Goal: Task Accomplishment & Management: Manage account settings

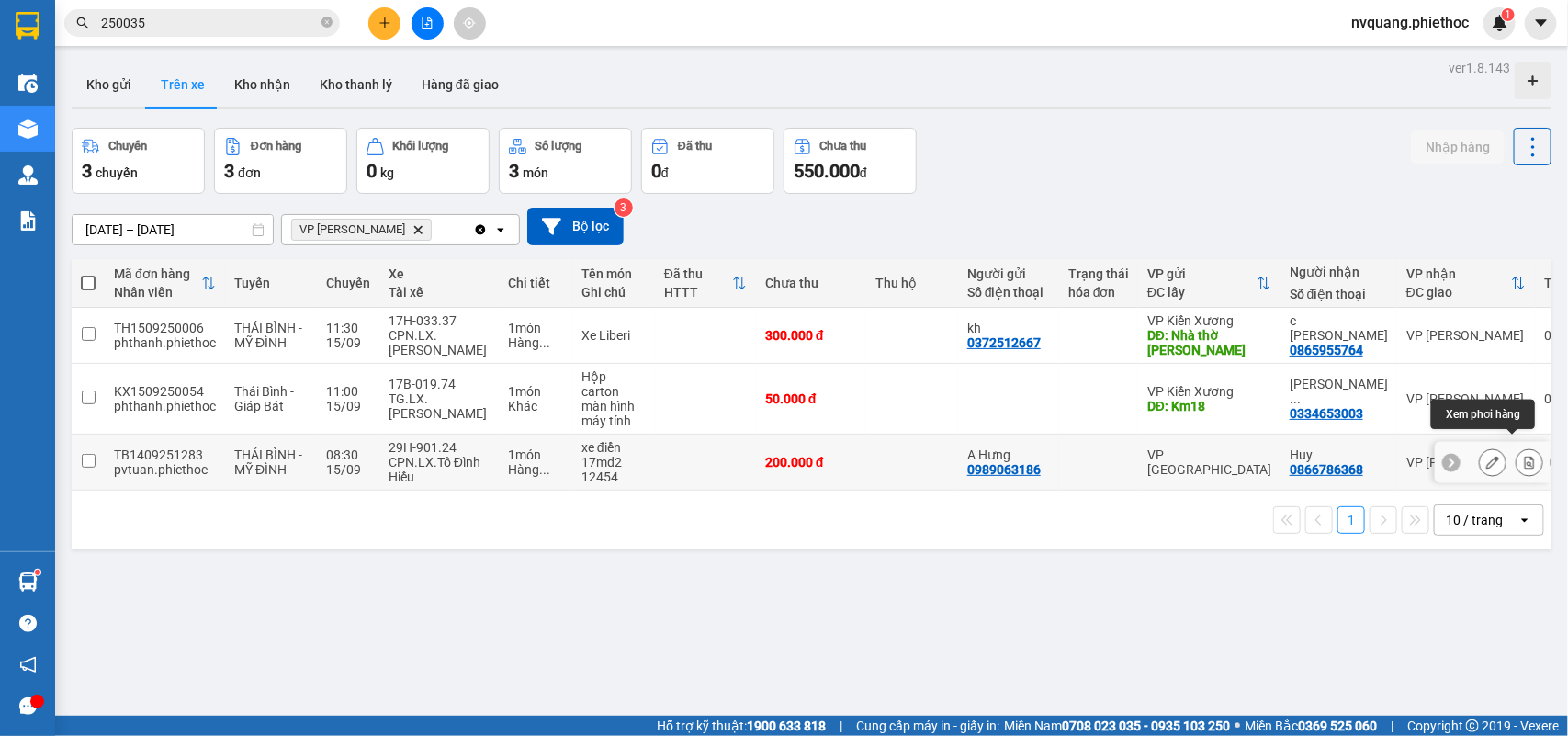
click at [1524, 456] on icon at bounding box center [1529, 463] width 10 height 13
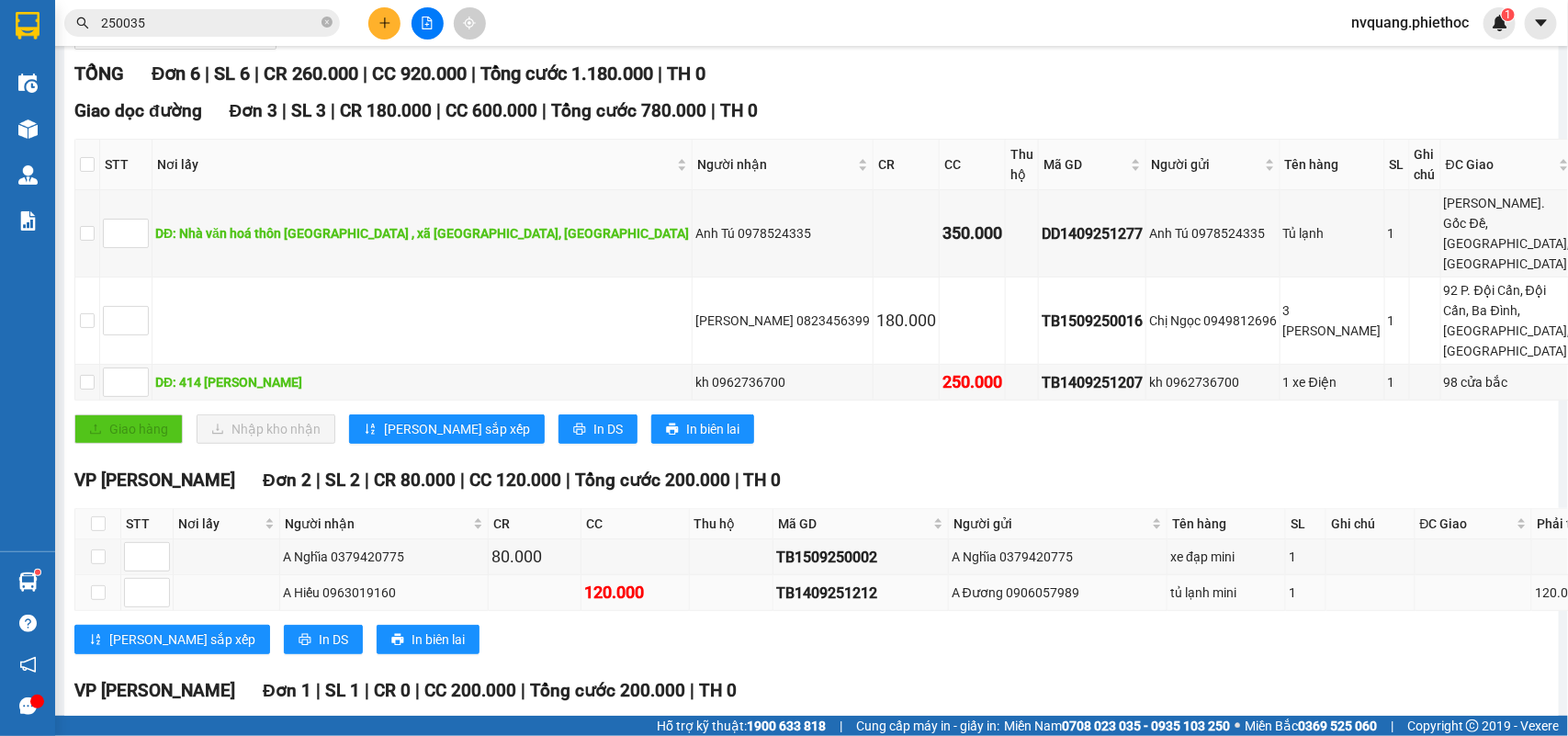
scroll to position [324, 0]
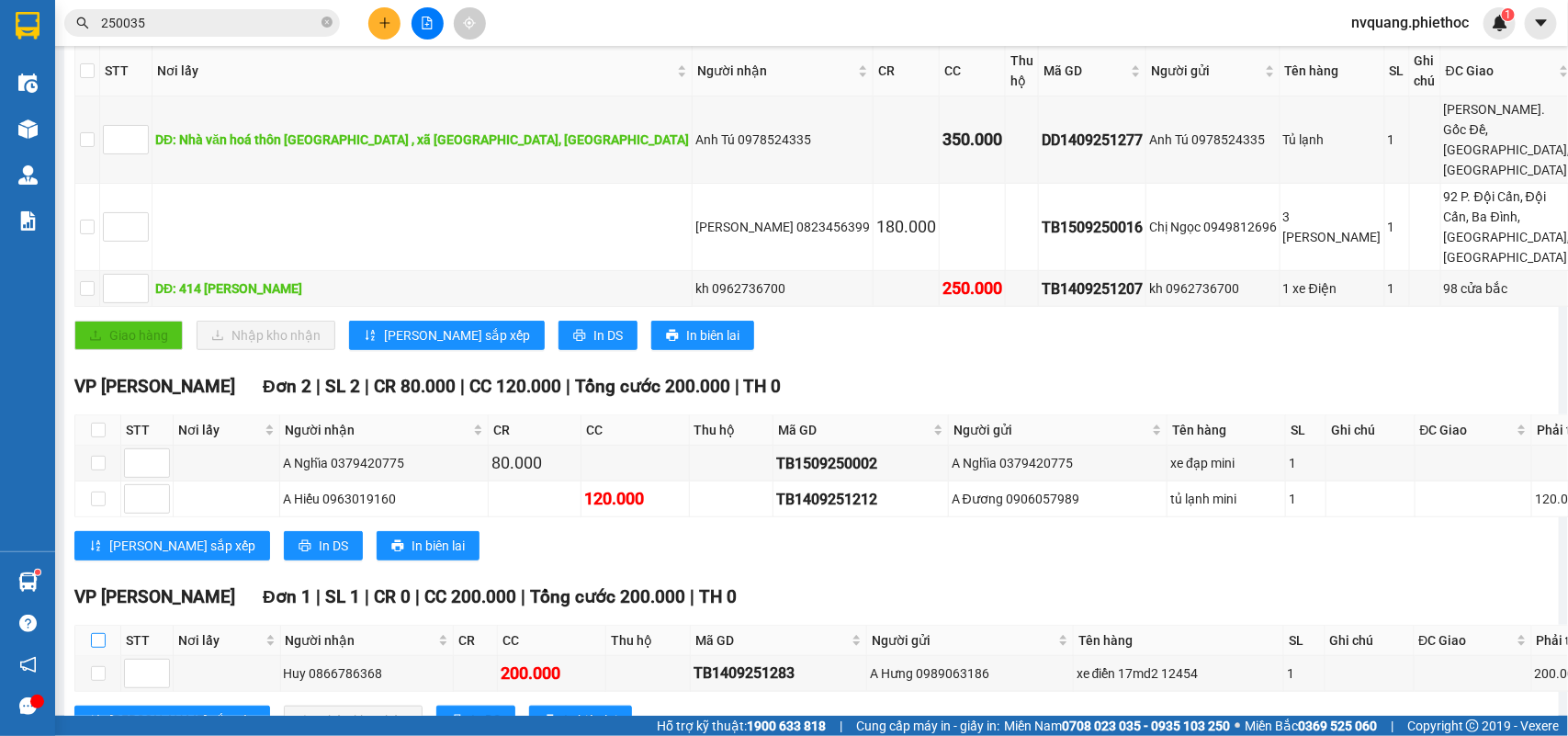
click at [101, 633] on input "checkbox" at bounding box center [98, 640] width 15 height 15
checkbox input "true"
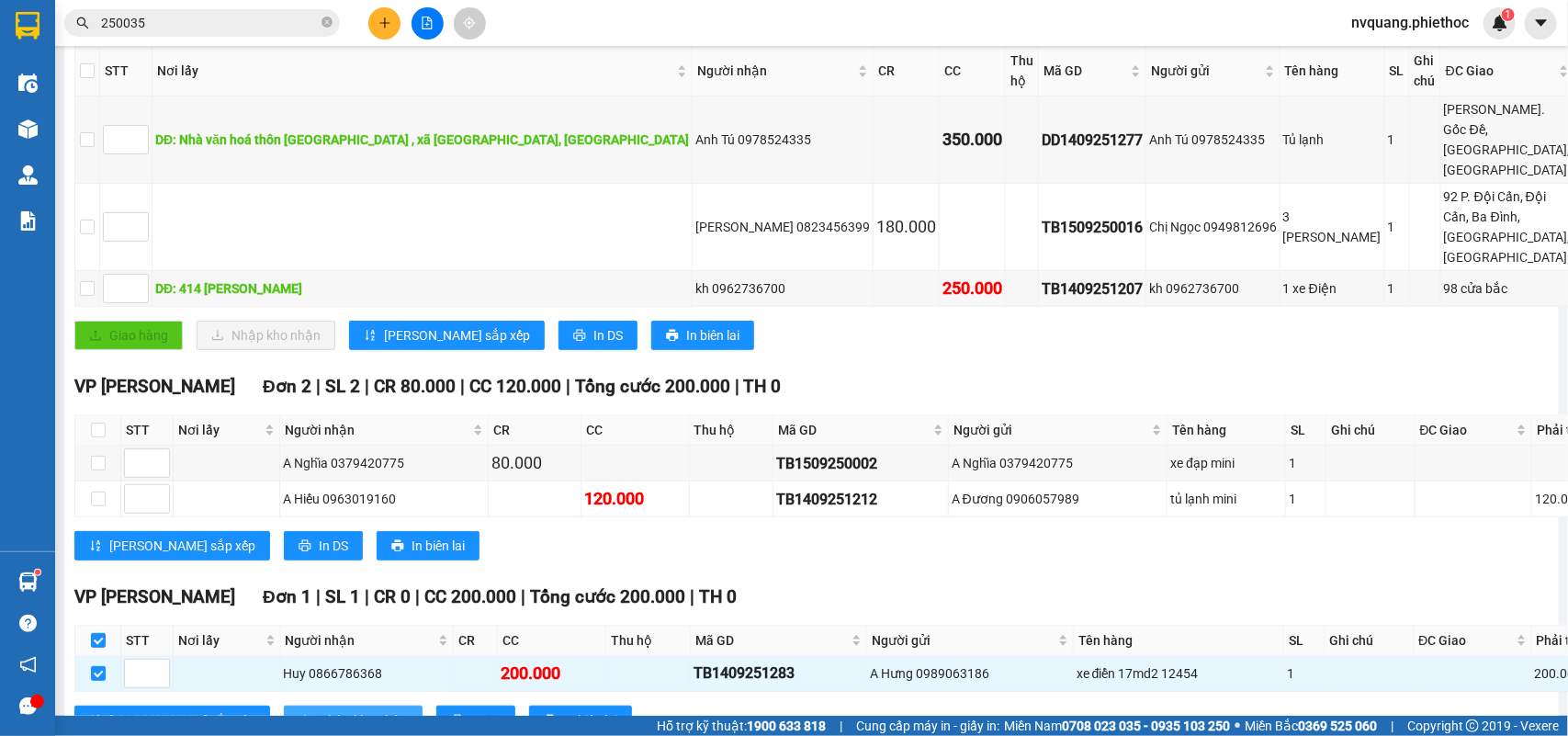
click at [319, 710] on span "Nhập kho nhận" at bounding box center [363, 720] width 89 height 20
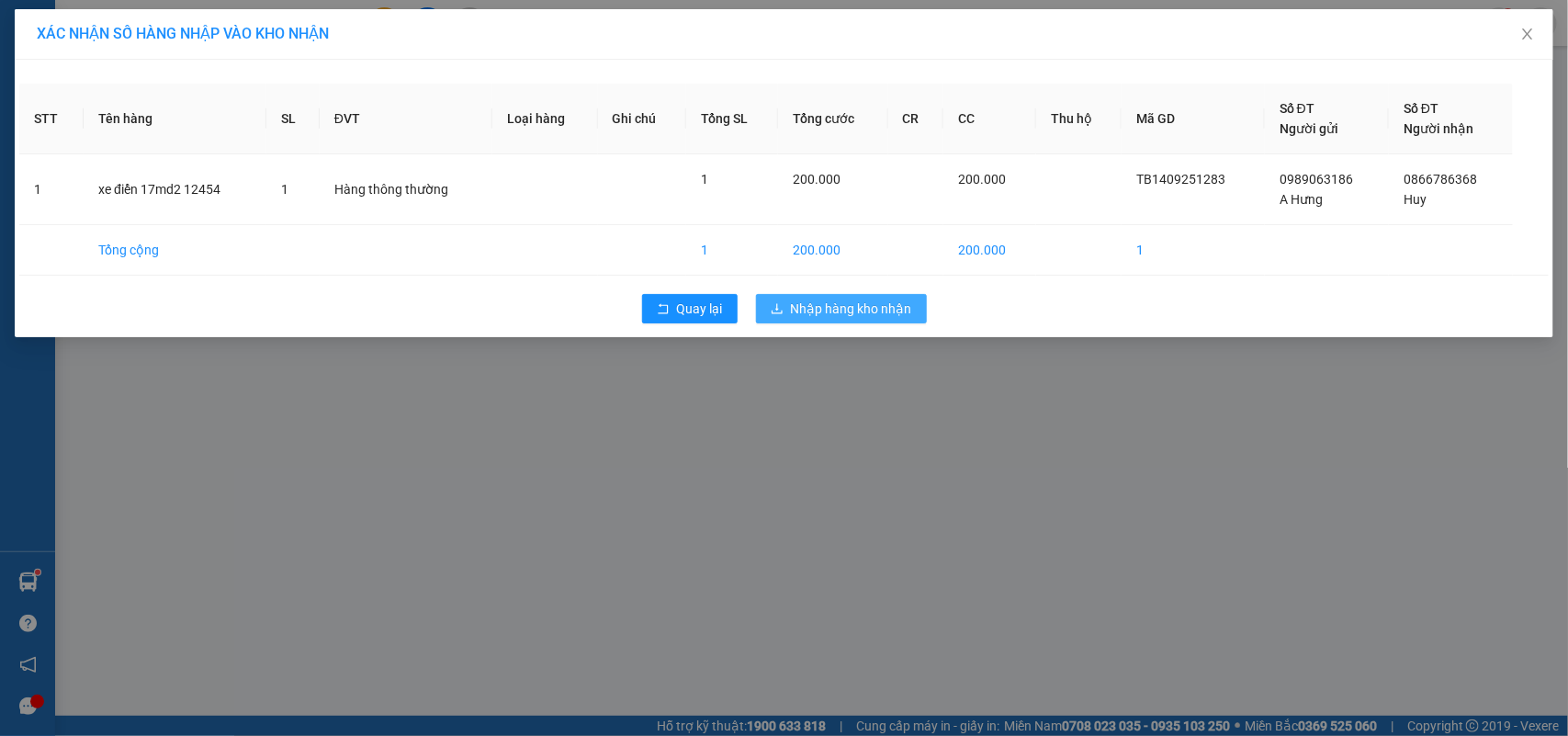
click at [782, 310] on icon "download" at bounding box center [777, 309] width 13 height 13
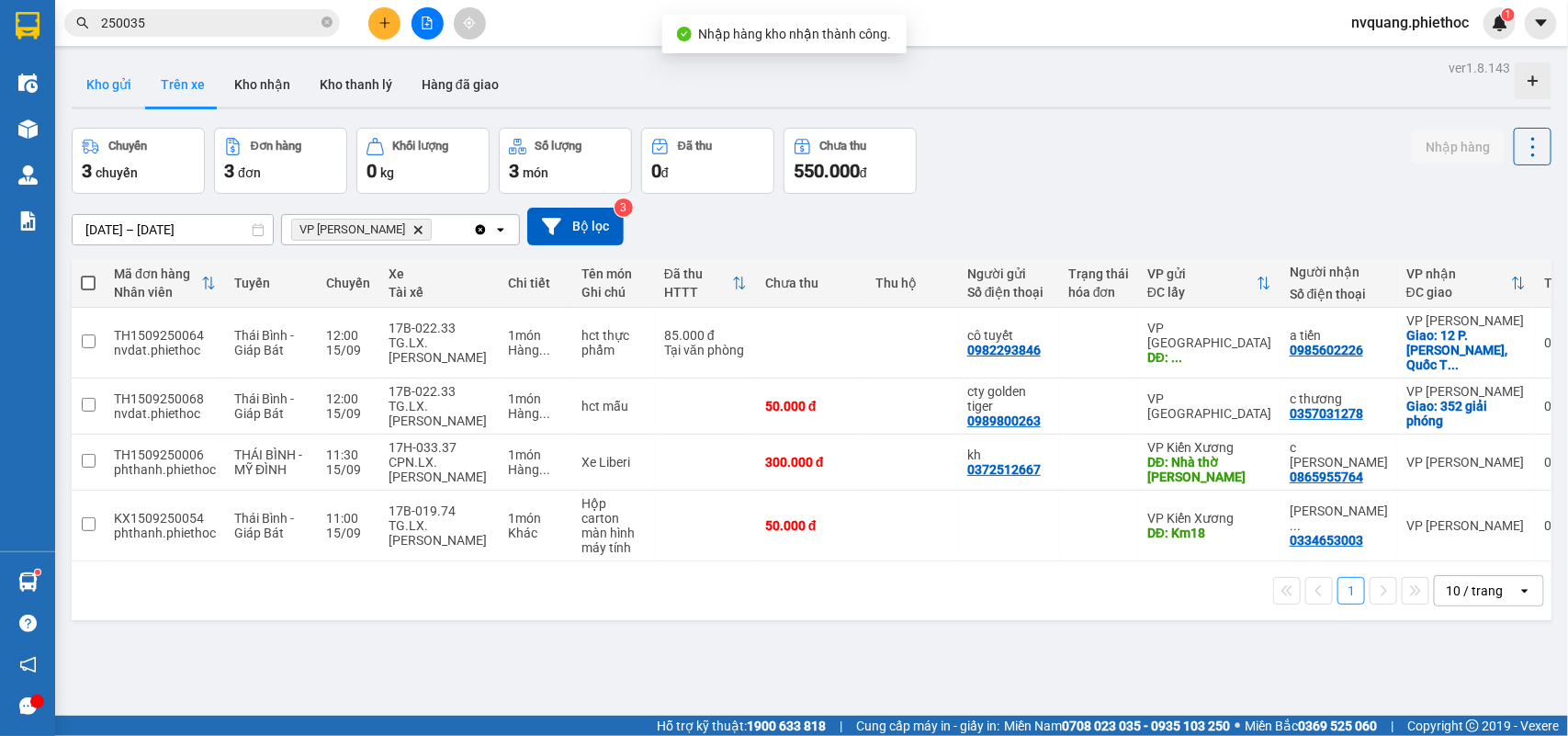
click at [122, 92] on button "Kho gửi" at bounding box center [109, 84] width 75 height 44
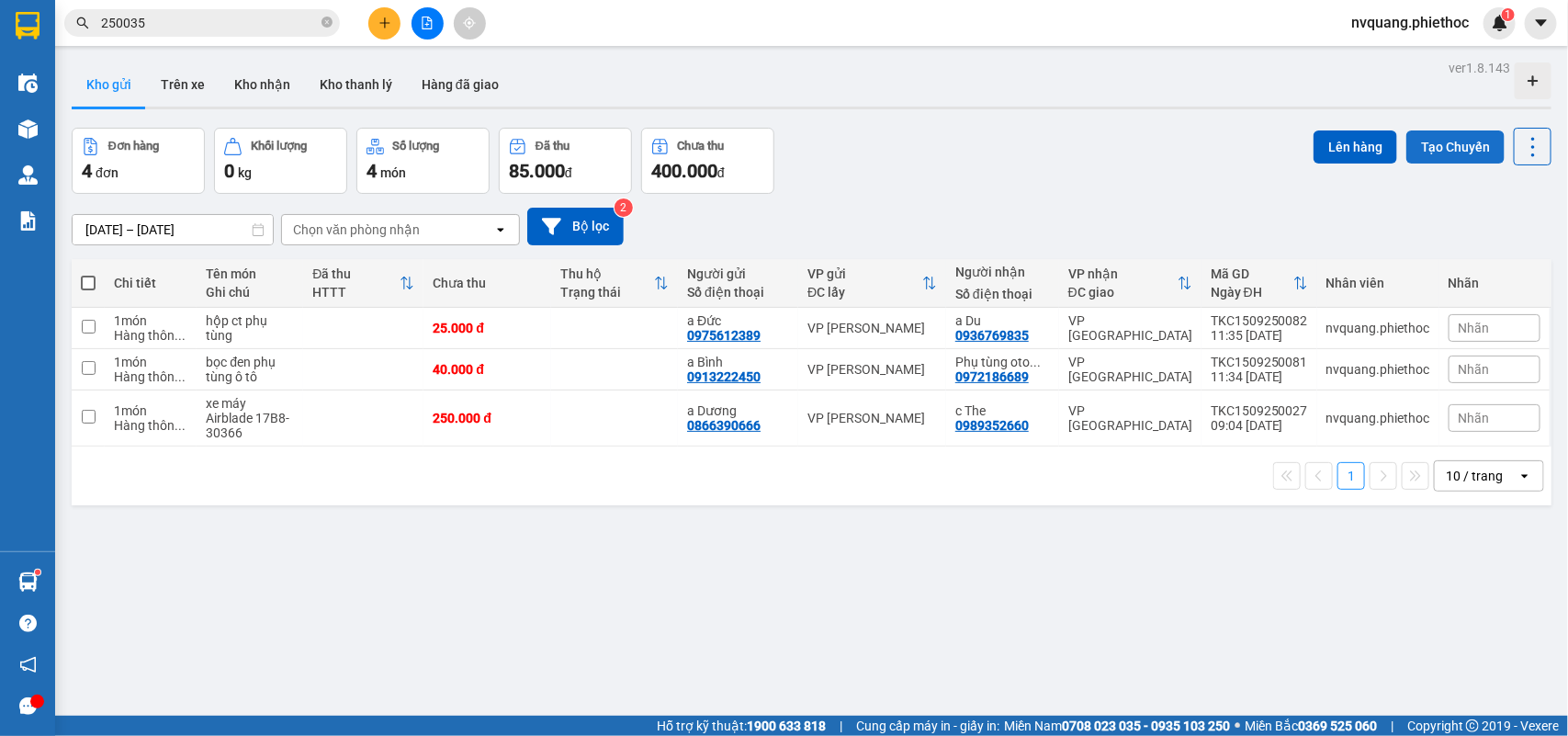
click at [1416, 144] on button "Tạo Chuyến" at bounding box center [1455, 147] width 98 height 33
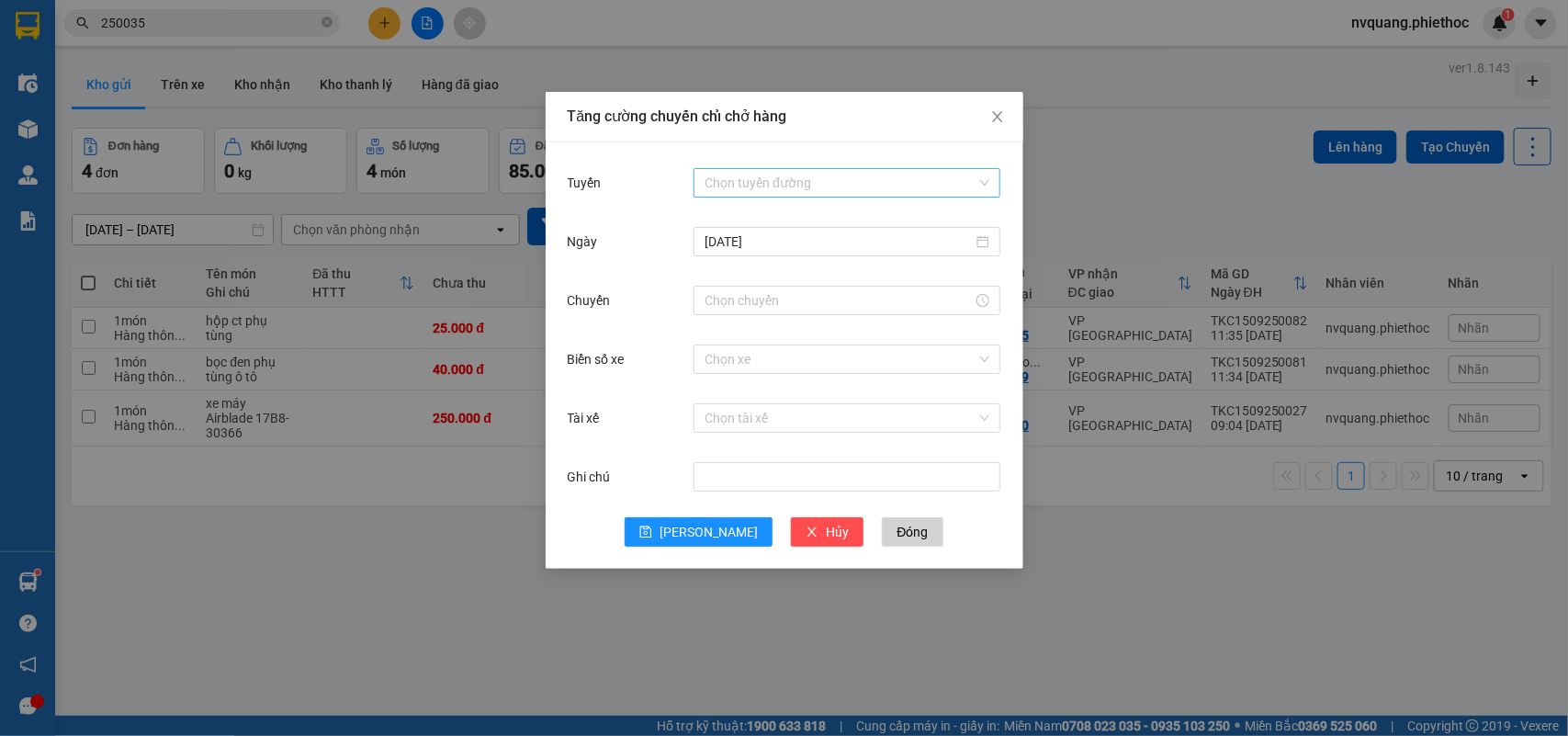
click at [759, 179] on input "Tuyến" at bounding box center [840, 183] width 271 height 27
click at [1066, 587] on div "Tăng cường chuyến chỉ chở hàng Tuyến Chọn tuyến đường [DATE] Chuyến Biển số xe …" at bounding box center [784, 368] width 1568 height 736
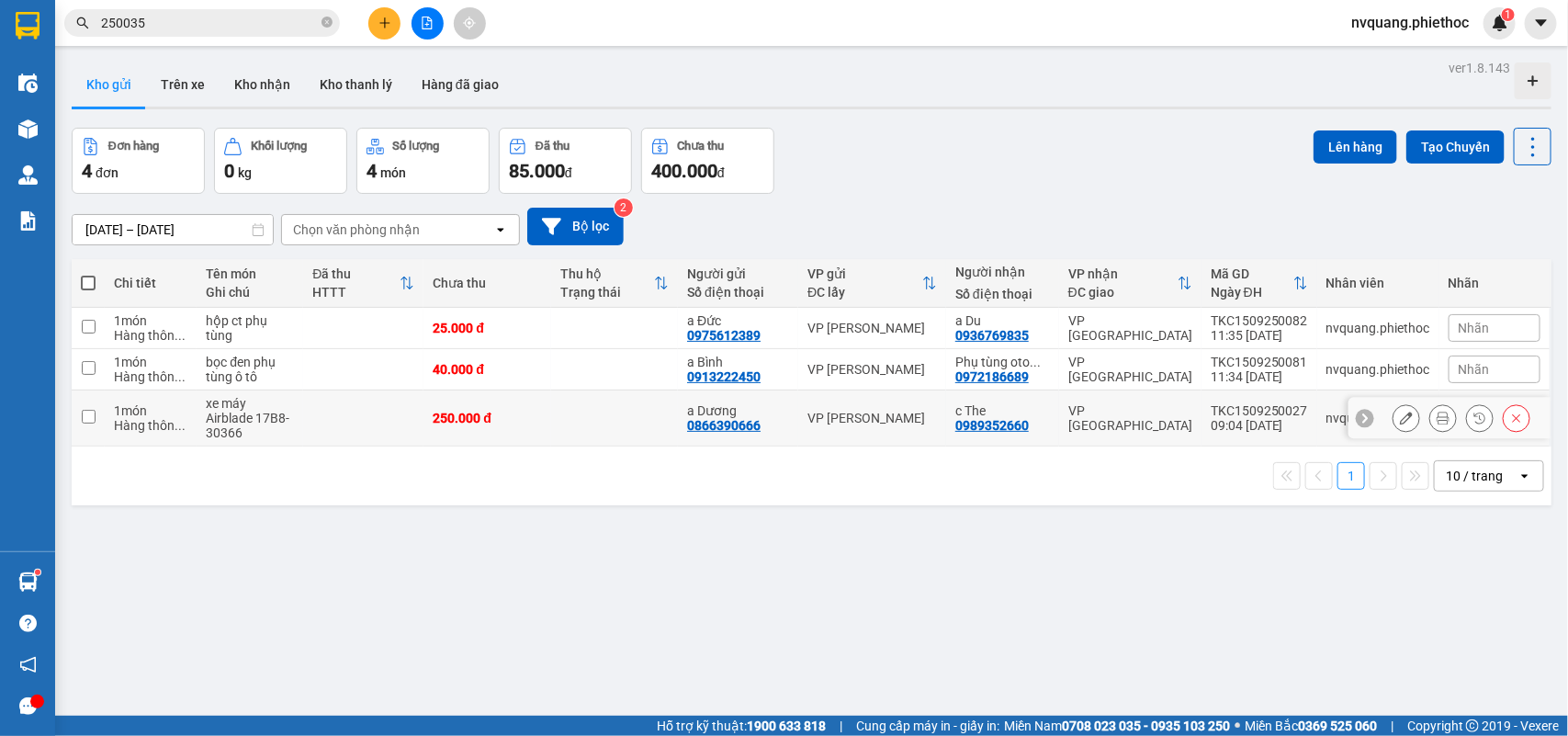
click at [519, 426] on div "250.000 đ" at bounding box center [486, 418] width 109 height 15
checkbox input "true"
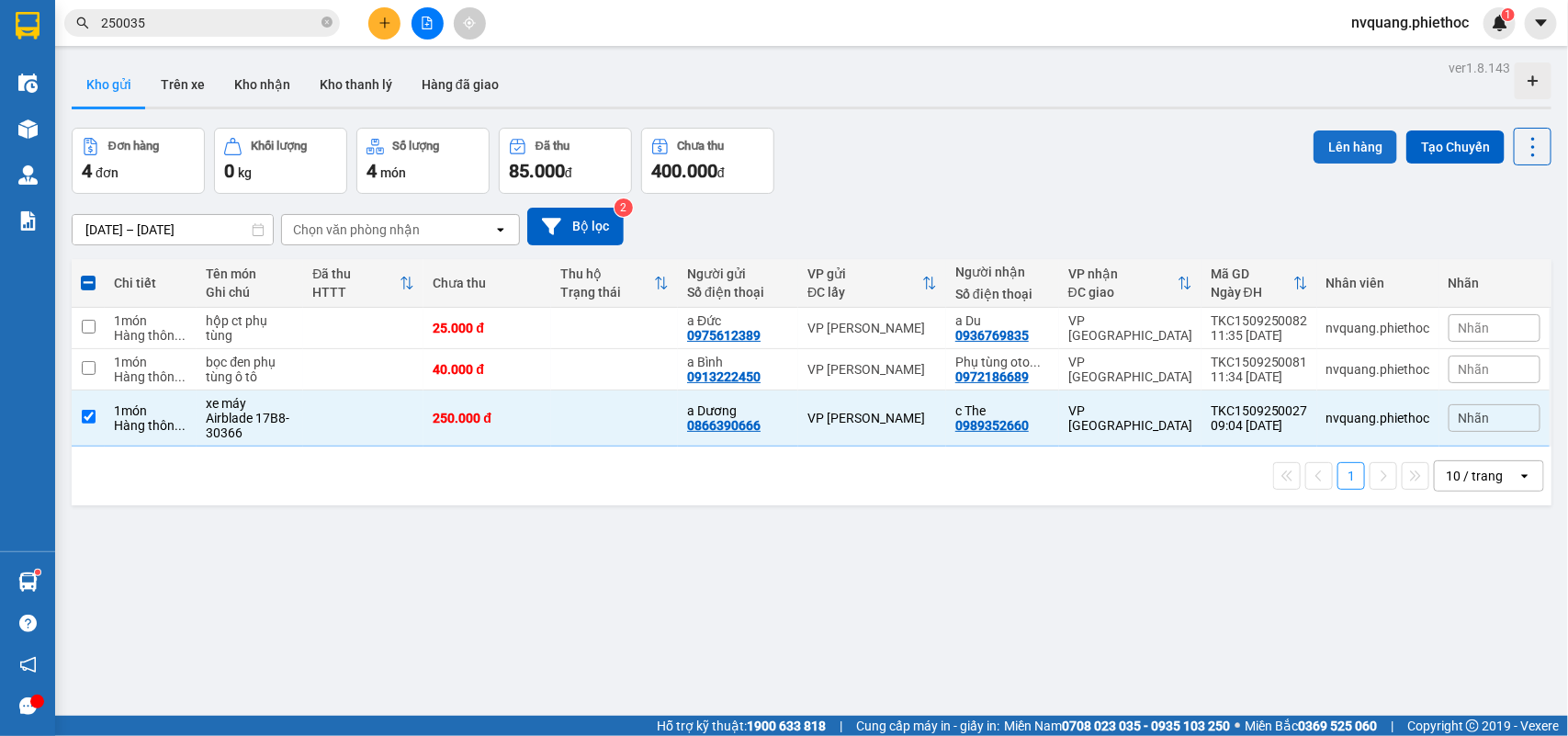
click at [1343, 147] on button "Lên hàng" at bounding box center [1355, 147] width 83 height 33
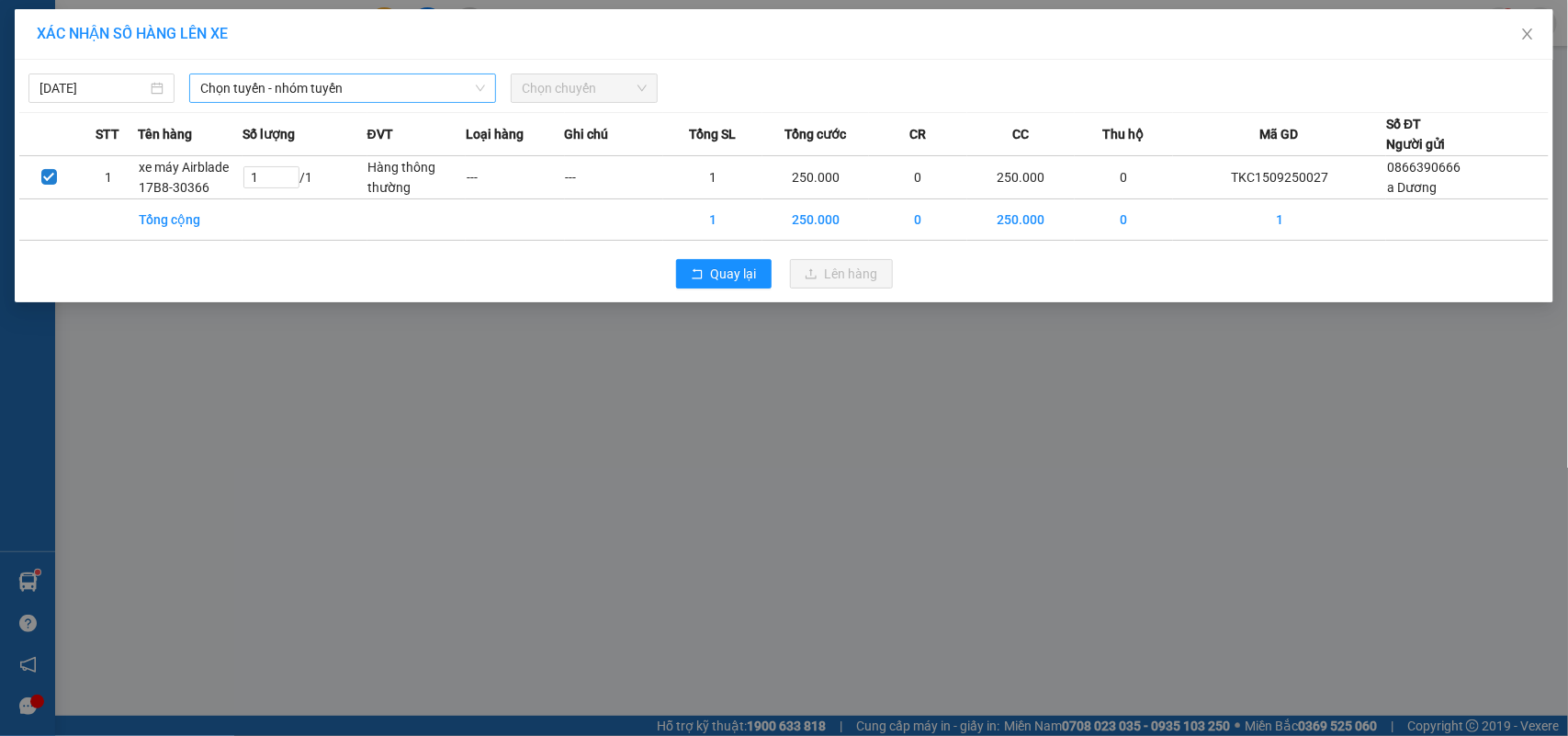
click at [207, 74] on div "Chọn tuyến - nhóm tuyến" at bounding box center [342, 88] width 306 height 29
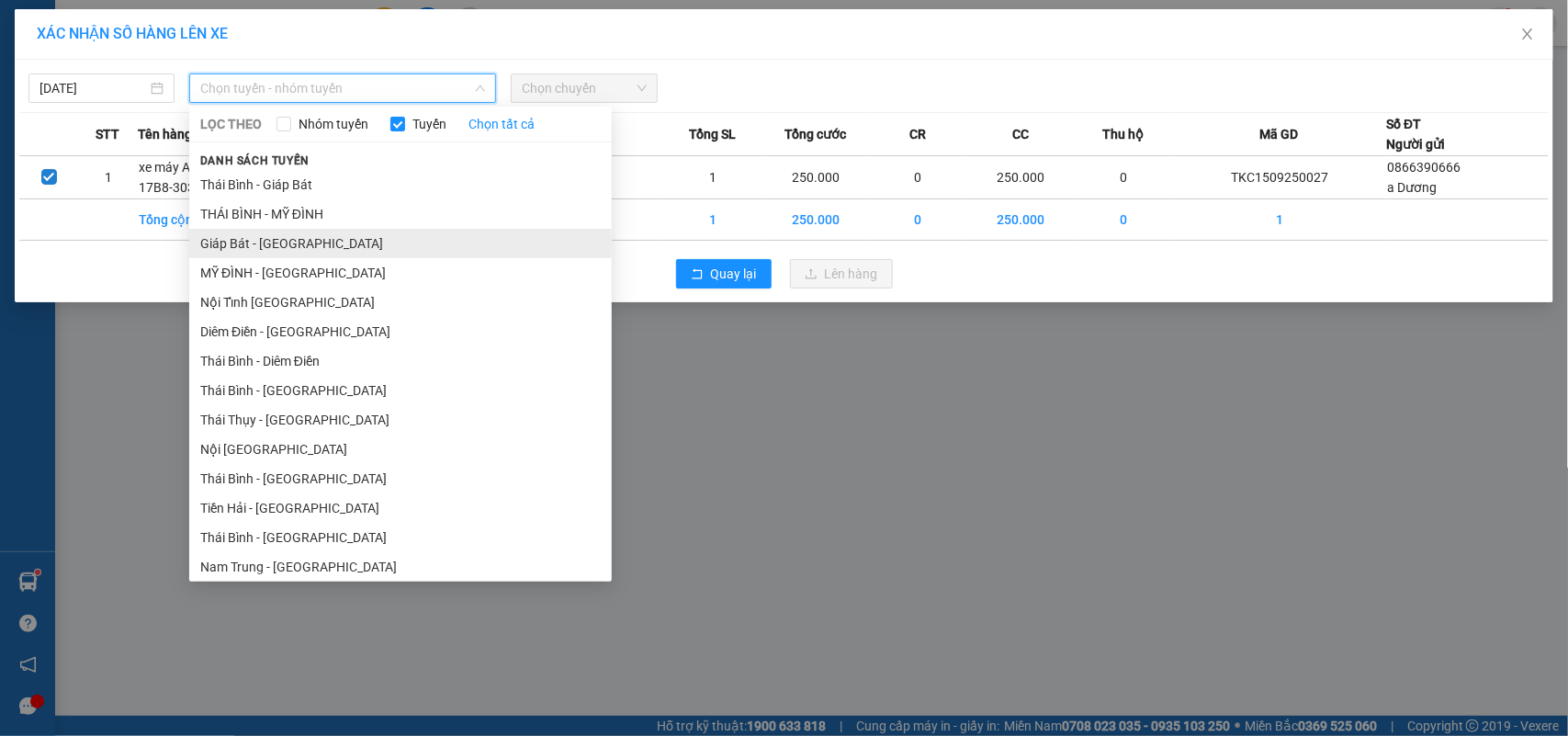
click at [241, 246] on li "Giáp Bát - [GEOGRAPHIC_DATA]" at bounding box center [400, 243] width 423 height 29
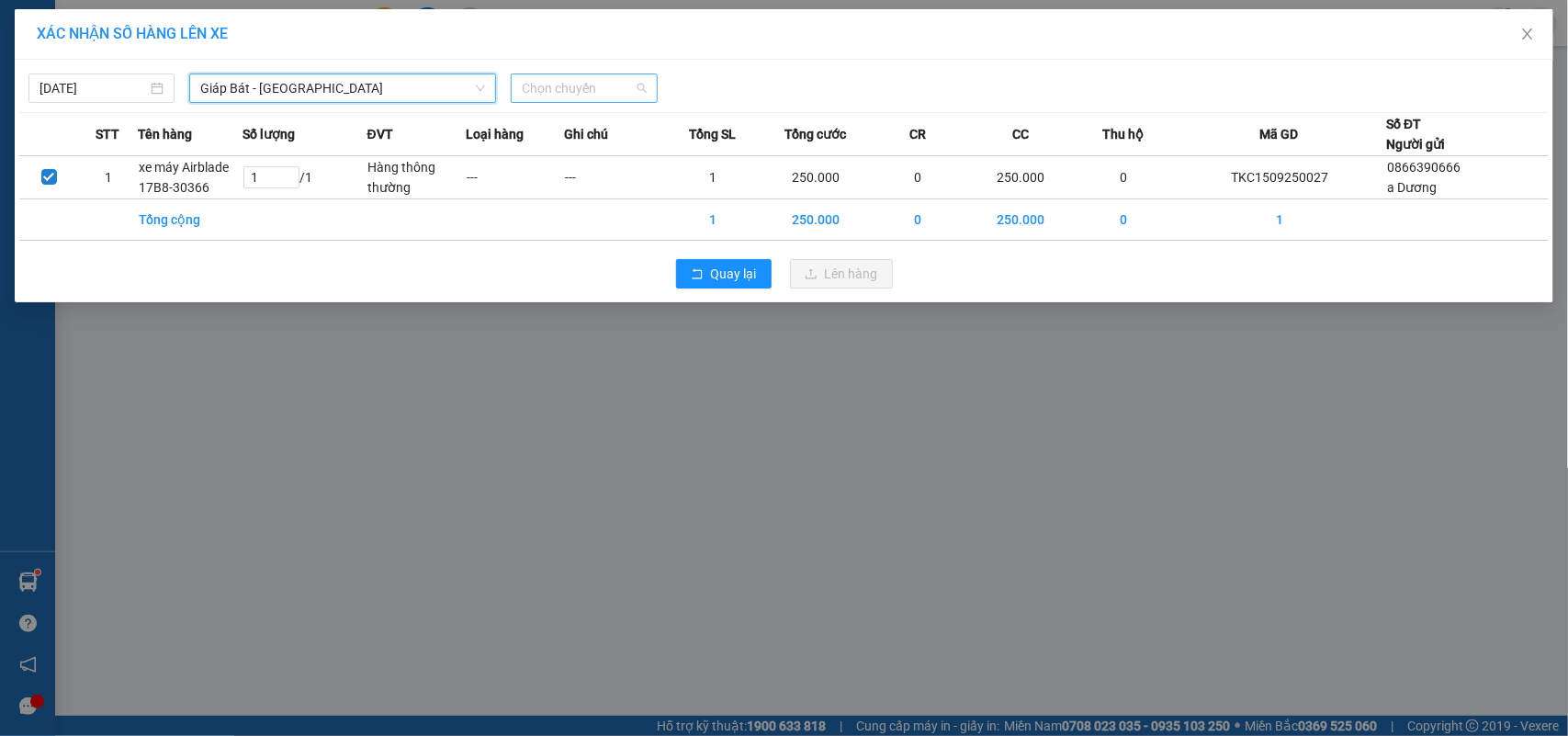
click at [589, 79] on span "Chọn chuyến" at bounding box center [584, 88] width 124 height 27
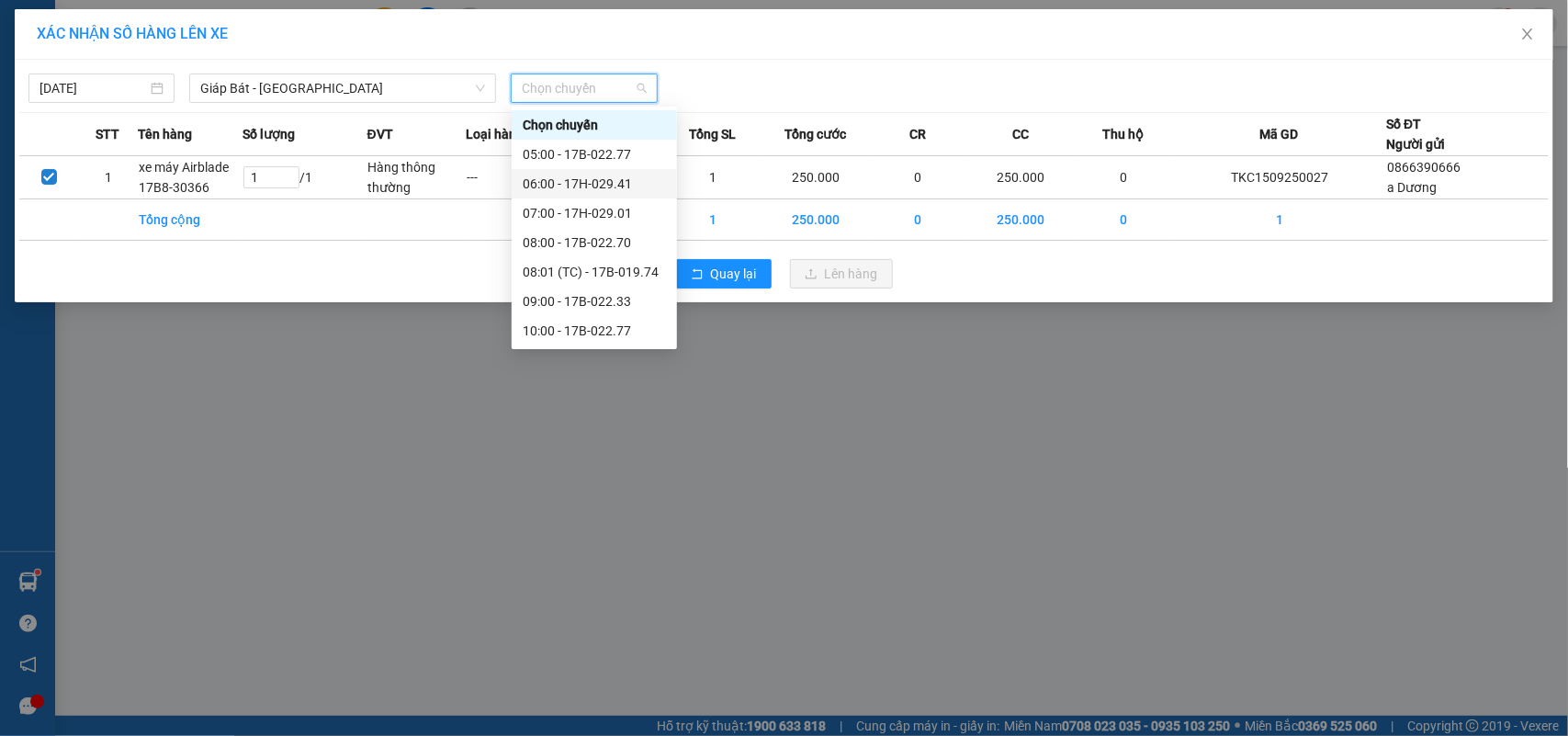
click at [346, 426] on div "XÁC NHẬN SỐ HÀNG LÊN XE [DATE] Giáp Bát - [GEOGRAPHIC_DATA] LỌC THEO Nhóm tuyến…" at bounding box center [784, 368] width 1568 height 736
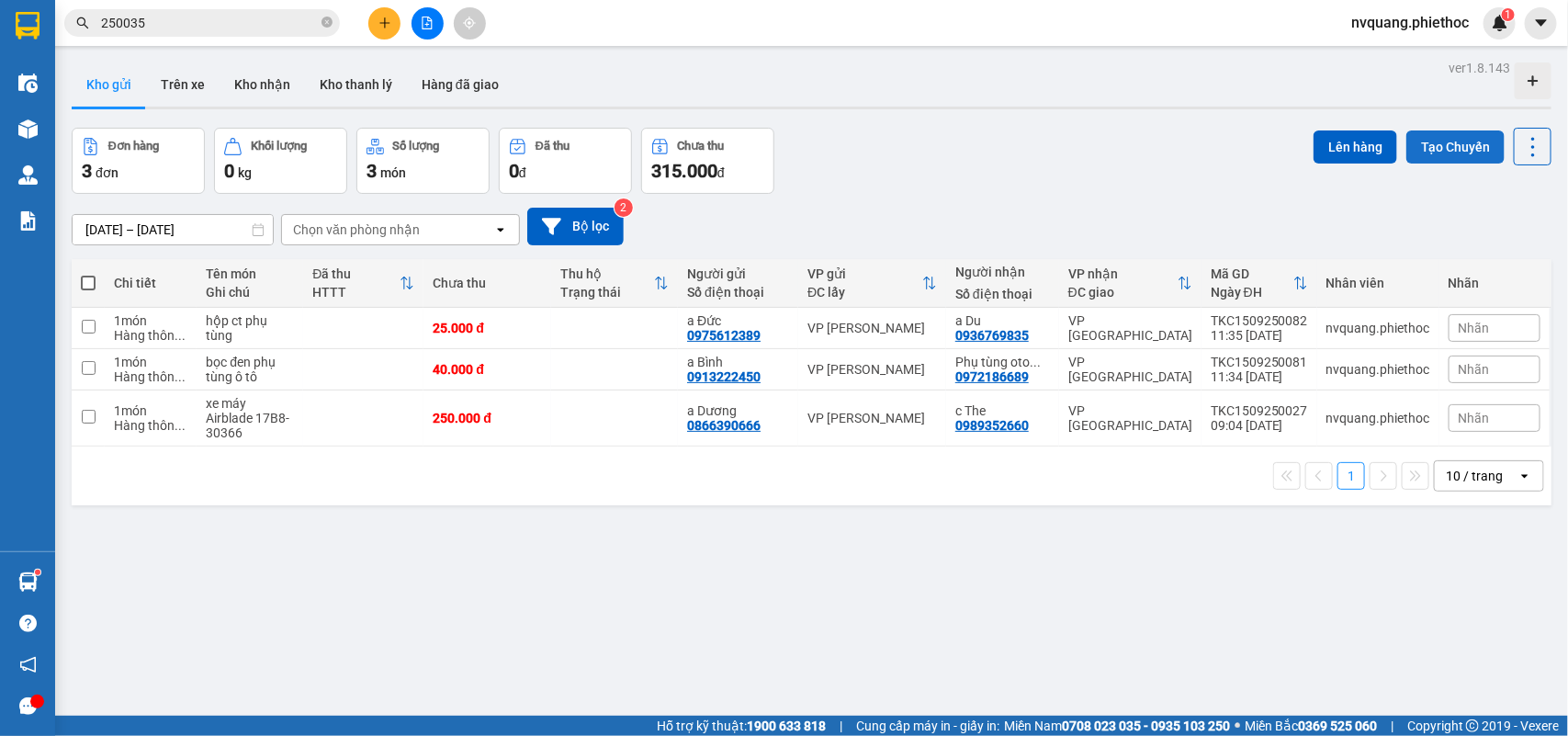
click at [1420, 149] on button "Tạo Chuyến" at bounding box center [1455, 147] width 98 height 33
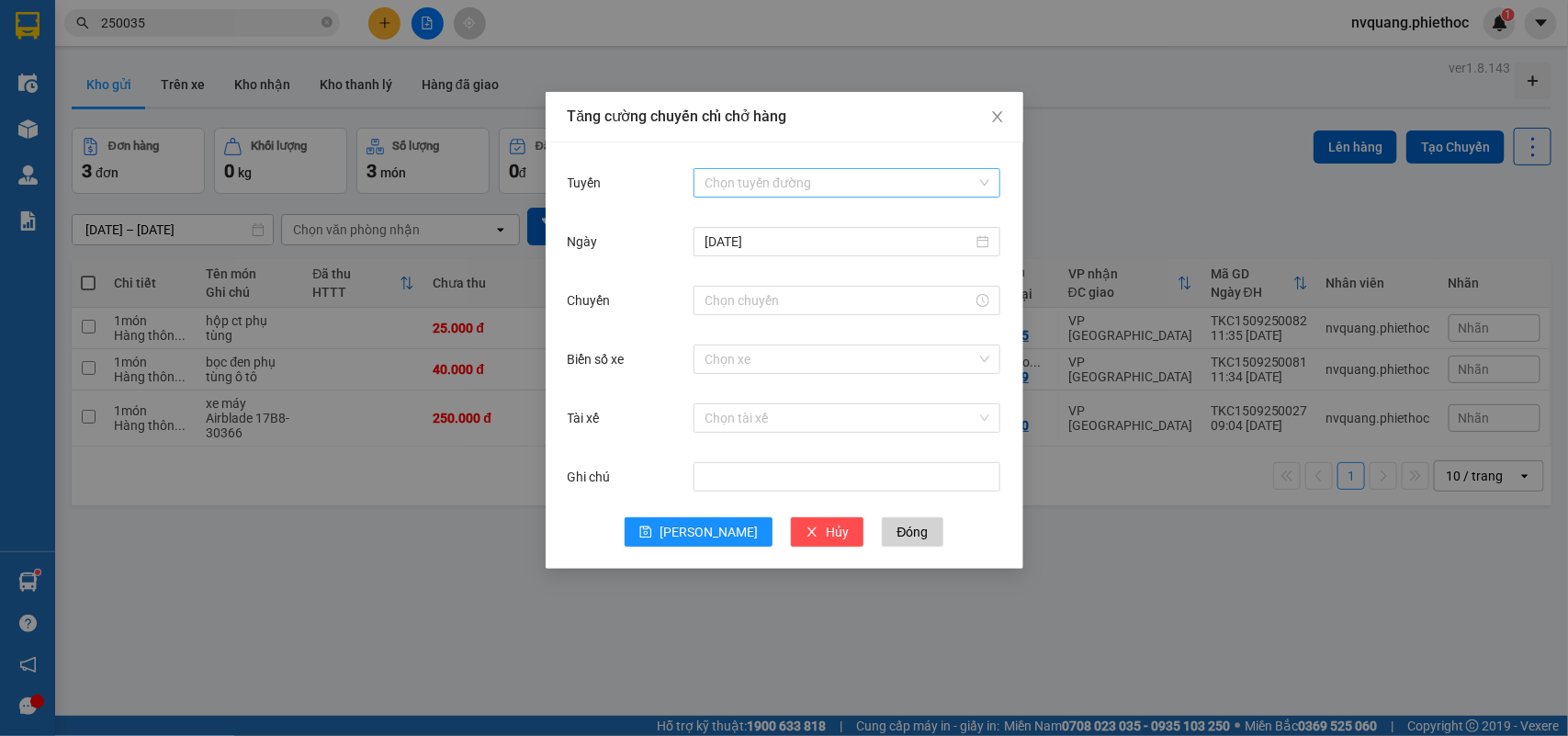
click at [772, 186] on input "Tuyến" at bounding box center [840, 183] width 271 height 27
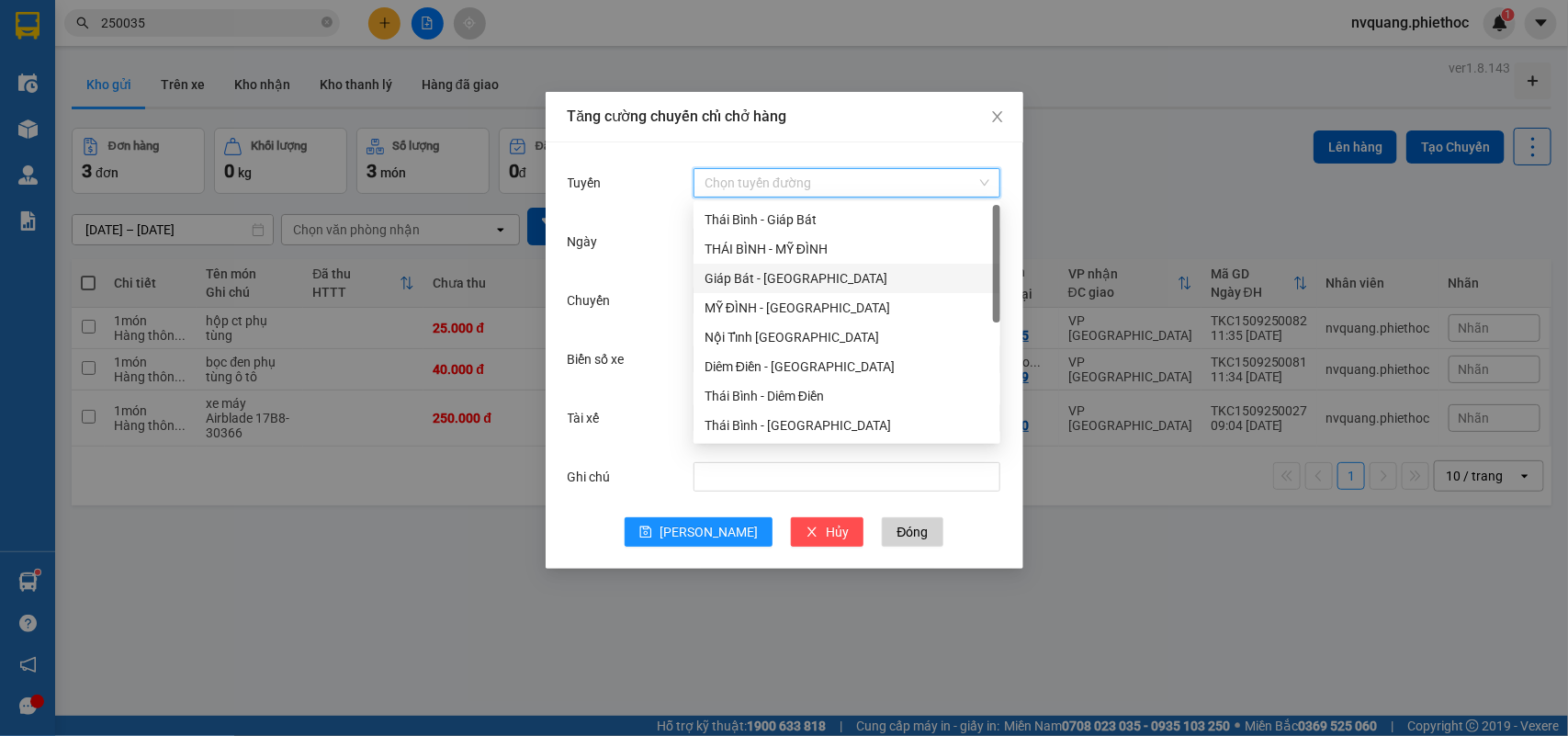
click at [764, 275] on div "Giáp Bát - [GEOGRAPHIC_DATA]" at bounding box center [846, 278] width 285 height 20
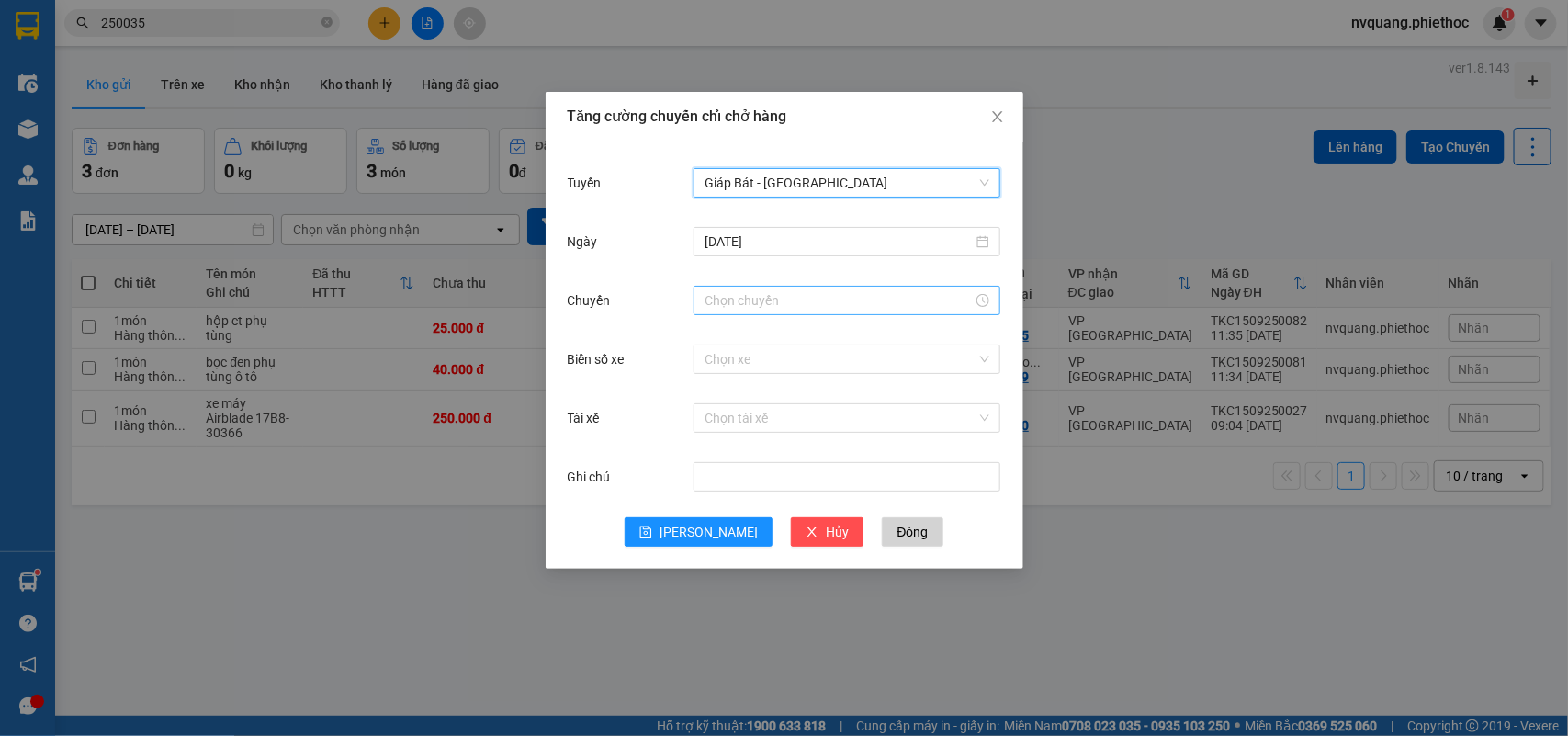
click at [744, 300] on input "Chuyến" at bounding box center [839, 300] width 269 height 20
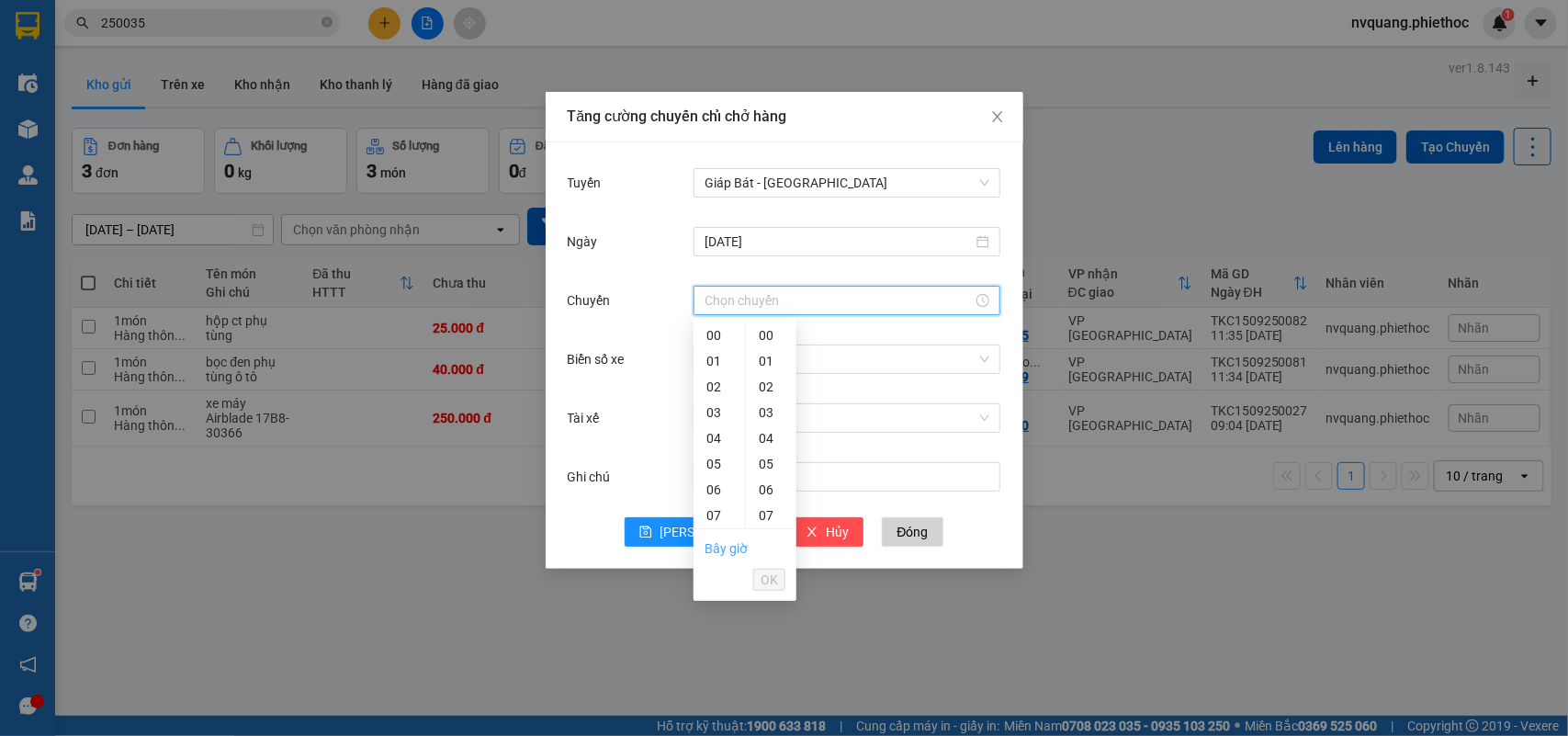
click at [726, 545] on link "Bây giờ" at bounding box center [726, 549] width 44 height 15
click at [773, 577] on span "OK" at bounding box center [769, 579] width 17 height 20
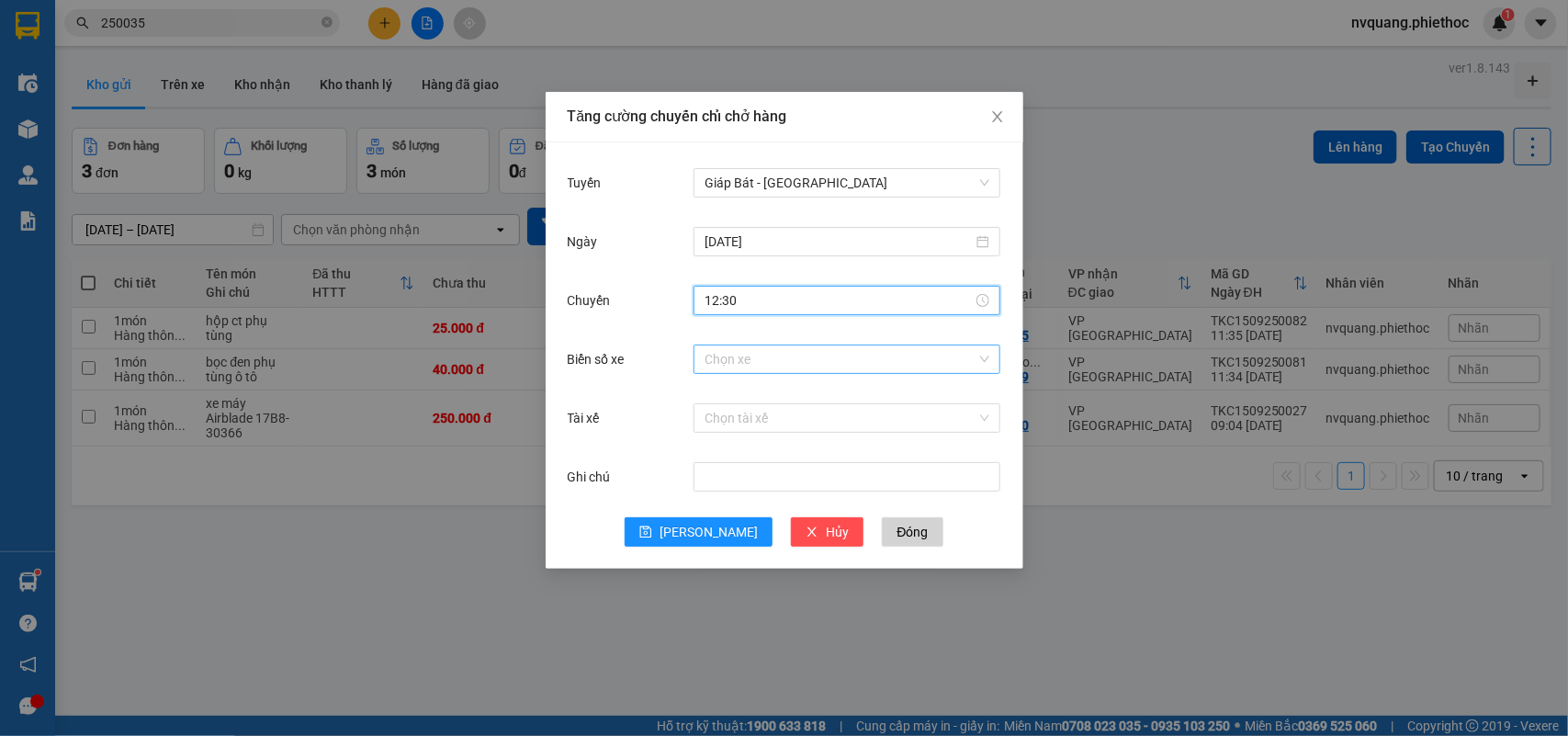
type input "12:30"
click at [719, 359] on input "Biển số xe" at bounding box center [840, 359] width 271 height 27
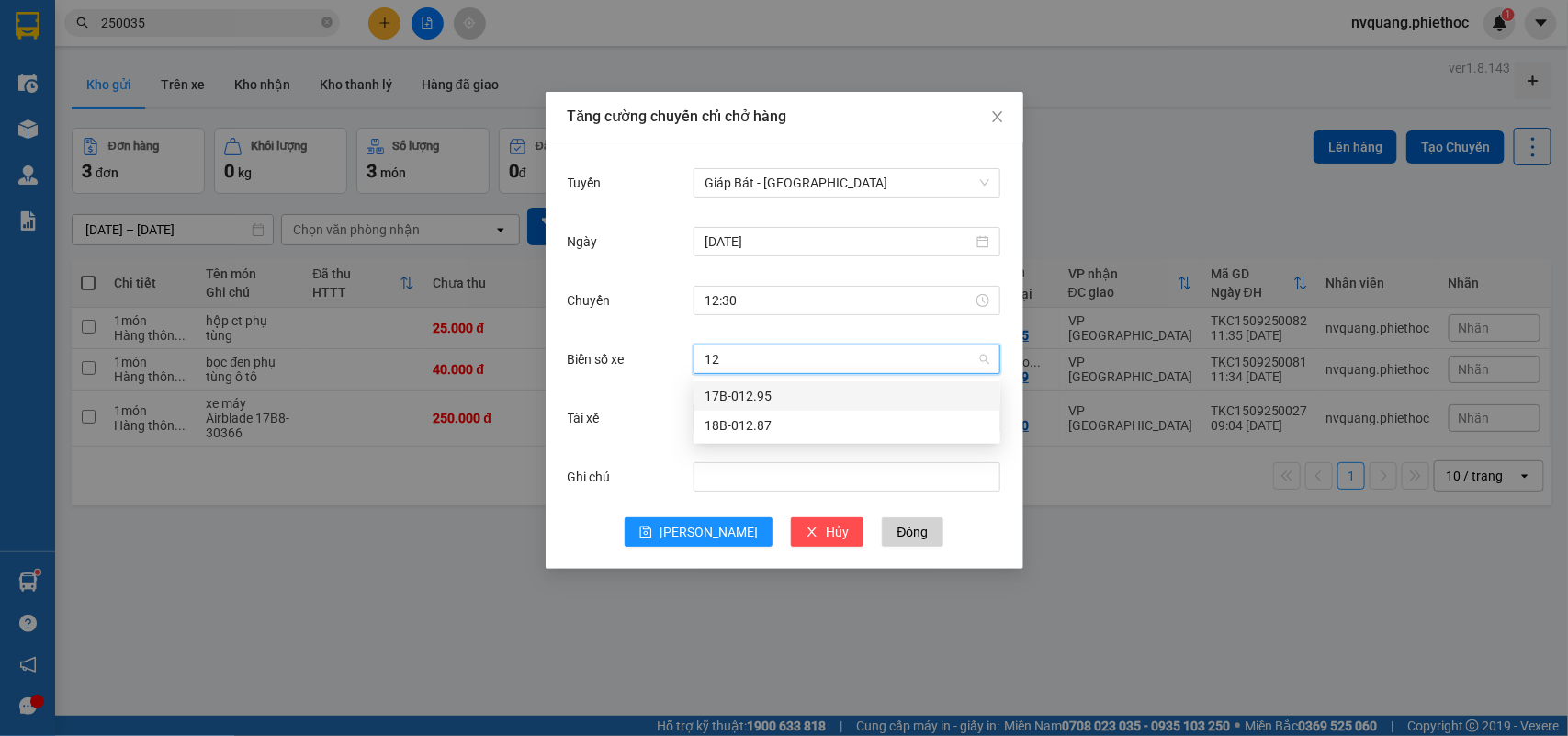
type input "1"
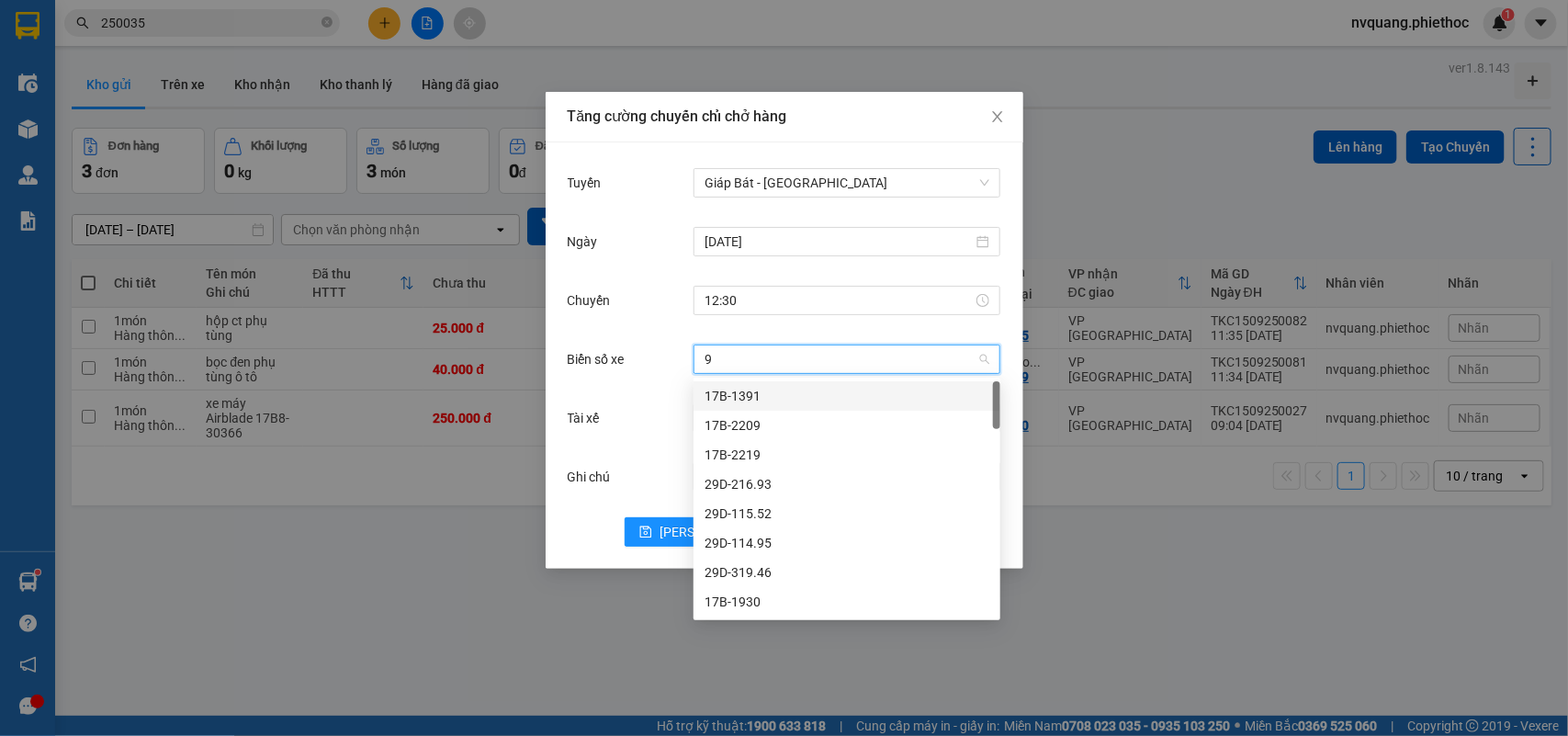
type input "90"
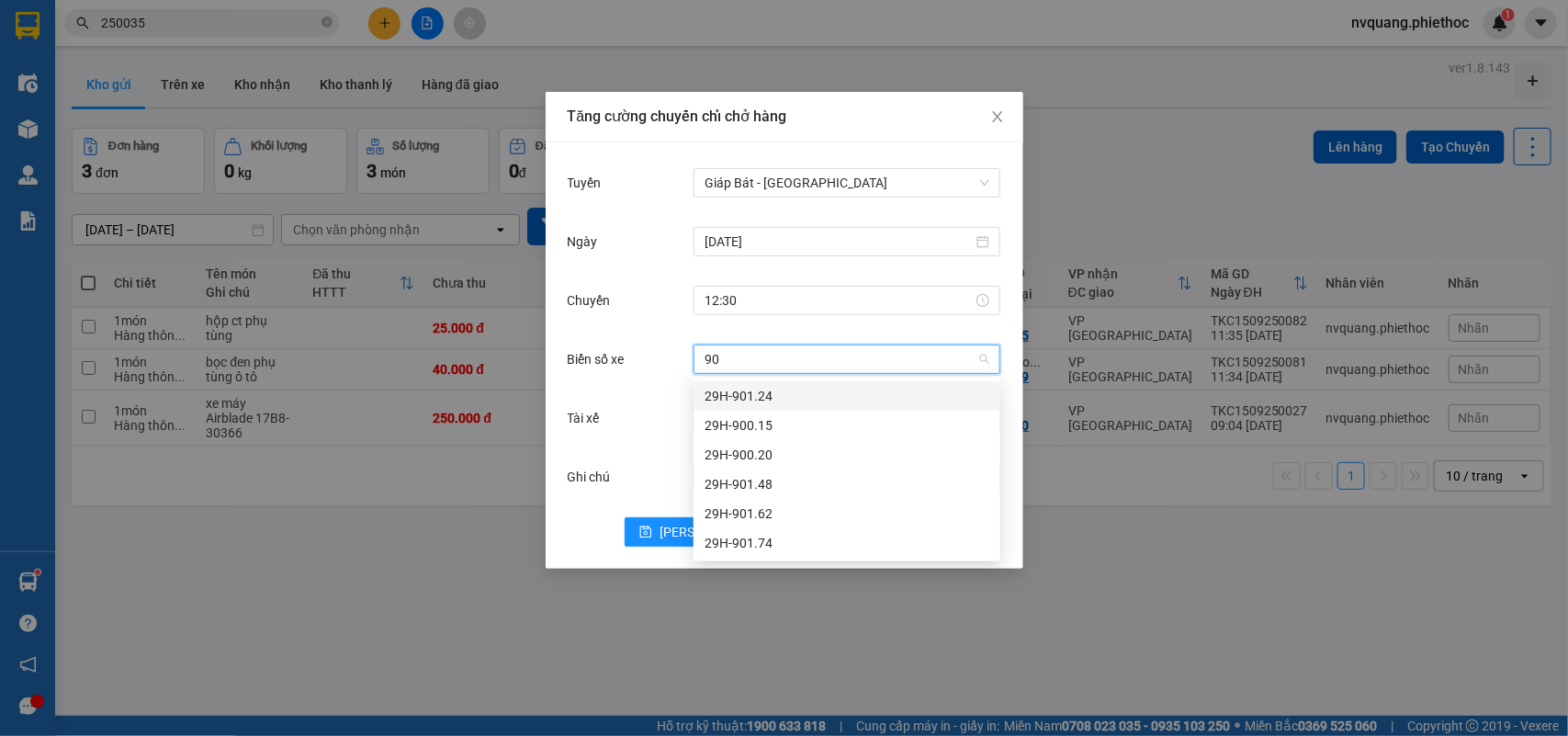
click at [742, 400] on div "29H-901.24" at bounding box center [846, 395] width 285 height 20
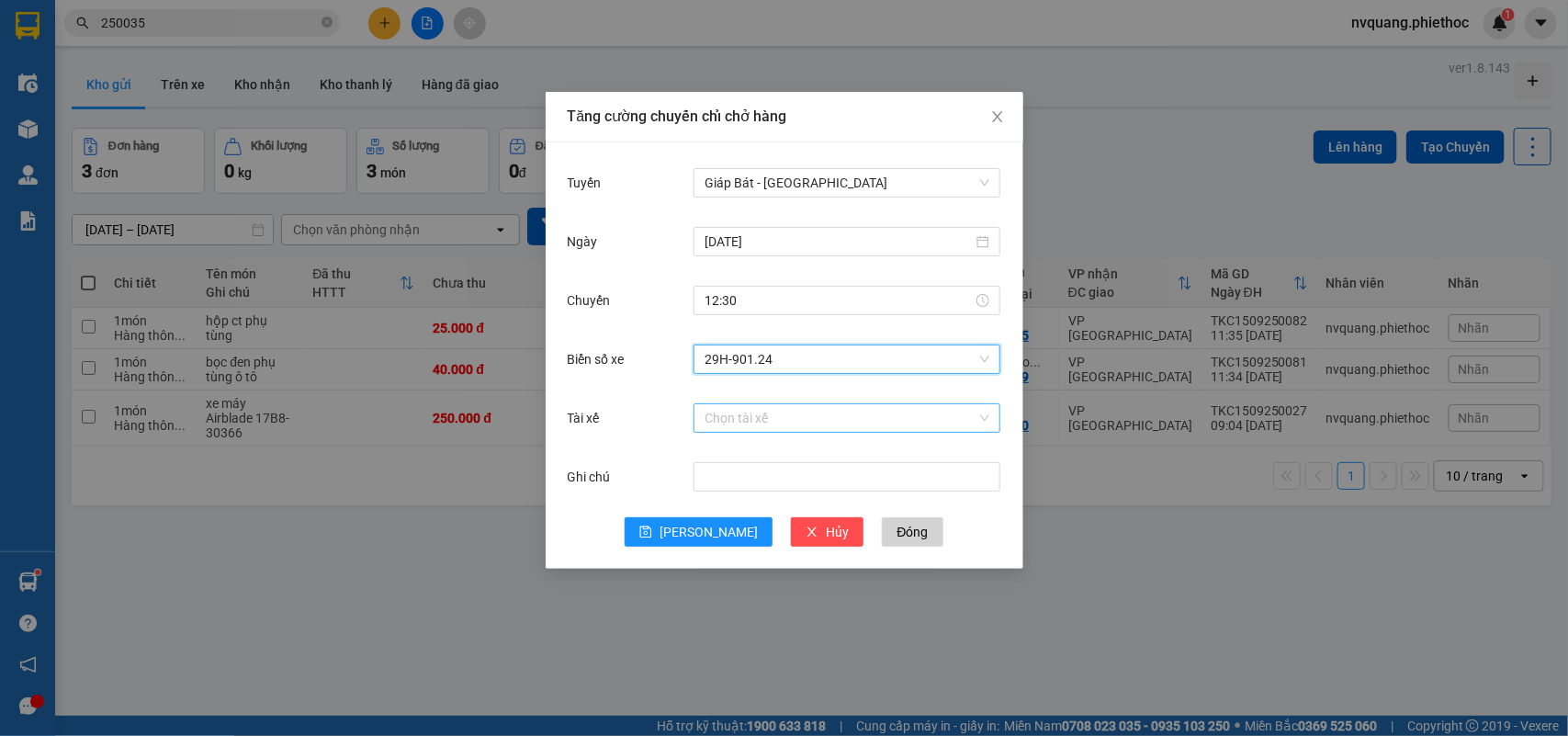
click at [737, 418] on input "Tài xế" at bounding box center [840, 417] width 271 height 27
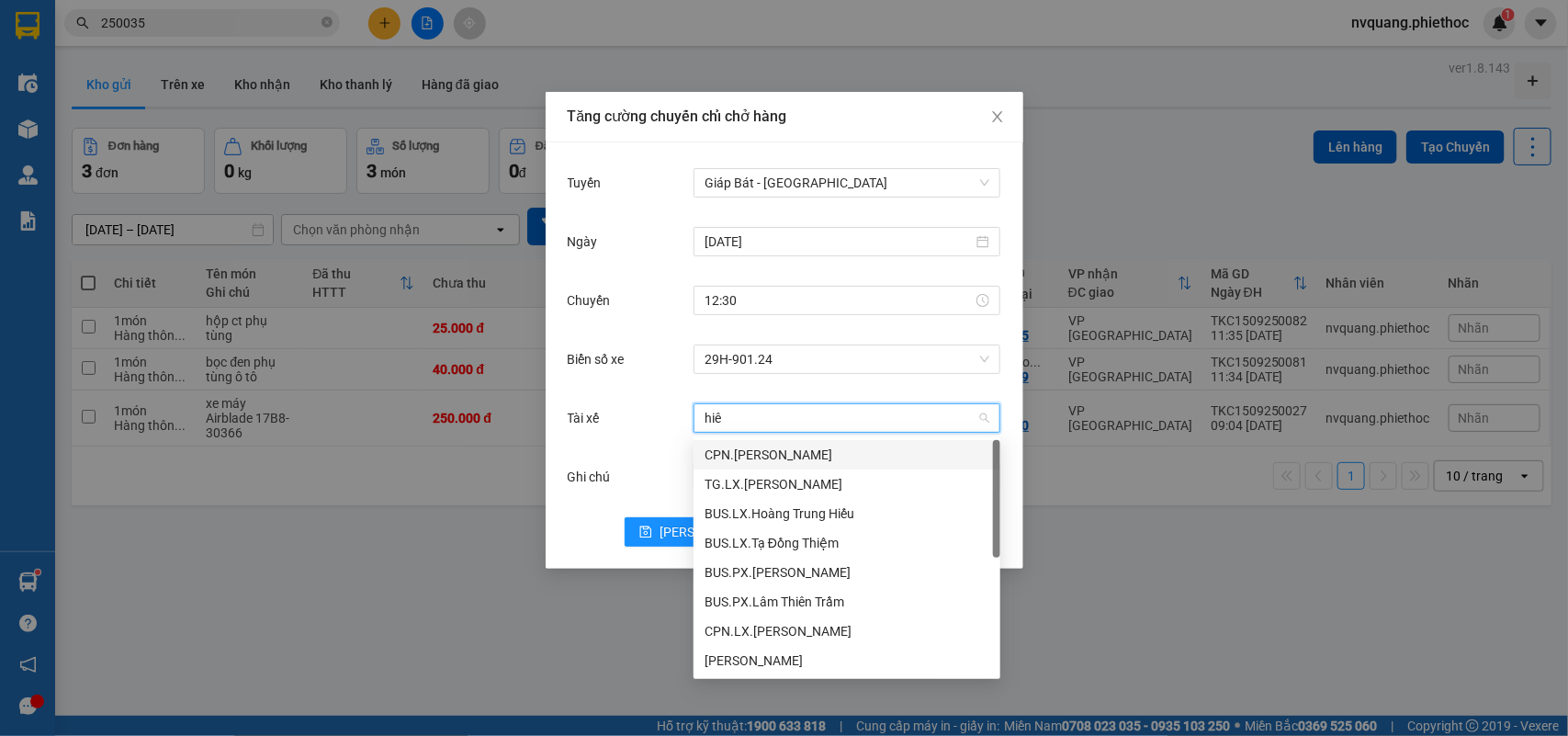
type input "hiêu"
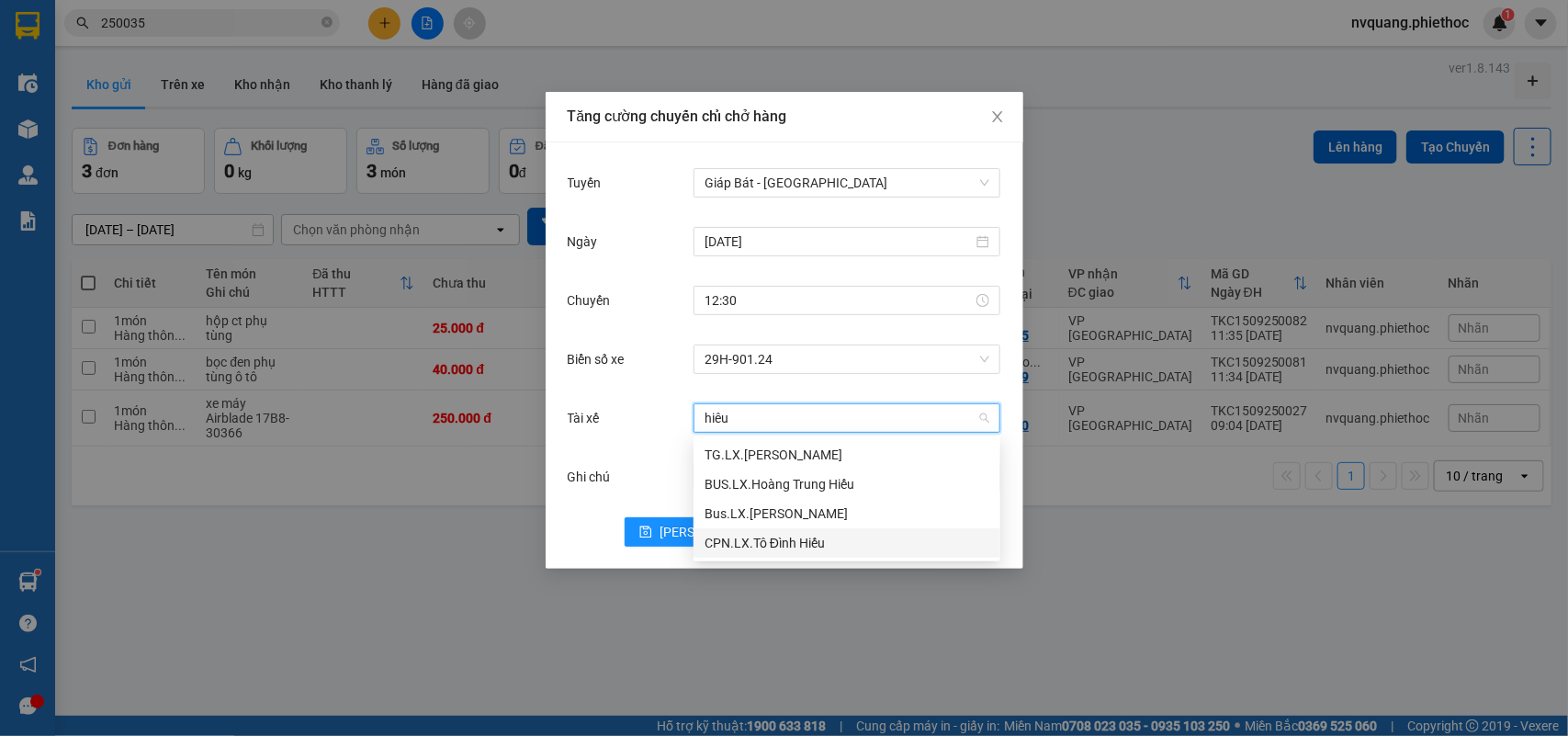
click at [786, 550] on div "CPN.LX.Tô Đình Hiếu" at bounding box center [846, 542] width 285 height 20
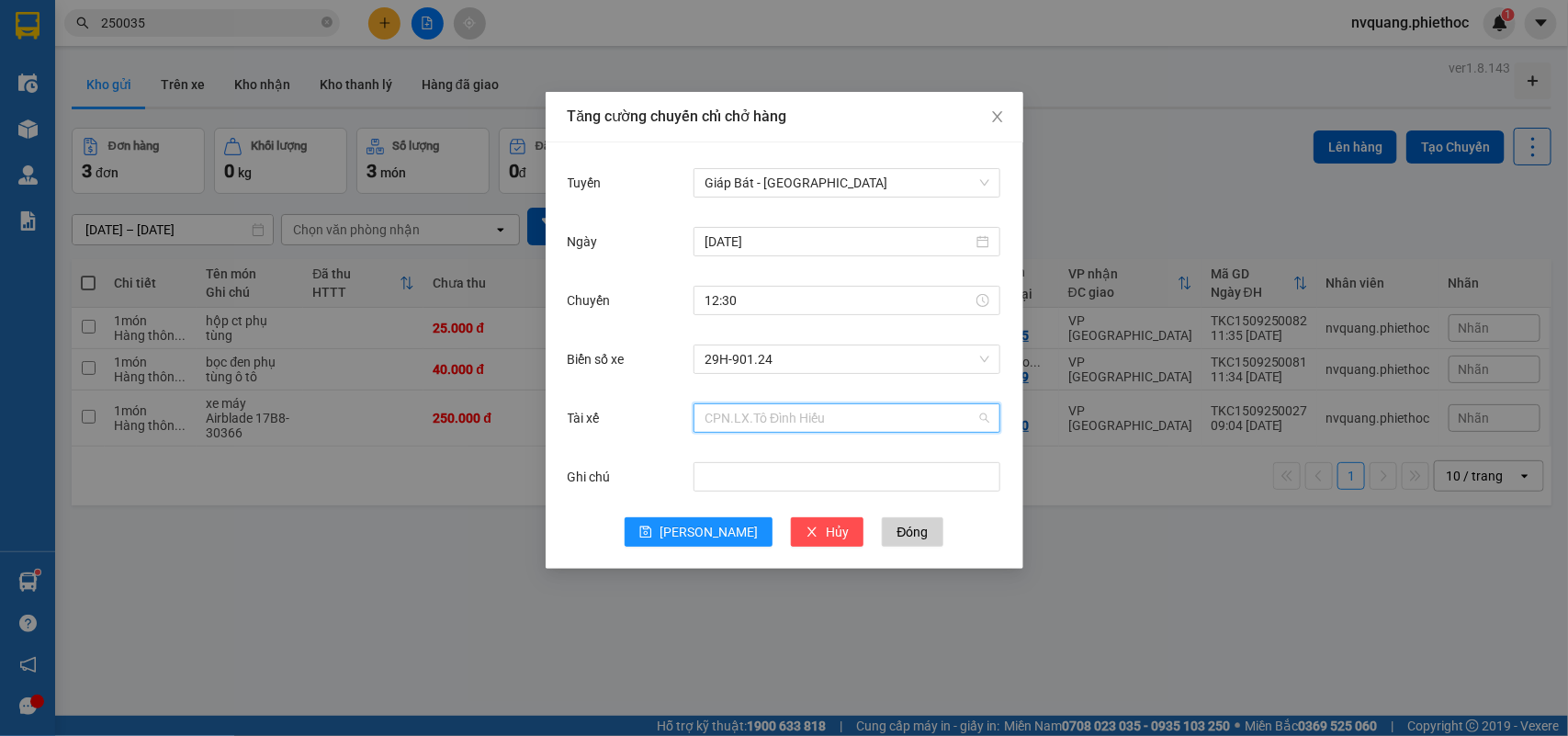
scroll to position [3556, 0]
click at [845, 423] on span "CPN.LX.Tô Đình Hiếu" at bounding box center [846, 417] width 285 height 27
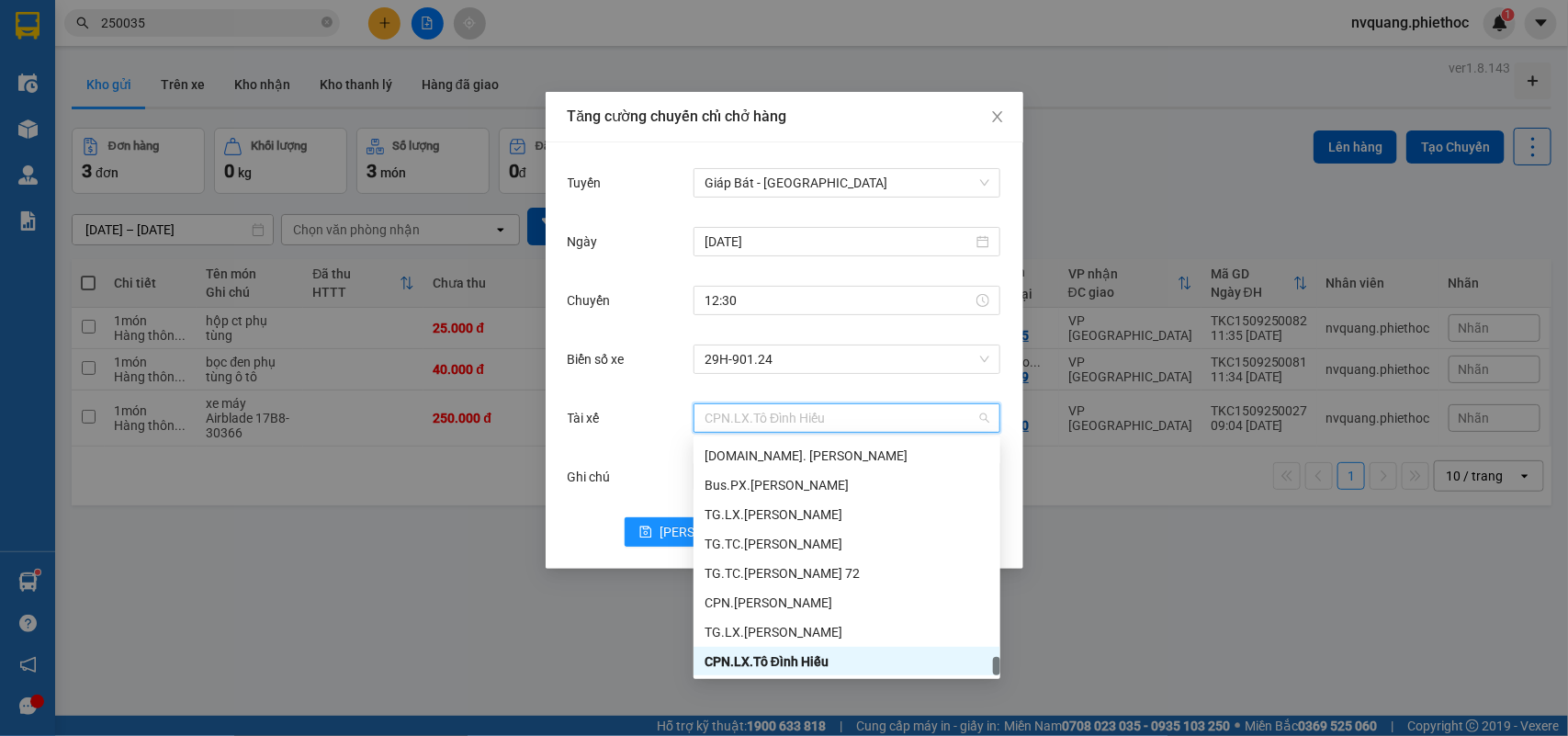
click at [845, 423] on span "CPN.LX.Tô Đình Hiếu" at bounding box center [846, 417] width 285 height 27
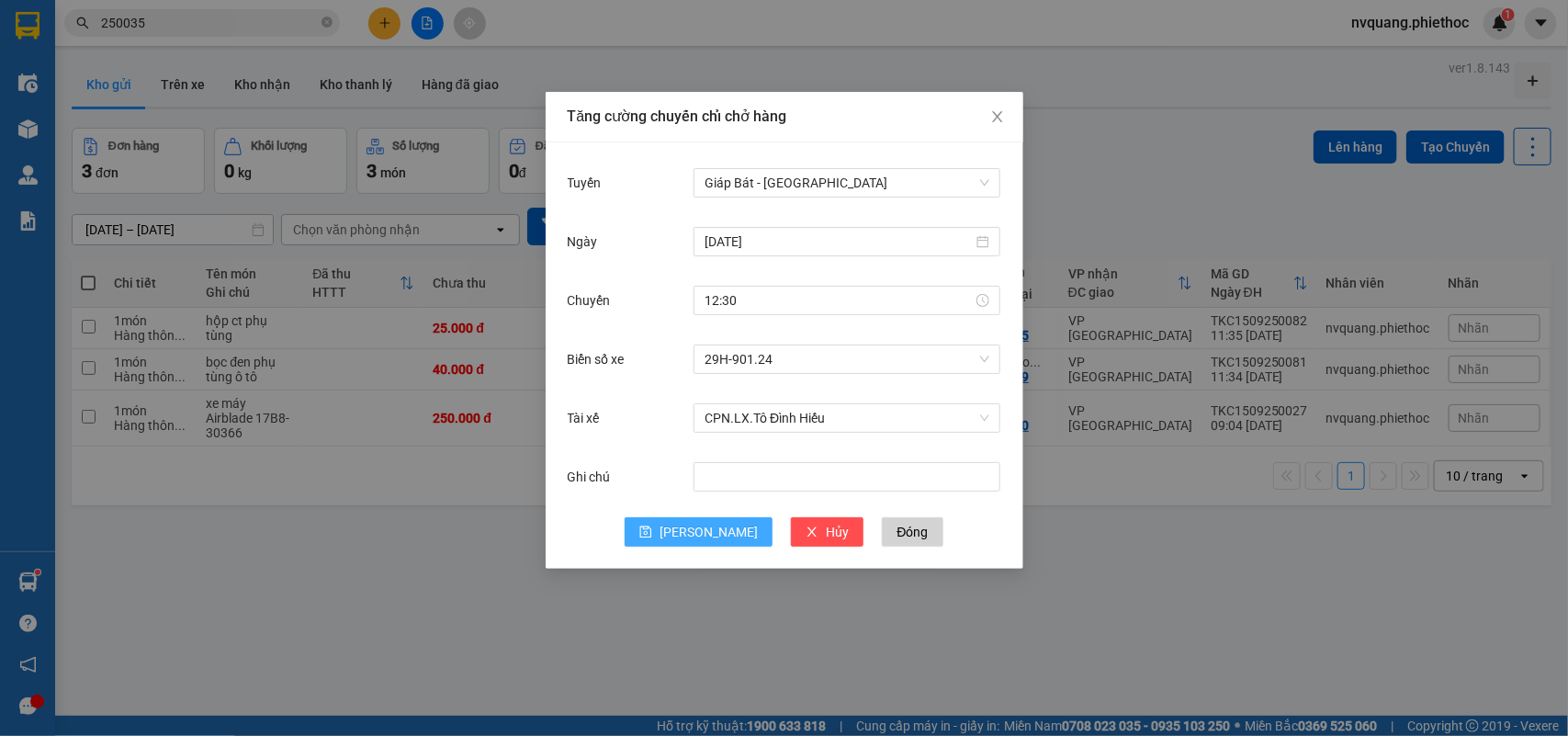
click at [715, 538] on span "[PERSON_NAME]" at bounding box center [708, 532] width 98 height 20
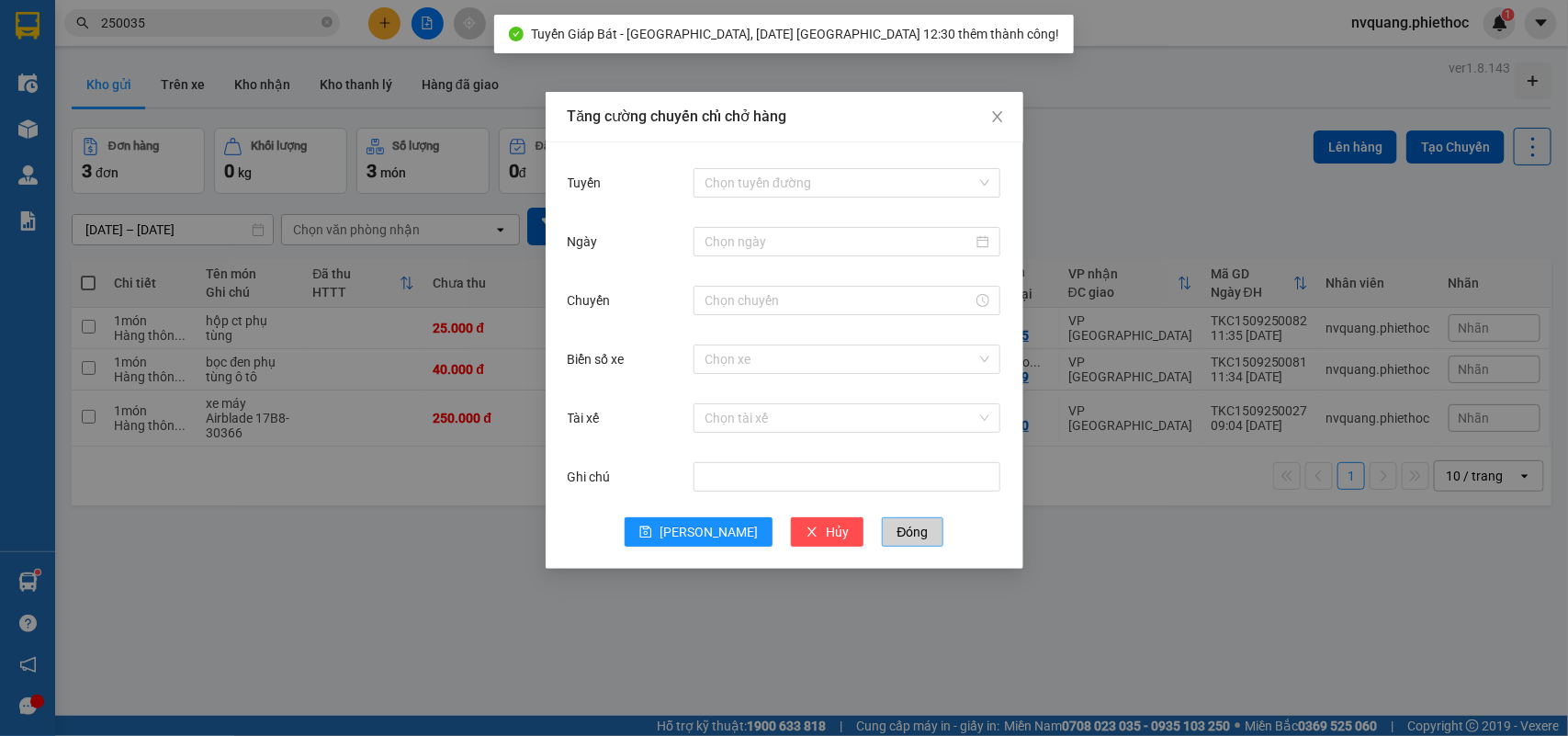
click at [897, 531] on span "Đóng" at bounding box center [912, 532] width 31 height 20
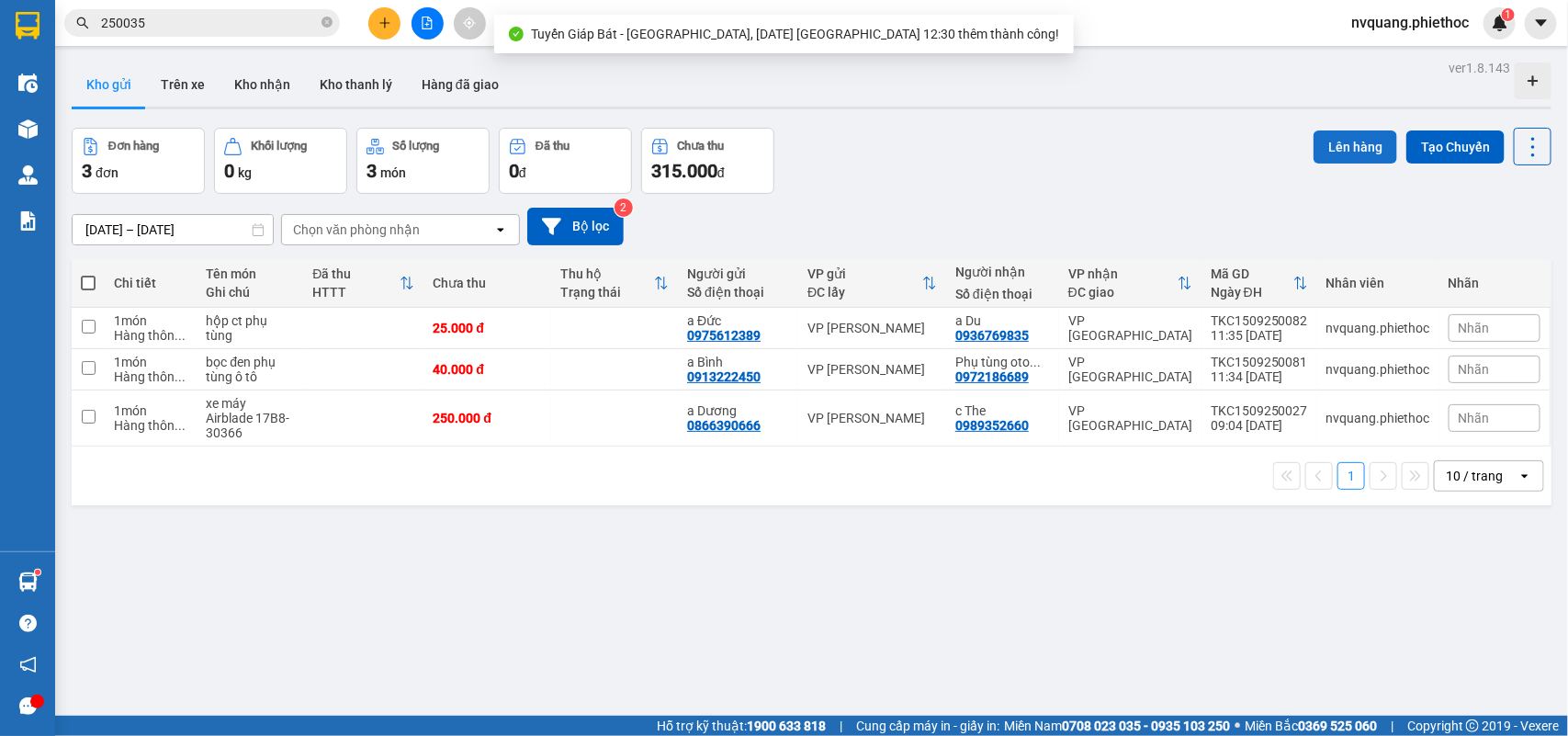
click at [1314, 147] on button "Lên hàng" at bounding box center [1355, 147] width 83 height 33
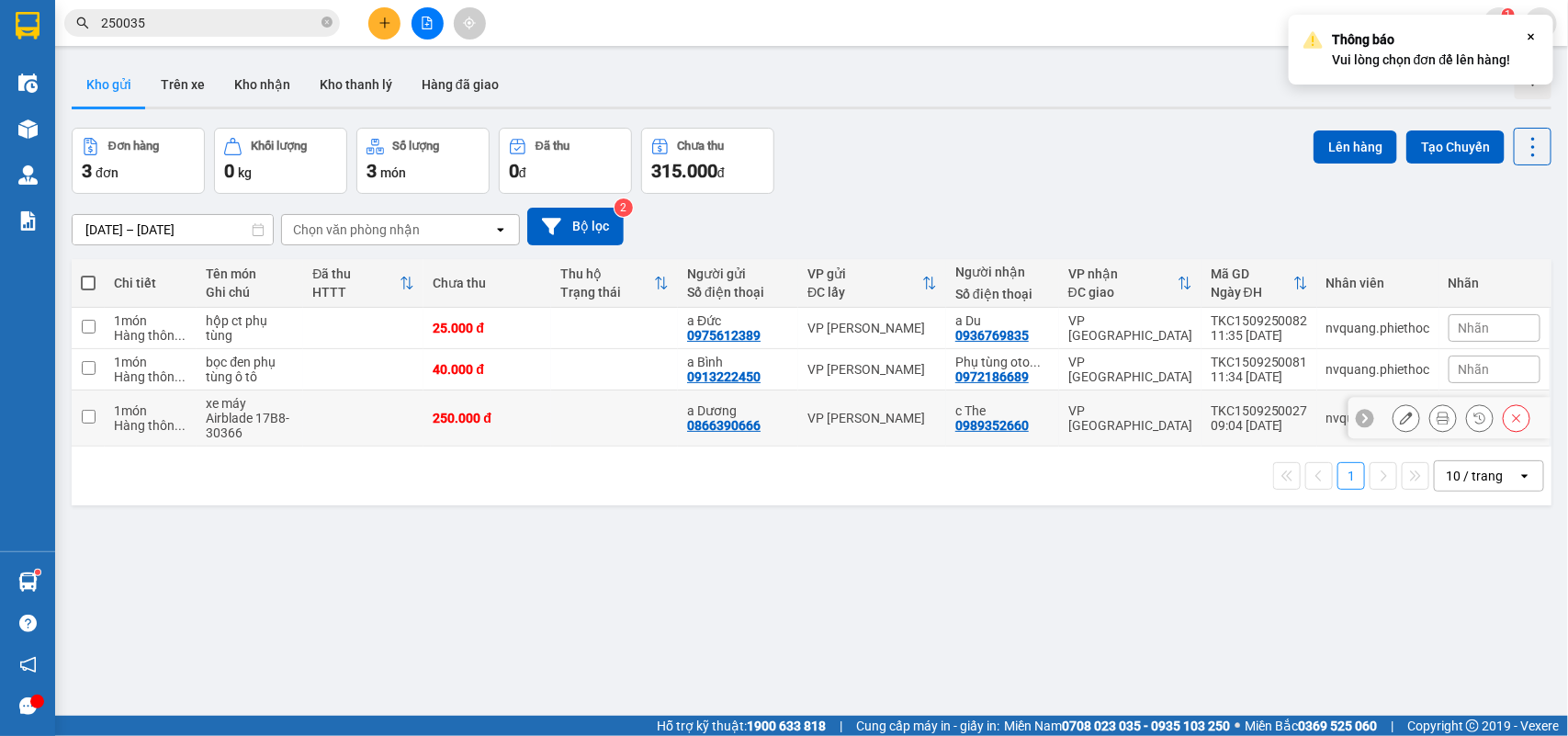
click at [295, 433] on td "xe máy Airblade 17B8-30366" at bounding box center [250, 418] width 107 height 56
checkbox input "true"
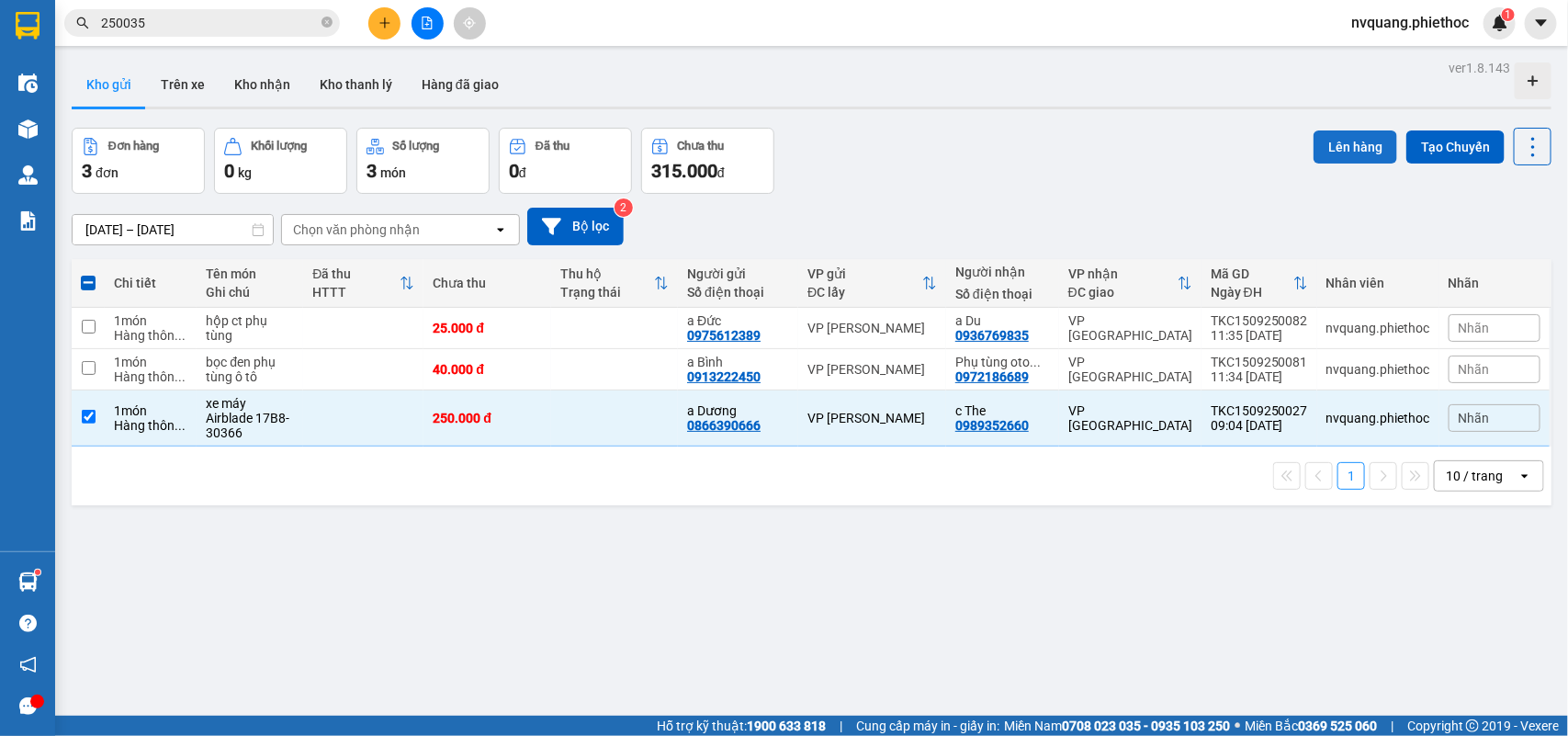
click at [1332, 148] on button "Lên hàng" at bounding box center [1355, 147] width 83 height 33
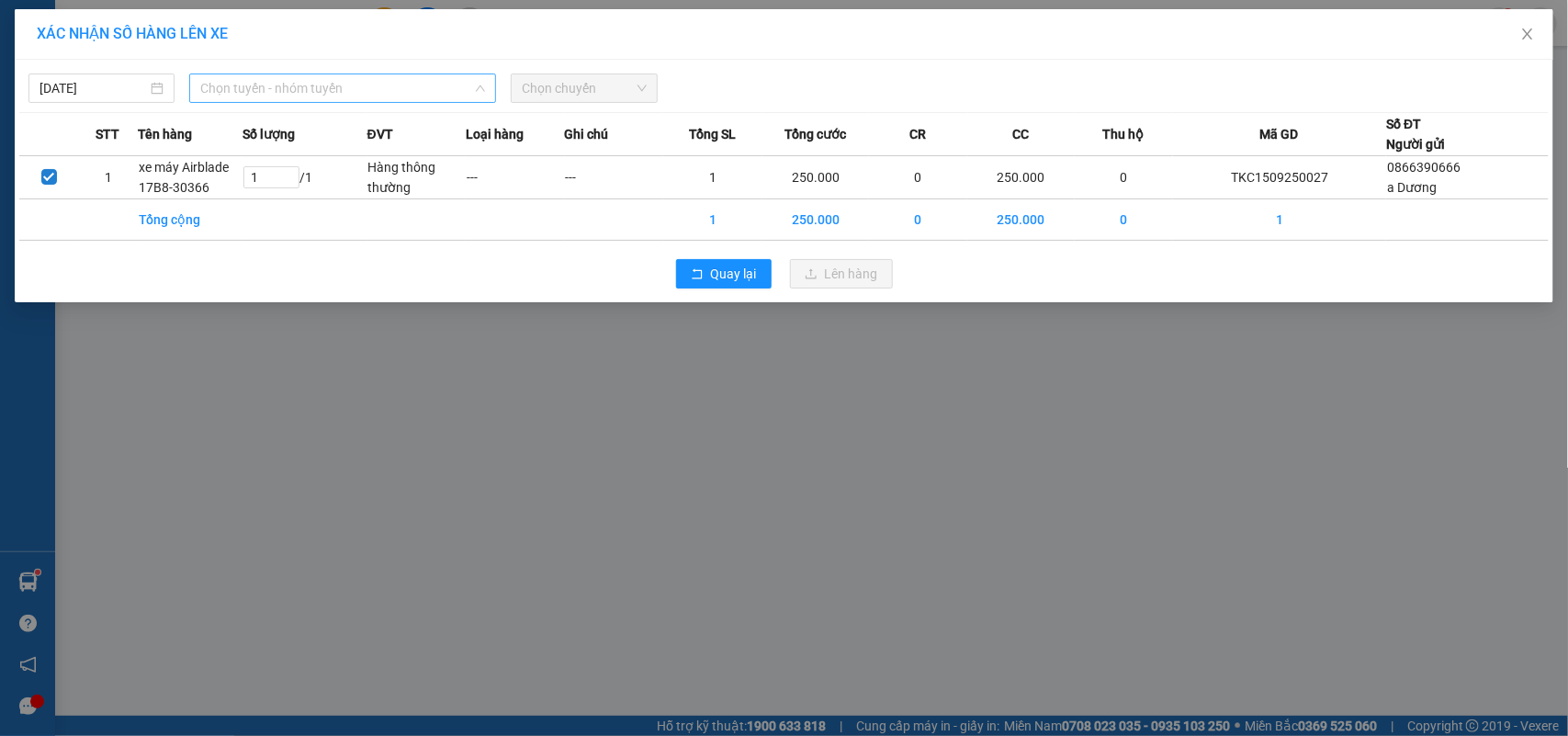
click at [299, 88] on span "Chọn tuyến - nhóm tuyến" at bounding box center [342, 88] width 285 height 27
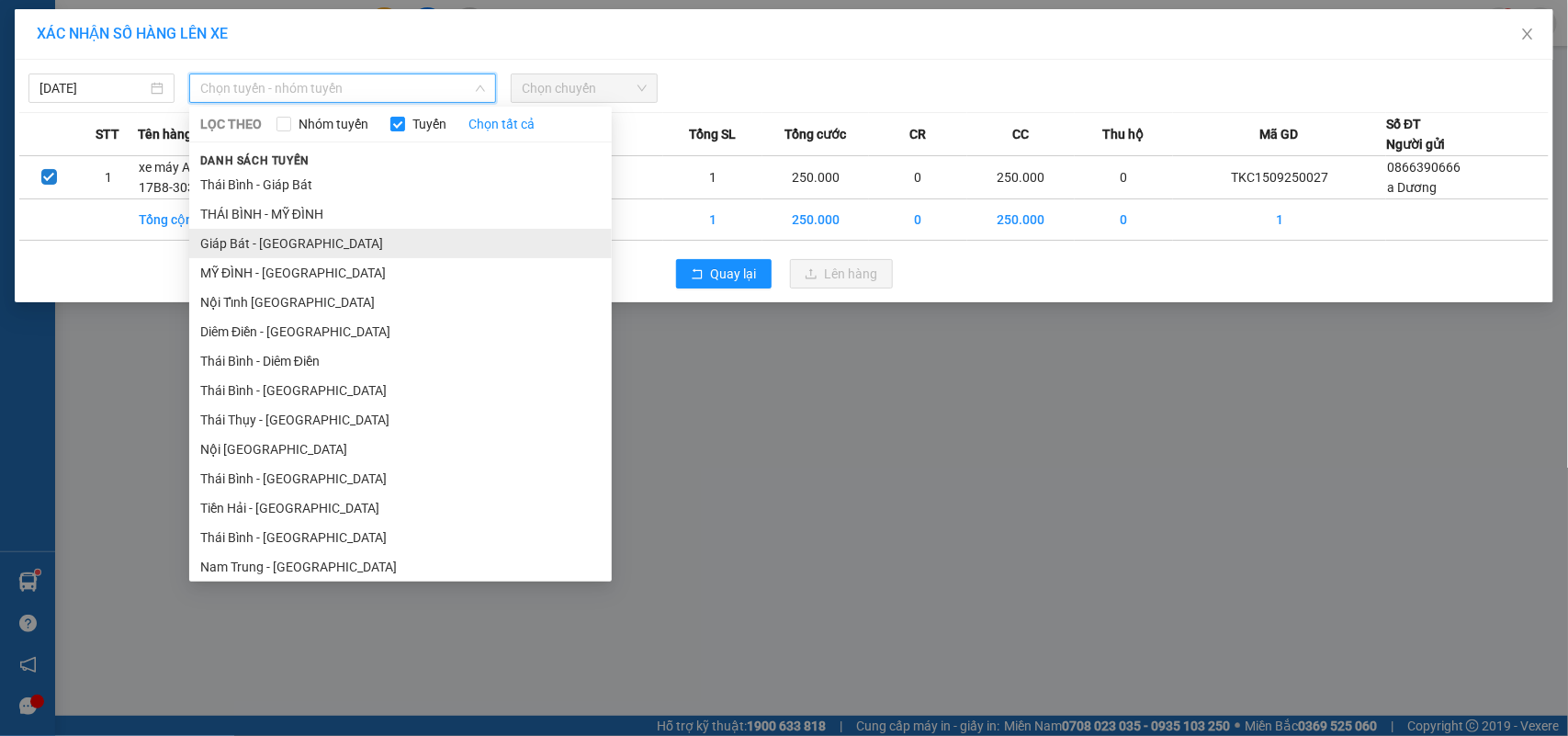
click at [250, 237] on li "Giáp Bát - [GEOGRAPHIC_DATA]" at bounding box center [400, 243] width 423 height 29
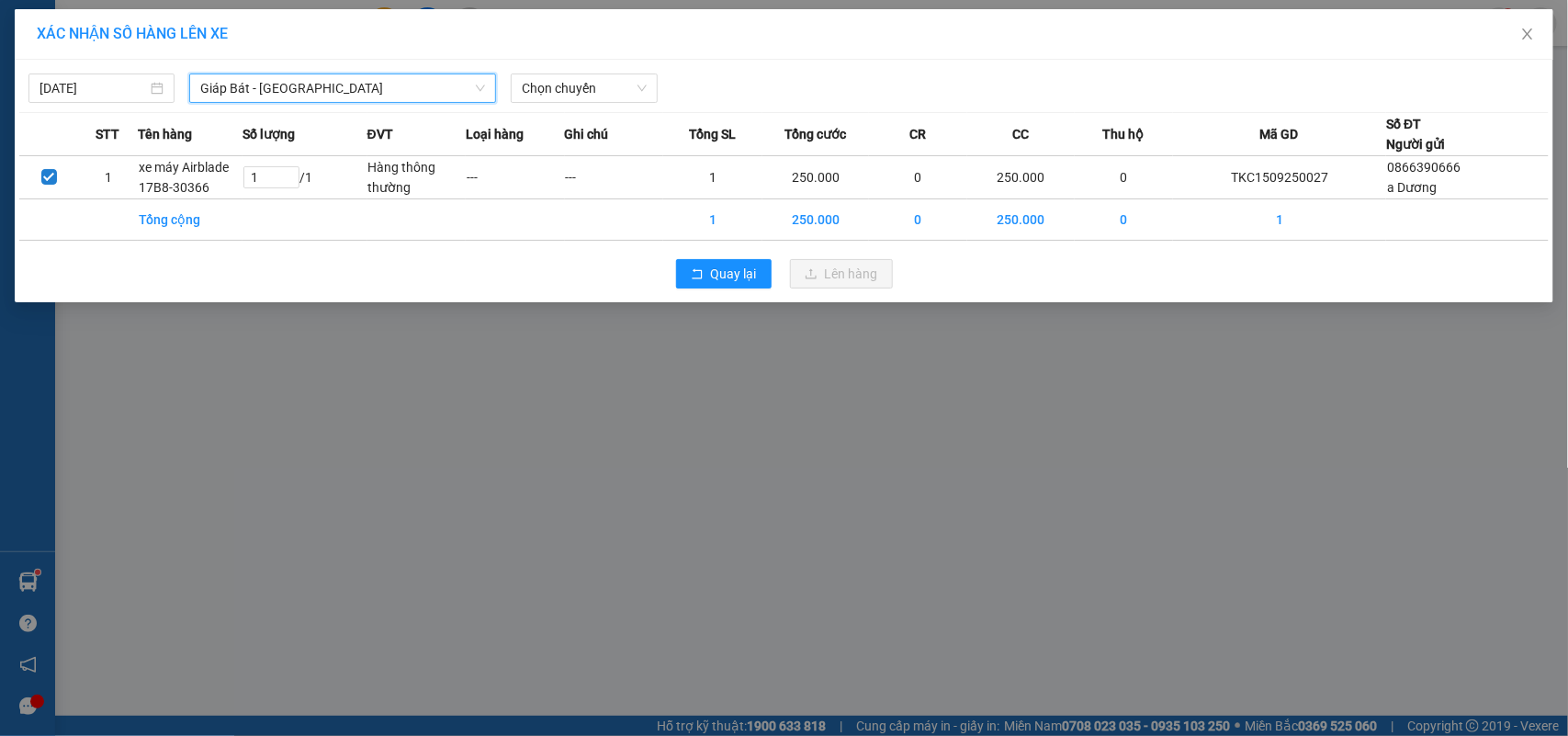
click at [526, 65] on div "[DATE] Giáp Bát - [GEOGRAPHIC_DATA] Giáp Bát - [GEOGRAPHIC_DATA] LỌC THEO Nhóm …" at bounding box center [783, 83] width 1529 height 39
click at [537, 79] on span "Chọn chuyến" at bounding box center [584, 88] width 124 height 27
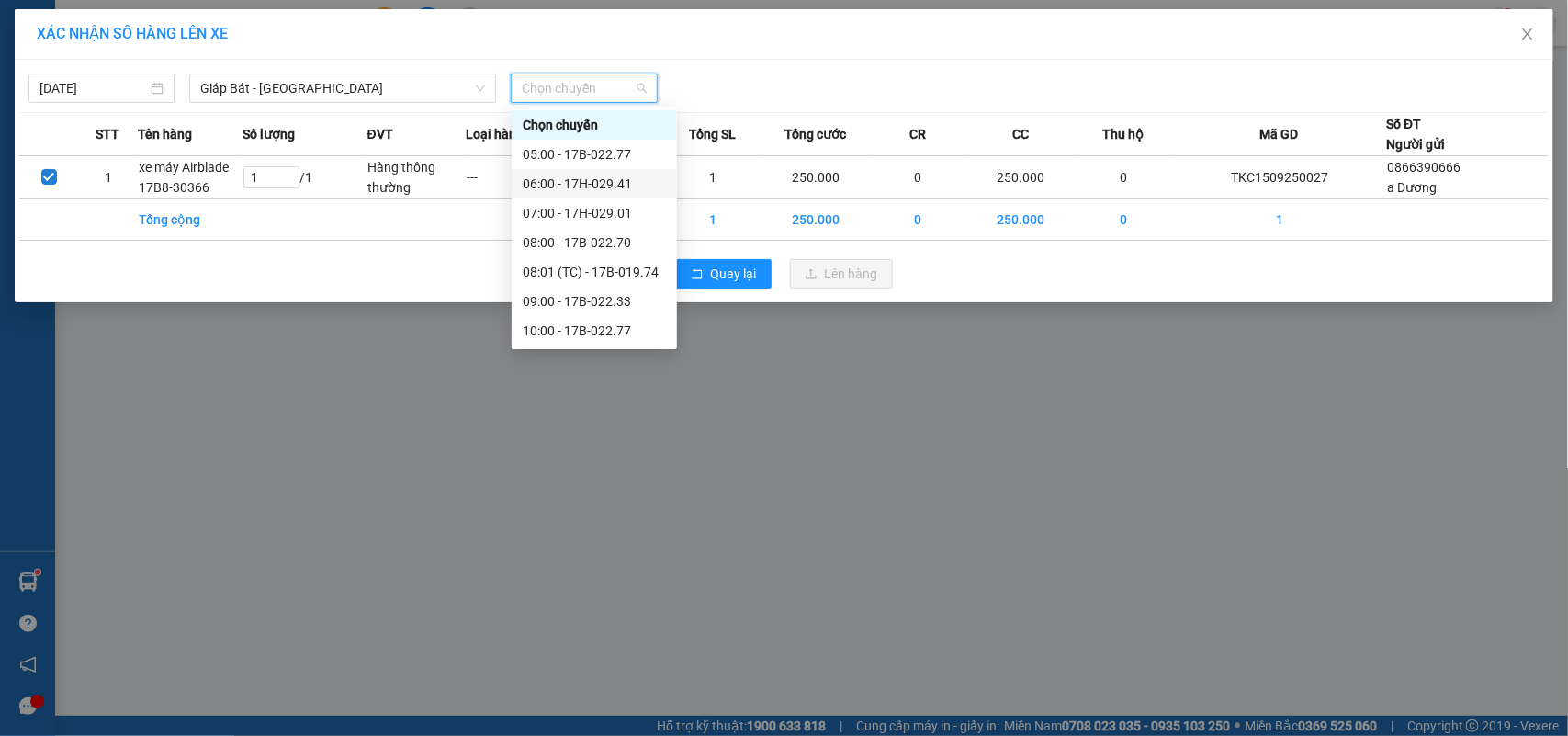
scroll to position [114, 0]
click at [634, 297] on div "12:30 (TC) - 29H-901.24" at bounding box center [595, 304] width 144 height 20
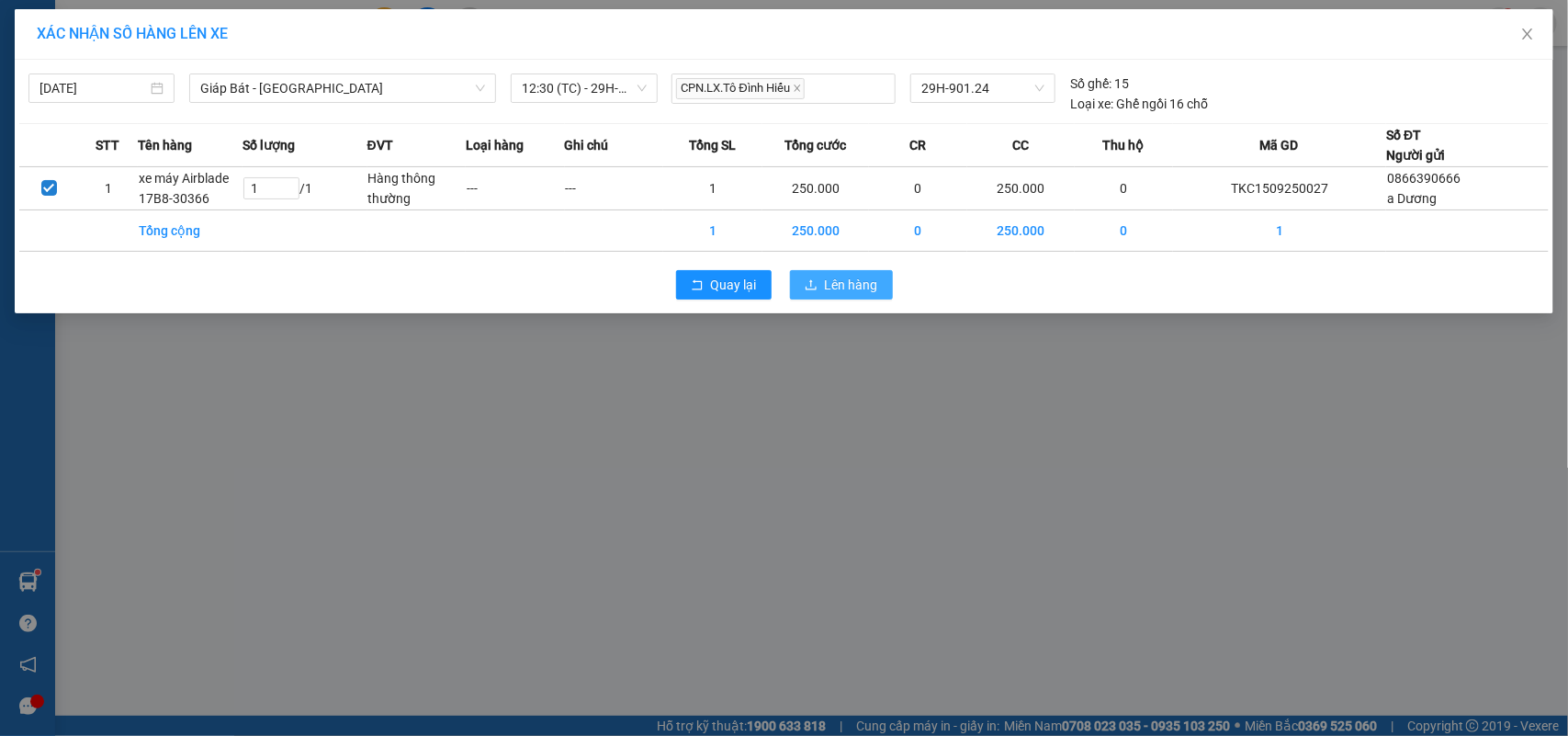
click at [829, 285] on span "Lên hàng" at bounding box center [851, 284] width 53 height 20
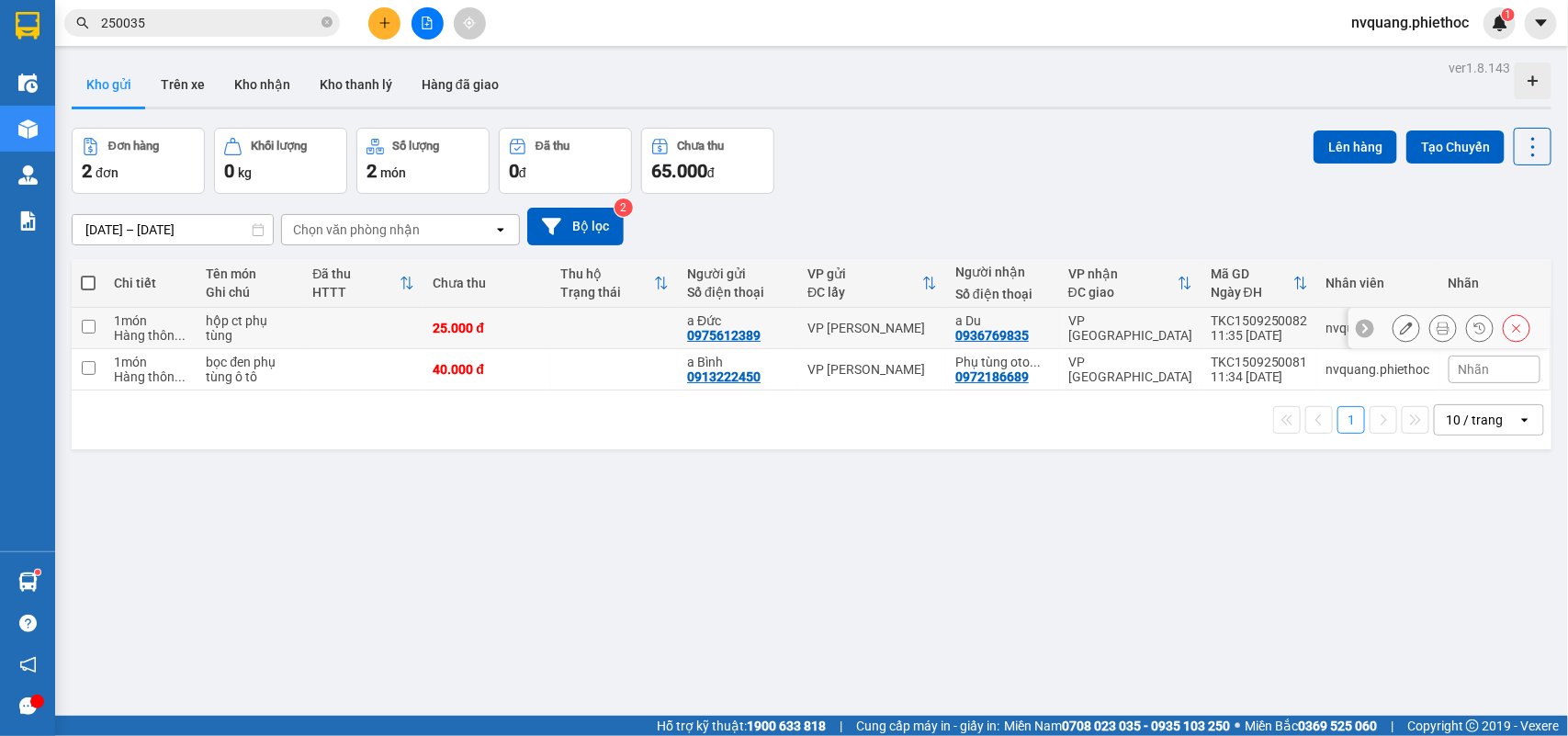
click at [300, 323] on td "hộp ct phụ tùng" at bounding box center [250, 328] width 107 height 42
checkbox input "true"
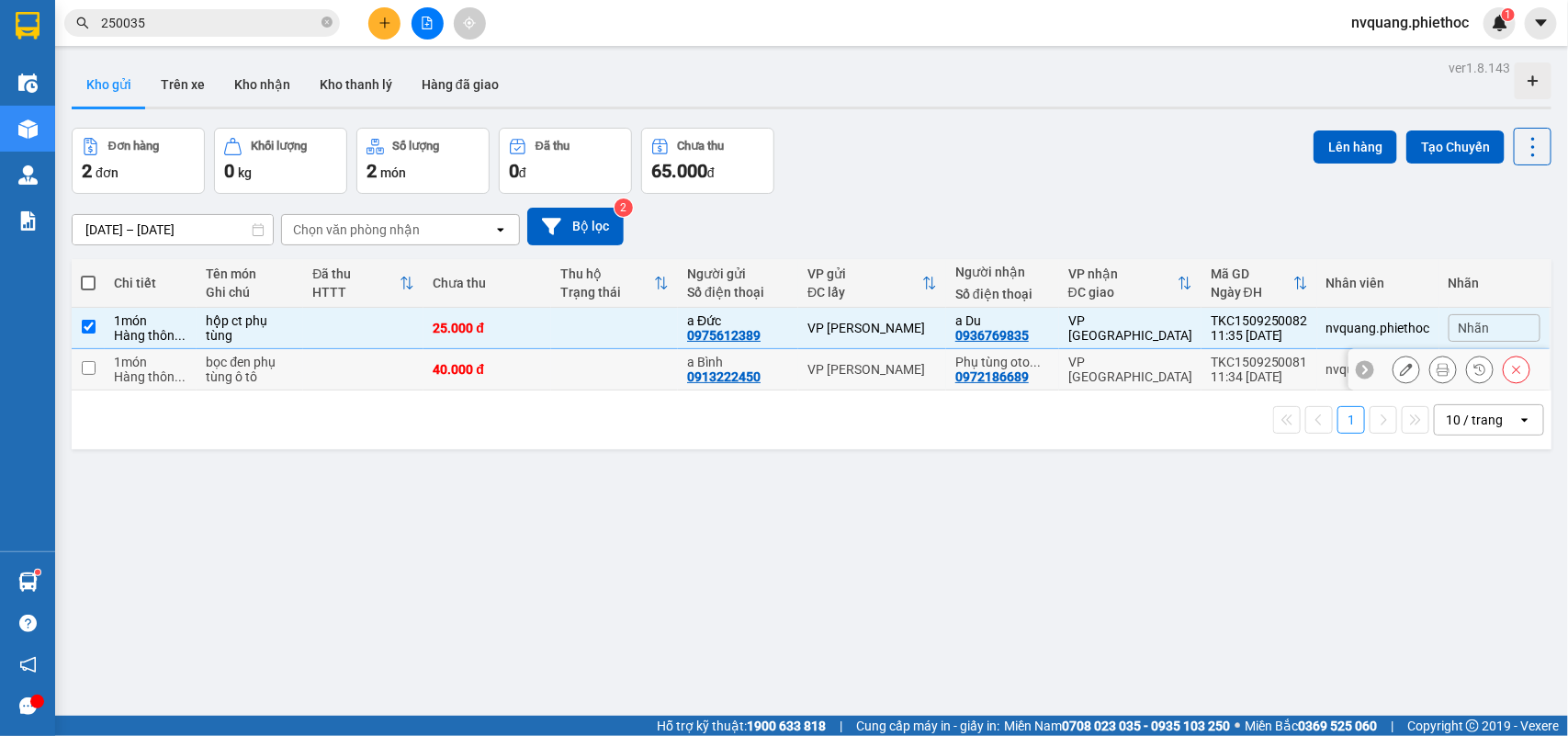
click at [300, 364] on td "bọc đen phụ tùng ô tô" at bounding box center [250, 370] width 107 height 42
checkbox input "true"
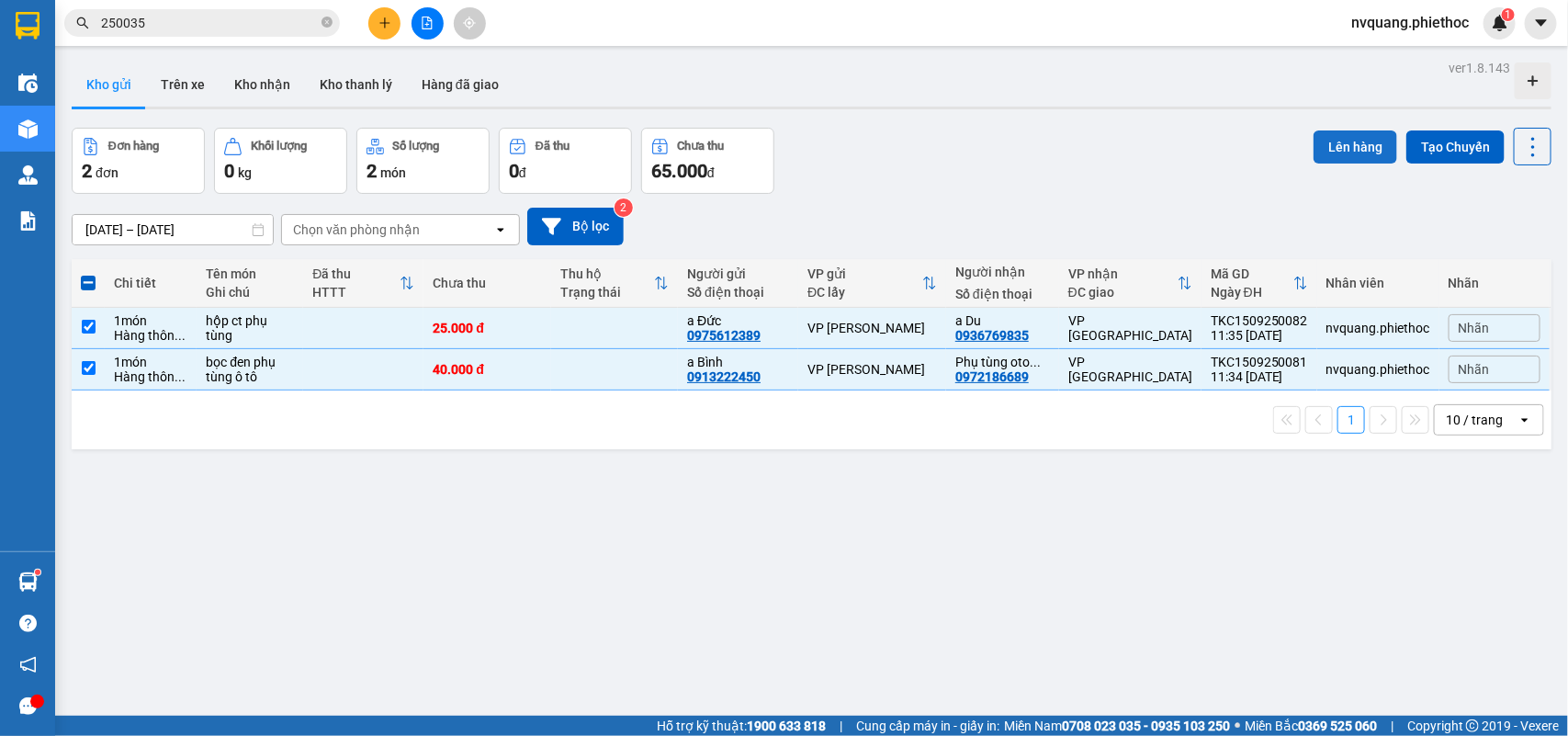
click at [1342, 149] on button "Lên hàng" at bounding box center [1355, 147] width 83 height 33
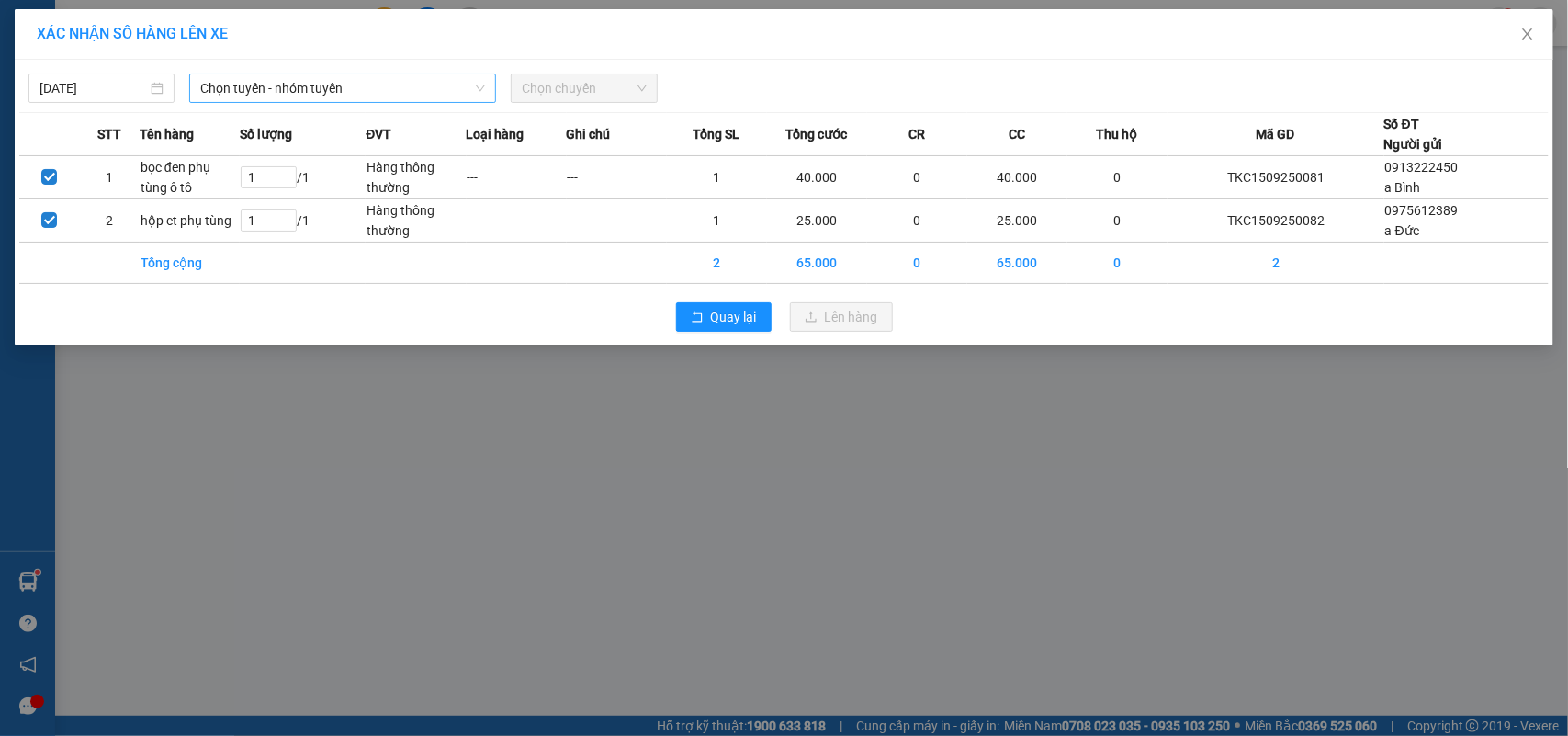
click at [313, 77] on span "Chọn tuyến - nhóm tuyến" at bounding box center [342, 88] width 285 height 27
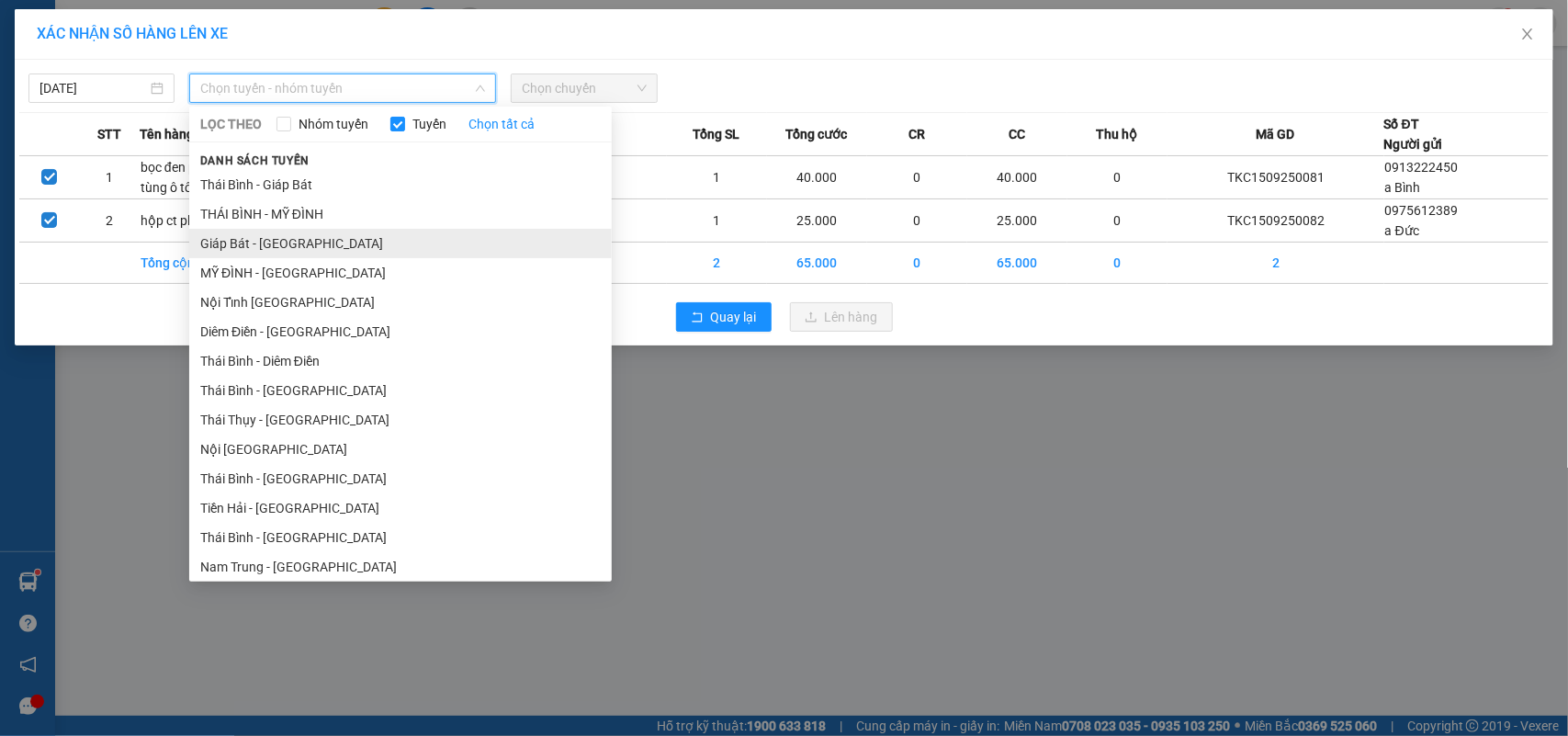
click at [245, 240] on li "Giáp Bát - [GEOGRAPHIC_DATA]" at bounding box center [400, 243] width 423 height 29
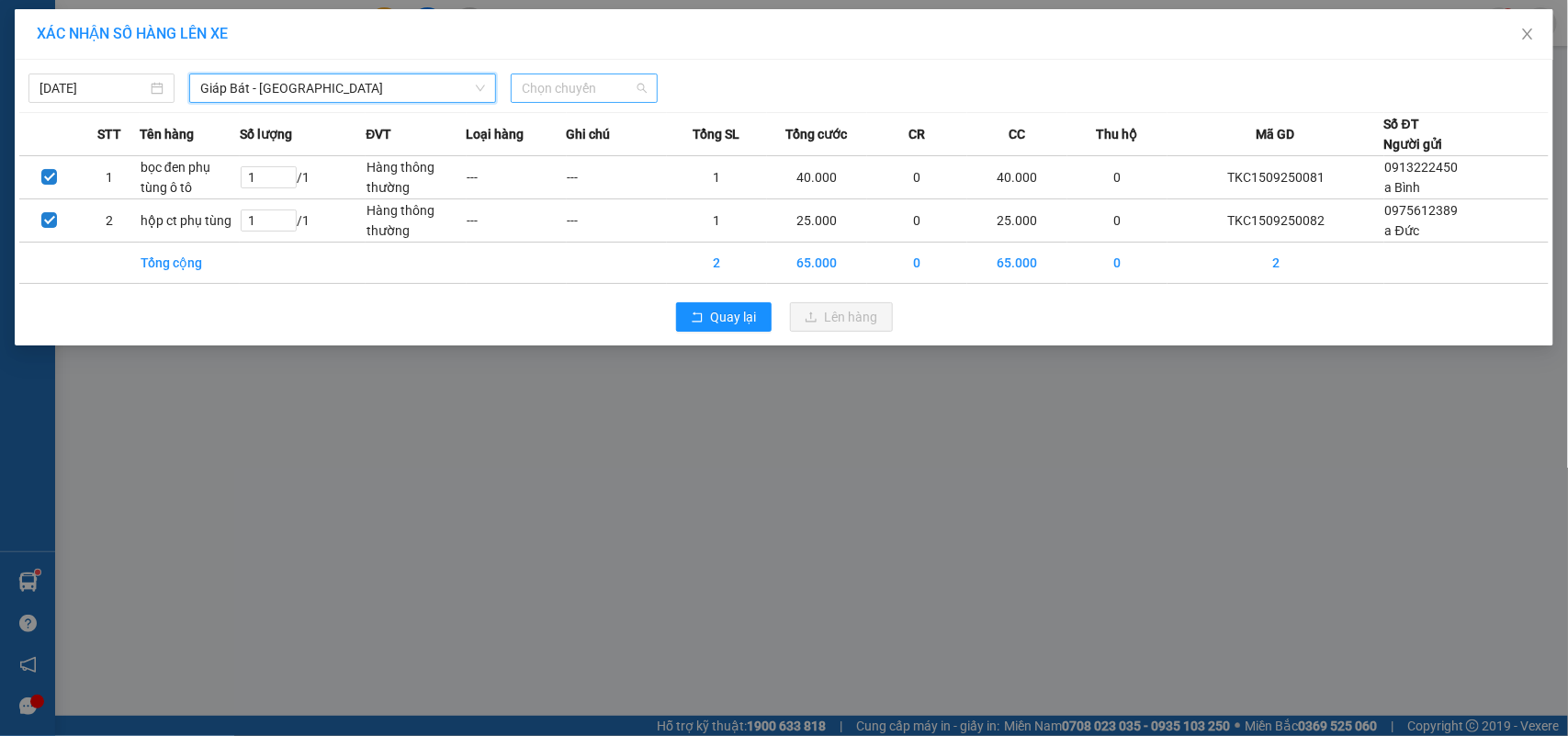
click at [552, 96] on span "Chọn chuyến" at bounding box center [584, 88] width 124 height 27
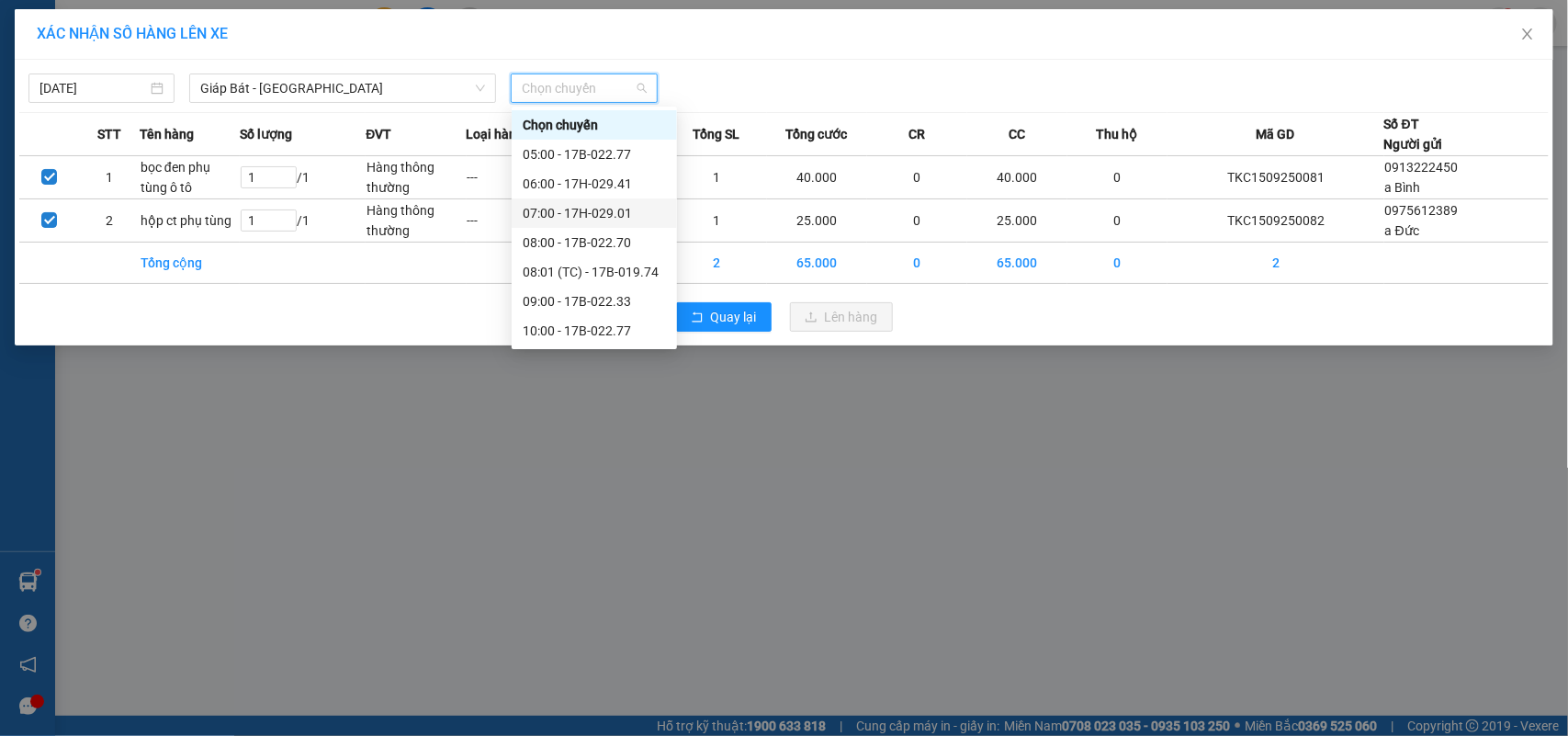
scroll to position [114, 0]
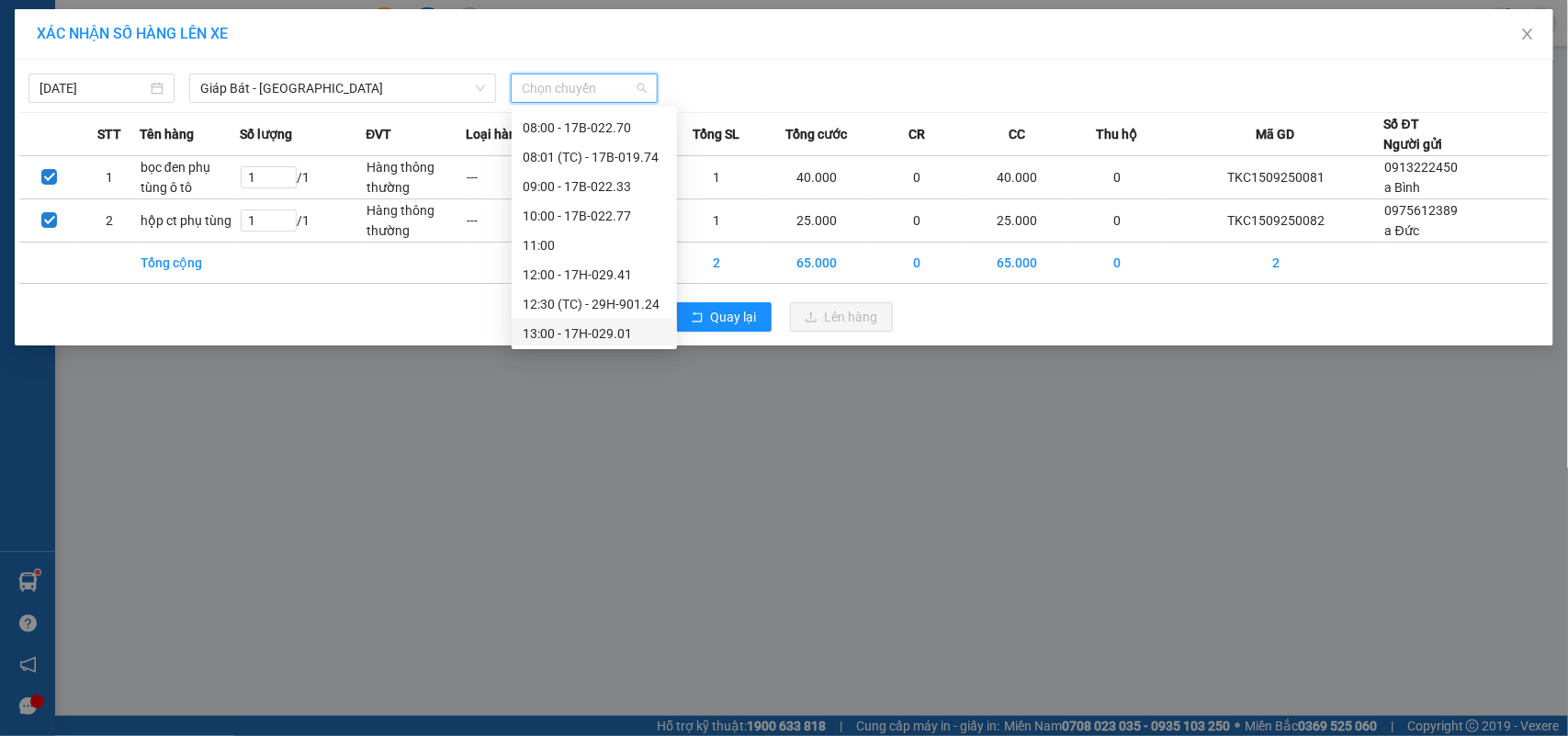
click at [601, 336] on div "13:00 - 17H-029.01" at bounding box center [595, 333] width 144 height 20
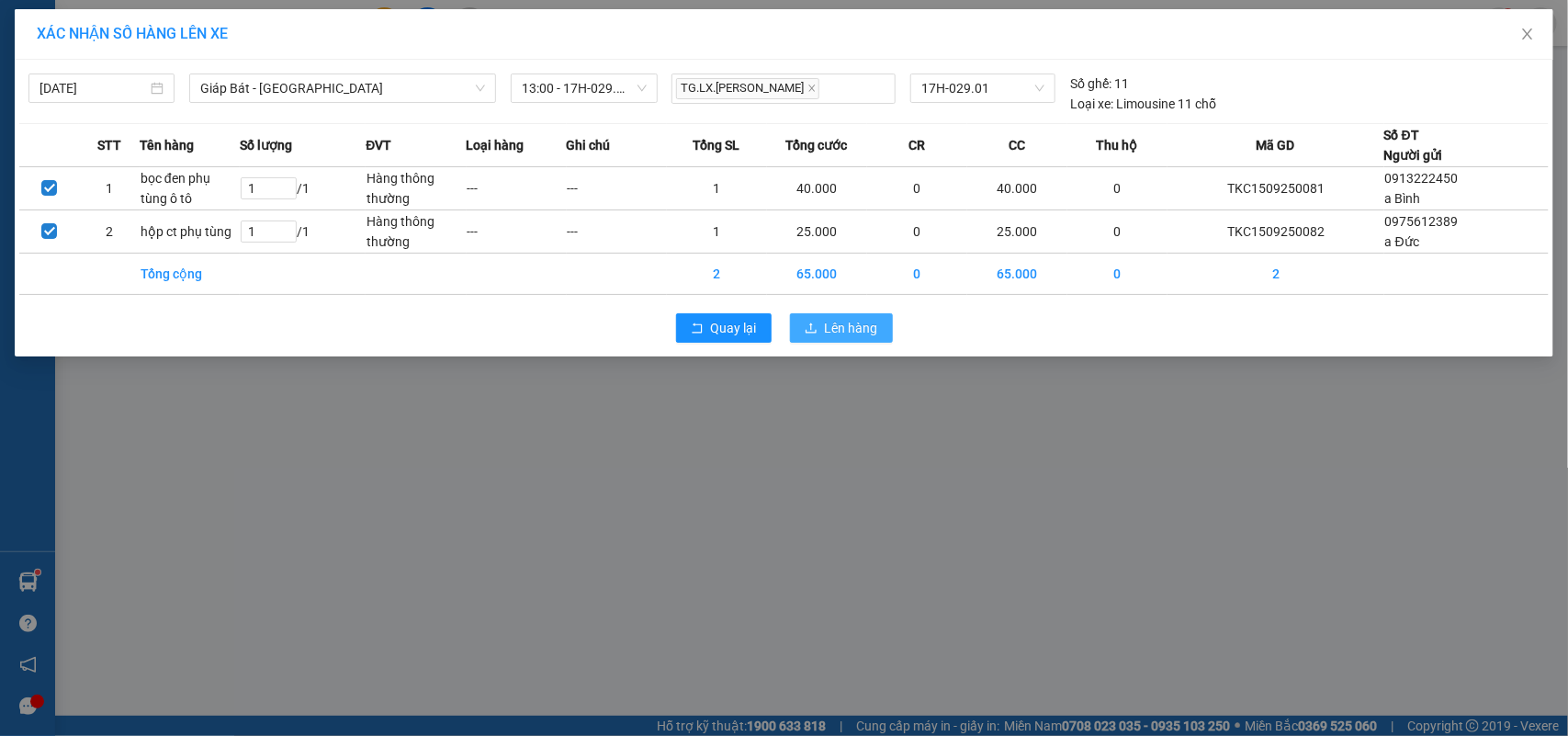
click at [800, 319] on button "Lên hàng" at bounding box center [841, 327] width 103 height 29
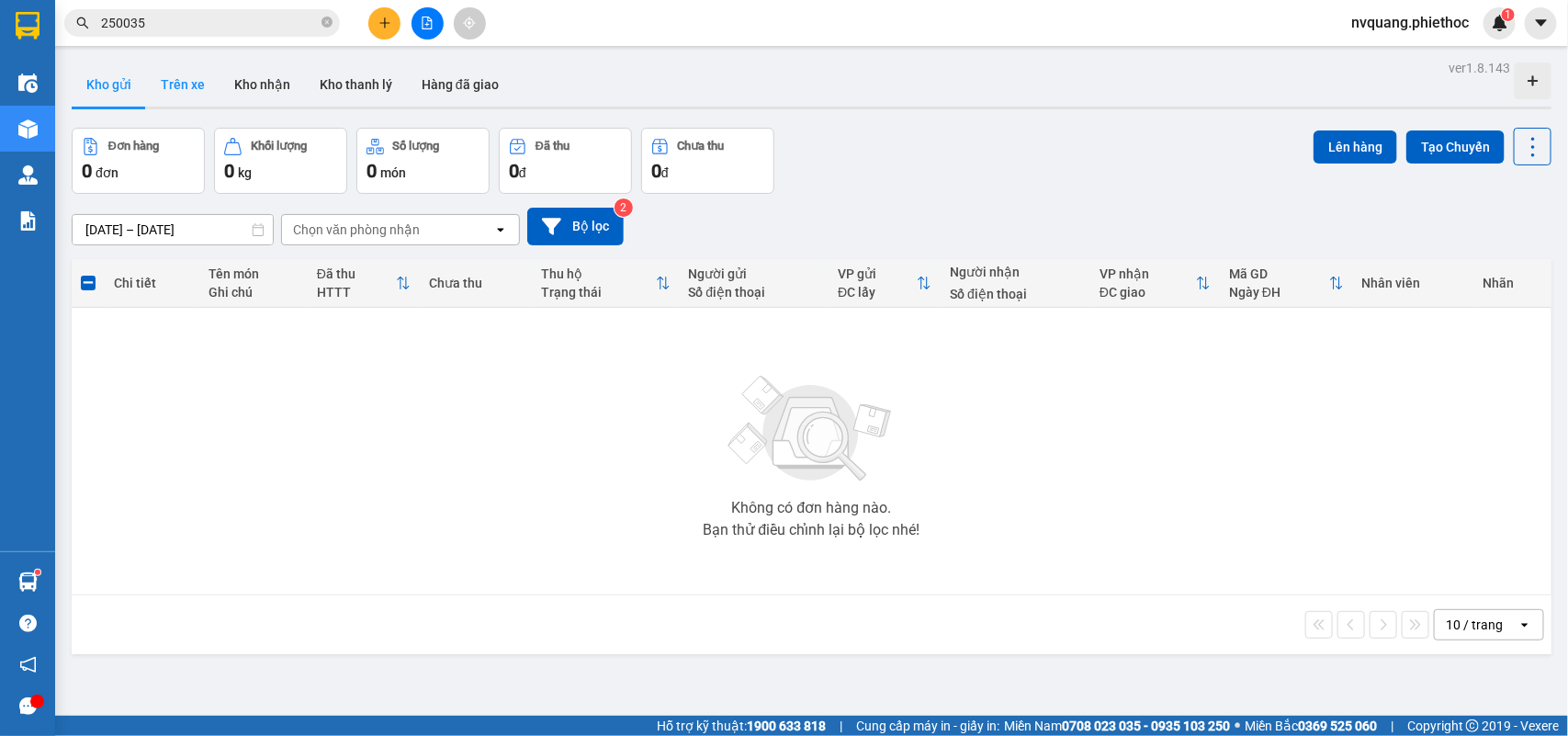
click at [164, 79] on button "Trên xe" at bounding box center [183, 84] width 74 height 44
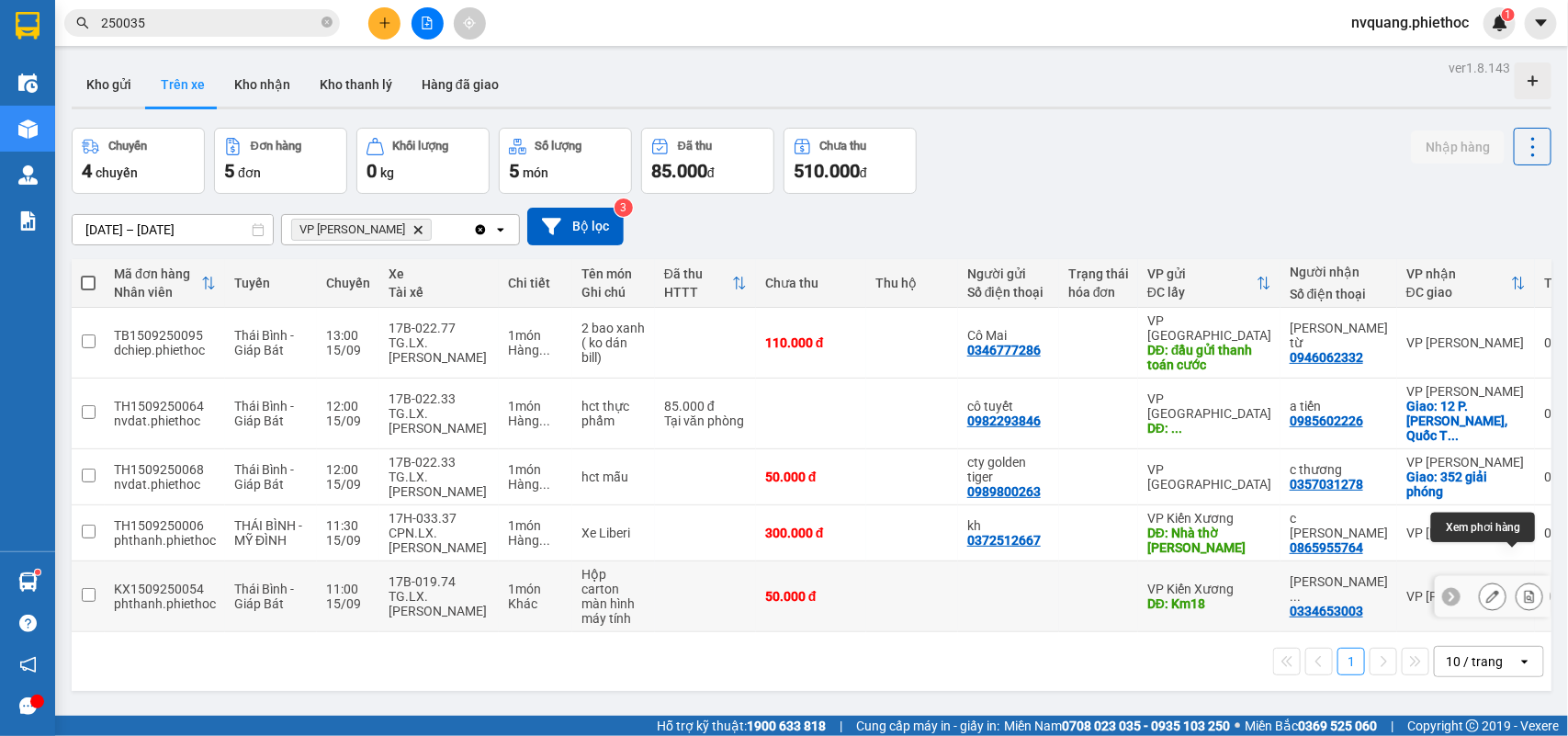
click at [1524, 589] on icon at bounding box center [1529, 596] width 10 height 13
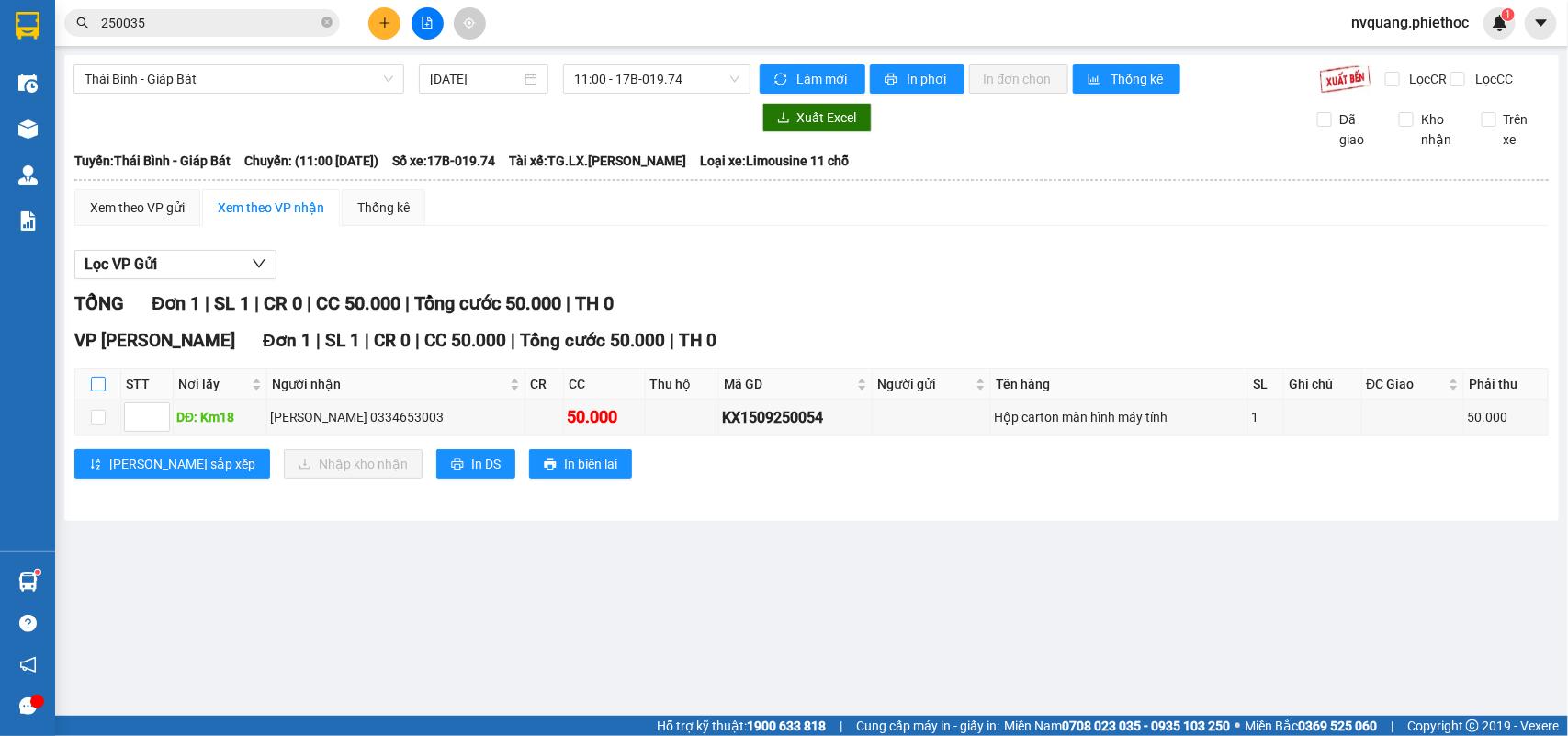
click at [102, 392] on input "checkbox" at bounding box center [98, 384] width 15 height 15
checkbox input "true"
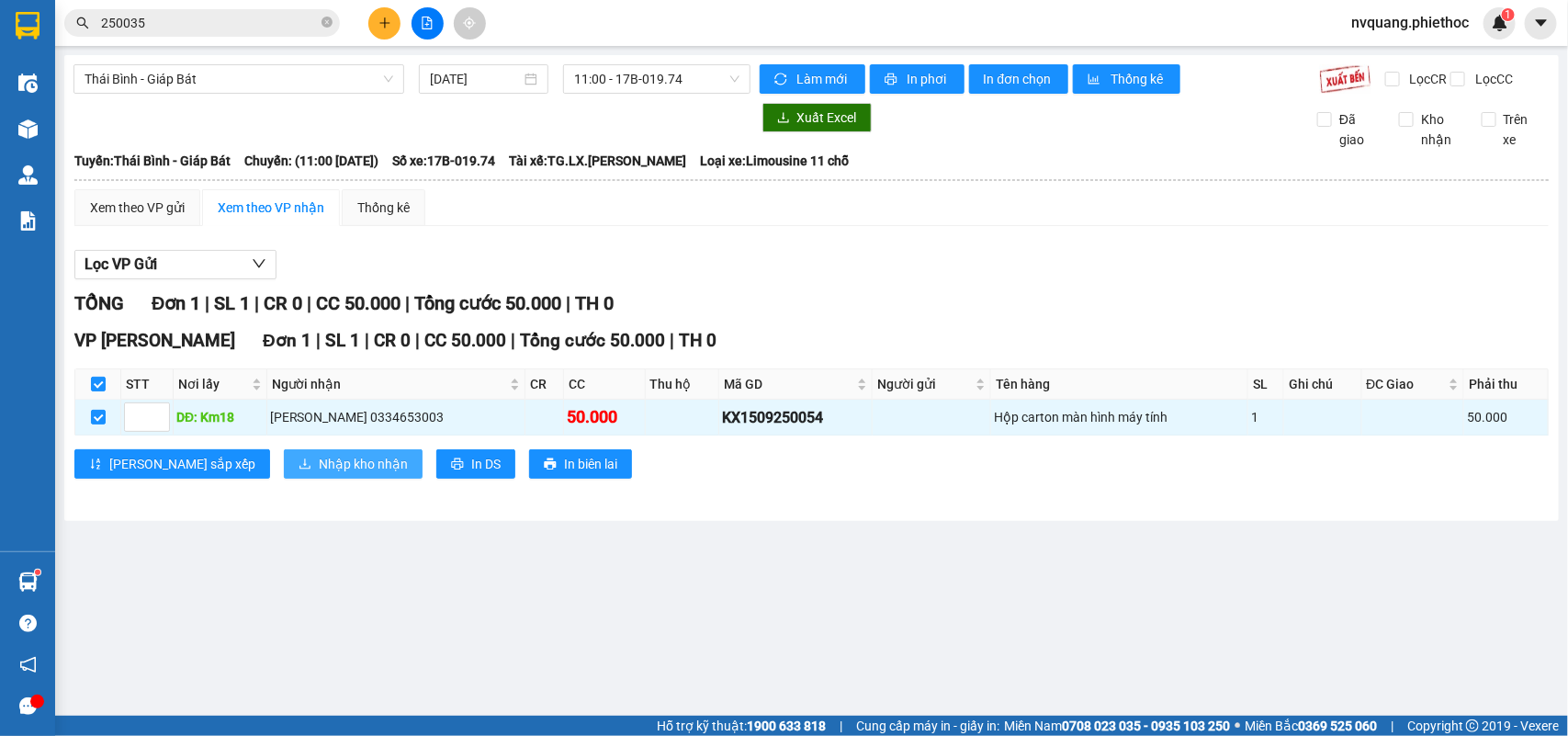
click at [319, 474] on span "Nhập kho nhận" at bounding box center [363, 464] width 89 height 20
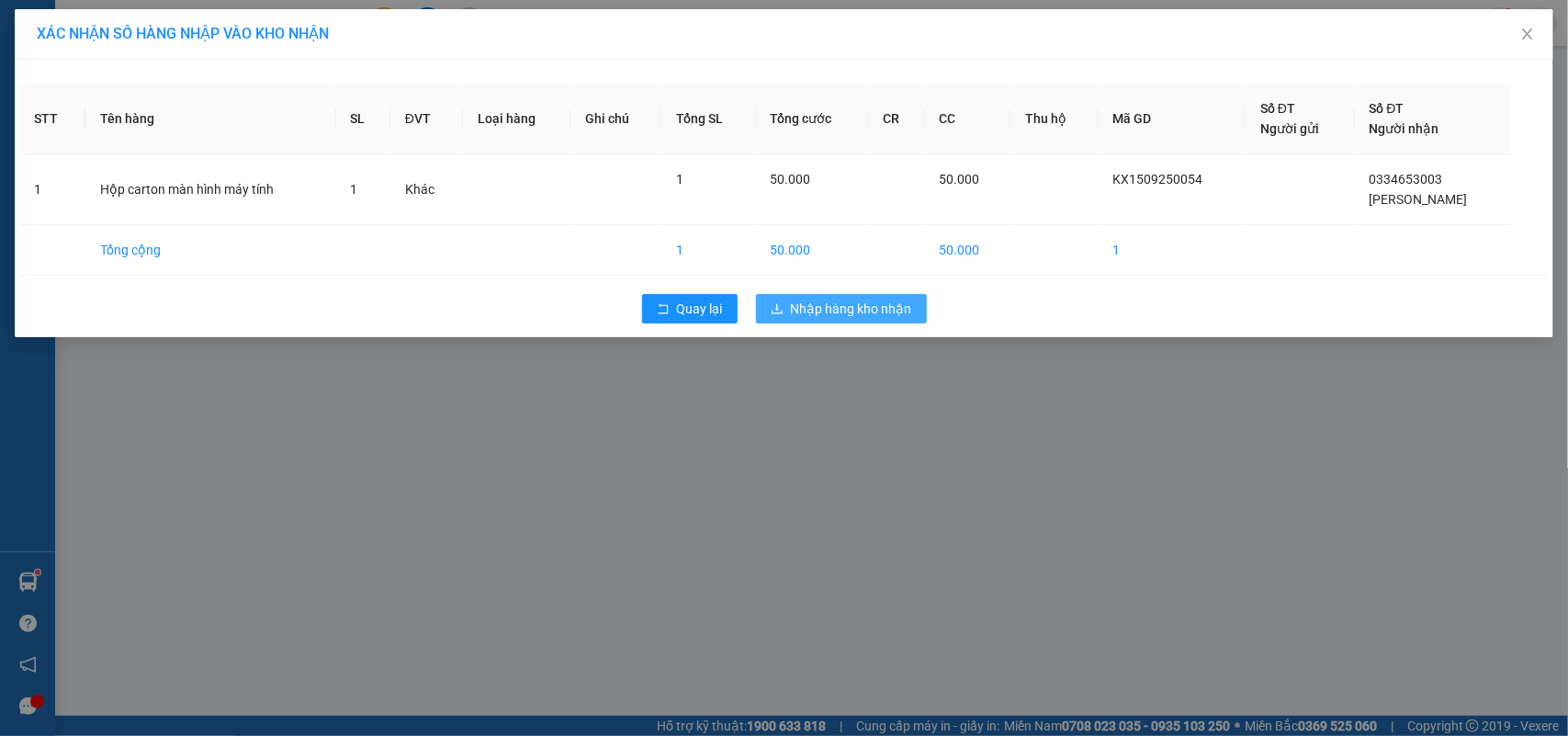
click at [812, 314] on span "Nhập hàng kho nhận" at bounding box center [851, 308] width 121 height 20
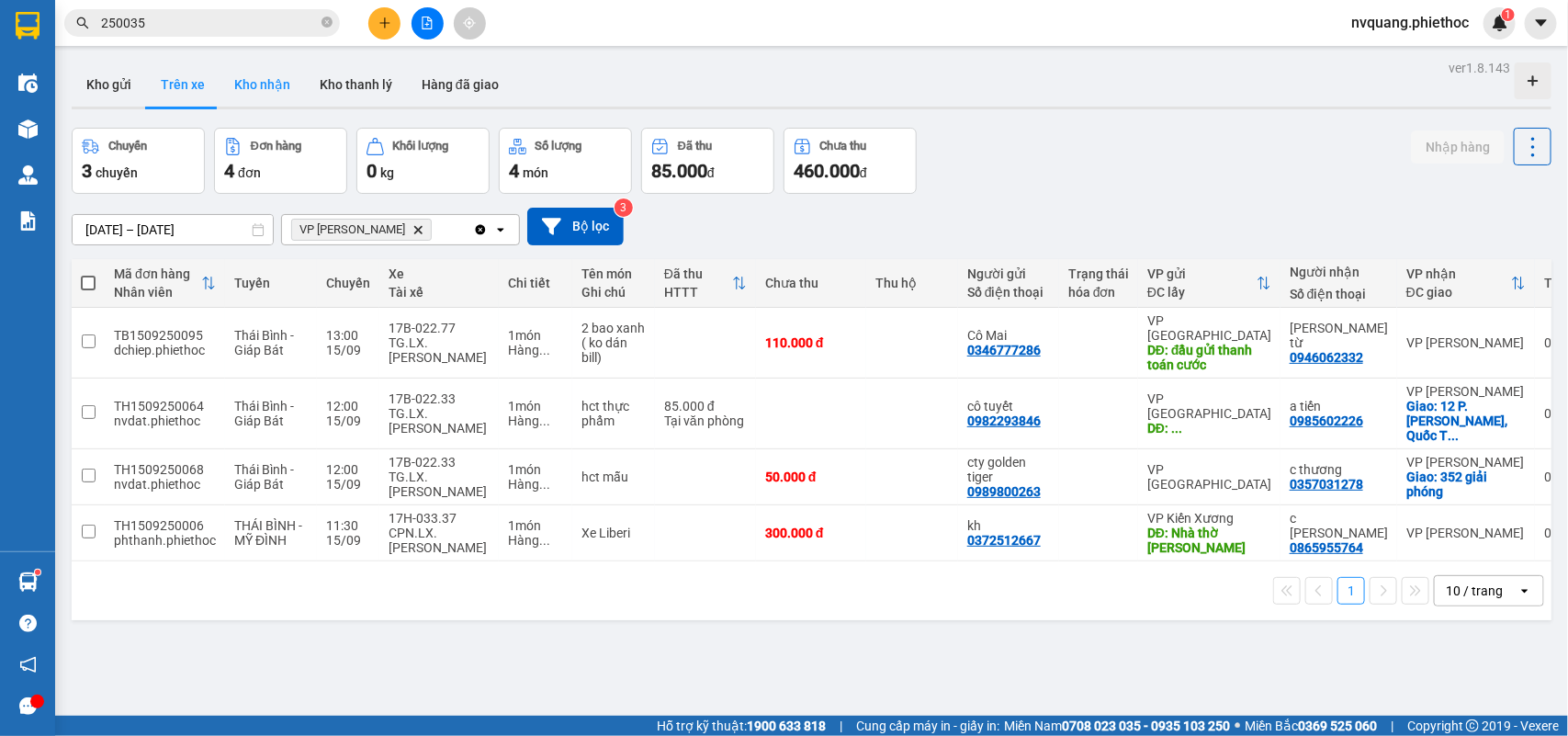
click at [246, 79] on button "Kho nhận" at bounding box center [262, 84] width 85 height 44
type input "[DATE] – [DATE]"
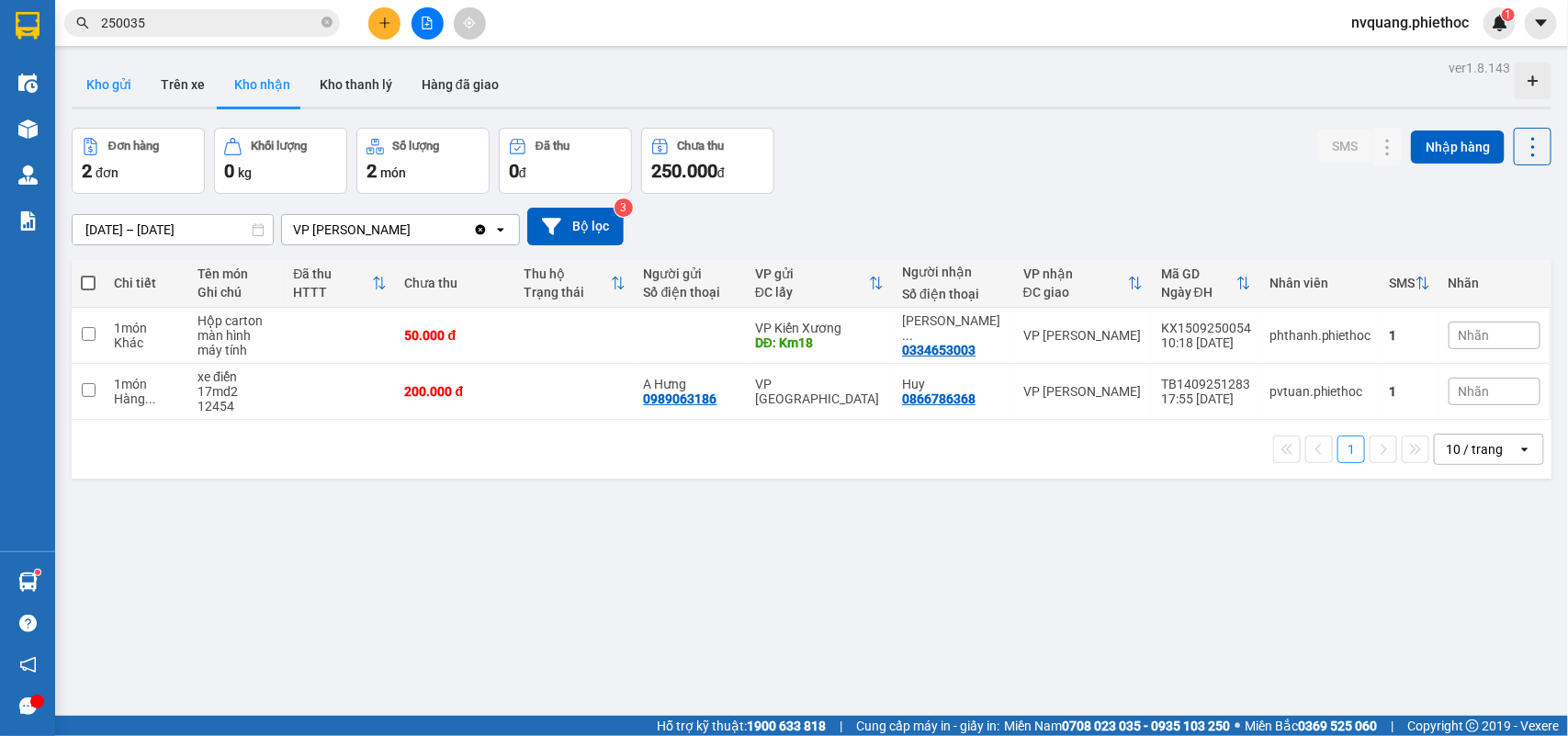
click at [126, 93] on button "Kho gửi" at bounding box center [109, 84] width 75 height 44
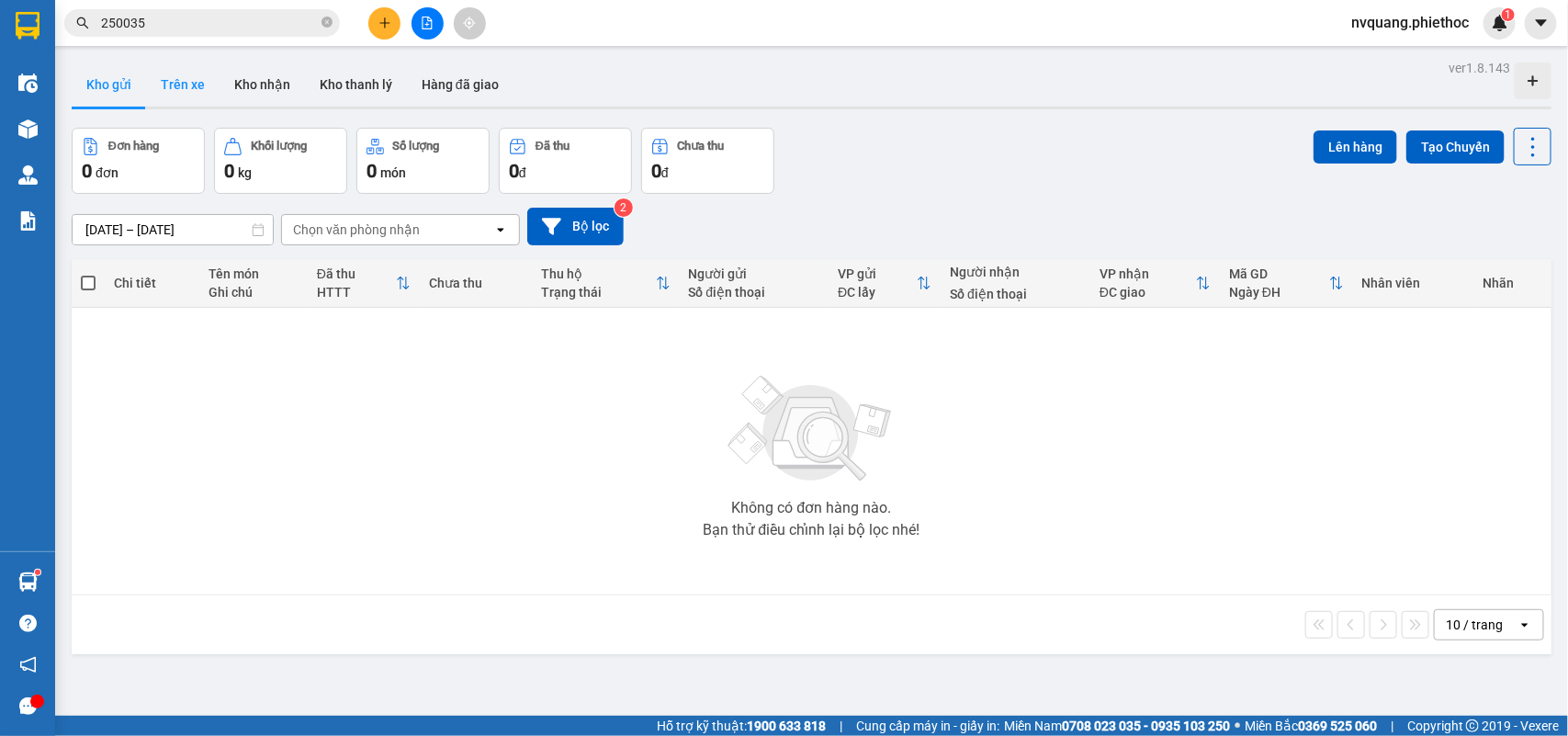
click at [148, 76] on button "Trên xe" at bounding box center [183, 84] width 74 height 44
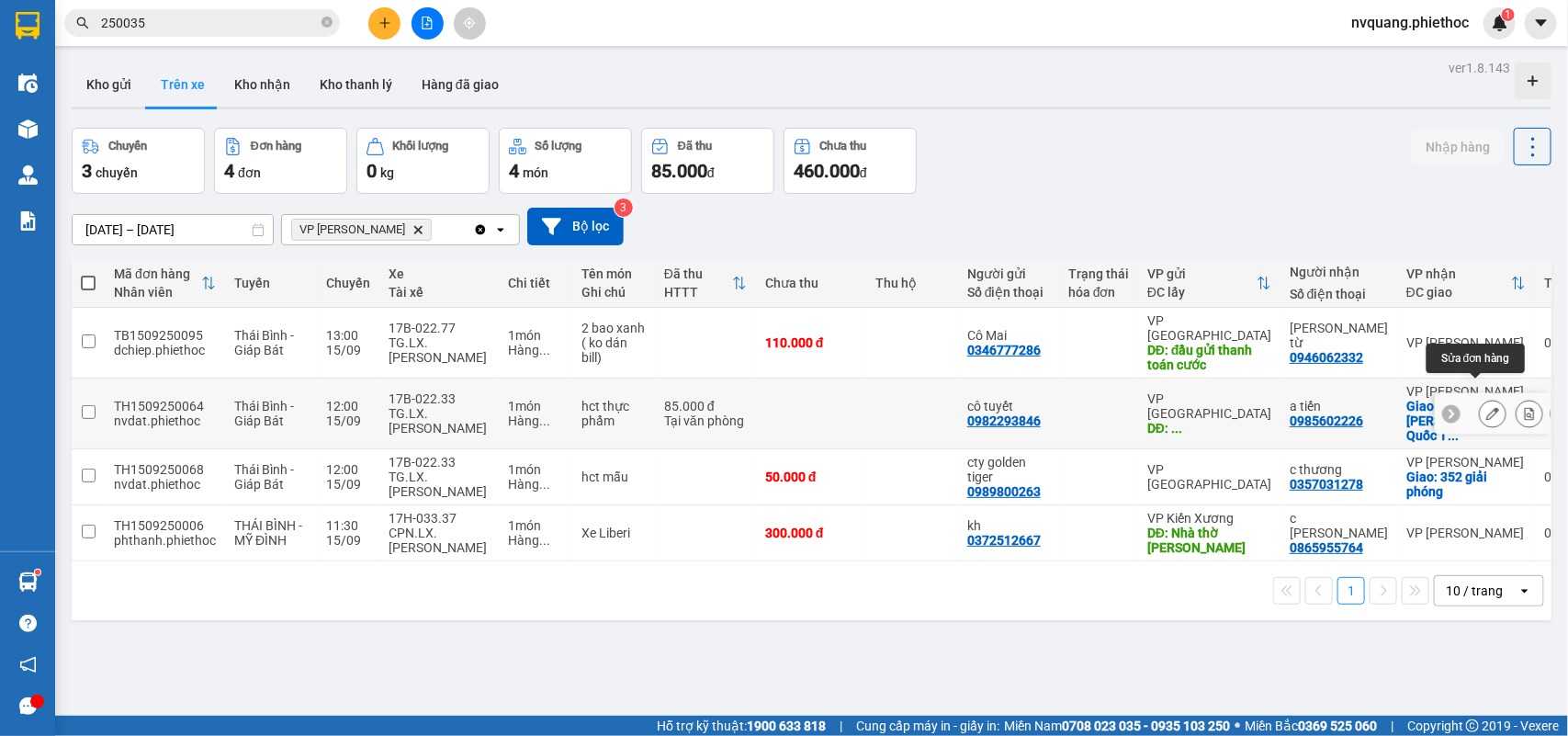
click at [1486, 407] on icon at bounding box center [1492, 413] width 13 height 13
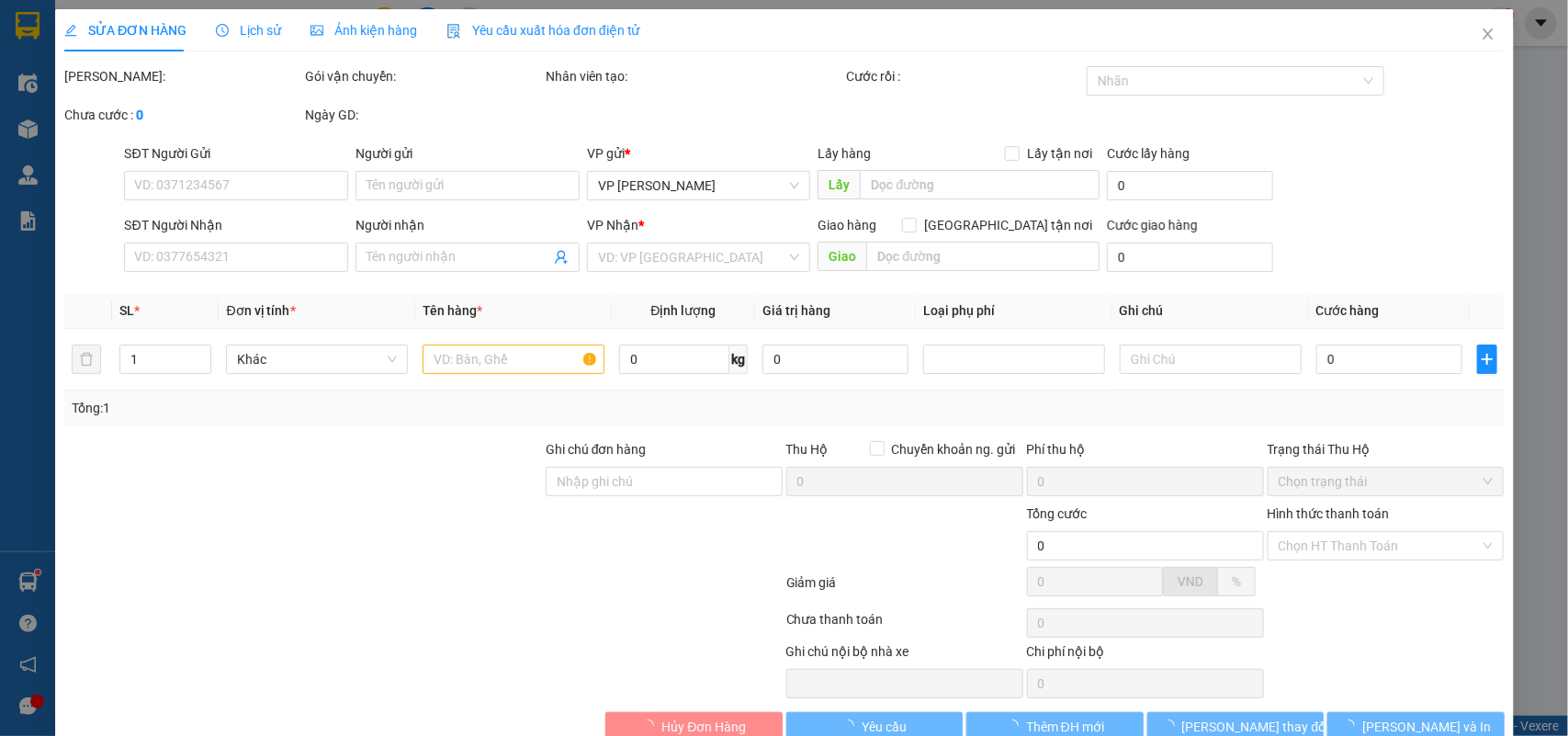
type input "0982293846"
type input "cô tuyết"
type input "..."
type input "0985602226"
type input "a tiến"
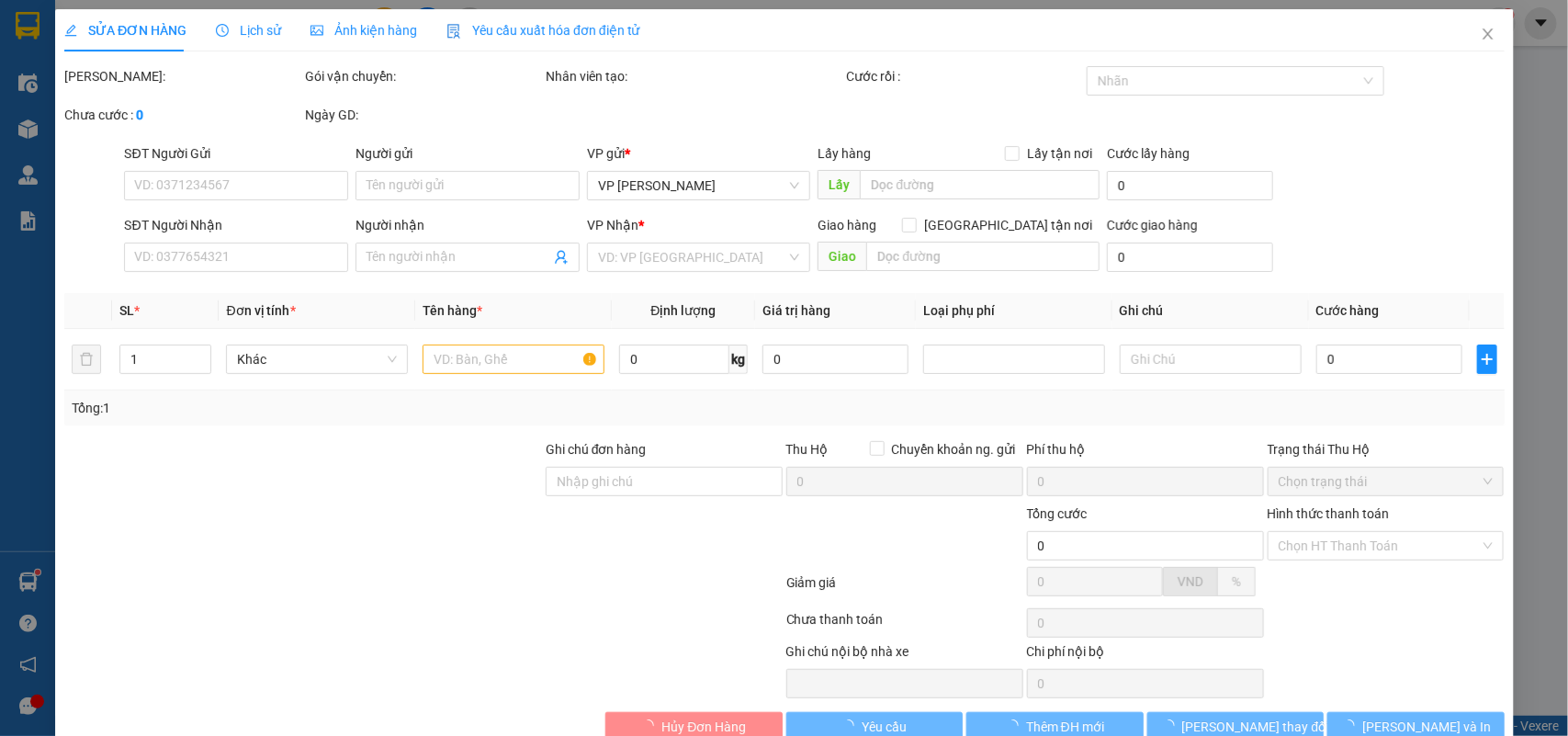
checkbox input "true"
type input "12 P. [PERSON_NAME], Quốc Tử Giám, [GEOGRAPHIC_DATA], [GEOGRAPHIC_DATA] 10000, …"
type input "85.000"
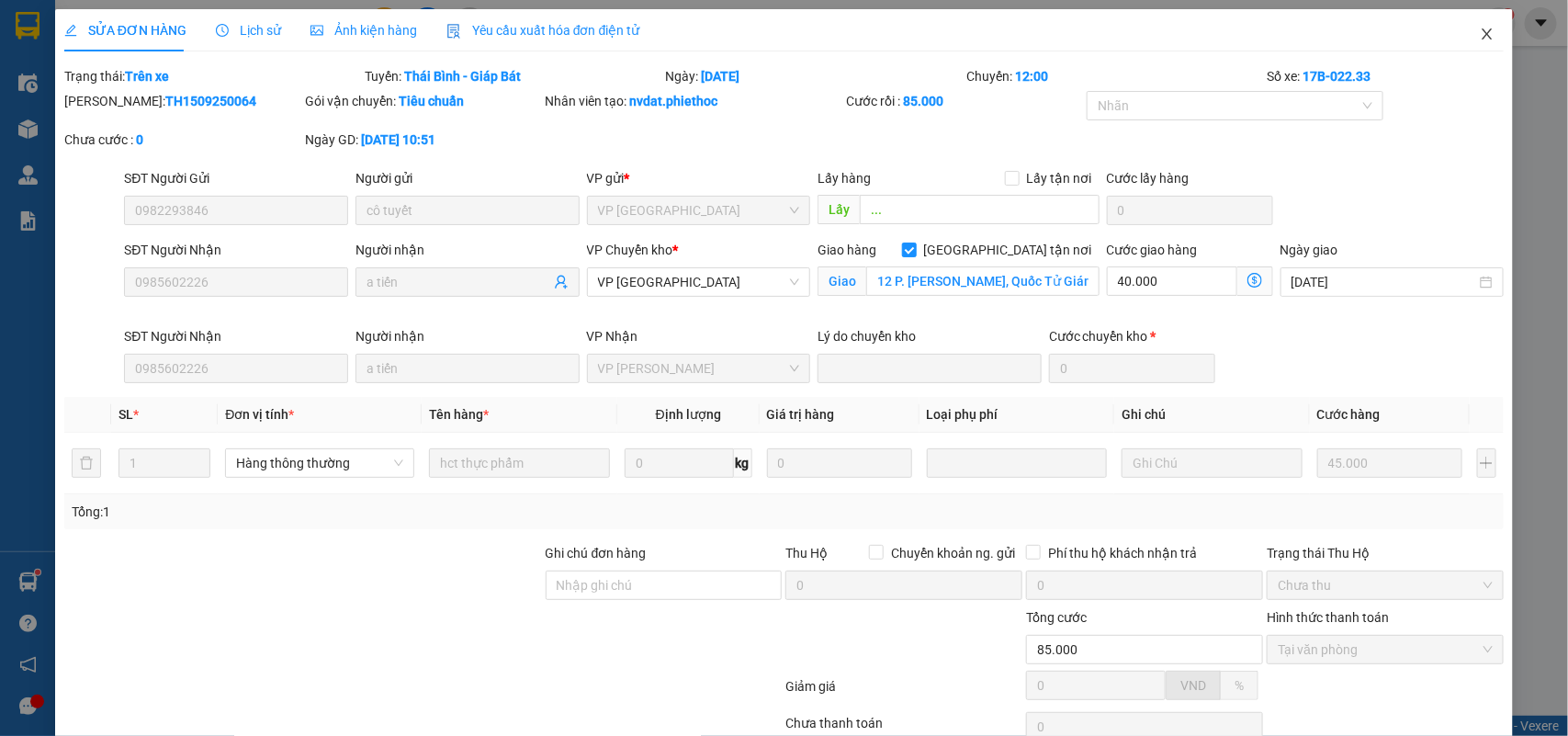
click at [1480, 28] on icon "close" at bounding box center [1488, 34] width 15 height 15
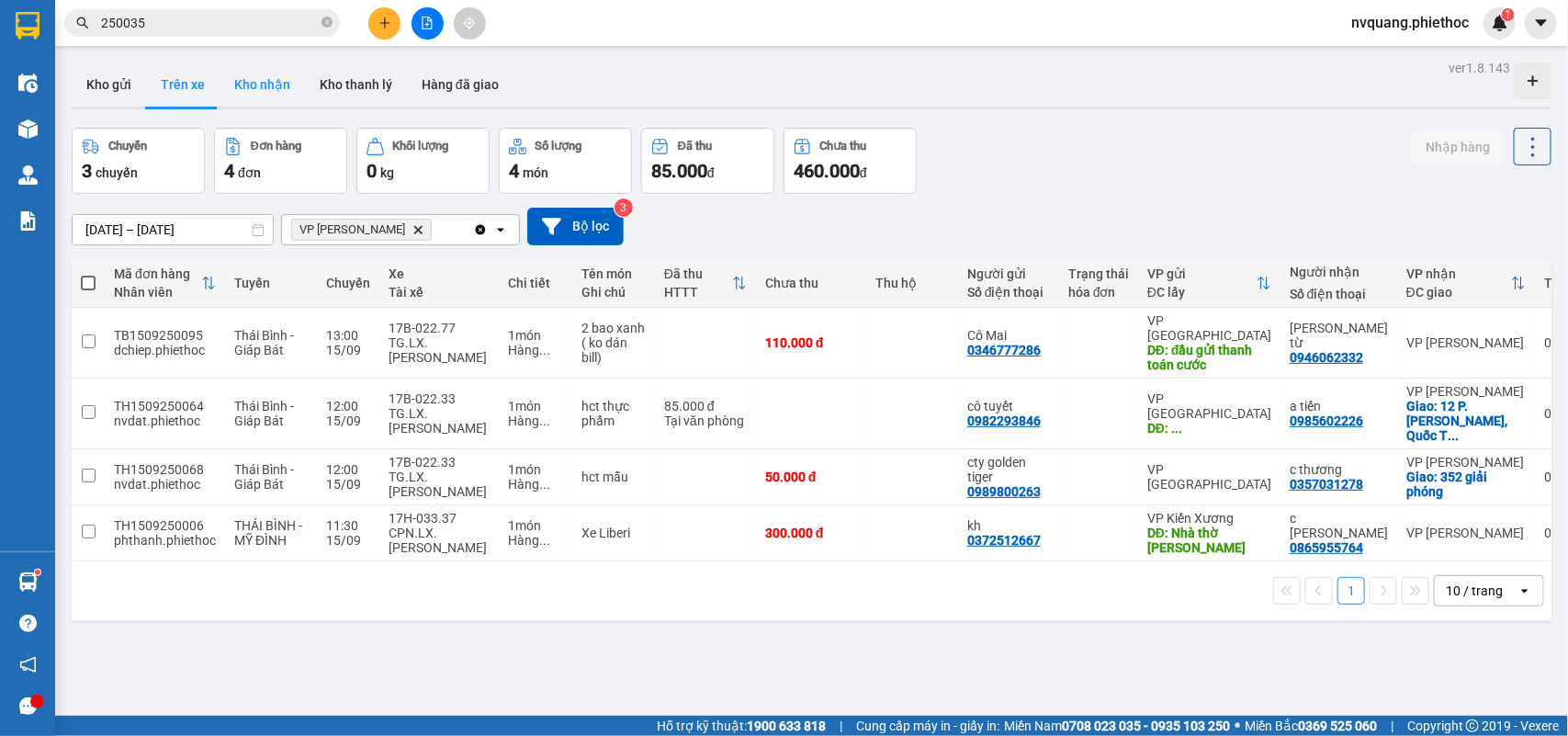
click at [280, 70] on button "Kho nhận" at bounding box center [262, 84] width 85 height 44
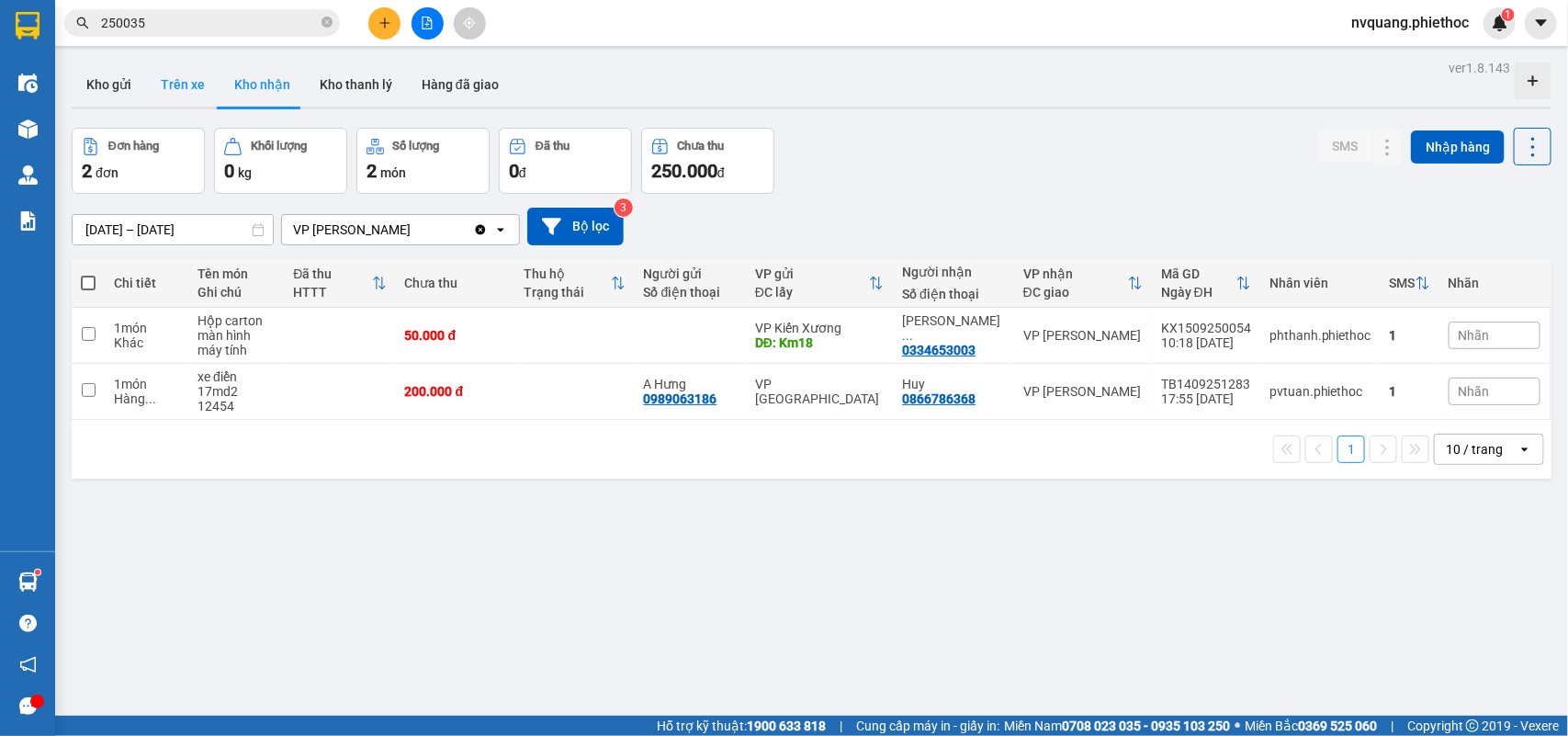
click at [182, 69] on button "Trên xe" at bounding box center [183, 84] width 74 height 44
type input "[DATE] – [DATE]"
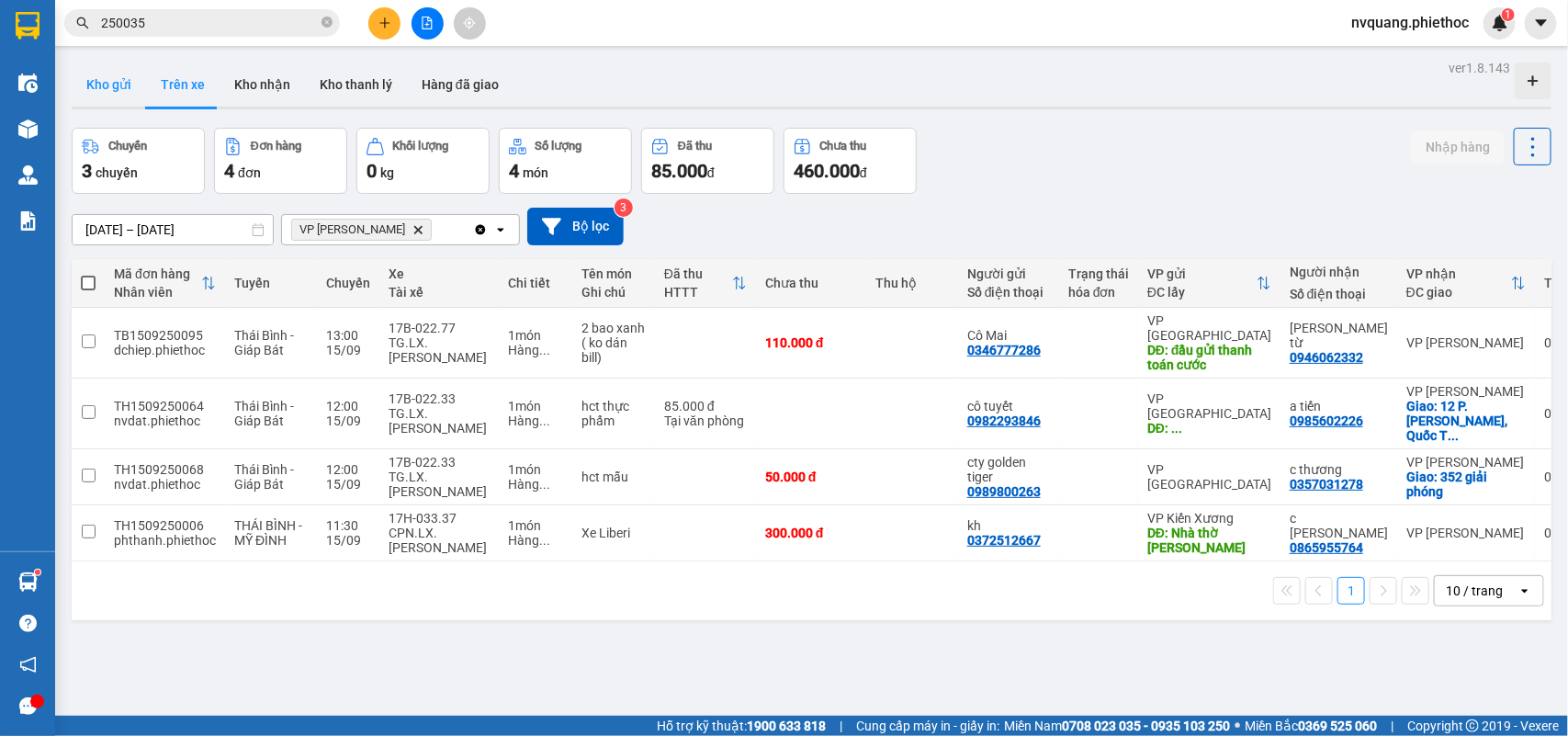
click at [109, 77] on button "Kho gửi" at bounding box center [109, 84] width 75 height 44
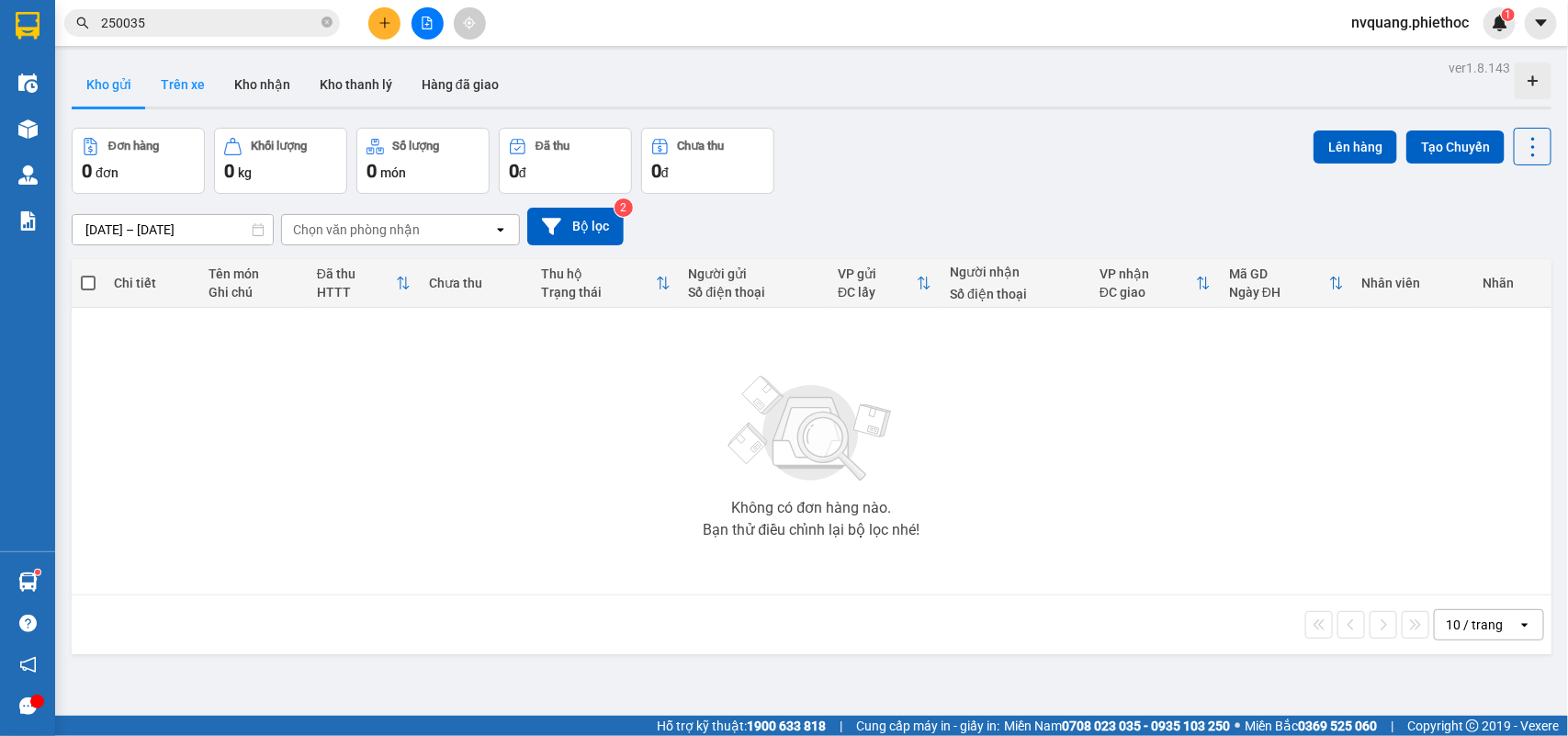
click at [177, 77] on button "Trên xe" at bounding box center [183, 84] width 74 height 44
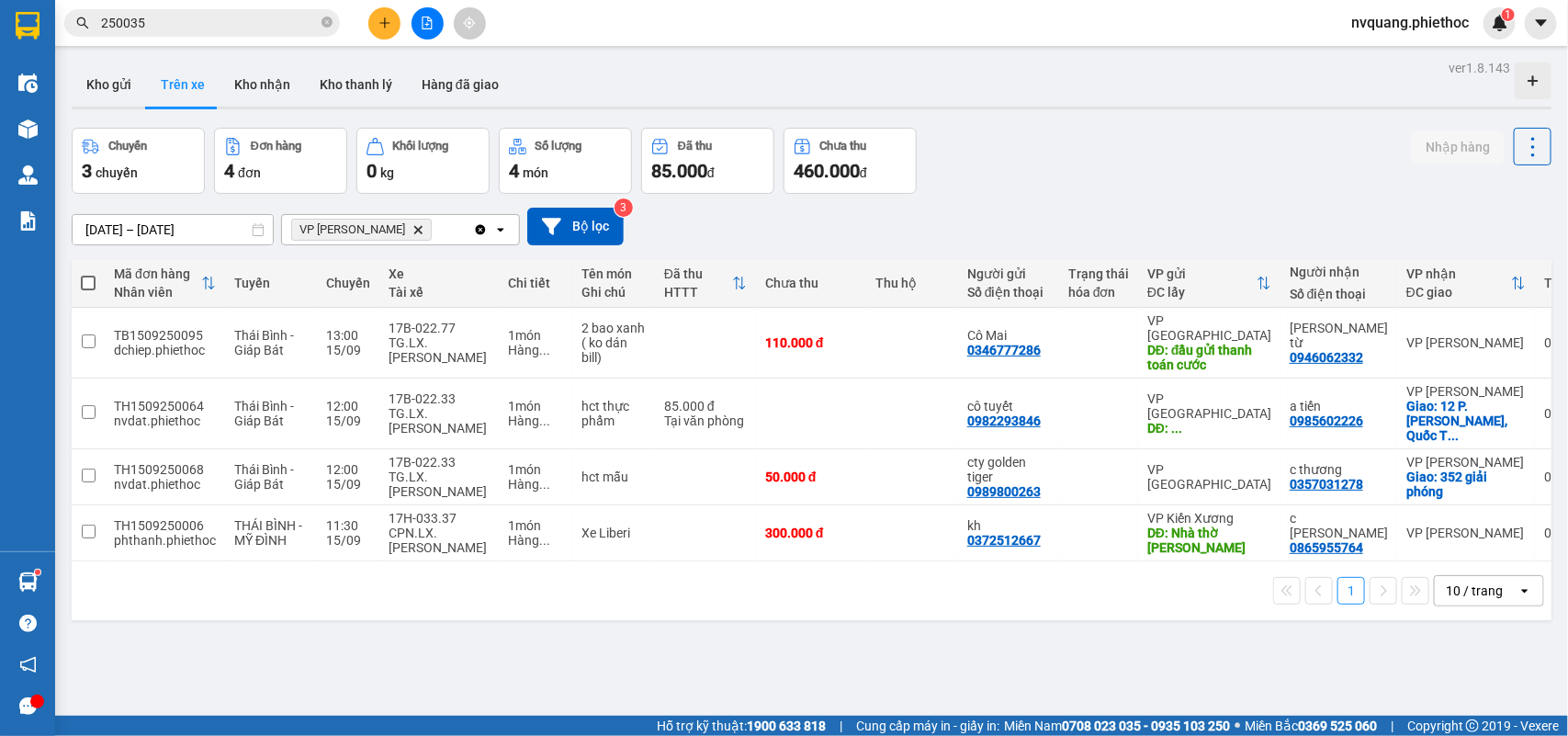
click at [107, 61] on div "ver 1.8.143 Kho gửi Trên xe Kho nhận Kho thanh [PERSON_NAME] đã giao Chuyến 3 c…" at bounding box center [811, 423] width 1494 height 736
click at [245, 79] on button "Kho nhận" at bounding box center [262, 84] width 85 height 44
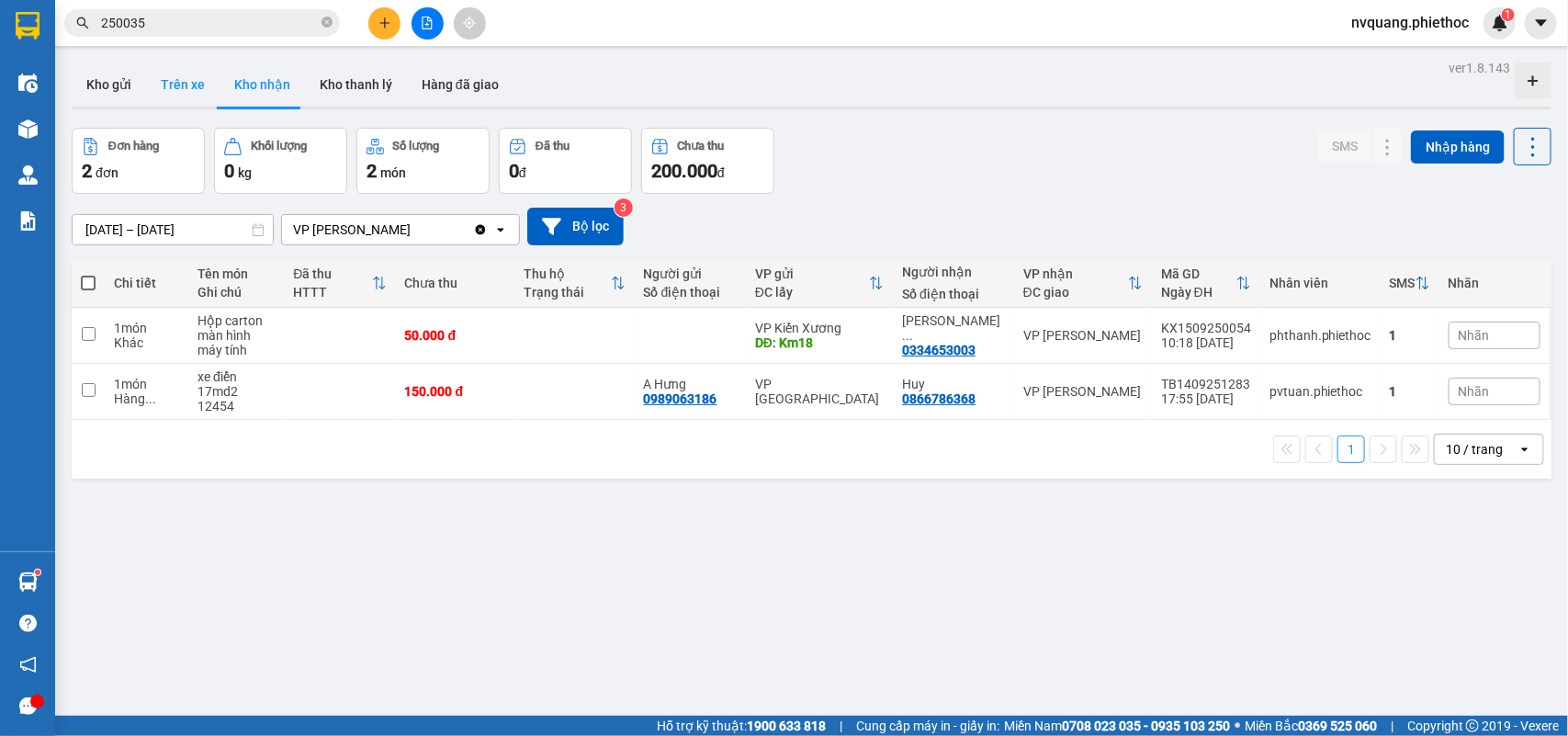
click at [166, 87] on button "Trên xe" at bounding box center [183, 84] width 74 height 44
type input "[DATE] – [DATE]"
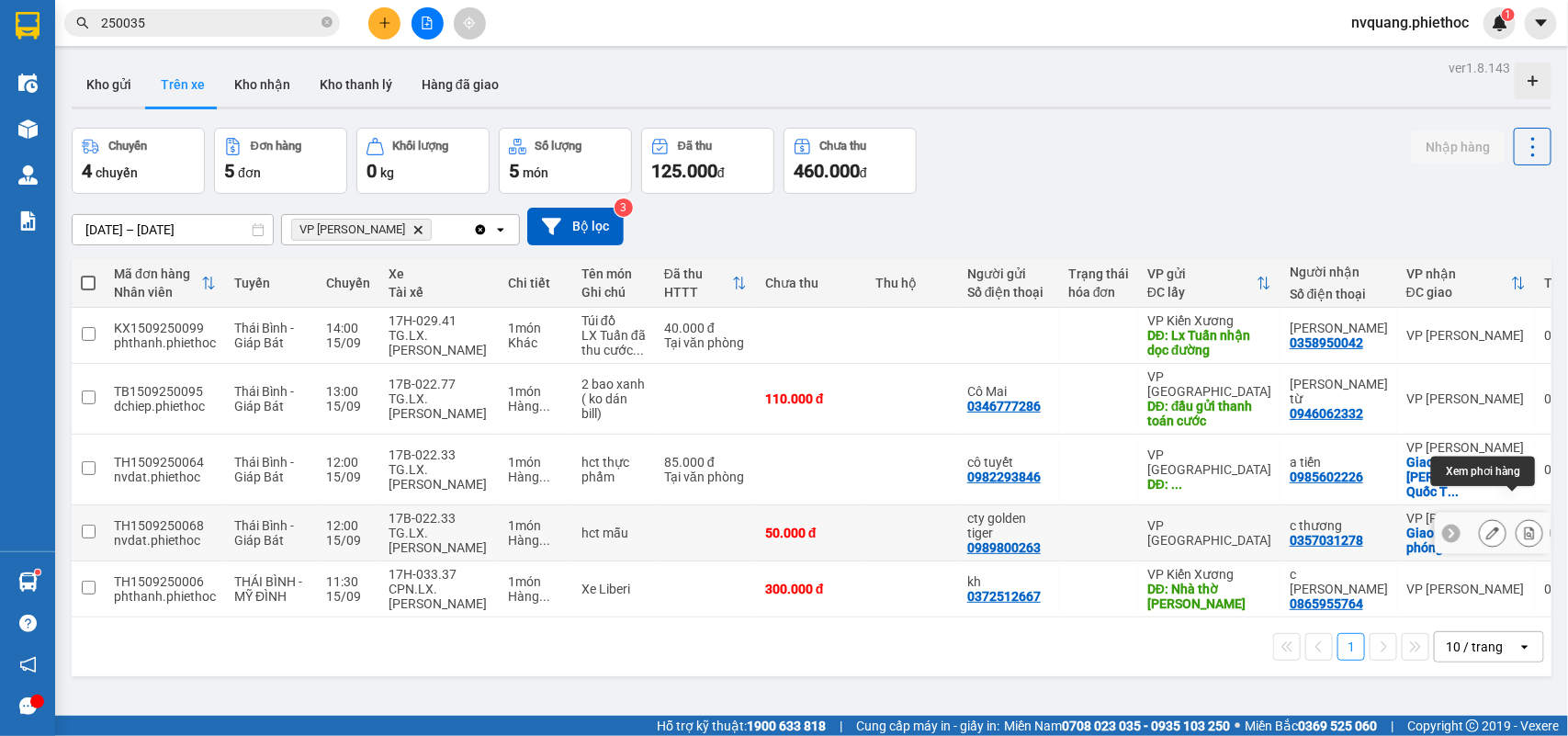
click at [1524, 526] on icon at bounding box center [1529, 533] width 10 height 13
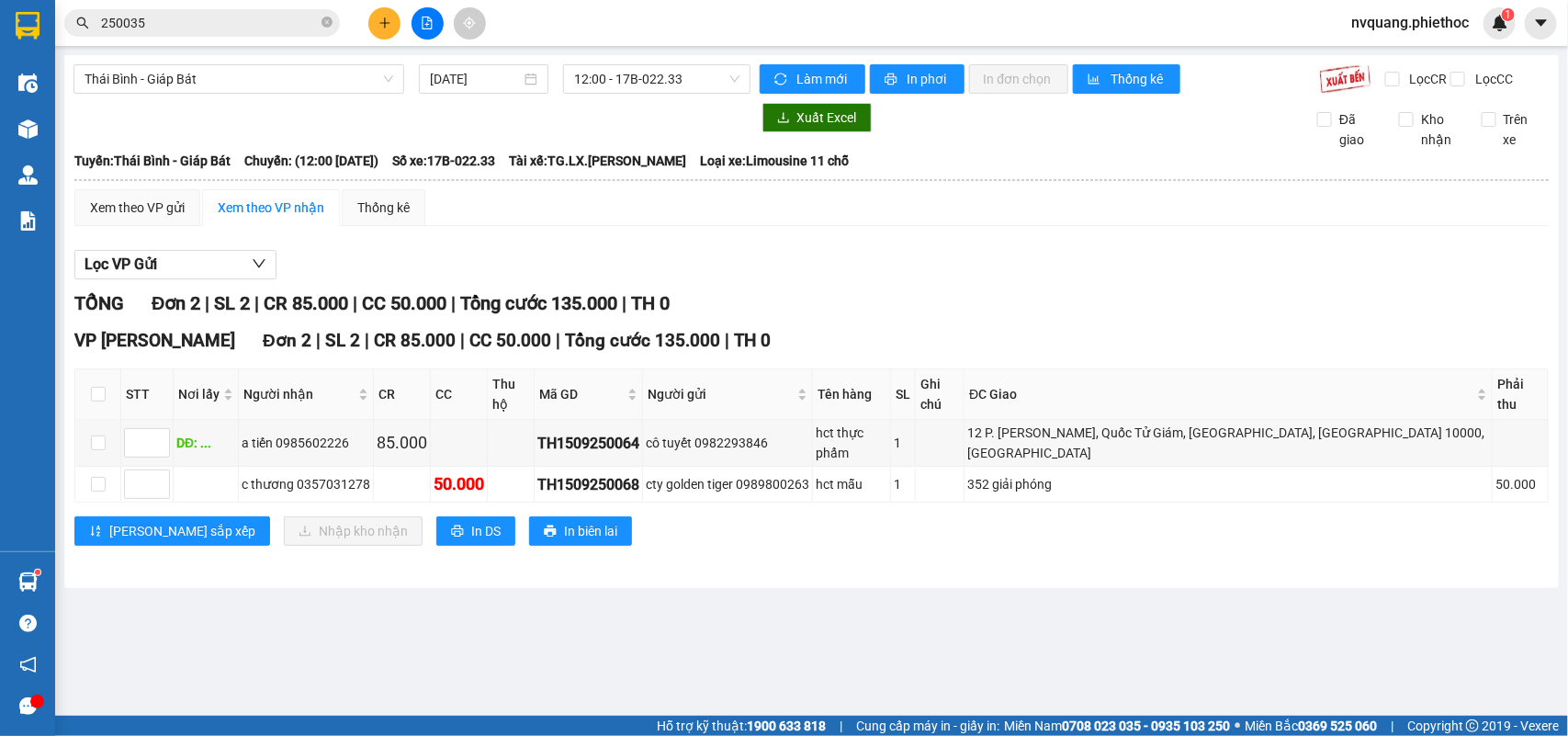
click at [106, 402] on th at bounding box center [98, 394] width 46 height 50
click at [91, 391] on label at bounding box center [98, 394] width 15 height 20
click at [91, 391] on input "checkbox" at bounding box center [98, 394] width 15 height 15
checkbox input "true"
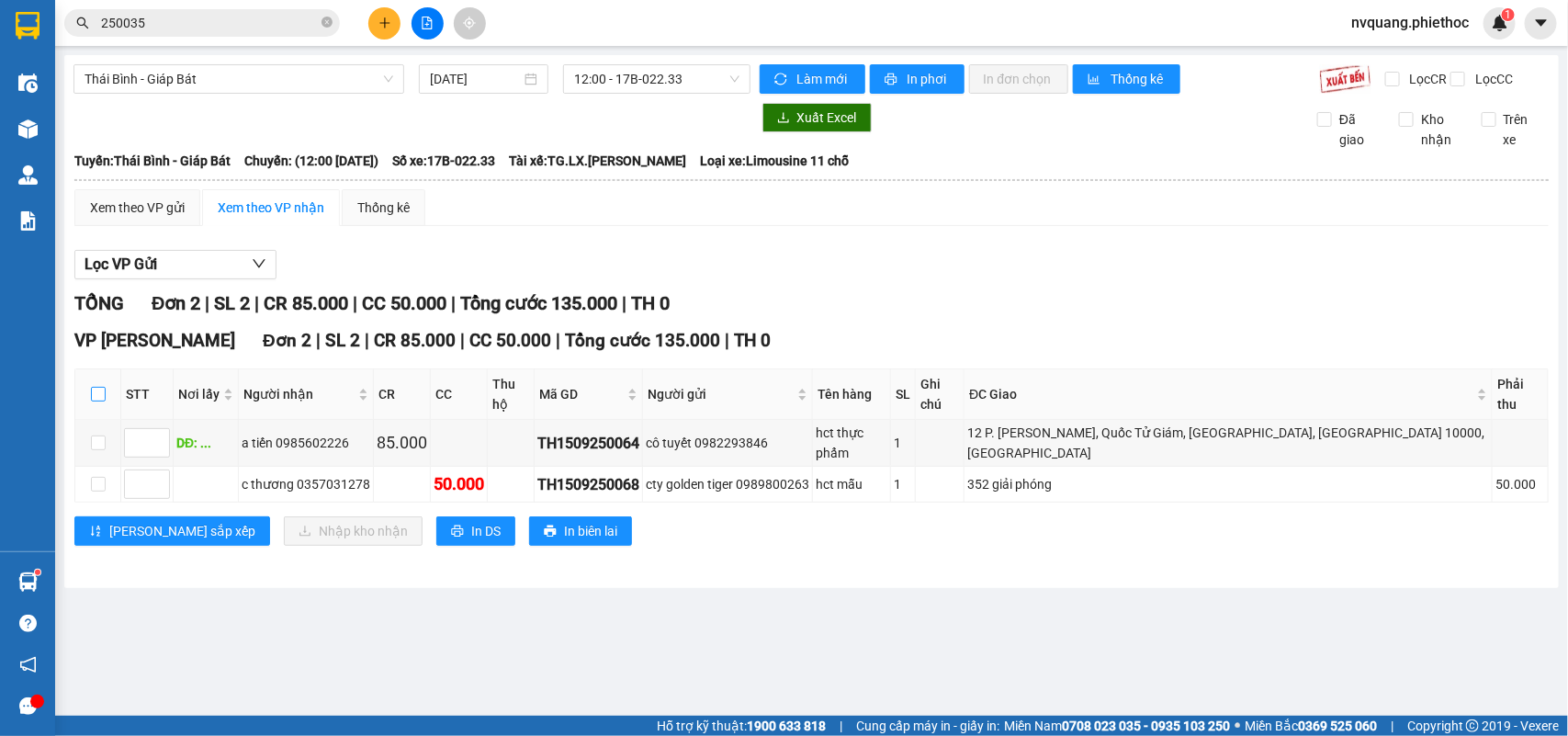
checkbox input "true"
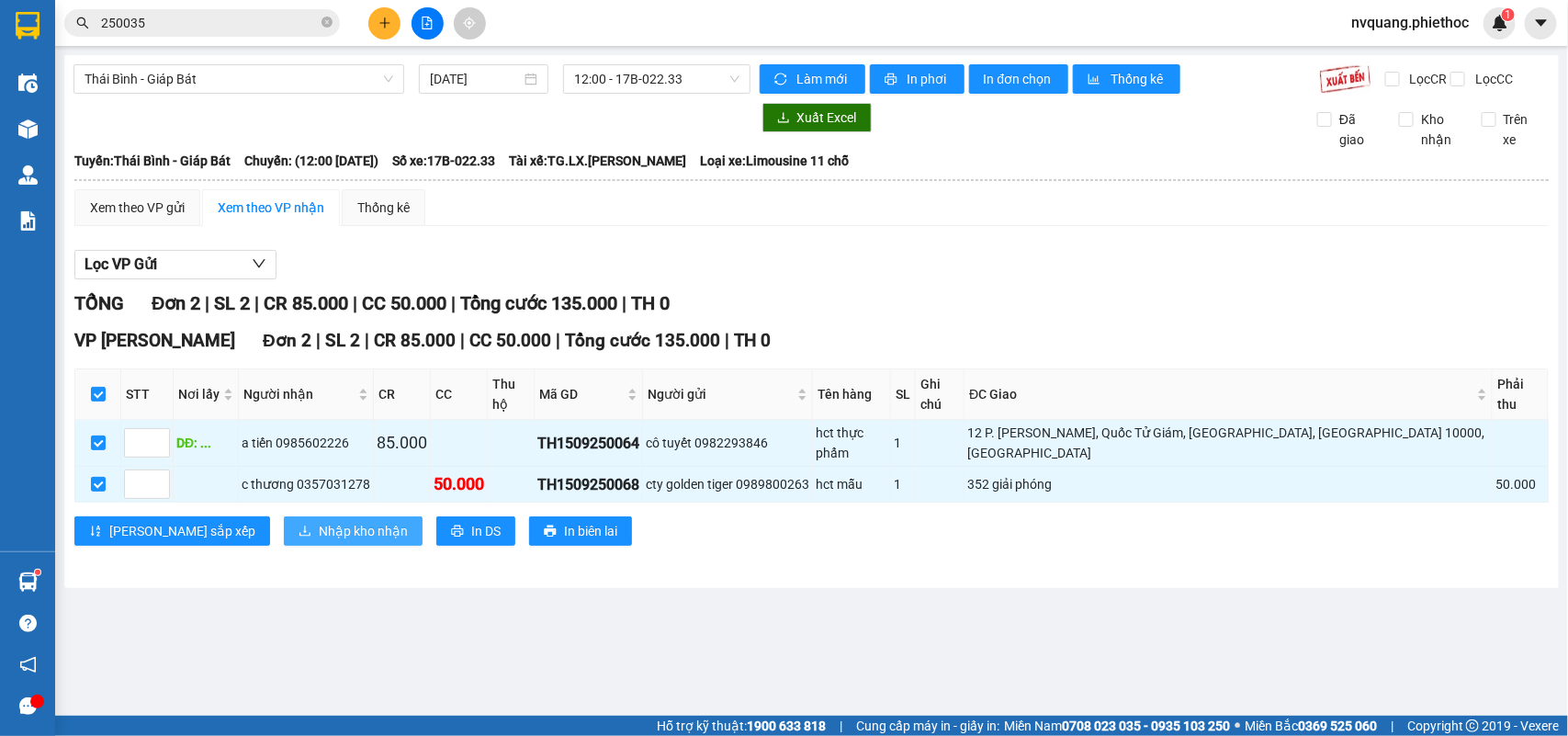
click at [319, 521] on span "Nhập kho nhận" at bounding box center [363, 531] width 89 height 20
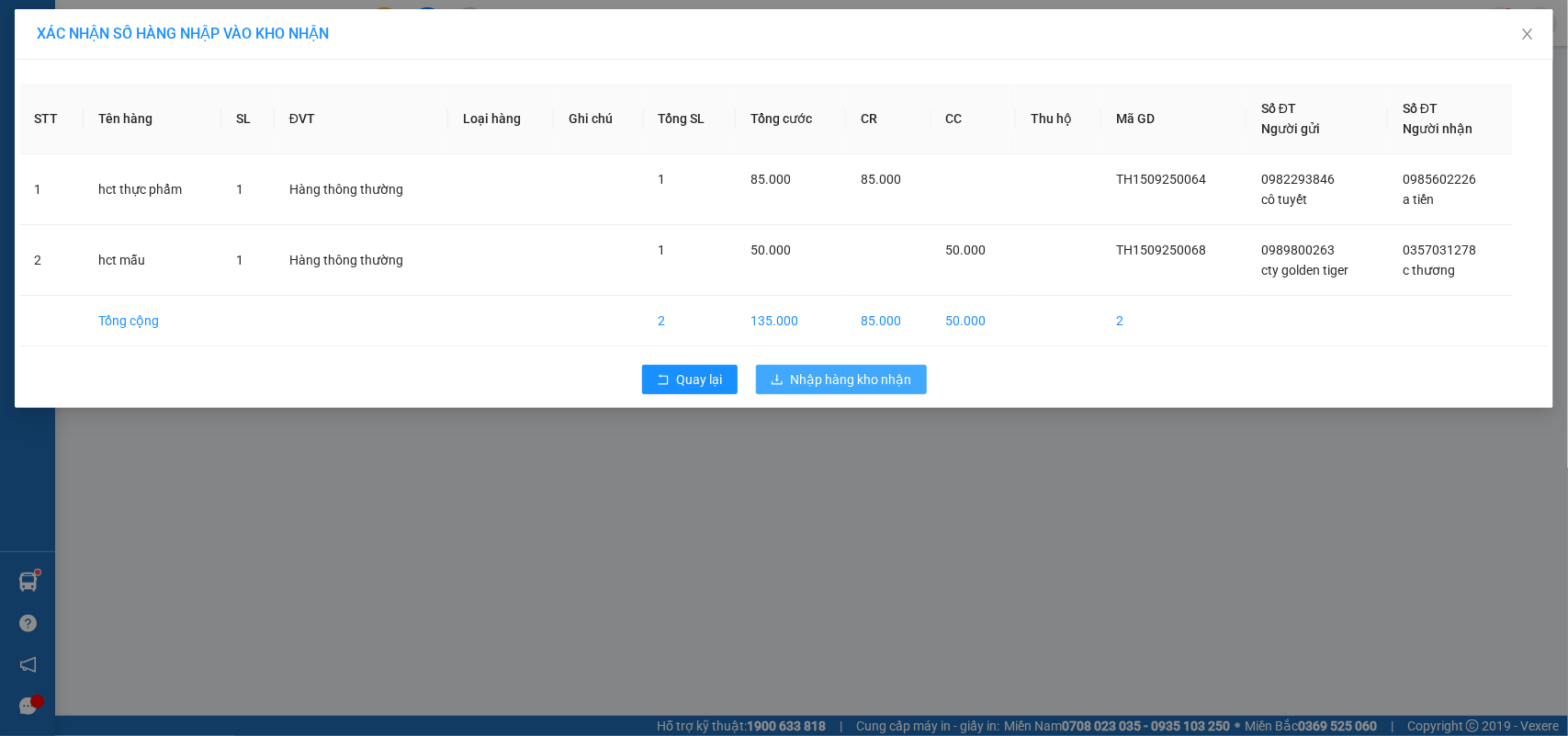
click at [842, 369] on span "Nhập hàng kho nhận" at bounding box center [851, 378] width 121 height 20
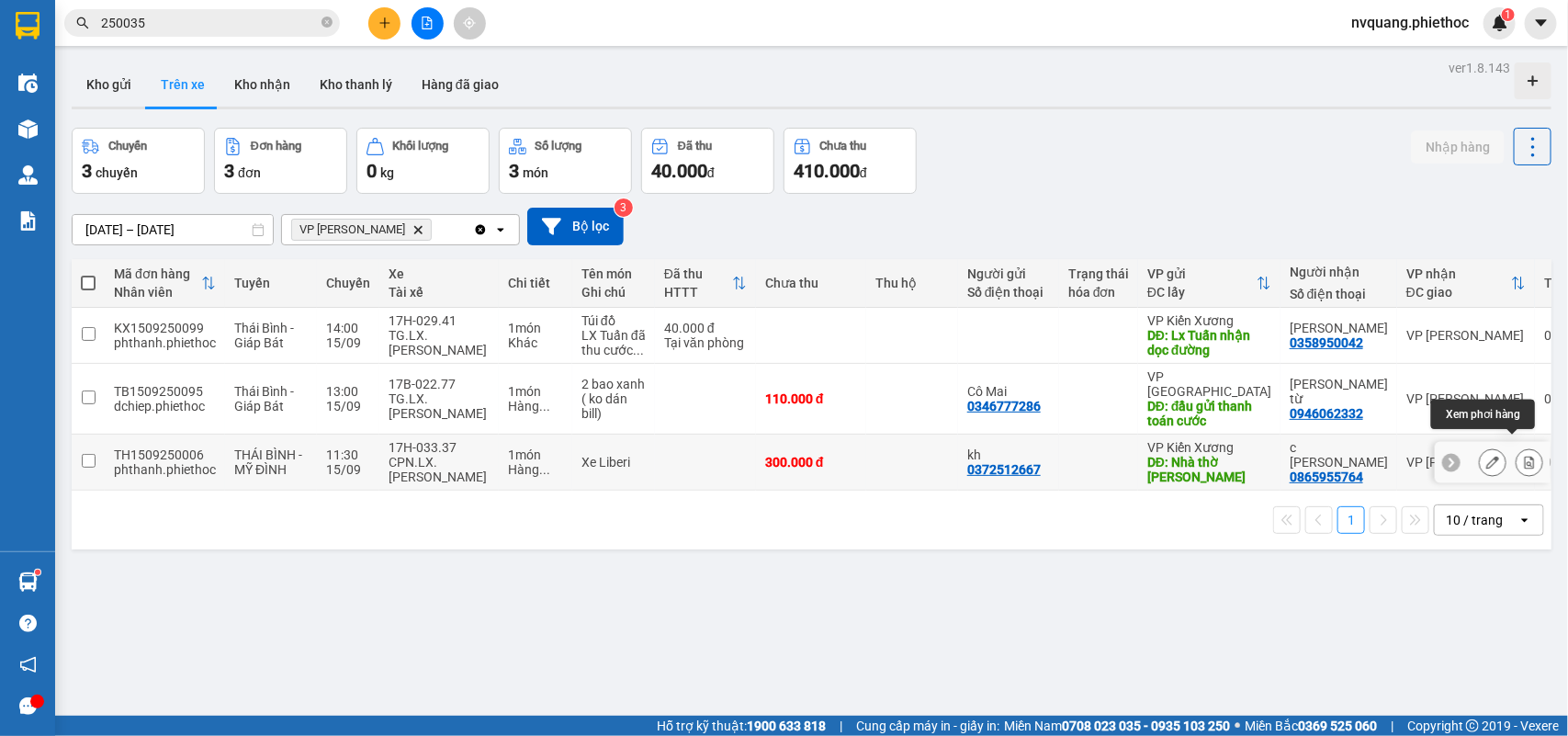
click at [1524, 456] on icon at bounding box center [1529, 463] width 10 height 13
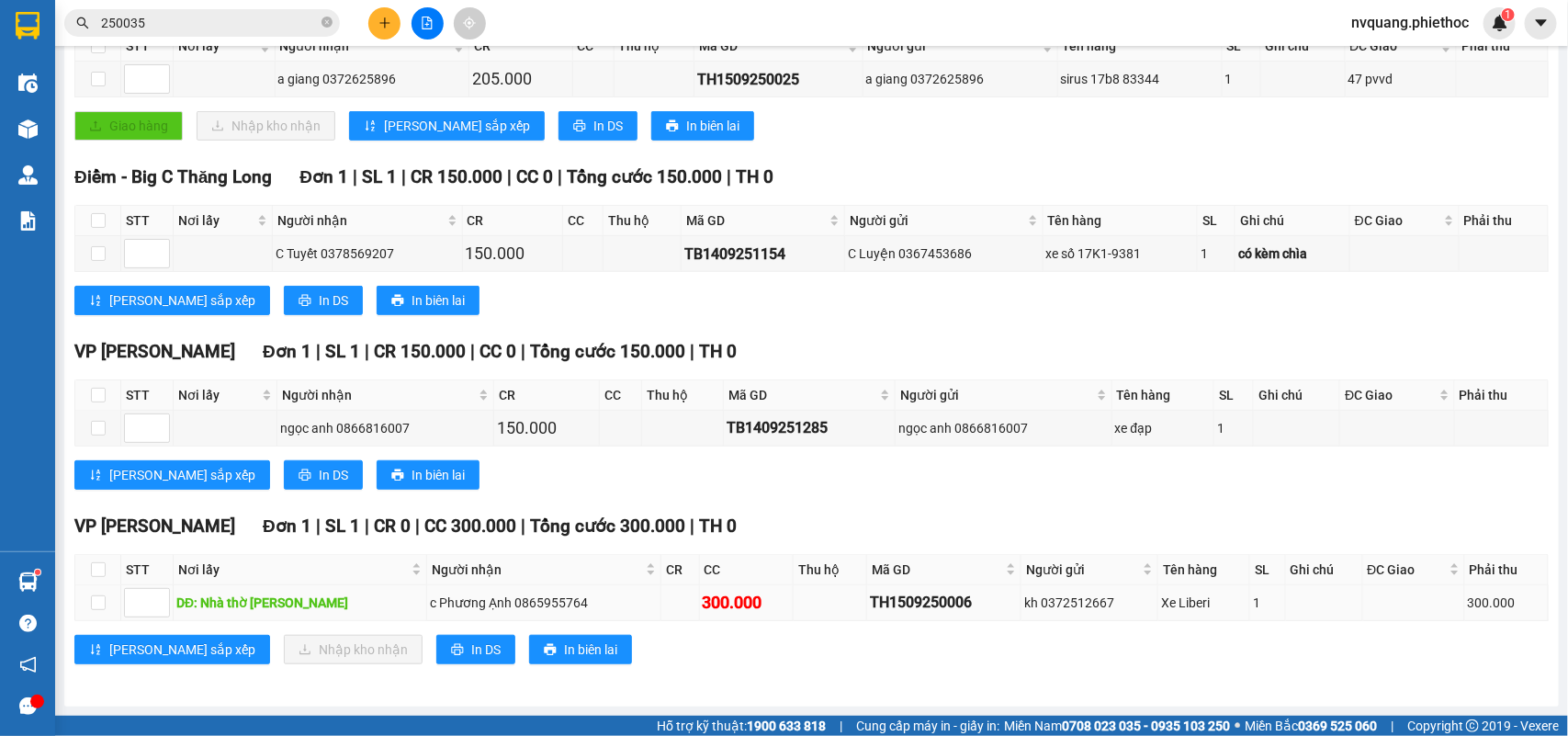
scroll to position [359, 0]
click at [101, 562] on input "checkbox" at bounding box center [98, 570] width 15 height 15
checkbox input "true"
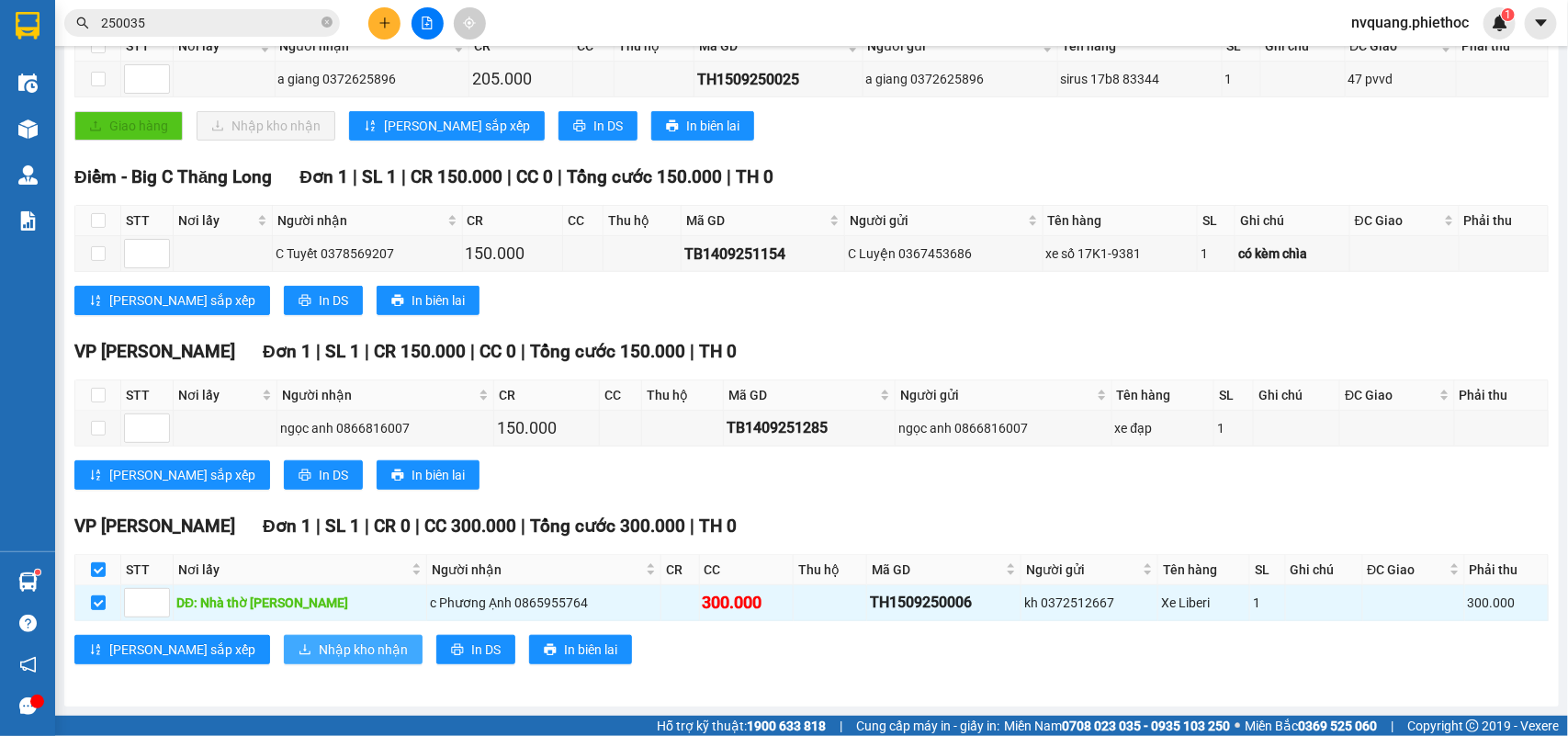
click at [319, 651] on span "Nhập kho nhận" at bounding box center [363, 649] width 89 height 20
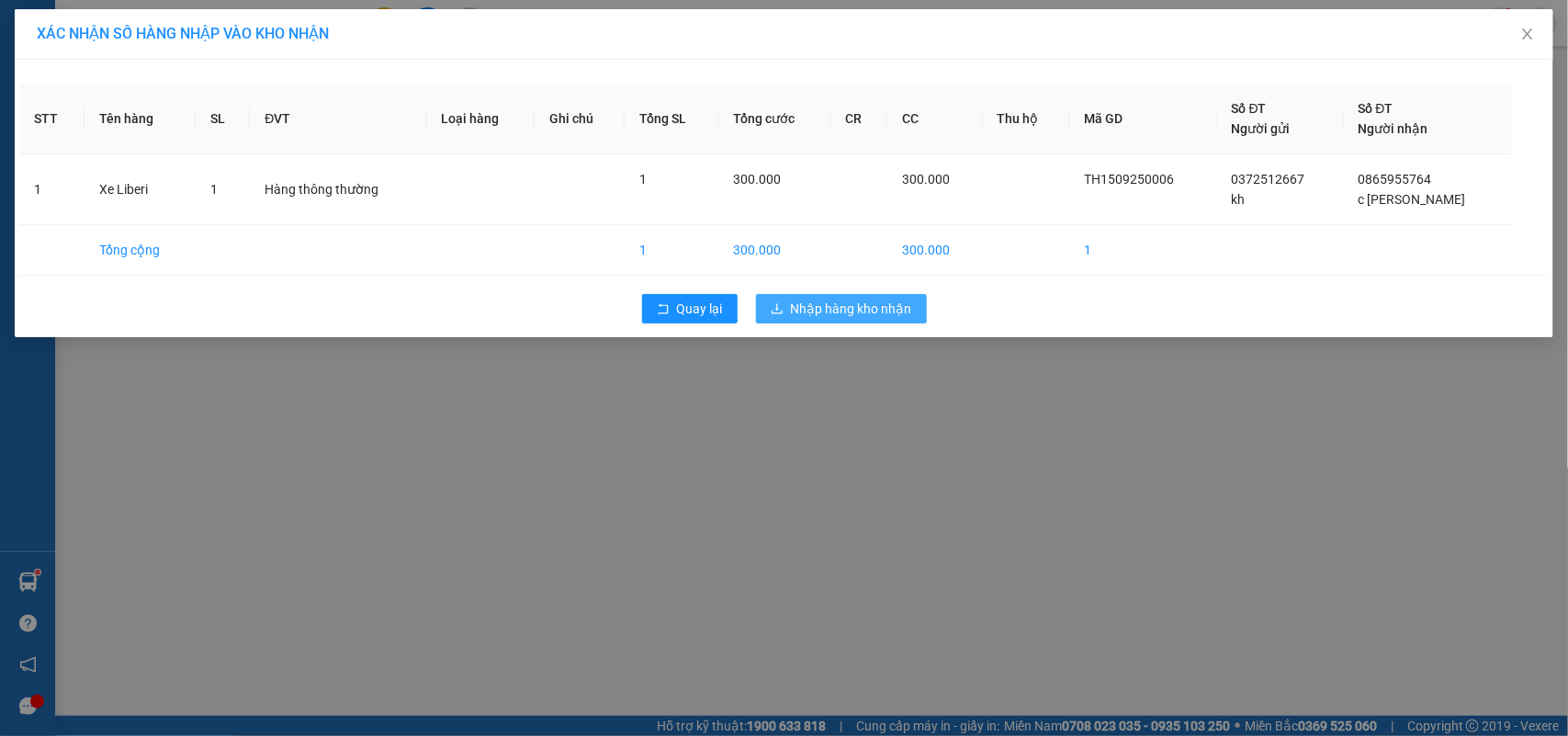
click at [817, 307] on span "Nhập hàng kho nhận" at bounding box center [851, 308] width 121 height 20
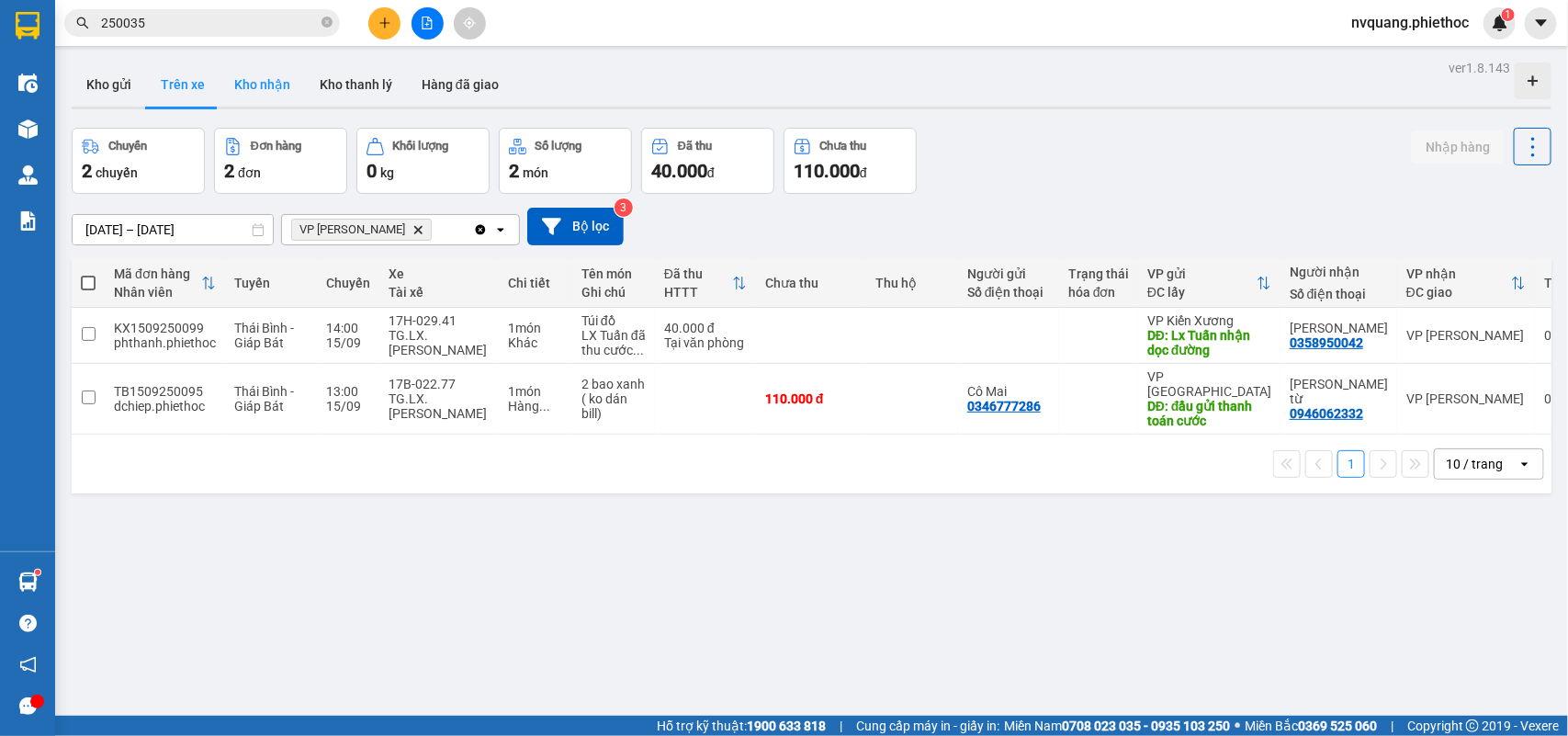
click at [250, 77] on button "Kho nhận" at bounding box center [262, 84] width 85 height 44
type input "[DATE] – [DATE]"
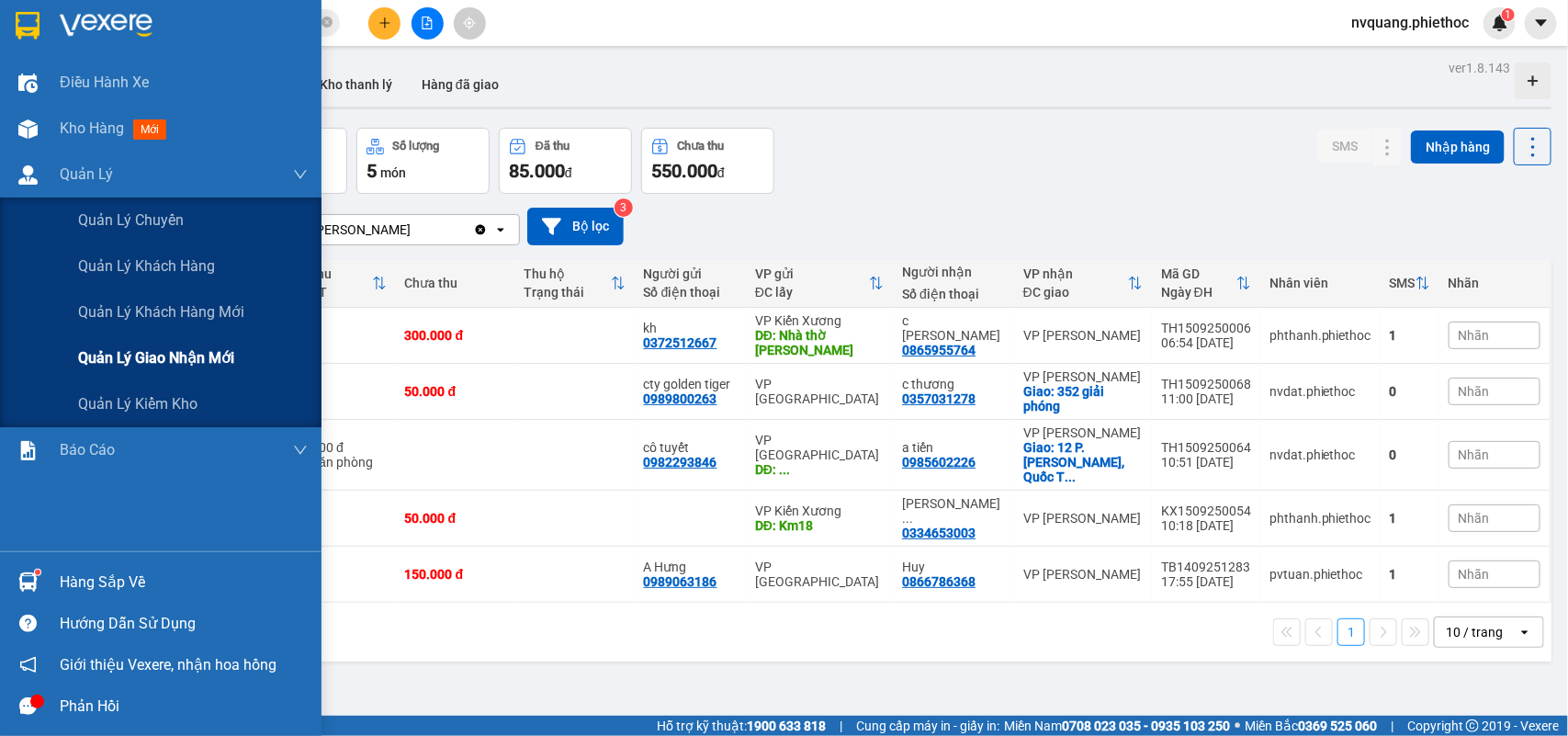
click at [131, 346] on span "Quản lý giao nhận mới" at bounding box center [156, 358] width 156 height 23
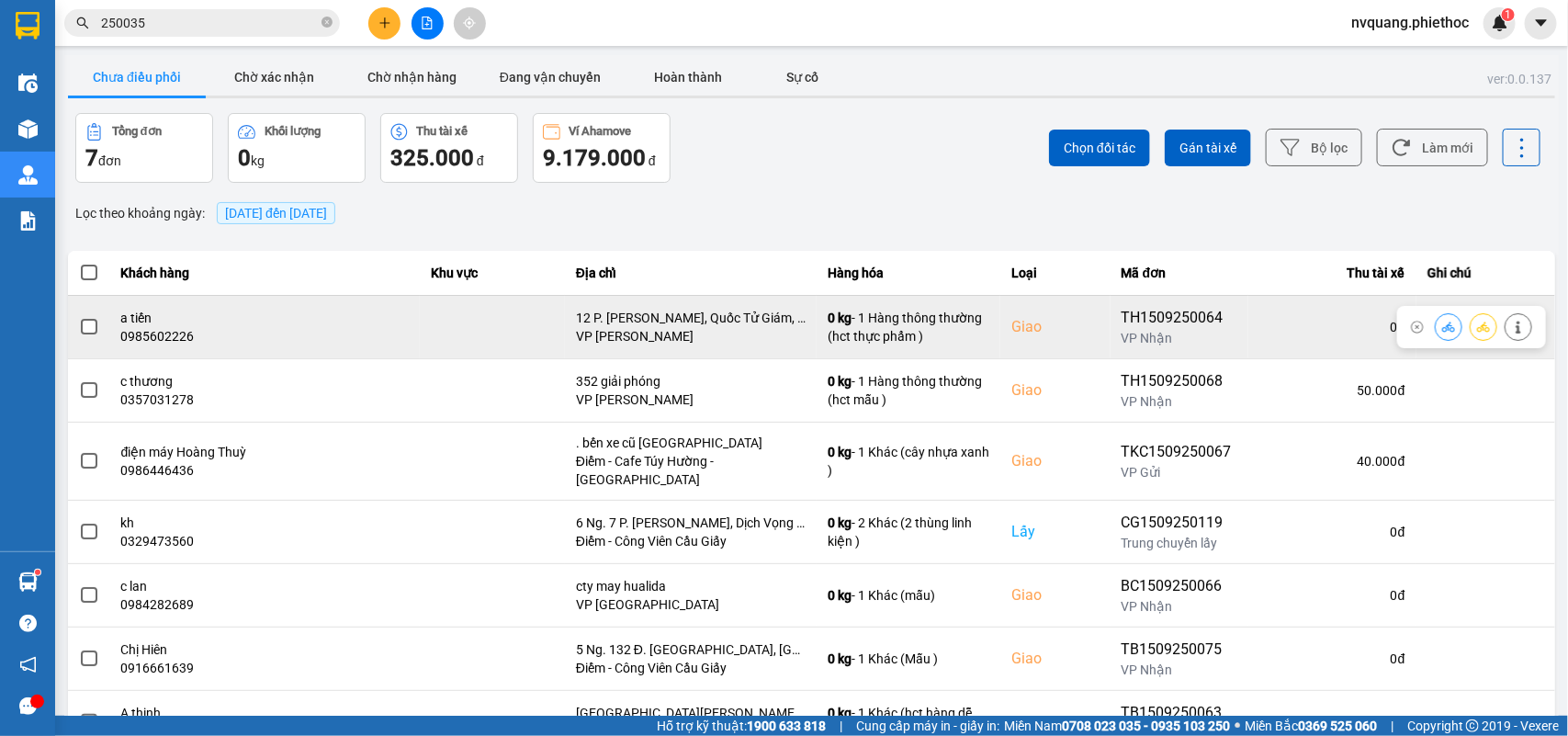
click at [87, 328] on span at bounding box center [88, 326] width 16 height 16
click at [79, 317] on input "checkbox" at bounding box center [79, 317] width 0 height 0
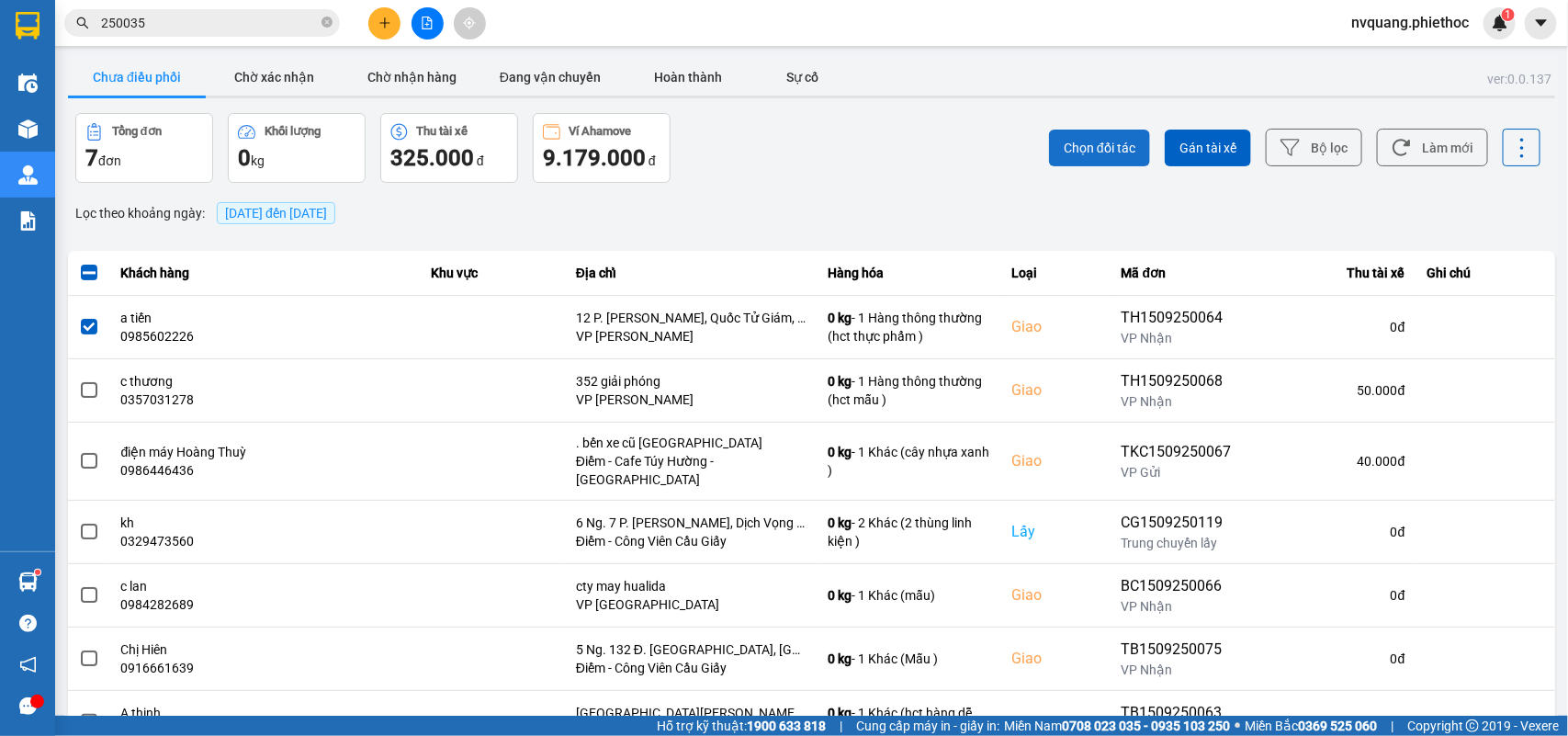
click at [1081, 144] on span "Chọn đối tác" at bounding box center [1100, 148] width 72 height 18
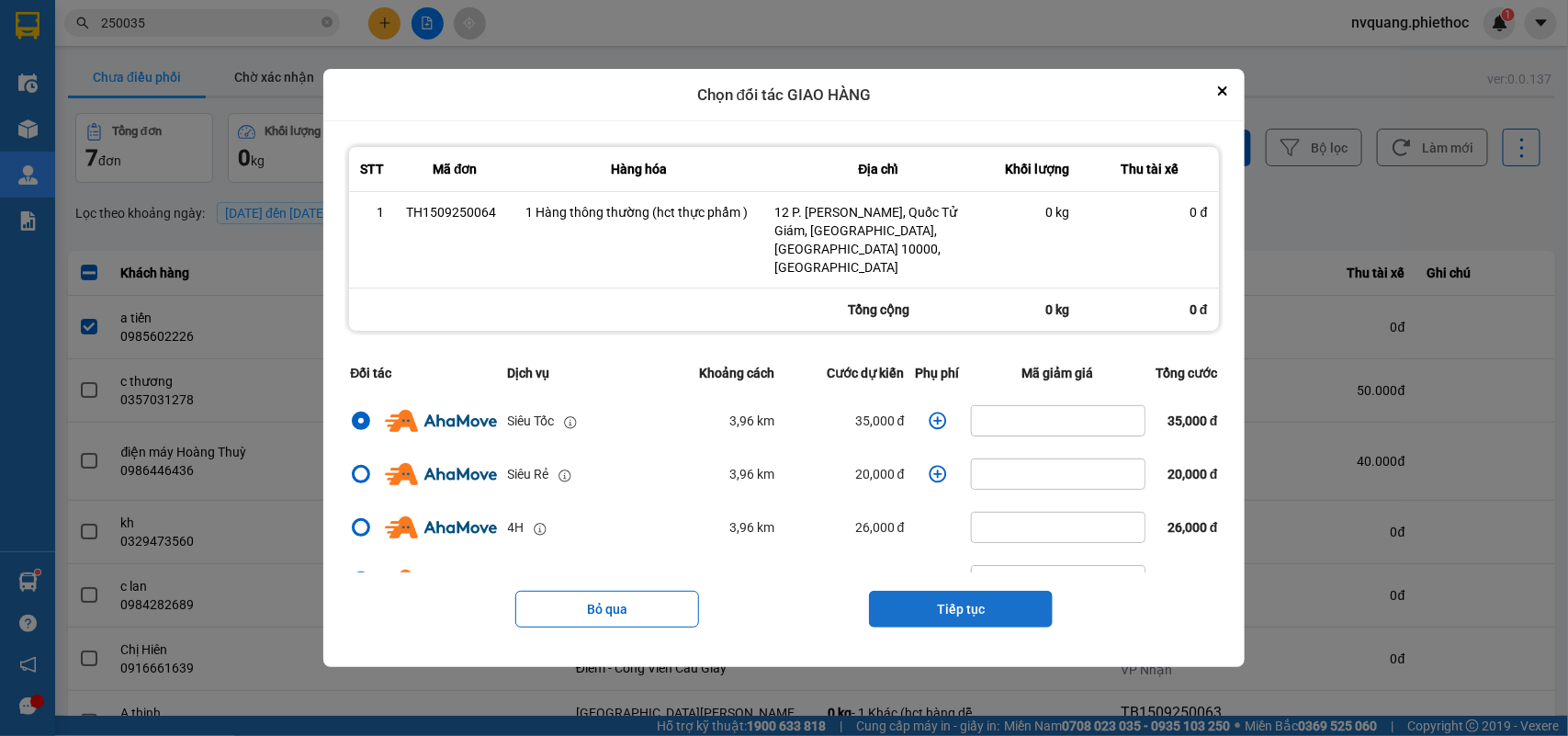
click at [950, 590] on button "Tiếp tục" at bounding box center [961, 608] width 183 height 37
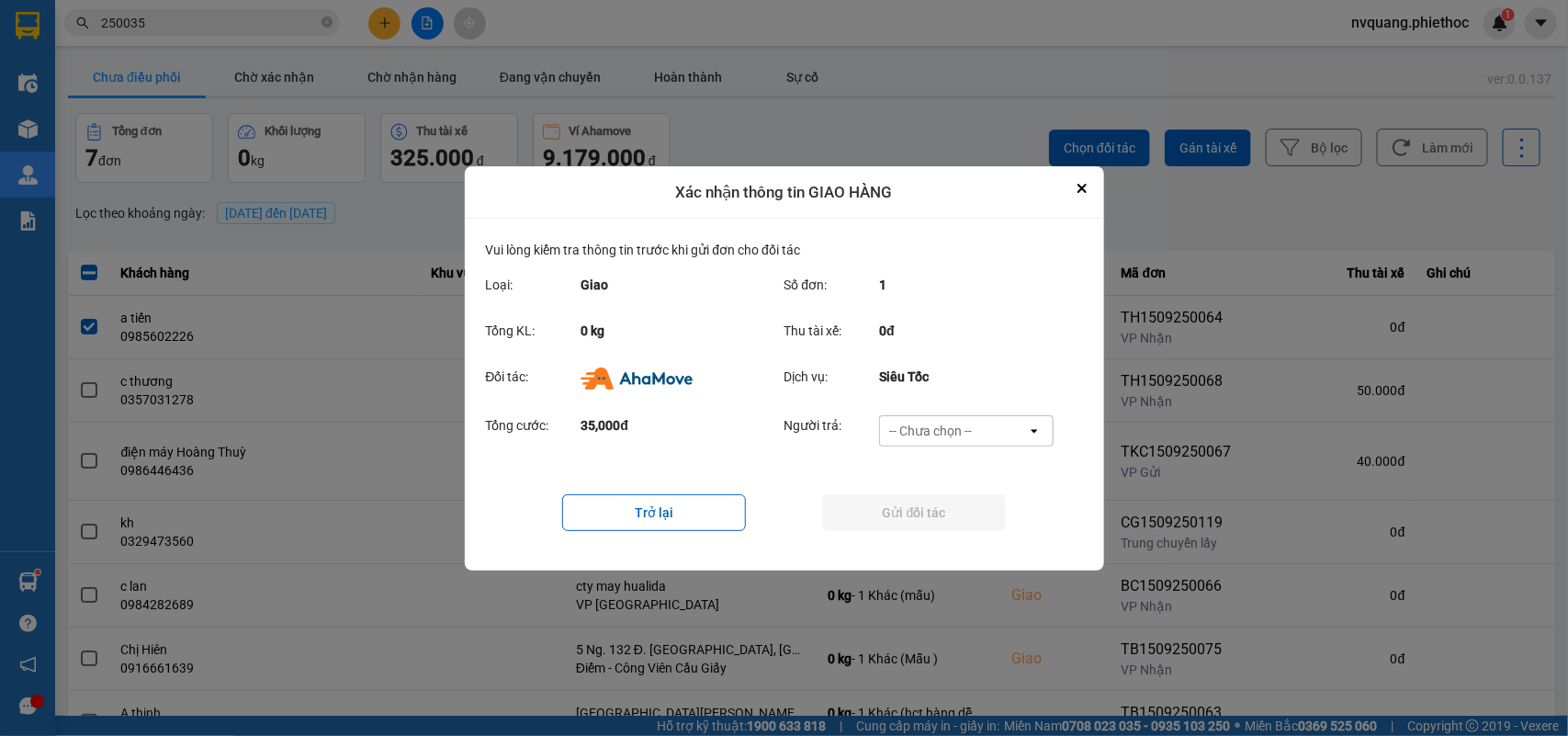
click at [909, 431] on div "-- Chưa chọn --" at bounding box center [930, 430] width 82 height 18
click at [931, 526] on span "Ví Ahamove" at bounding box center [931, 534] width 75 height 18
click at [918, 517] on button "Gửi đối tác" at bounding box center [914, 512] width 183 height 37
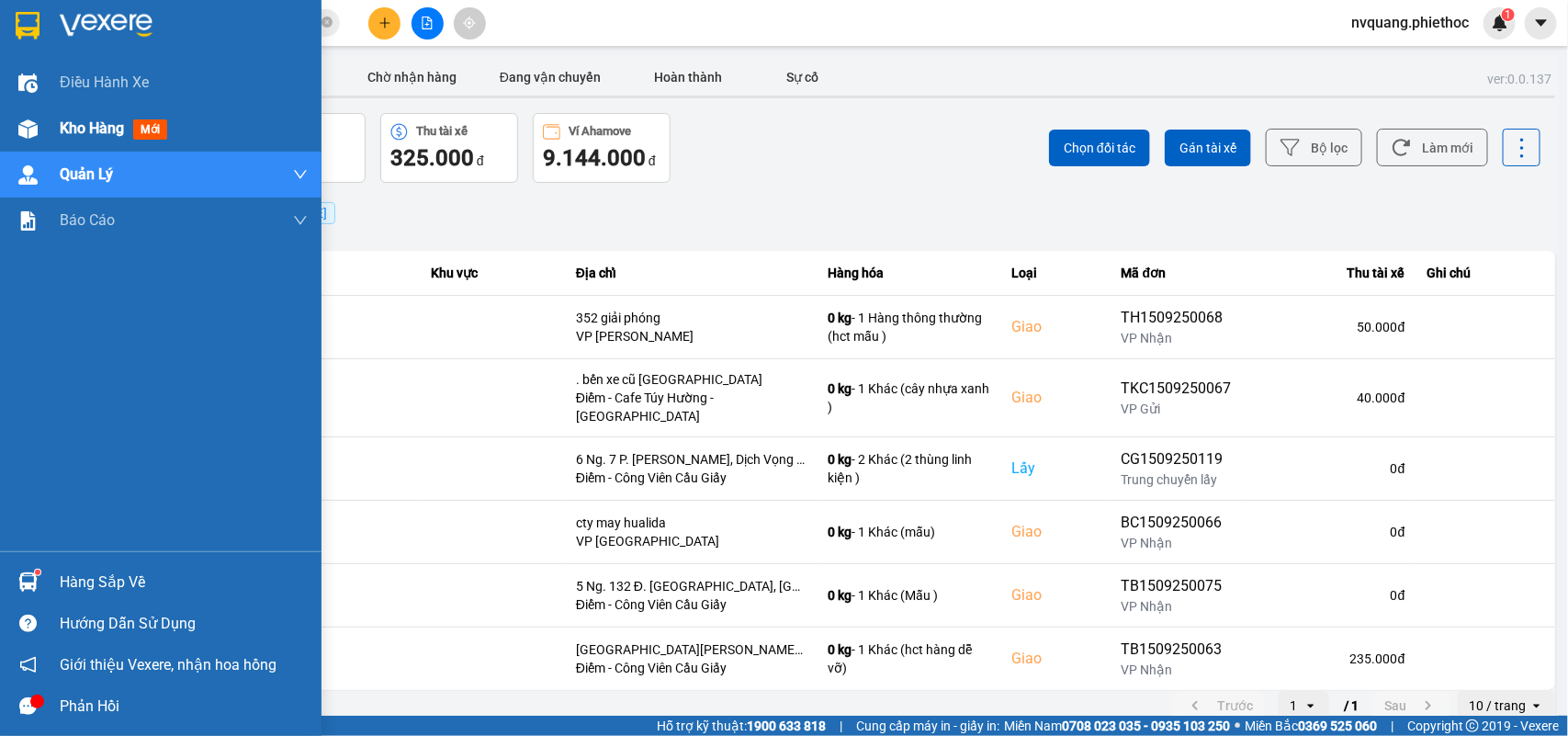
click at [64, 135] on span "Kho hàng" at bounding box center [92, 128] width 64 height 17
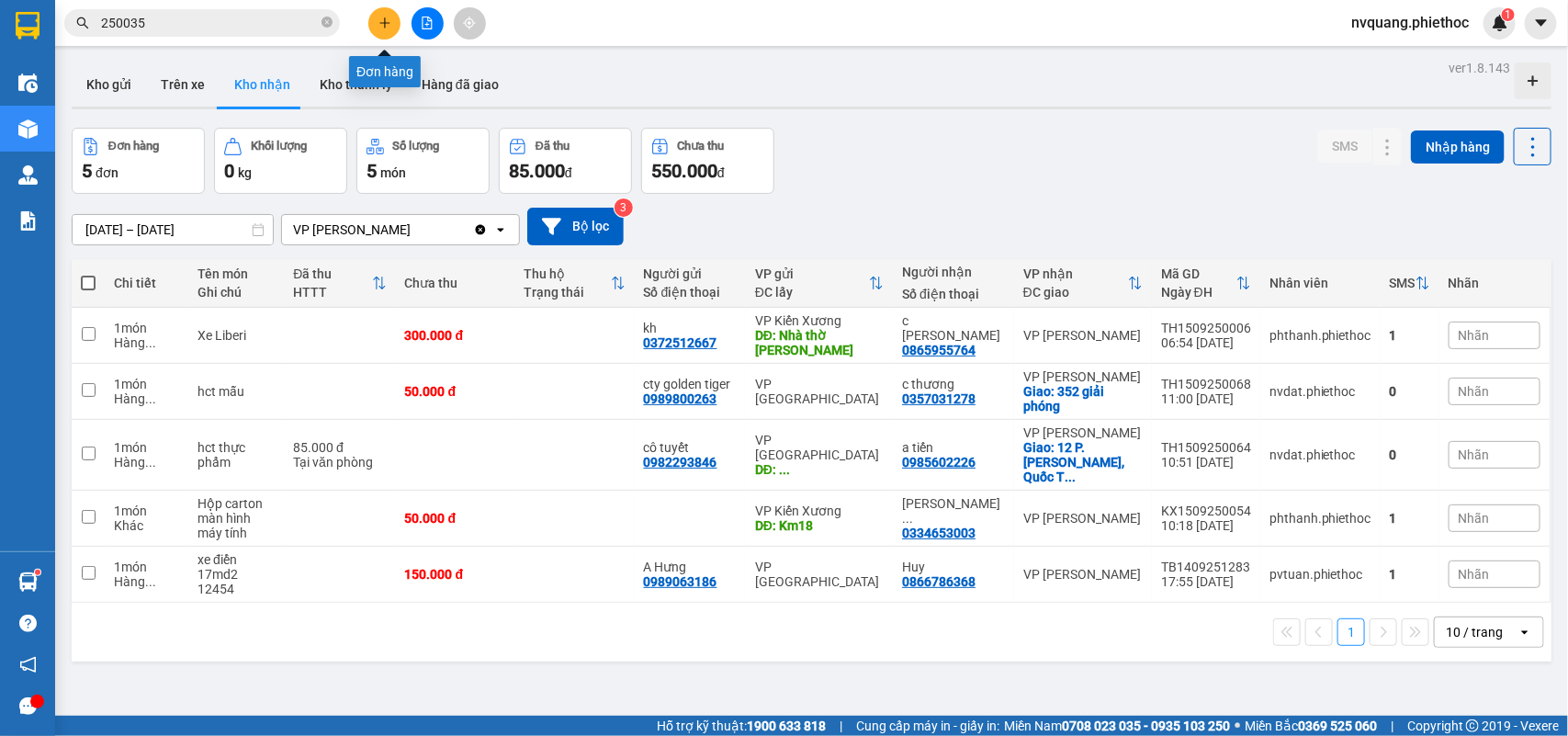
click at [372, 20] on button at bounding box center [384, 24] width 32 height 32
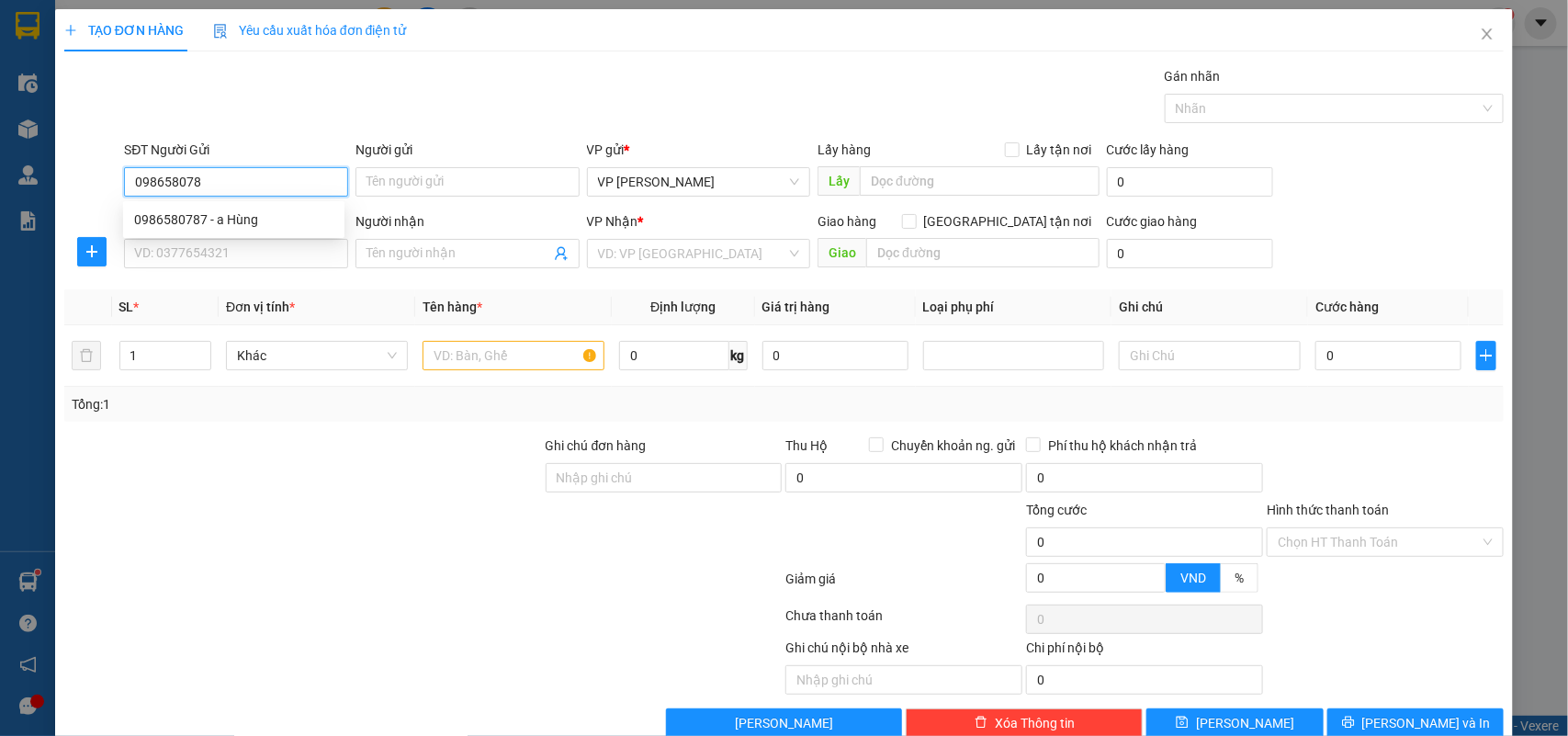
type input "0986580787"
click at [235, 212] on div "0986580787 - a Hùng" at bounding box center [234, 219] width 200 height 20
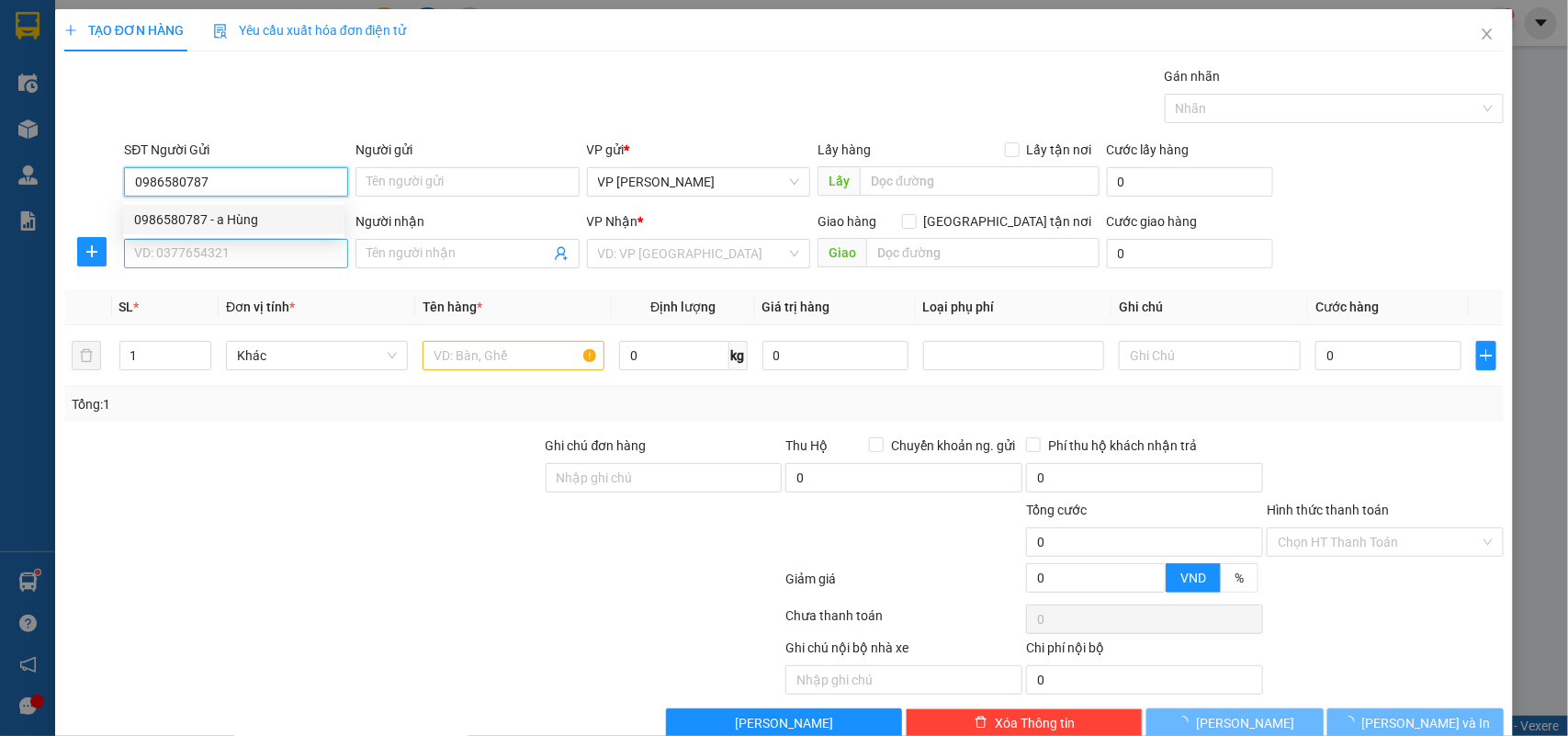
type input "a Hùng"
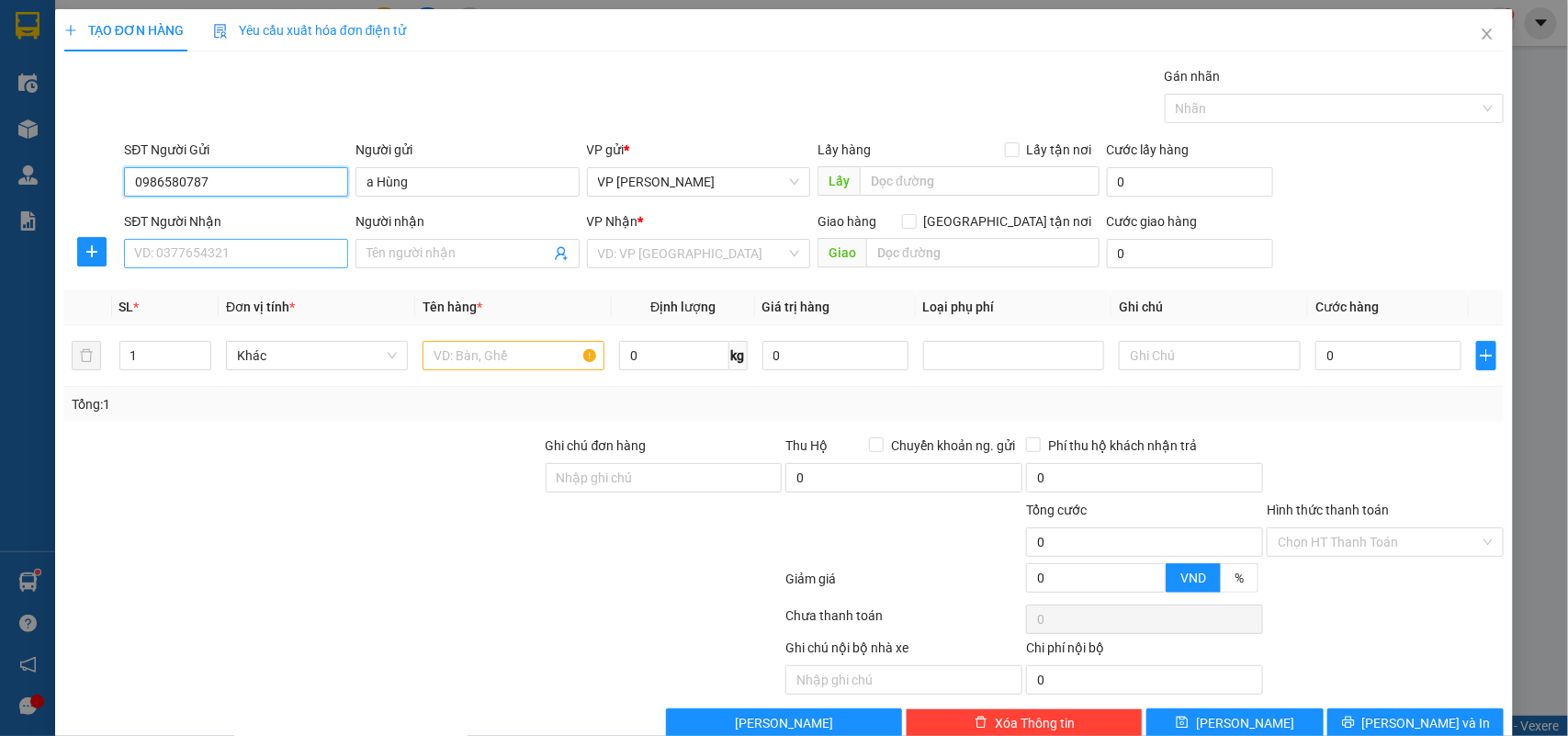
type input "0986580787"
click at [250, 245] on input "SĐT Người Nhận" at bounding box center [235, 254] width 224 height 29
click at [90, 245] on icon "plus" at bounding box center [92, 252] width 15 height 15
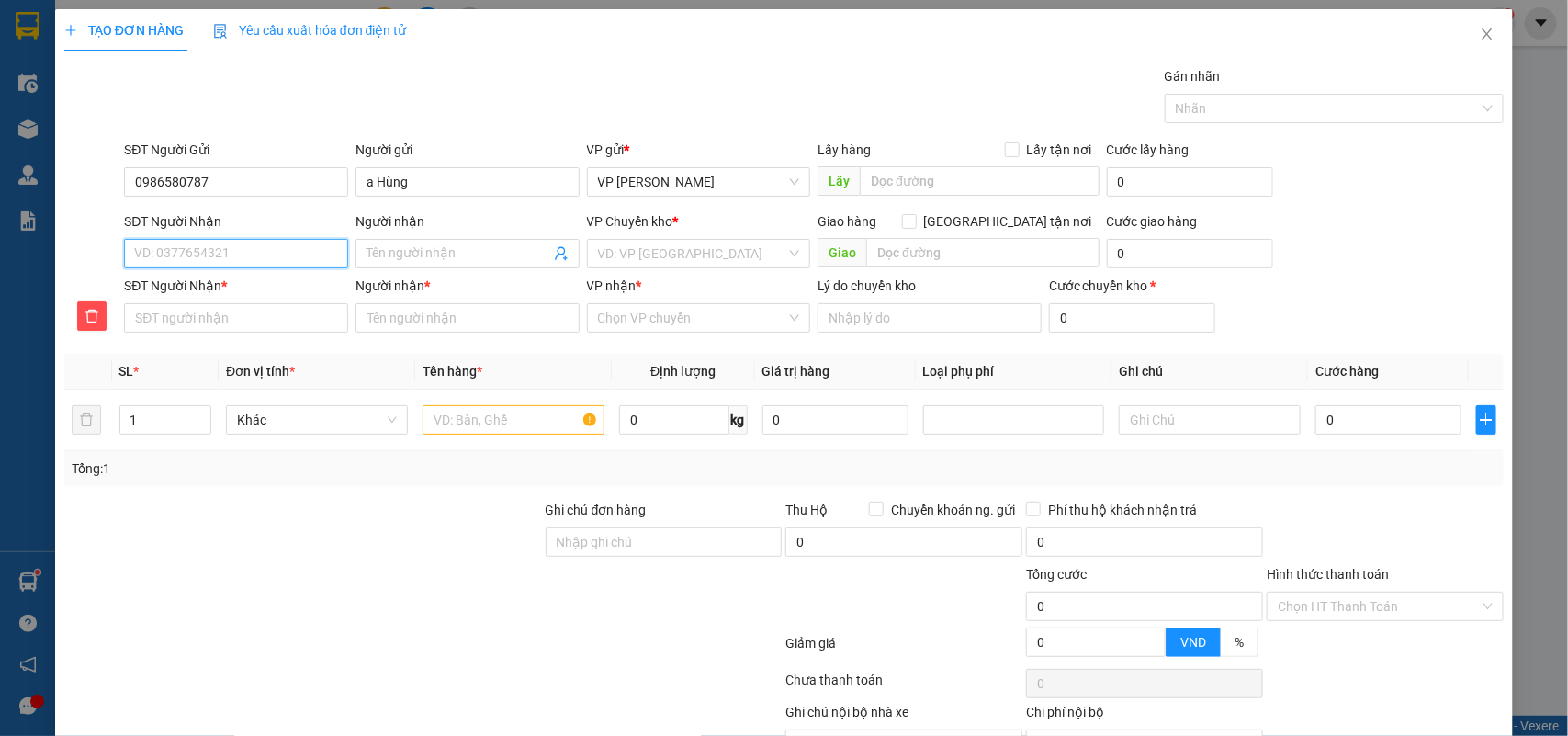
click at [189, 254] on input "SĐT Người Nhận" at bounding box center [235, 254] width 224 height 29
type input "0"
type input "03"
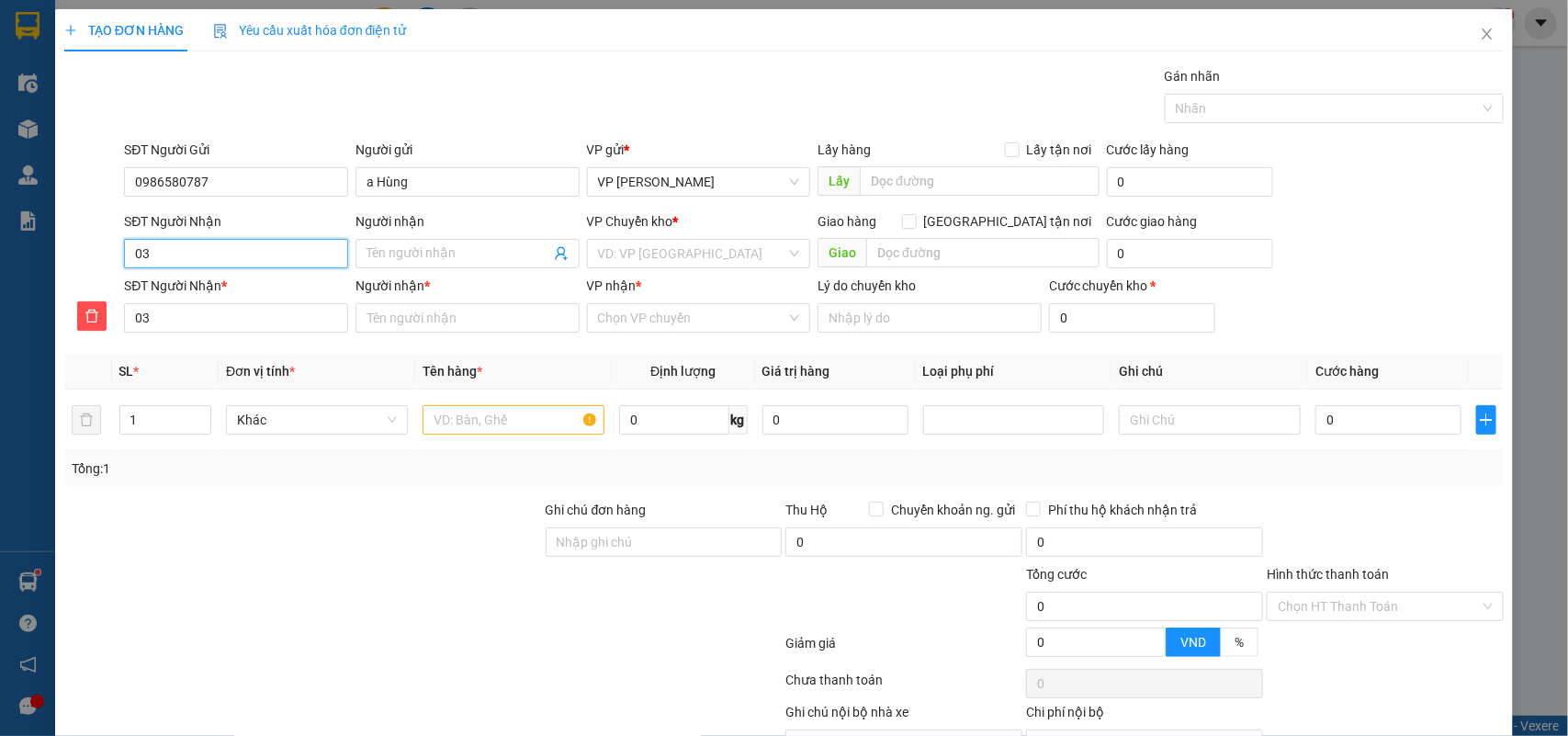
type input "034"
type input "0345"
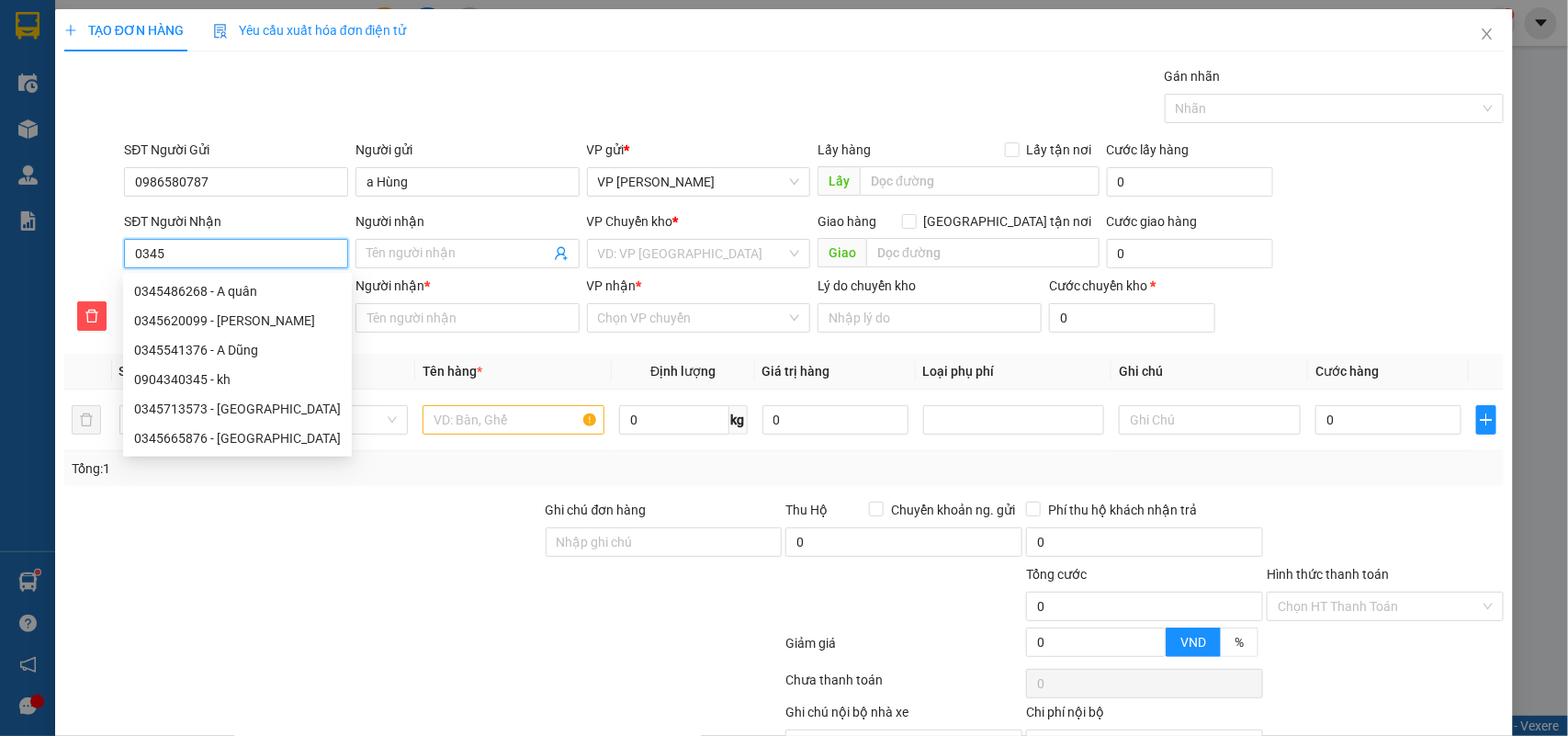
type input "03453"
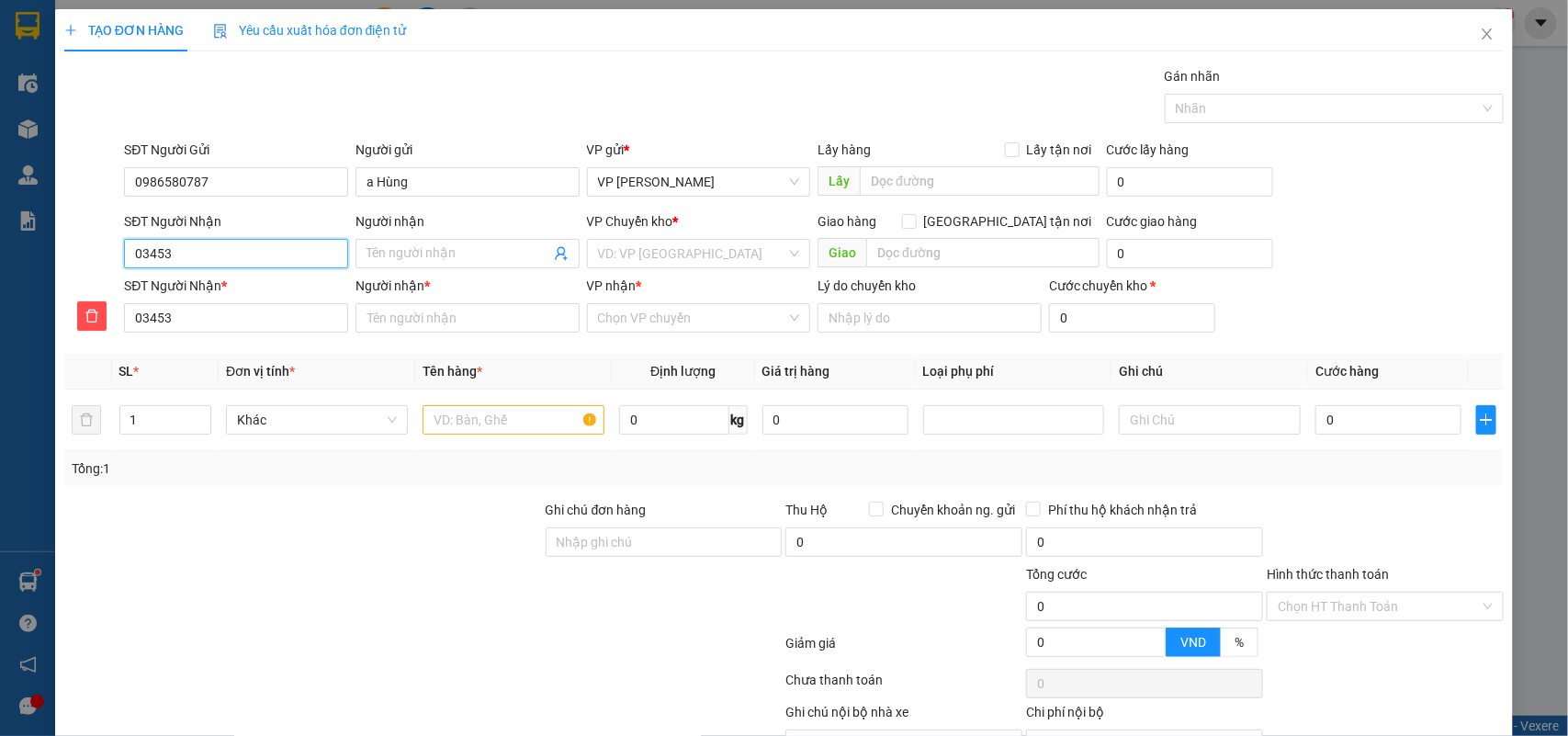
type input "034534"
type input "0345345"
type input "03453451"
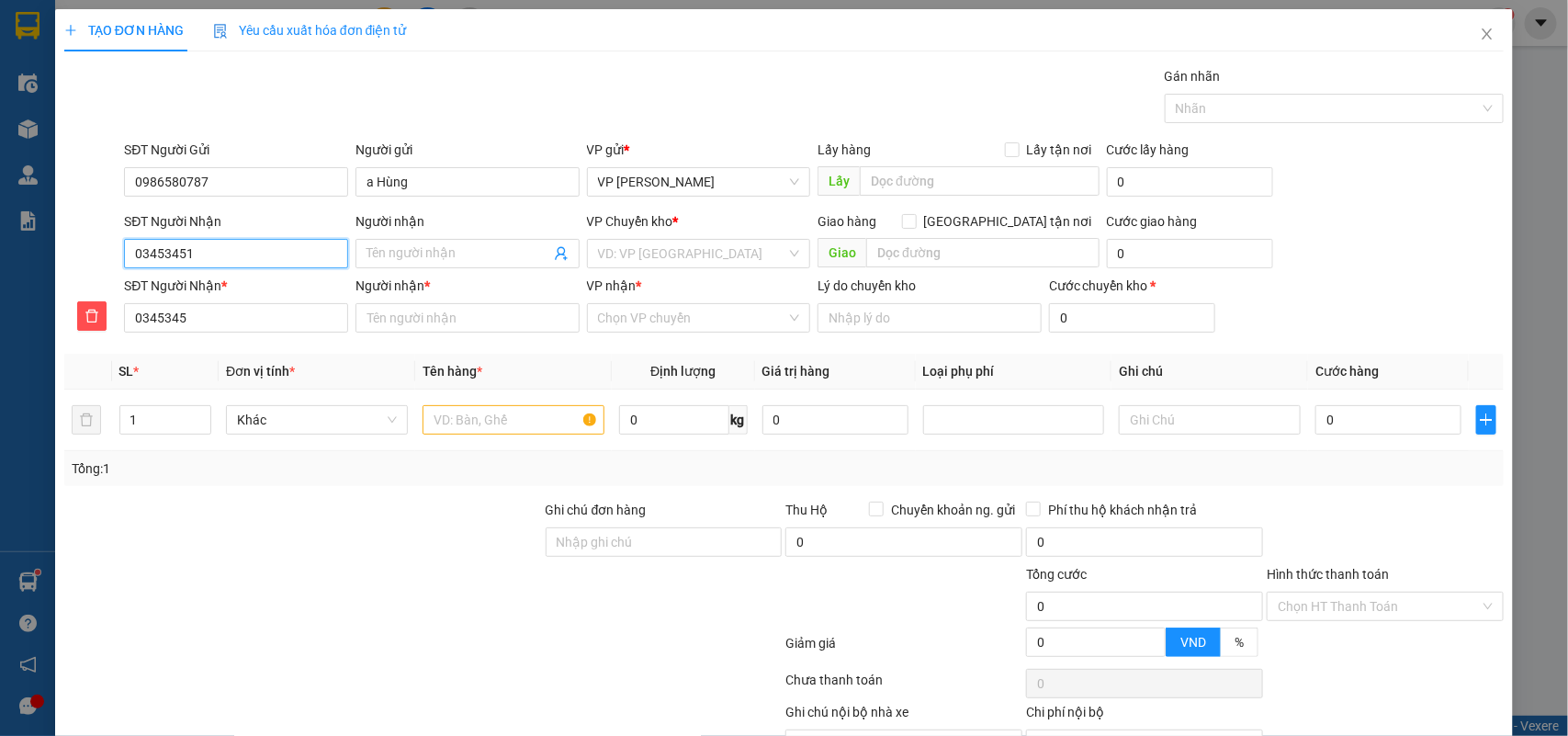
type input "03453451"
type input "034534514"
type input "0345345141"
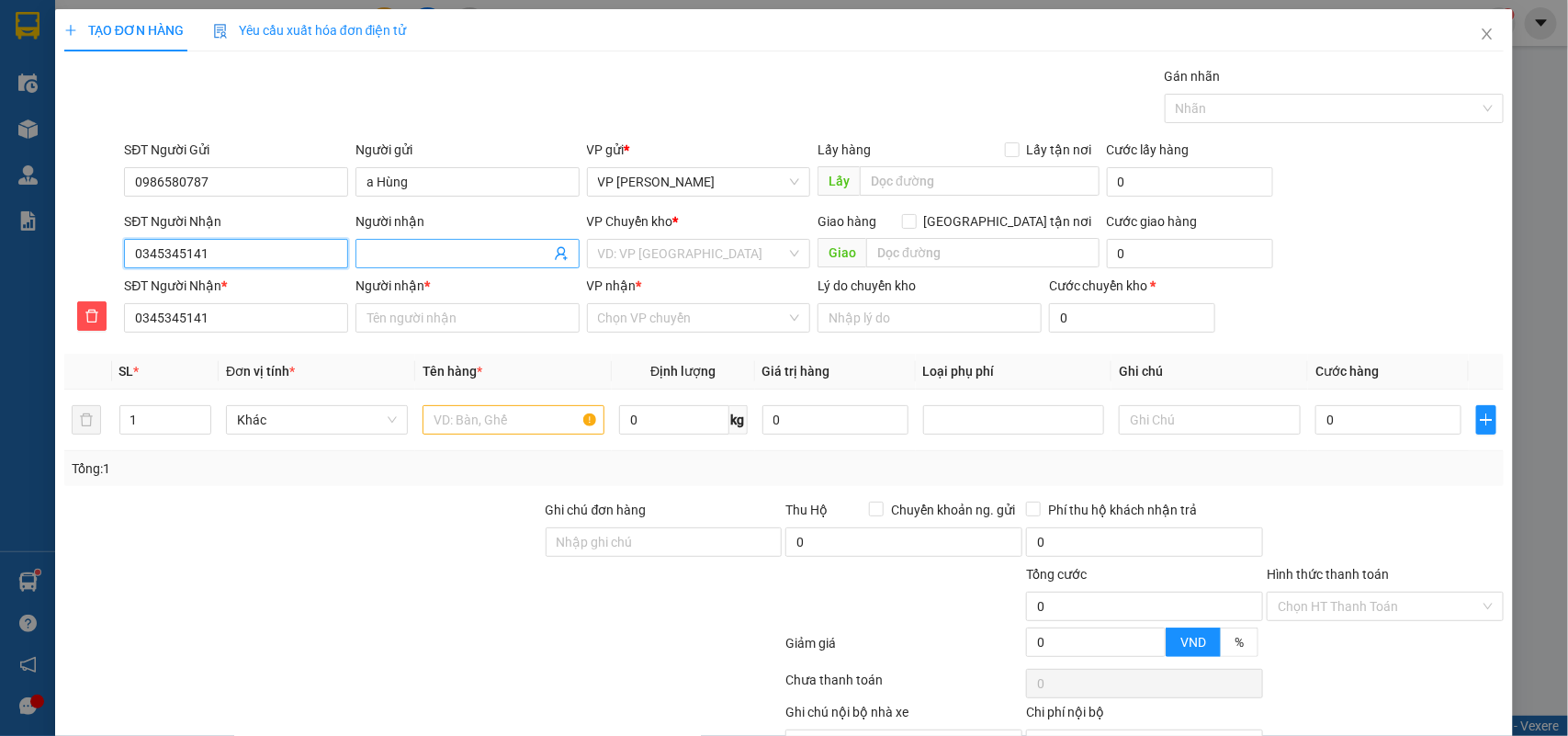
type input "0345345141"
click at [453, 254] on input "Người nhận" at bounding box center [458, 253] width 183 height 20
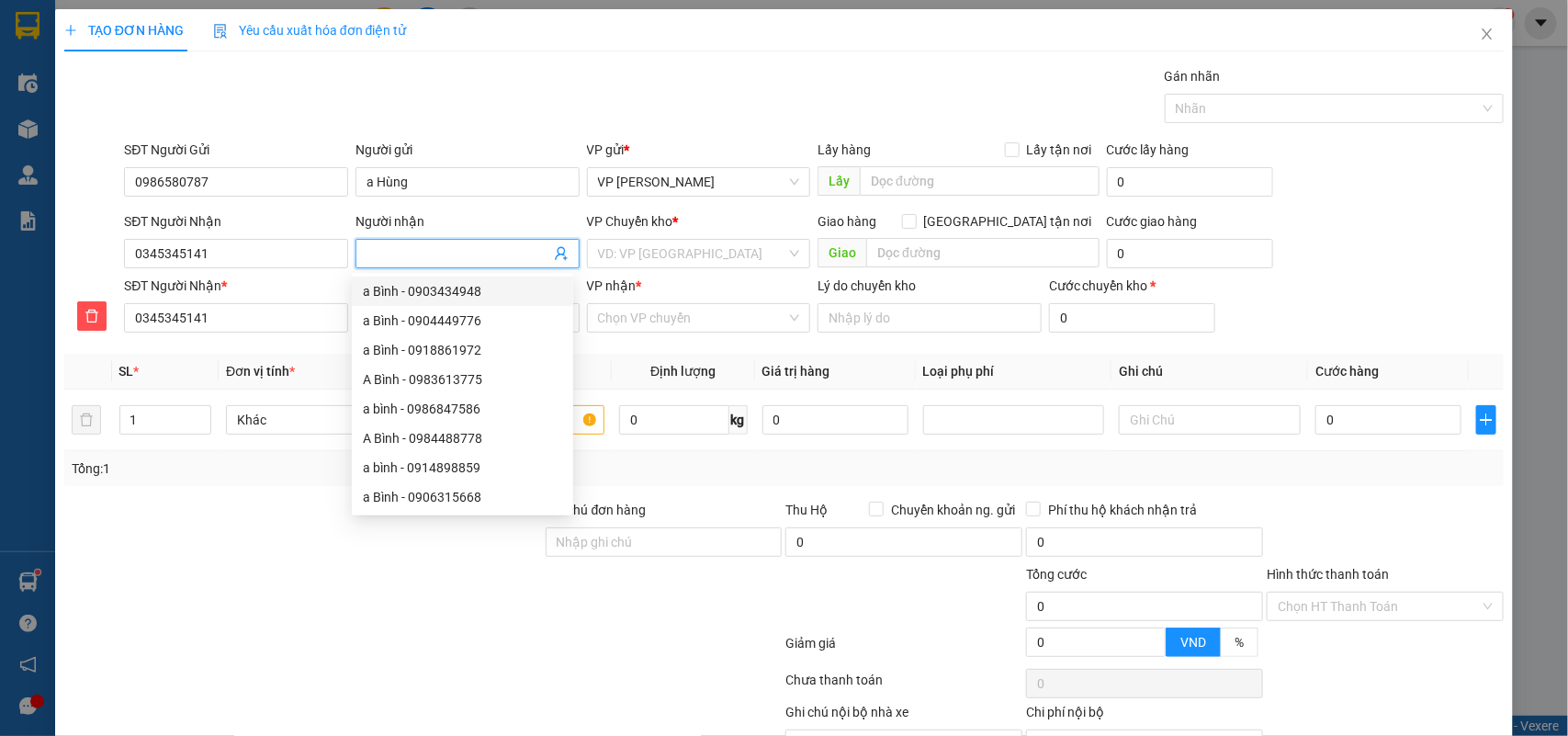
type input "a"
type input "a T"
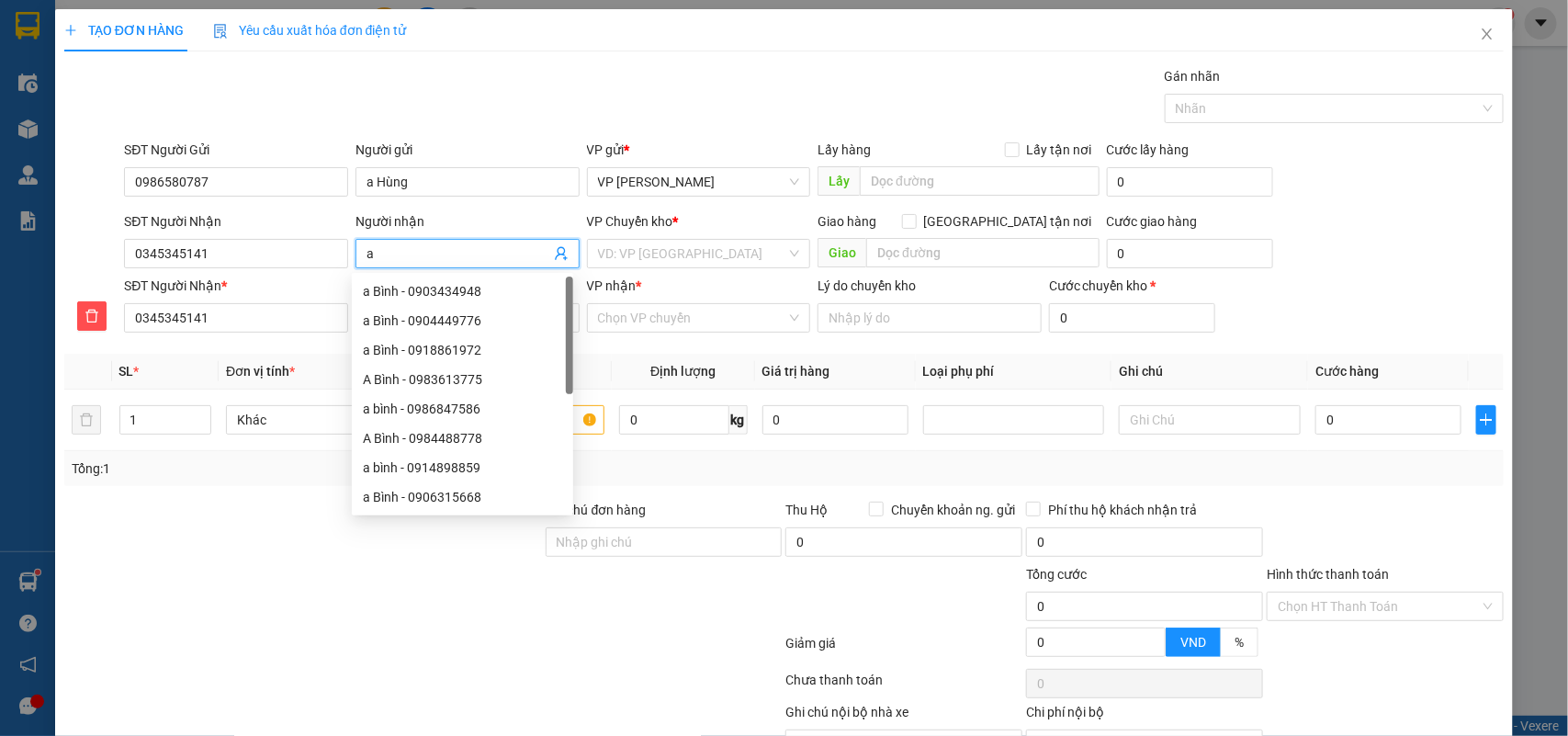
type input "a T"
type input "a Ti"
type input "a Tie"
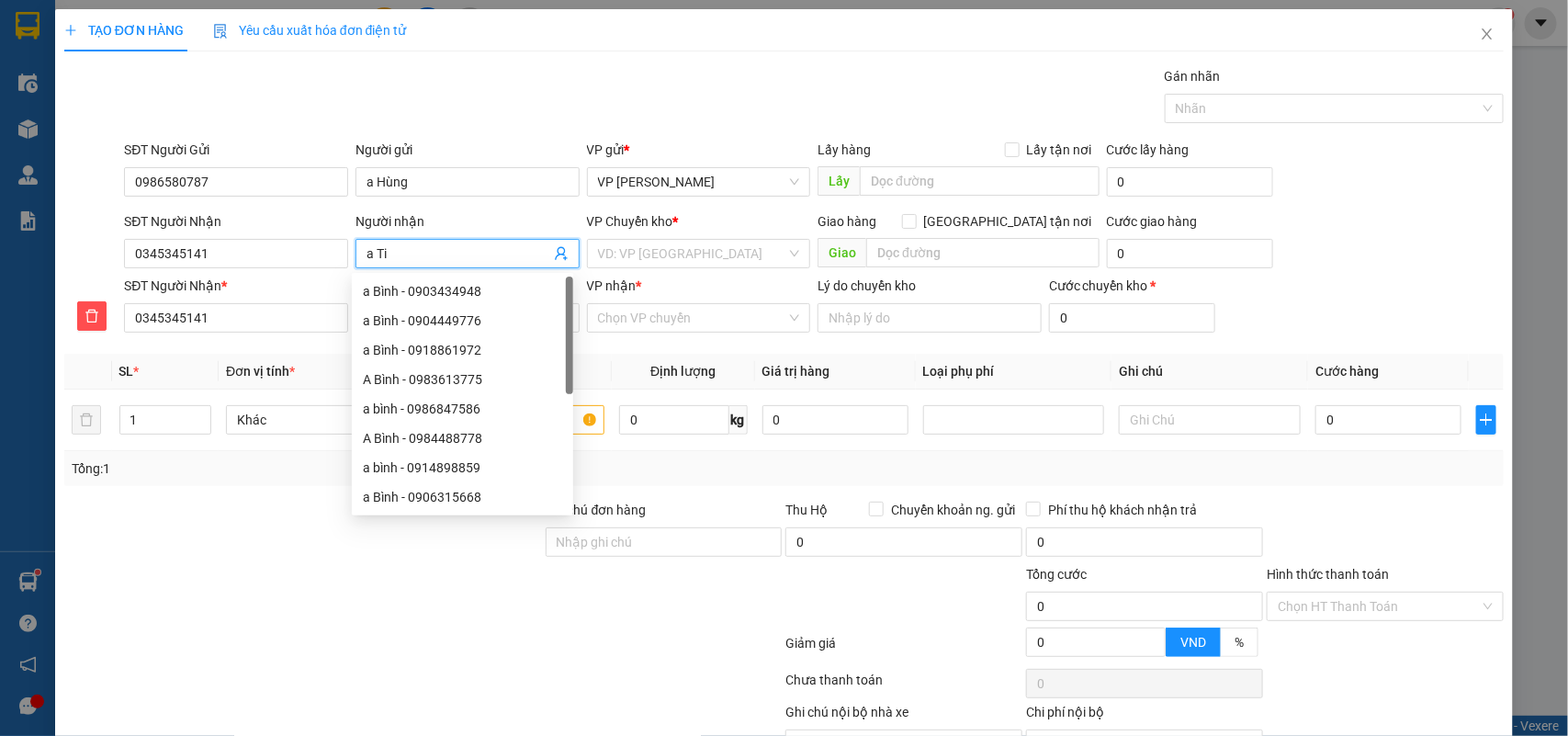
type input "a Tiê"
type input "a Tiên"
type input "a Tiến"
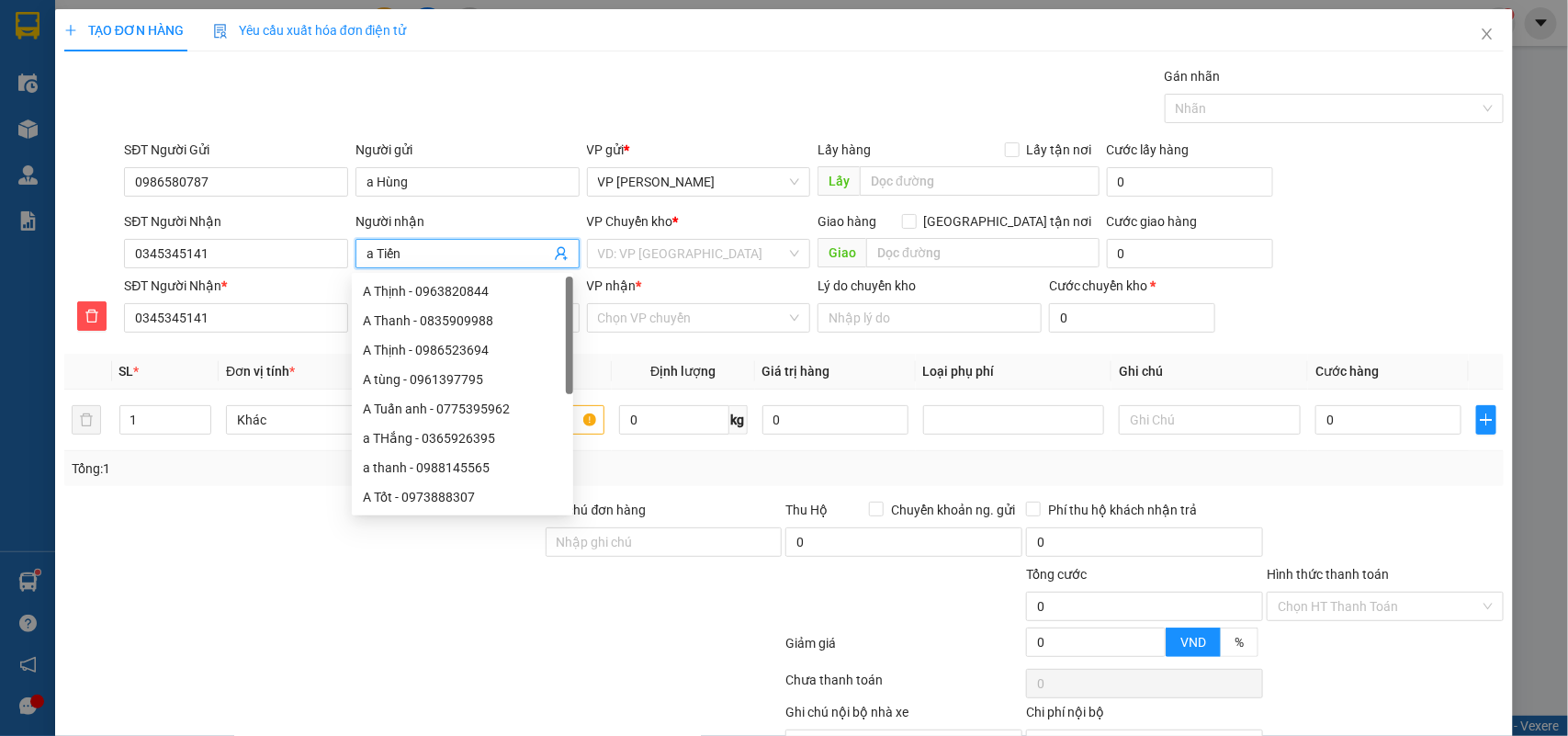
type input "a Tiến"
click at [645, 271] on div "VP Chuyển kho * VD: VP [GEOGRAPHIC_DATA]" at bounding box center [699, 243] width 224 height 64
click at [651, 254] on input "search" at bounding box center [692, 253] width 189 height 27
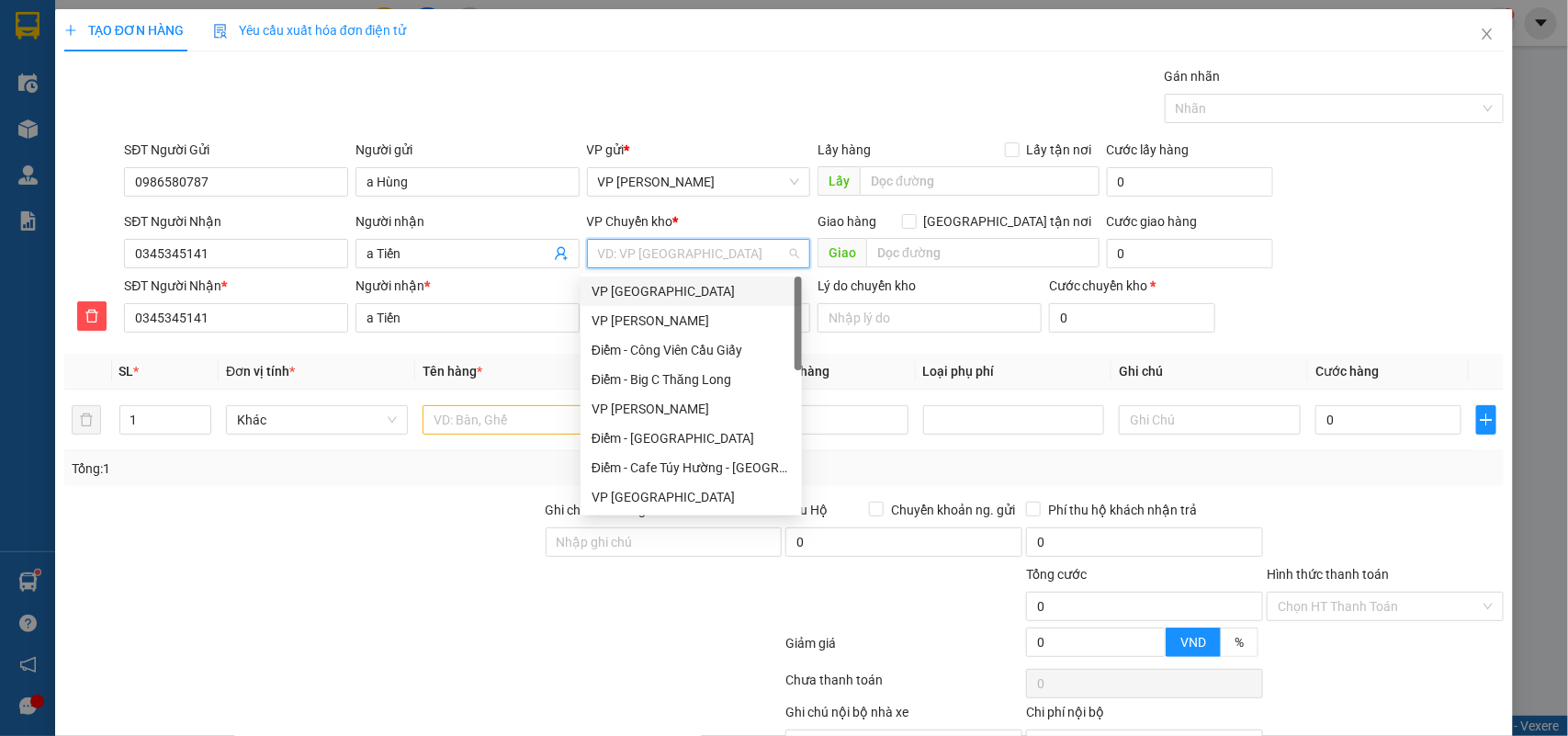
click at [653, 290] on div "VP [GEOGRAPHIC_DATA]" at bounding box center [690, 290] width 200 height 20
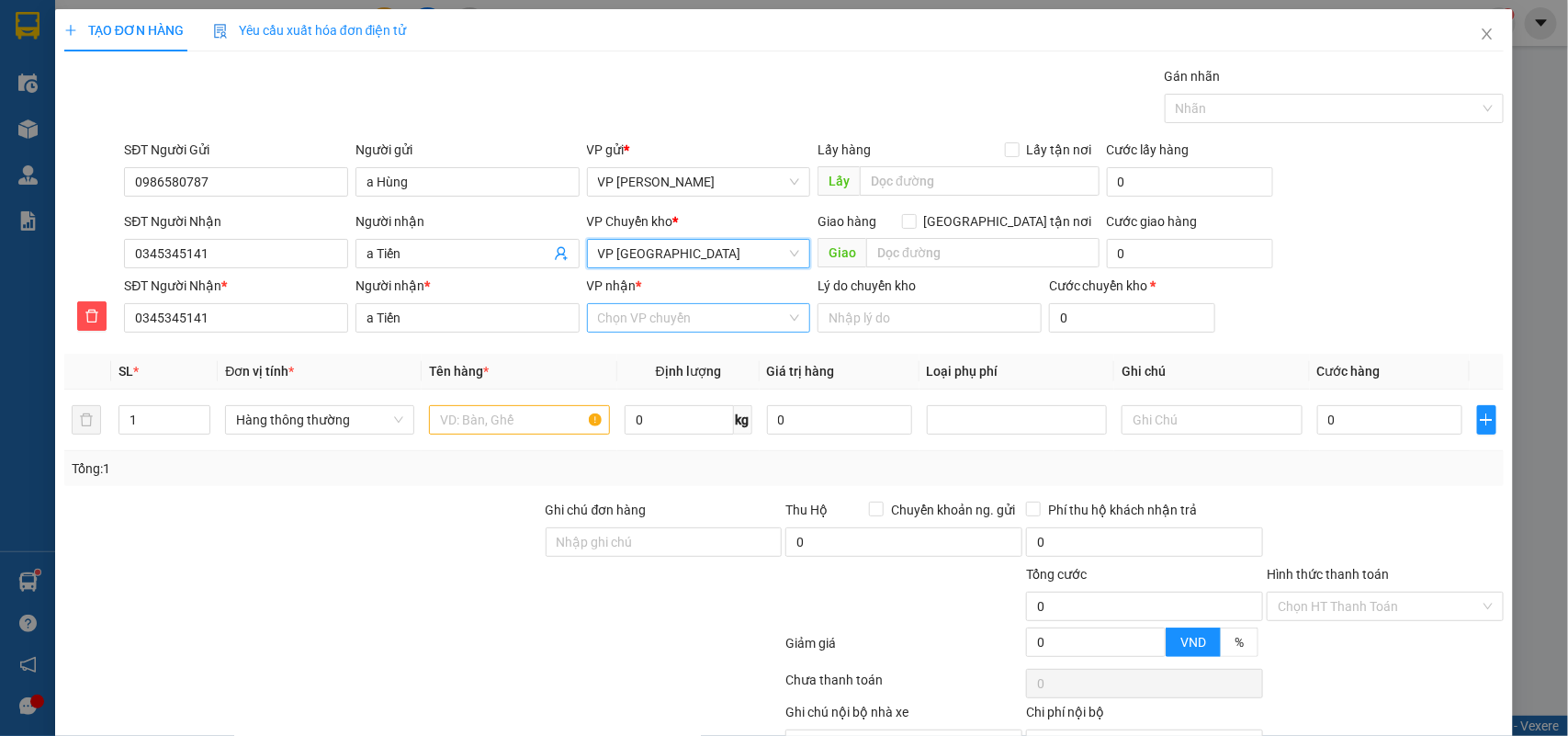
click at [687, 324] on input "VP nhận *" at bounding box center [692, 317] width 189 height 27
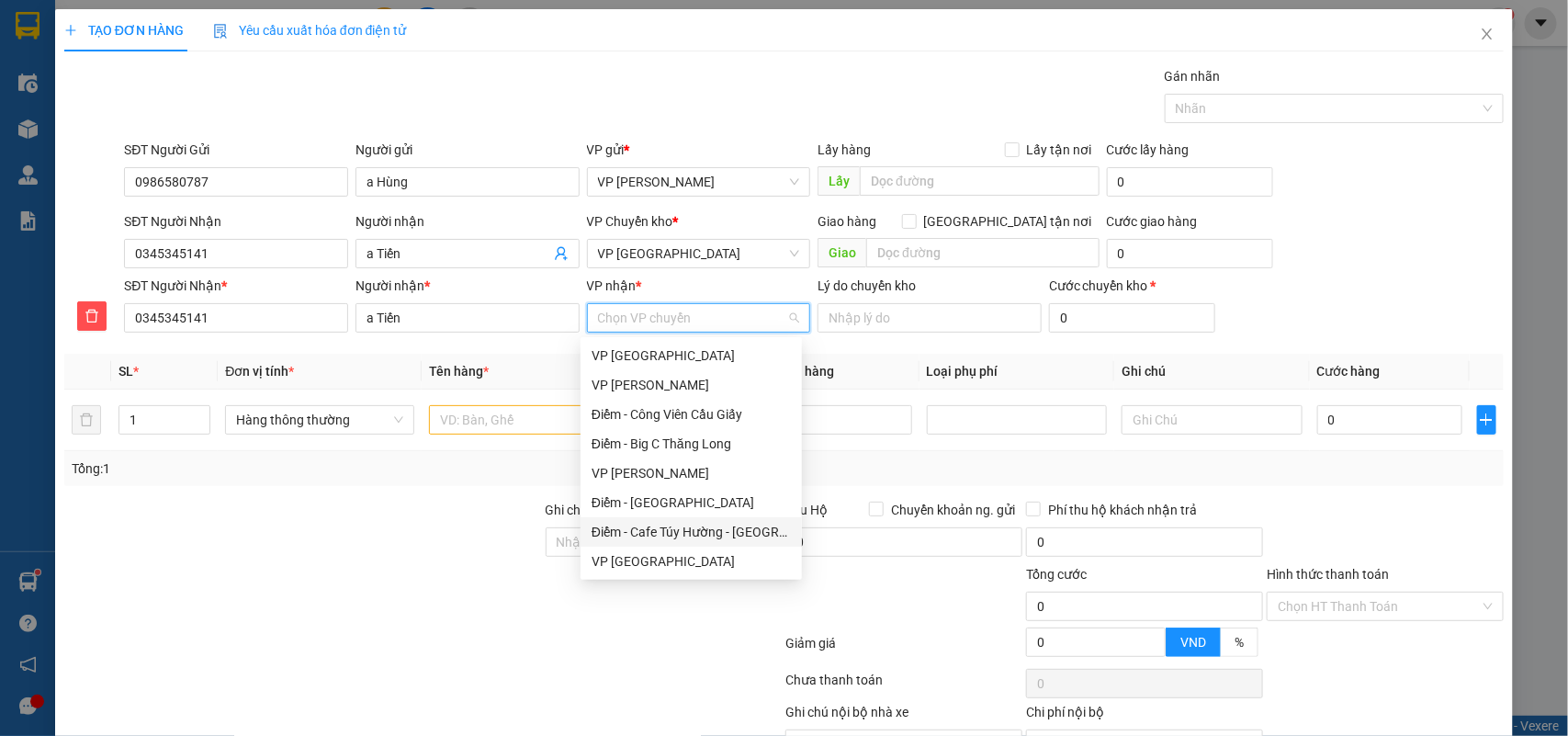
drag, startPoint x: 703, startPoint y: 531, endPoint x: 672, endPoint y: 508, distance: 38.6
click at [703, 530] on div "Điểm - Cafe Túy Hường - [GEOGRAPHIC_DATA]" at bounding box center [690, 532] width 200 height 20
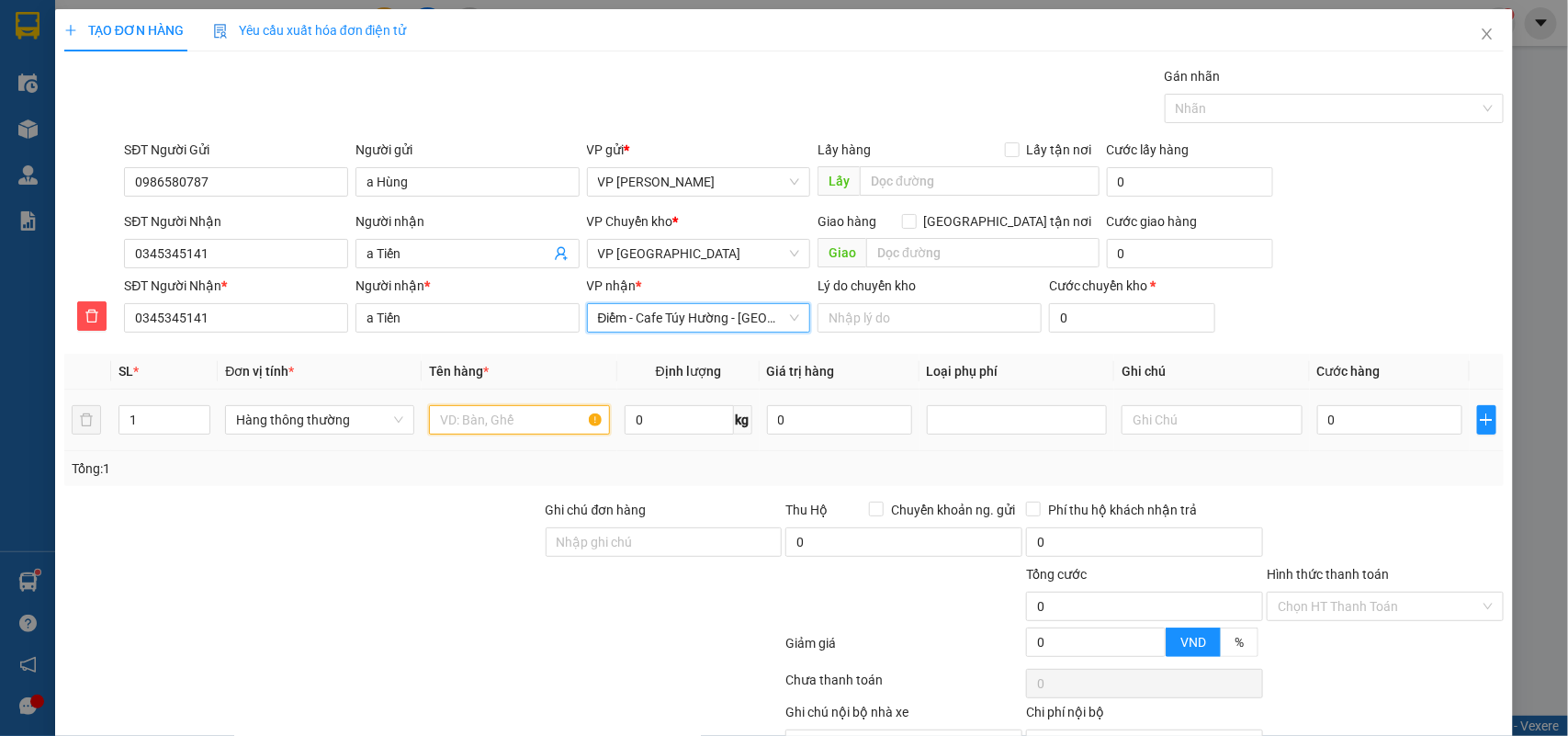
click at [450, 421] on input "text" at bounding box center [519, 419] width 181 height 29
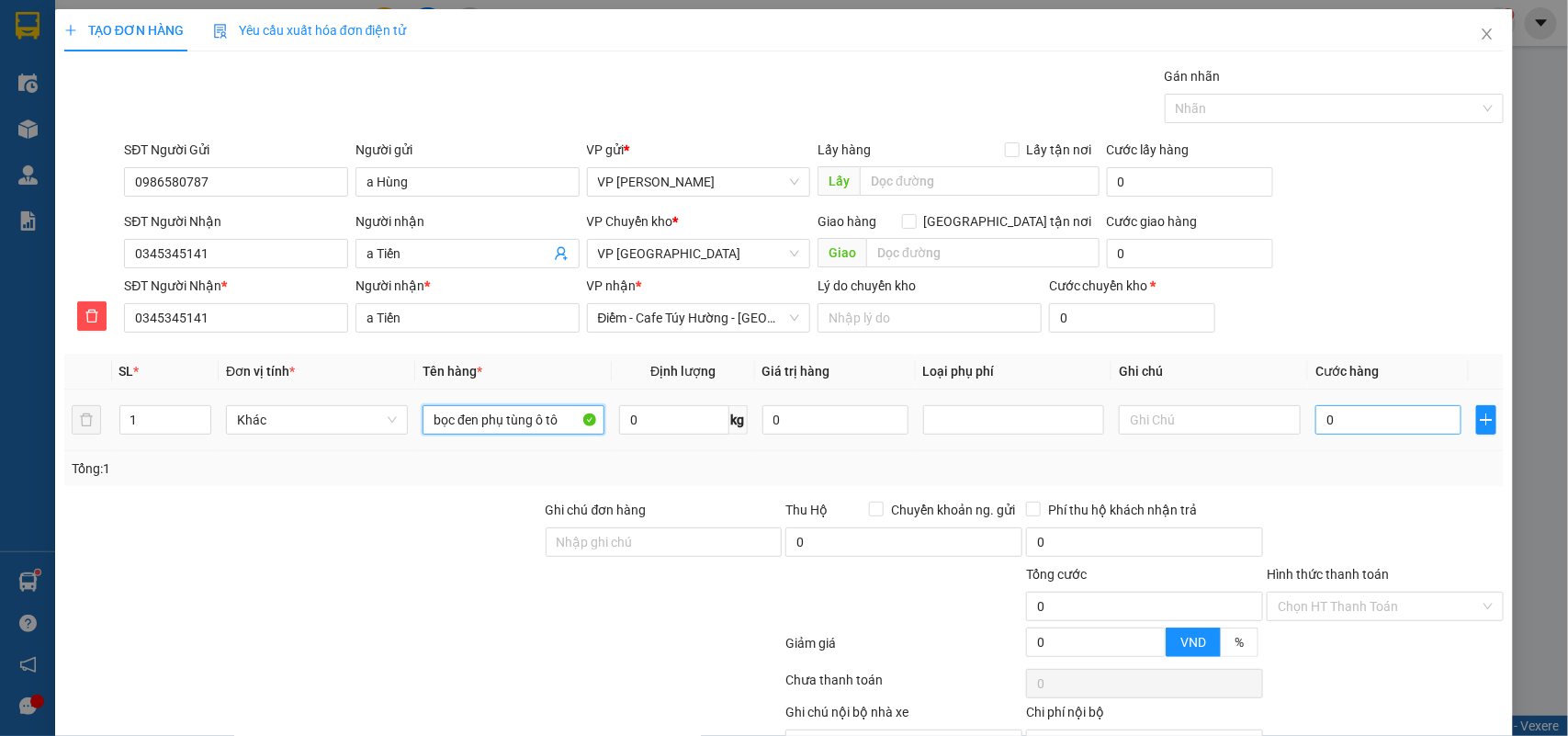
type input "bọc đen phụ tùng ô tô"
click at [1367, 423] on input "0" at bounding box center [1388, 419] width 146 height 29
type input "30"
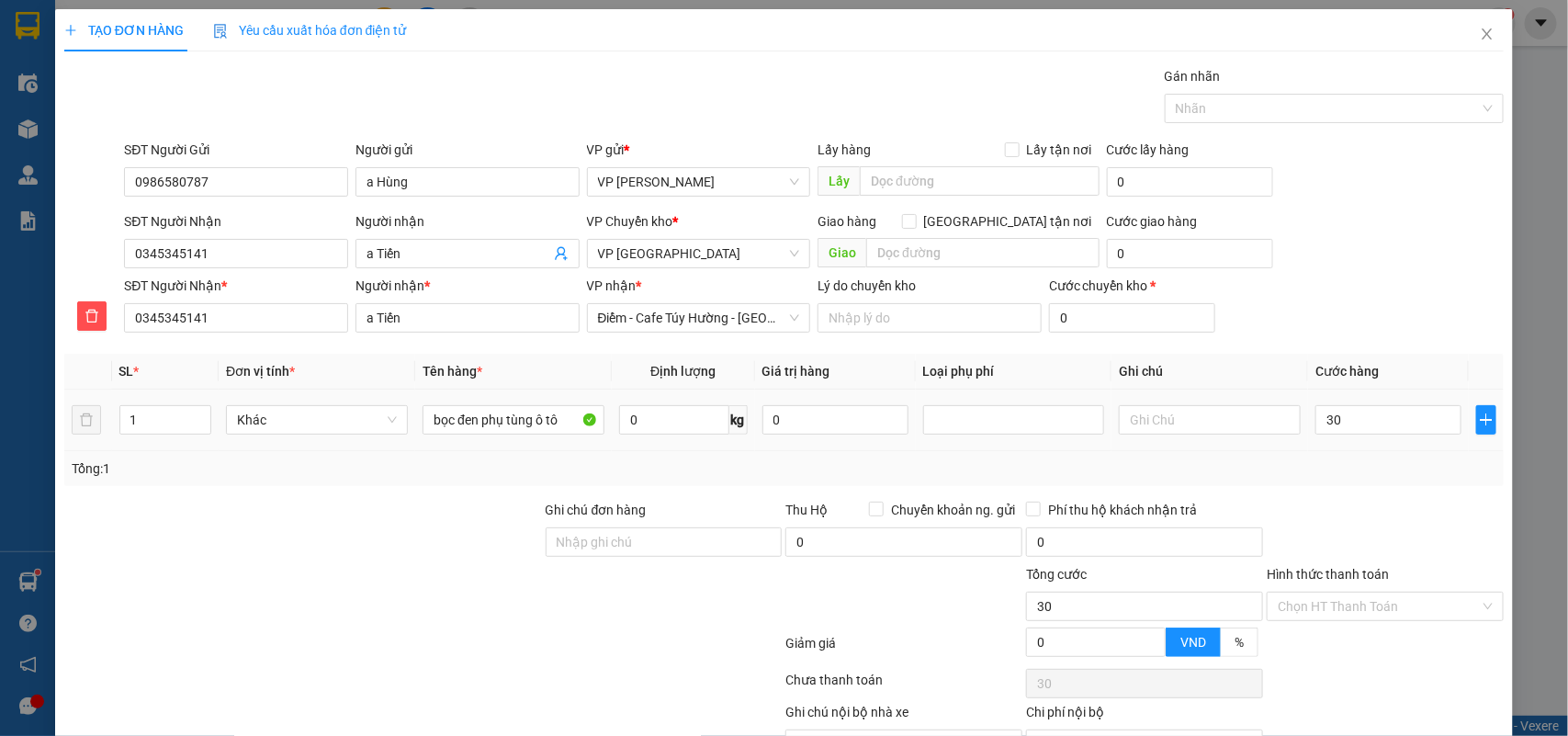
type input "30.000"
click at [1367, 442] on td "30.000" at bounding box center [1388, 420] width 161 height 61
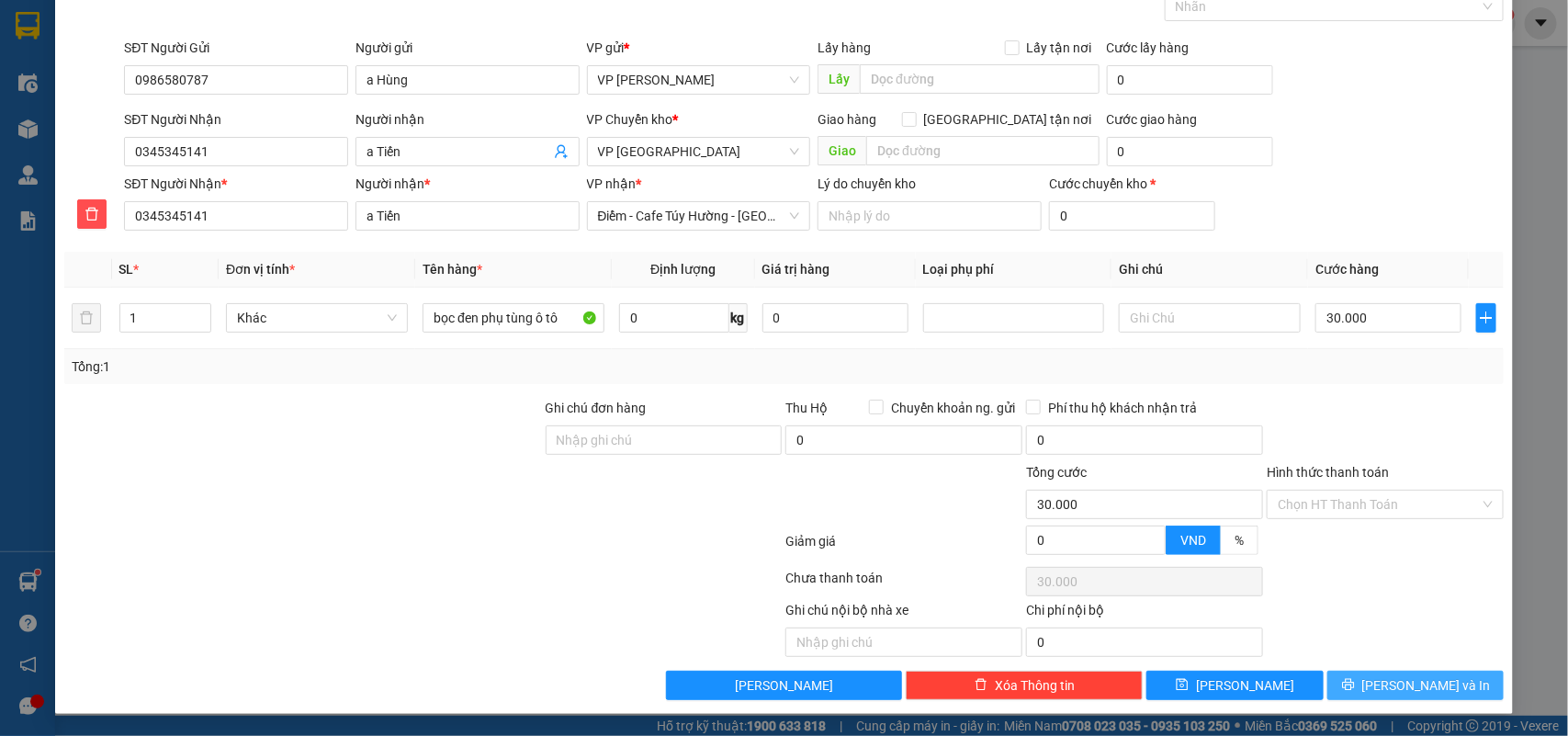
click at [1354, 680] on icon "printer" at bounding box center [1349, 685] width 13 height 13
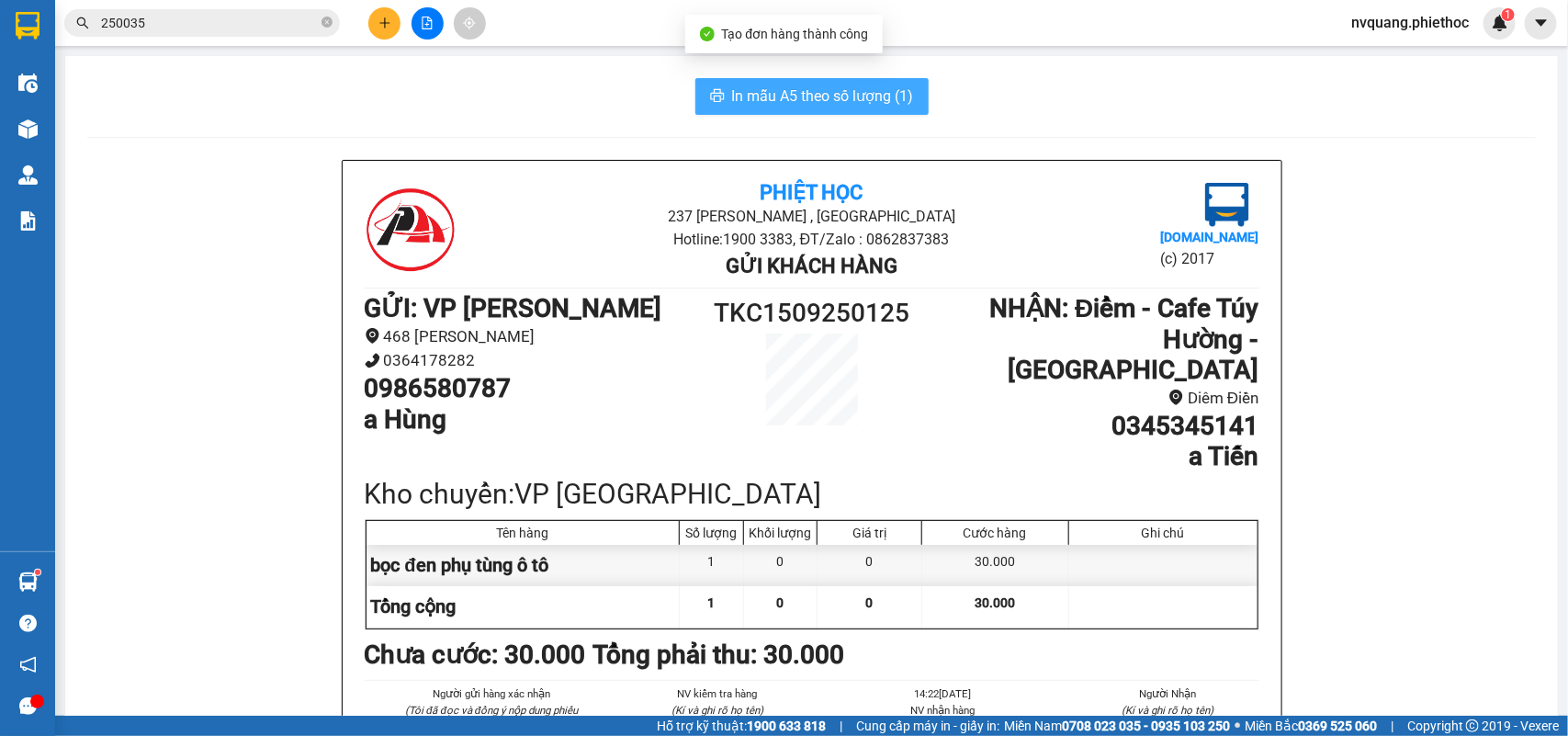
click at [770, 85] on span "In mẫu A5 theo số lượng (1)" at bounding box center [823, 96] width 182 height 23
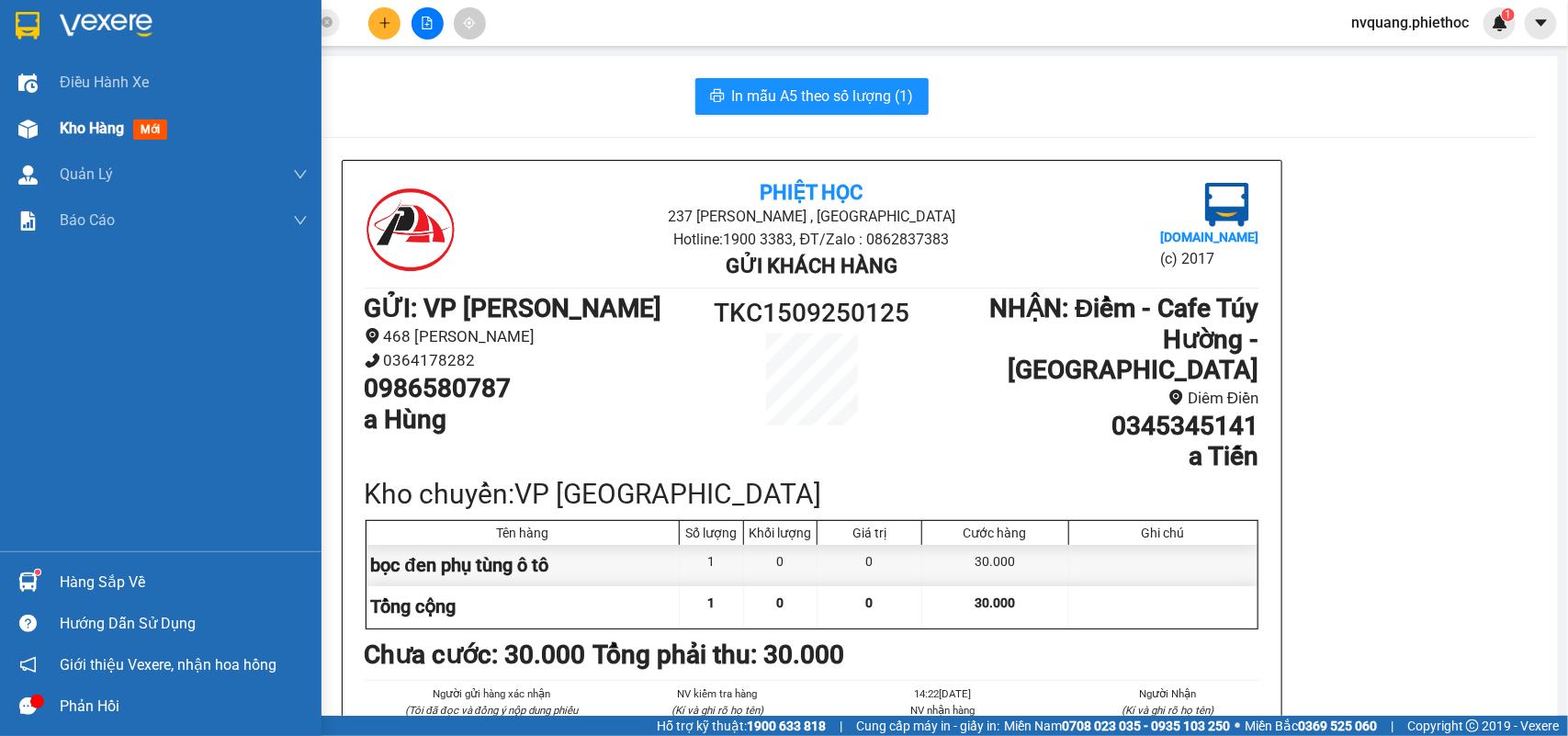
click at [92, 122] on span "Kho hàng" at bounding box center [92, 128] width 64 height 17
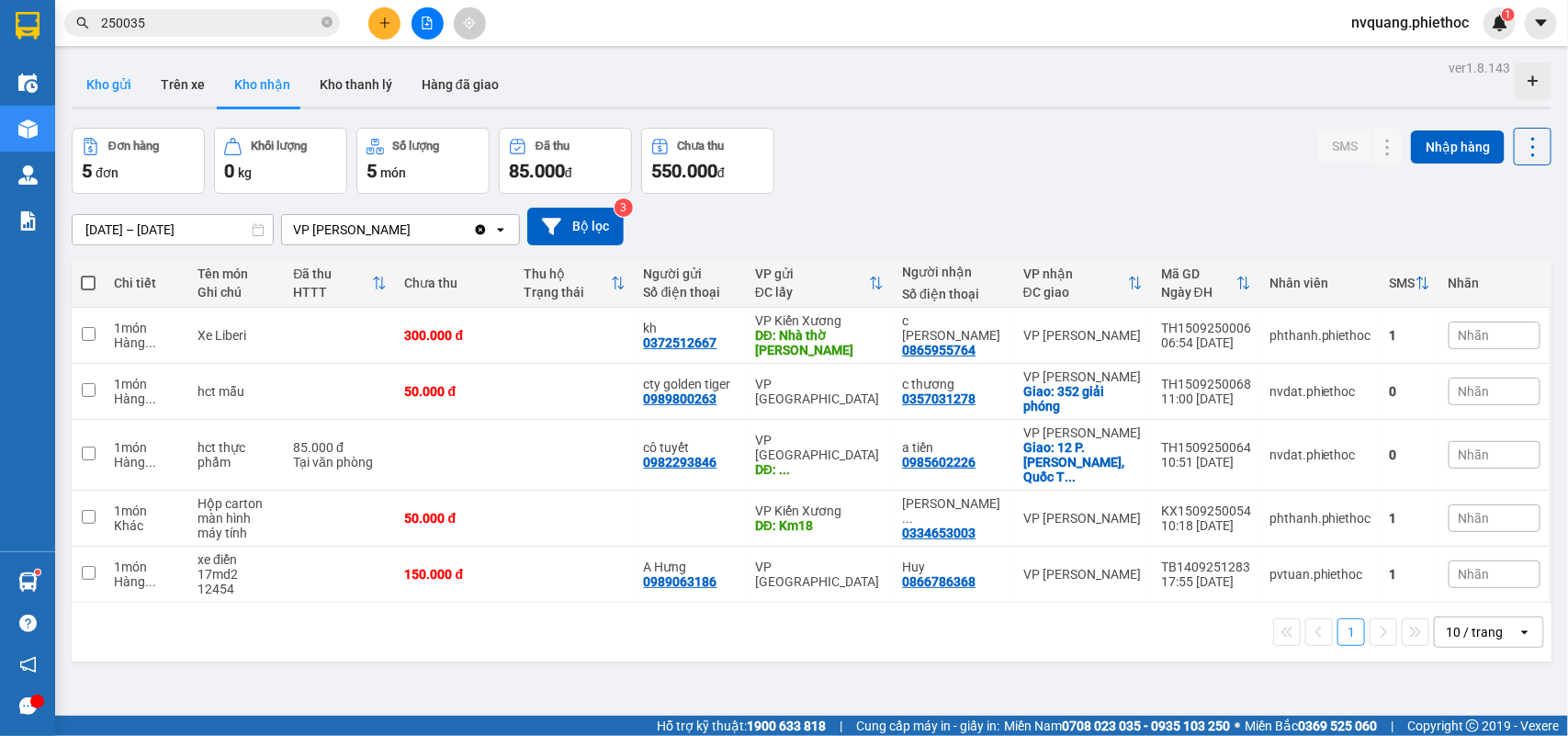
click at [112, 79] on button "Kho gửi" at bounding box center [109, 84] width 75 height 44
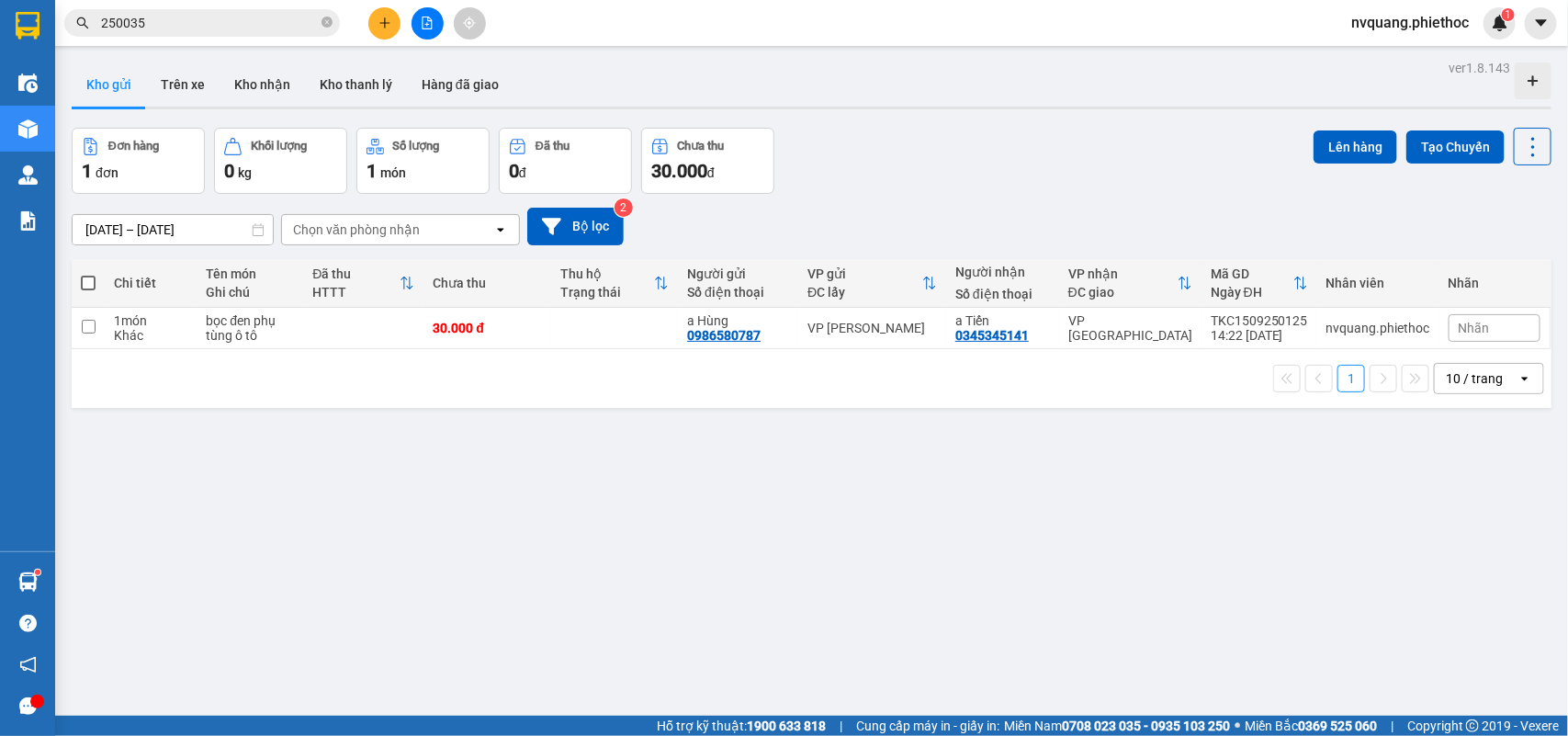
click at [389, 25] on icon "plus" at bounding box center [385, 23] width 13 height 13
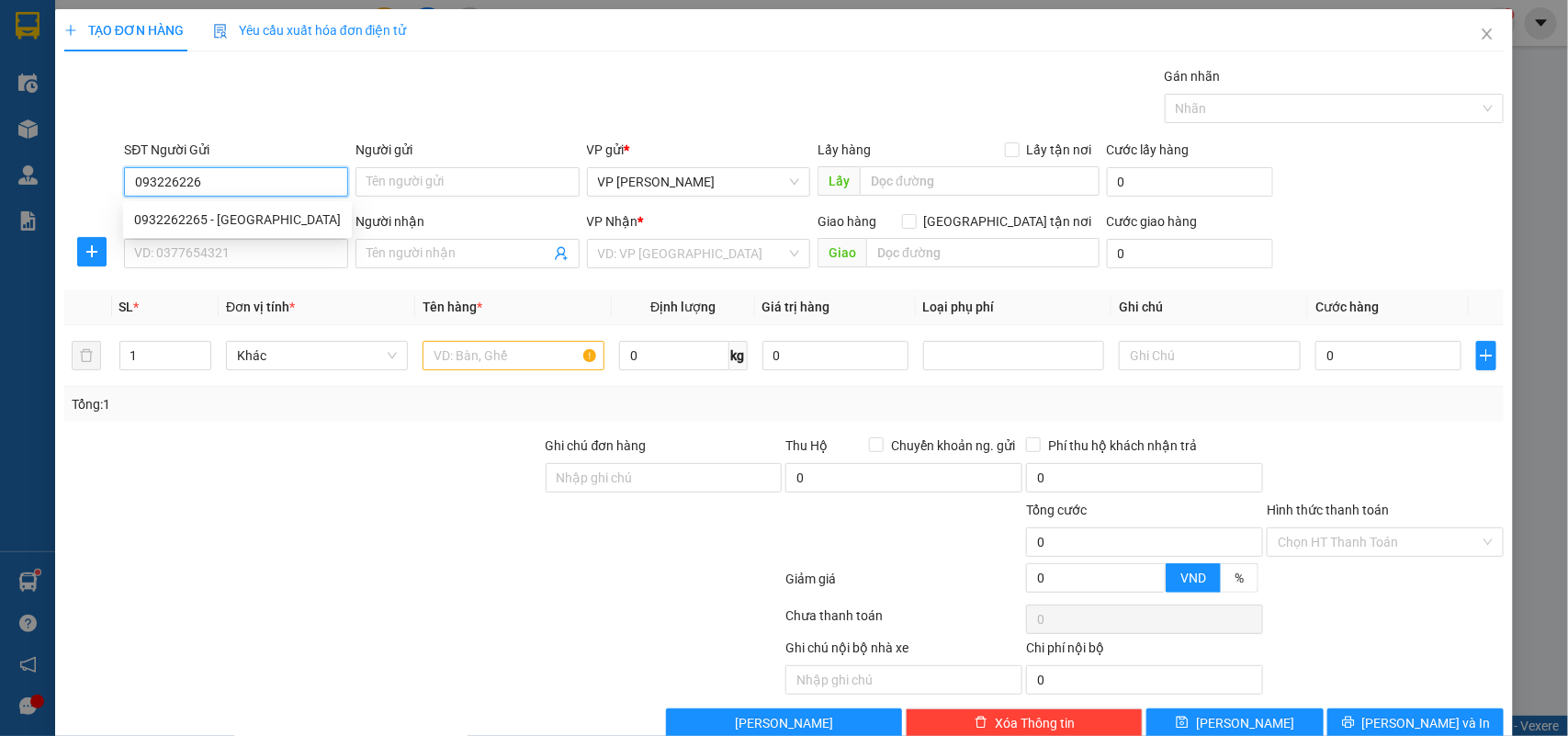
type input "0932262265"
click at [171, 220] on div "0932262265 - [GEOGRAPHIC_DATA]" at bounding box center [237, 219] width 207 height 20
type input "[PERSON_NAME]"
type input "hàng cần gấp"
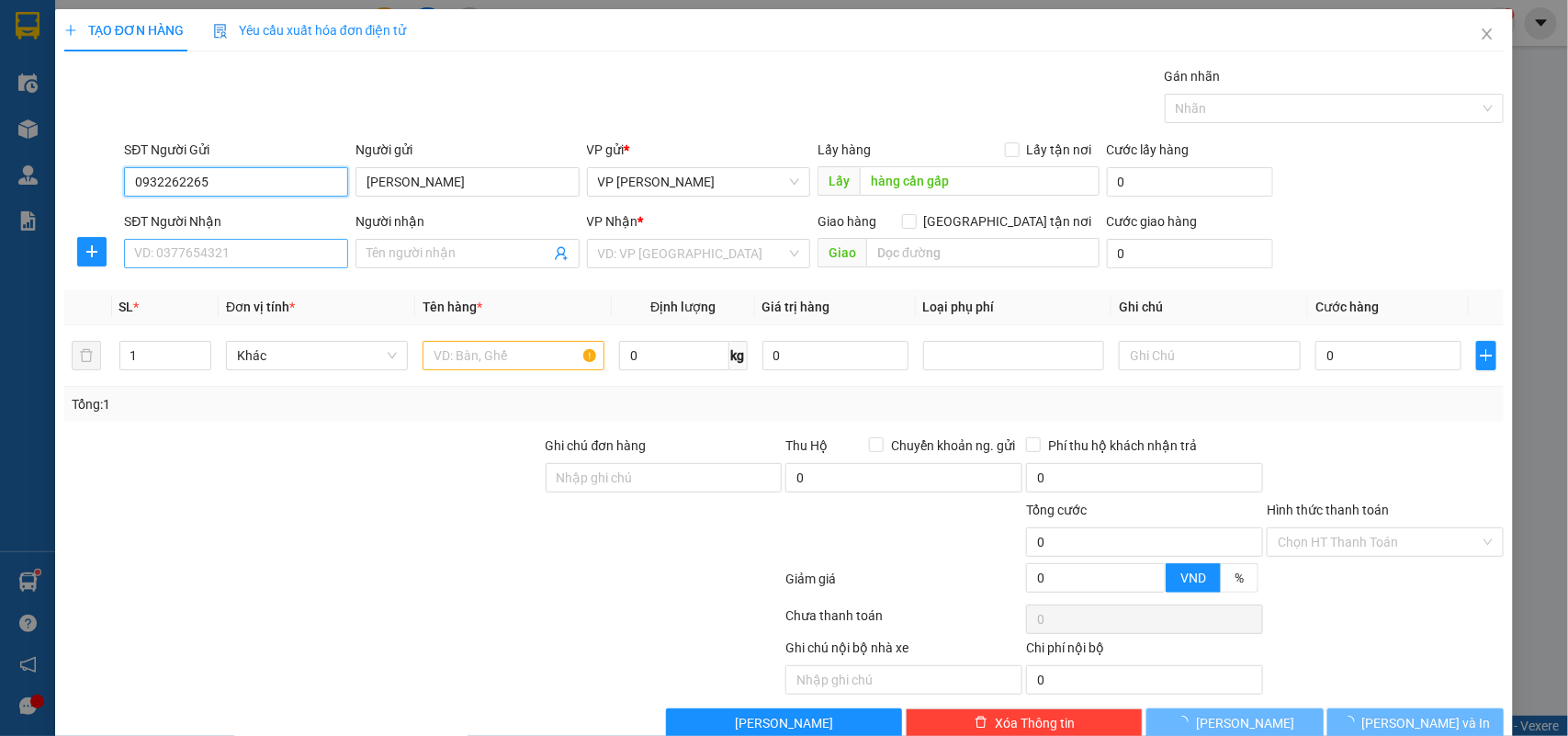
type input "0932262265"
click at [175, 246] on input "SĐT Người Nhận" at bounding box center [235, 254] width 224 height 29
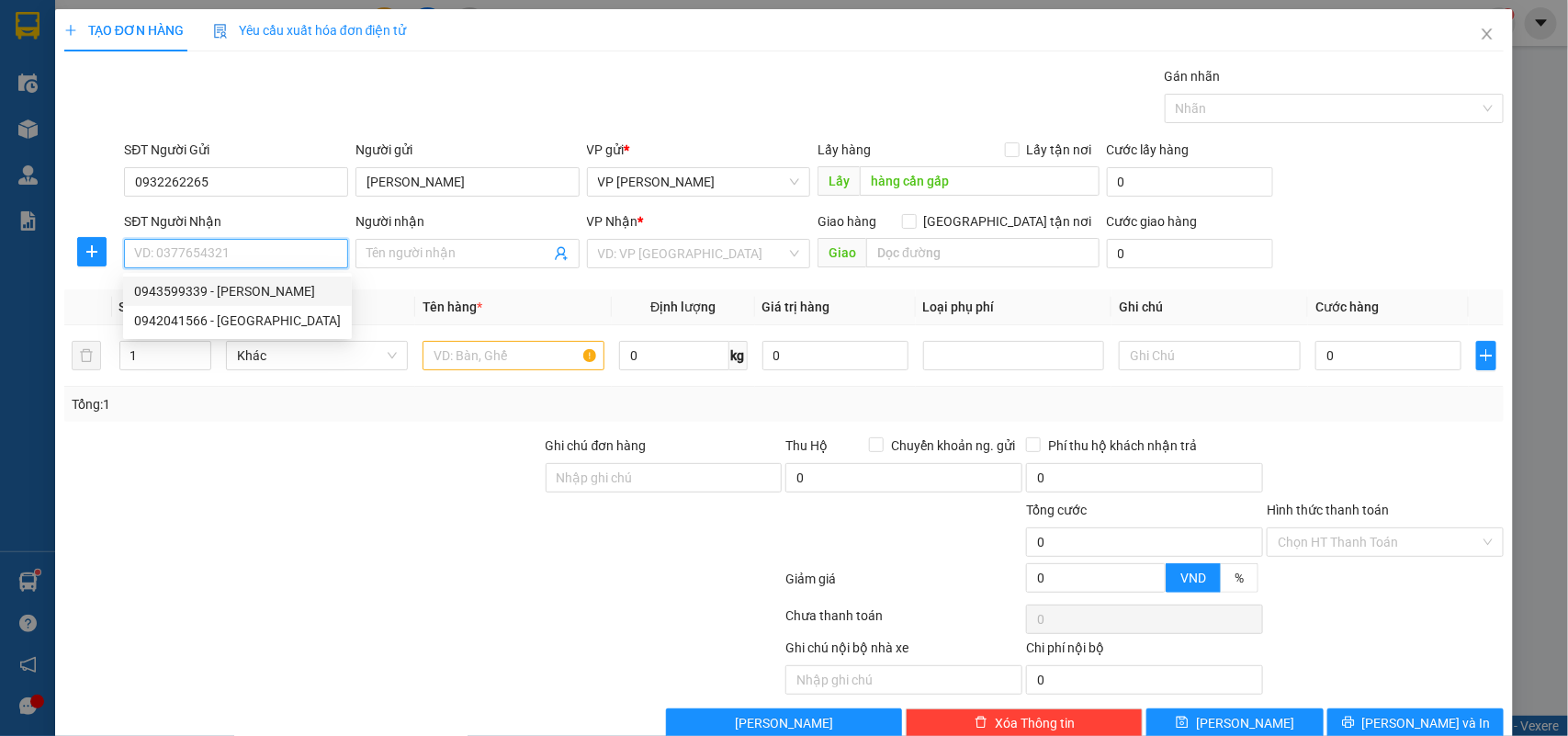
click at [207, 290] on div "0943599339 - [PERSON_NAME]" at bounding box center [237, 290] width 207 height 20
type input "0943599339"
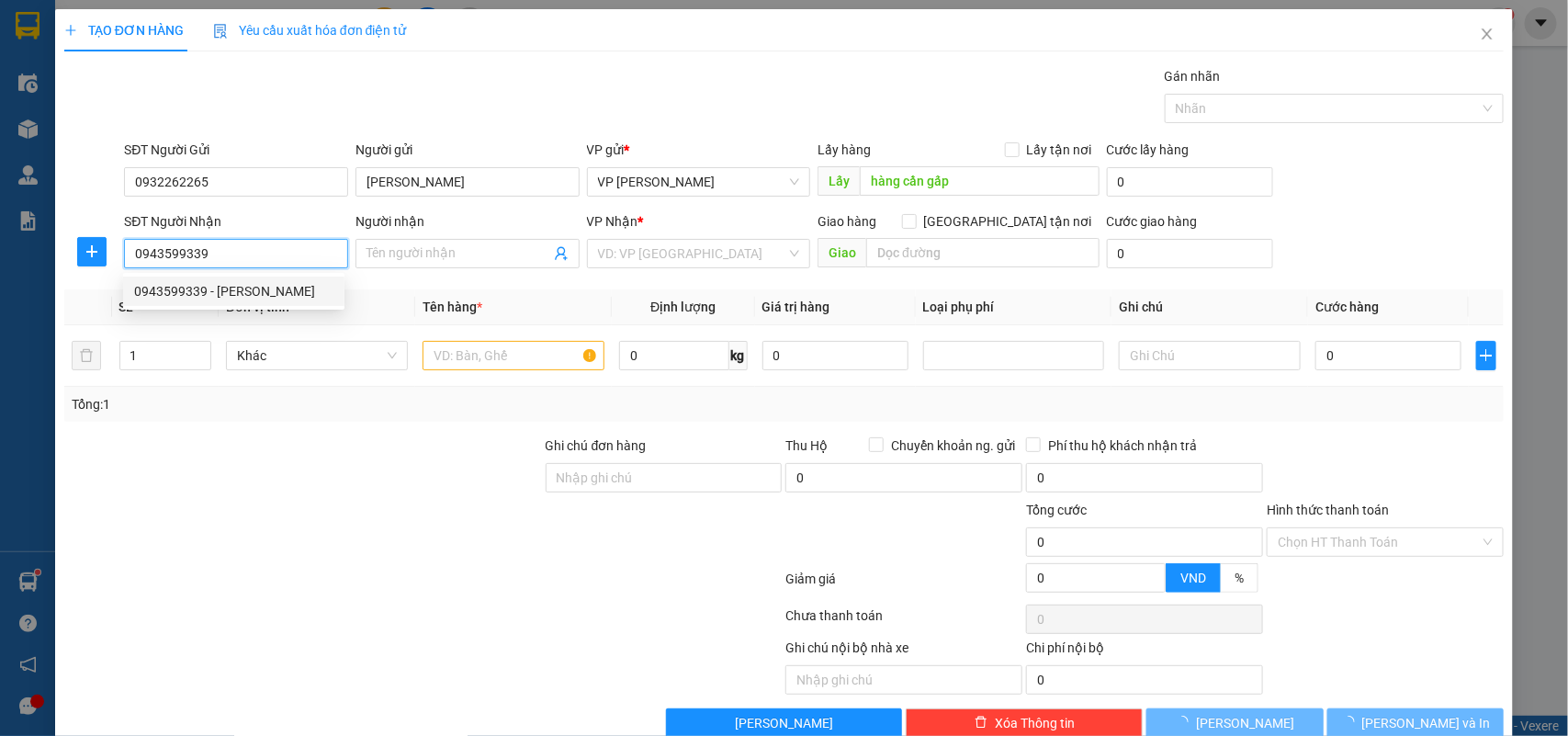
type input "[PERSON_NAME]"
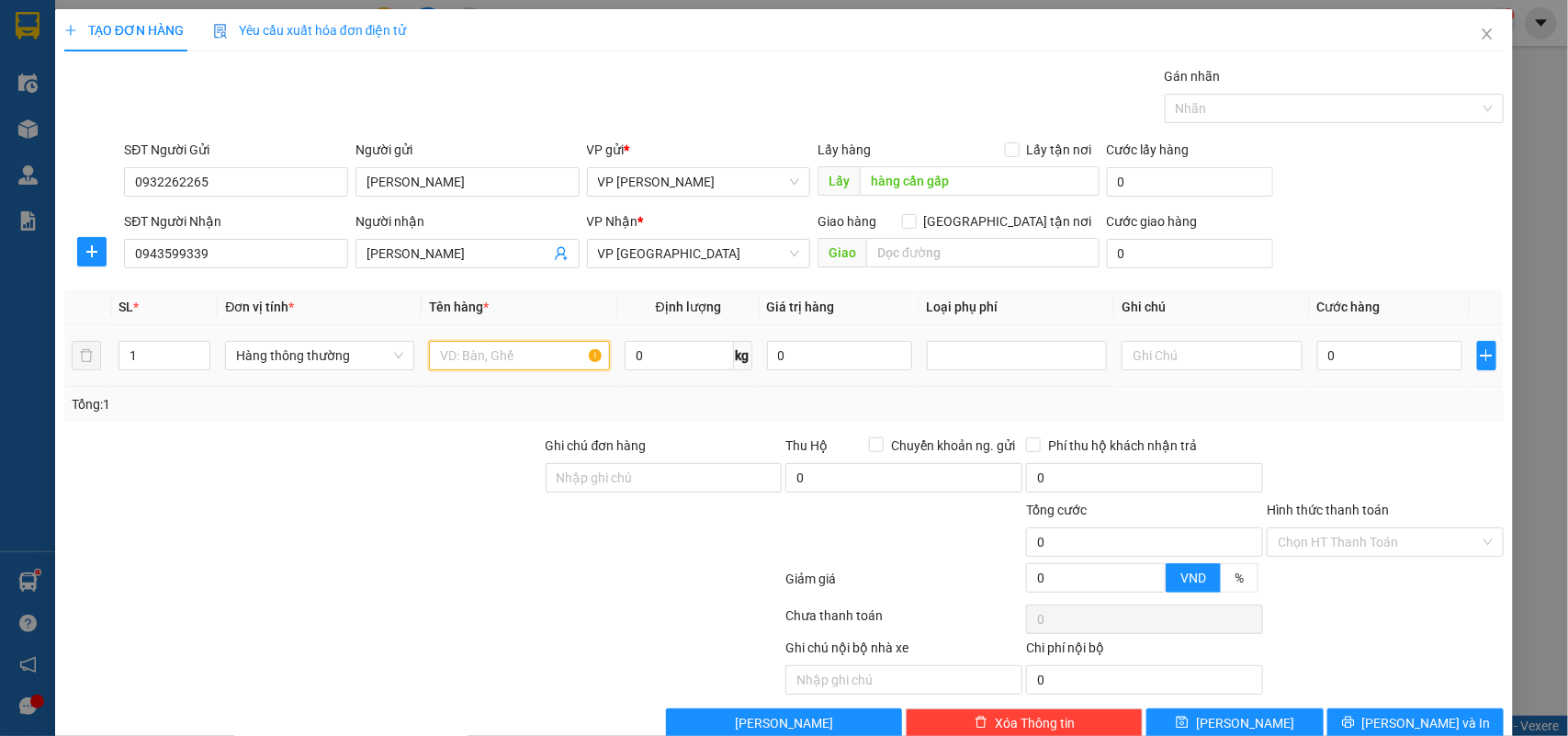
click at [455, 357] on input "text" at bounding box center [519, 355] width 181 height 29
type input "bọc đen phụ tùng"
click at [1350, 360] on input "0" at bounding box center [1389, 355] width 145 height 29
type input "2"
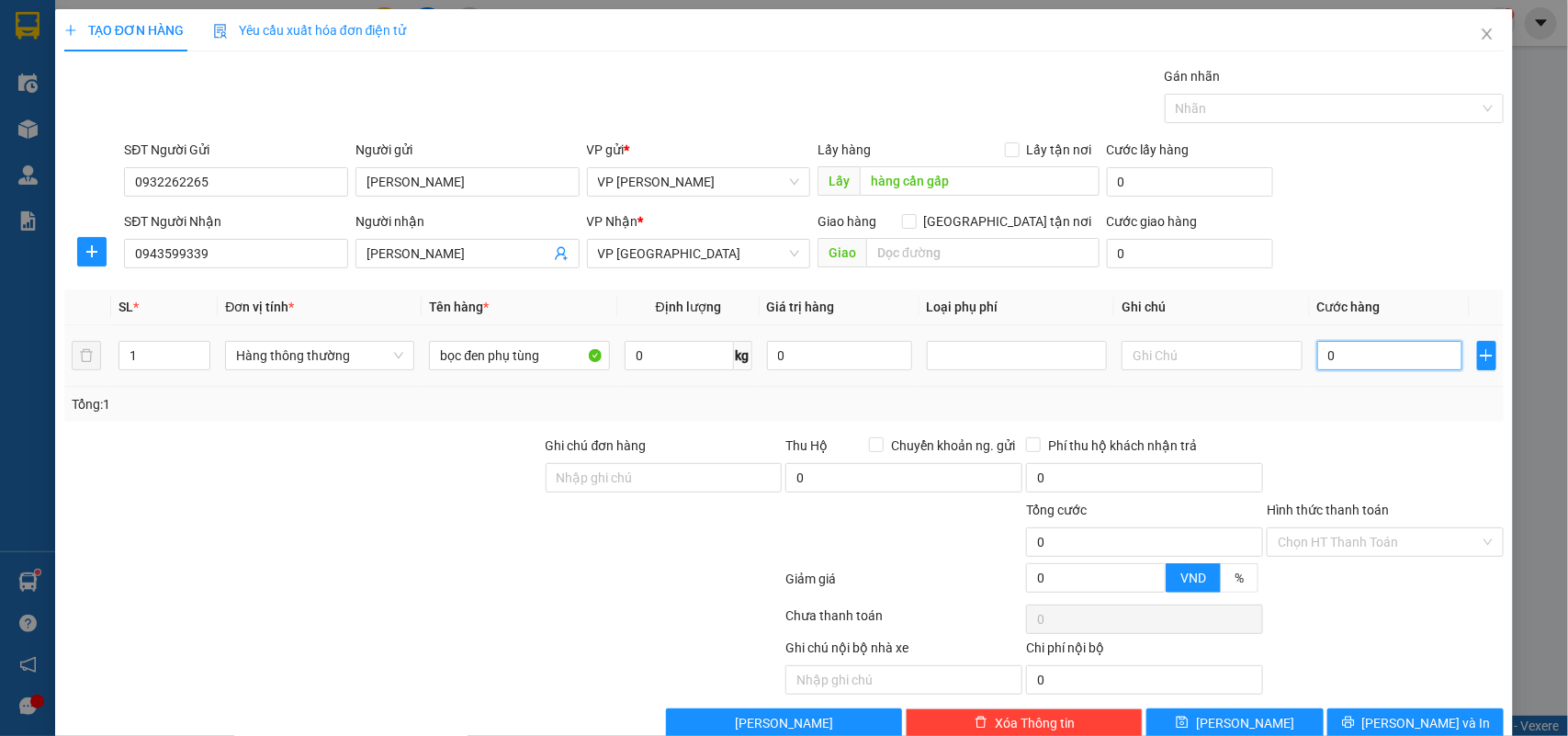
type input "2"
type input "25"
type input "25.000"
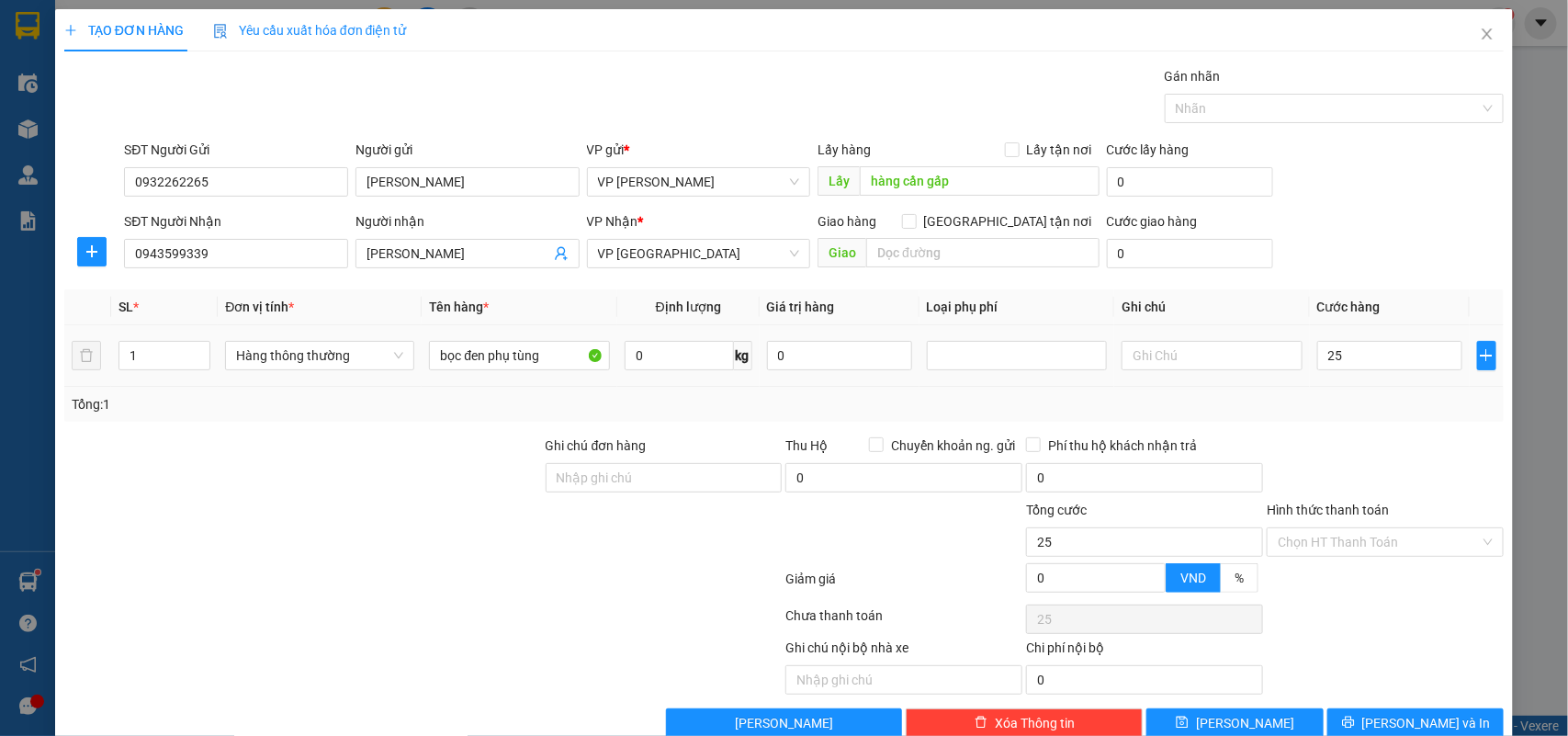
type input "25.000"
click at [1357, 397] on div "Tổng: 1" at bounding box center [784, 404] width 1425 height 20
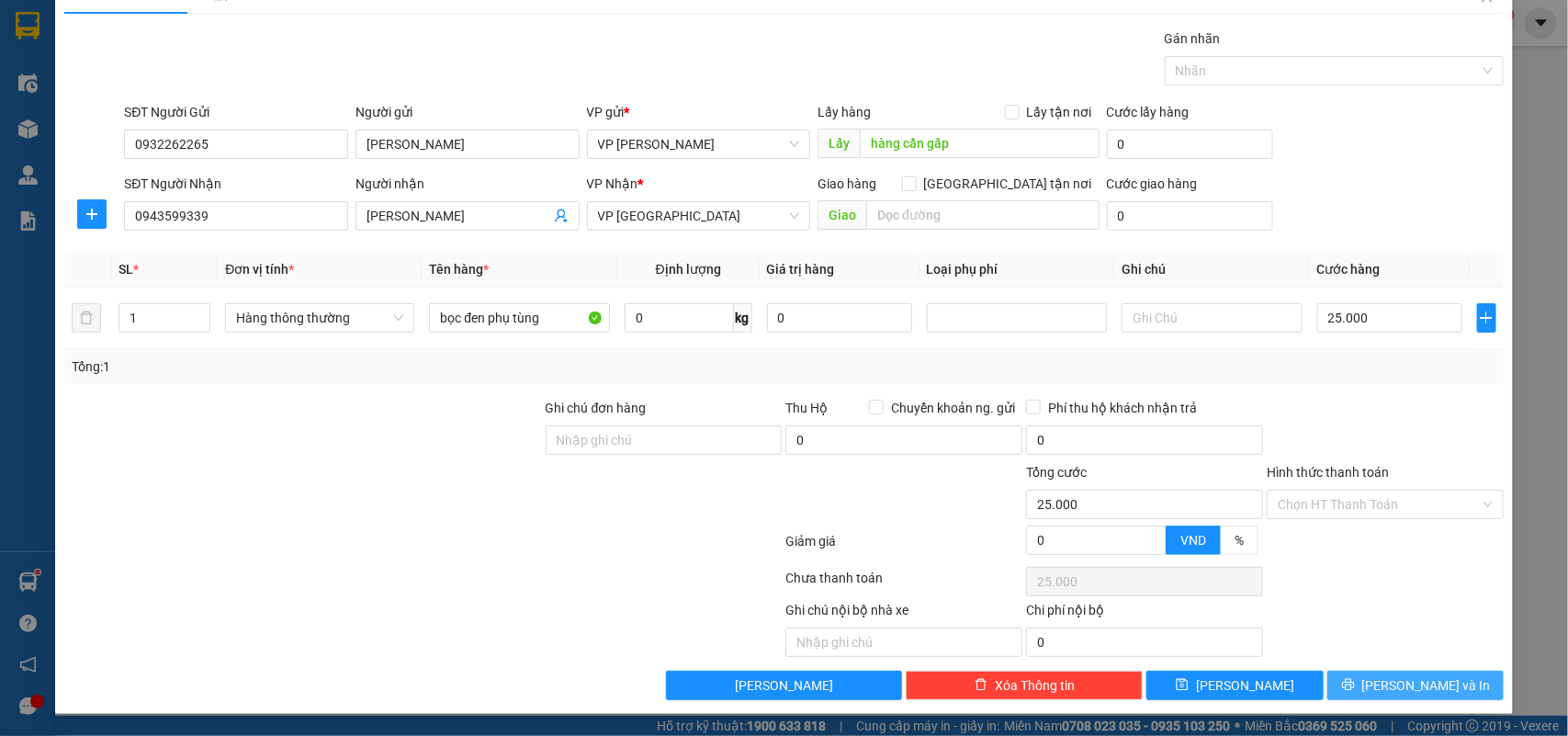
click at [1394, 682] on span "[PERSON_NAME] và In" at bounding box center [1426, 685] width 129 height 20
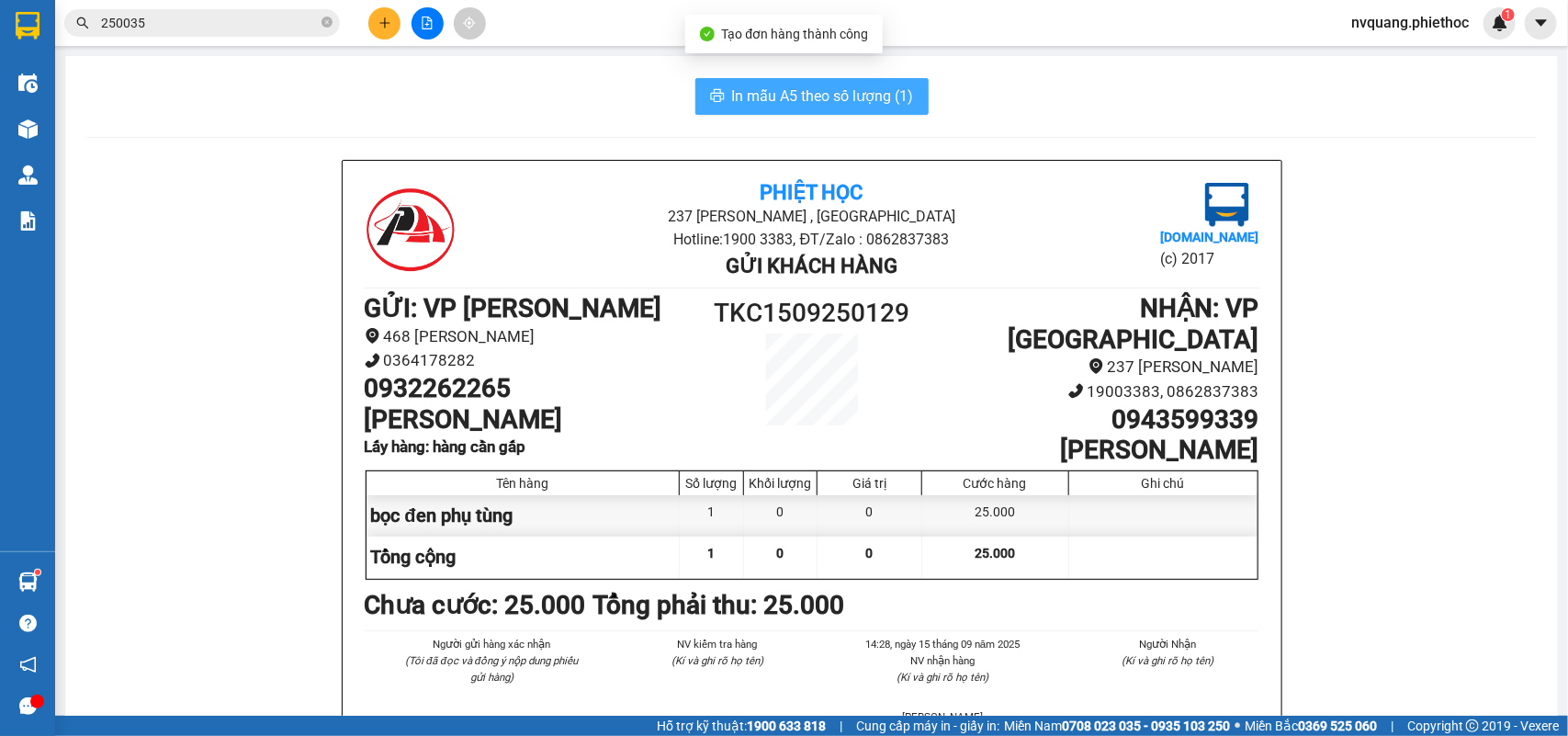
click at [738, 84] on span "In mẫu A5 theo số lượng (1)" at bounding box center [823, 96] width 182 height 23
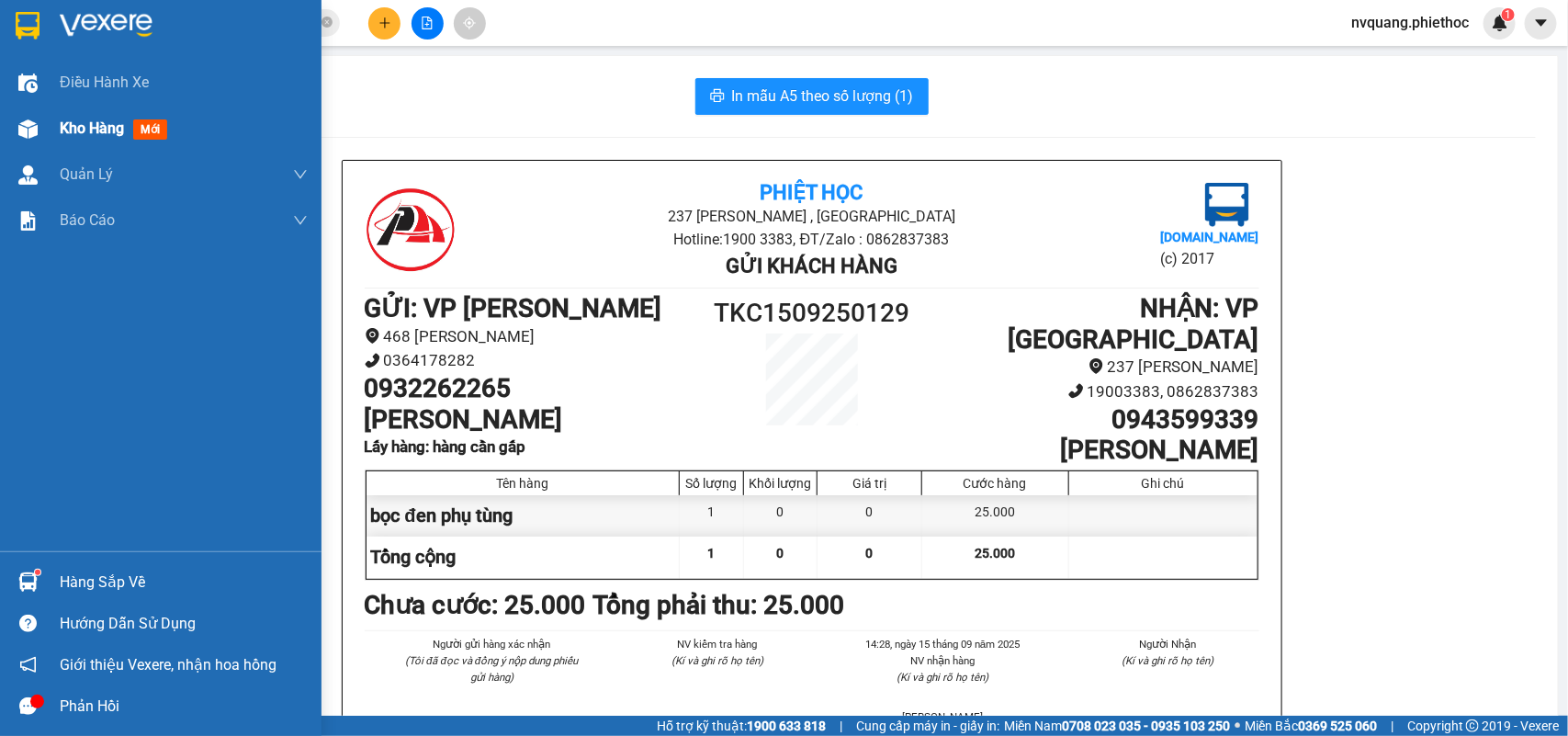
click at [104, 131] on span "Kho hàng" at bounding box center [92, 128] width 64 height 17
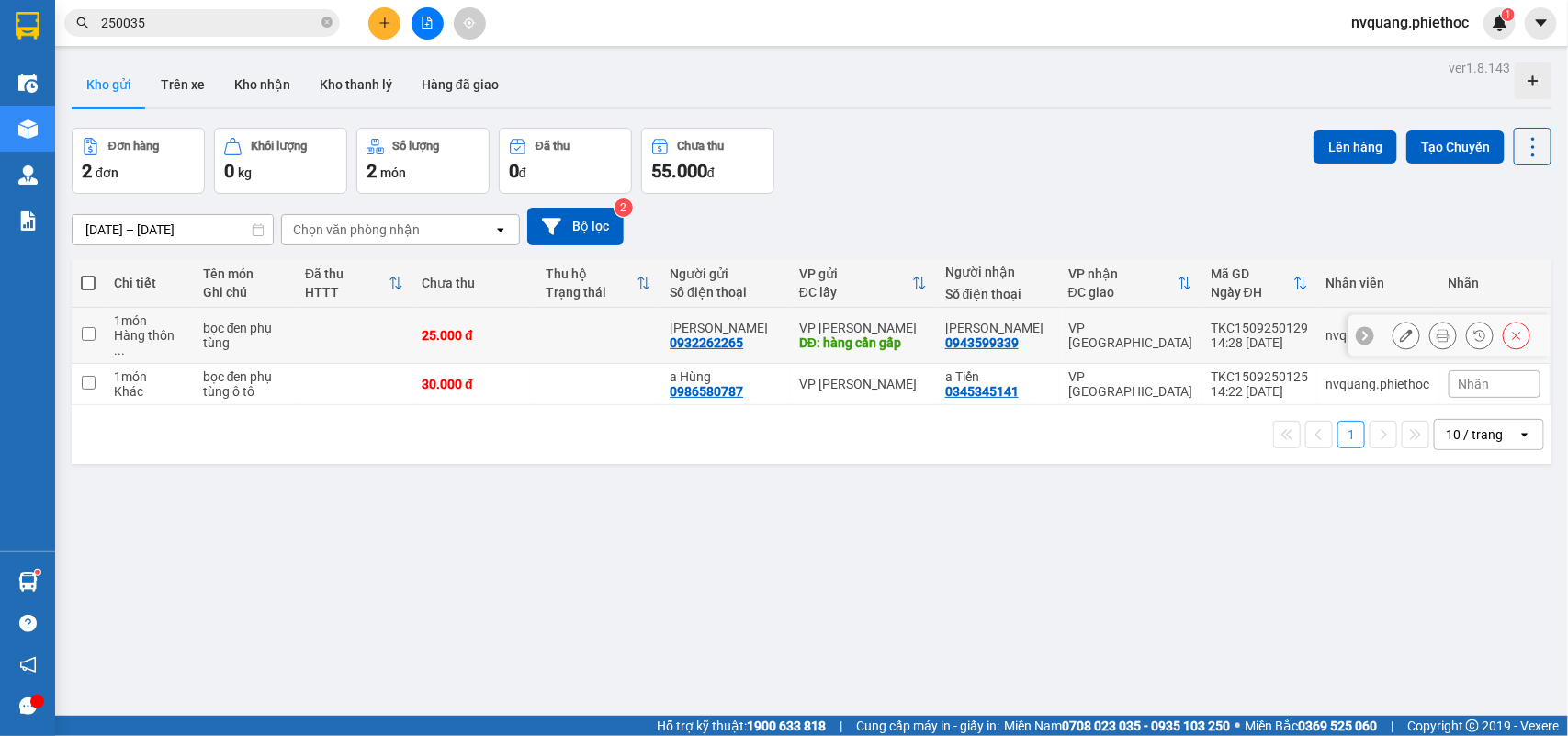
click at [313, 320] on td at bounding box center [354, 335] width 116 height 56
checkbox input "true"
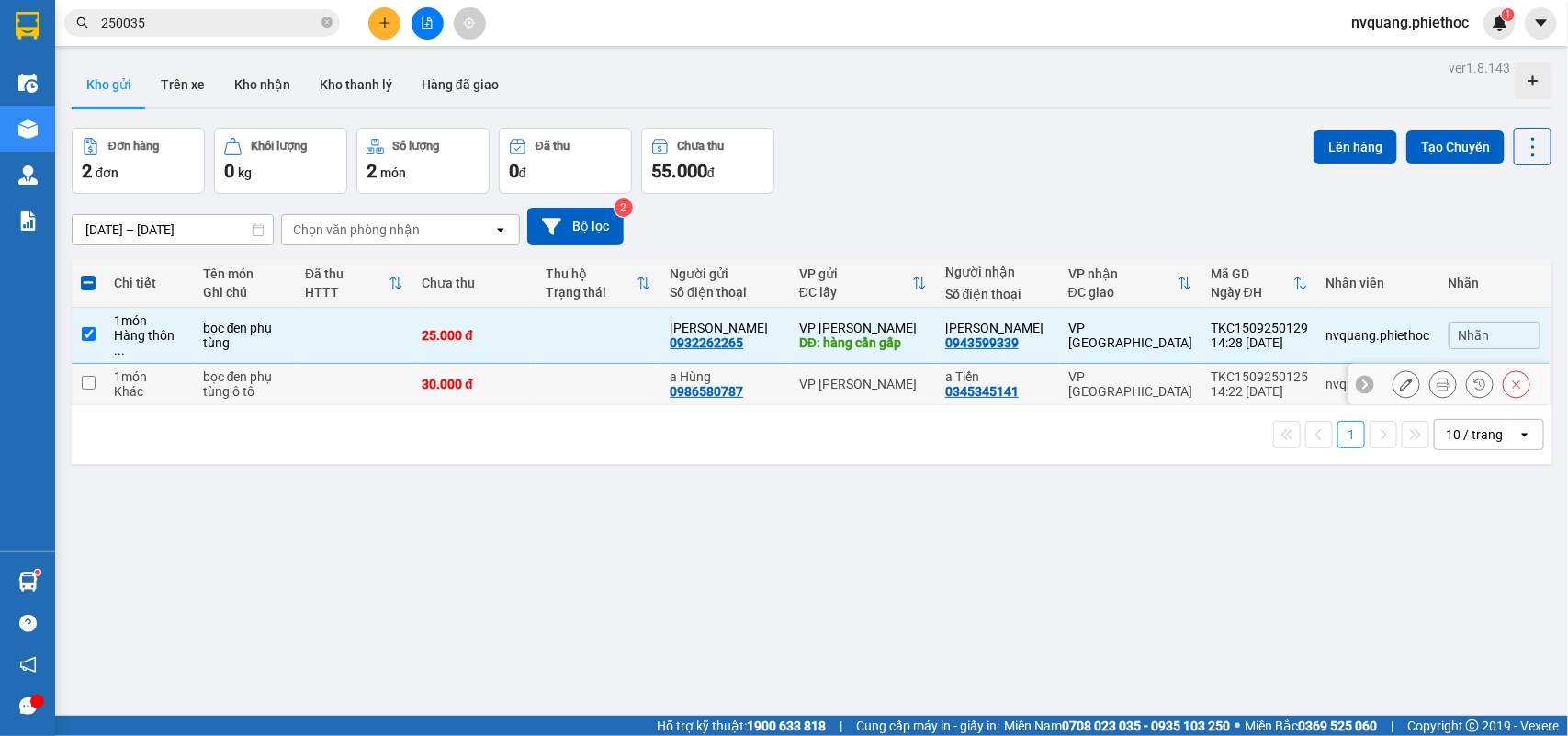
click at [323, 369] on td at bounding box center [354, 385] width 116 height 42
checkbox input "true"
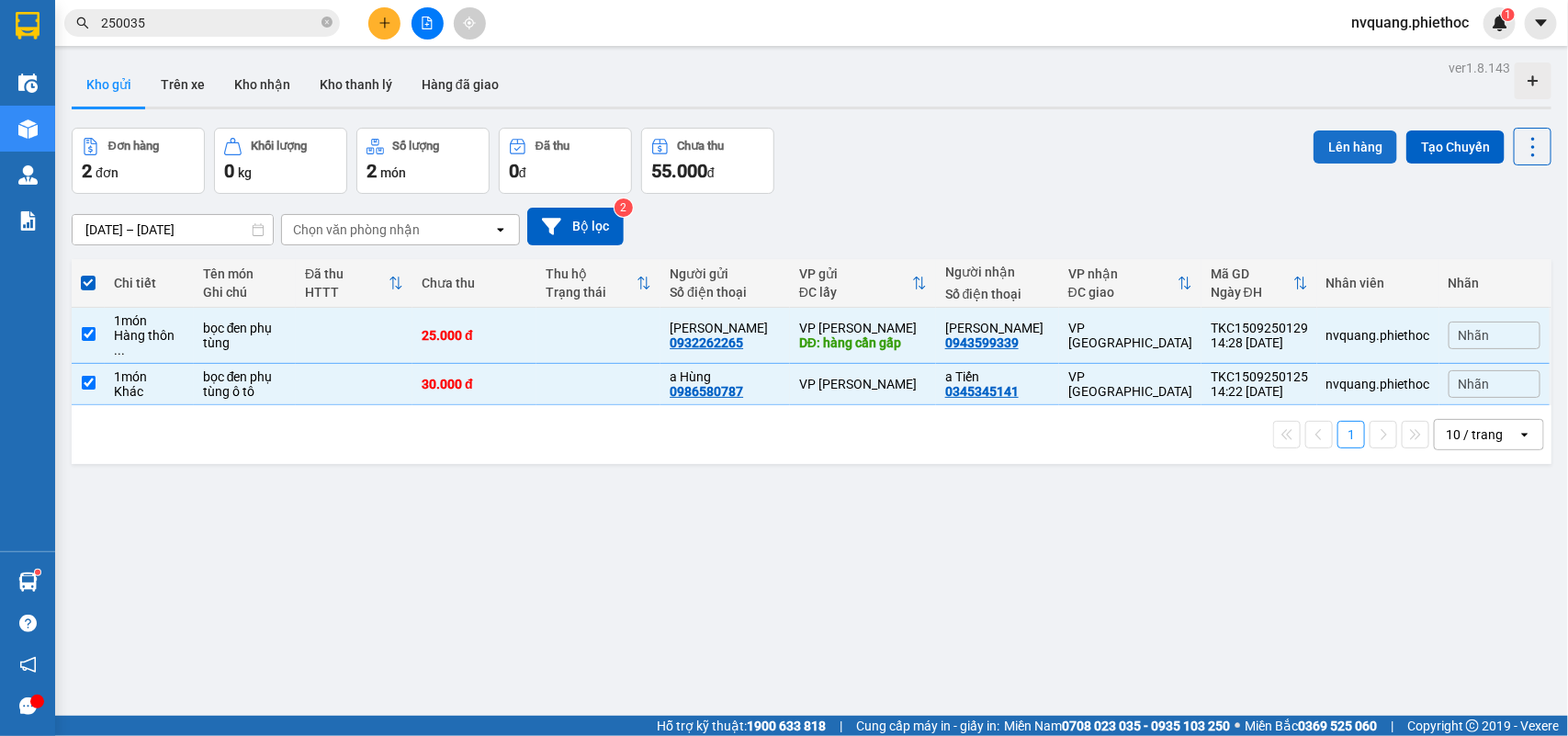
click at [1342, 133] on button "Lên hàng" at bounding box center [1355, 147] width 83 height 33
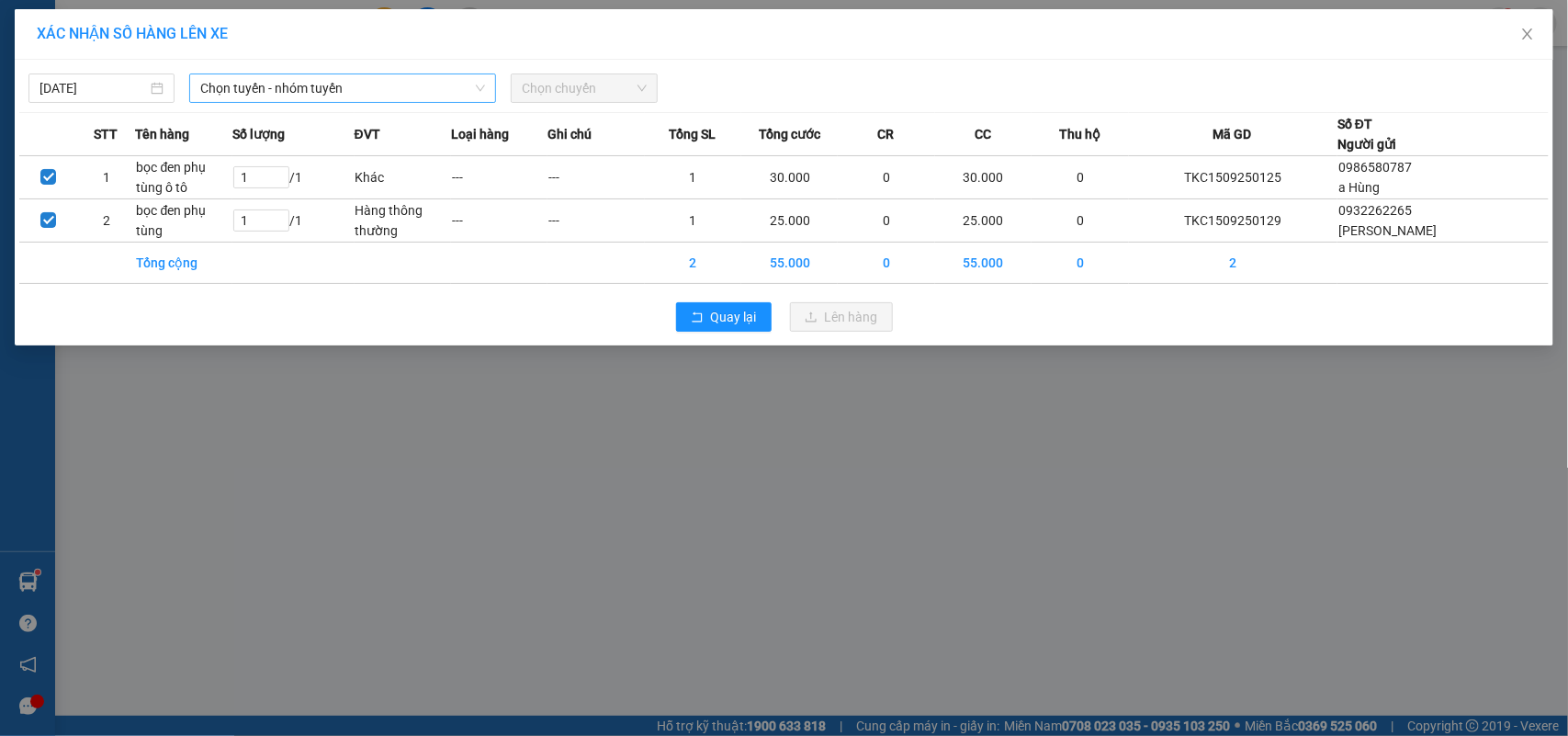
click at [227, 84] on span "Chọn tuyến - nhóm tuyến" at bounding box center [342, 88] width 285 height 27
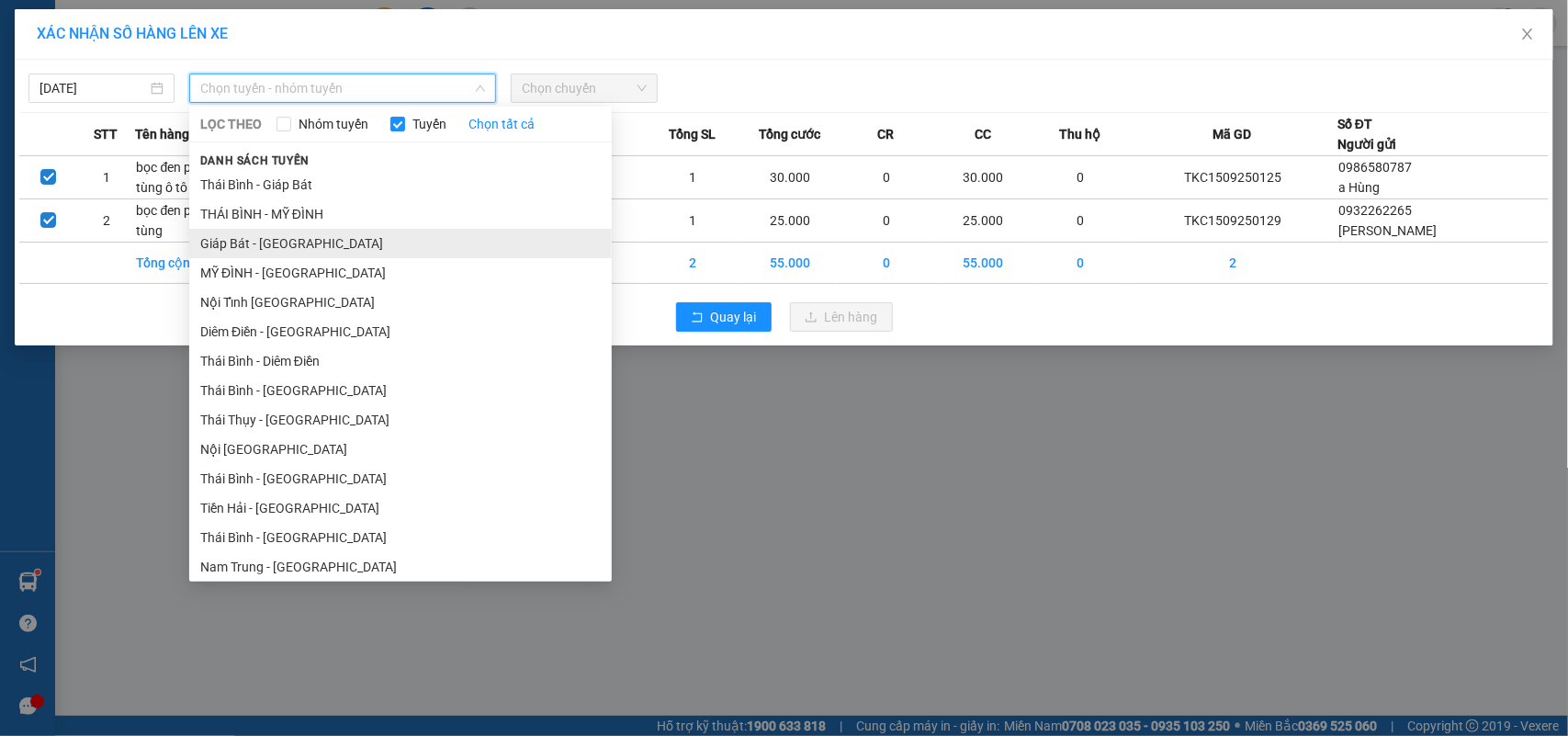
click at [253, 239] on li "Giáp Bát - [GEOGRAPHIC_DATA]" at bounding box center [400, 243] width 423 height 29
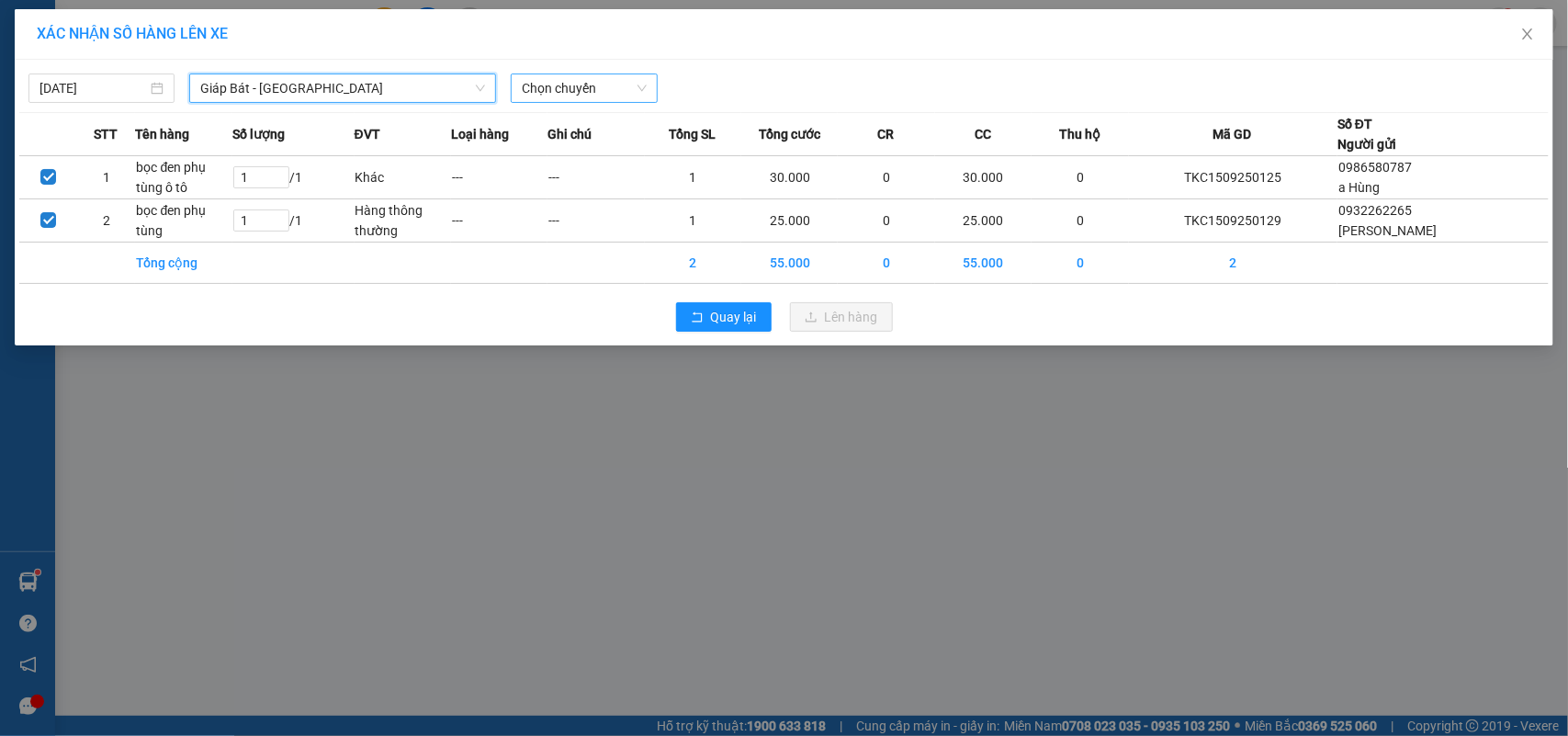
click at [535, 94] on span "Chọn chuyến" at bounding box center [584, 88] width 124 height 27
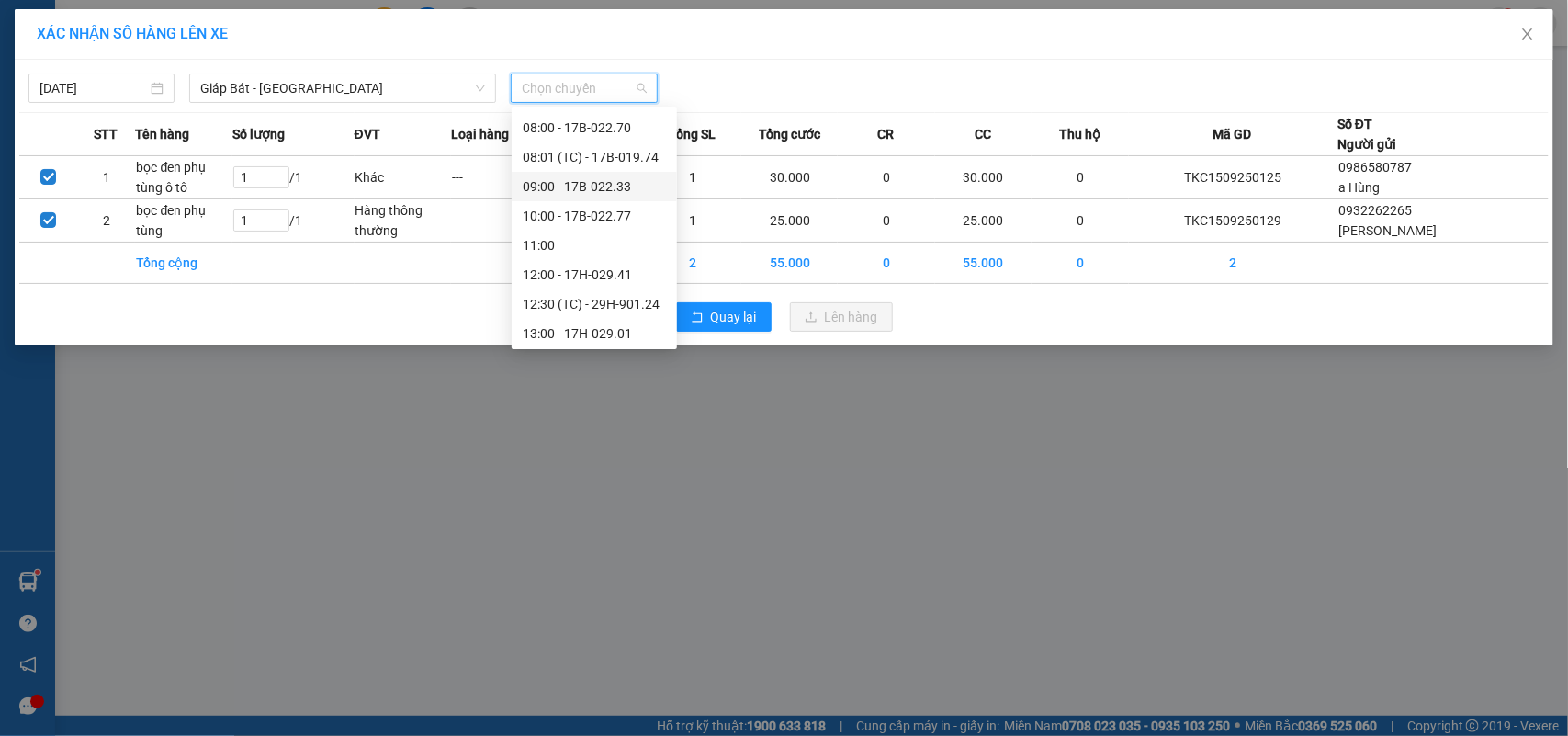
scroll to position [230, 0]
click at [603, 270] on div "15:00 - 17B-019.74" at bounding box center [595, 277] width 144 height 20
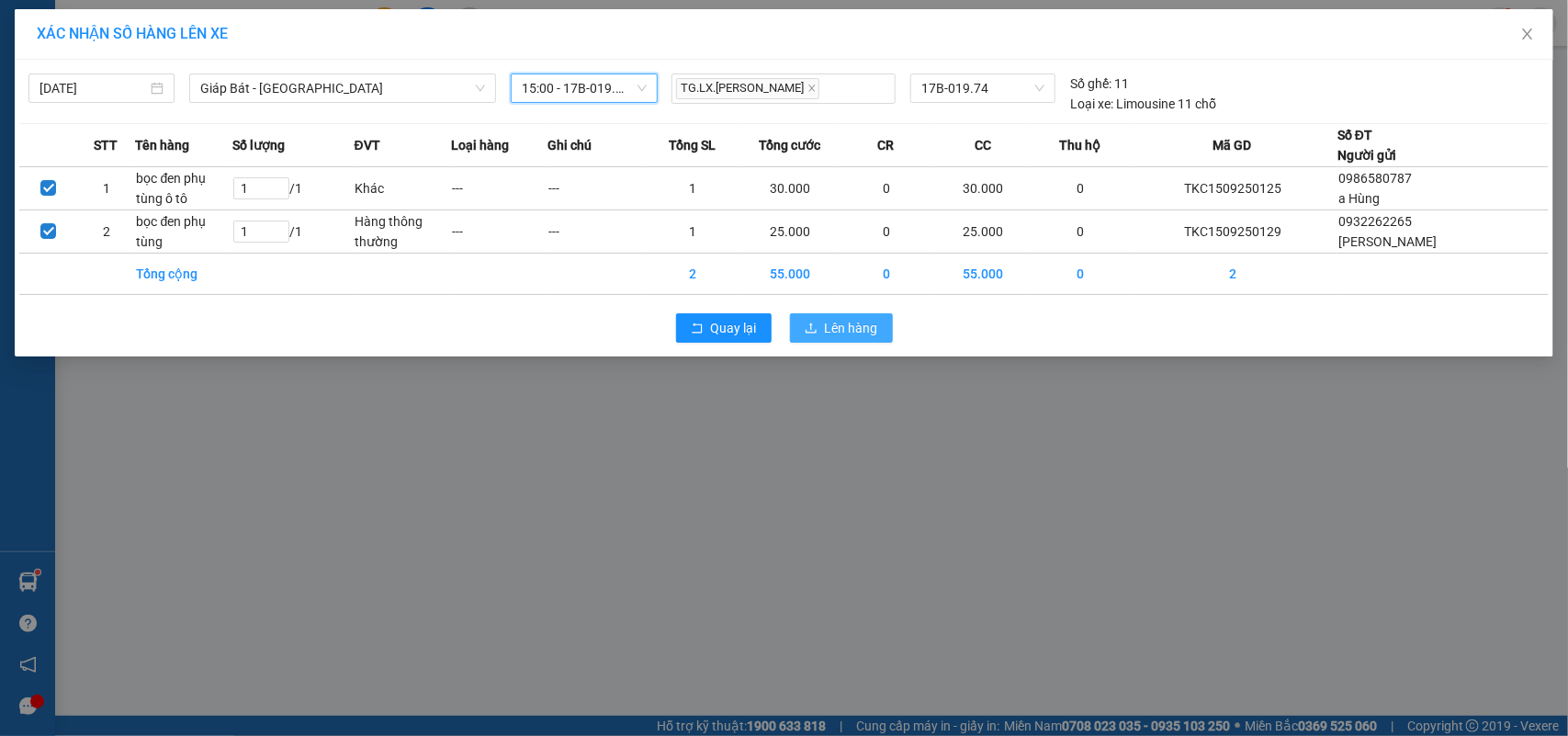
click at [810, 327] on icon "upload" at bounding box center [811, 328] width 13 height 13
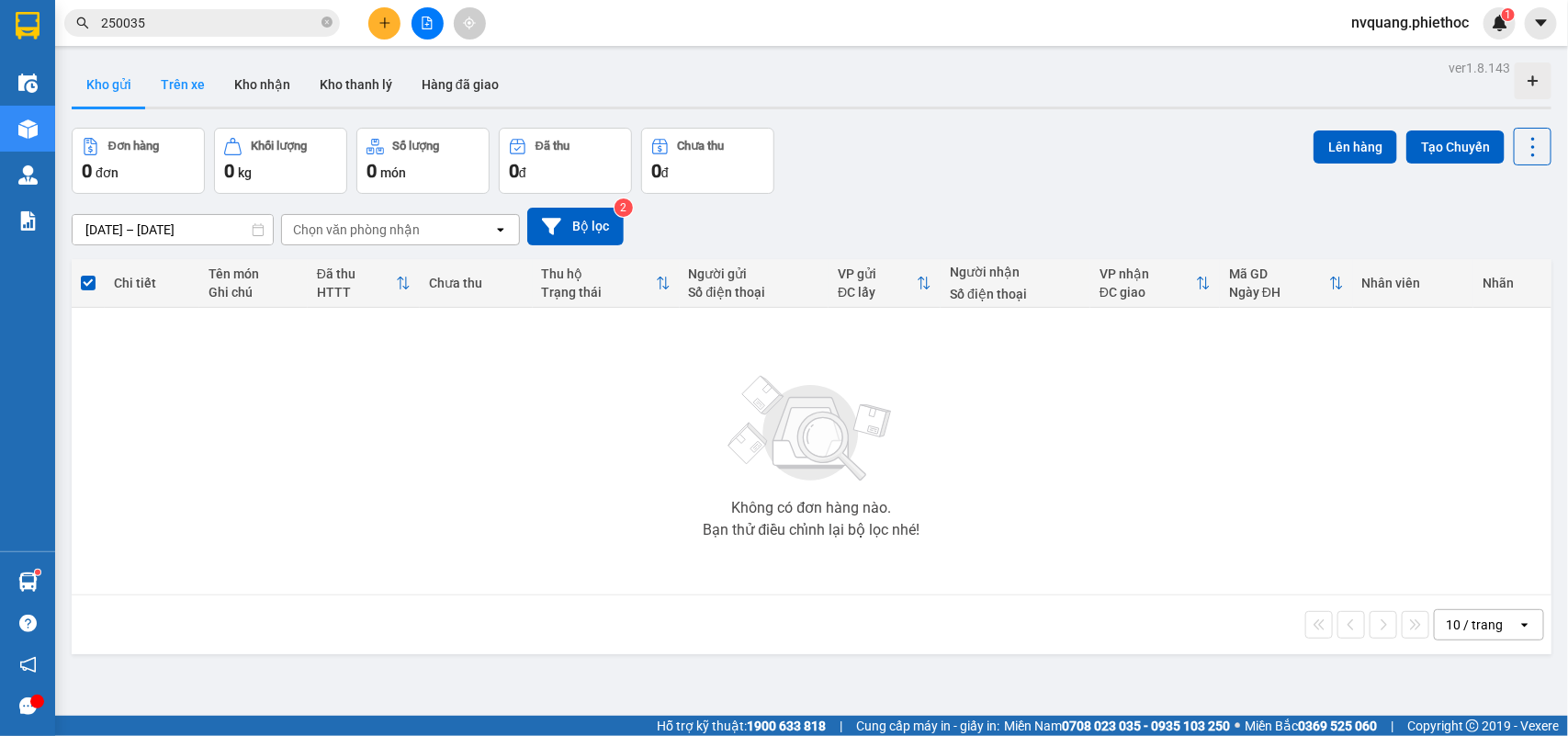
click at [163, 71] on button "Trên xe" at bounding box center [183, 84] width 74 height 44
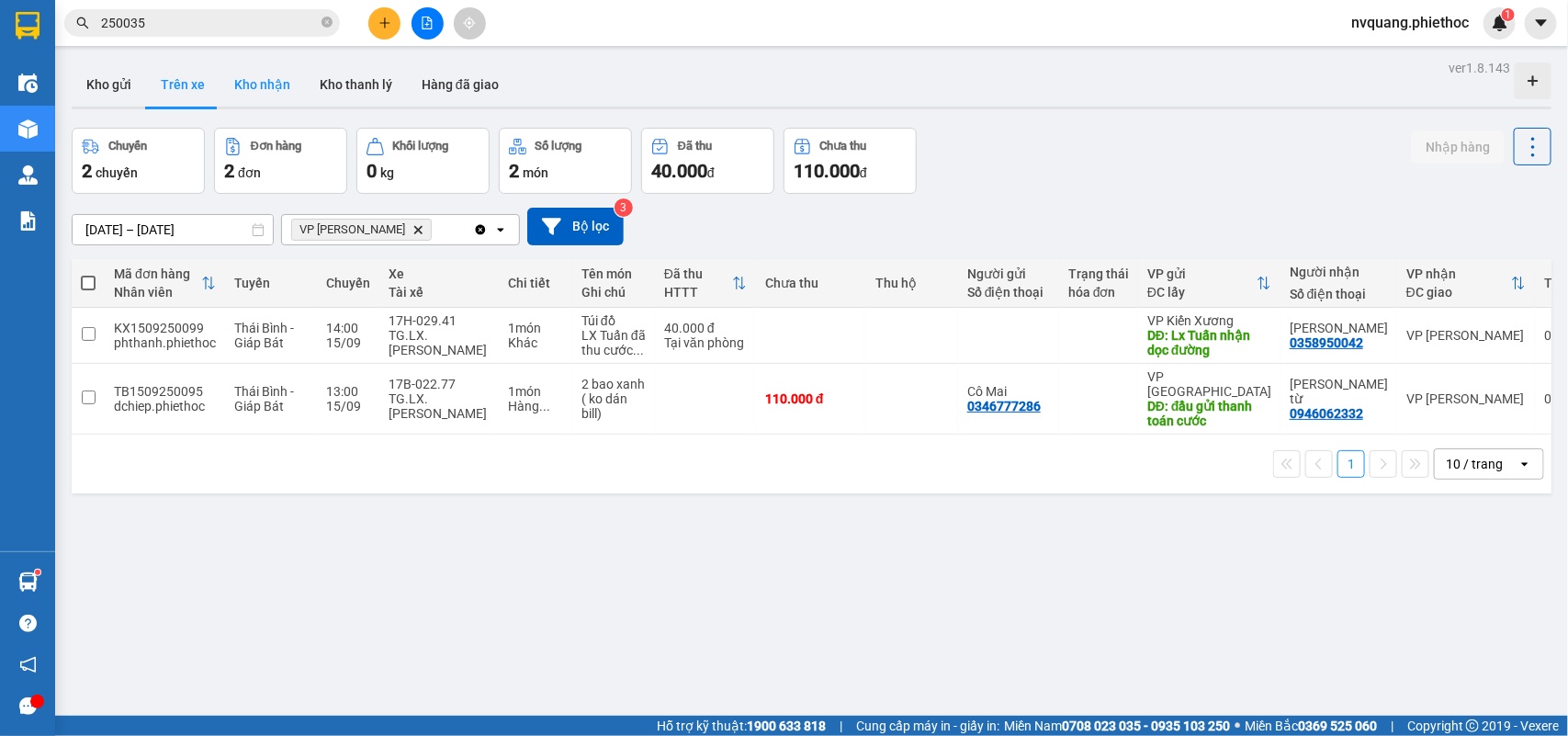
click at [257, 95] on button "Kho nhận" at bounding box center [262, 84] width 85 height 44
type input "[DATE] – [DATE]"
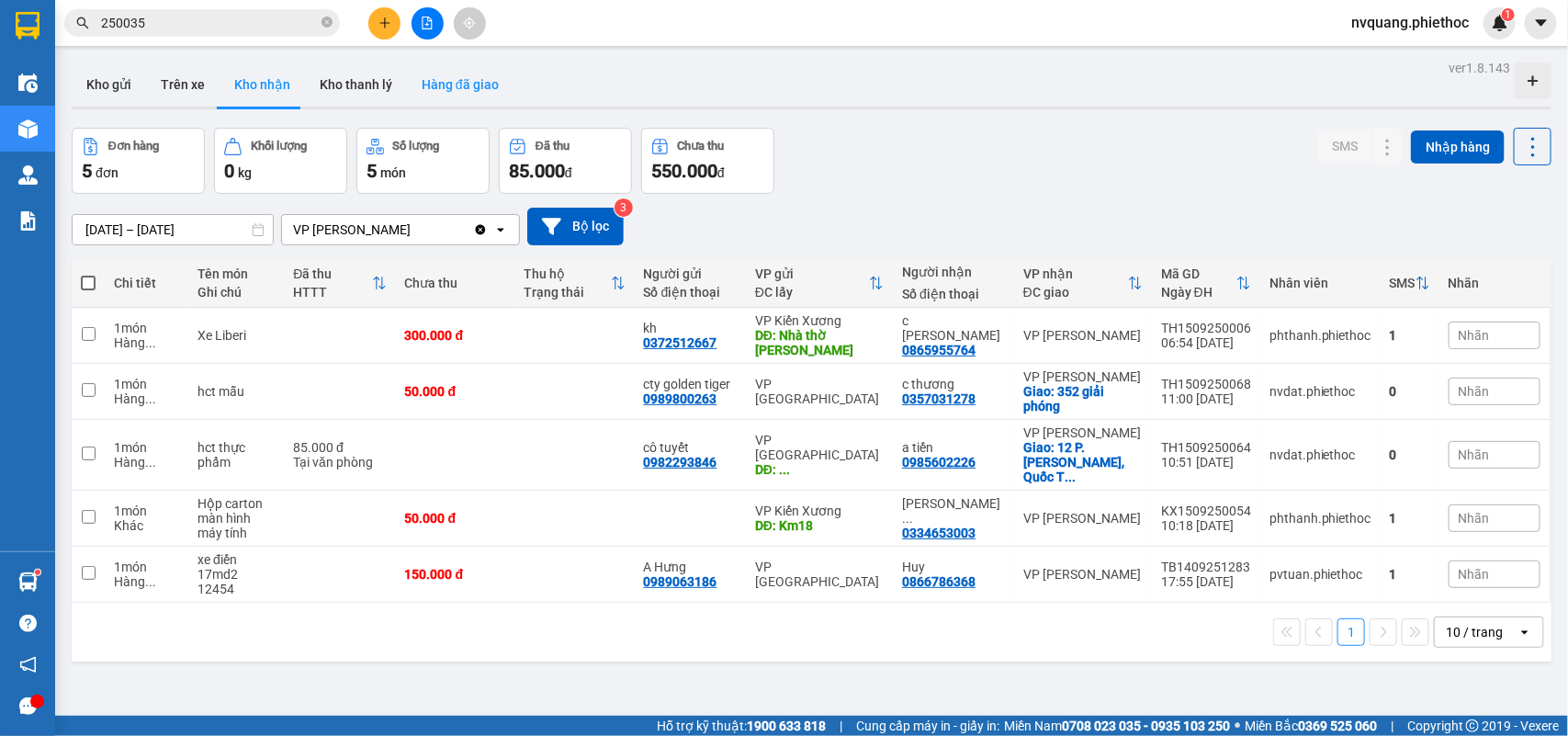
click at [487, 83] on button "Hàng đã giao" at bounding box center [460, 84] width 107 height 44
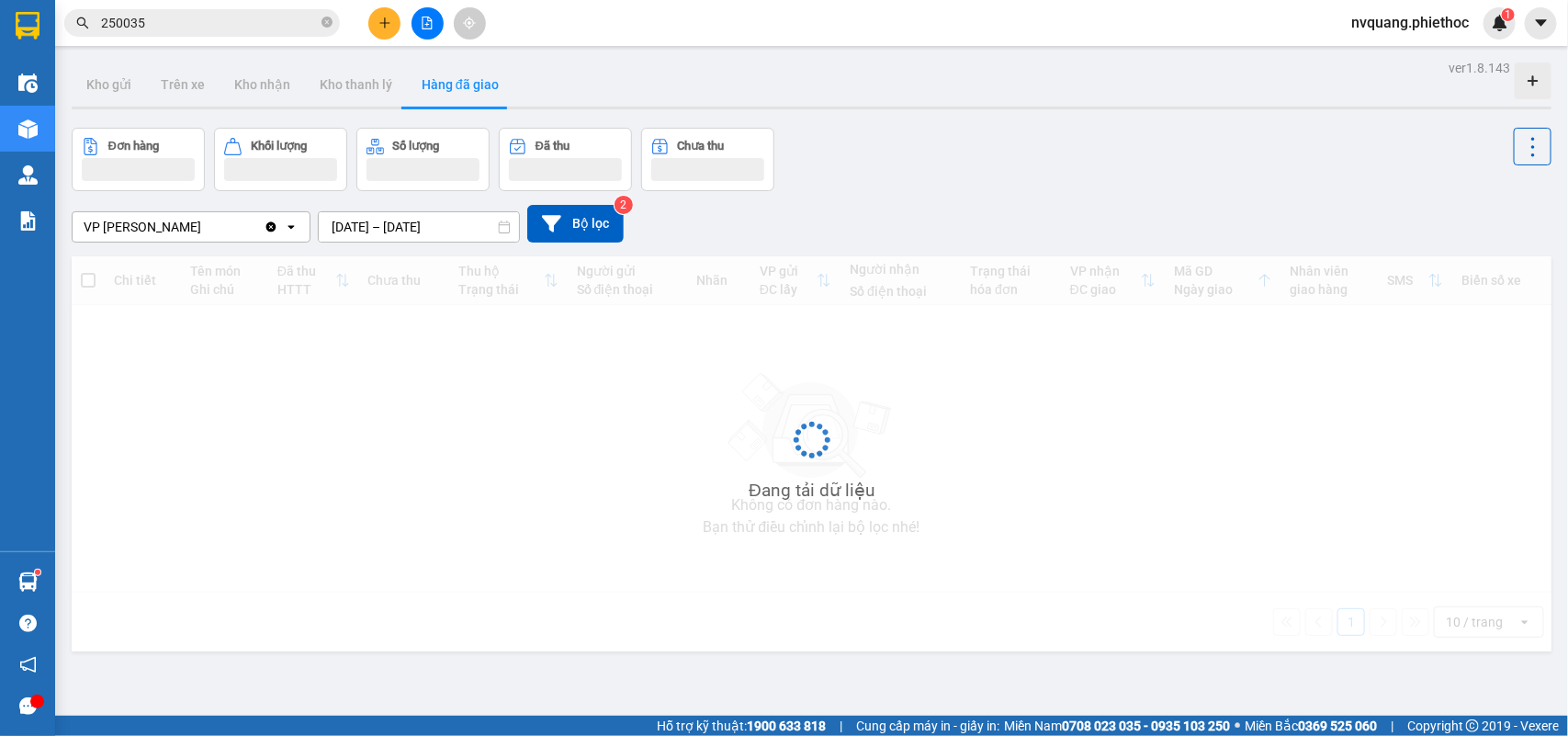
click at [360, 237] on div "ver 1.8.143 Kho gửi Trên xe Kho nhận Kho thanh [PERSON_NAME] đã giao Đơn hàng K…" at bounding box center [811, 423] width 1494 height 736
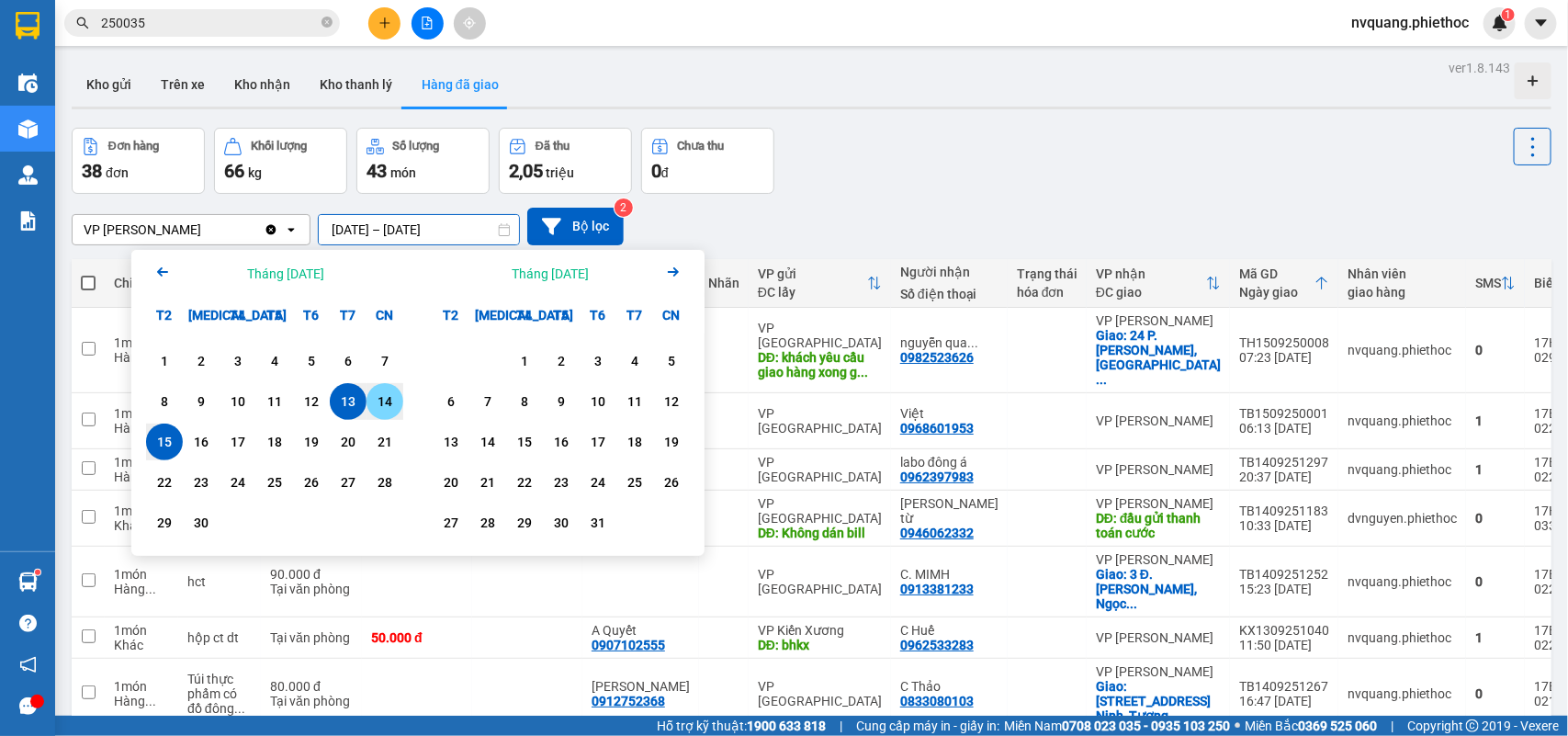
click at [379, 389] on div "14" at bounding box center [384, 401] width 37 height 37
type input "[DATE] – [DATE]"
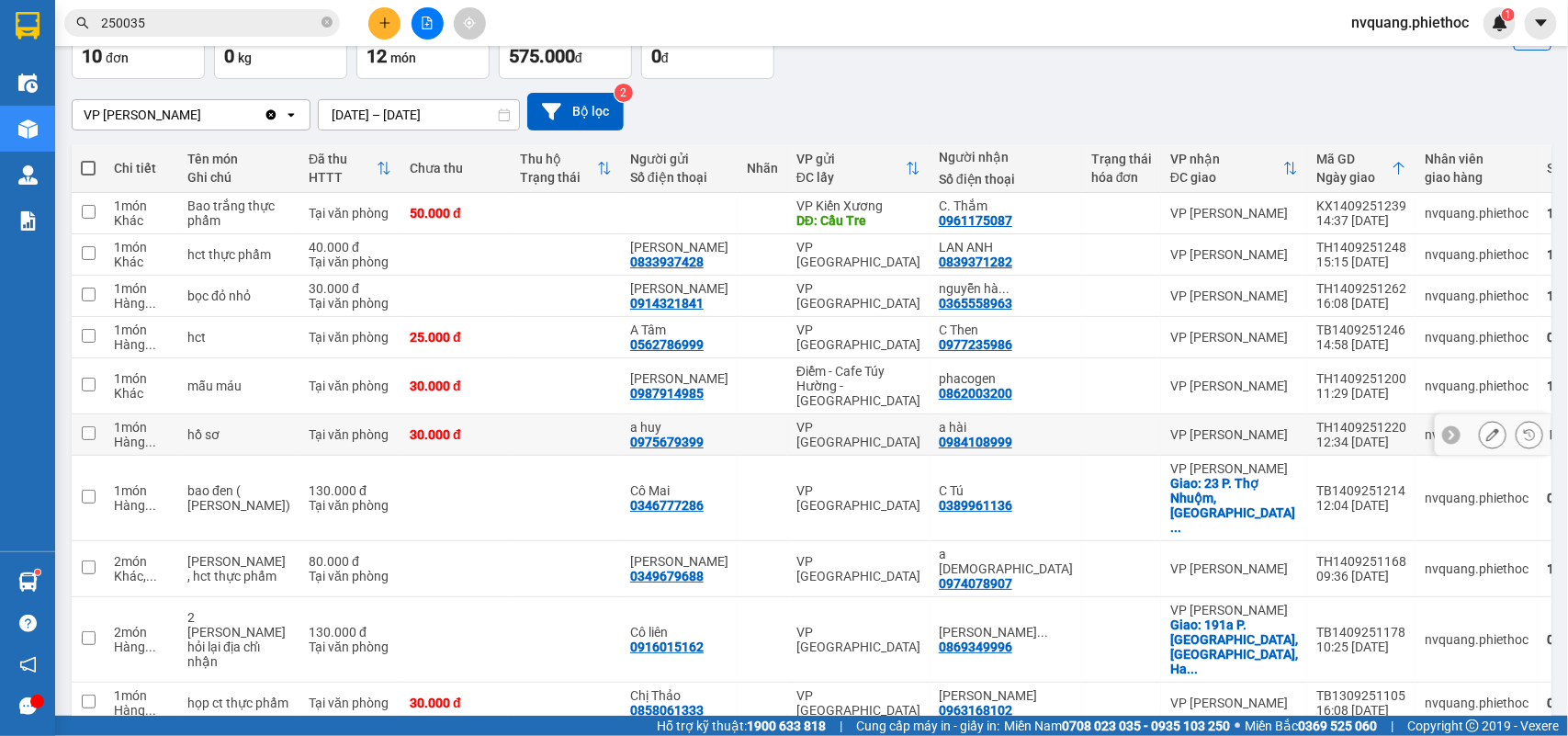
scroll to position [120, 0]
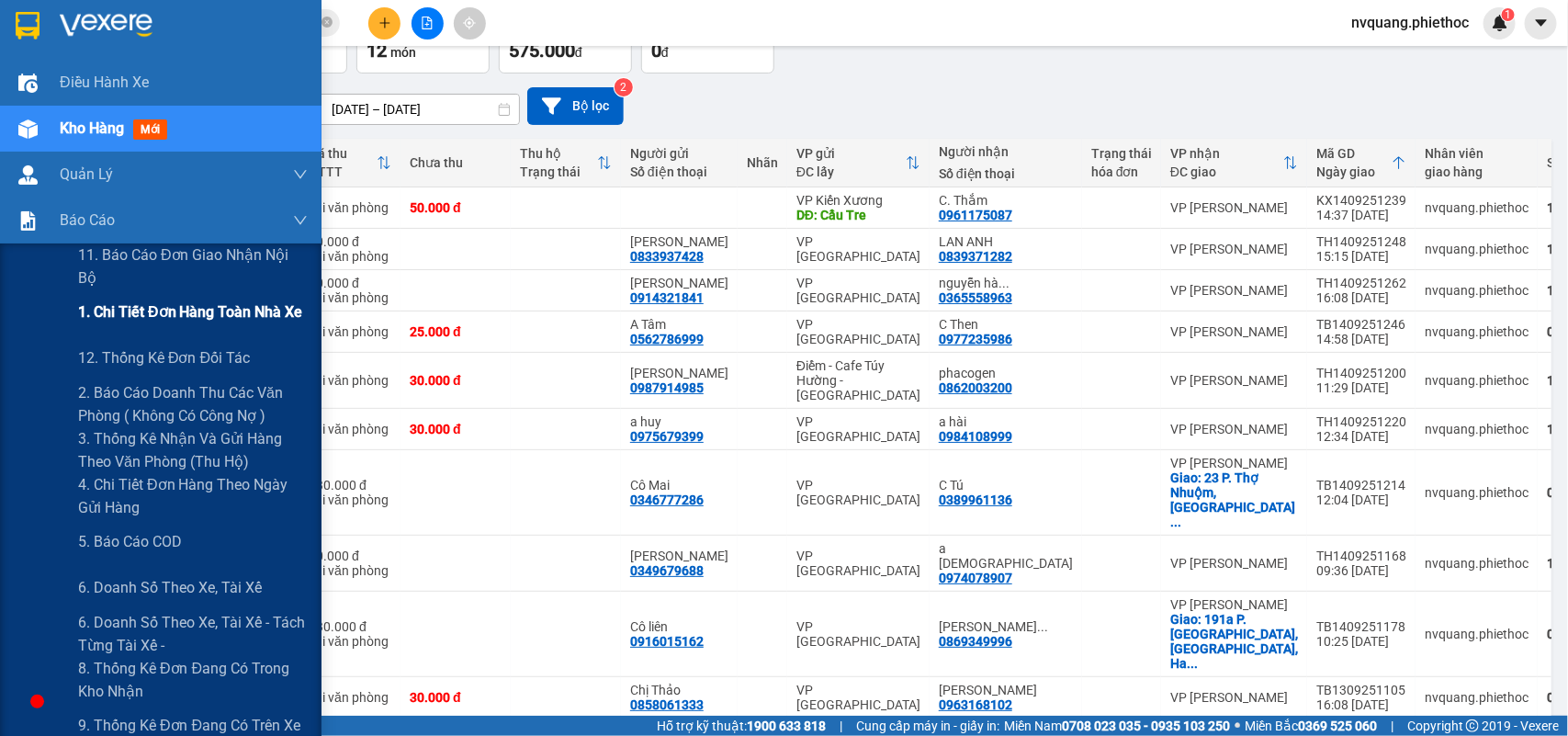
click at [168, 315] on span "1. Chi tiết đơn hàng toàn nhà xe" at bounding box center [191, 312] width 225 height 23
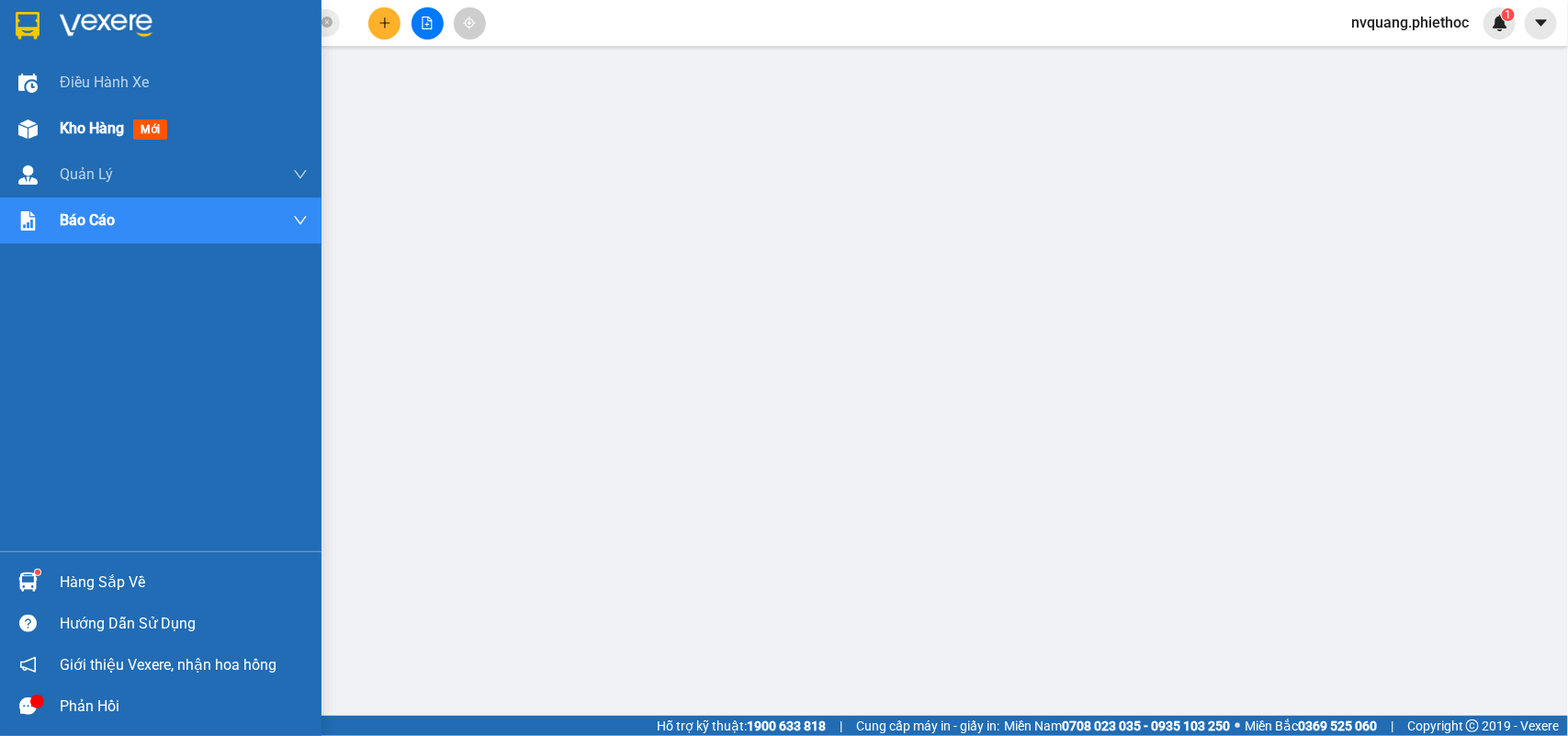
click at [82, 127] on span "Kho hàng" at bounding box center [92, 128] width 64 height 17
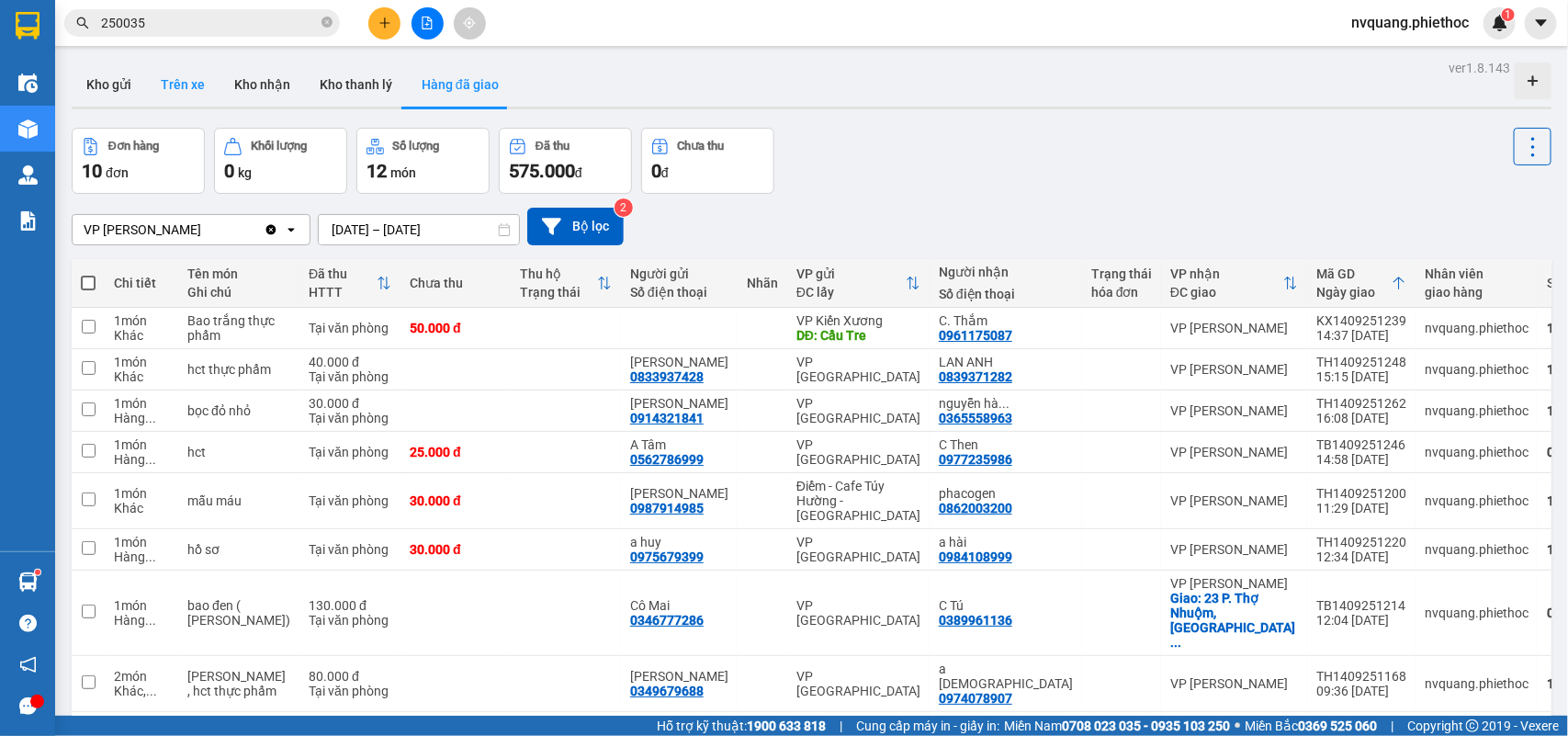
click at [175, 92] on button "Trên xe" at bounding box center [183, 84] width 74 height 44
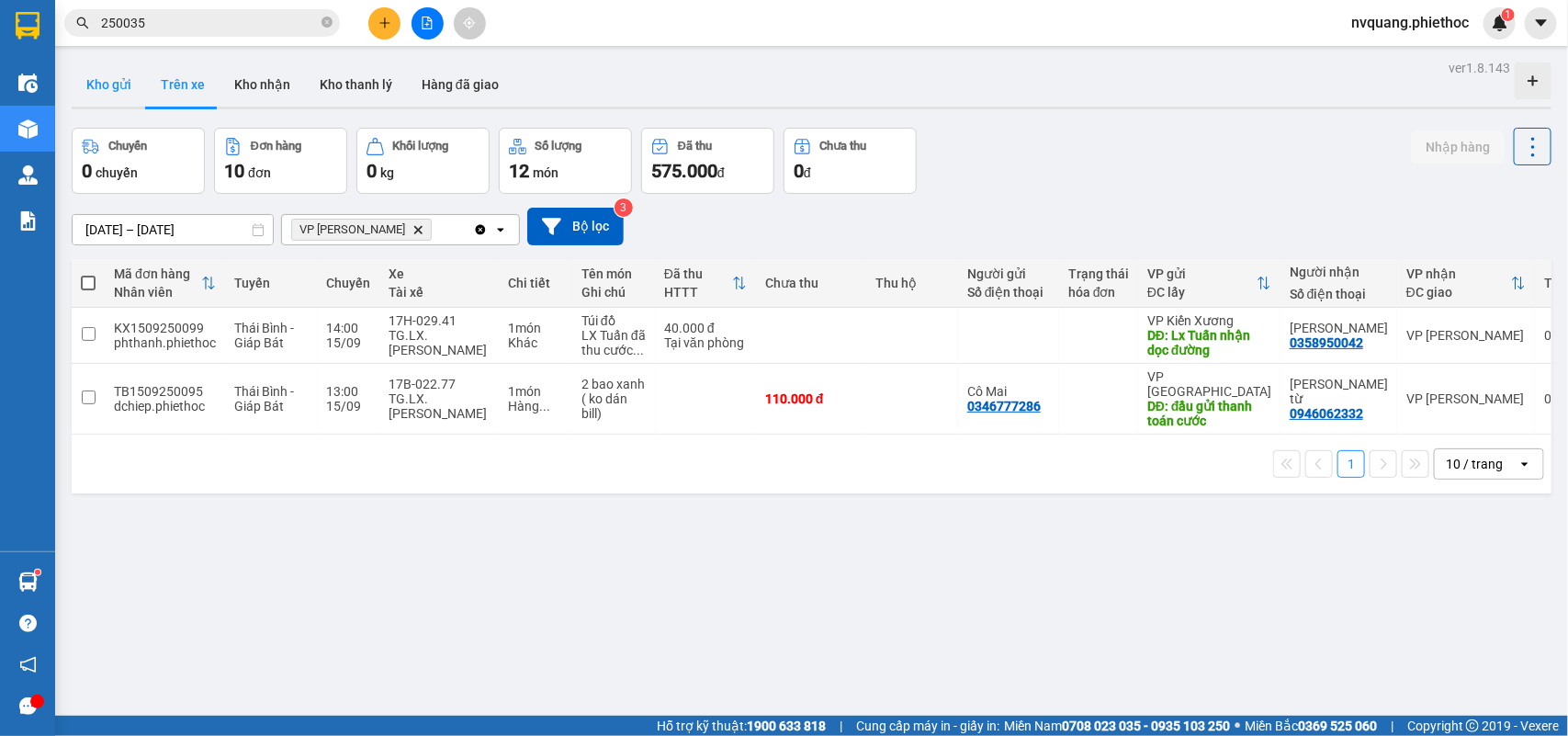
click at [139, 88] on button "Kho gửi" at bounding box center [109, 84] width 75 height 44
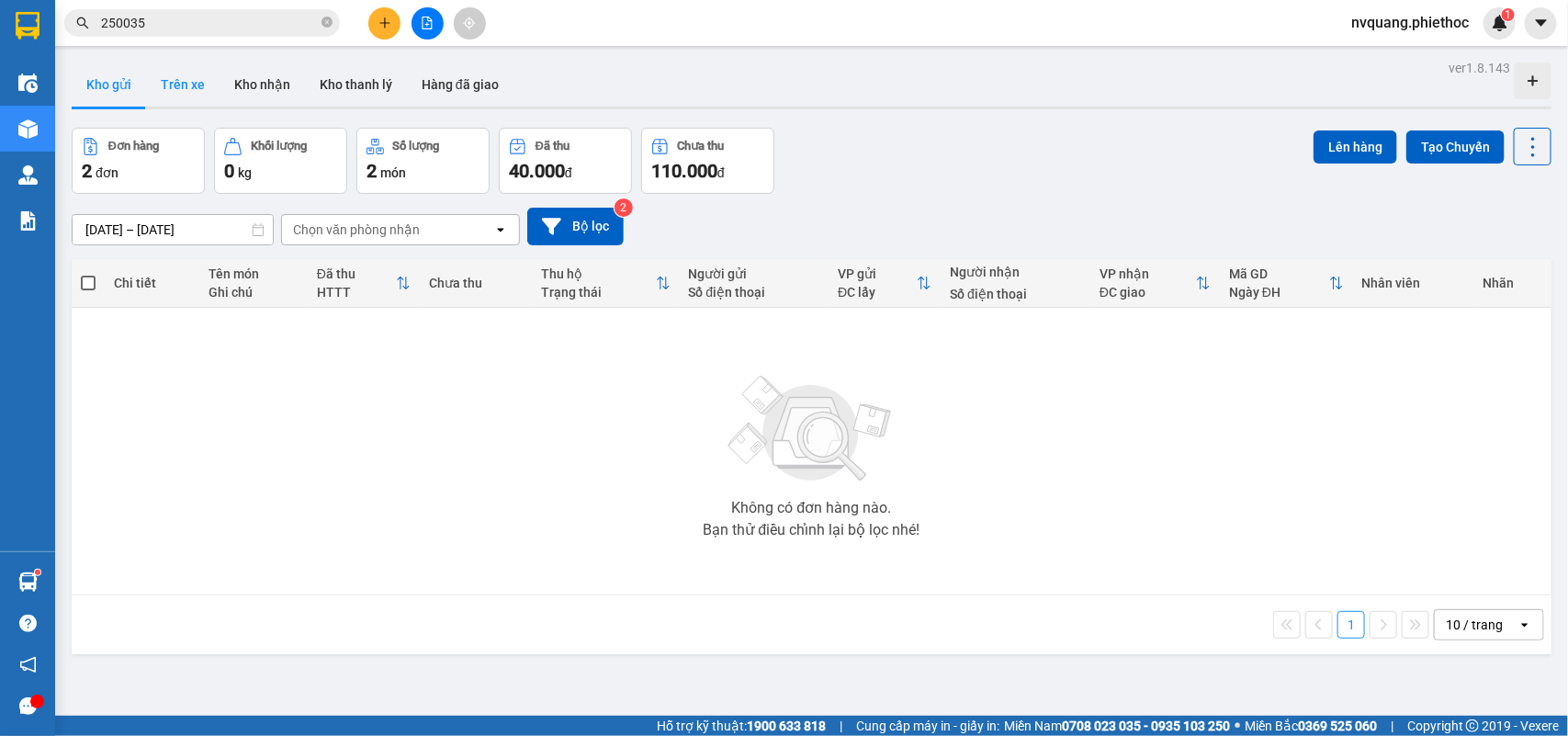
click at [195, 67] on button "Trên xe" at bounding box center [183, 84] width 74 height 44
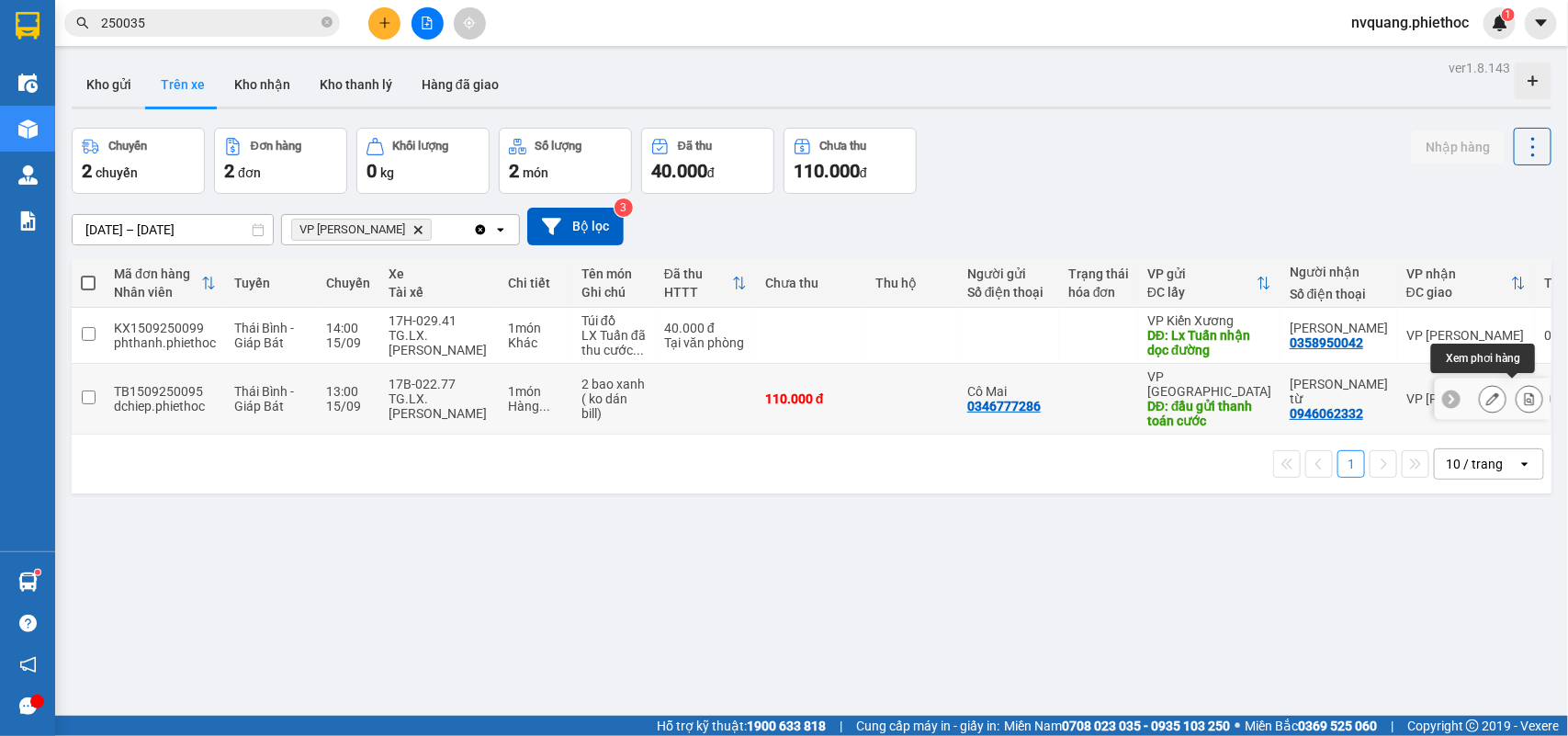
click at [1524, 393] on icon at bounding box center [1529, 399] width 10 height 13
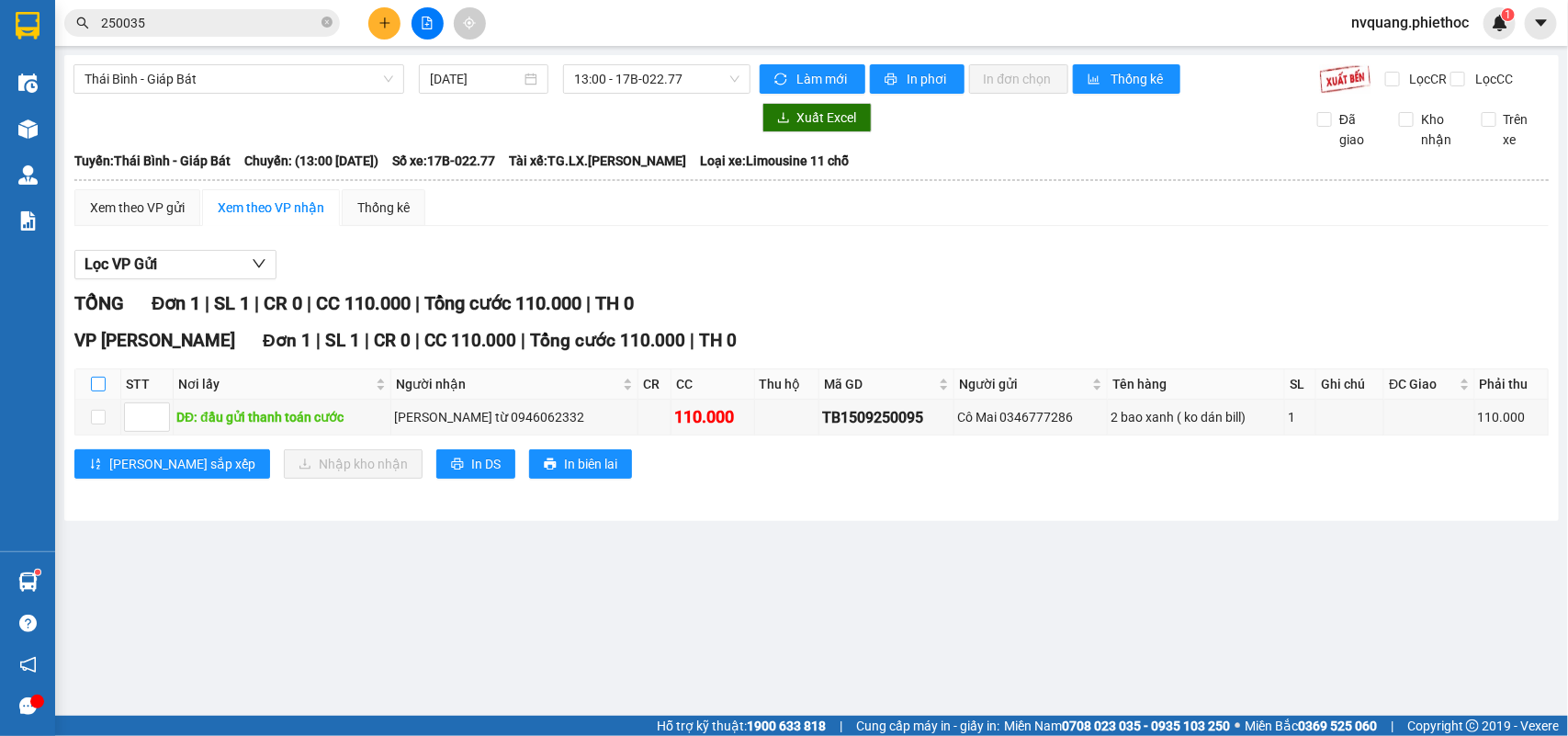
click at [92, 392] on input "checkbox" at bounding box center [98, 384] width 15 height 15
checkbox input "true"
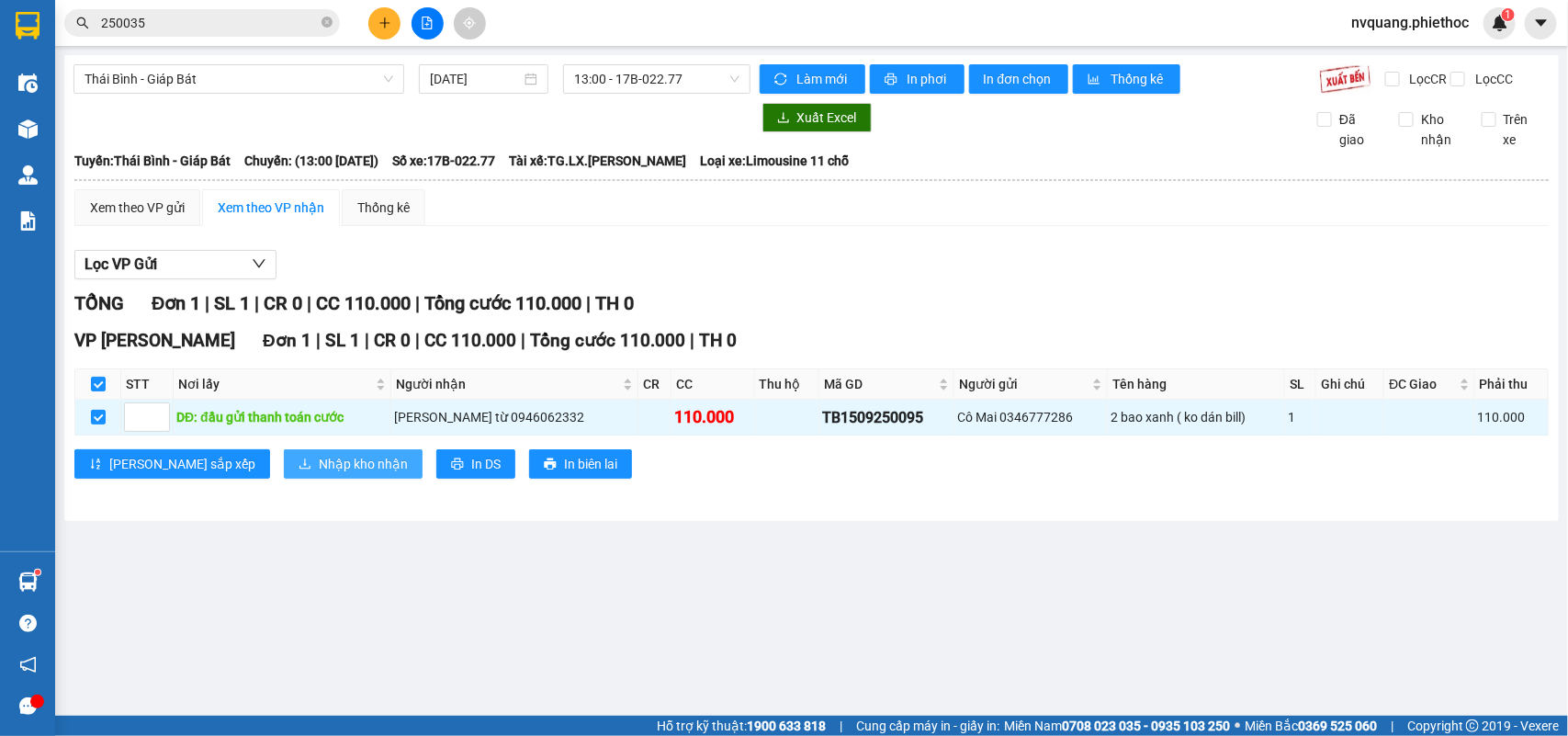
click at [319, 474] on span "Nhập kho nhận" at bounding box center [363, 464] width 89 height 20
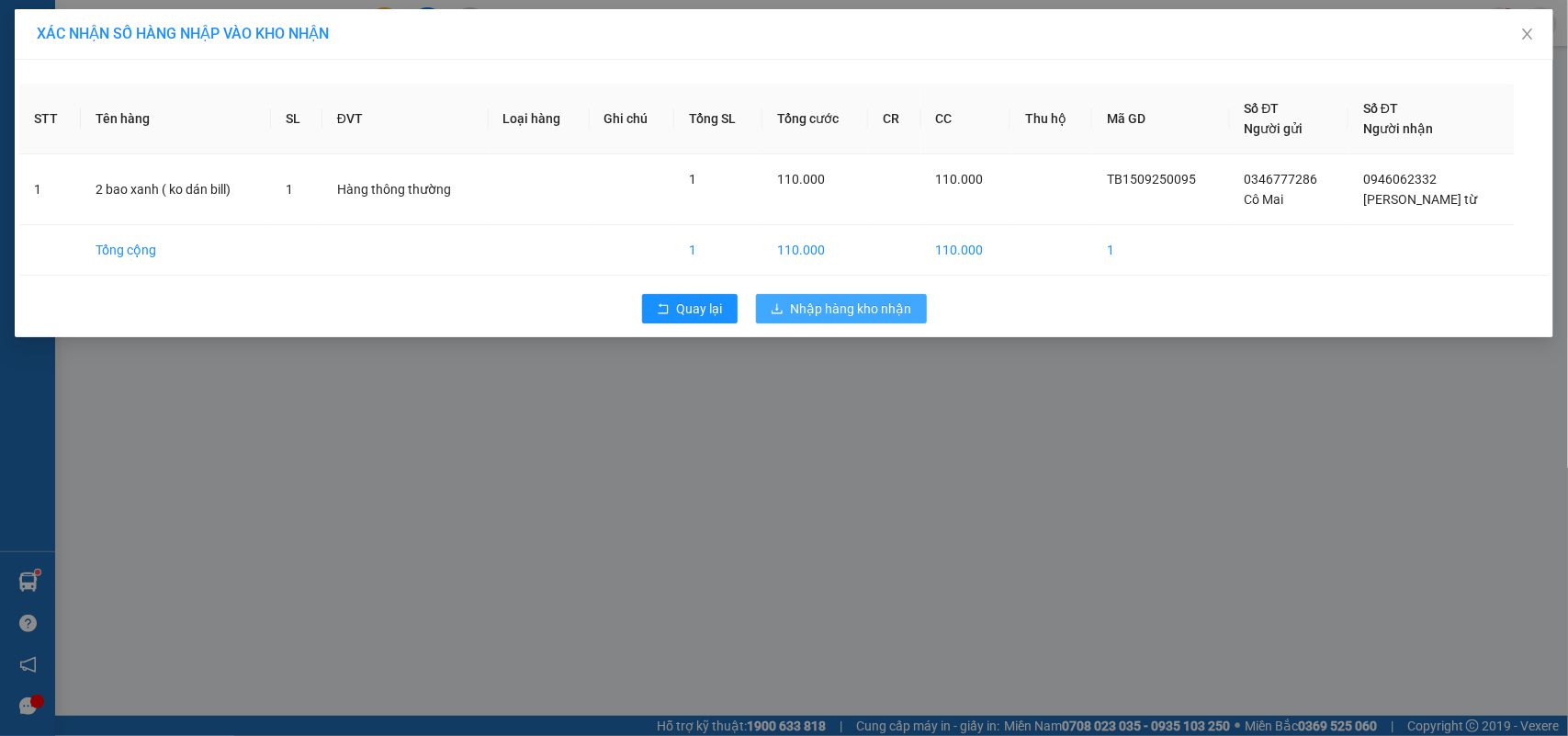
click at [842, 308] on span "Nhập hàng kho nhận" at bounding box center [851, 308] width 121 height 20
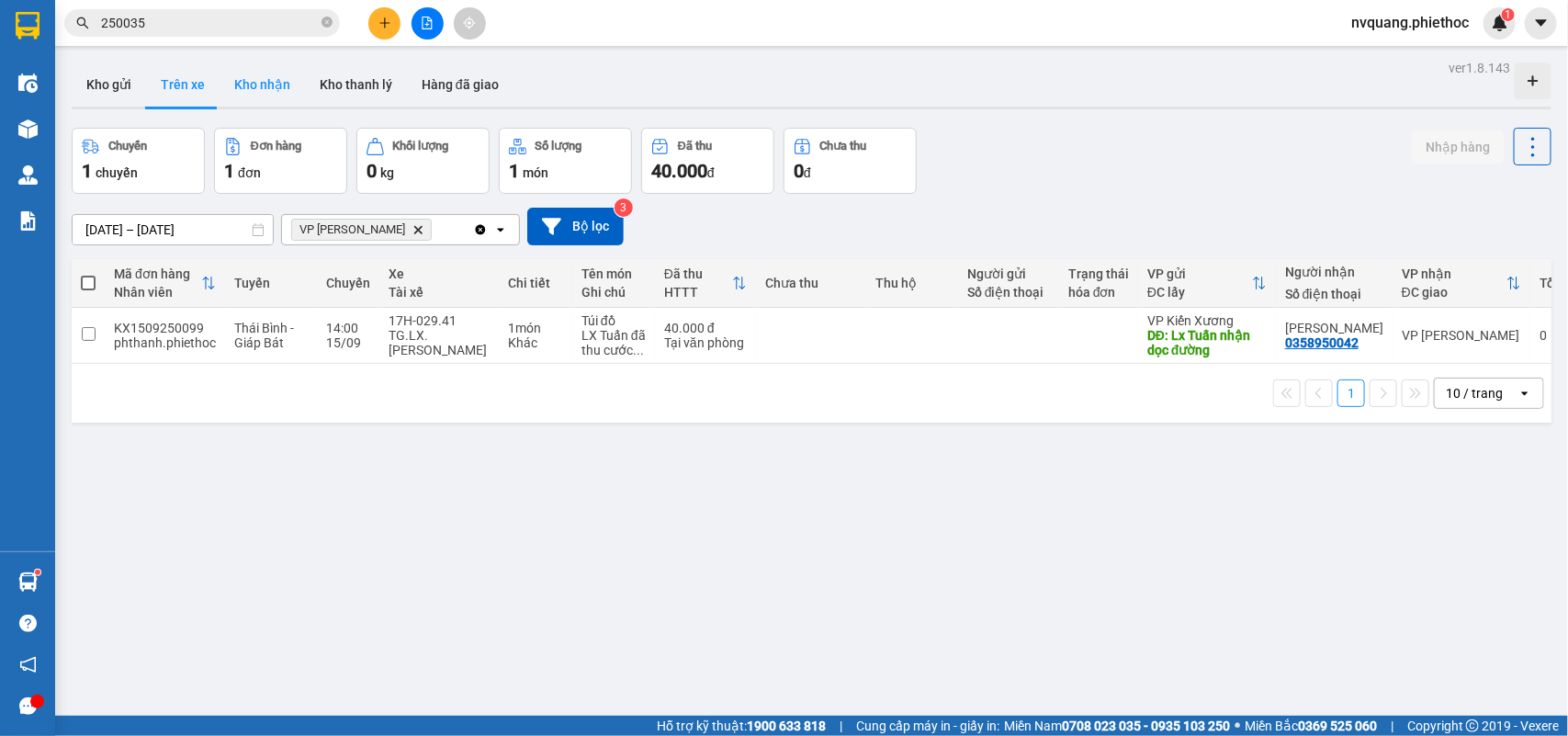
click at [262, 85] on button "Kho nhận" at bounding box center [262, 84] width 85 height 44
type input "[DATE] – [DATE]"
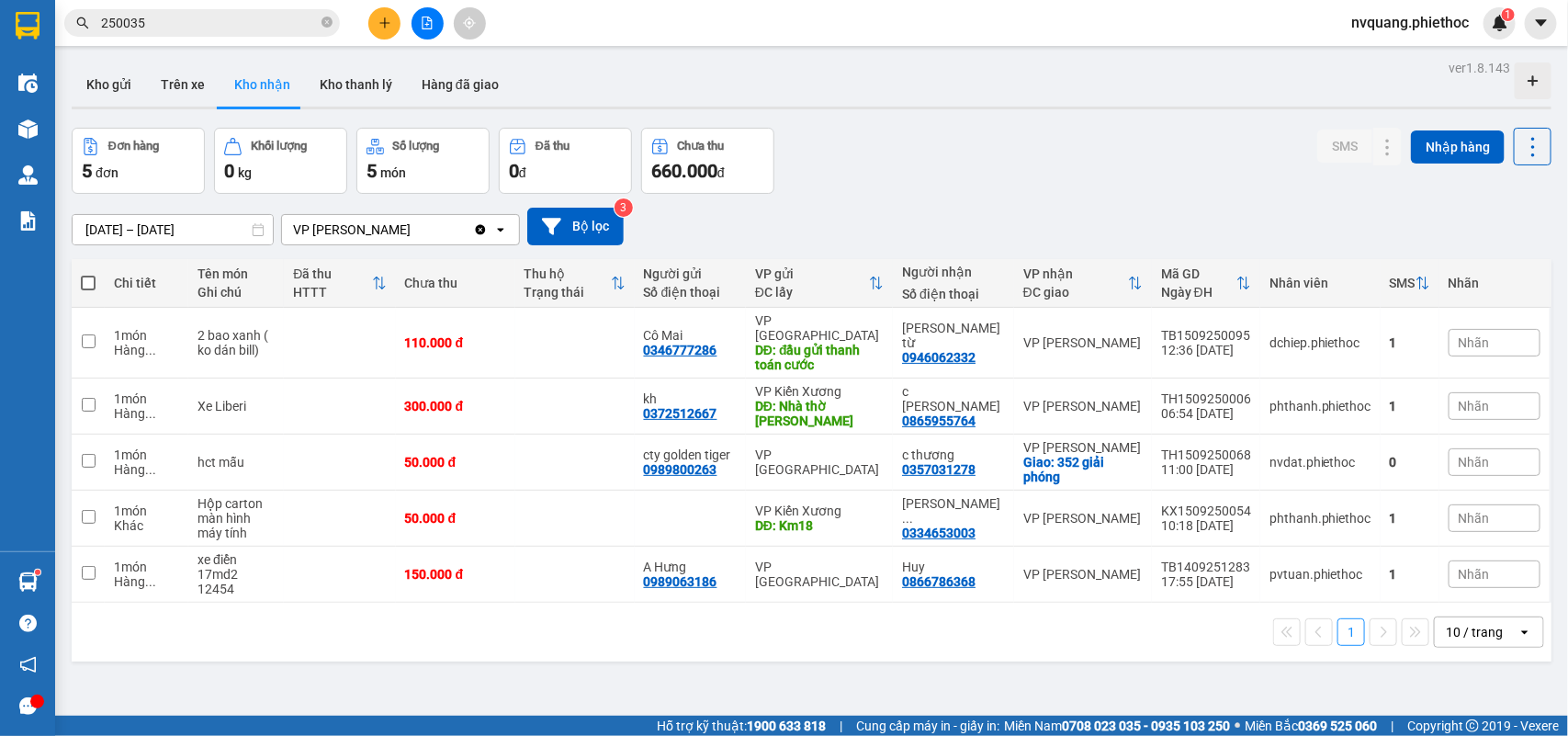
click at [383, 24] on icon "plus" at bounding box center [385, 23] width 13 height 13
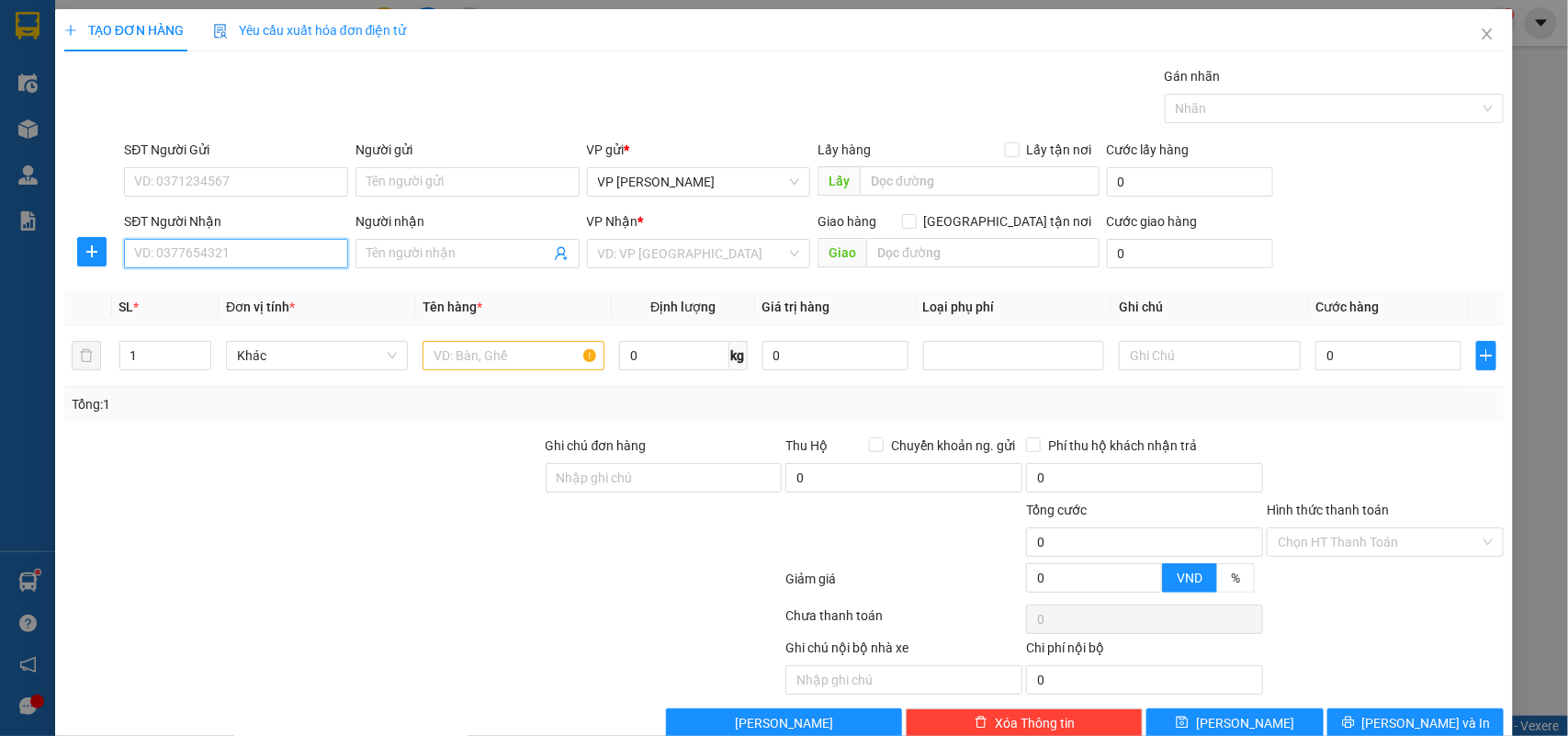
click at [170, 246] on input "SĐT Người Nhận" at bounding box center [235, 254] width 224 height 29
click at [177, 188] on input "SĐT Người Gửi" at bounding box center [235, 182] width 224 height 29
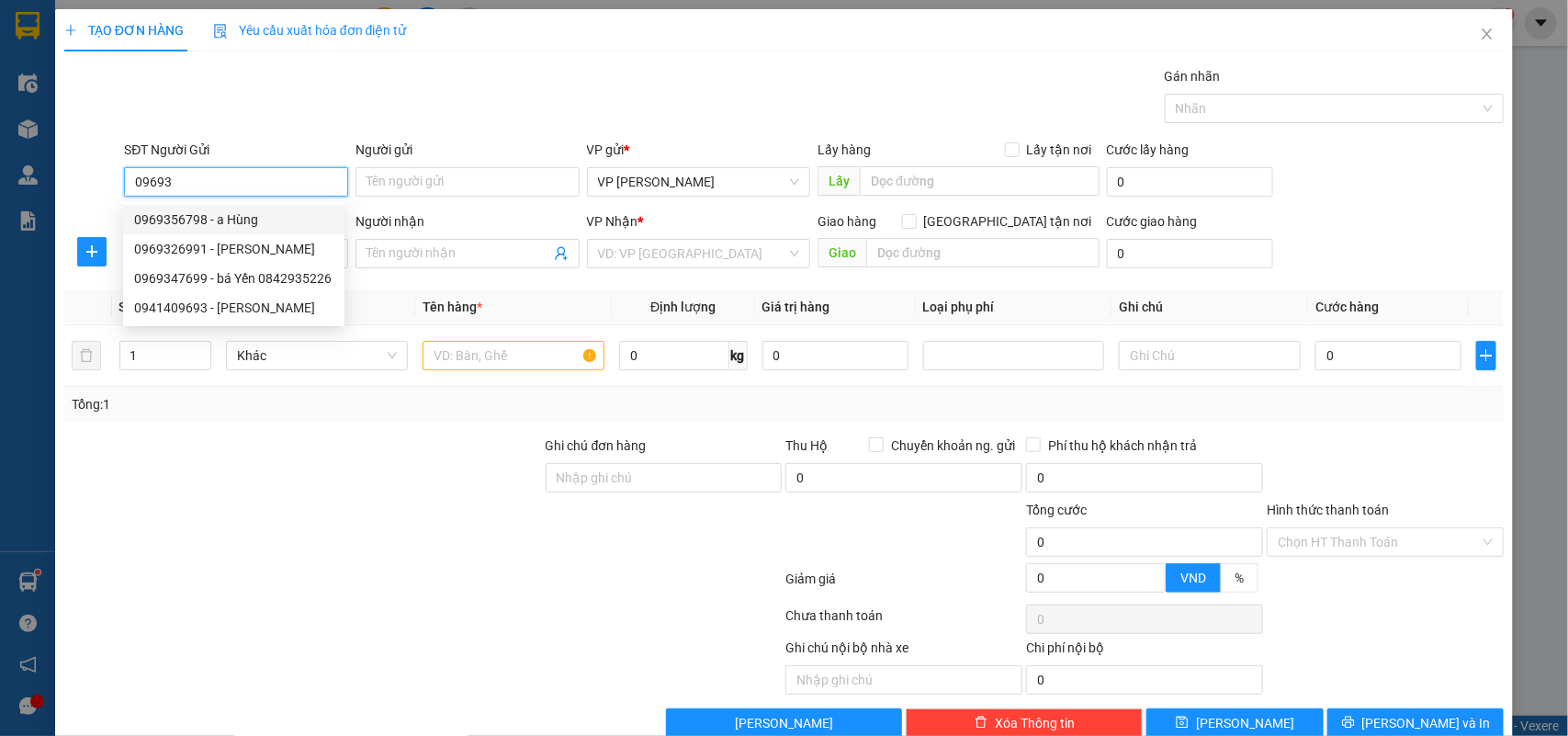
click at [235, 219] on div "0969356798 - a Hùng" at bounding box center [234, 219] width 200 height 20
type input "0969356798"
type input "a Hùng"
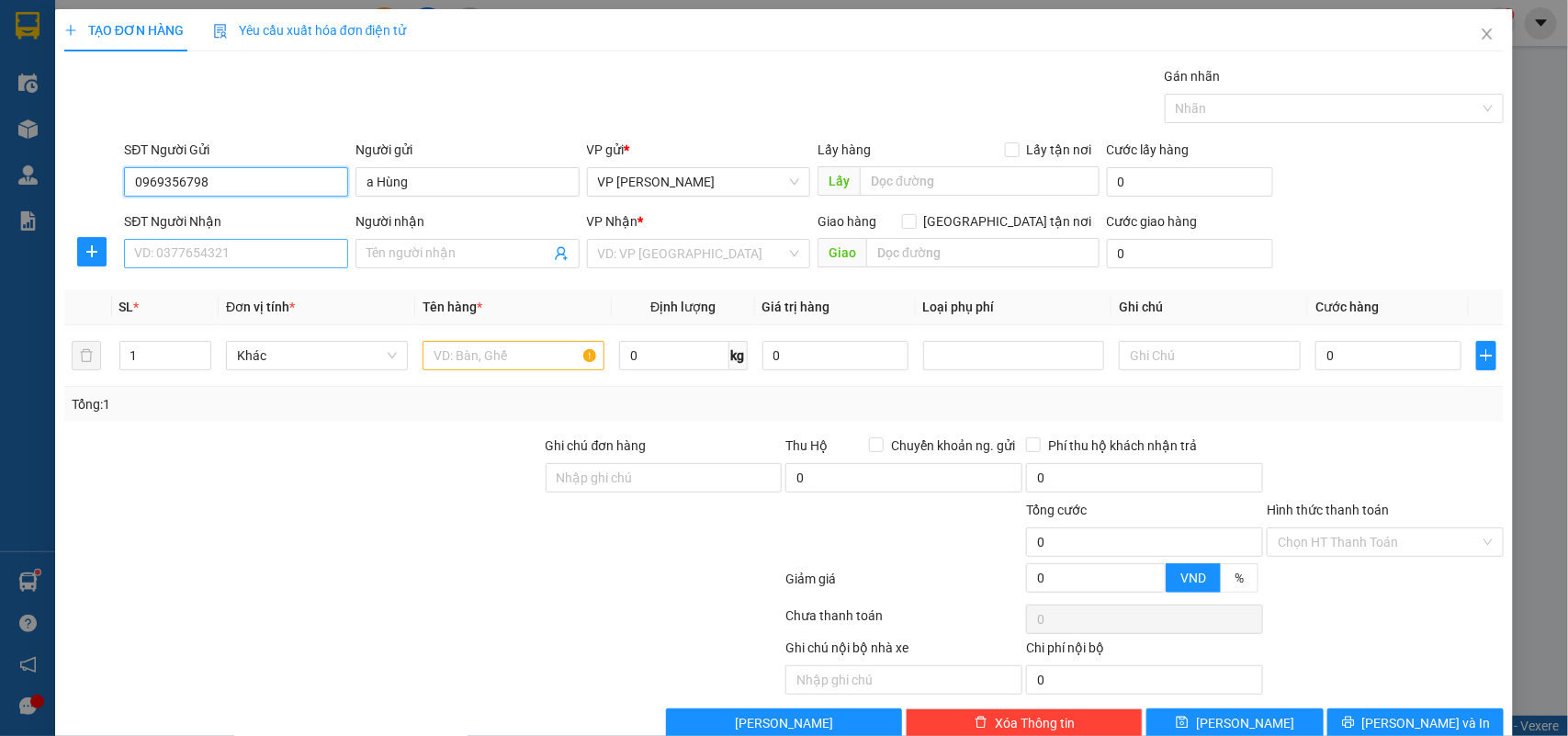
type input "0969356798"
click at [241, 241] on input "SĐT Người Nhận" at bounding box center [235, 254] width 224 height 29
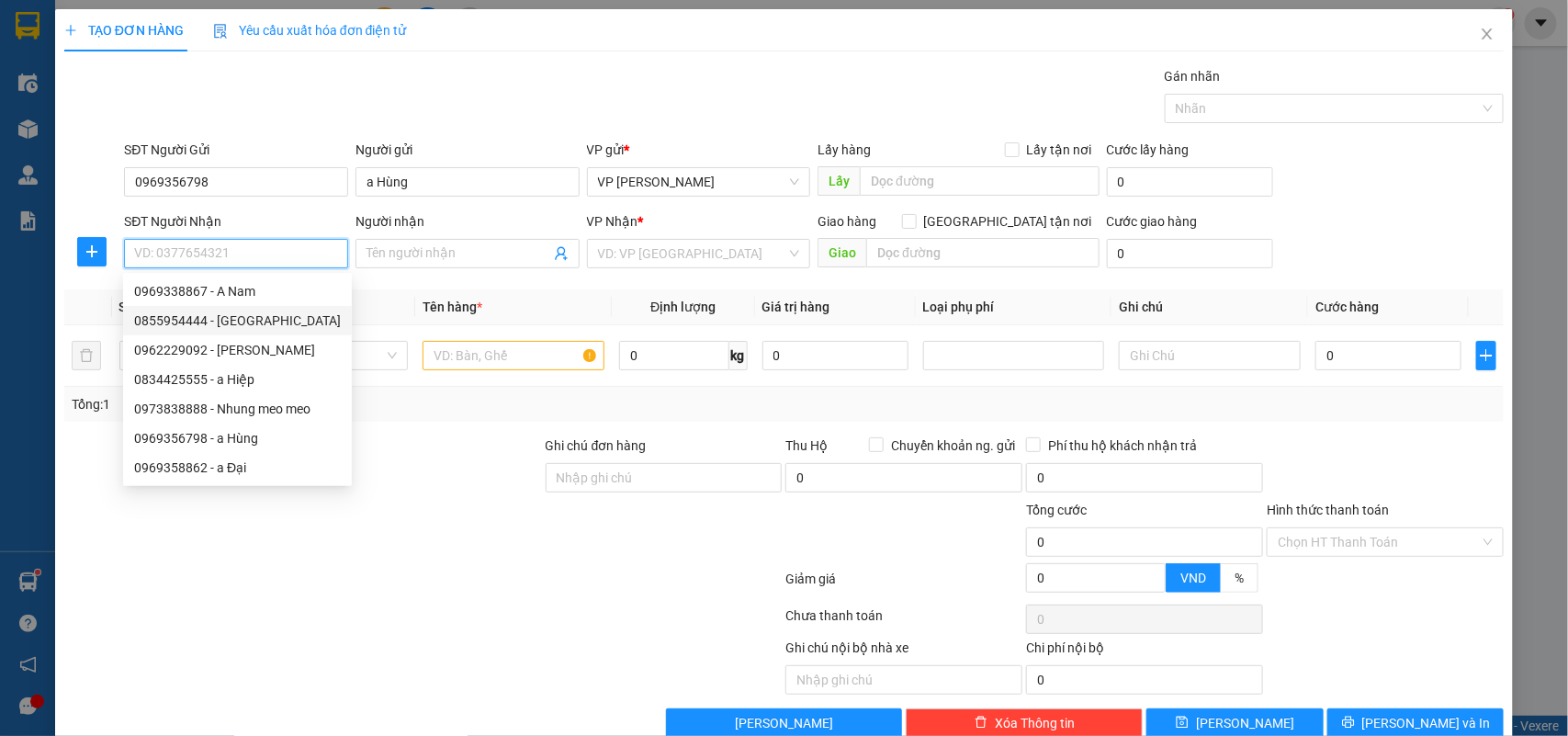
click at [216, 328] on div "0855954444 - [GEOGRAPHIC_DATA]" at bounding box center [237, 320] width 207 height 20
type input "0855954444"
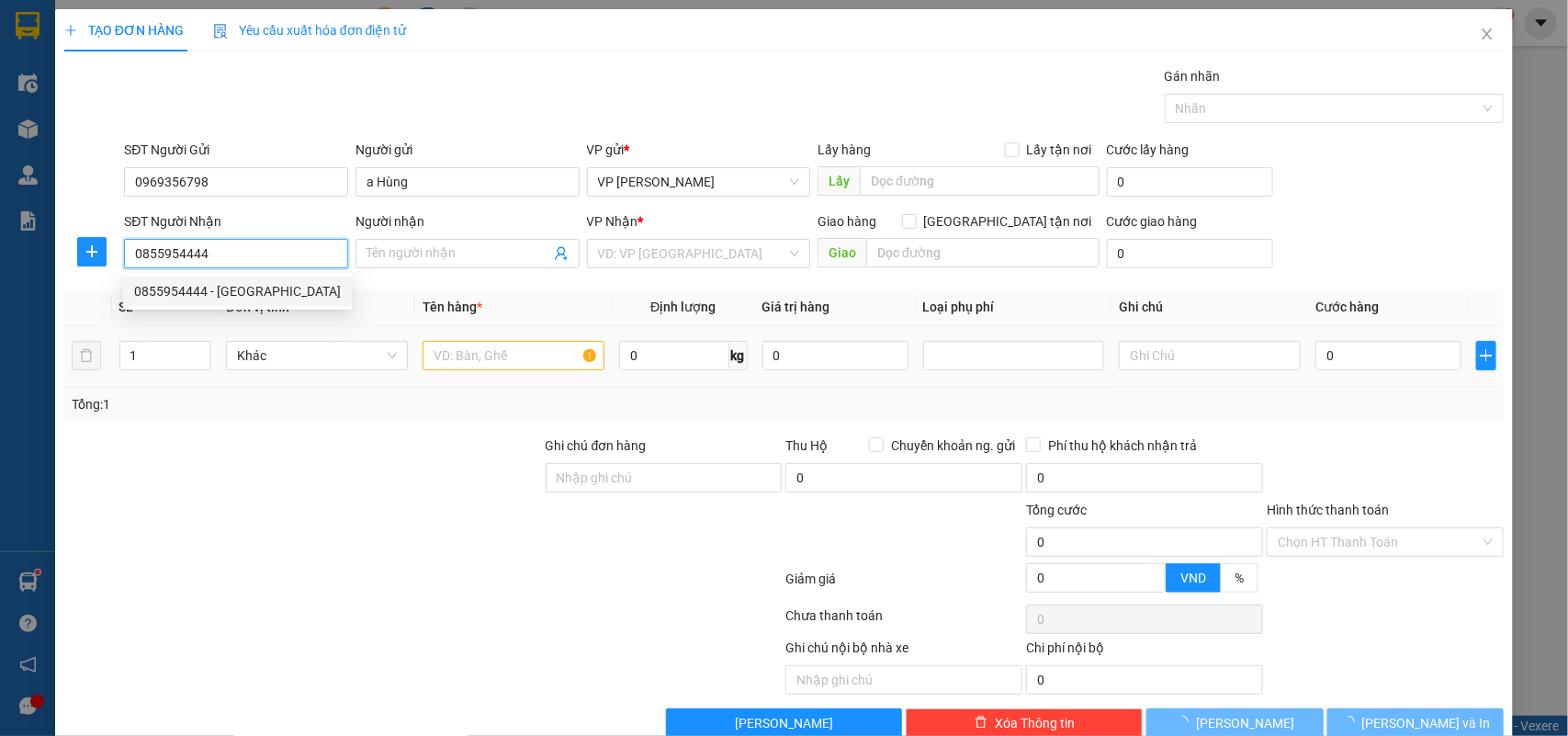
type input "[PERSON_NAME]"
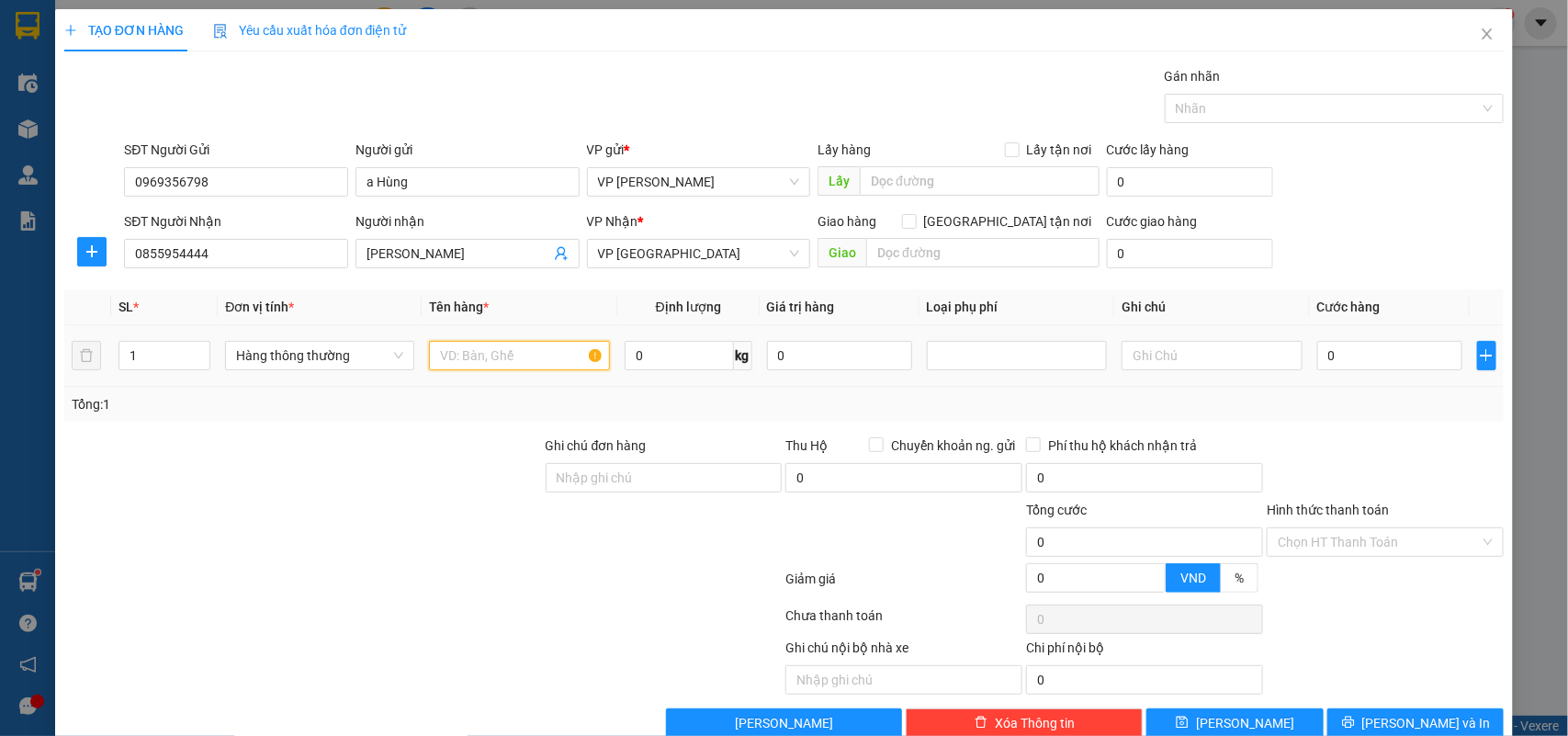
click at [455, 350] on input "text" at bounding box center [519, 355] width 181 height 29
type input "bọc hồng hàng mẫu"
click at [1337, 357] on input "0" at bounding box center [1389, 355] width 145 height 29
type input "2"
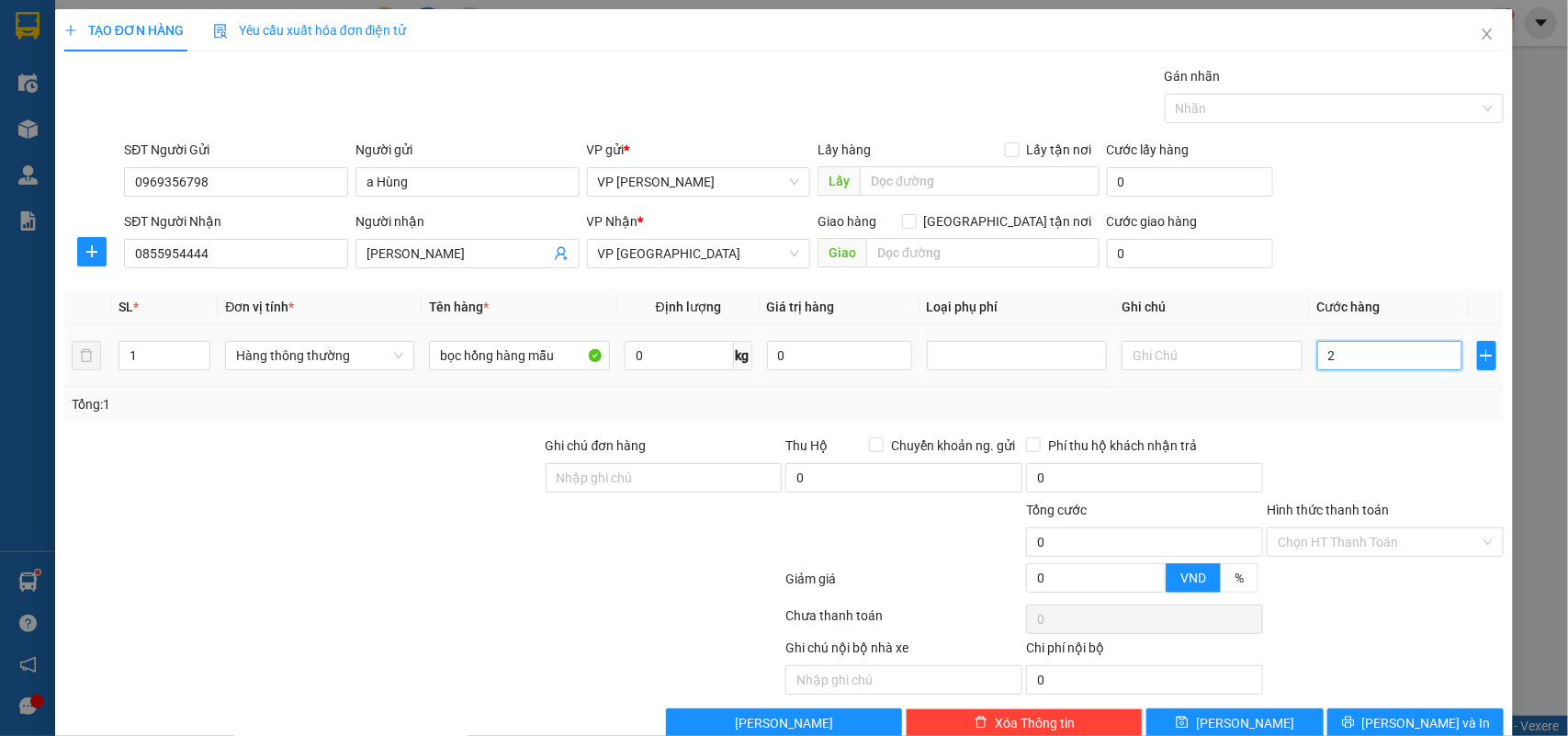
type input "2"
type input "25"
click at [1357, 392] on div "Tổng: 1" at bounding box center [784, 404] width 1440 height 35
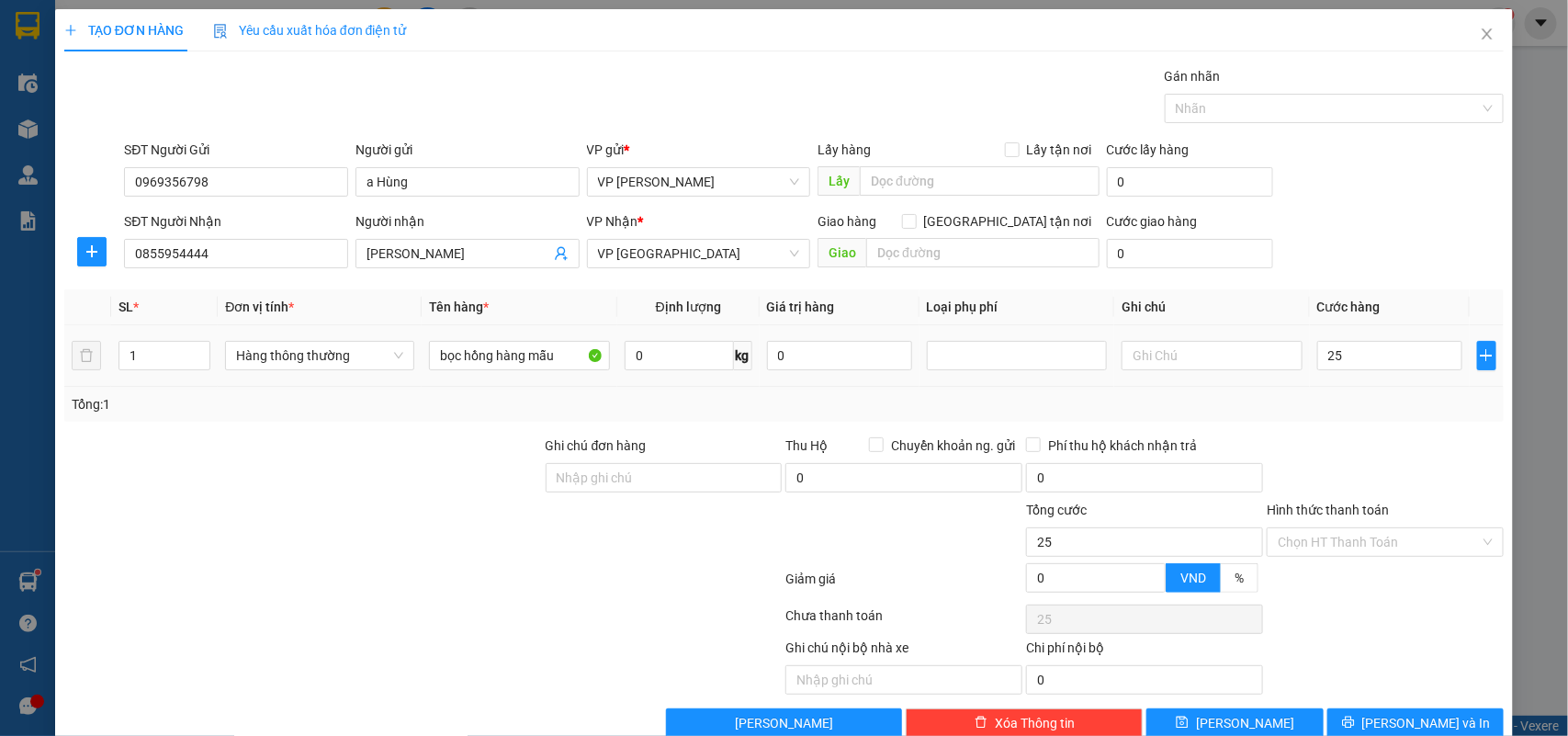
type input "25.000"
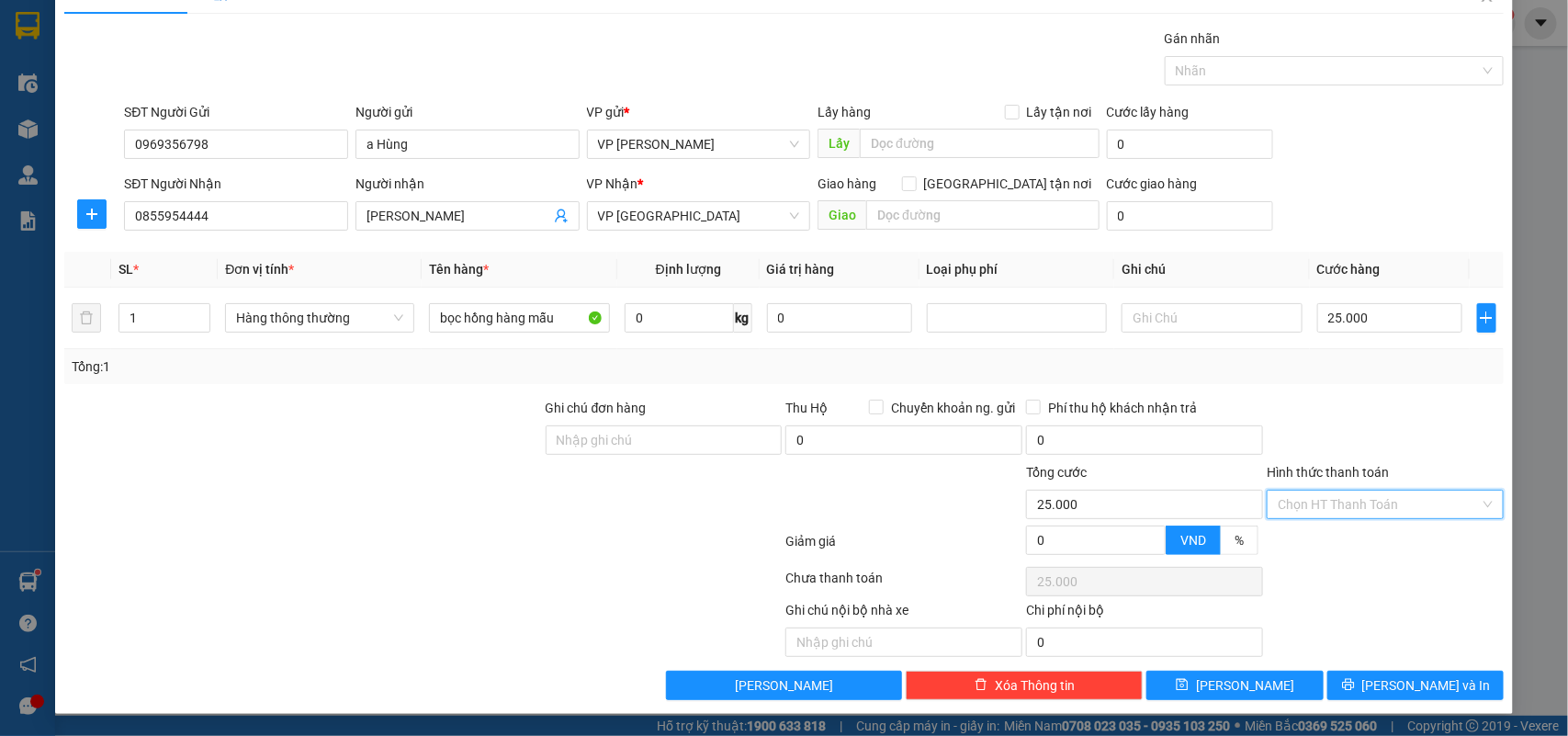
click at [1350, 501] on input "Hình thức thanh toán" at bounding box center [1379, 504] width 202 height 27
click at [1298, 534] on div "Tại văn phòng" at bounding box center [1371, 542] width 212 height 20
type input "0"
click at [1384, 678] on button "[PERSON_NAME] và In" at bounding box center [1415, 685] width 176 height 29
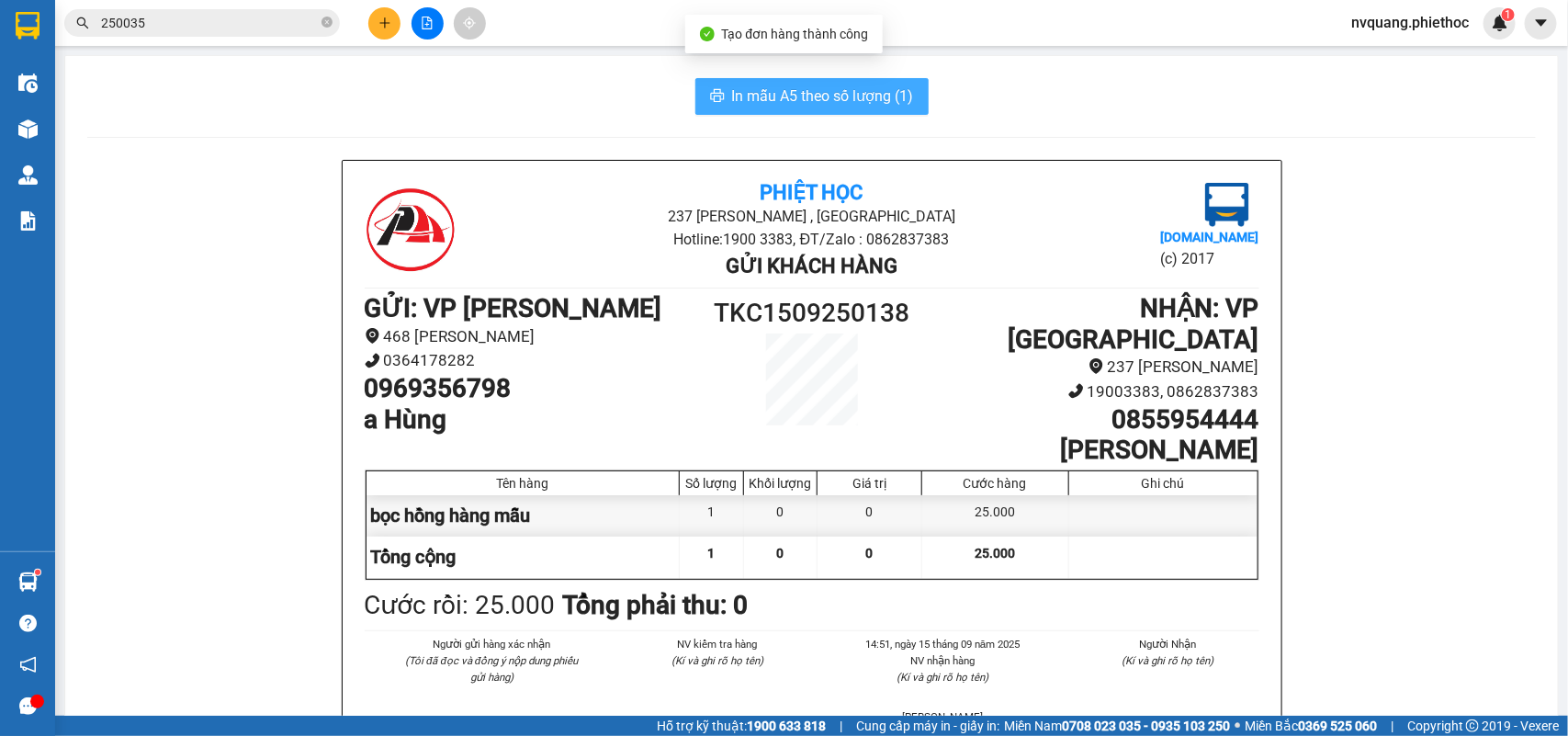
click at [732, 84] on span "In mẫu A5 theo số lượng (1)" at bounding box center [823, 96] width 182 height 23
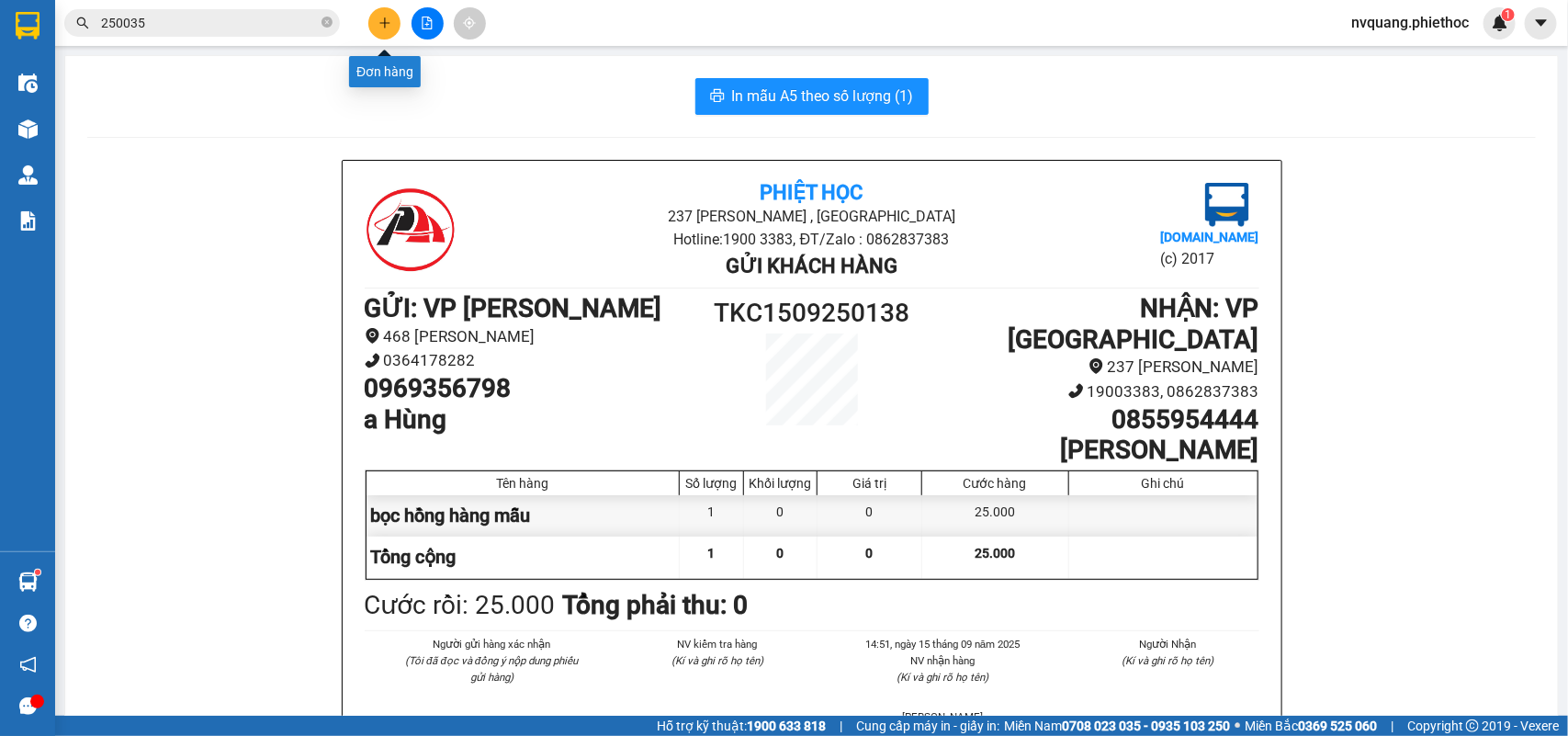
click at [378, 26] on icon "plus" at bounding box center [385, 23] width 13 height 13
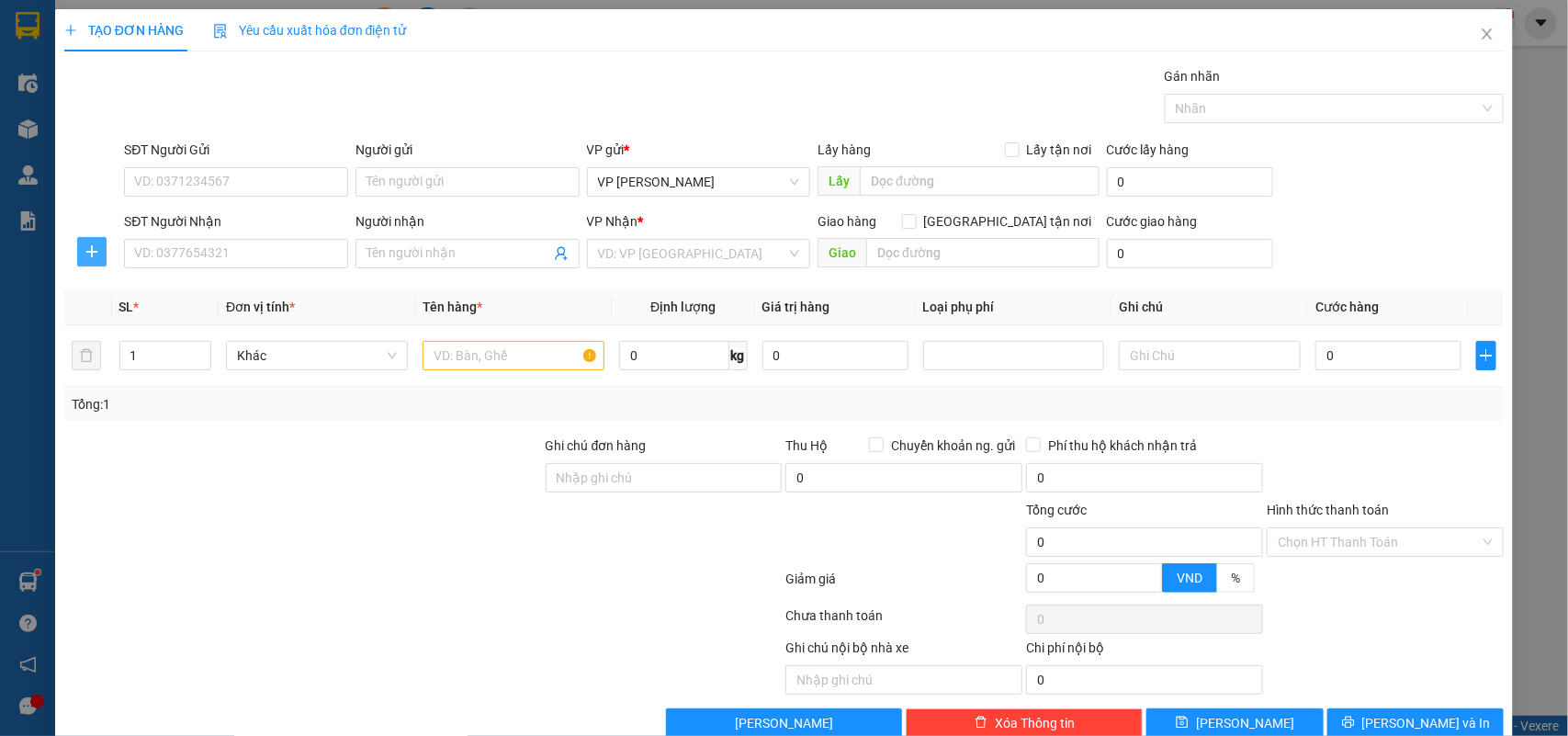
click at [90, 248] on icon "plus" at bounding box center [92, 252] width 15 height 15
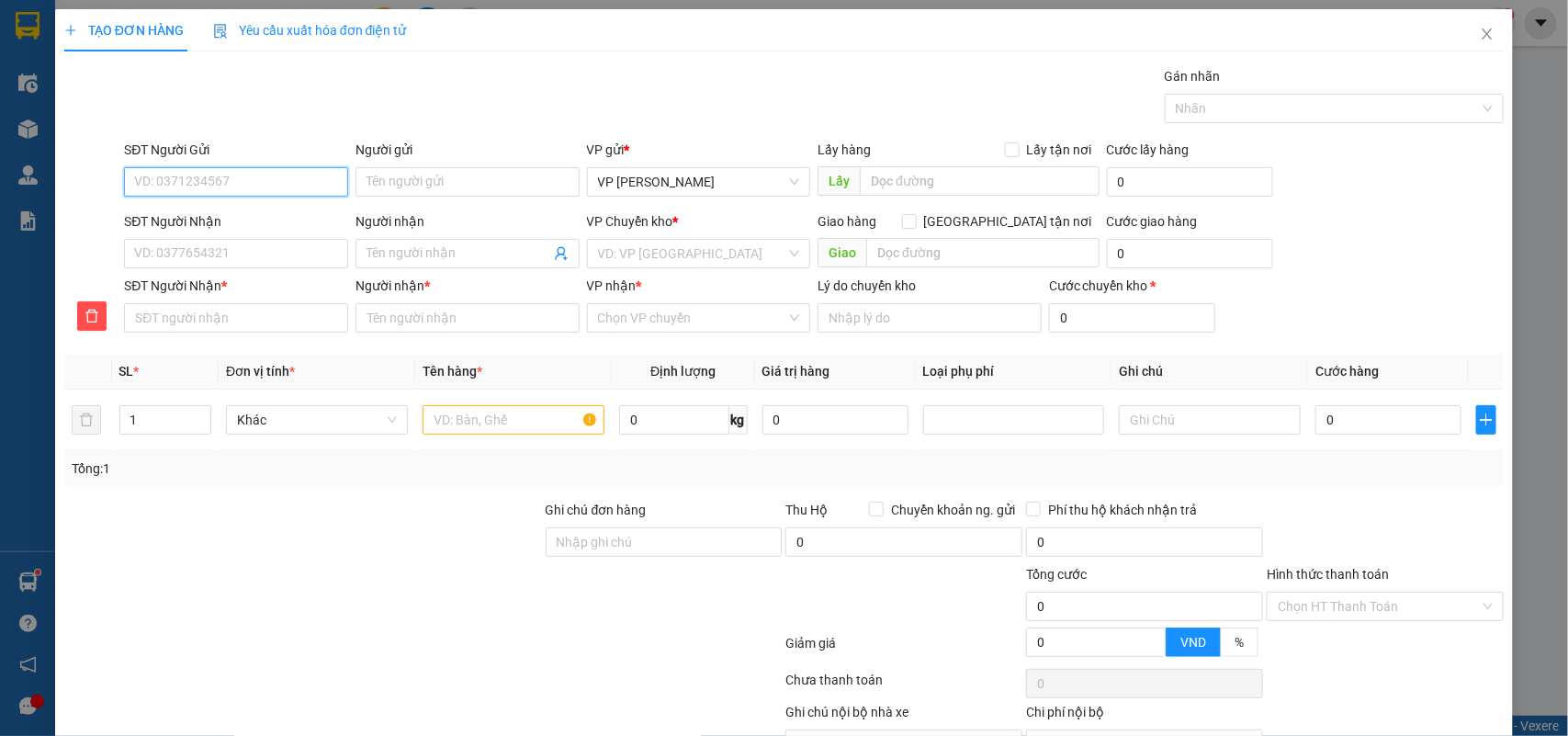
click at [177, 179] on input "SĐT Người Gửi" at bounding box center [235, 182] width 224 height 29
type input "0849614444"
click at [388, 184] on input "Người gửi" at bounding box center [467, 182] width 224 height 29
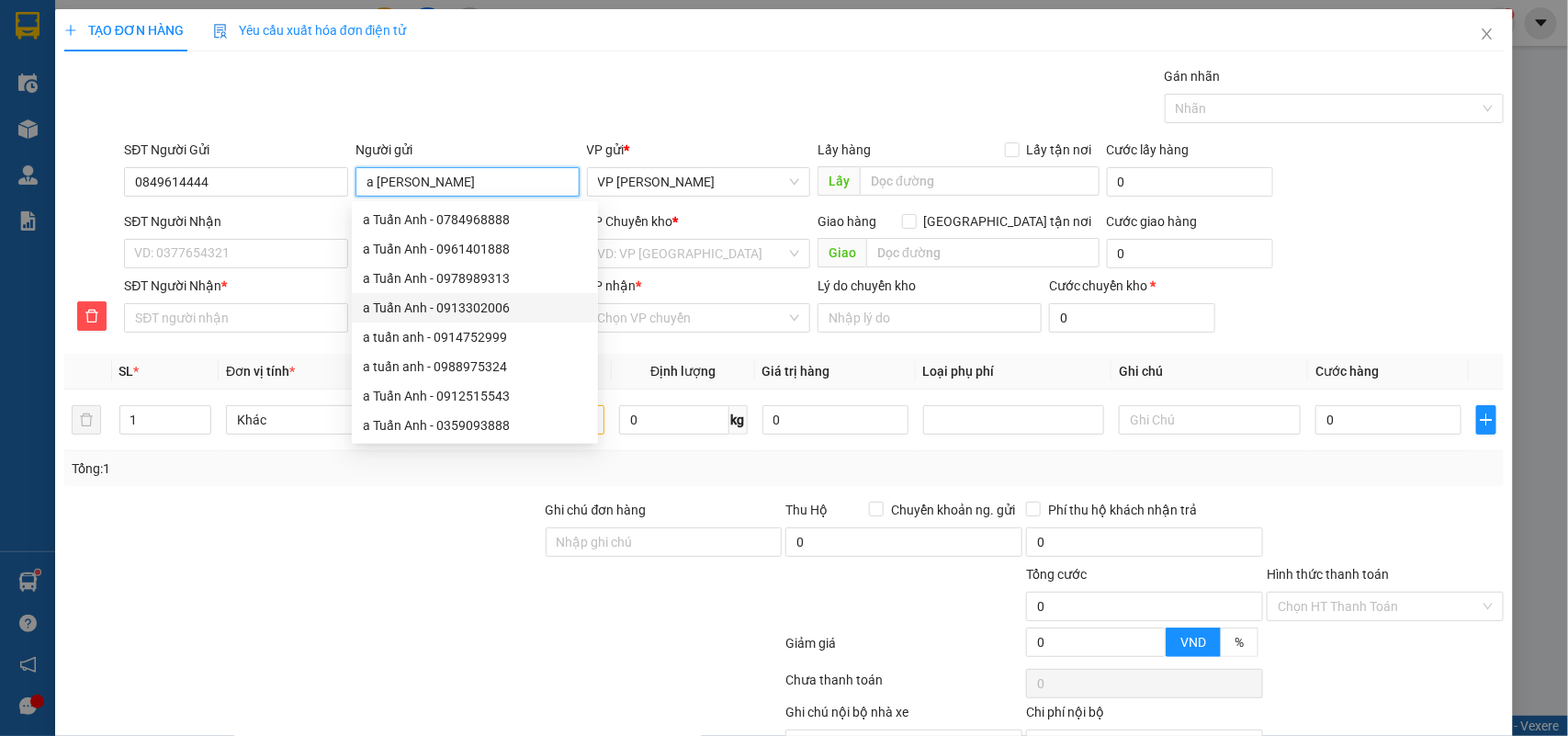
type input "a [PERSON_NAME]"
click at [171, 300] on div "SĐT Người Nhận *" at bounding box center [235, 289] width 224 height 27
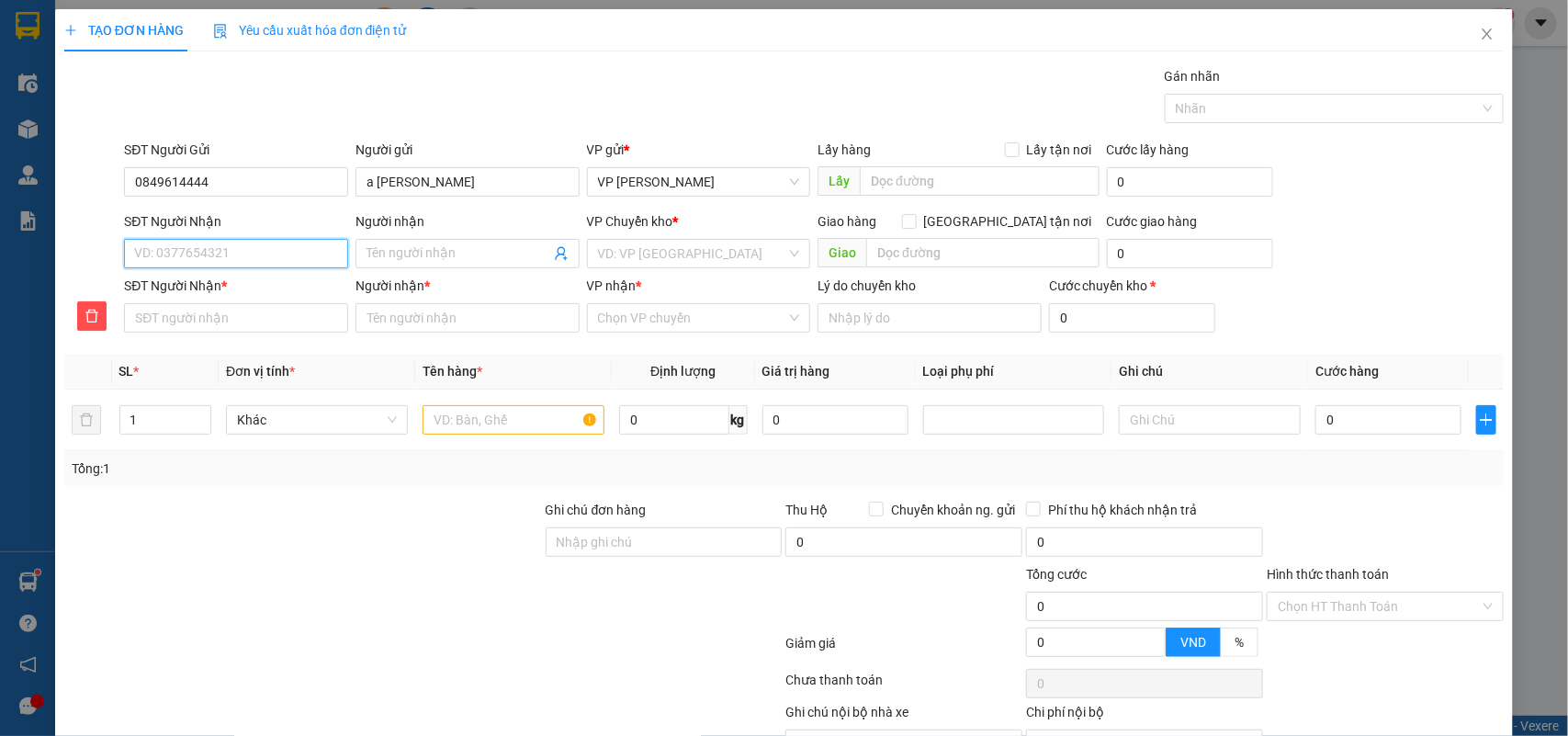
click at [153, 263] on input "SĐT Người Nhận" at bounding box center [235, 254] width 224 height 29
type input "0"
type input "09"
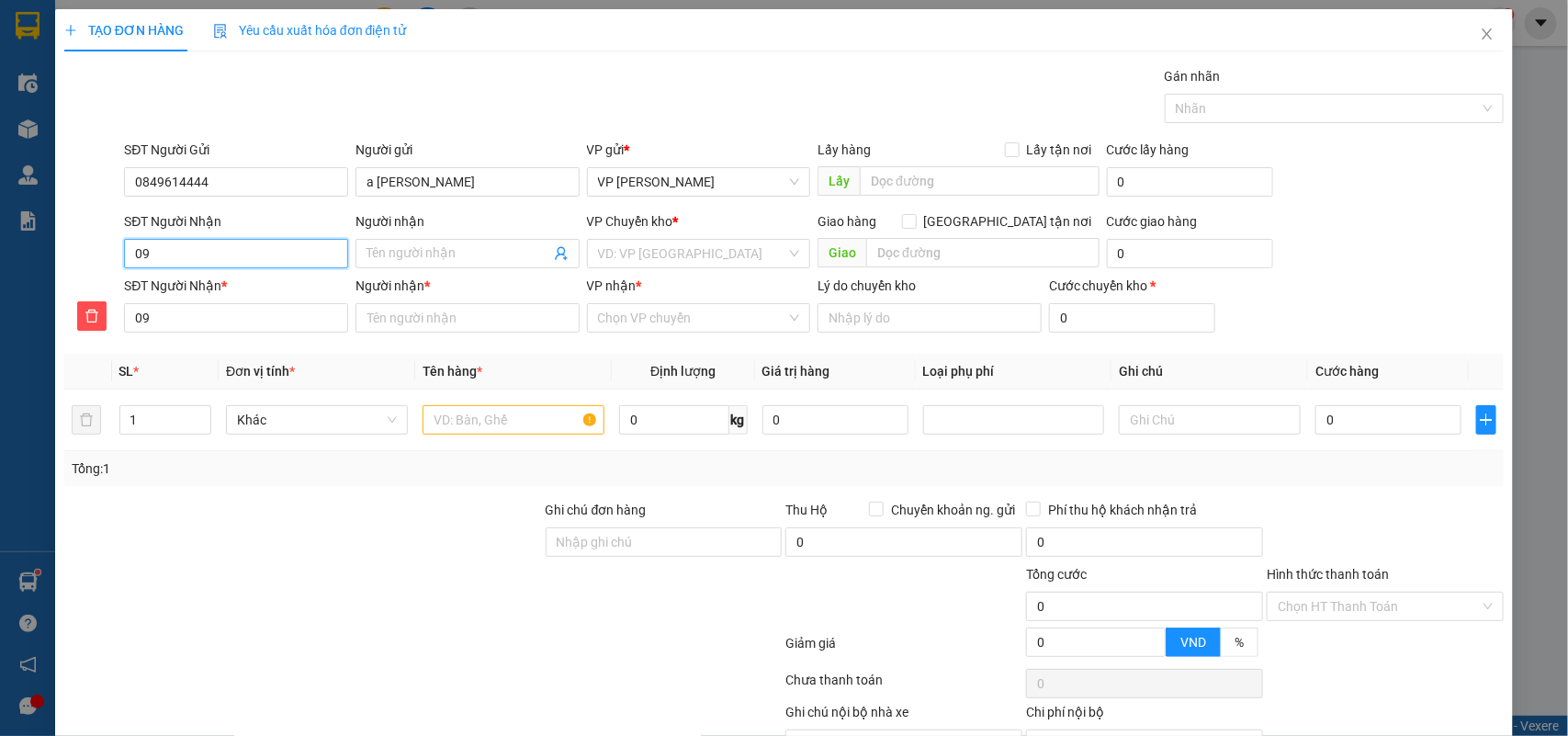
type input "097"
type input "0979"
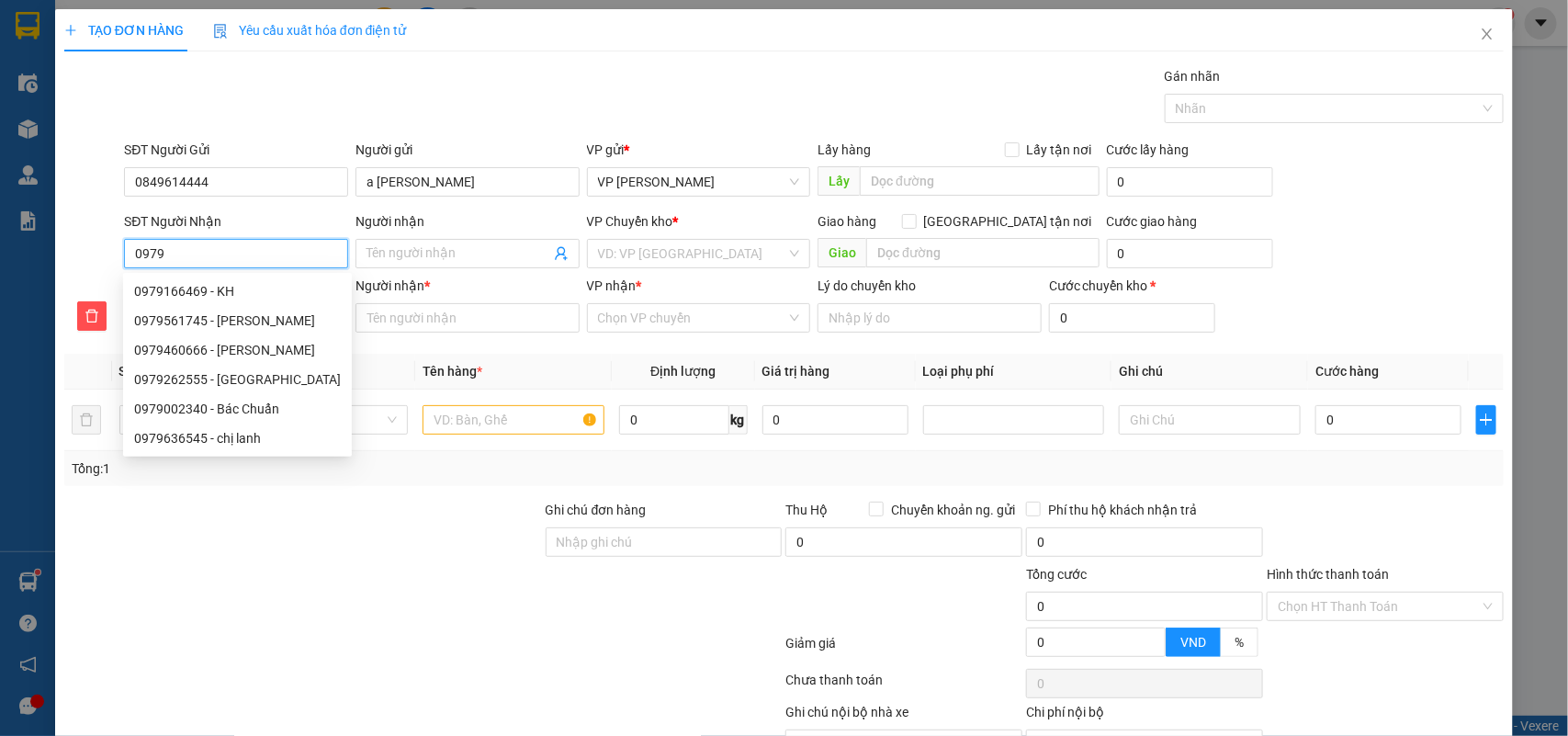
type input "09791"
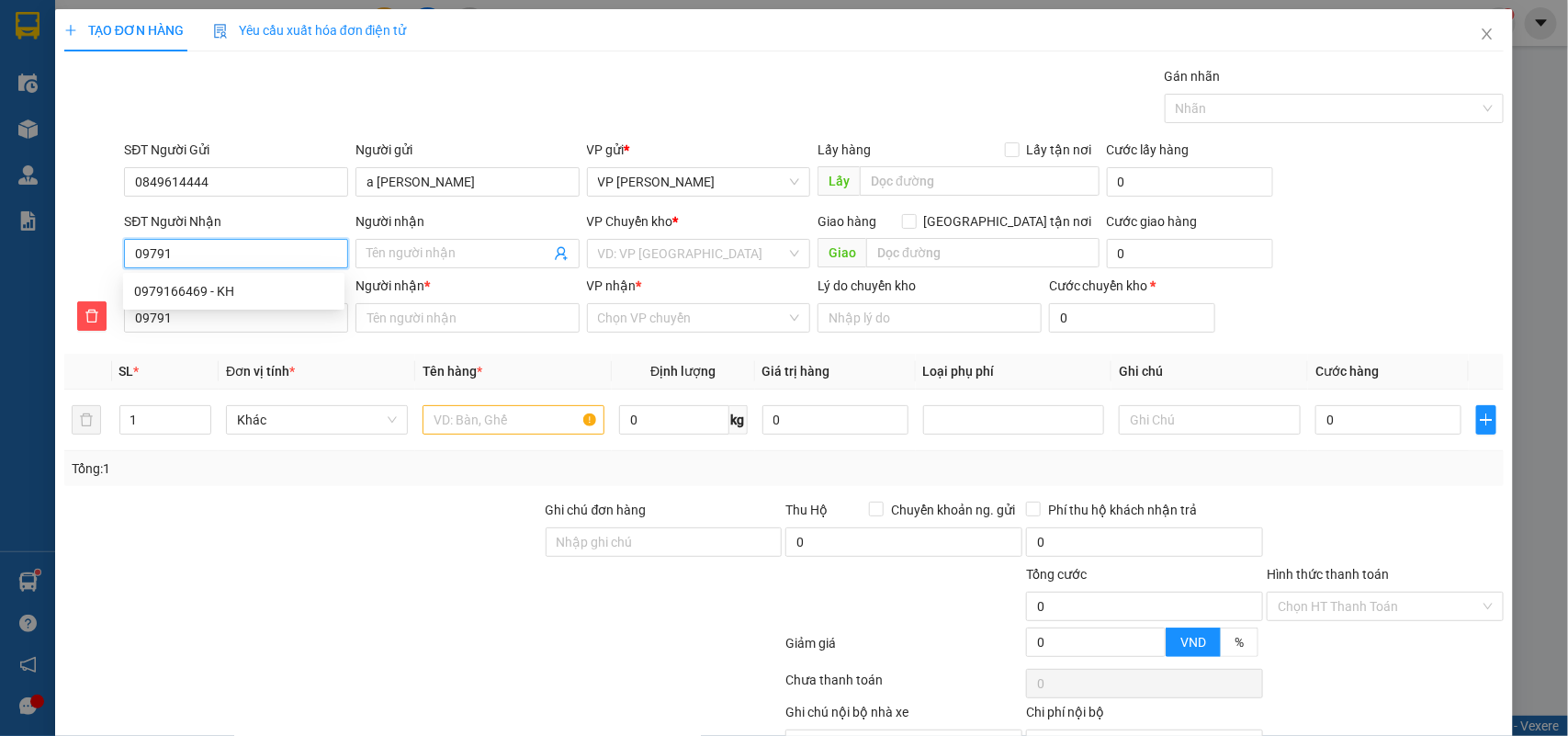
type input "097917"
type input "0979179"
type input "09791799"
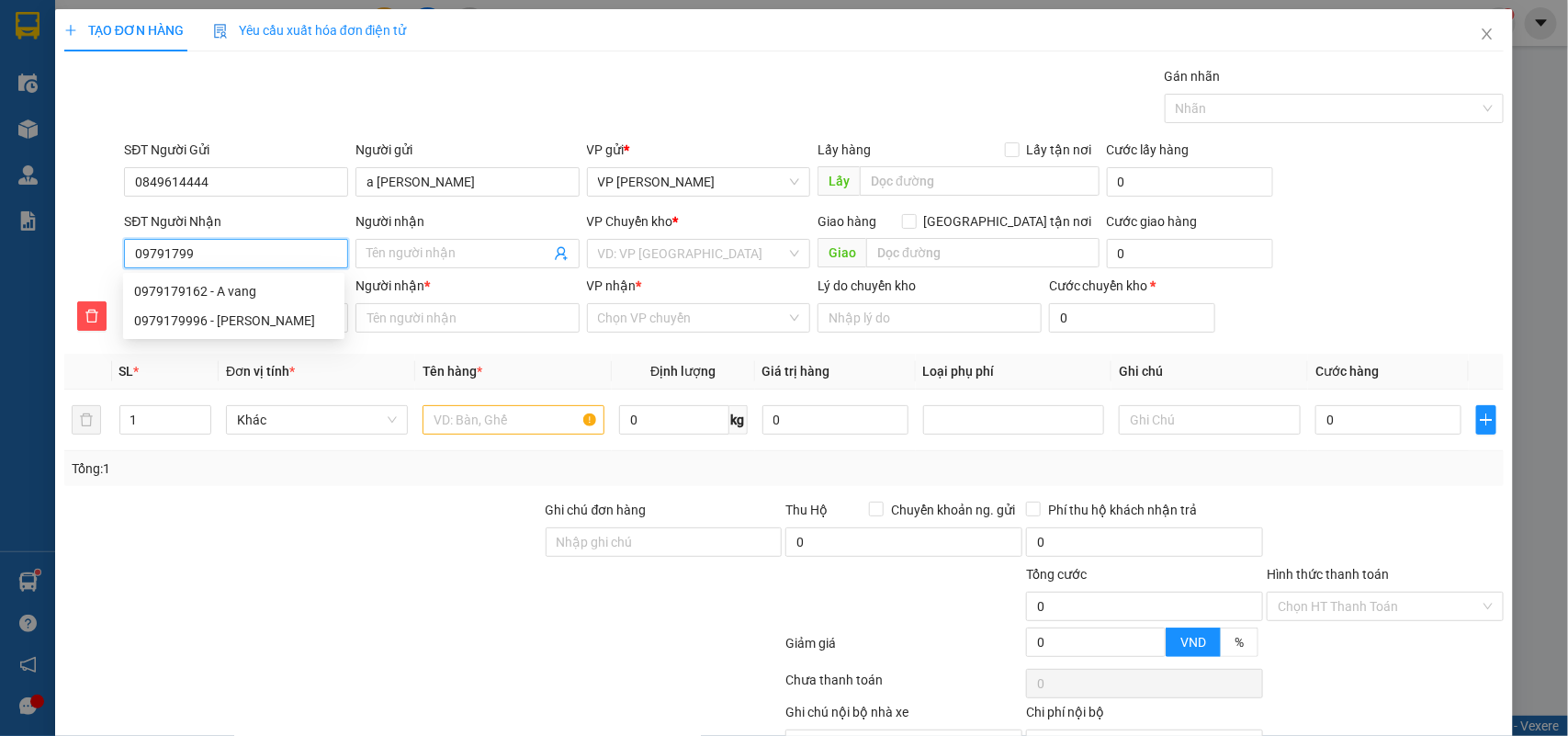
type input "09791799"
type input "097917999"
type input "0979179996"
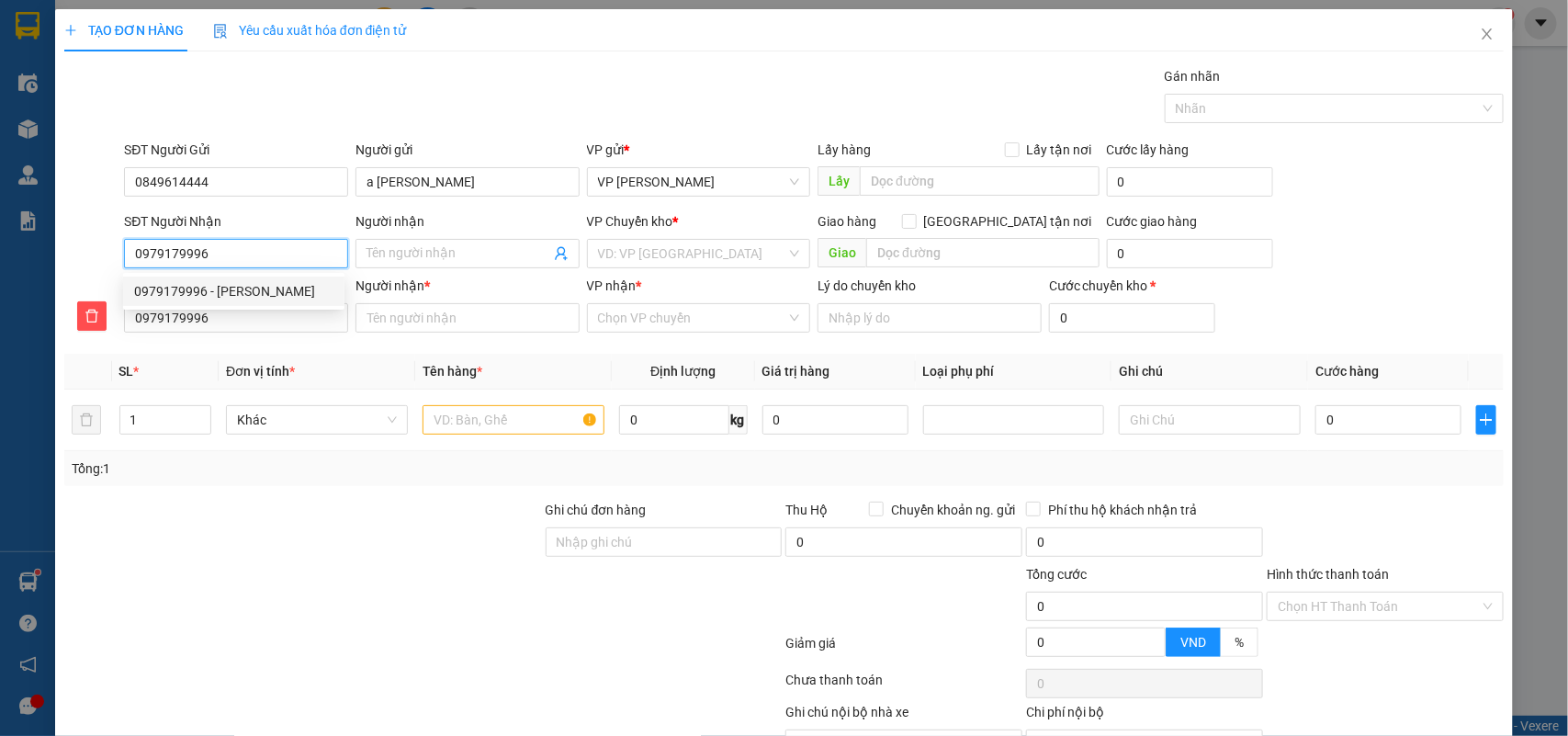
click at [257, 296] on div "0979179996 - [PERSON_NAME]" at bounding box center [234, 290] width 200 height 20
type input "[PERSON_NAME]"
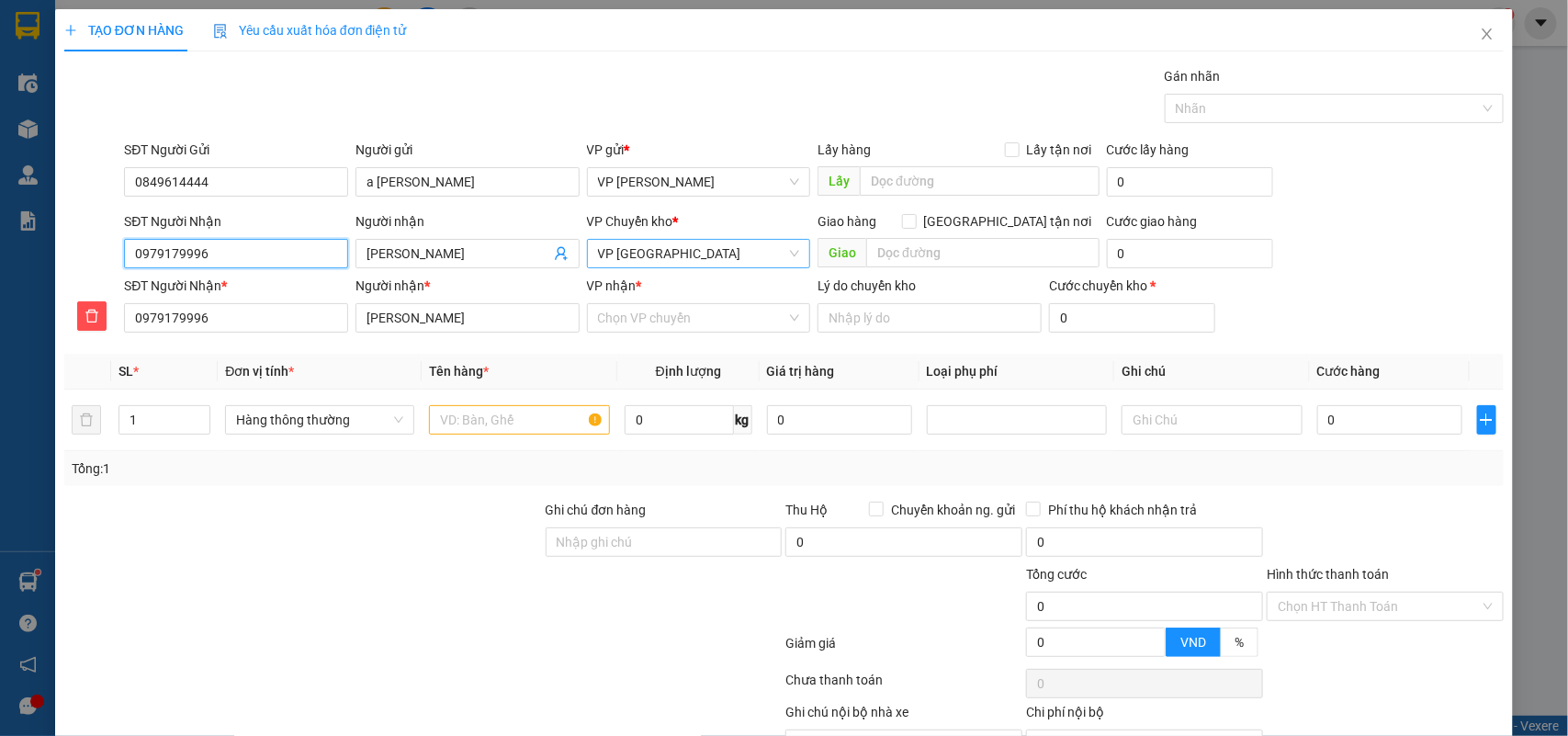
click at [662, 262] on span "VP [GEOGRAPHIC_DATA]" at bounding box center [699, 253] width 202 height 27
type input "0979179996"
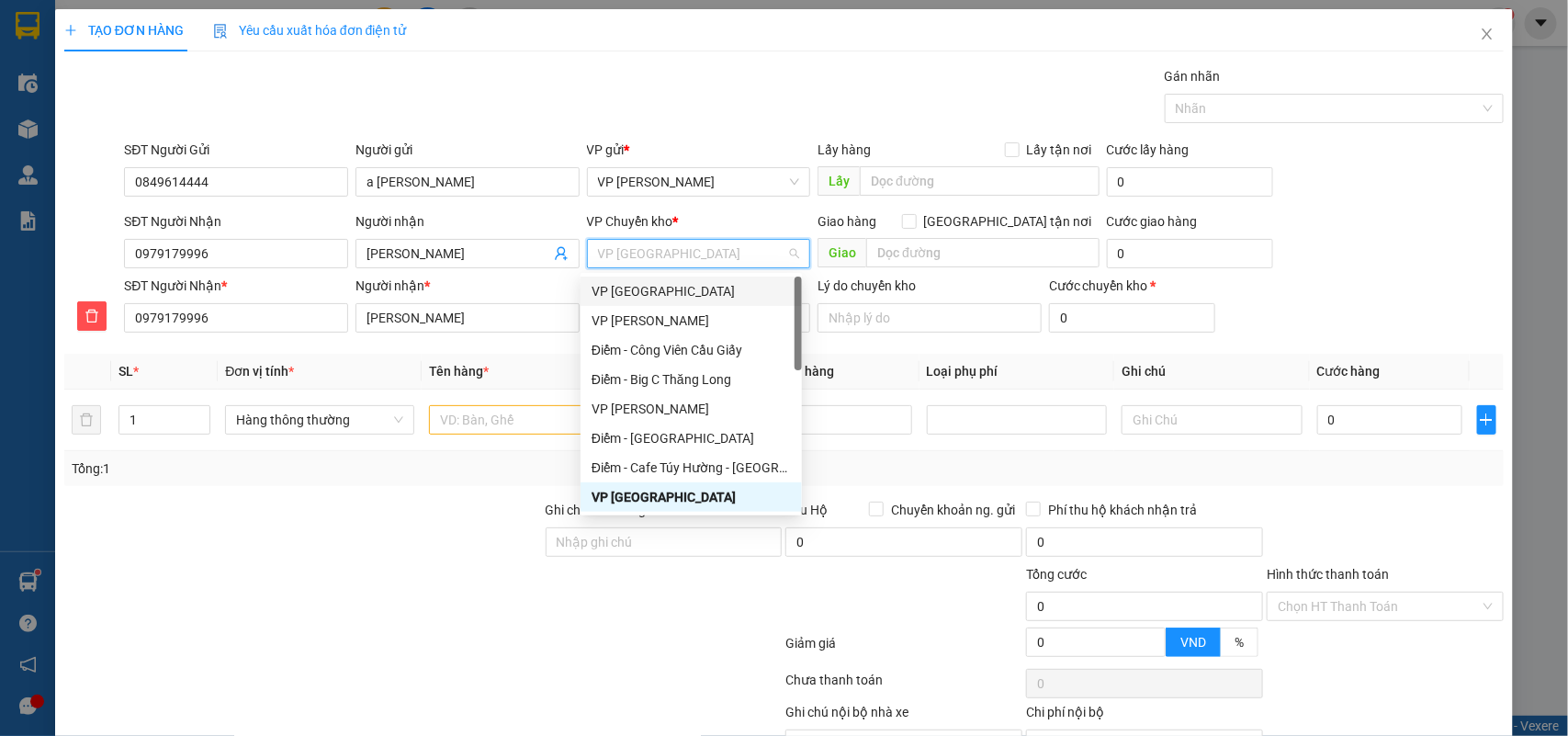
click at [653, 286] on div "VP [GEOGRAPHIC_DATA]" at bounding box center [690, 290] width 200 height 20
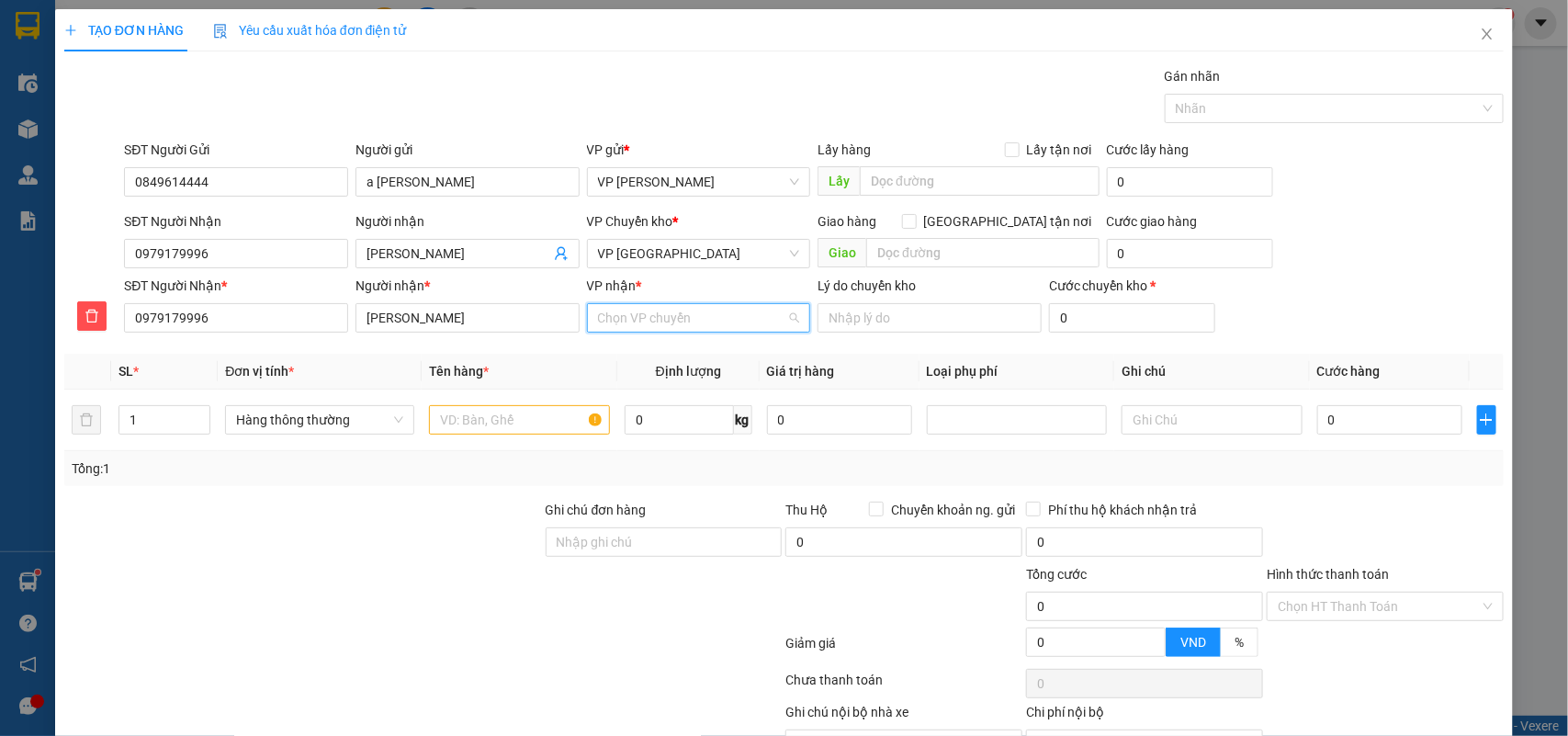
click at [639, 319] on input "VP nhận *" at bounding box center [692, 317] width 189 height 27
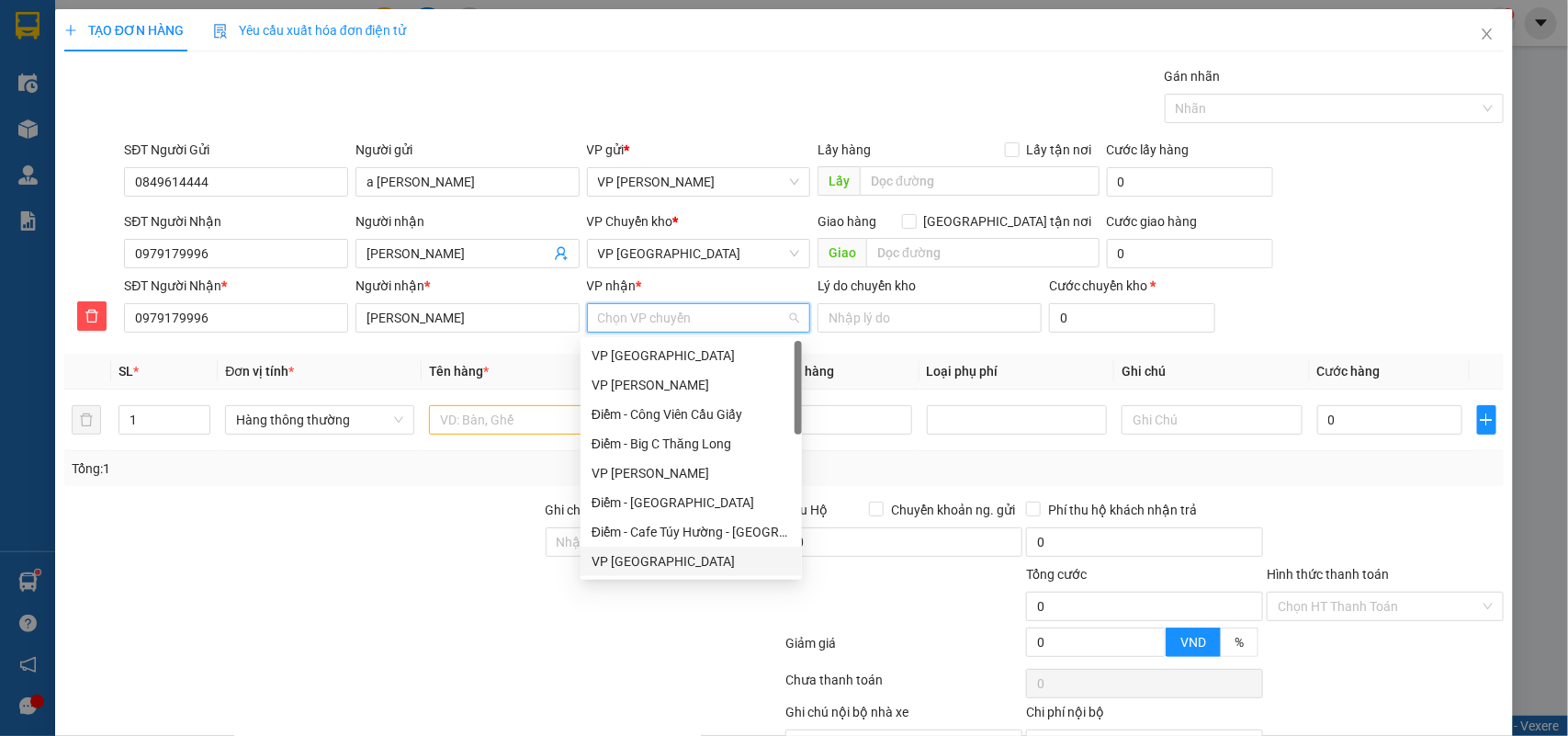
drag, startPoint x: 629, startPoint y: 548, endPoint x: 519, endPoint y: 496, distance: 121.7
click at [629, 549] on div "VP [GEOGRAPHIC_DATA]" at bounding box center [691, 561] width 221 height 29
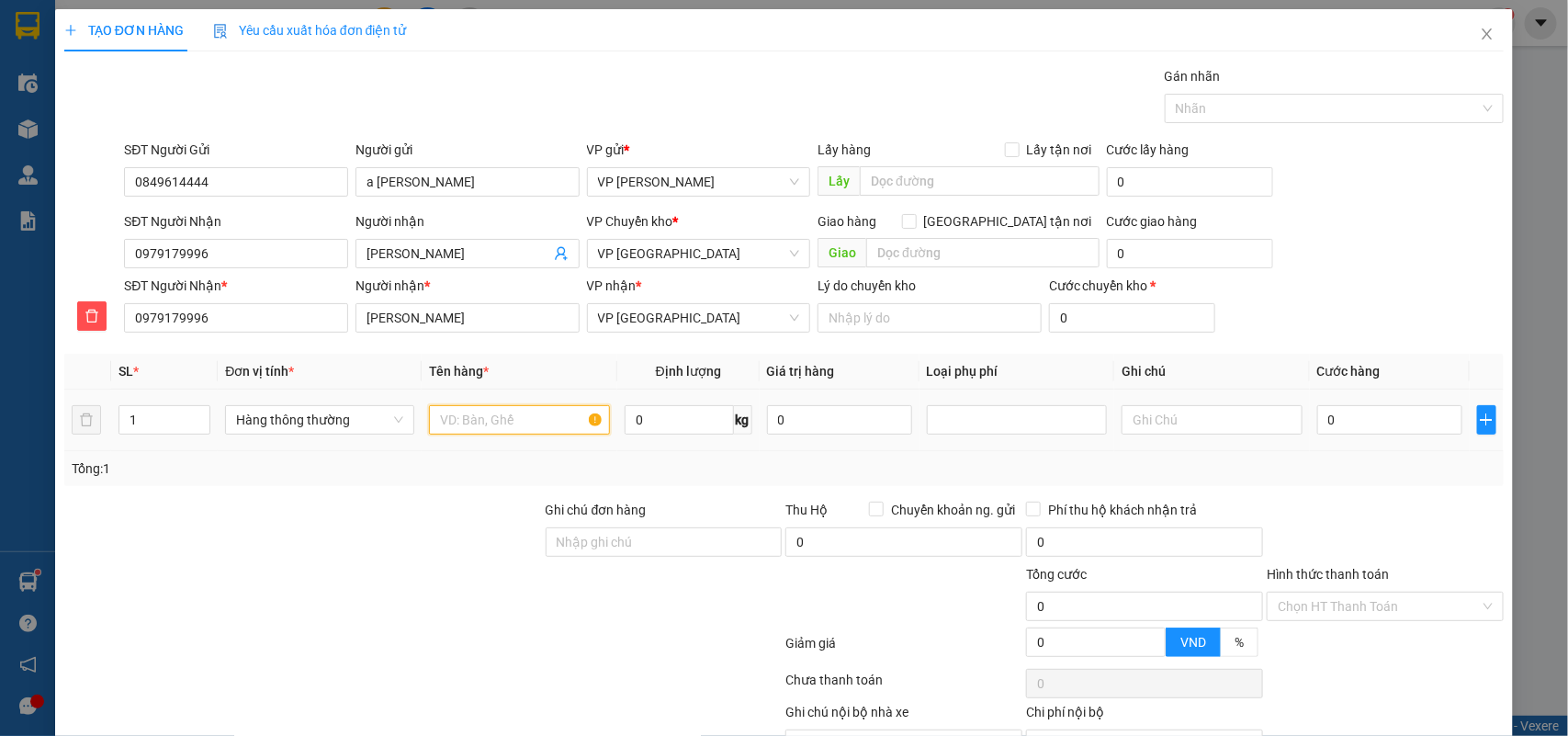
click at [469, 419] on input "text" at bounding box center [519, 419] width 181 height 29
type input "túi giấy dép"
click at [1365, 420] on input "0" at bounding box center [1389, 419] width 145 height 29
type input "3"
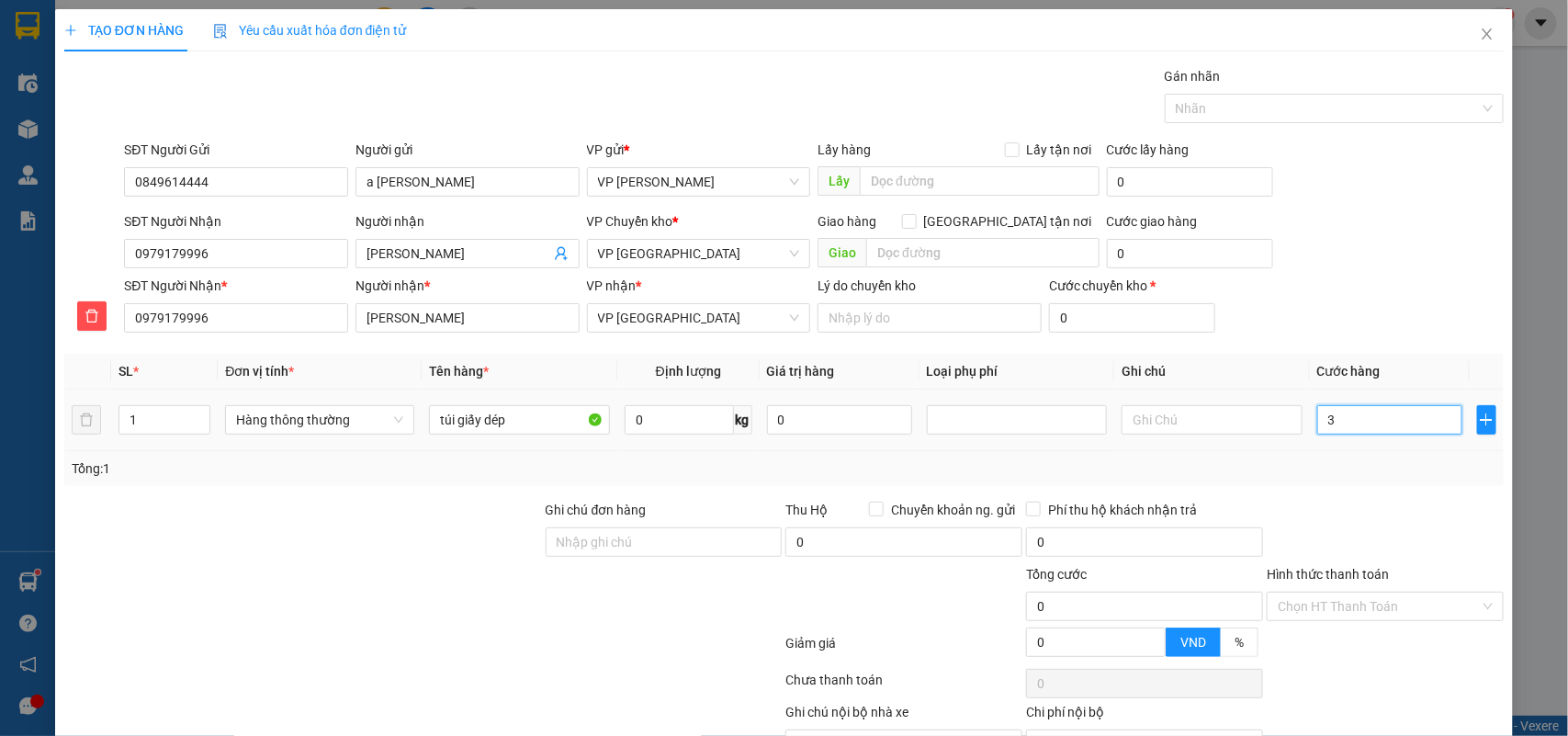
type input "3"
type input "30"
type input "30.000"
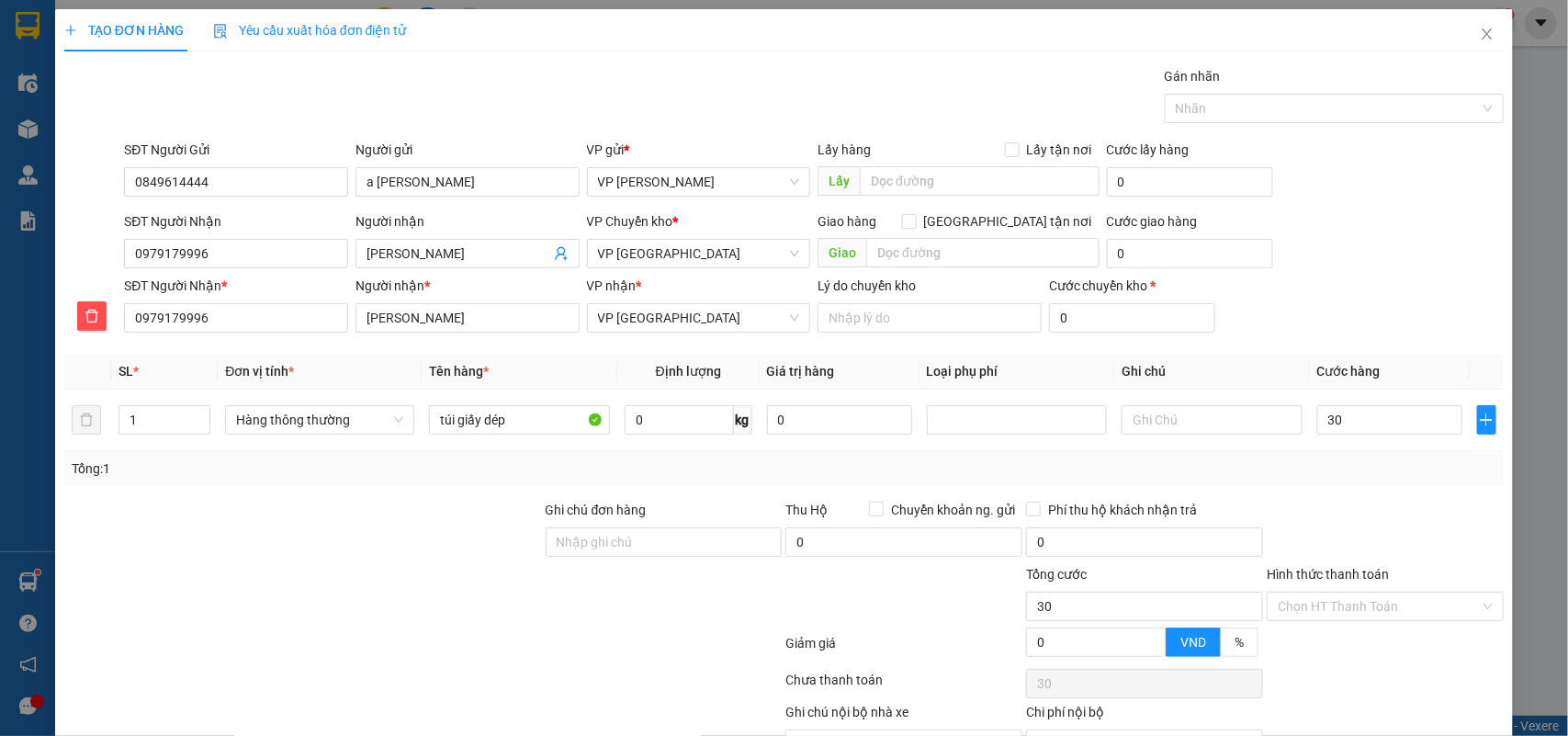
type input "30.000"
click at [1322, 479] on div "Tổng: 1" at bounding box center [784, 468] width 1425 height 20
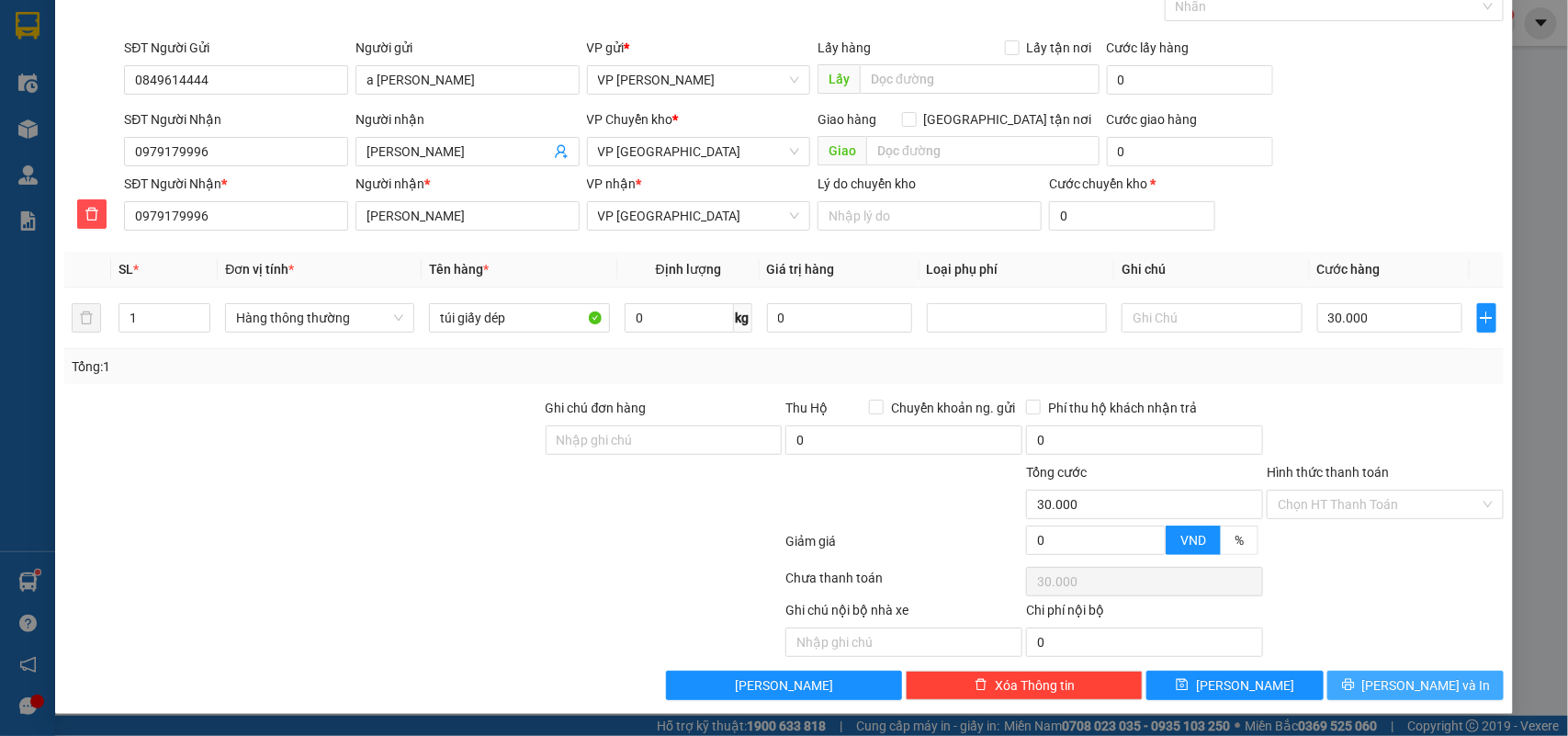
click at [1354, 690] on icon "printer" at bounding box center [1348, 685] width 12 height 12
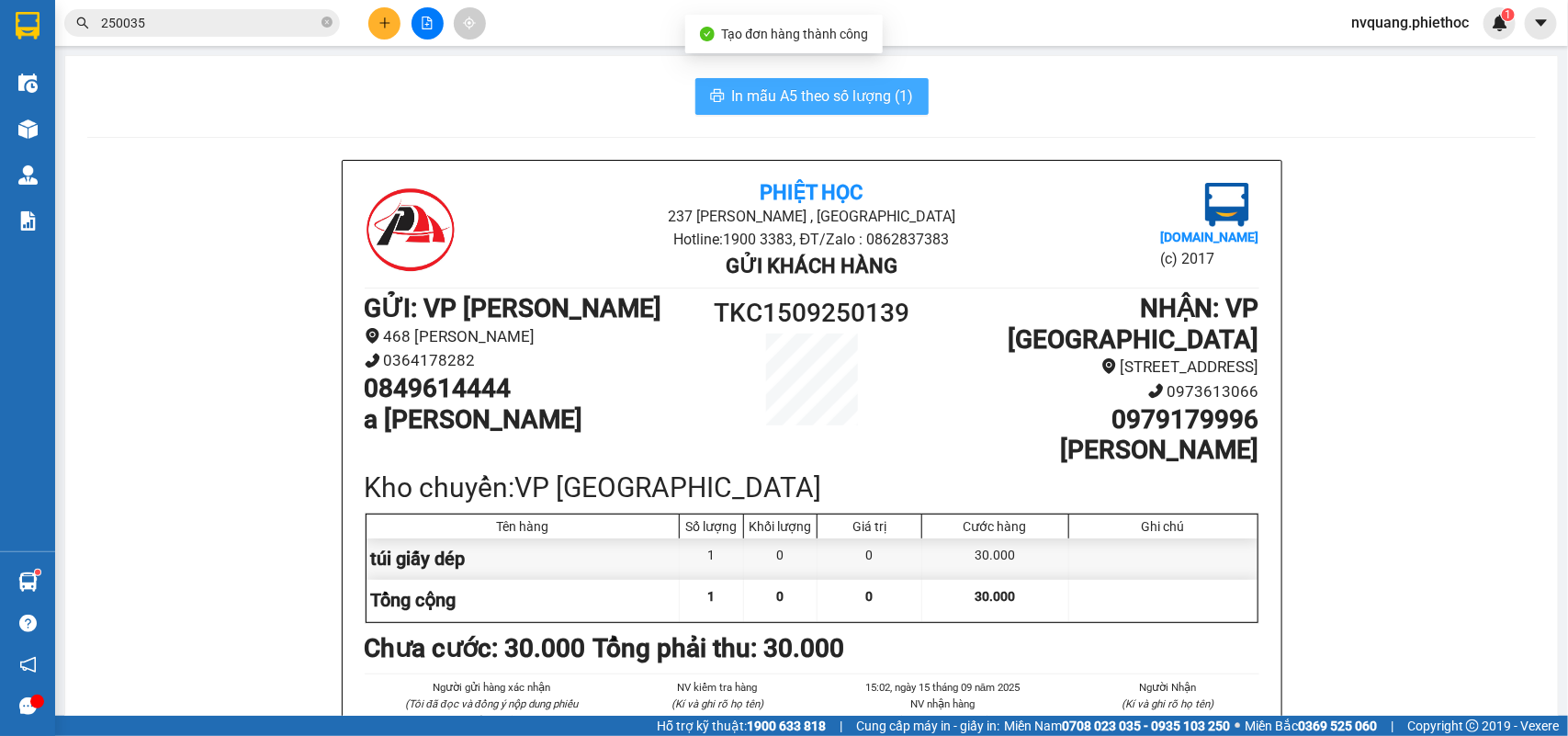
click at [787, 109] on button "In mẫu A5 theo số lượng (1)" at bounding box center [811, 96] width 234 height 37
click at [787, 104] on span "In mẫu A5 theo số lượng (1)" at bounding box center [823, 96] width 182 height 23
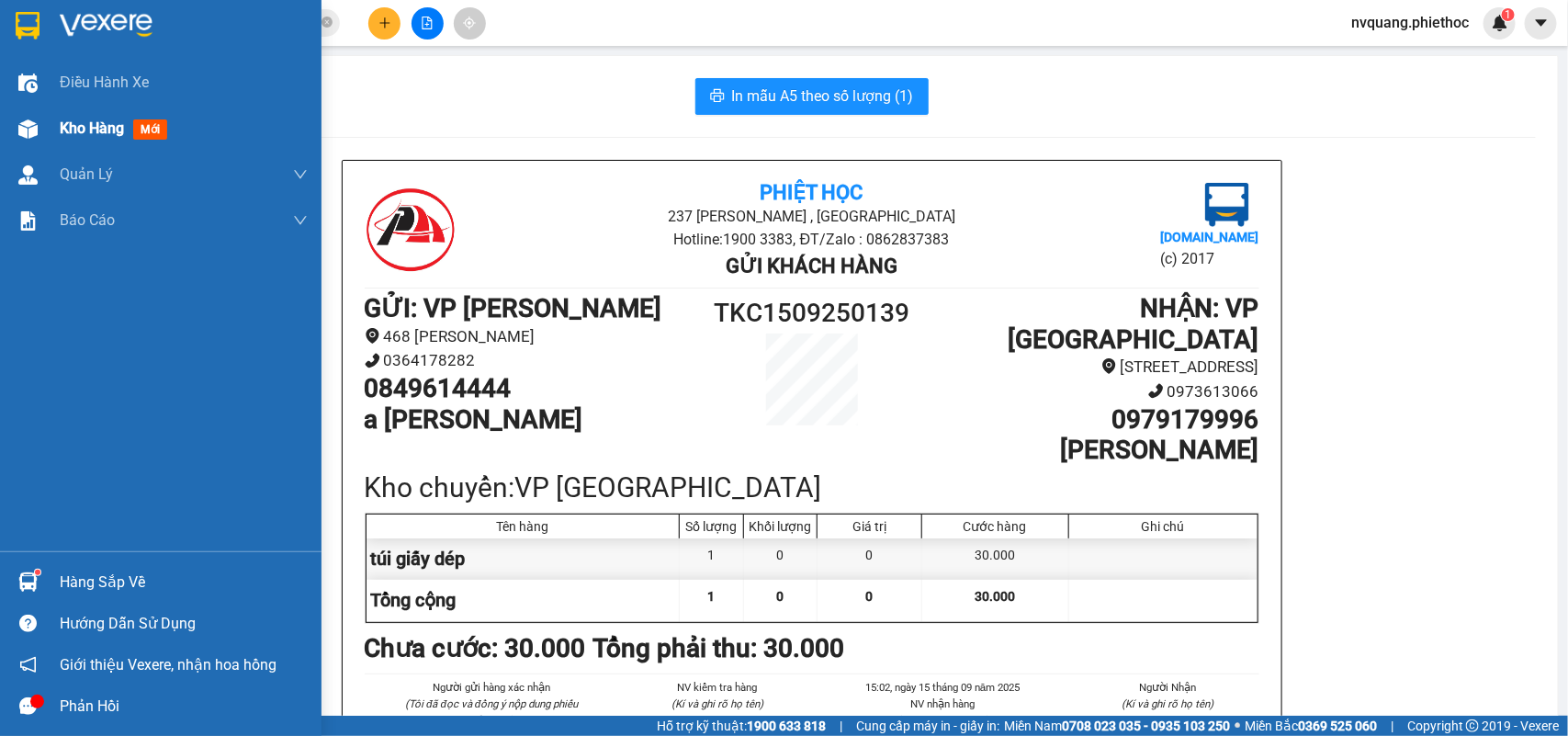
click at [84, 129] on span "Kho hàng" at bounding box center [92, 128] width 64 height 17
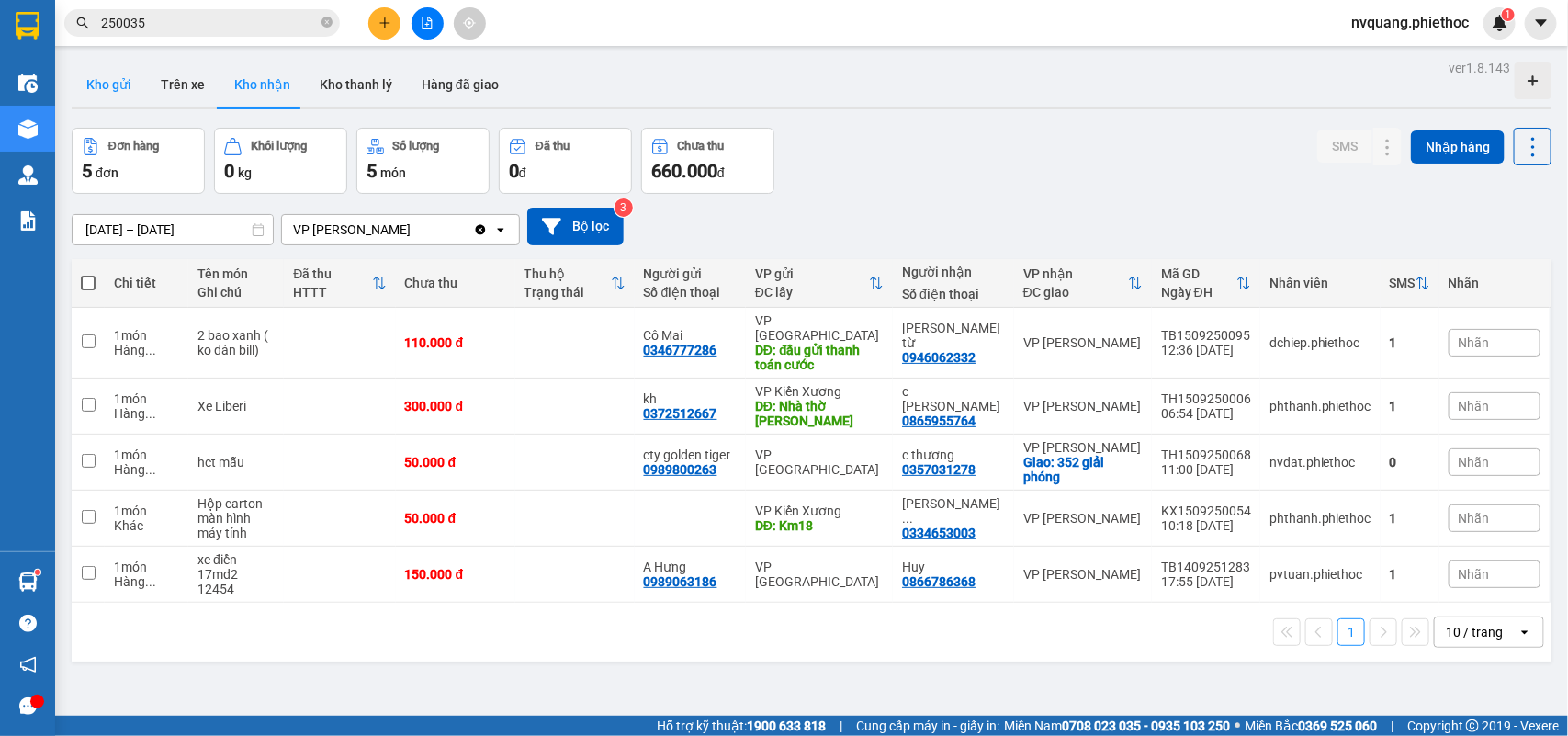
click at [96, 99] on button "Kho gửi" at bounding box center [109, 84] width 75 height 44
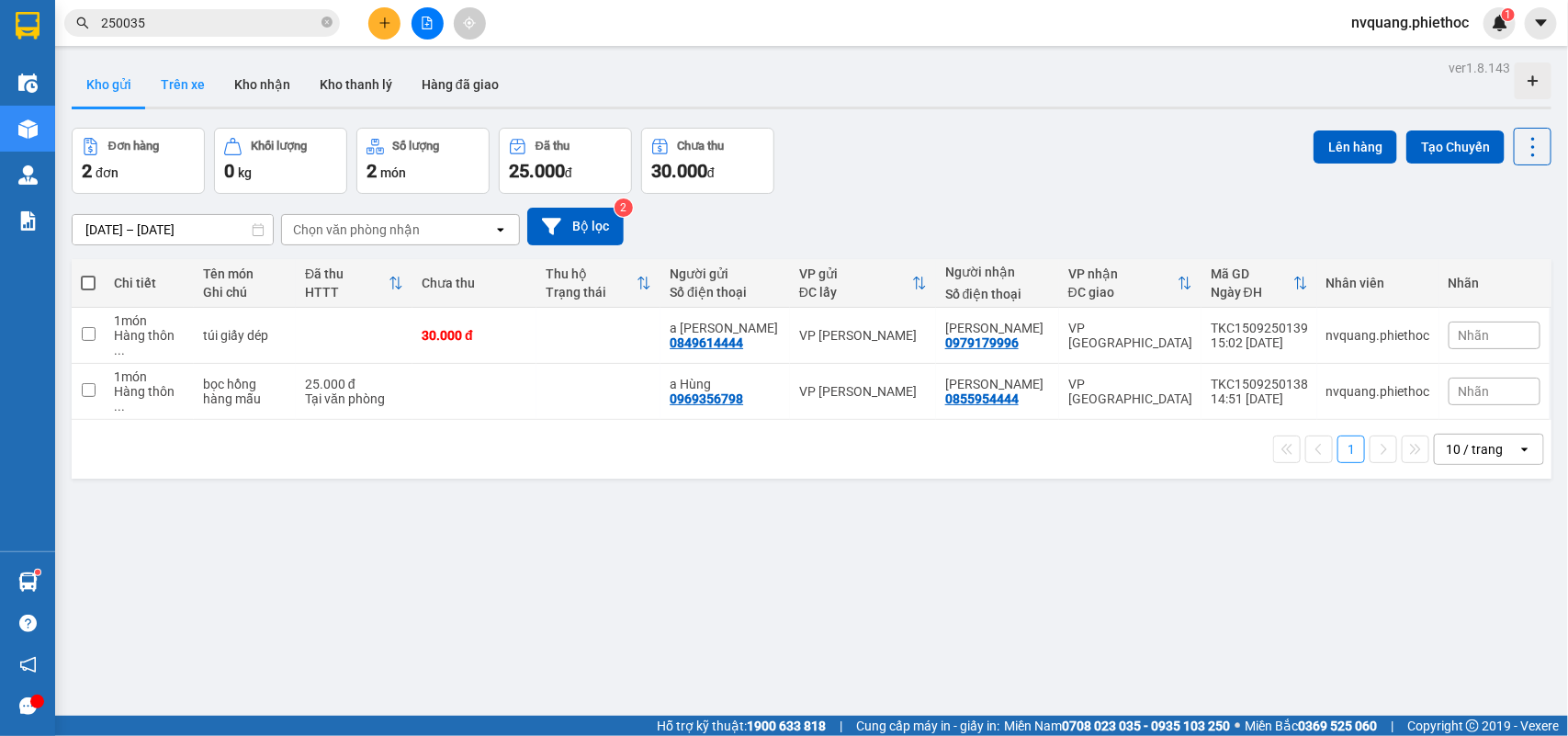
click at [173, 76] on button "Trên xe" at bounding box center [183, 84] width 74 height 44
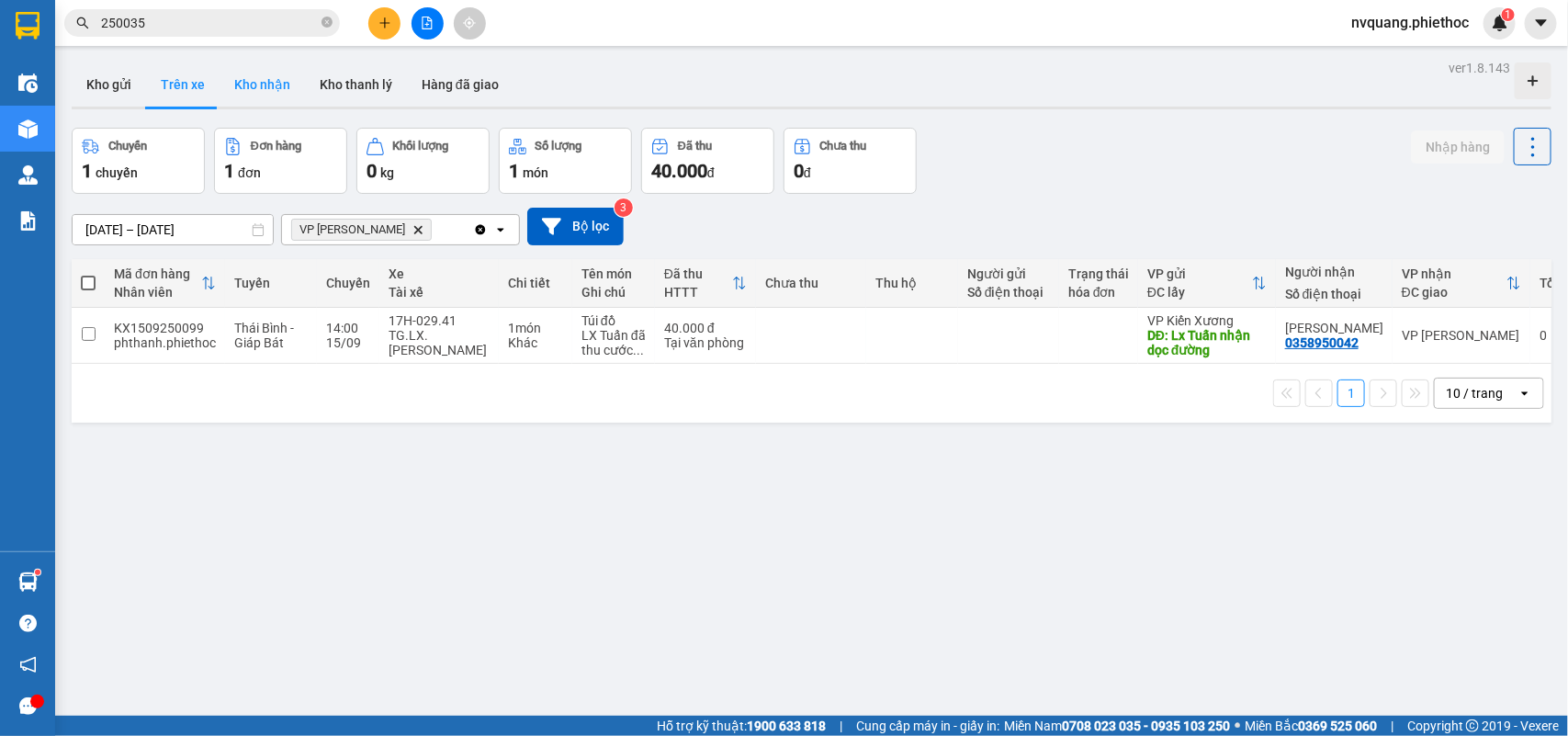
click at [239, 99] on button "Kho nhận" at bounding box center [262, 84] width 85 height 44
type input "[DATE] – [DATE]"
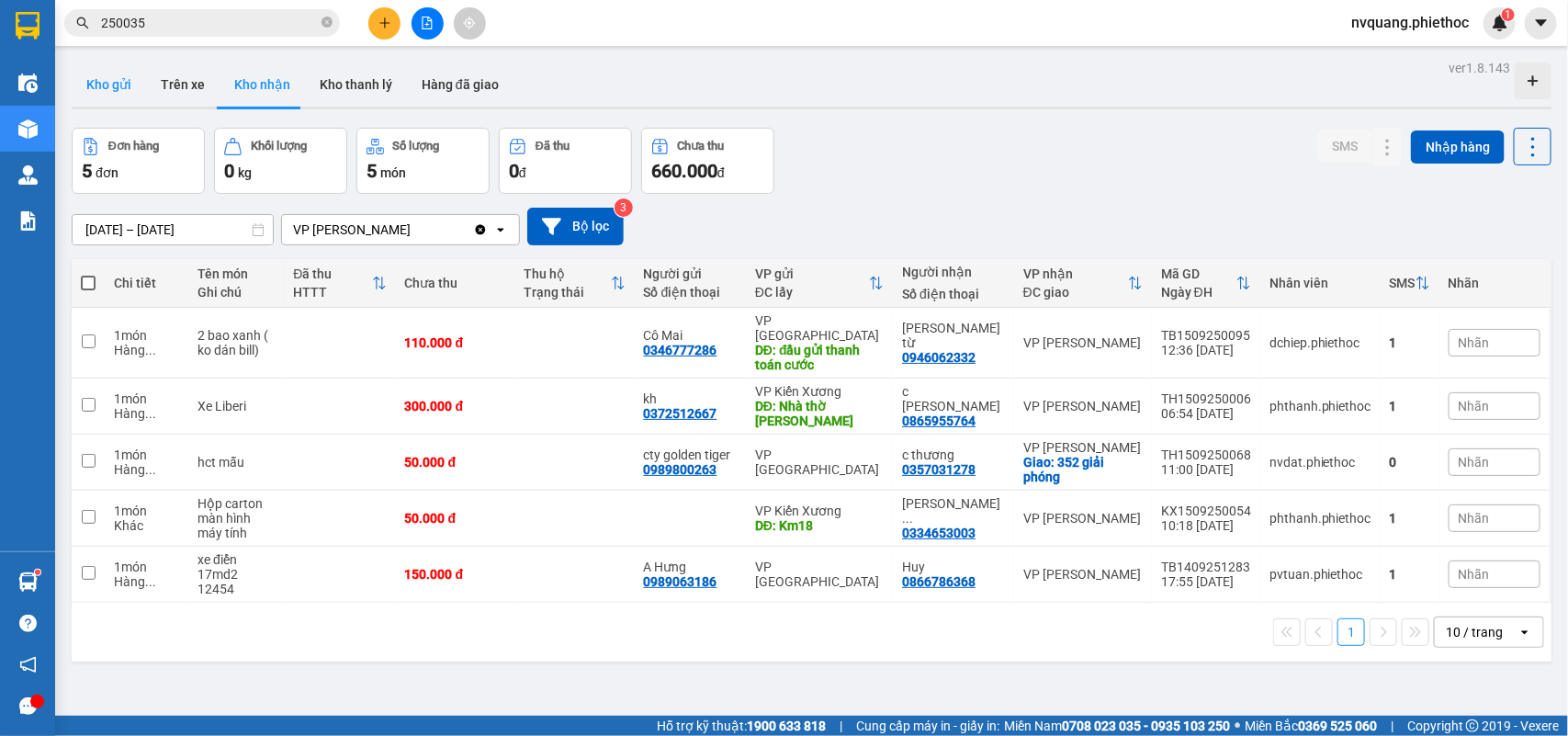
click at [99, 79] on button "Kho gửi" at bounding box center [109, 84] width 75 height 44
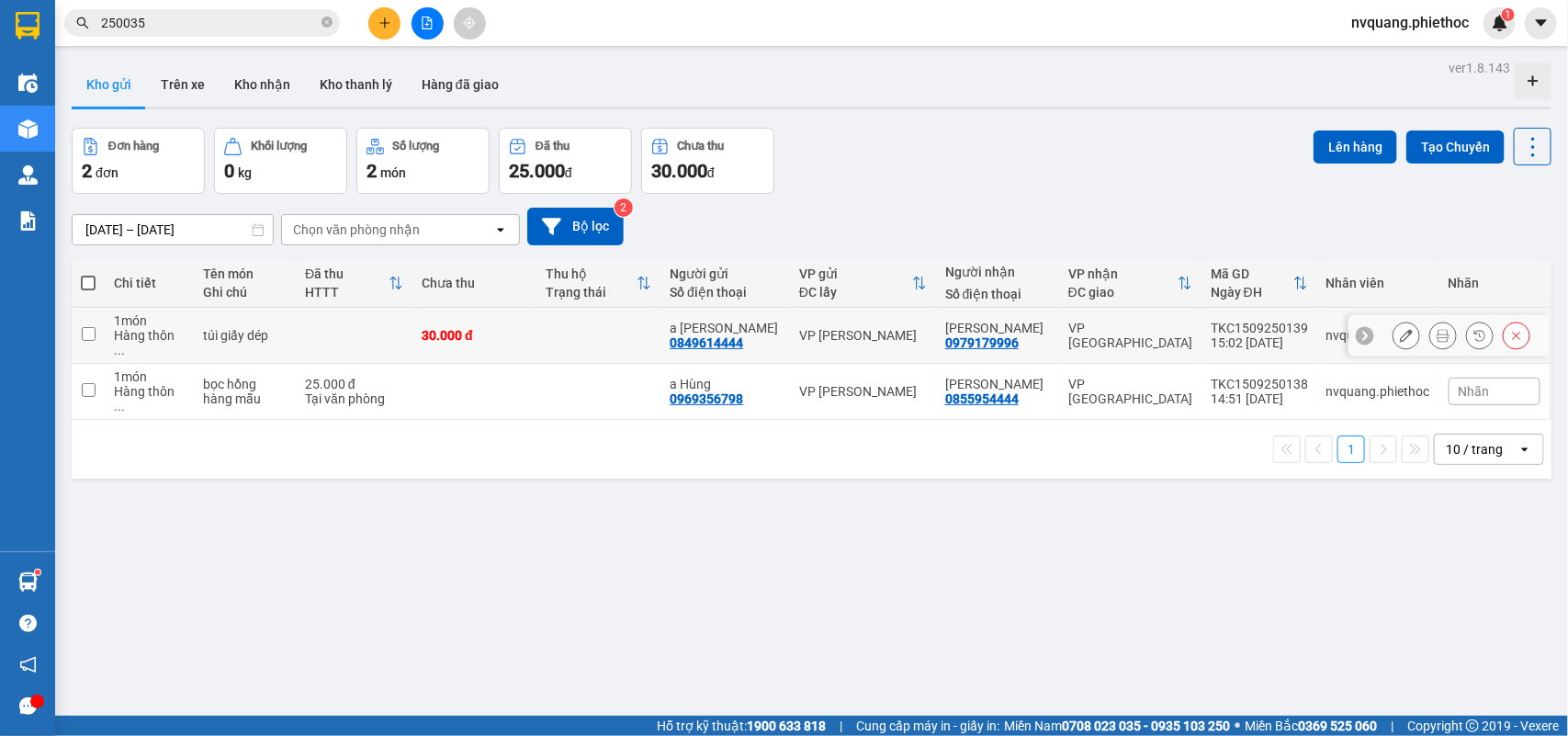
click at [514, 328] on div "30.000 đ" at bounding box center [475, 336] width 106 height 15
checkbox input "true"
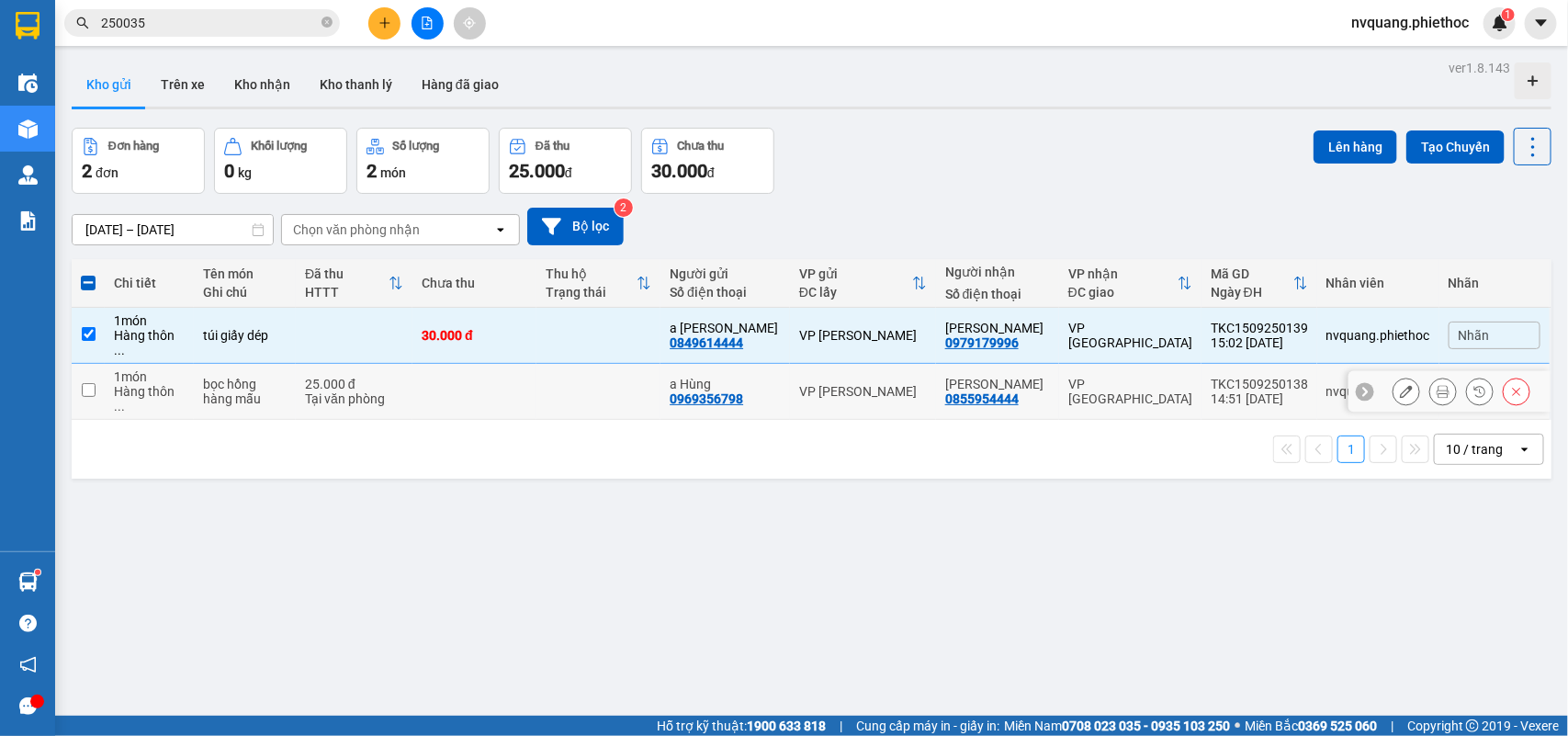
click at [508, 364] on td at bounding box center [474, 392] width 124 height 56
checkbox input "true"
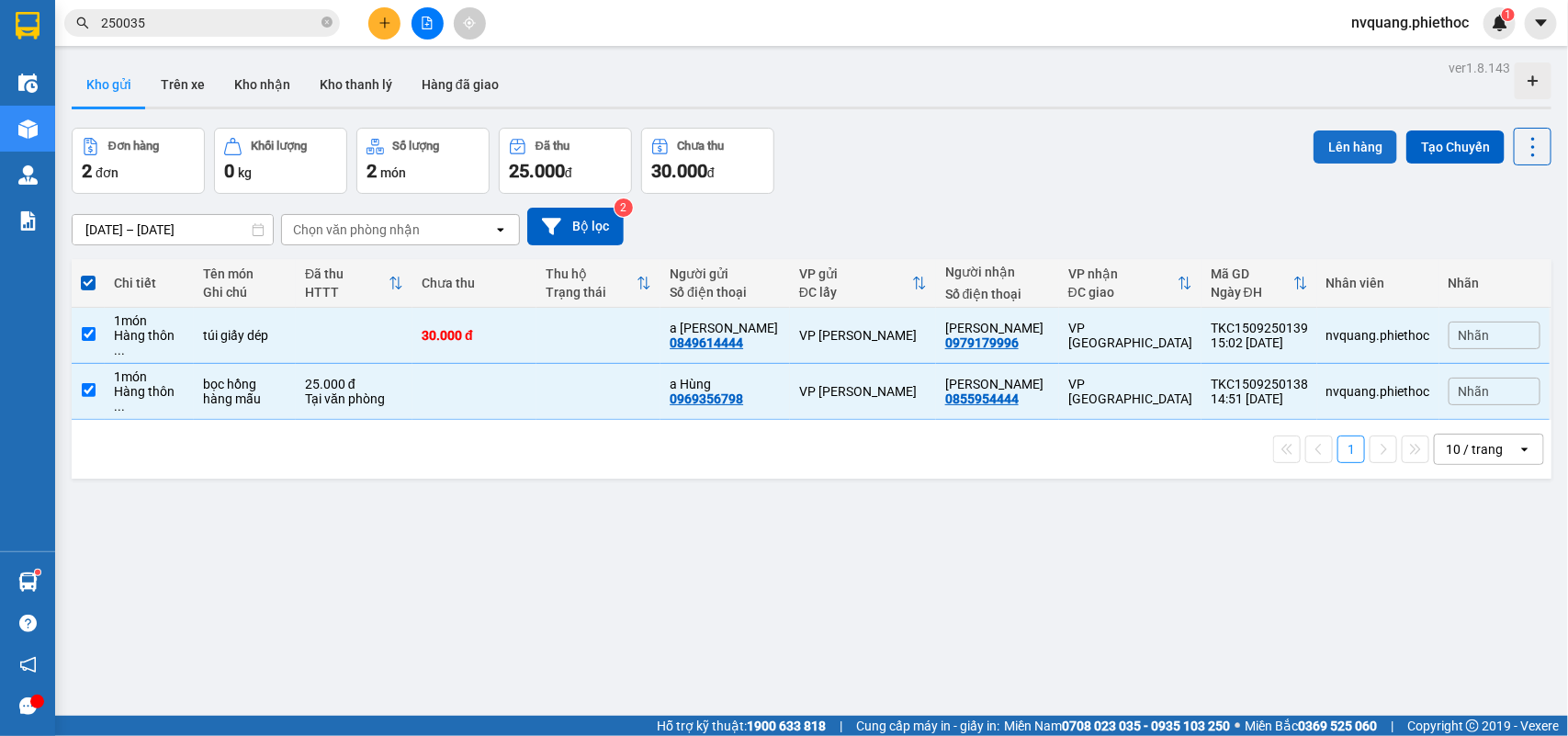
click at [1324, 149] on button "Lên hàng" at bounding box center [1355, 147] width 83 height 33
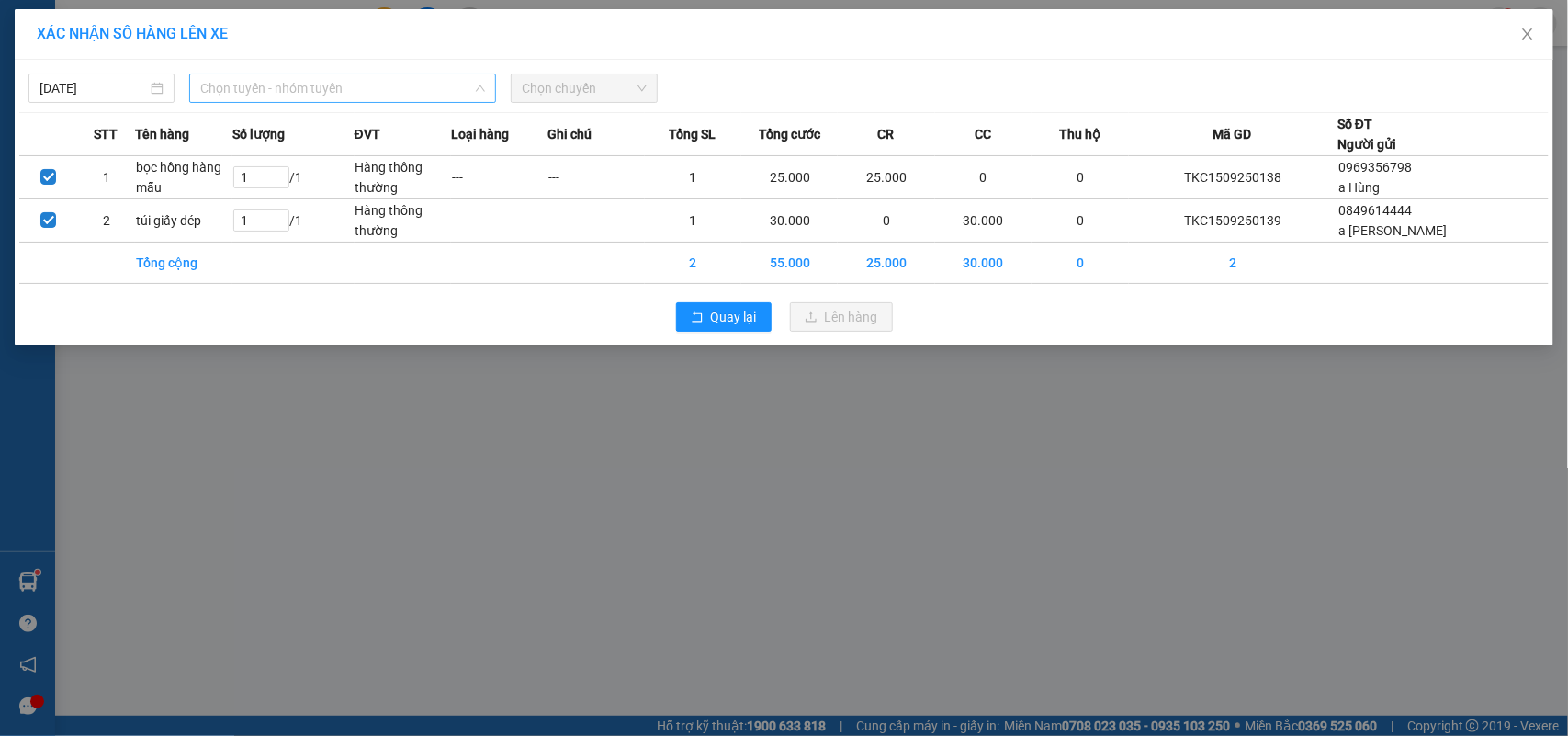
click at [399, 98] on span "Chọn tuyến - nhóm tuyến" at bounding box center [342, 88] width 285 height 27
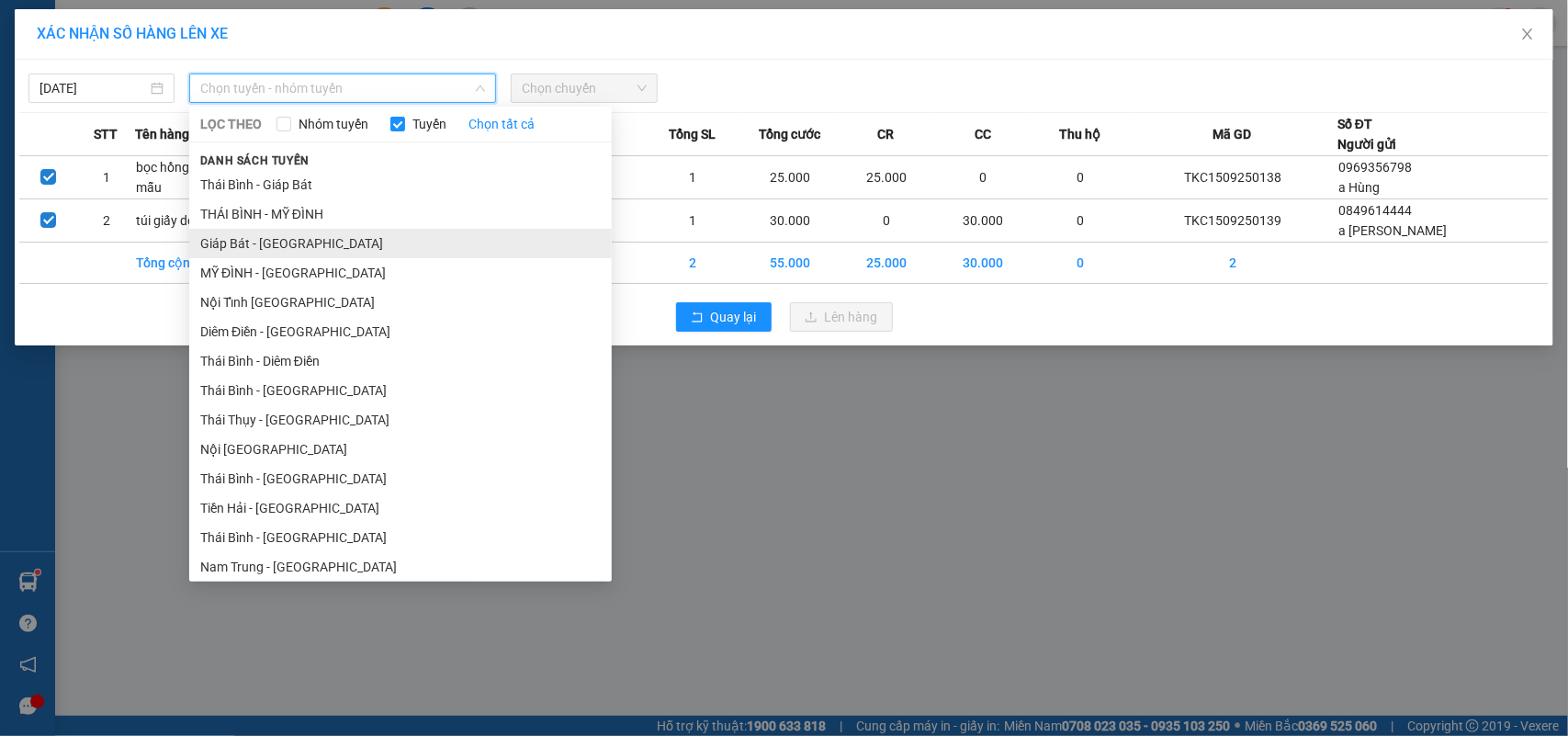
click at [237, 240] on li "Giáp Bát - [GEOGRAPHIC_DATA]" at bounding box center [400, 243] width 423 height 29
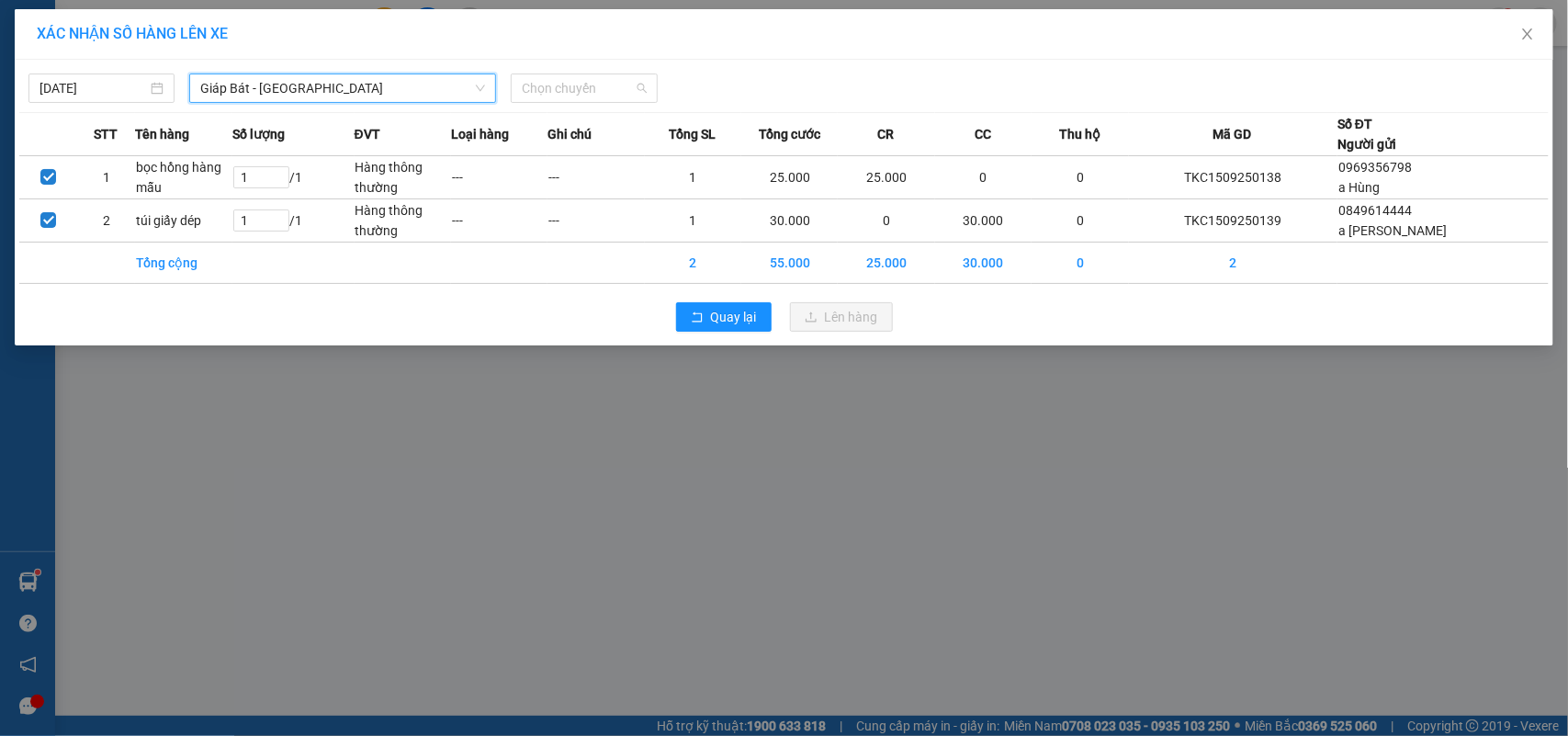
drag, startPoint x: 561, startPoint y: 88, endPoint x: 549, endPoint y: 107, distance: 22.5
click at [561, 87] on span "Chọn chuyến" at bounding box center [584, 88] width 124 height 27
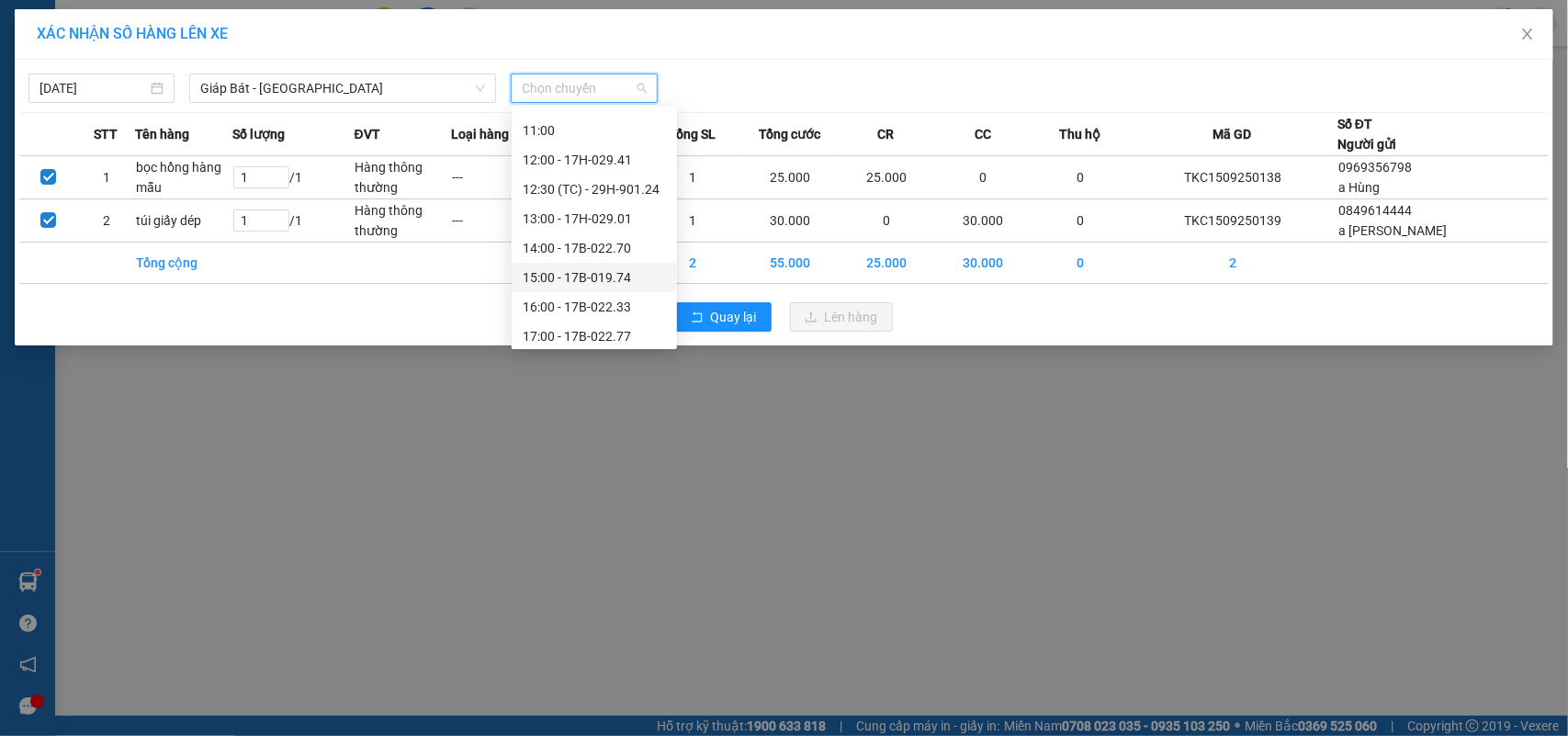
scroll to position [323, 0]
click at [592, 218] on div "16:00 - 17B-022.33" at bounding box center [595, 214] width 144 height 20
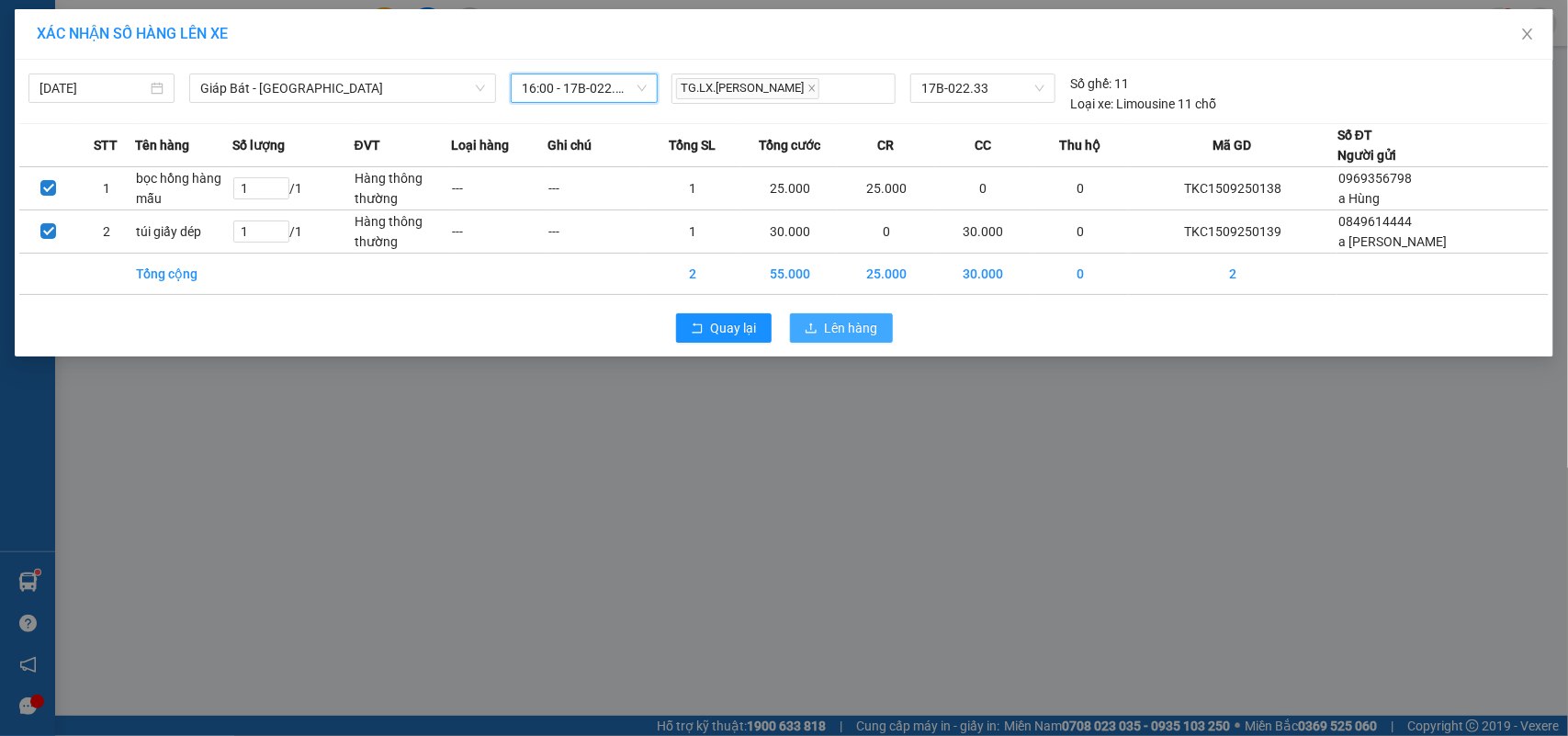
click at [832, 335] on span "Lên hàng" at bounding box center [851, 327] width 53 height 20
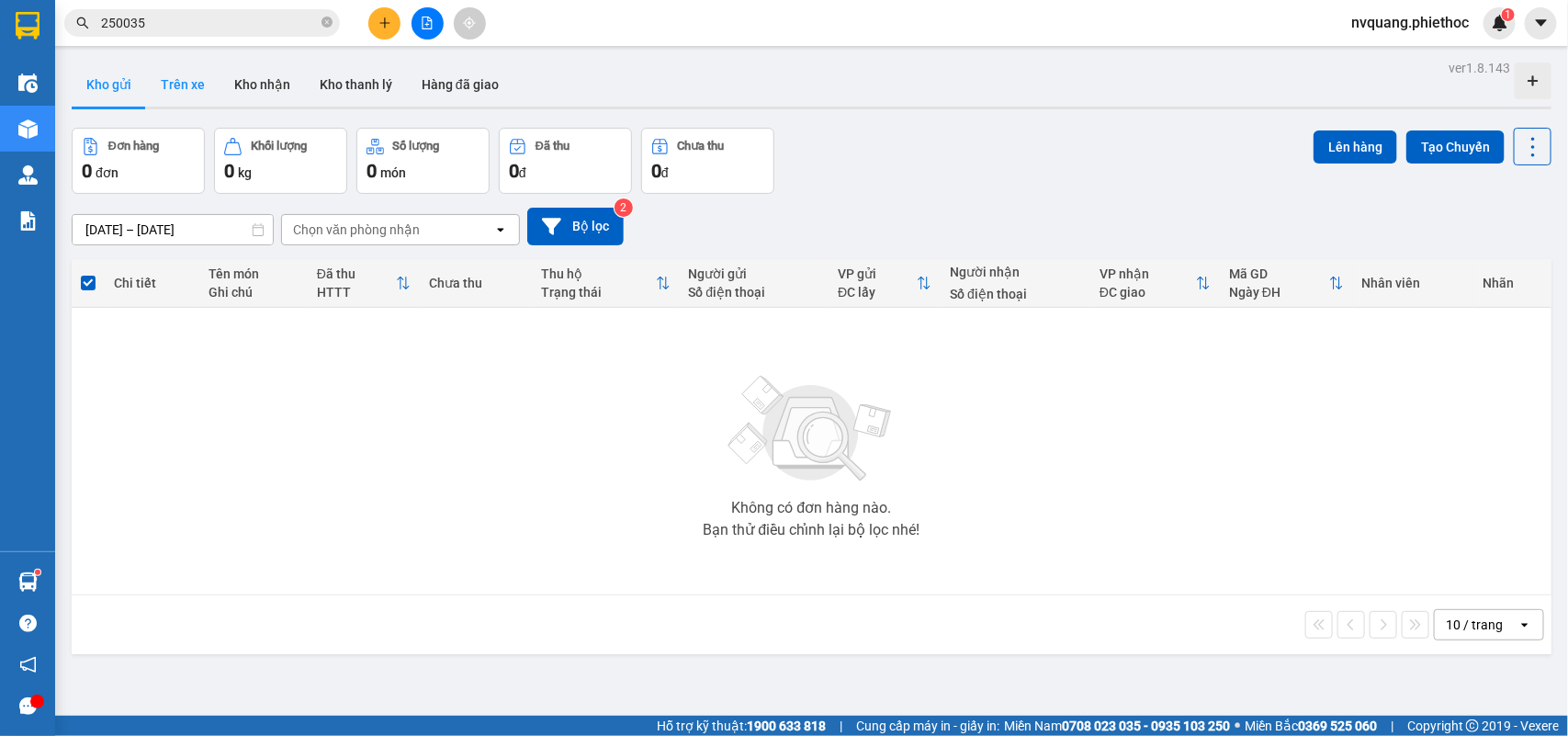
click at [168, 76] on button "Trên xe" at bounding box center [183, 84] width 74 height 44
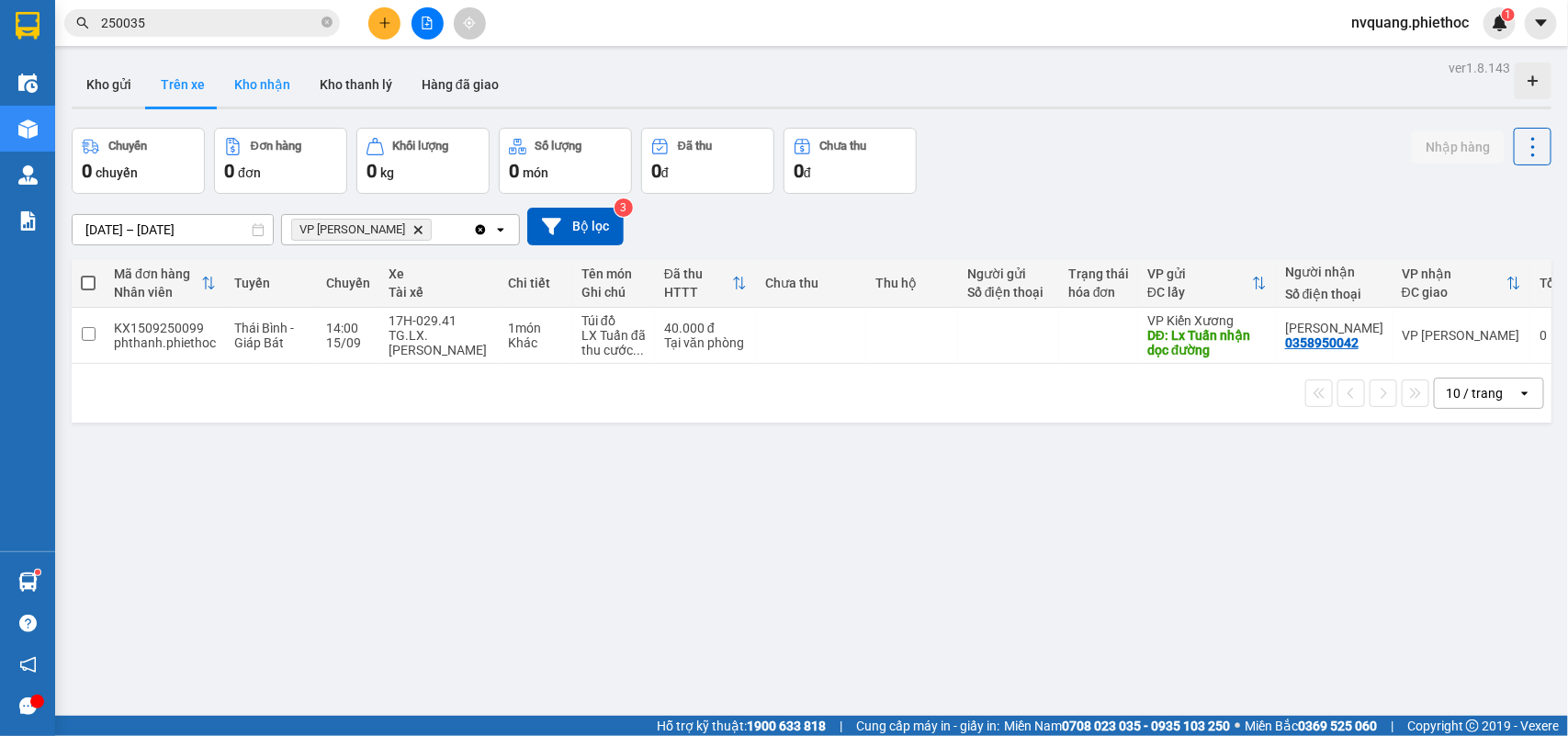
click at [253, 89] on button "Kho nhận" at bounding box center [262, 84] width 85 height 44
type input "[DATE] – [DATE]"
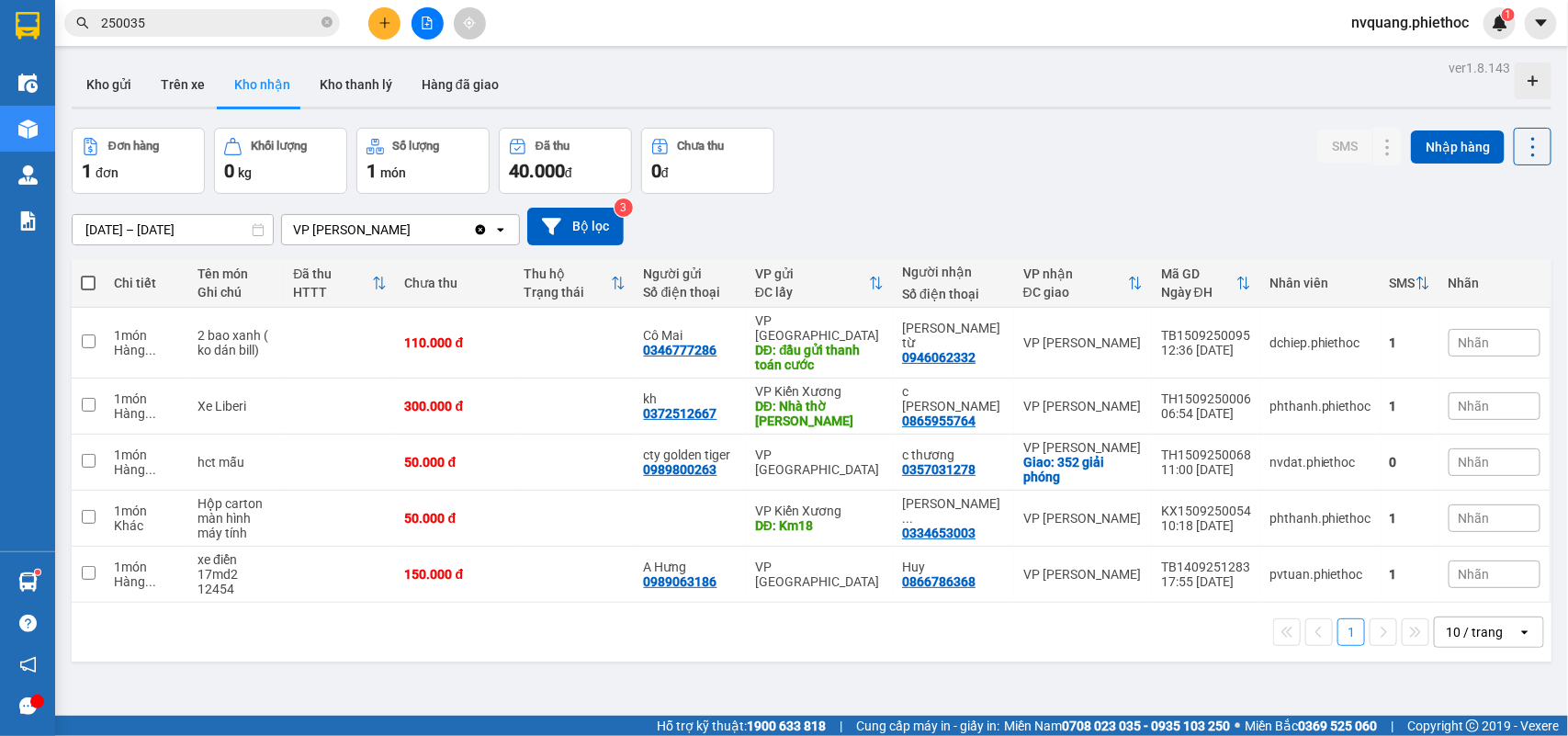
drag, startPoint x: 804, startPoint y: 531, endPoint x: 831, endPoint y: 592, distance: 66.7
click at [831, 617] on div "1 10 / trang open" at bounding box center [811, 632] width 1465 height 31
click at [1345, 568] on icon at bounding box center [1351, 574] width 13 height 13
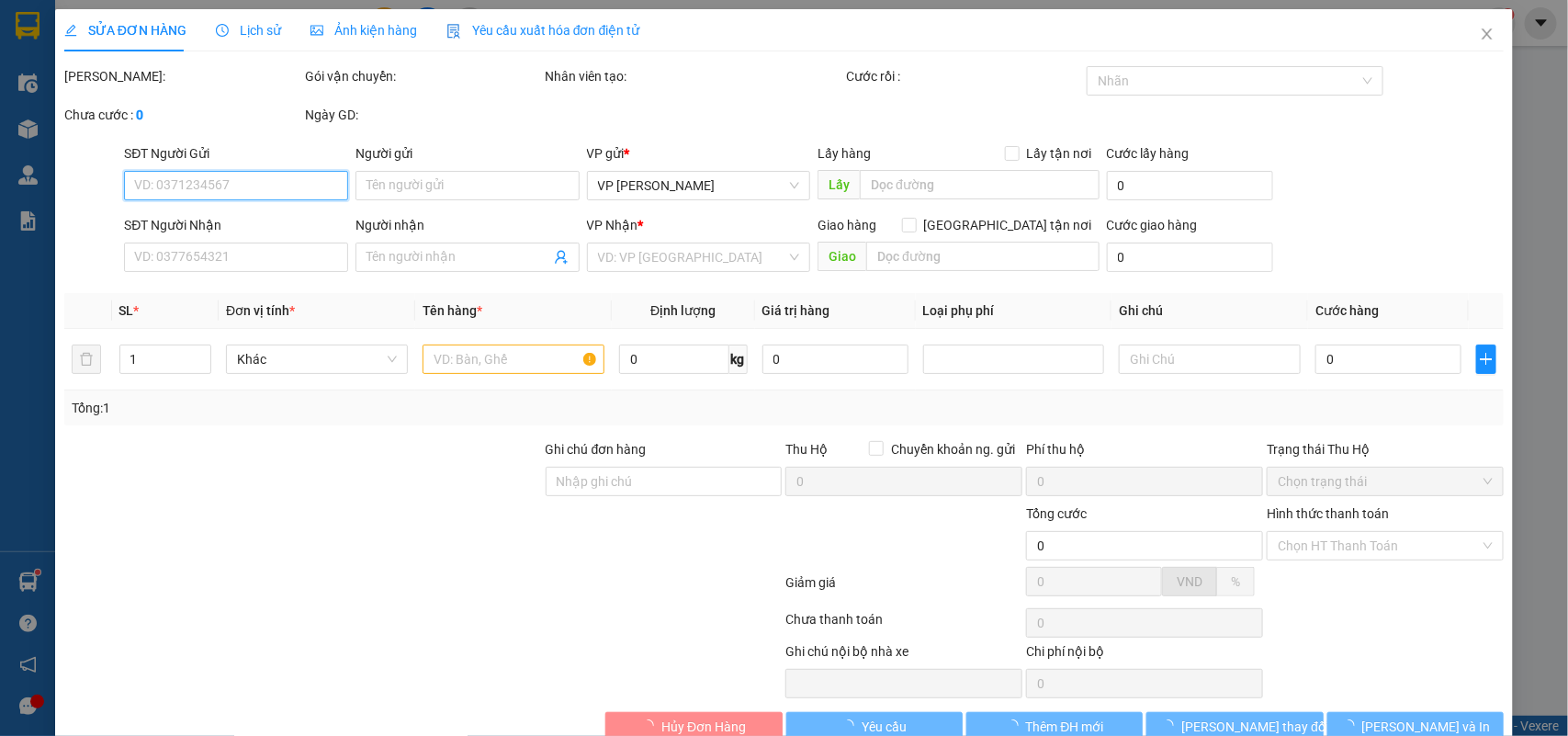
scroll to position [44, 0]
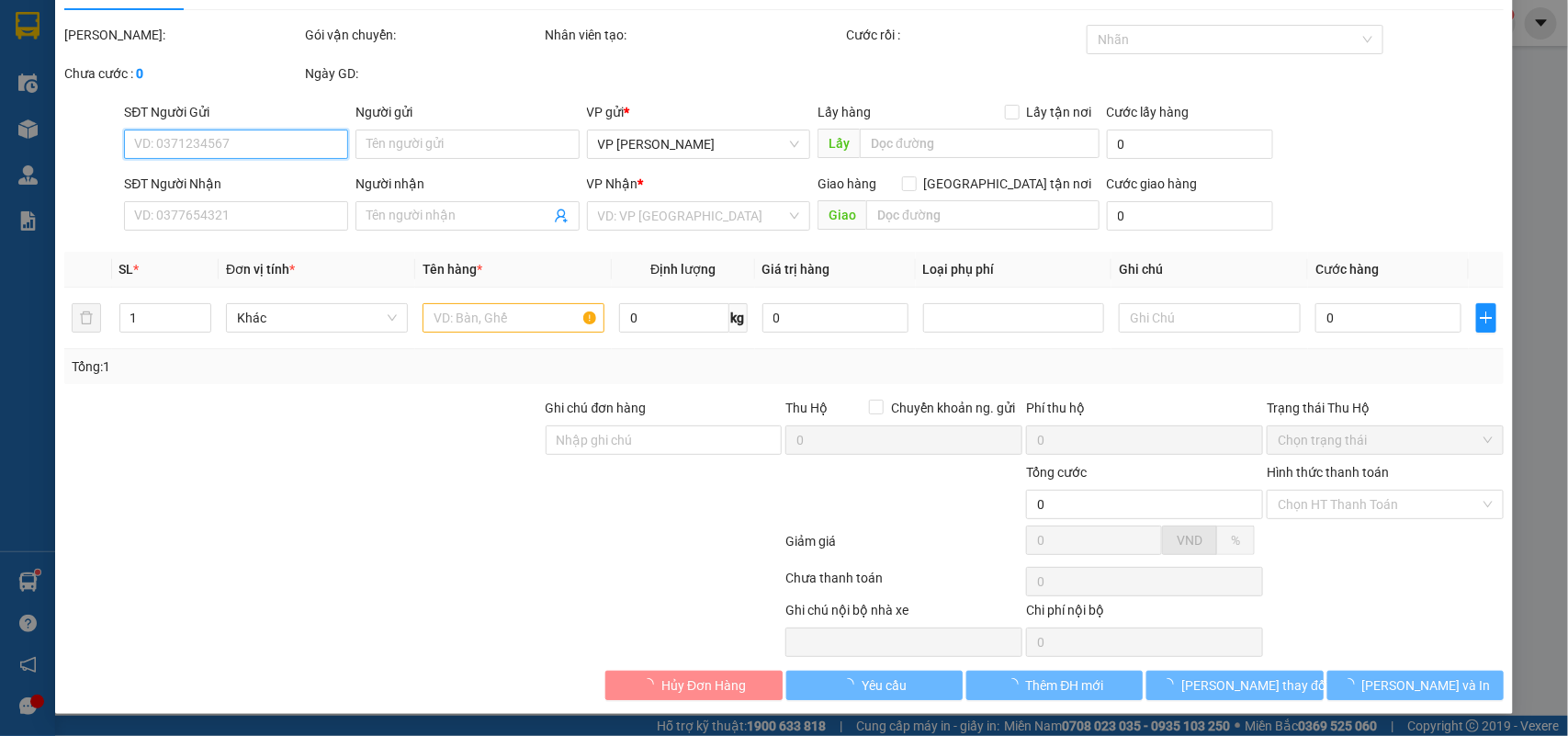
type input "0989063186"
type input "A Hưng"
type input "0866786368"
type input "Huy"
type input "150.000"
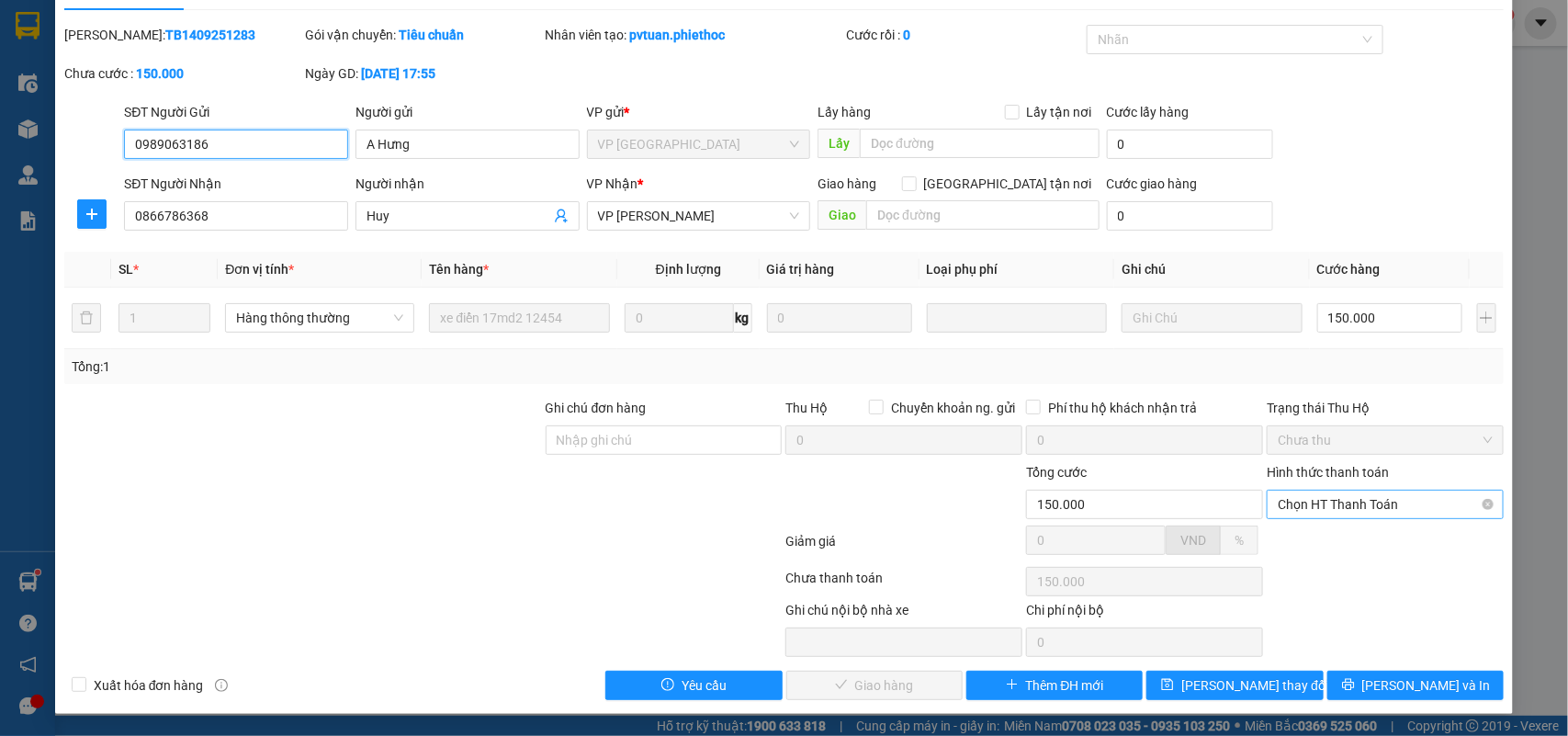
click at [1351, 491] on span "Chọn HT Thanh Toán" at bounding box center [1385, 504] width 215 height 27
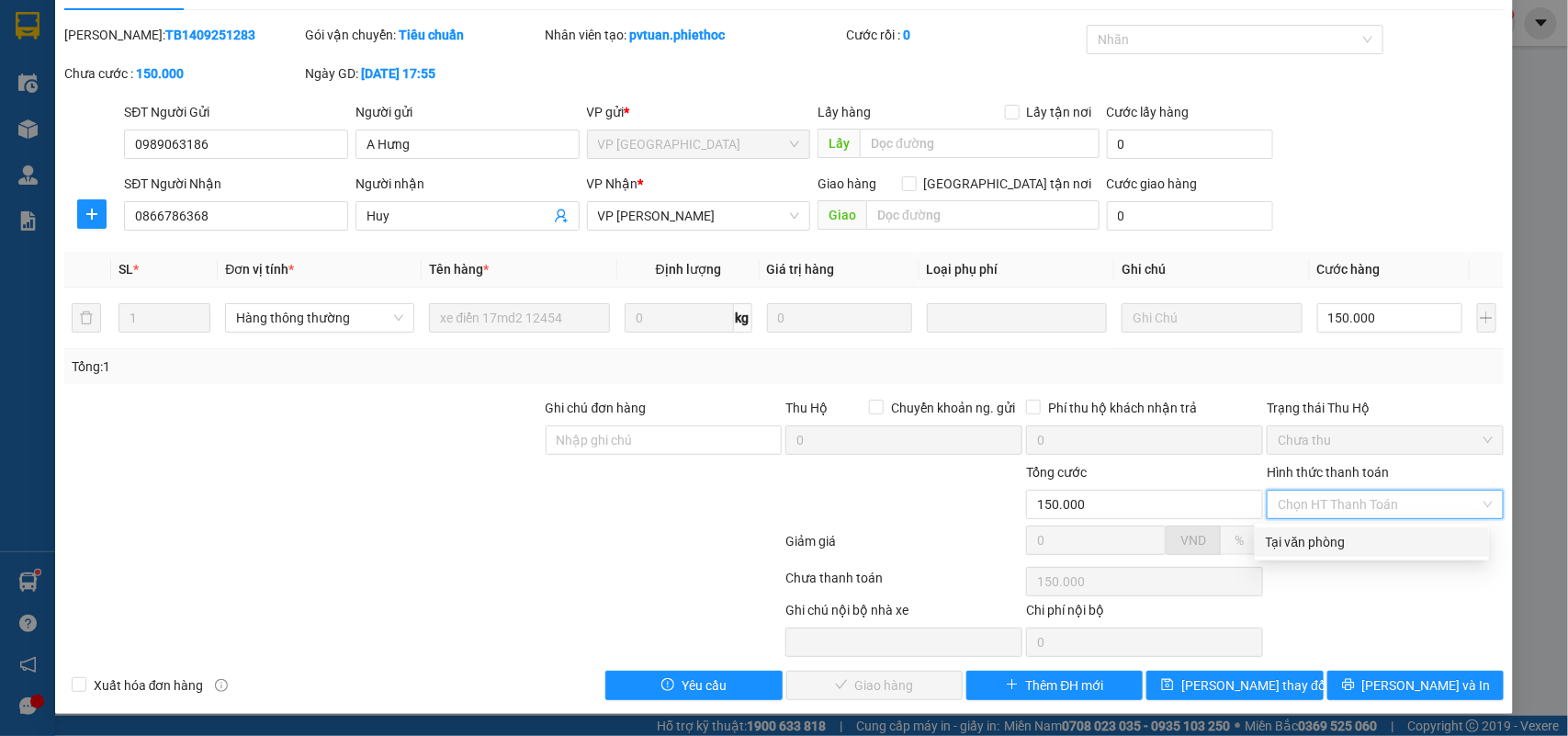
click at [1333, 535] on div "Tại văn phòng" at bounding box center [1371, 541] width 212 height 20
type input "0"
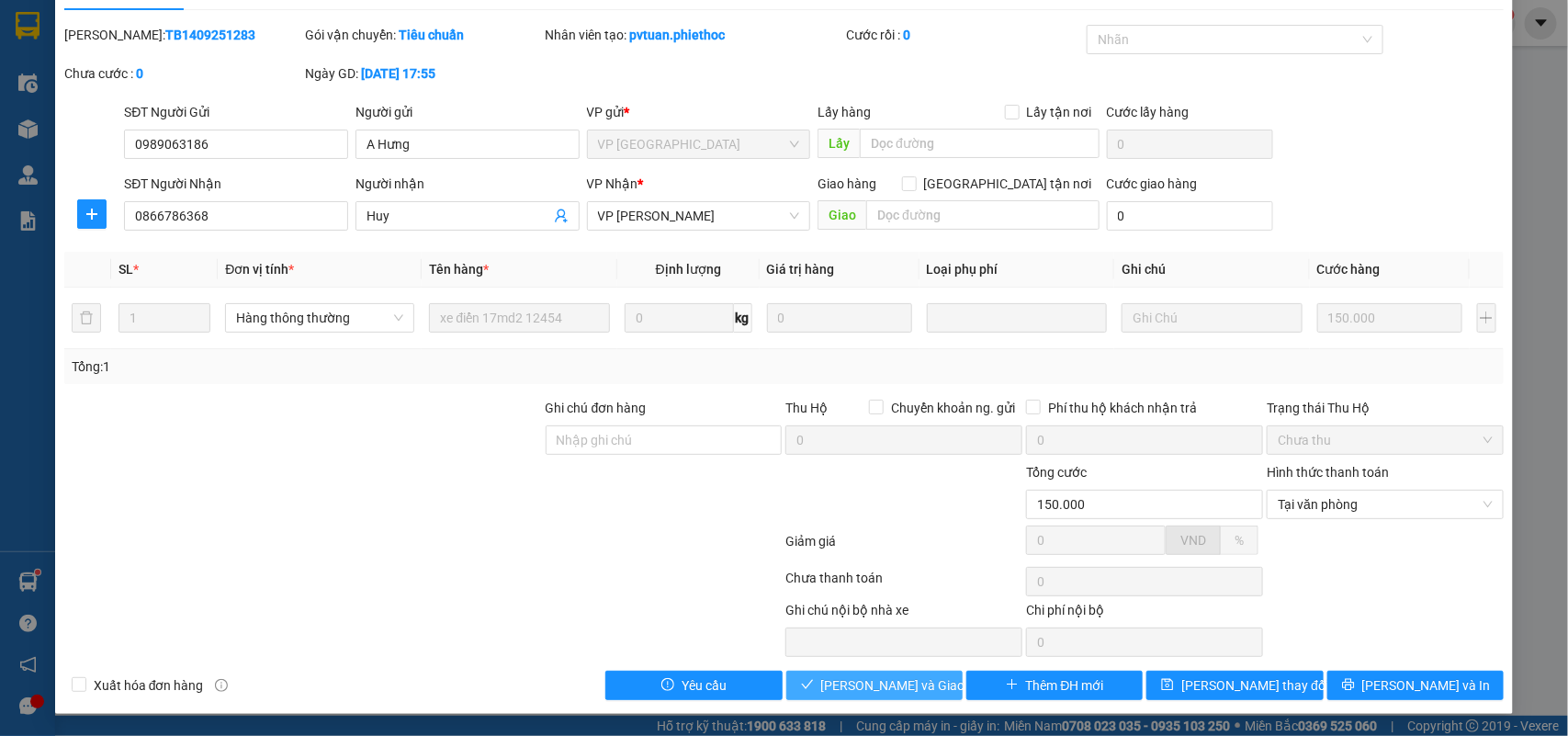
click at [889, 678] on span "[PERSON_NAME] và Giao hàng" at bounding box center [909, 685] width 176 height 20
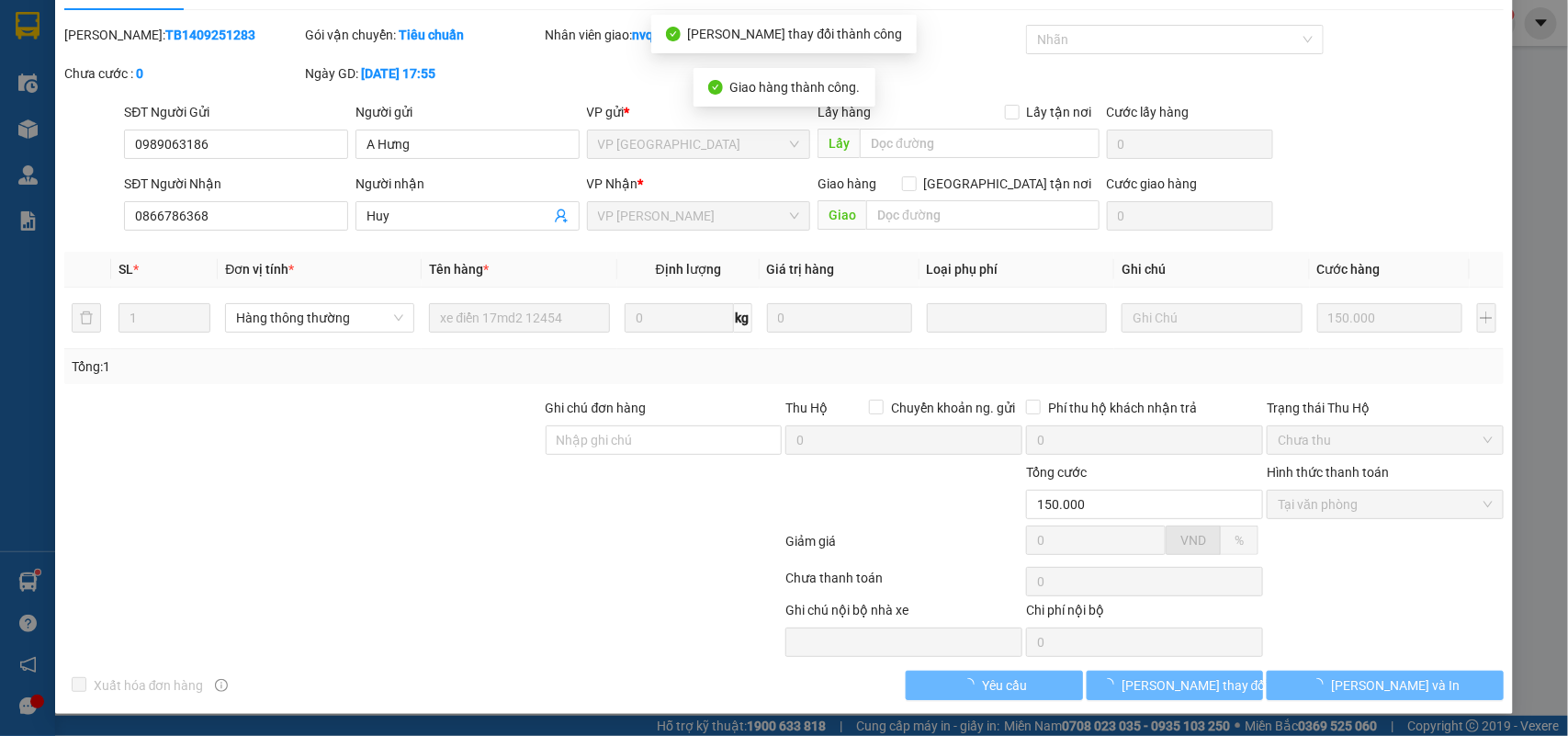
scroll to position [0, 0]
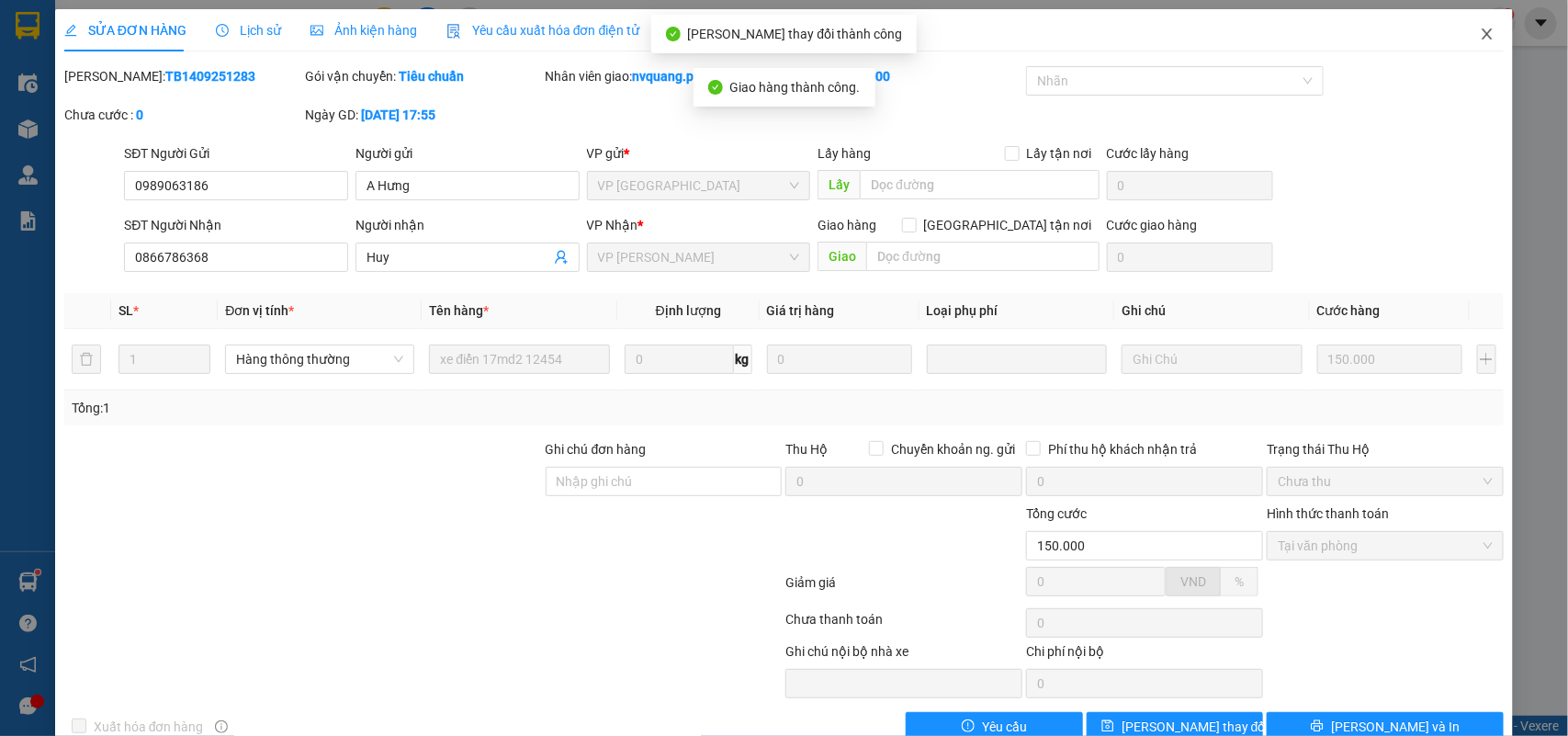
click at [1480, 28] on icon "close" at bounding box center [1488, 34] width 15 height 15
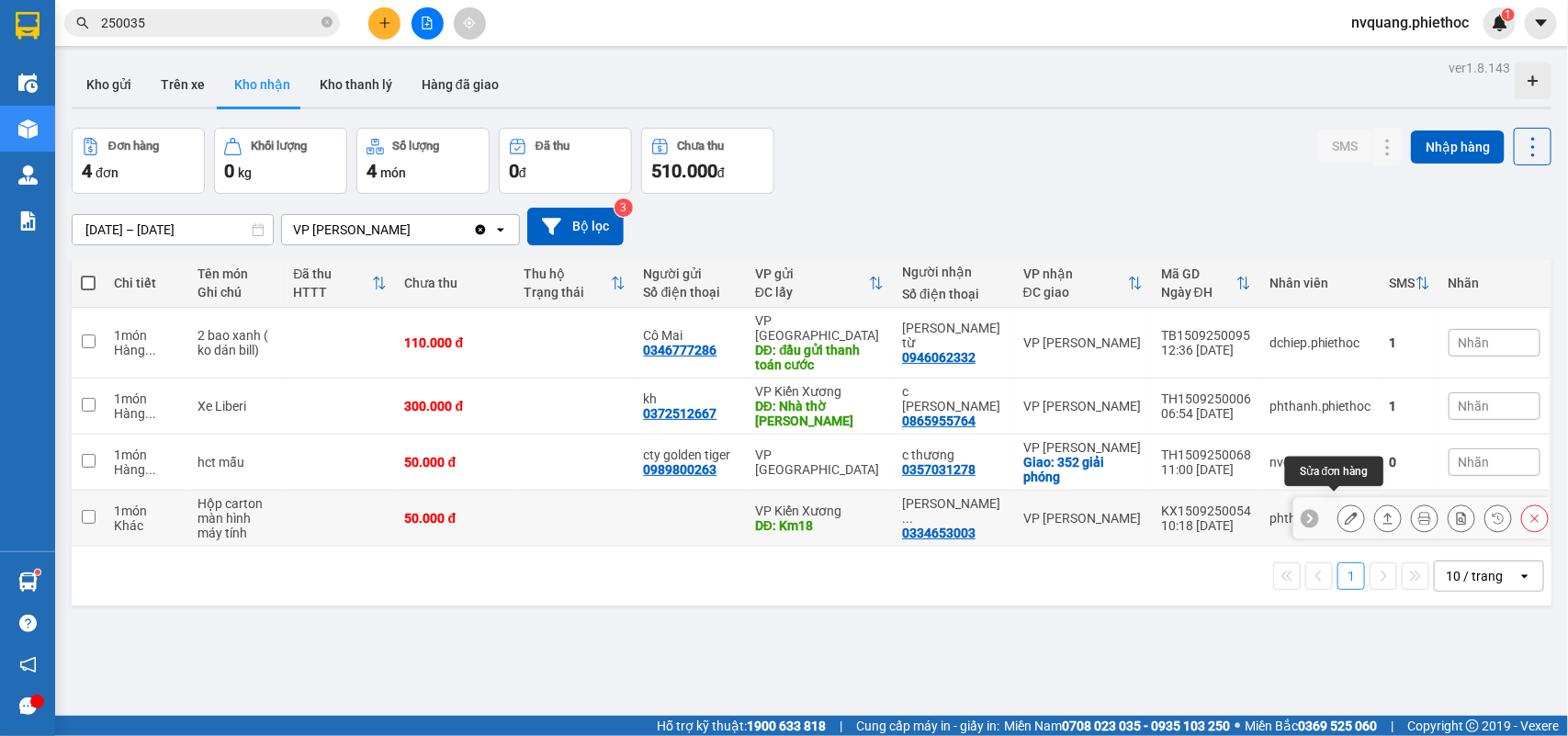
click at [1338, 502] on button at bounding box center [1350, 518] width 26 height 32
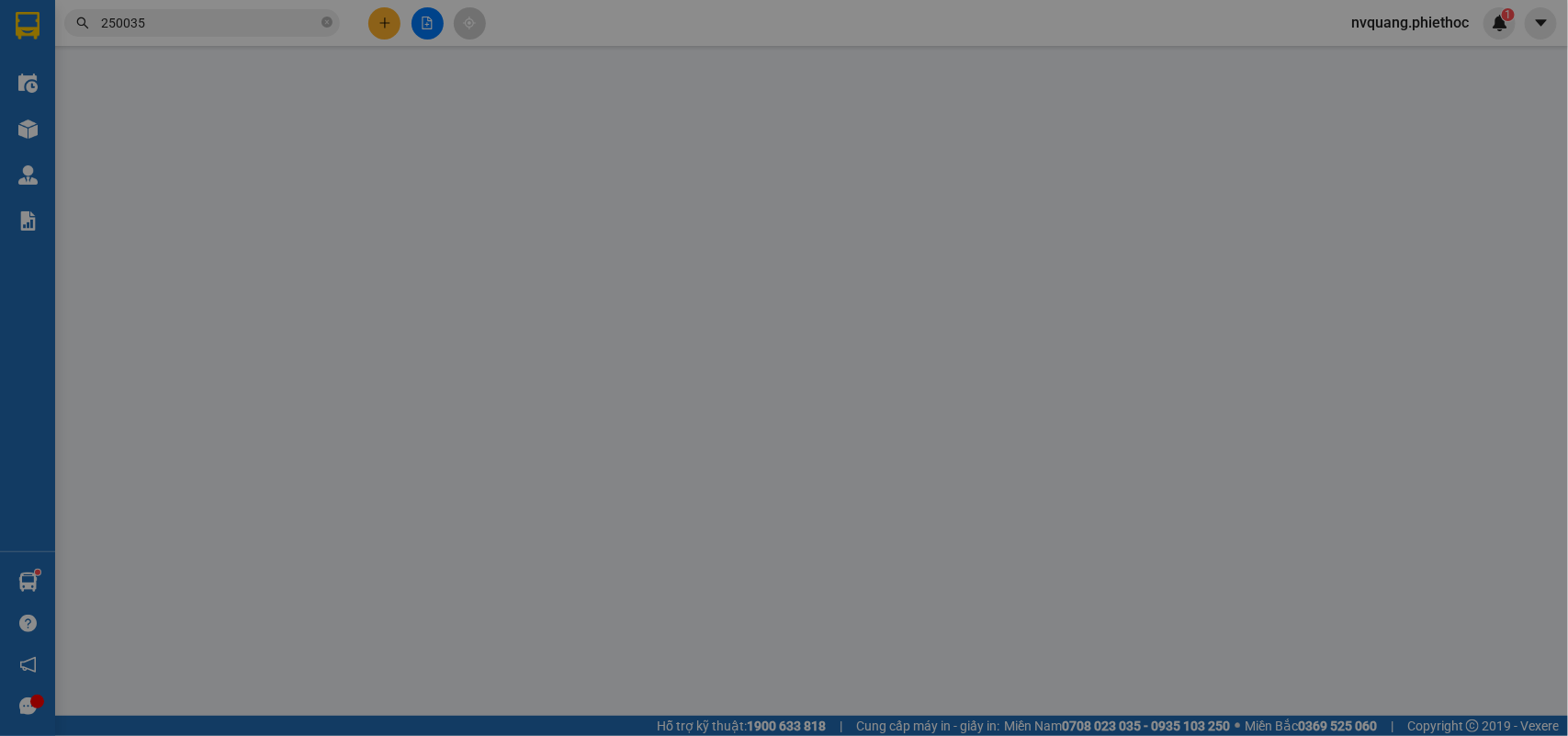
type input "Km18"
type input "5.000"
type input "0334653003"
type input "[PERSON_NAME]"
type input "50.000"
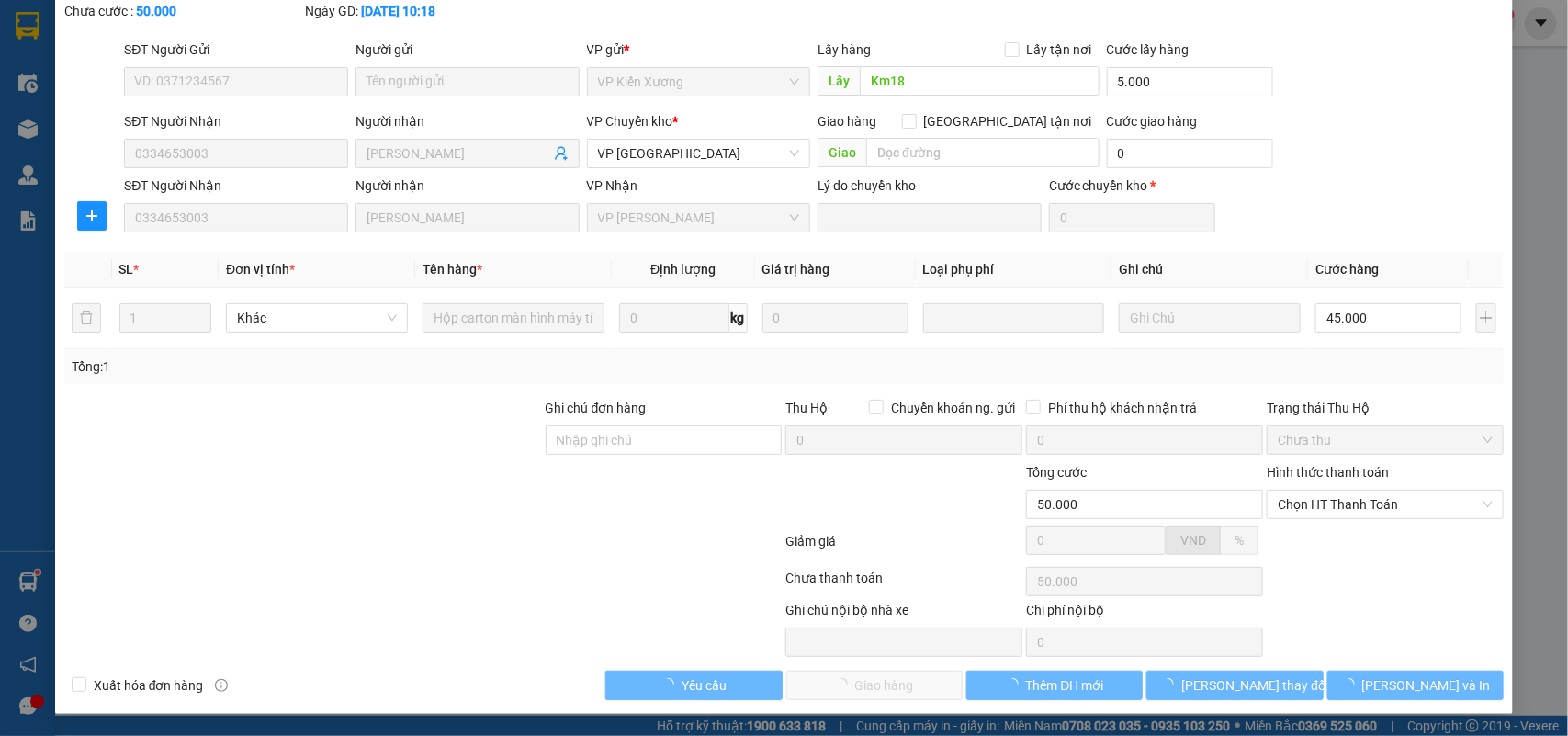
scroll to position [106, 0]
click at [1369, 516] on span "Chọn HT Thanh Toán" at bounding box center [1385, 504] width 215 height 27
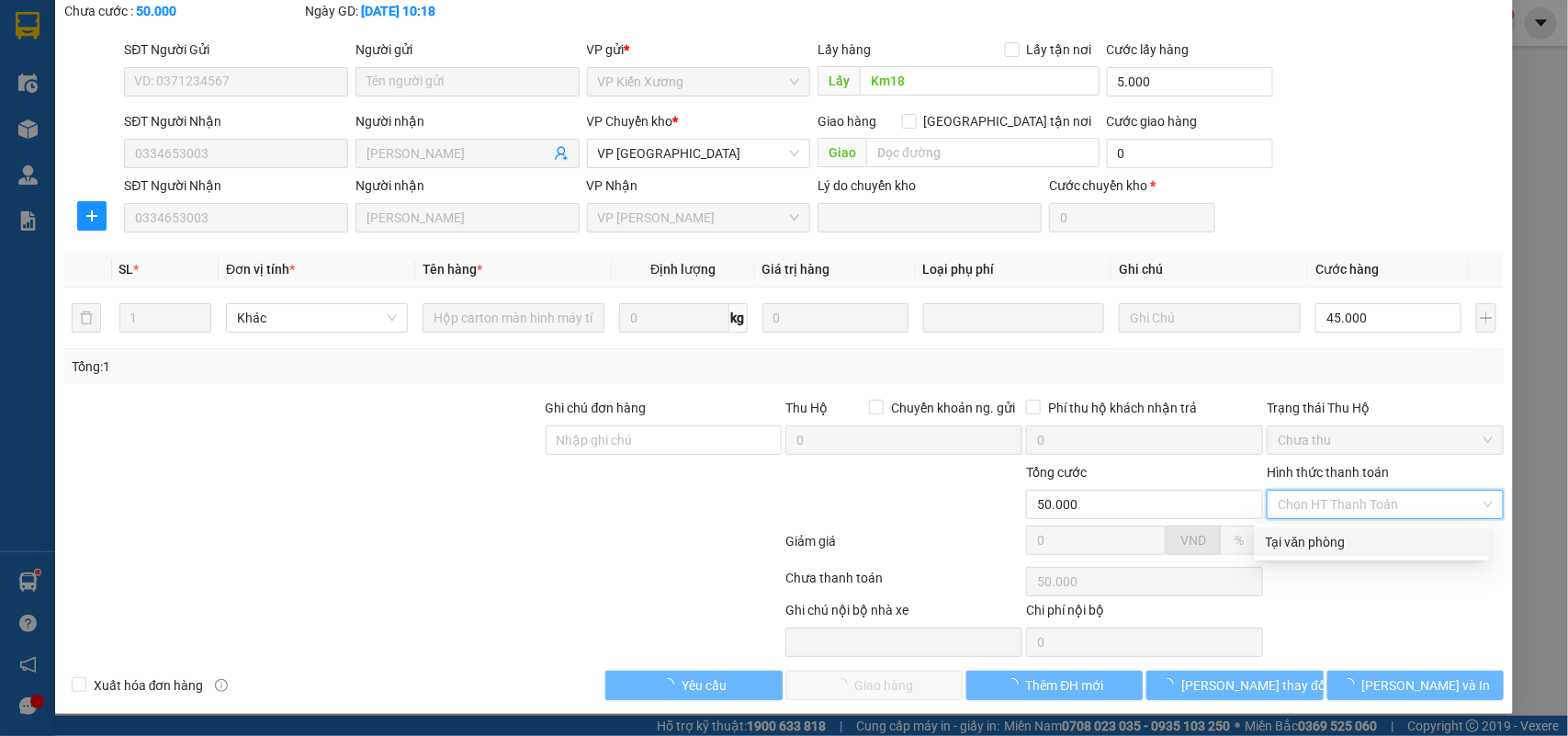
click at [1312, 528] on div "Tại văn phòng" at bounding box center [1372, 541] width 235 height 29
type input "0"
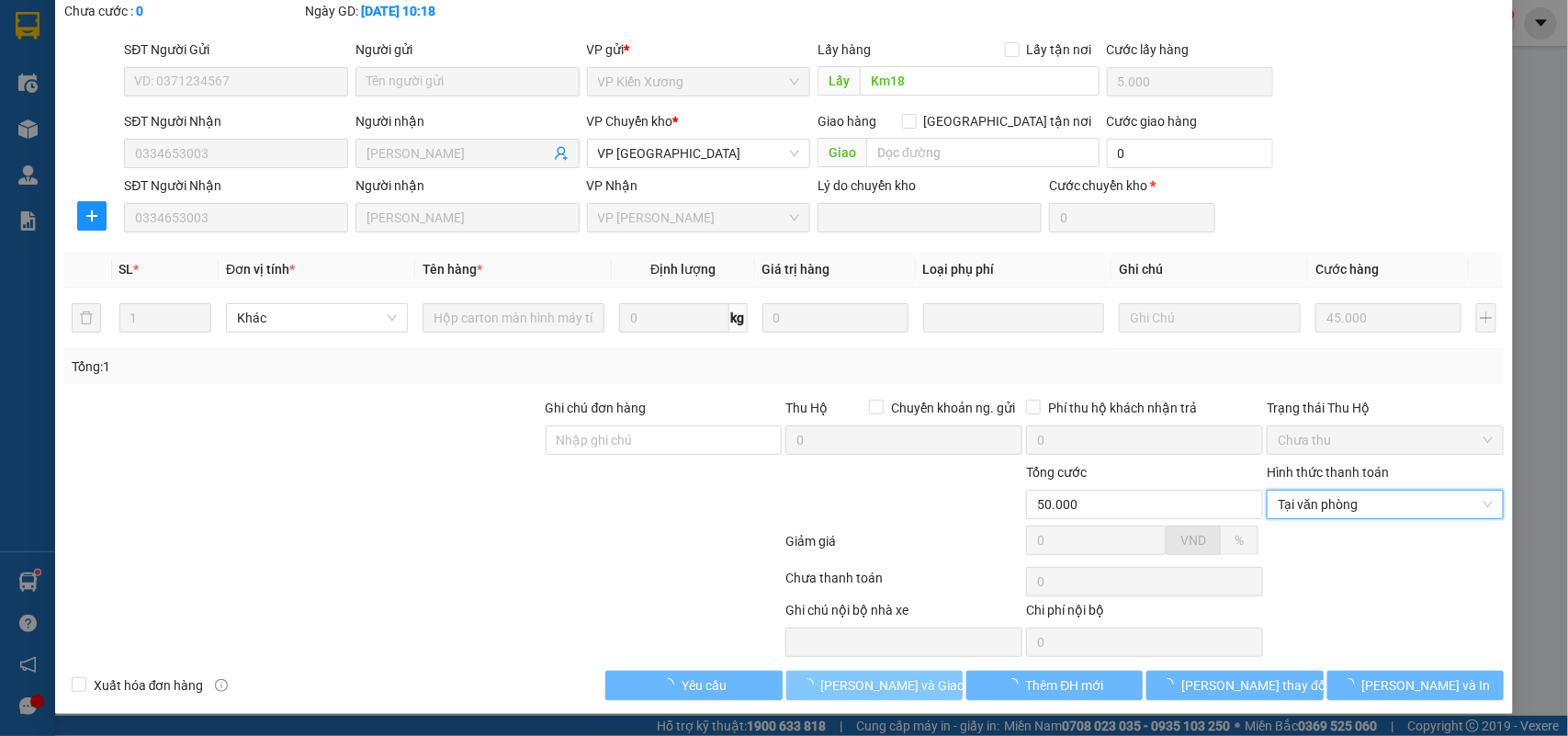
click at [864, 683] on span "[PERSON_NAME] và Giao hàng" at bounding box center [909, 685] width 176 height 20
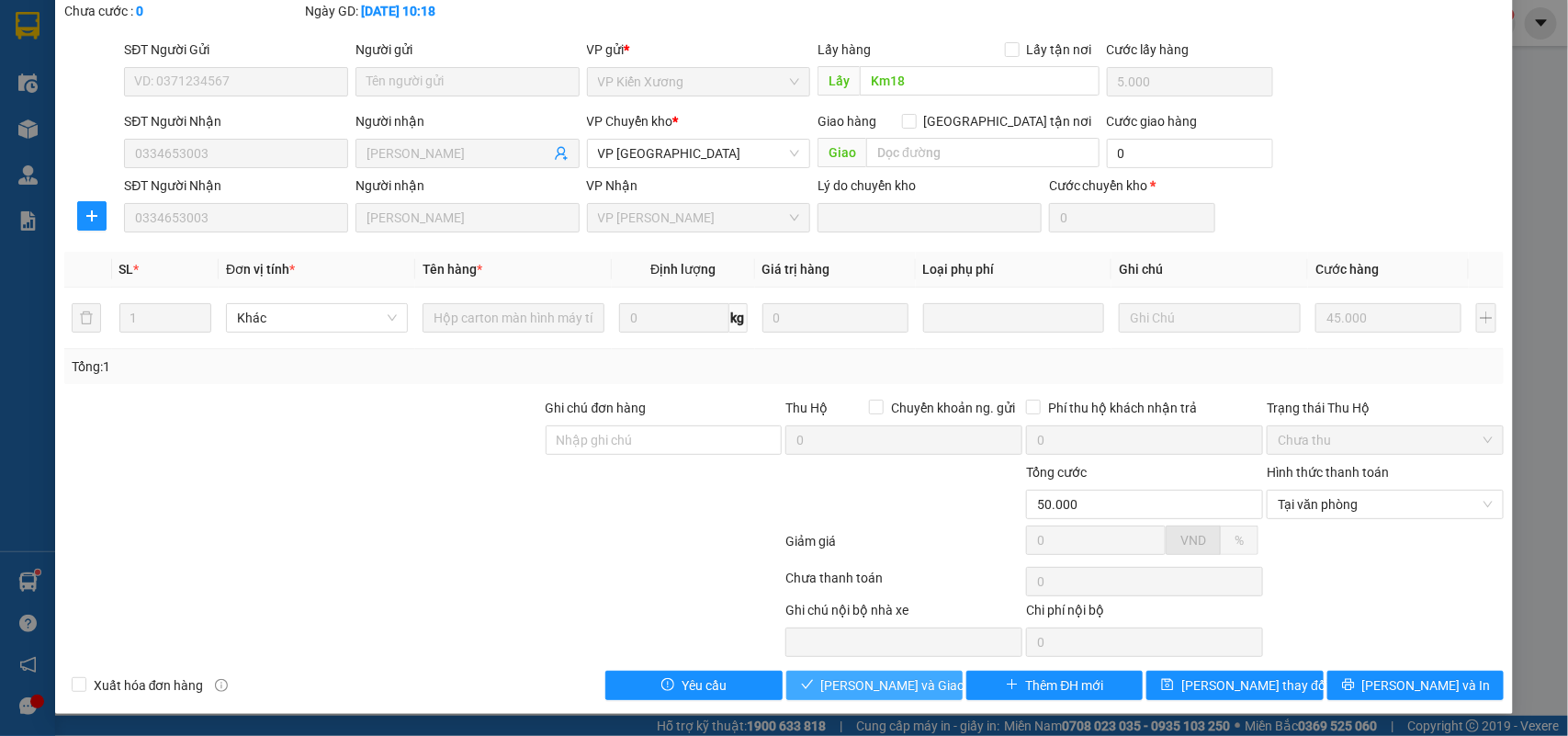
scroll to position [0, 0]
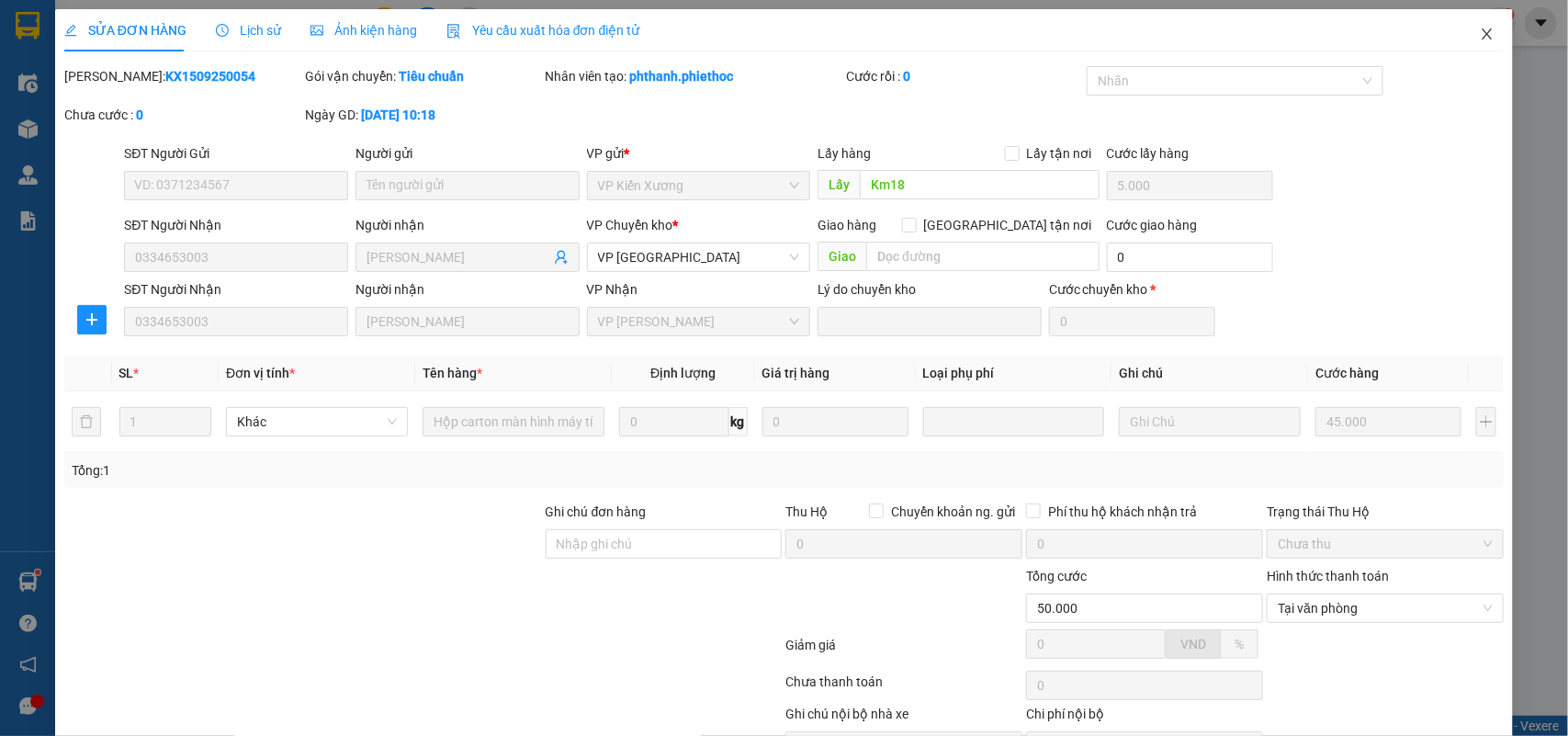
click at [1480, 29] on icon "close" at bounding box center [1488, 34] width 15 height 15
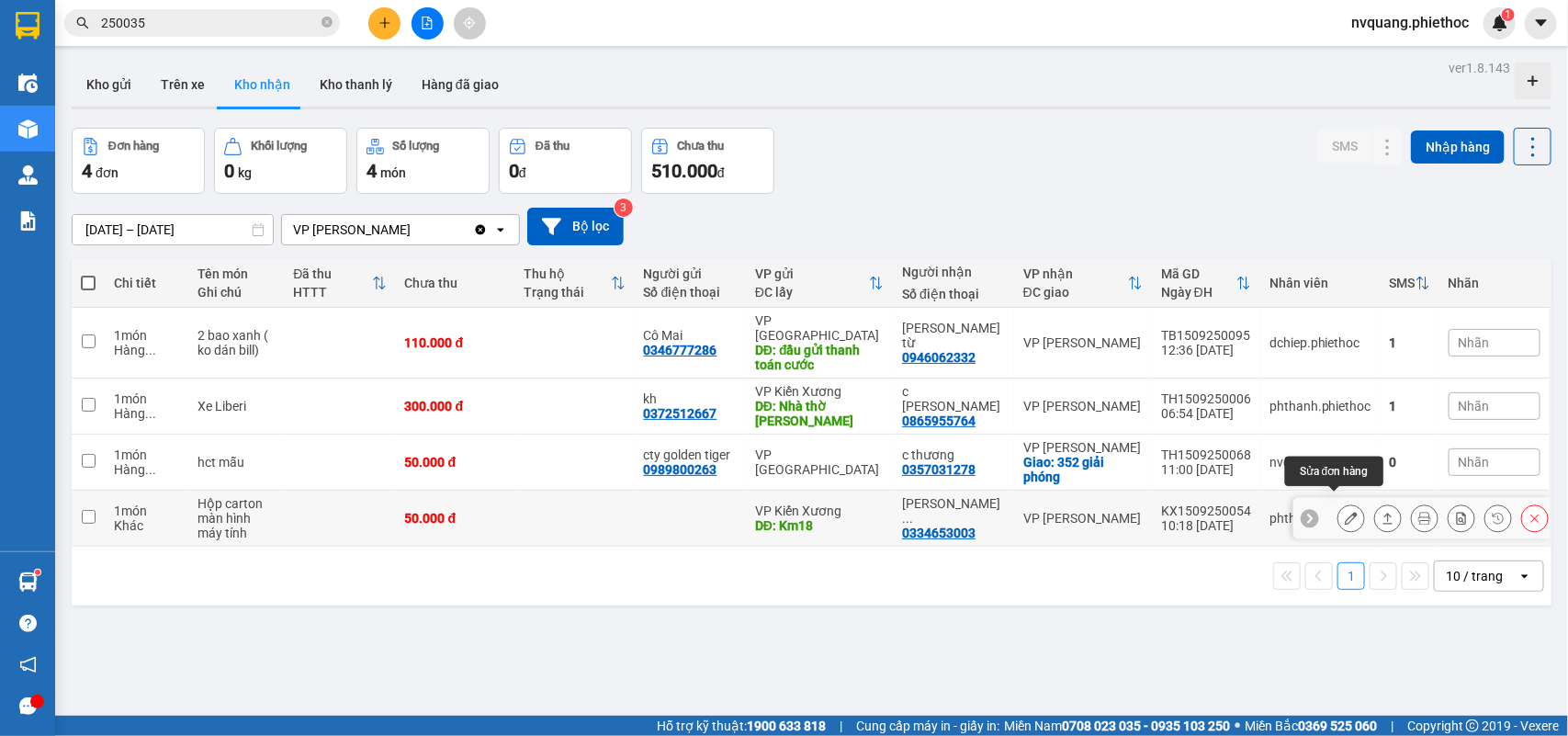
click at [1345, 512] on icon at bounding box center [1351, 518] width 13 height 13
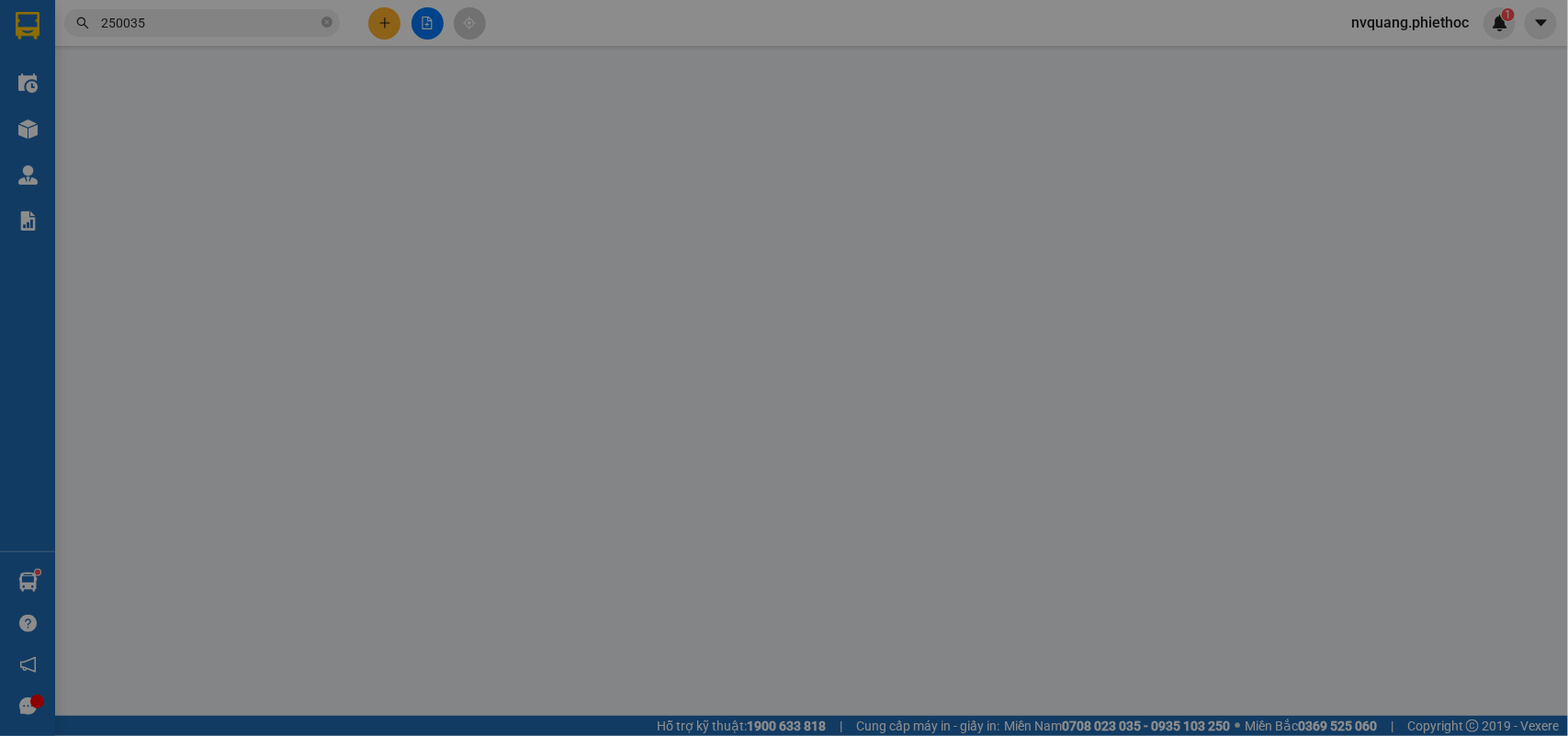
type input "Km18"
type input "5.000"
type input "0334653003"
type input "[PERSON_NAME]"
type input "50.000"
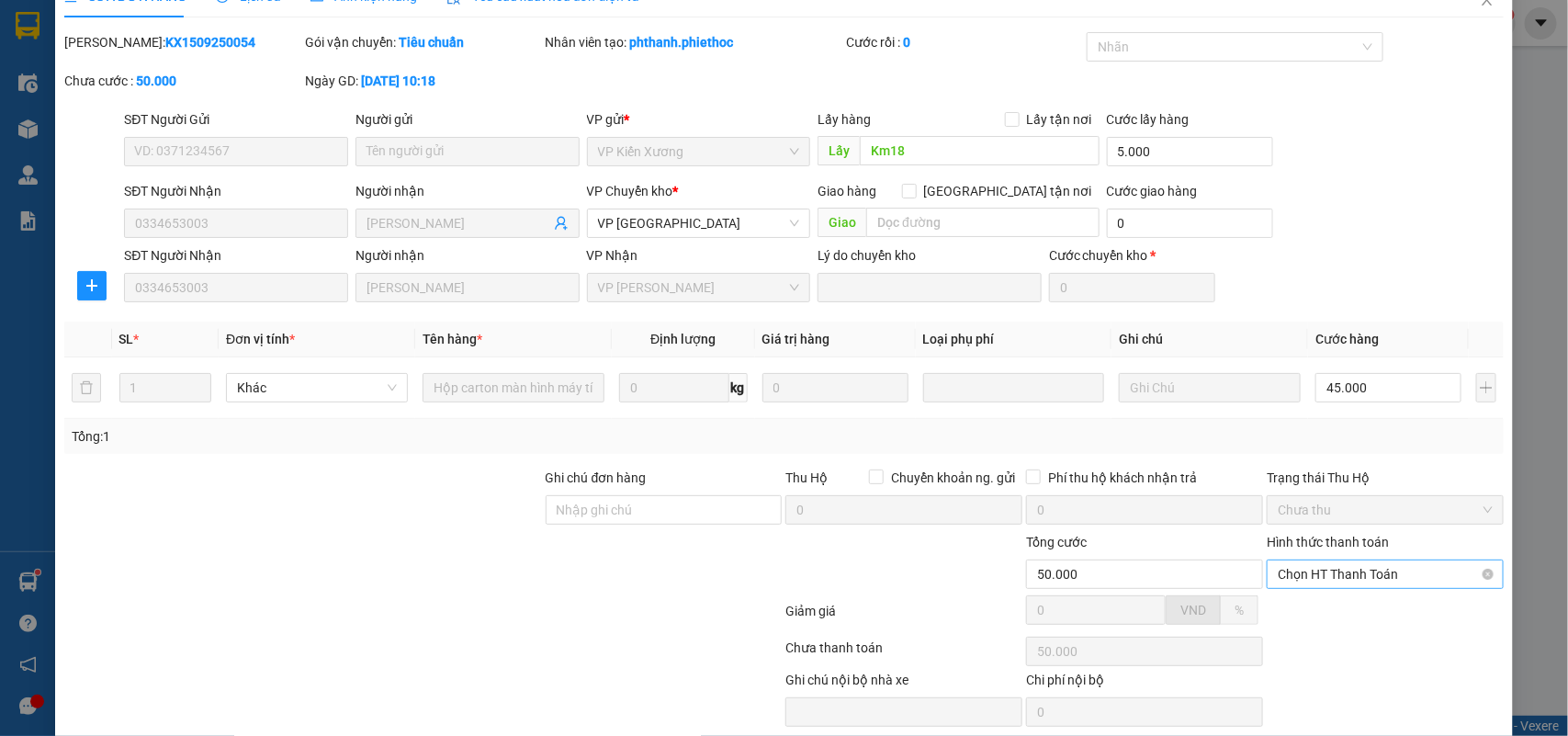
scroll to position [106, 0]
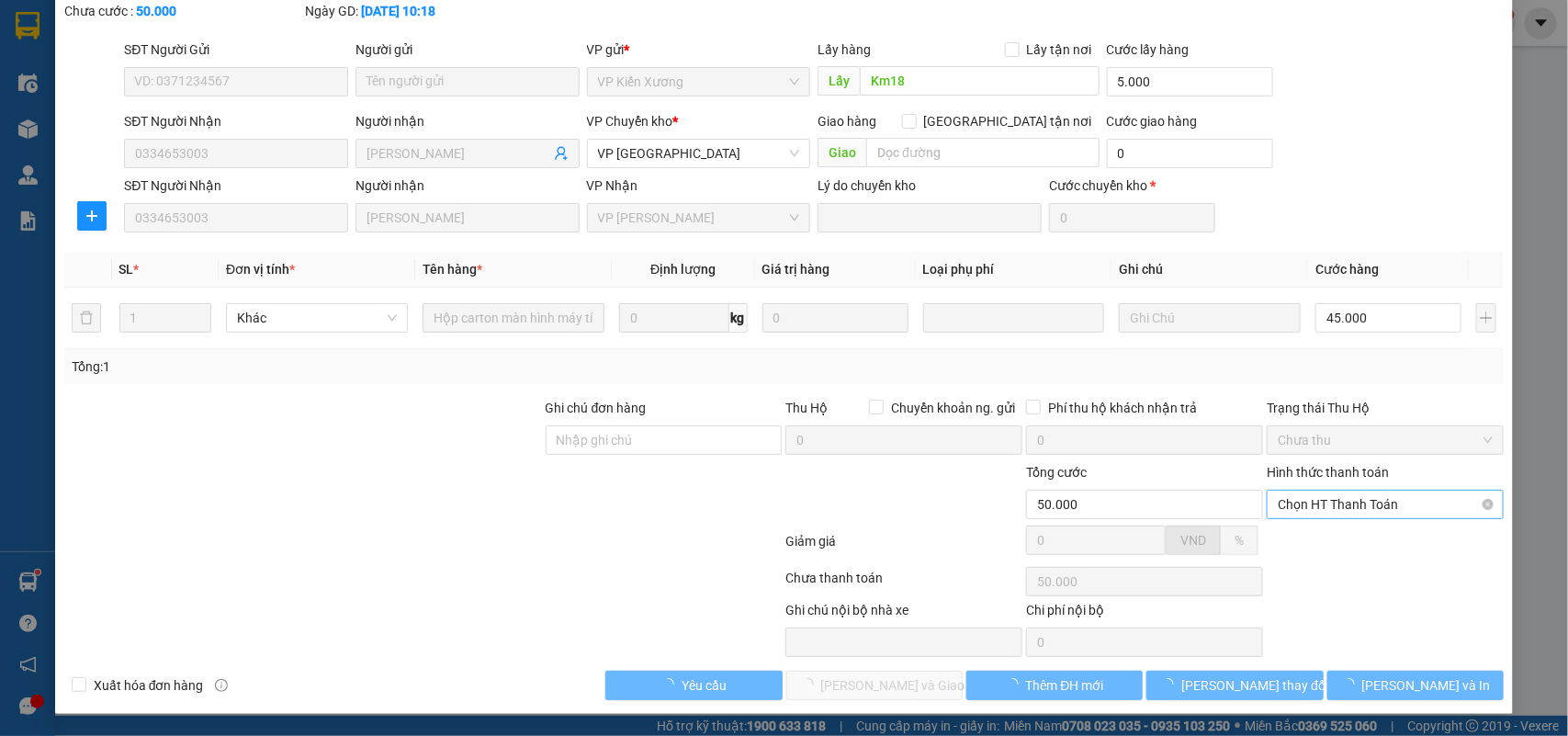
click at [1333, 508] on span "Chọn HT Thanh Toán" at bounding box center [1385, 504] width 215 height 27
click at [1327, 542] on div "Tại văn phòng" at bounding box center [1371, 541] width 212 height 20
type input "0"
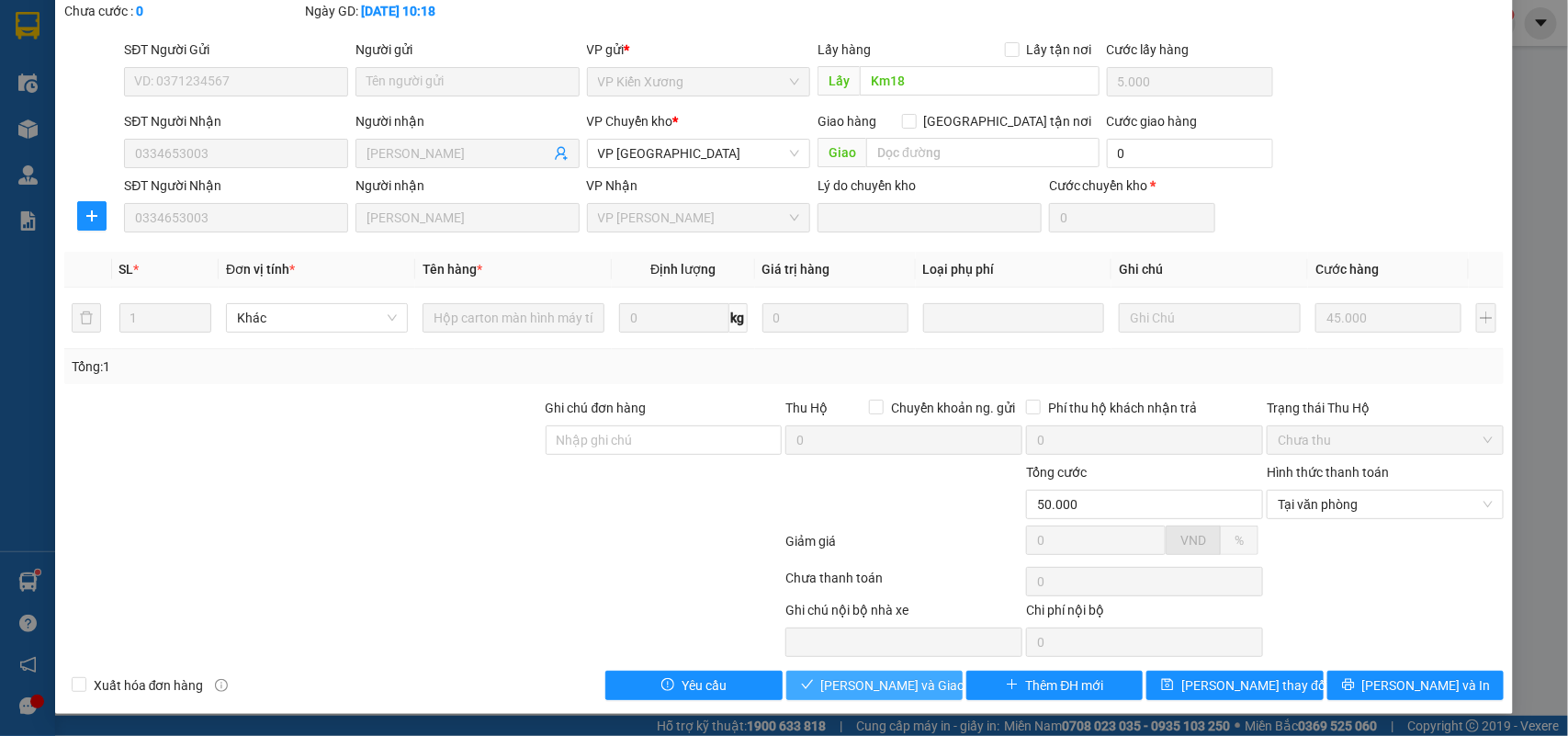
click at [906, 676] on span "[PERSON_NAME] và Giao hàng" at bounding box center [909, 685] width 176 height 20
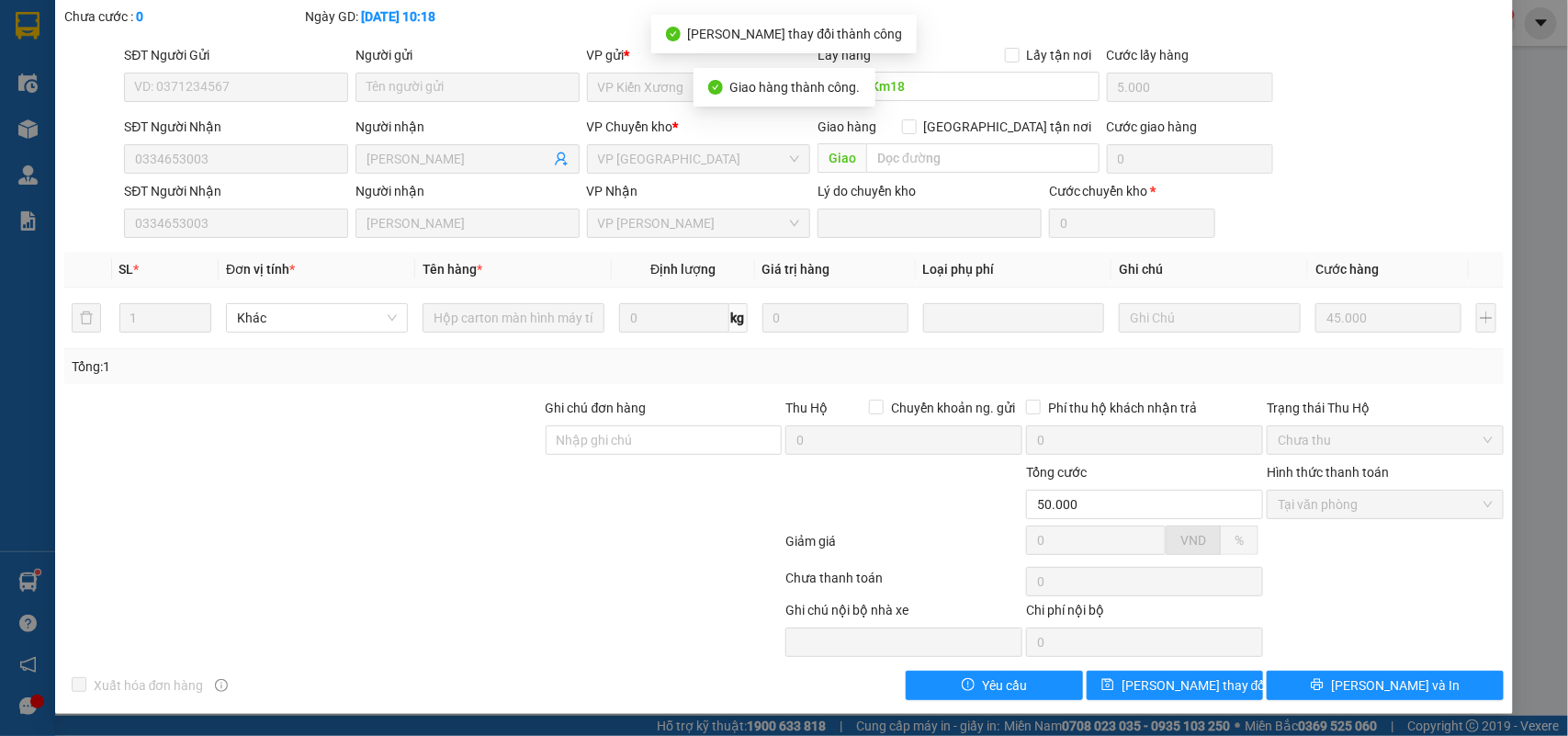
scroll to position [0, 0]
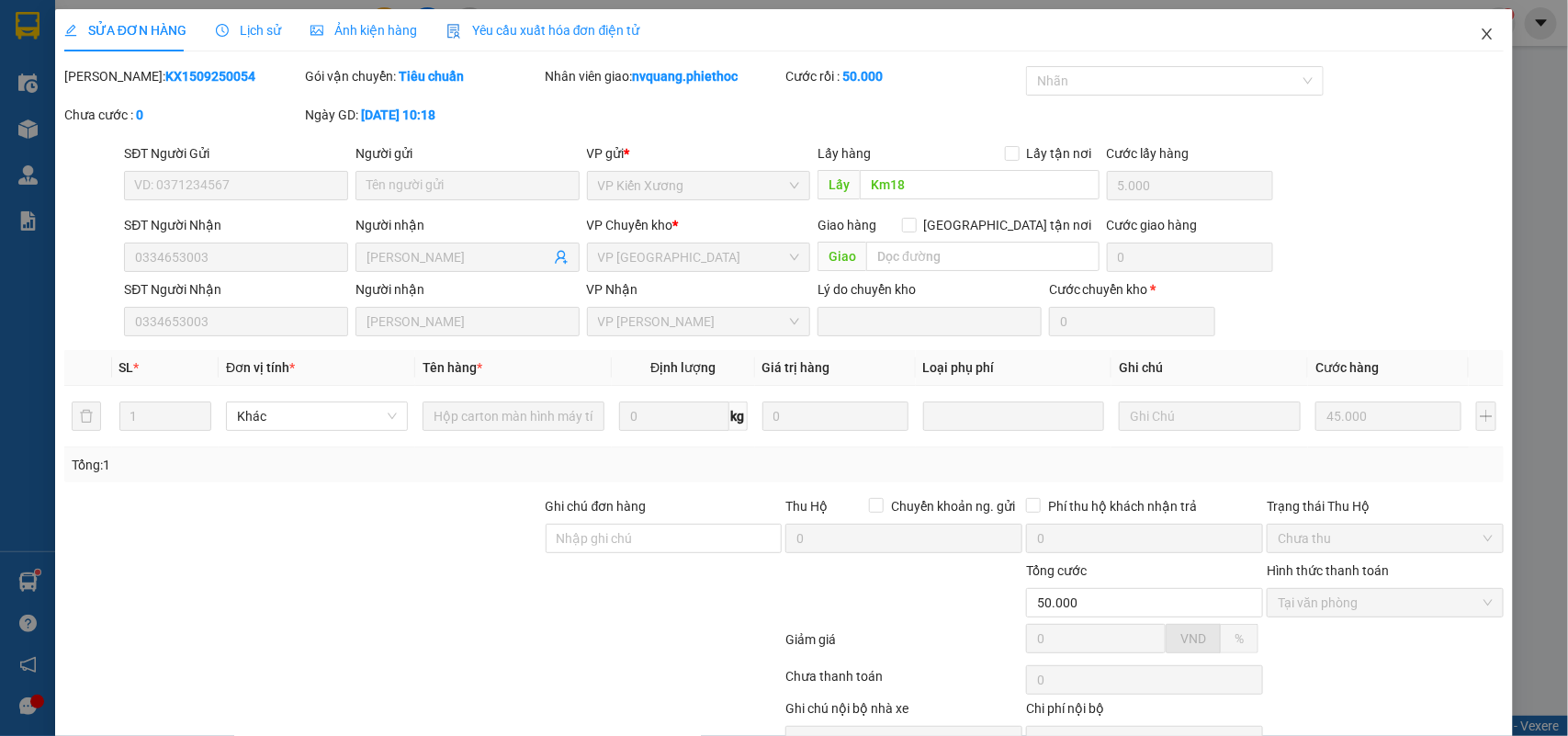
click at [1482, 30] on icon "close" at bounding box center [1487, 34] width 10 height 11
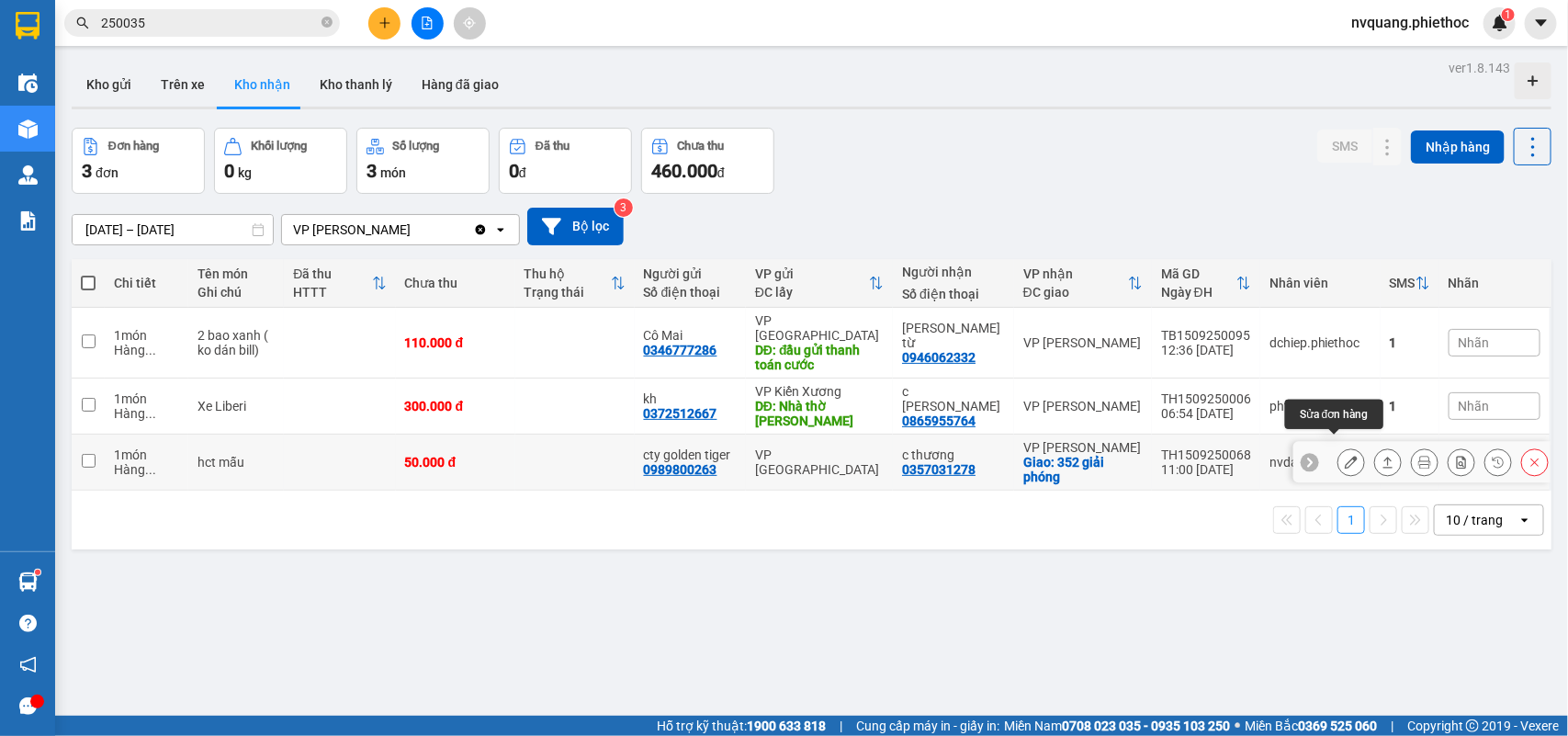
click at [1345, 456] on icon at bounding box center [1351, 463] width 13 height 13
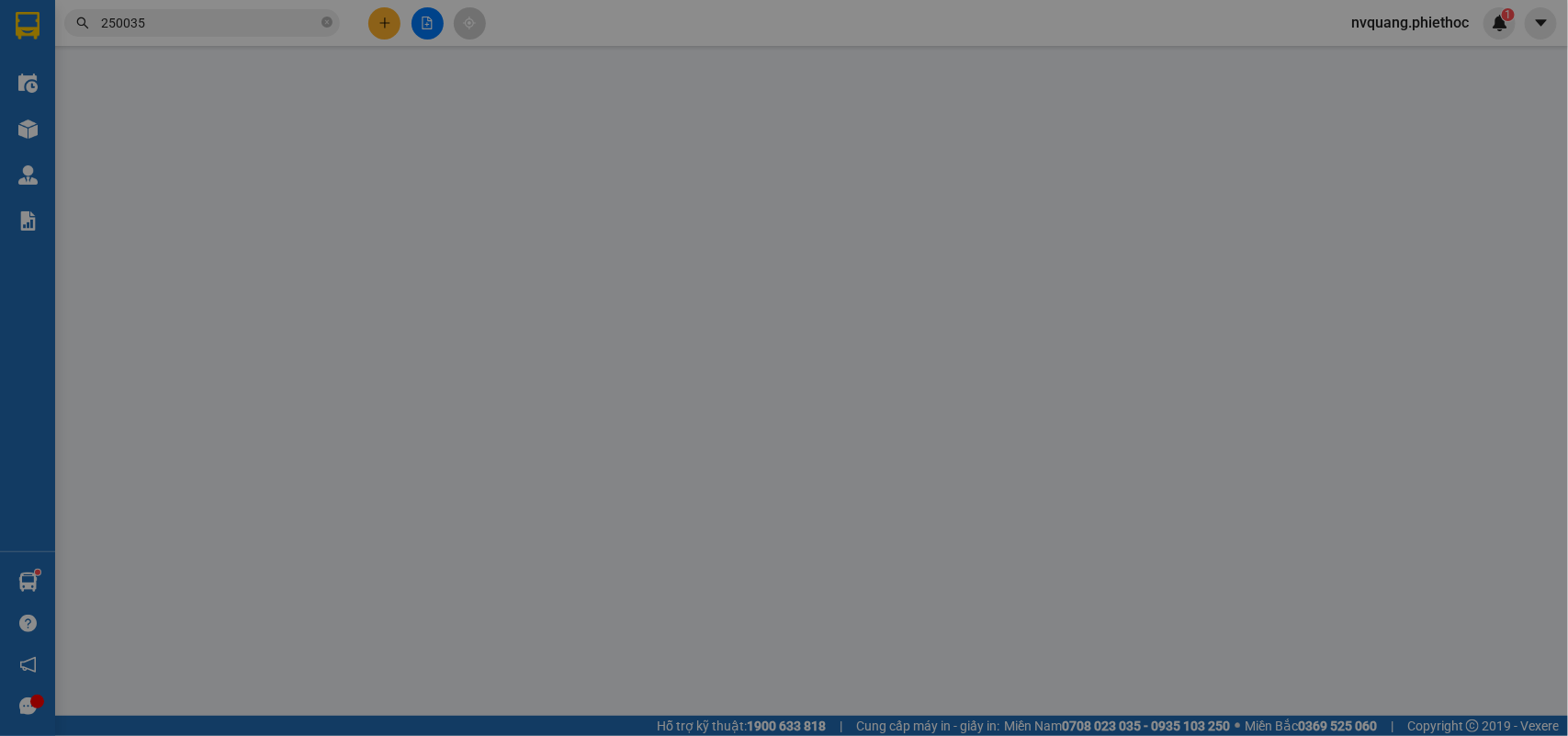
type input "0989800263"
type input "cty golden tiger"
type input "0357031278"
type input "c thương"
checkbox input "true"
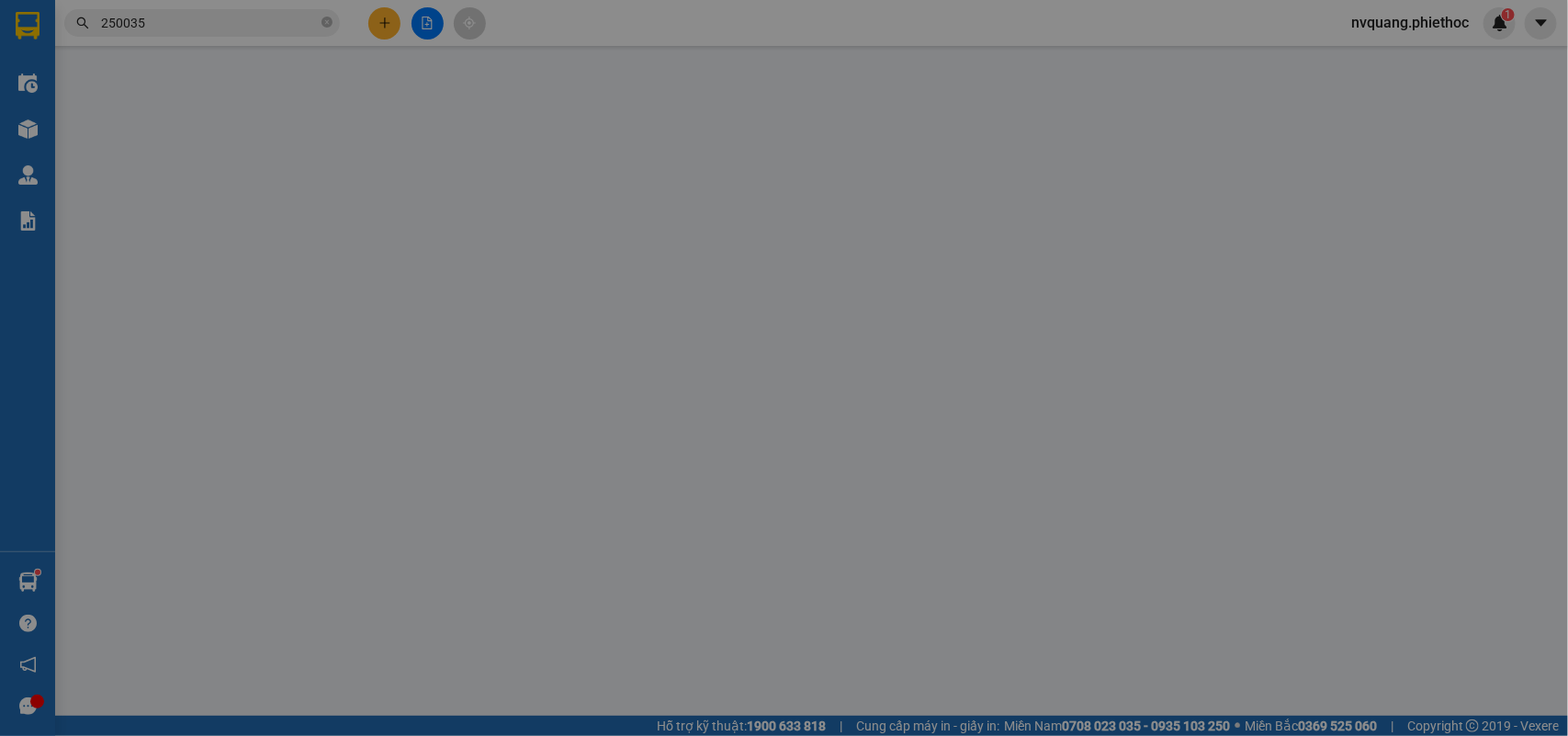
type input "352 giải phóng"
type input "50.000"
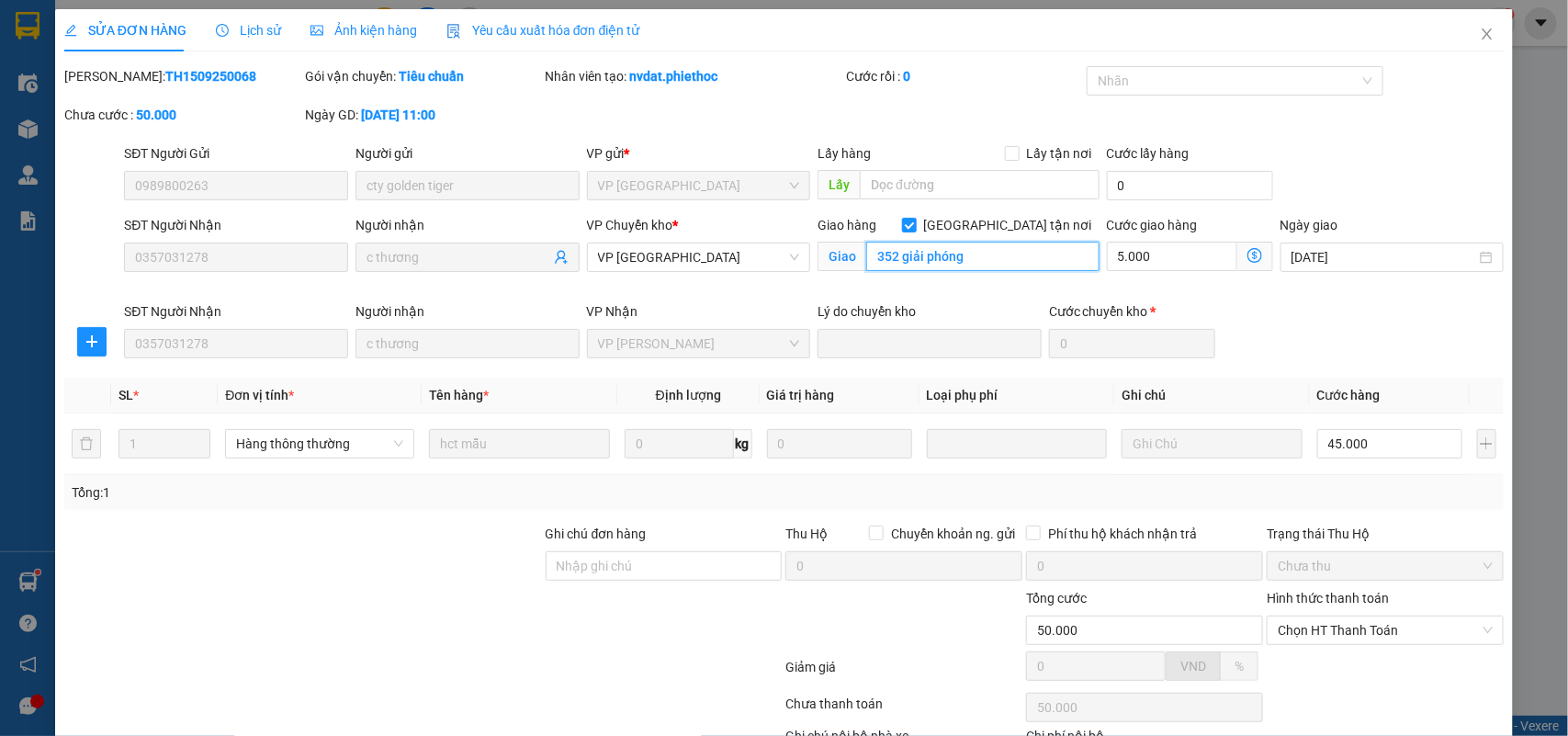
click at [965, 262] on input "352 giải phóng" at bounding box center [983, 255] width 234 height 29
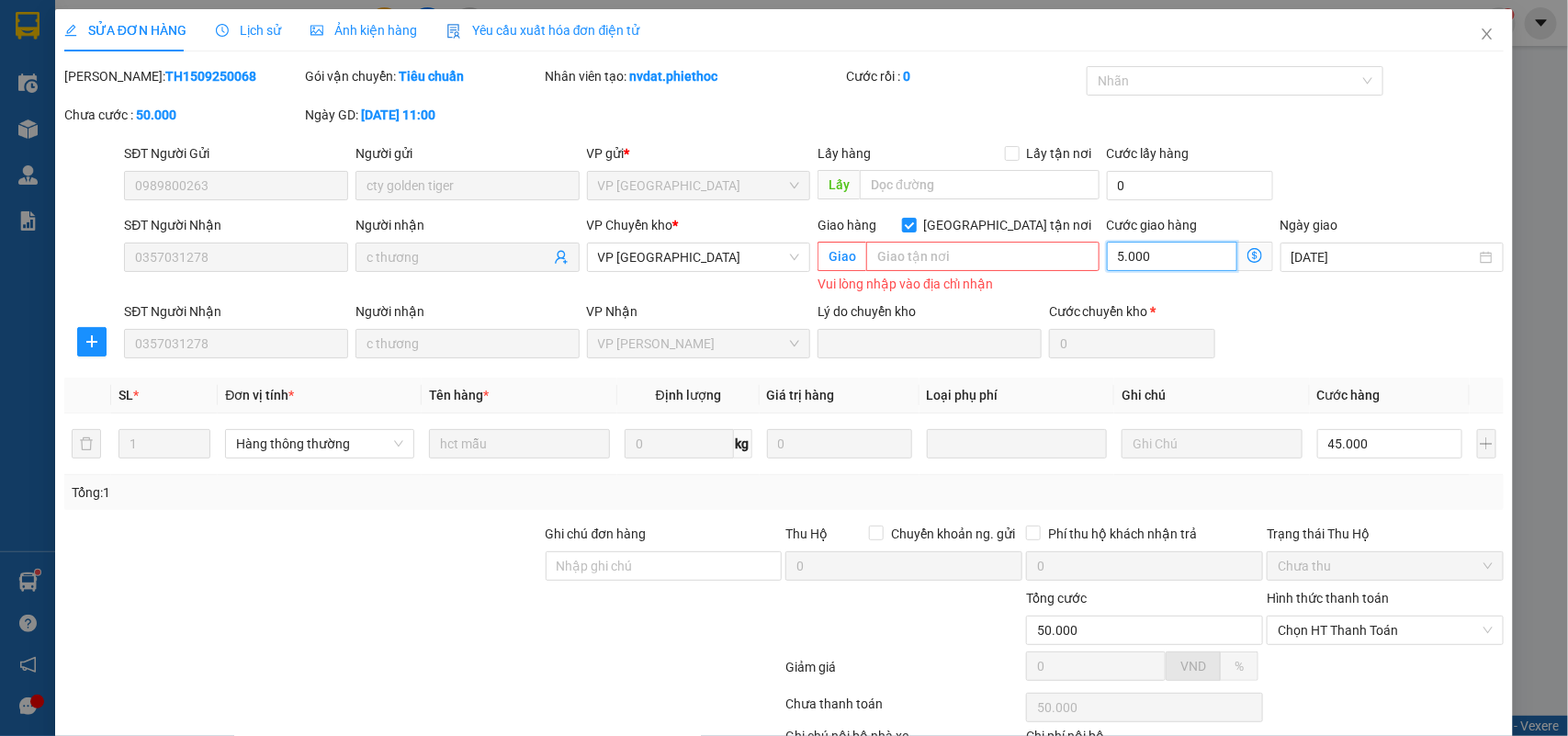
click at [1154, 249] on input "5.000" at bounding box center [1172, 255] width 131 height 29
type input "45.000"
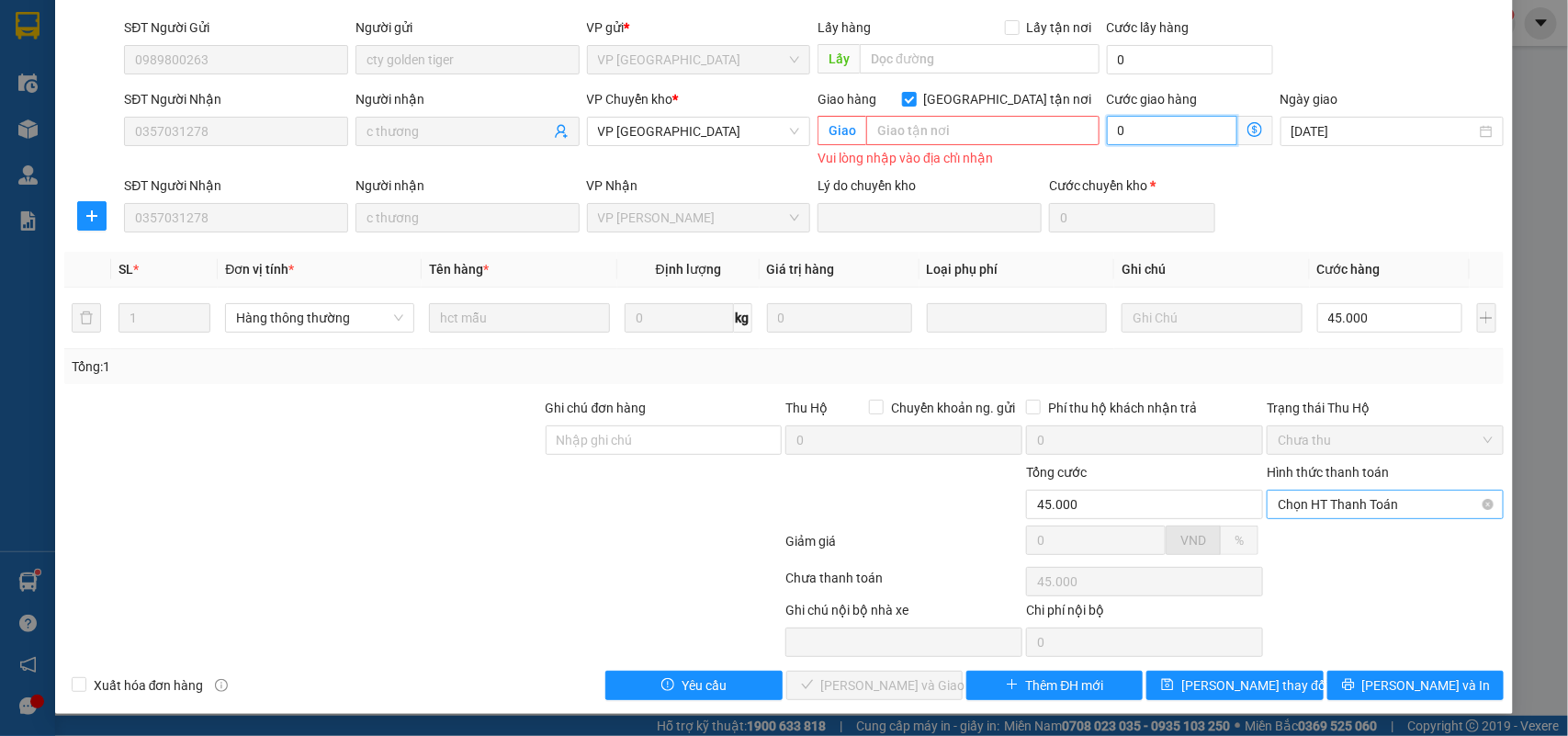
click at [1329, 499] on span "Chọn HT Thanh Toán" at bounding box center [1385, 504] width 215 height 27
type input "0"
click at [1279, 534] on div "Tại văn phòng" at bounding box center [1371, 541] width 212 height 20
type input "0"
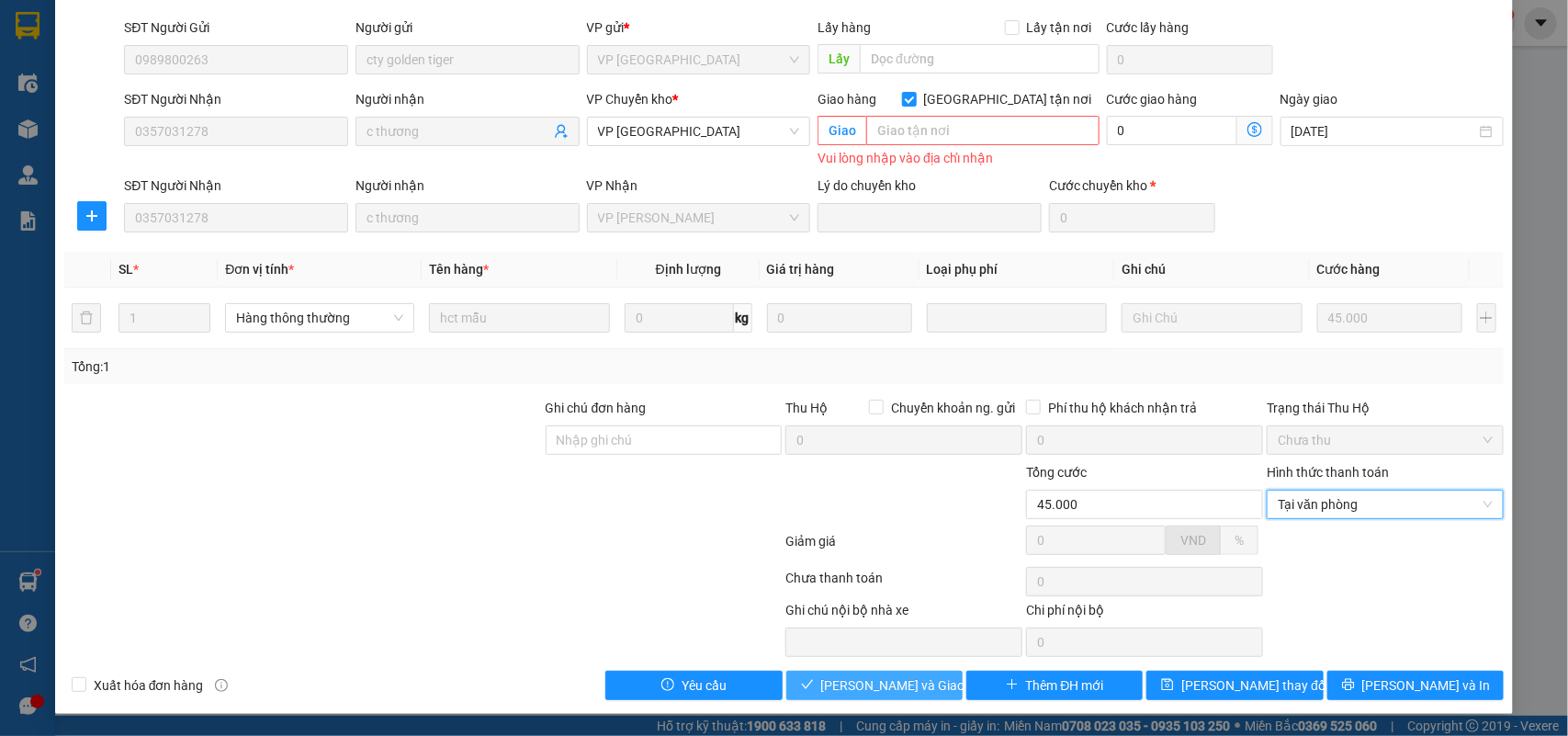
click at [882, 686] on span "[PERSON_NAME] và Giao hàng" at bounding box center [909, 685] width 176 height 20
click at [918, 691] on span "[PERSON_NAME] và Giao hàng" at bounding box center [909, 685] width 176 height 20
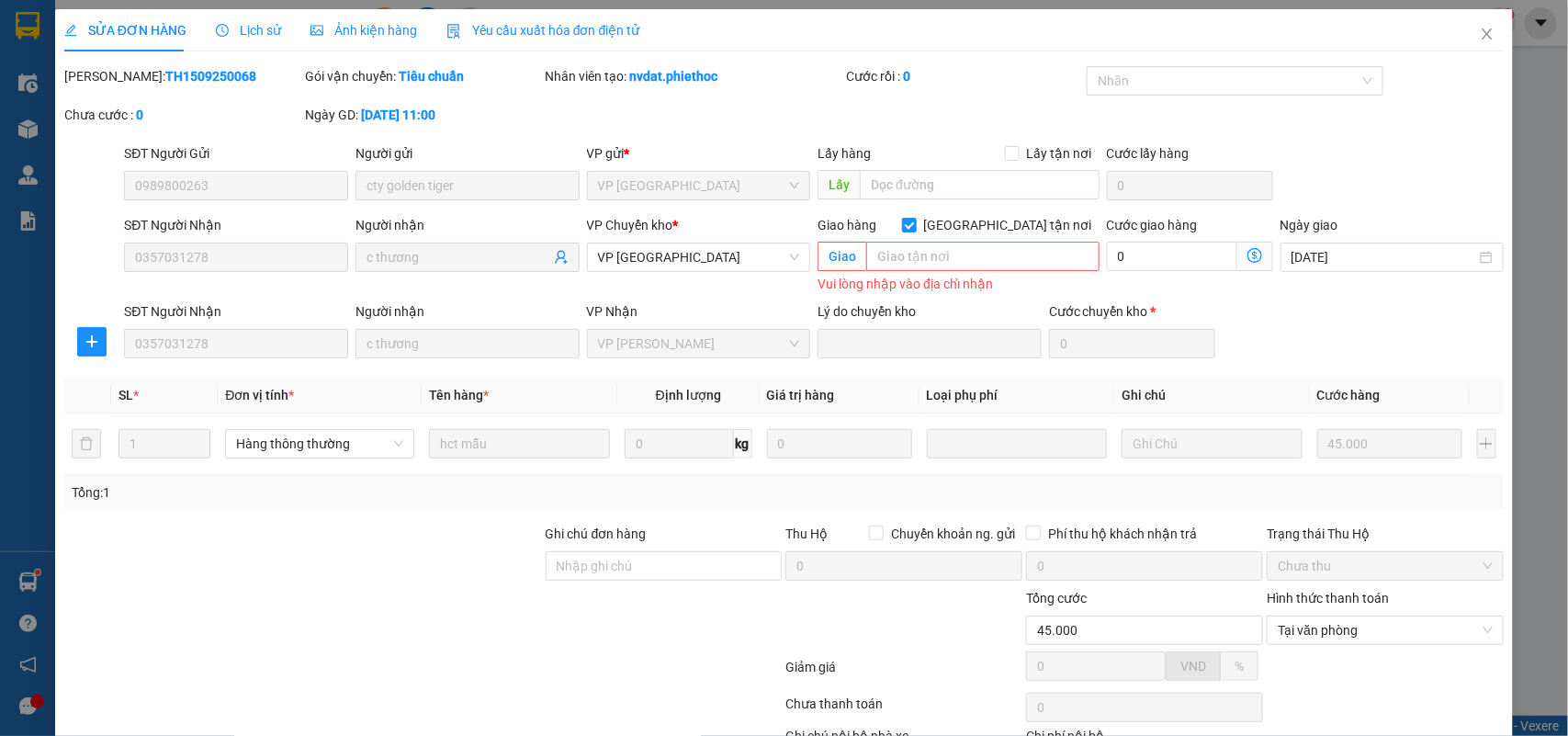
scroll to position [127, 0]
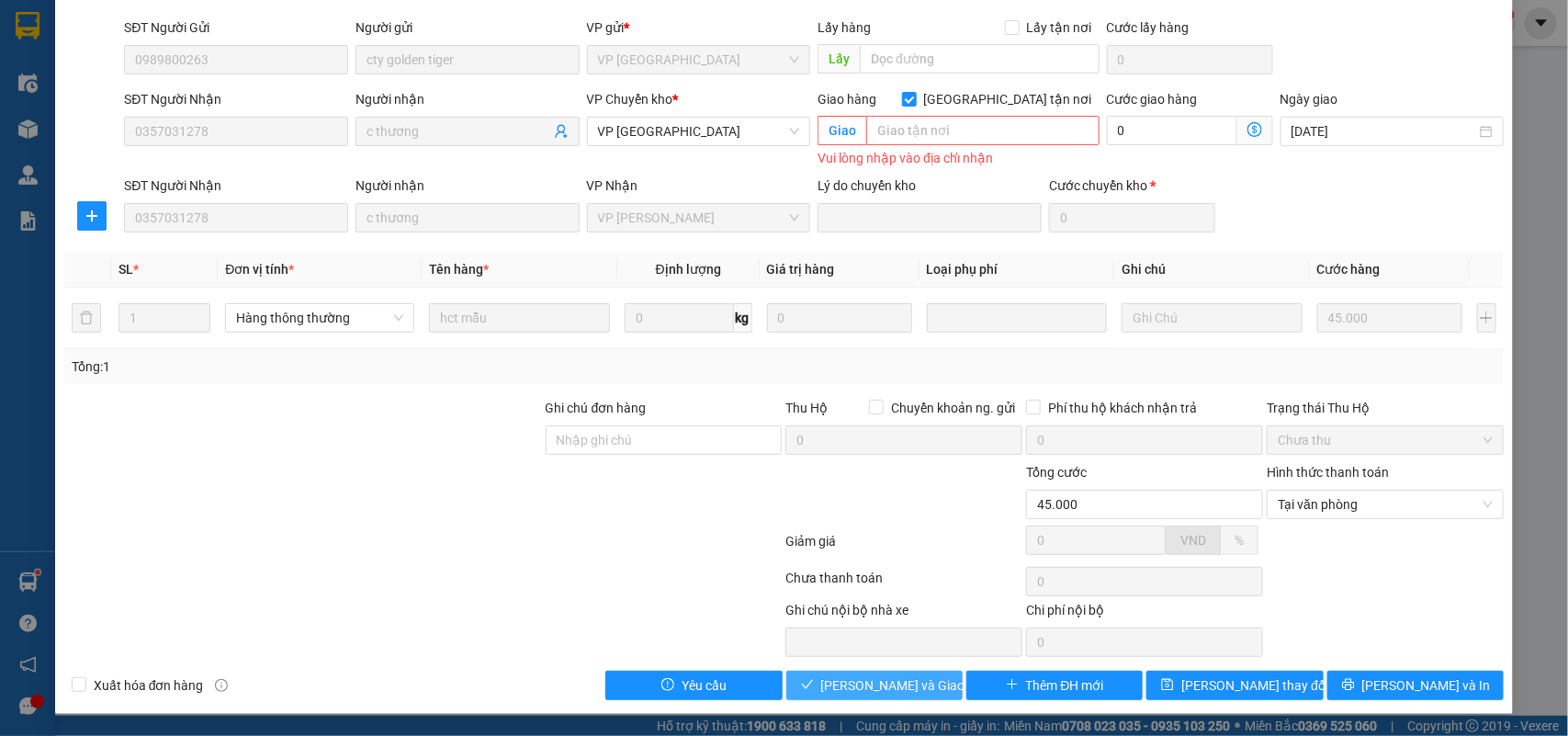
click at [852, 676] on span "[PERSON_NAME] và Giao hàng" at bounding box center [909, 685] width 176 height 20
click at [995, 89] on label "[GEOGRAPHIC_DATA] tận nơi" at bounding box center [1001, 98] width 198 height 20
click at [915, 92] on input "[GEOGRAPHIC_DATA] tận nơi" at bounding box center [909, 98] width 13 height 13
checkbox input "false"
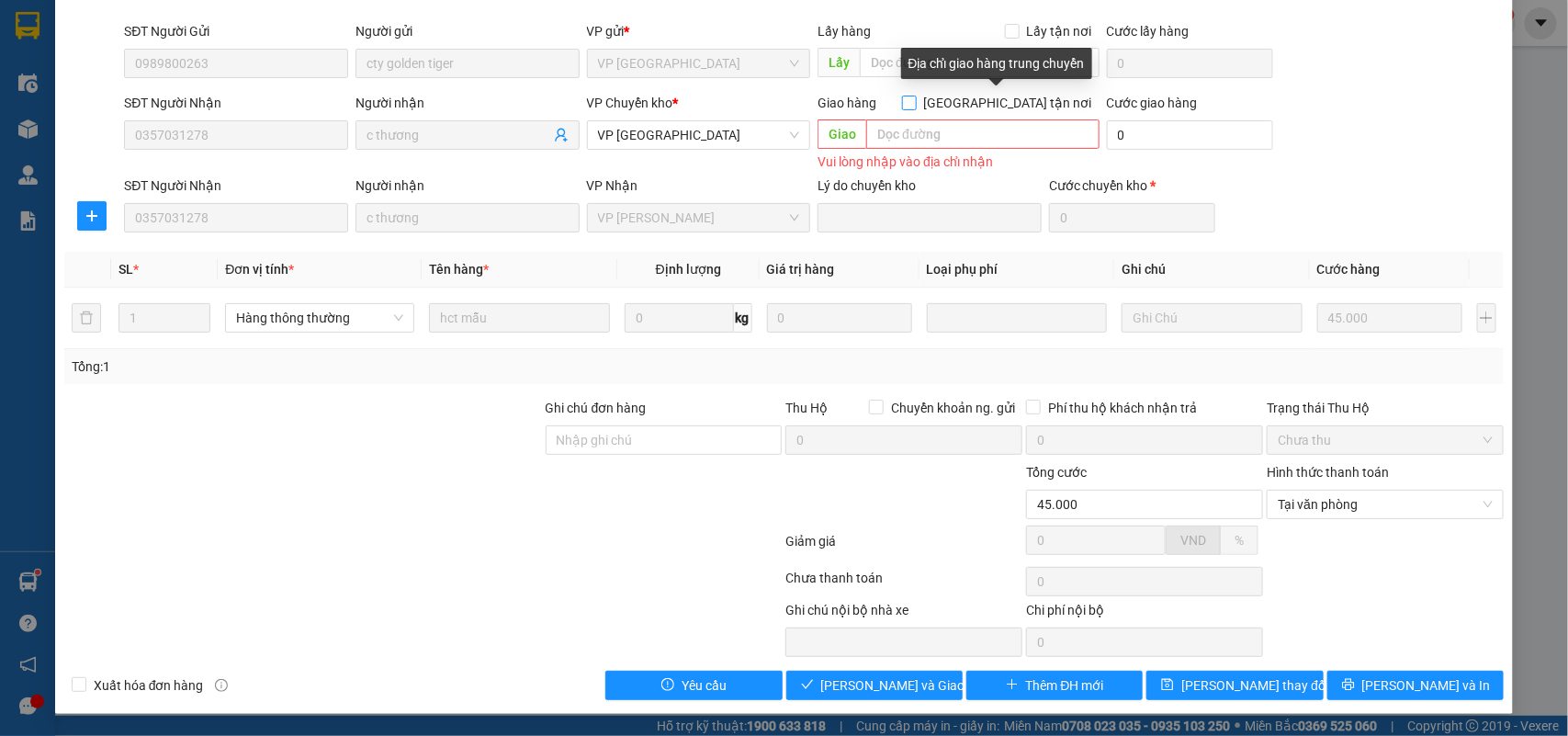
scroll to position [124, 0]
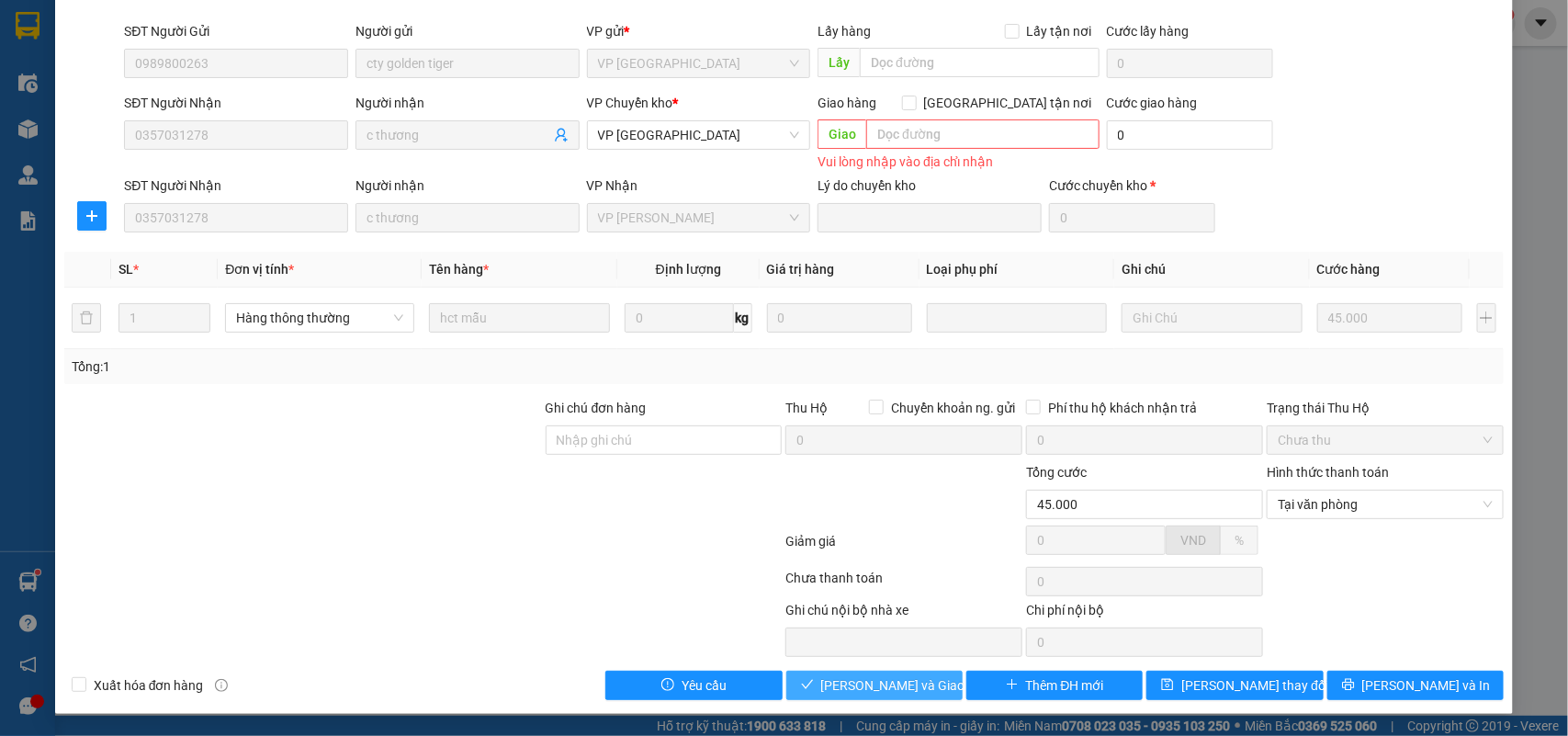
click at [865, 685] on span "[PERSON_NAME] và Giao hàng" at bounding box center [909, 685] width 176 height 20
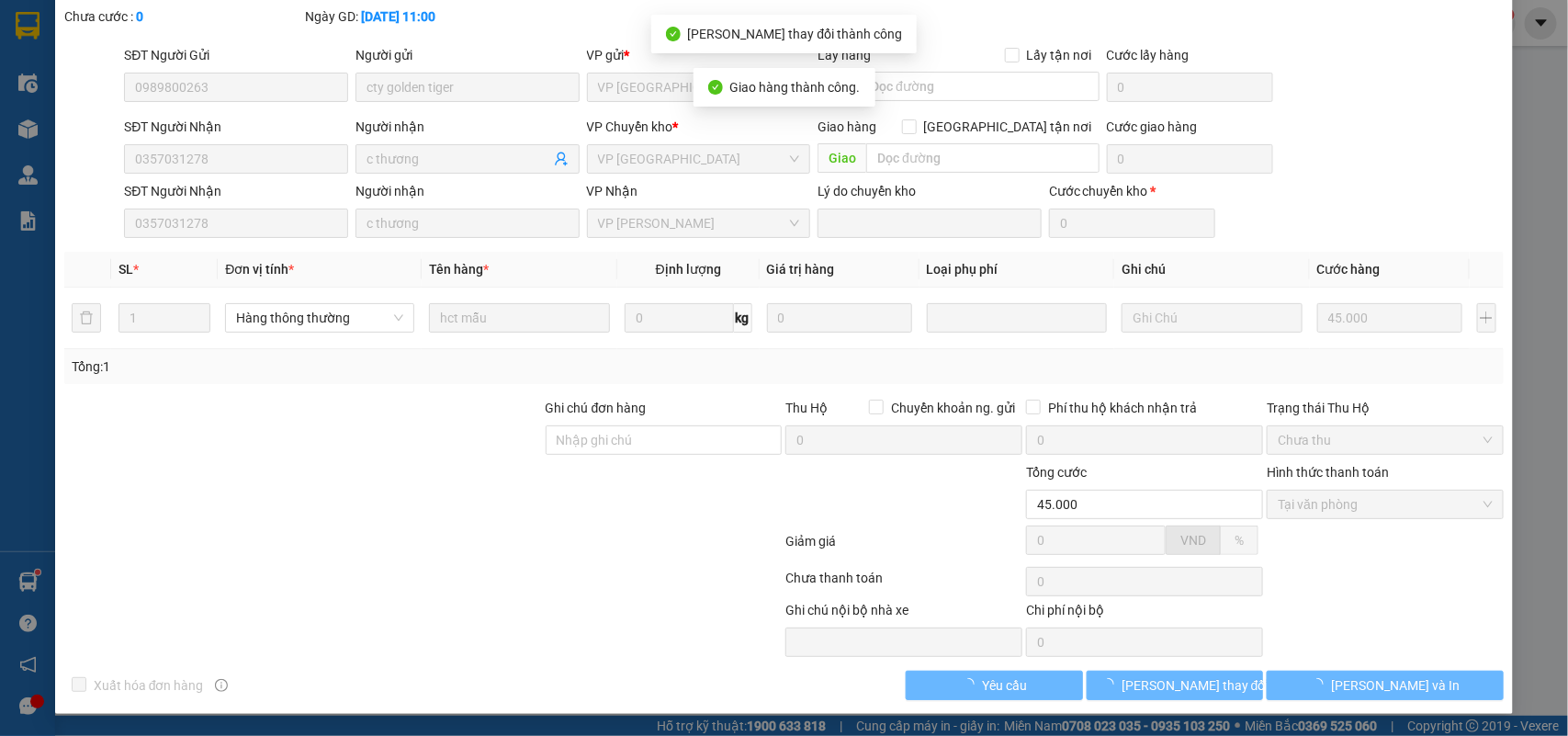
scroll to position [0, 0]
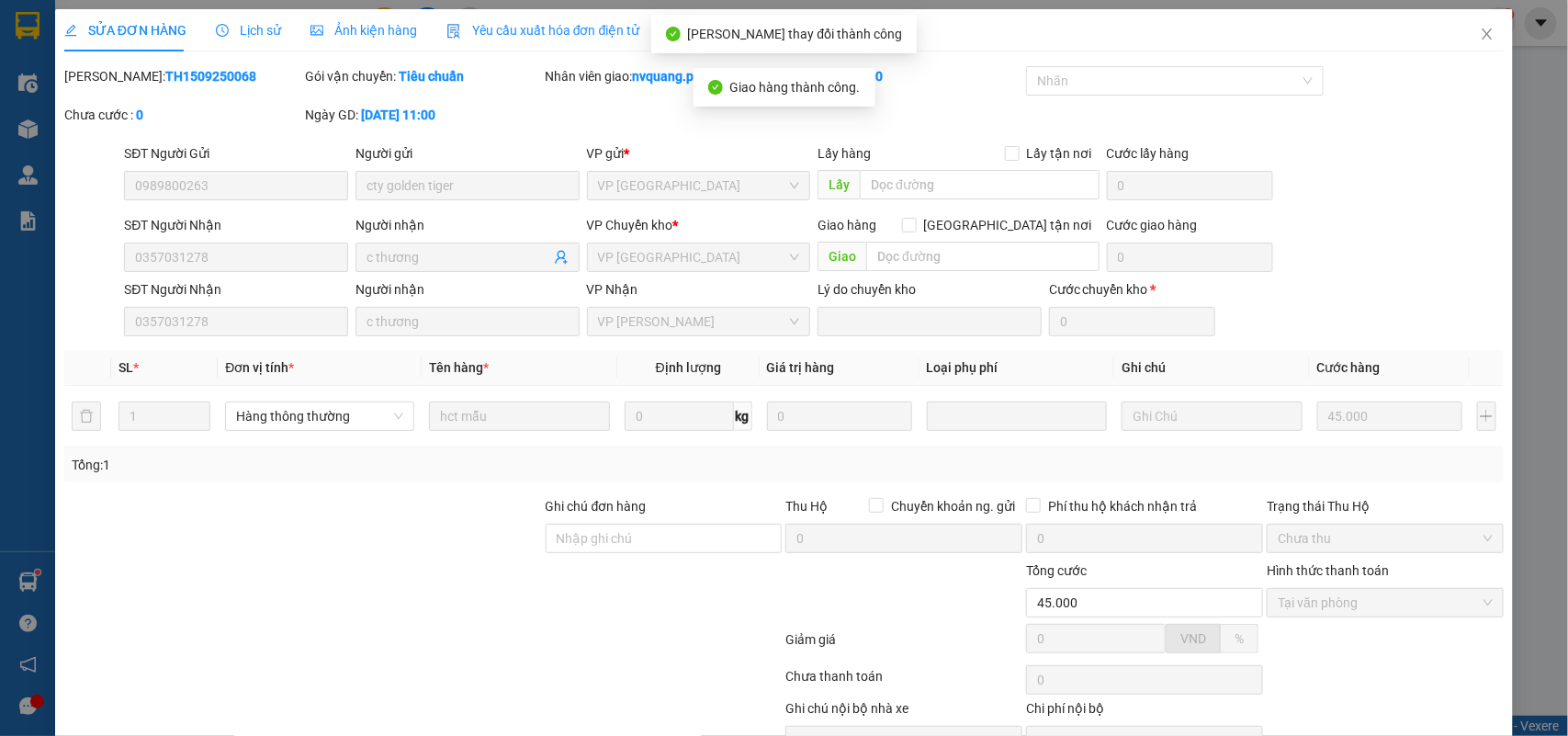
click at [281, 26] on div "SỬA ĐƠN HÀNG Lịch sử Ảnh kiện hàng Yêu cầu xuất hóa đơn điện tử" at bounding box center [352, 30] width 576 height 43
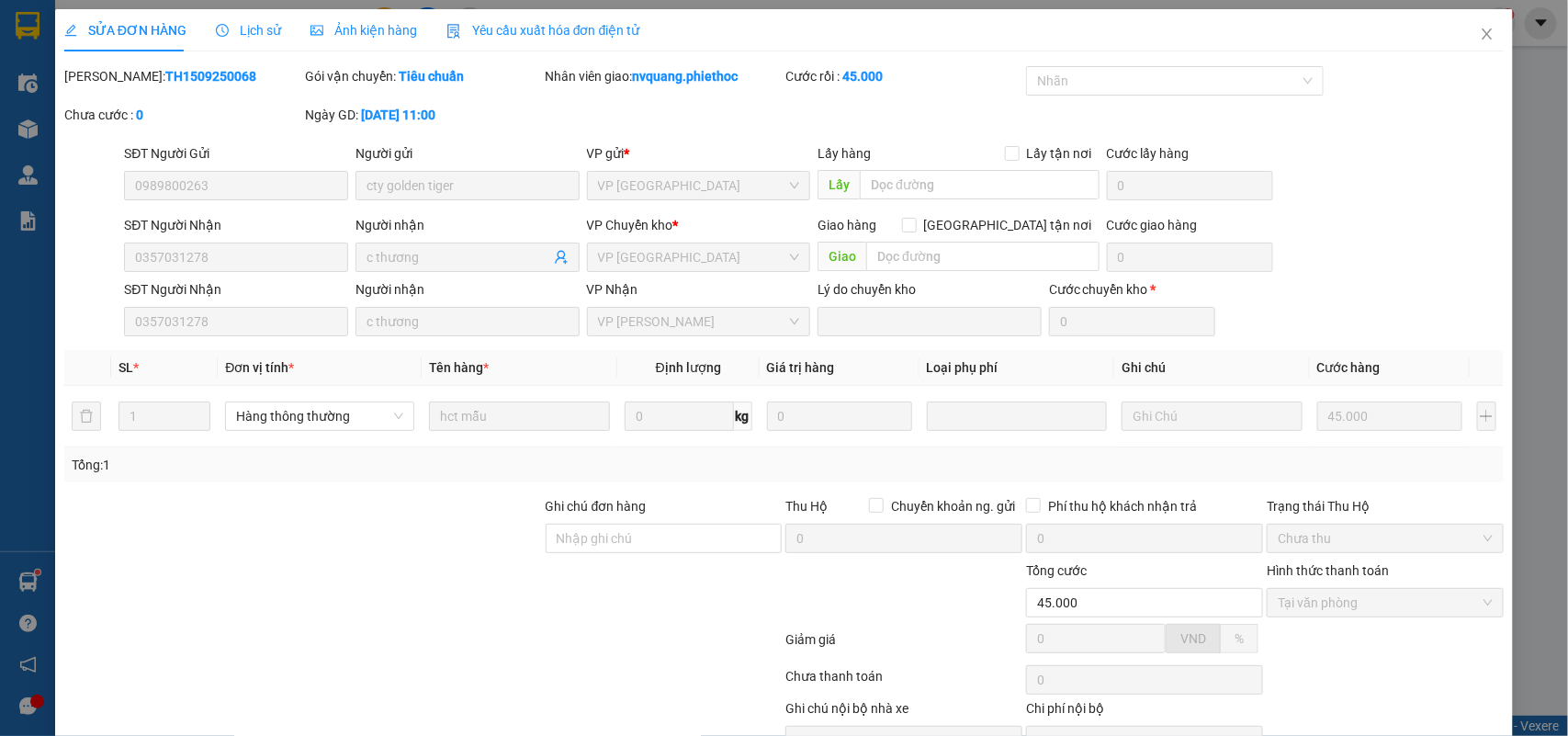
click at [240, 27] on span "Lịch sử" at bounding box center [248, 30] width 65 height 15
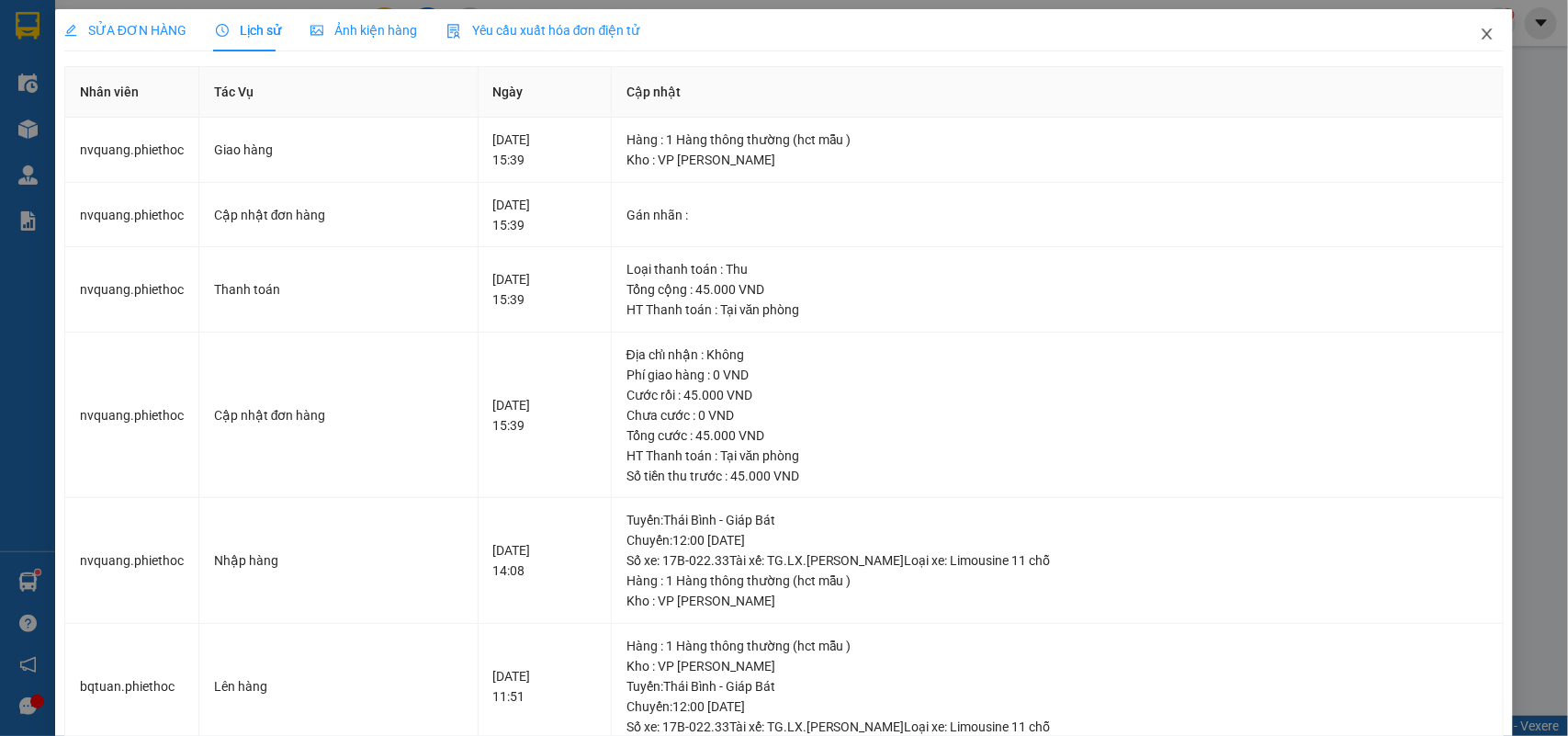
click at [1480, 33] on icon "close" at bounding box center [1488, 34] width 15 height 15
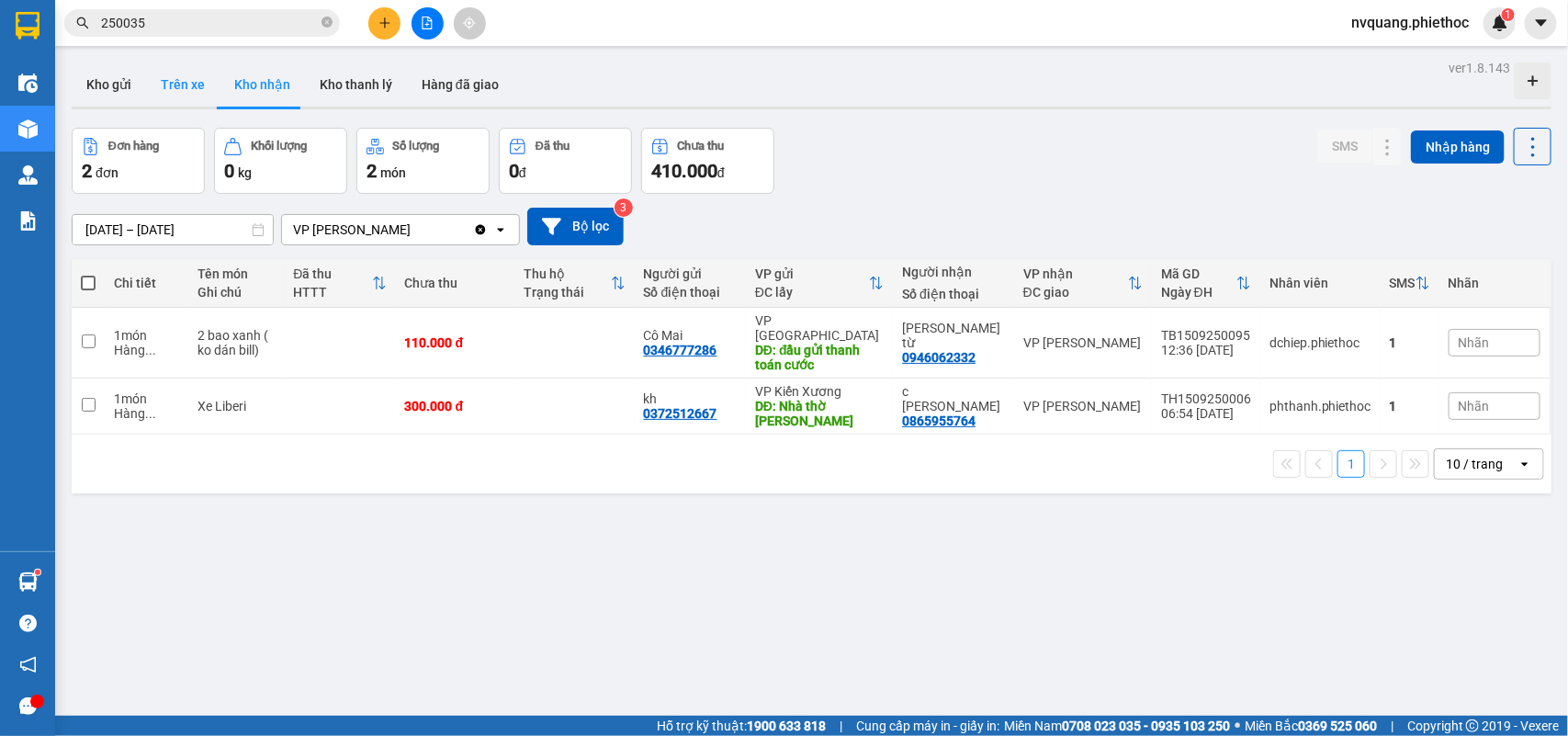
click at [183, 79] on button "Trên xe" at bounding box center [183, 84] width 74 height 44
type input "[DATE] – [DATE]"
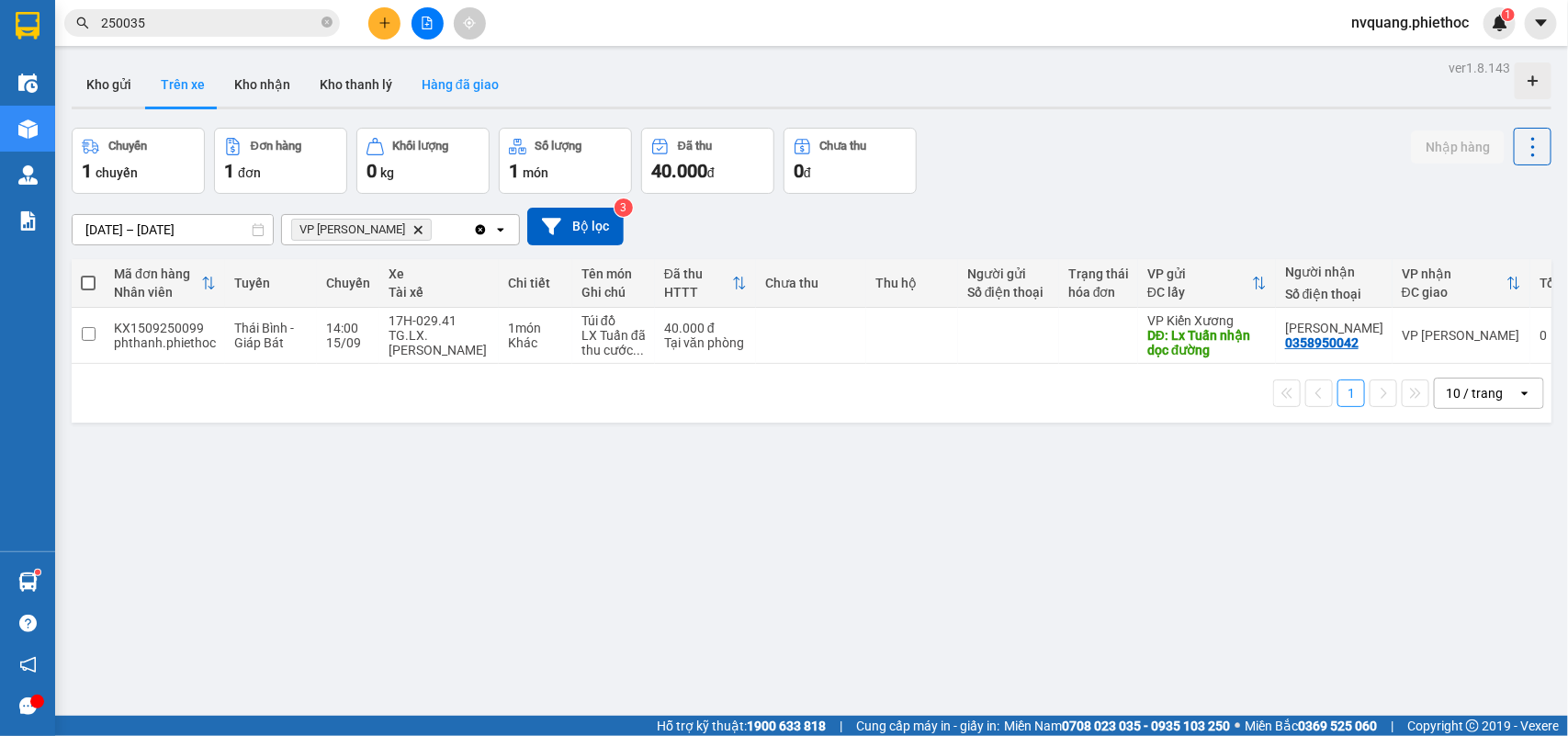
click at [416, 85] on button "Hàng đã giao" at bounding box center [460, 84] width 107 height 44
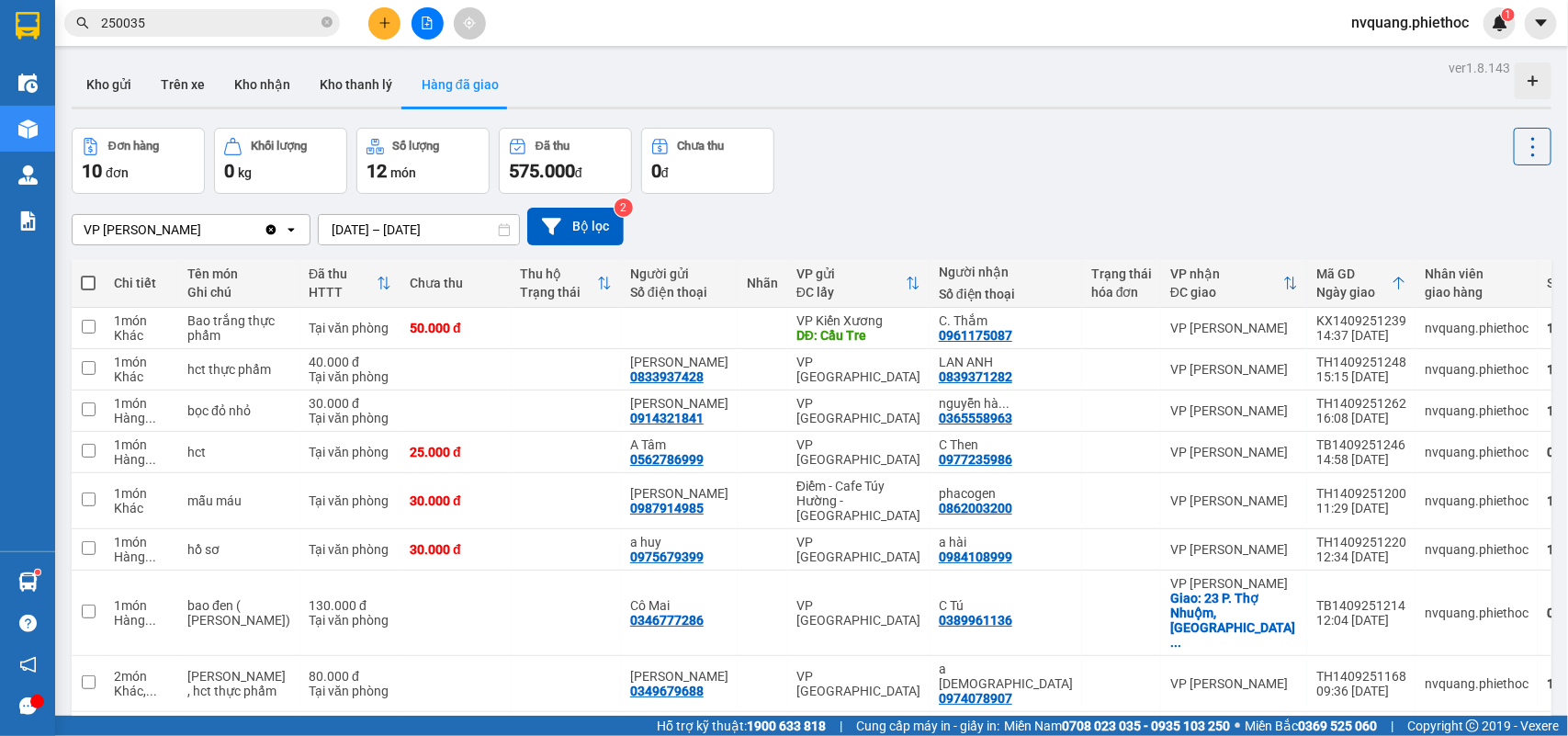
click at [342, 212] on div "VP Trần Khát Chân Clear value open 14/09/2025 – 14/09/2025 Press the down arrow…" at bounding box center [811, 226] width 1480 height 38
click at [360, 246] on div "VP Trần Khát Chân Clear value open 14/09/2025 – 14/09/2025 Press the down arrow…" at bounding box center [811, 226] width 1480 height 65
click at [351, 225] on input "[DATE] – [DATE]" at bounding box center [419, 229] width 200 height 29
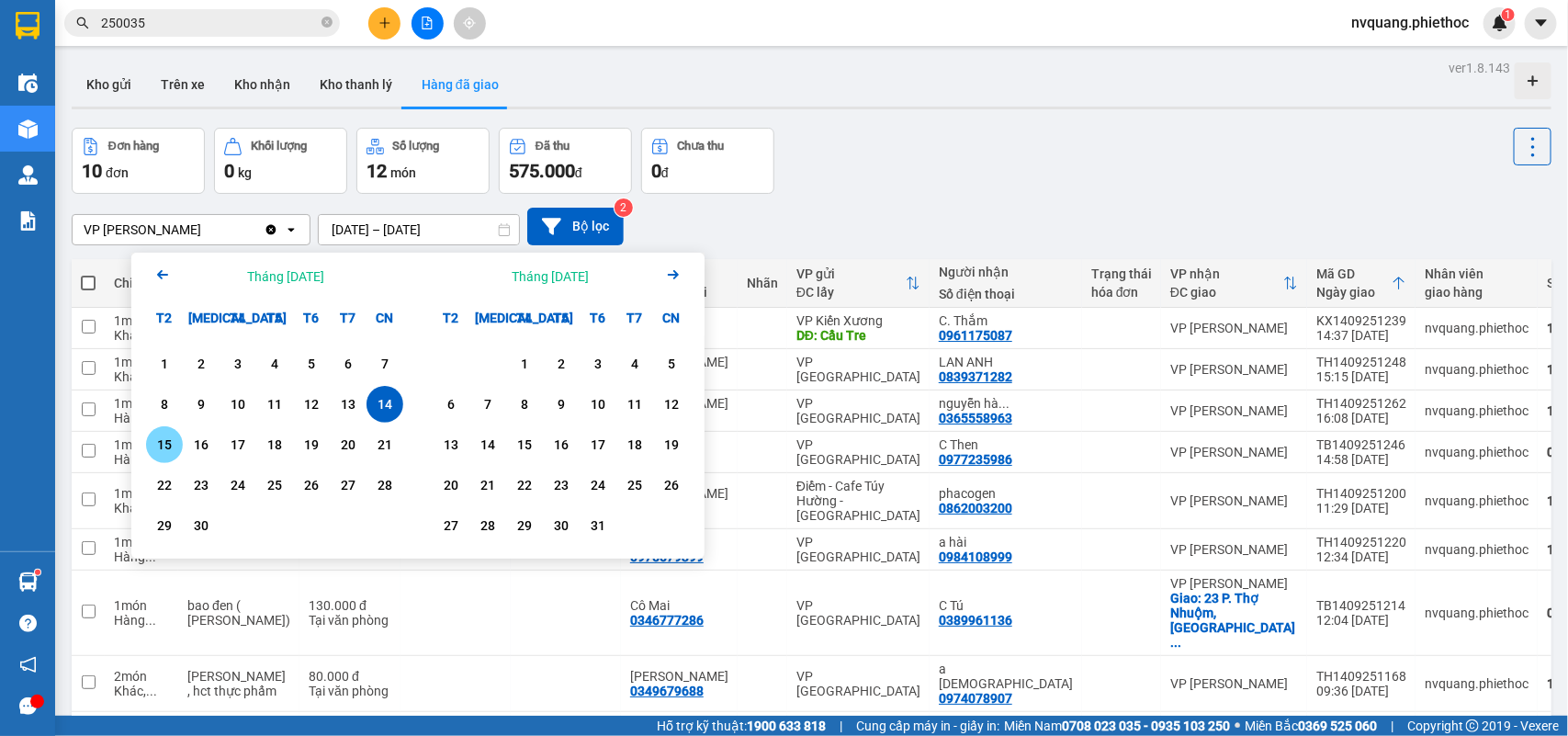
click at [164, 442] on div "15" at bounding box center [164, 444] width 26 height 22
type input "[DATE] – [DATE]"
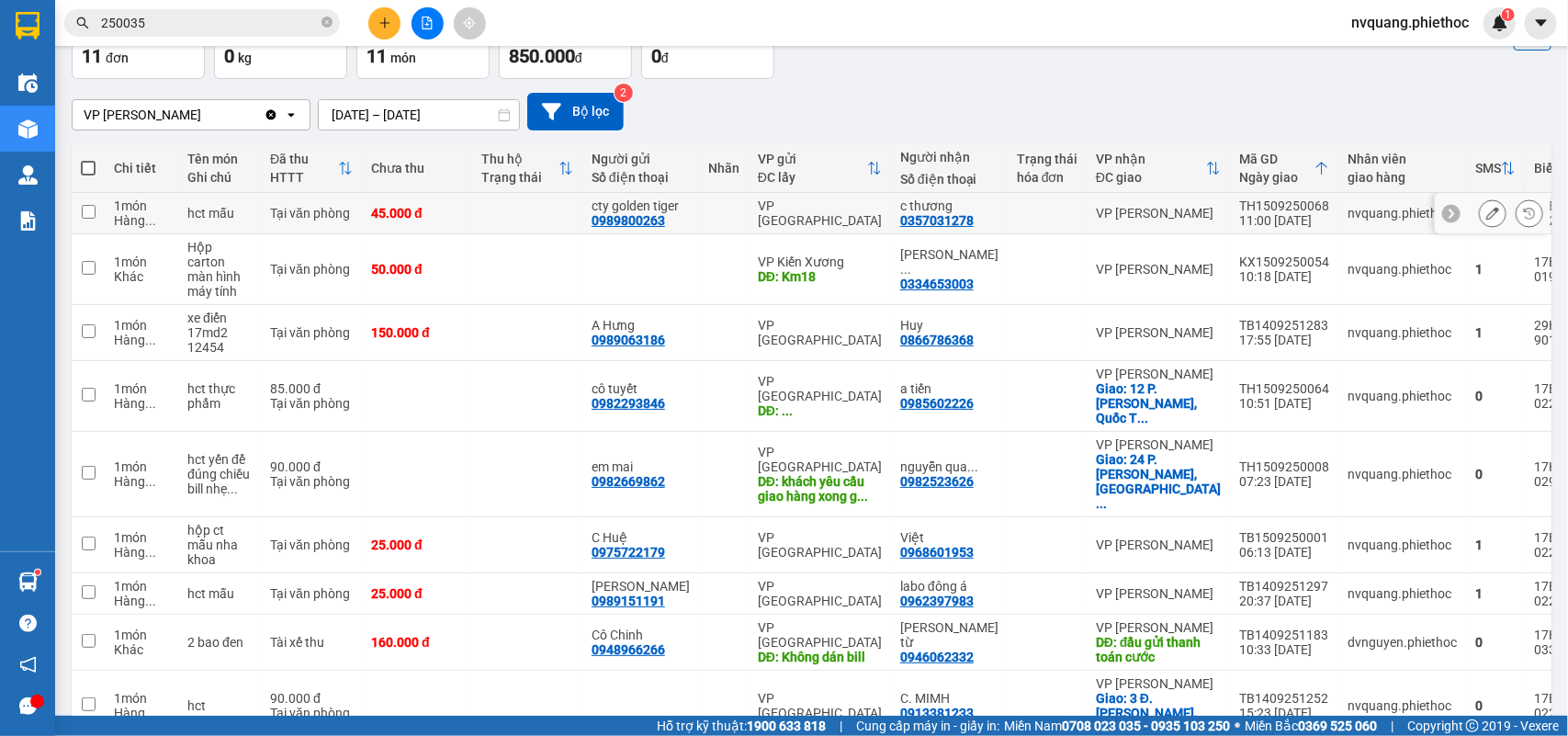
scroll to position [208, 0]
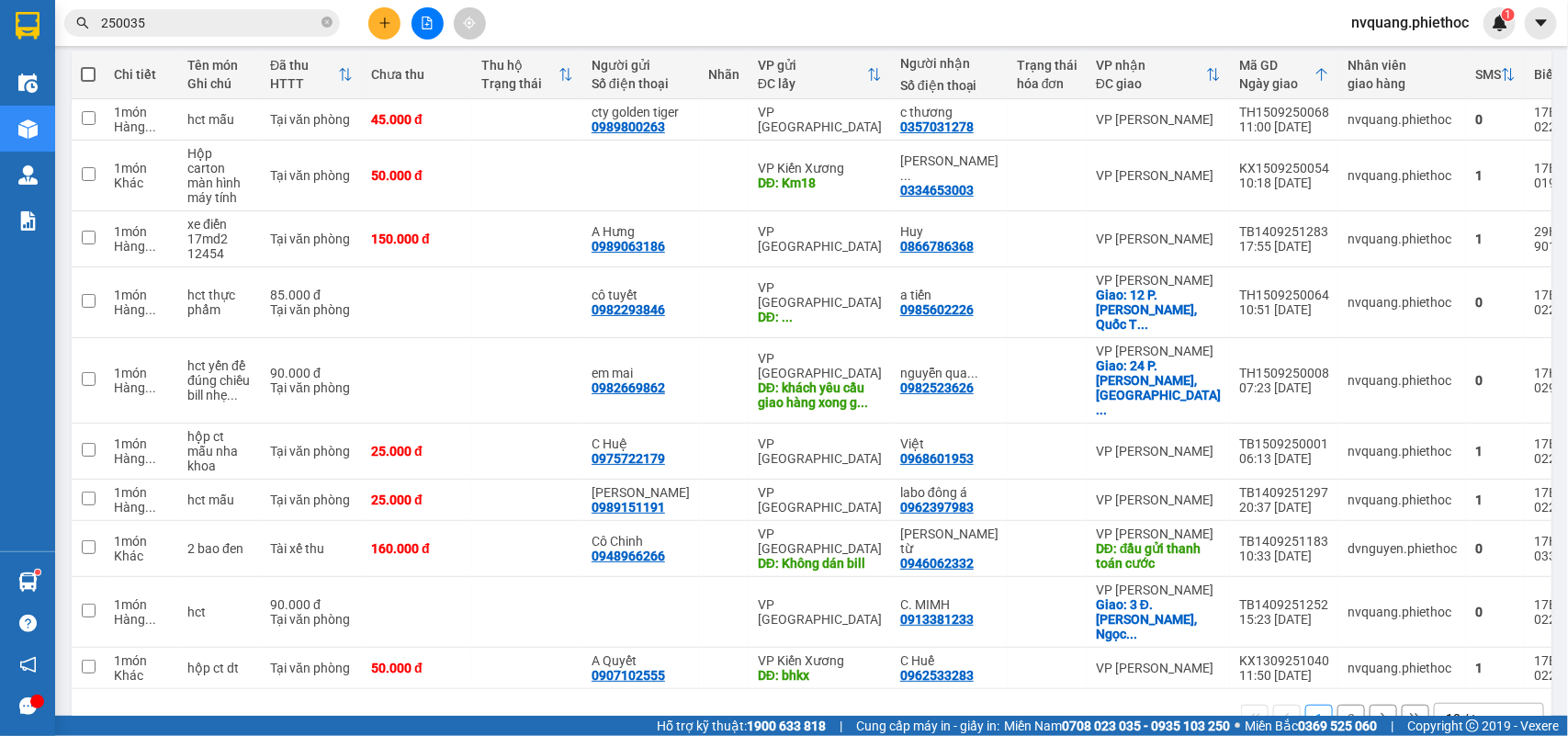
drag, startPoint x: 639, startPoint y: 14, endPoint x: 621, endPoint y: 21, distance: 19.3
click at [627, 18] on div "Kết quả tìm kiếm ( 37 ) Bộ lọc Mã ĐH Trạng thái Món hàng Thu hộ Tổng cước Chưa …" at bounding box center [784, 23] width 1568 height 46
click at [620, 21] on div "Kết quả tìm kiếm ( 37 ) Bộ lọc Mã ĐH Trạng thái Món hàng Thu hộ Tổng cước Chưa …" at bounding box center [784, 23] width 1568 height 46
drag, startPoint x: 602, startPoint y: 21, endPoint x: 584, endPoint y: 18, distance: 18.2
click at [594, 18] on div "Kết quả tìm kiếm ( 37 ) Bộ lọc Mã ĐH Trạng thái Món hàng Thu hộ Tổng cước Chưa …" at bounding box center [784, 23] width 1568 height 46
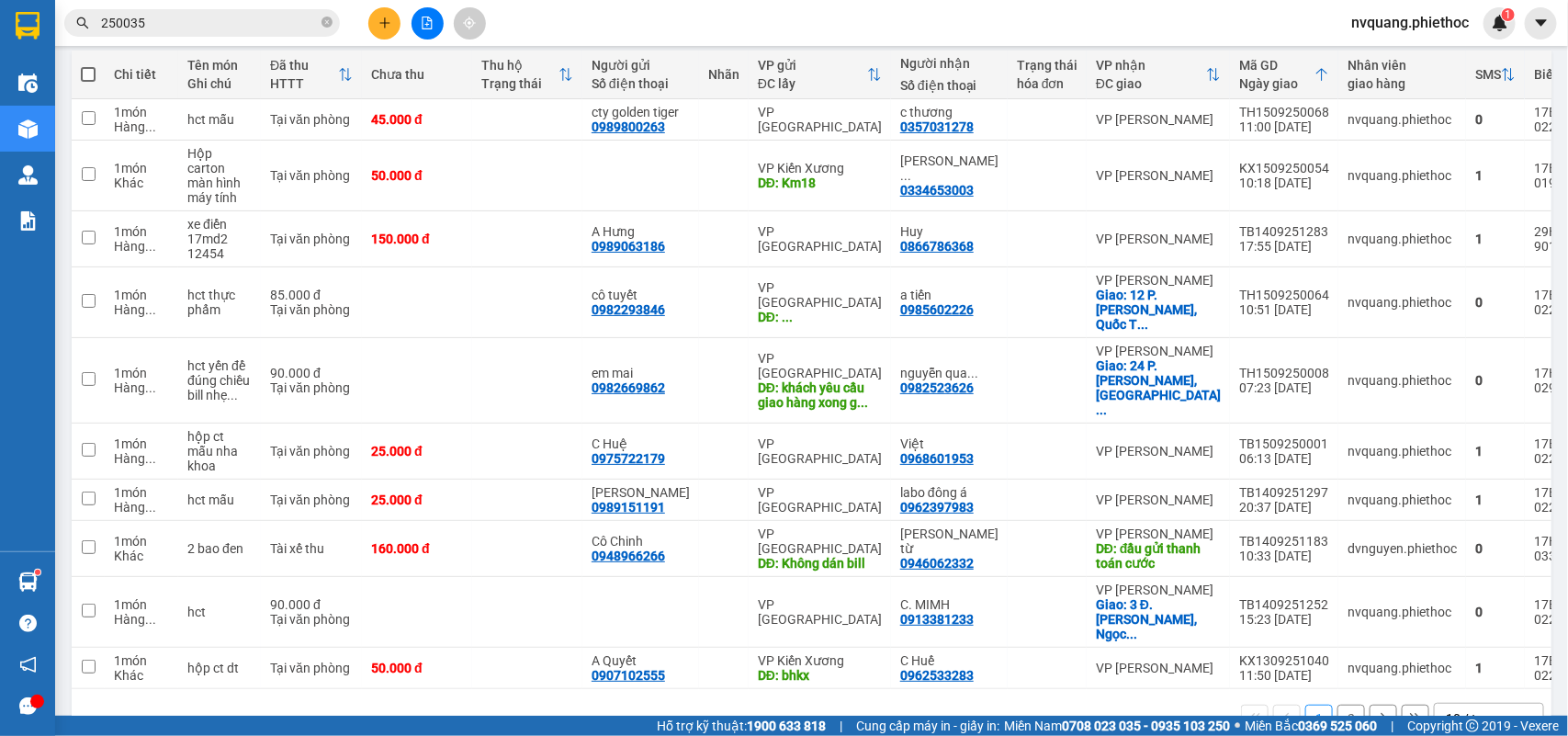
click at [534, 20] on div "Kết quả tìm kiếm ( 37 ) Bộ lọc Mã ĐH Trạng thái Món hàng Thu hộ Tổng cước Chưa …" at bounding box center [784, 23] width 1568 height 46
click at [707, 126] on td at bounding box center [723, 120] width 49 height 42
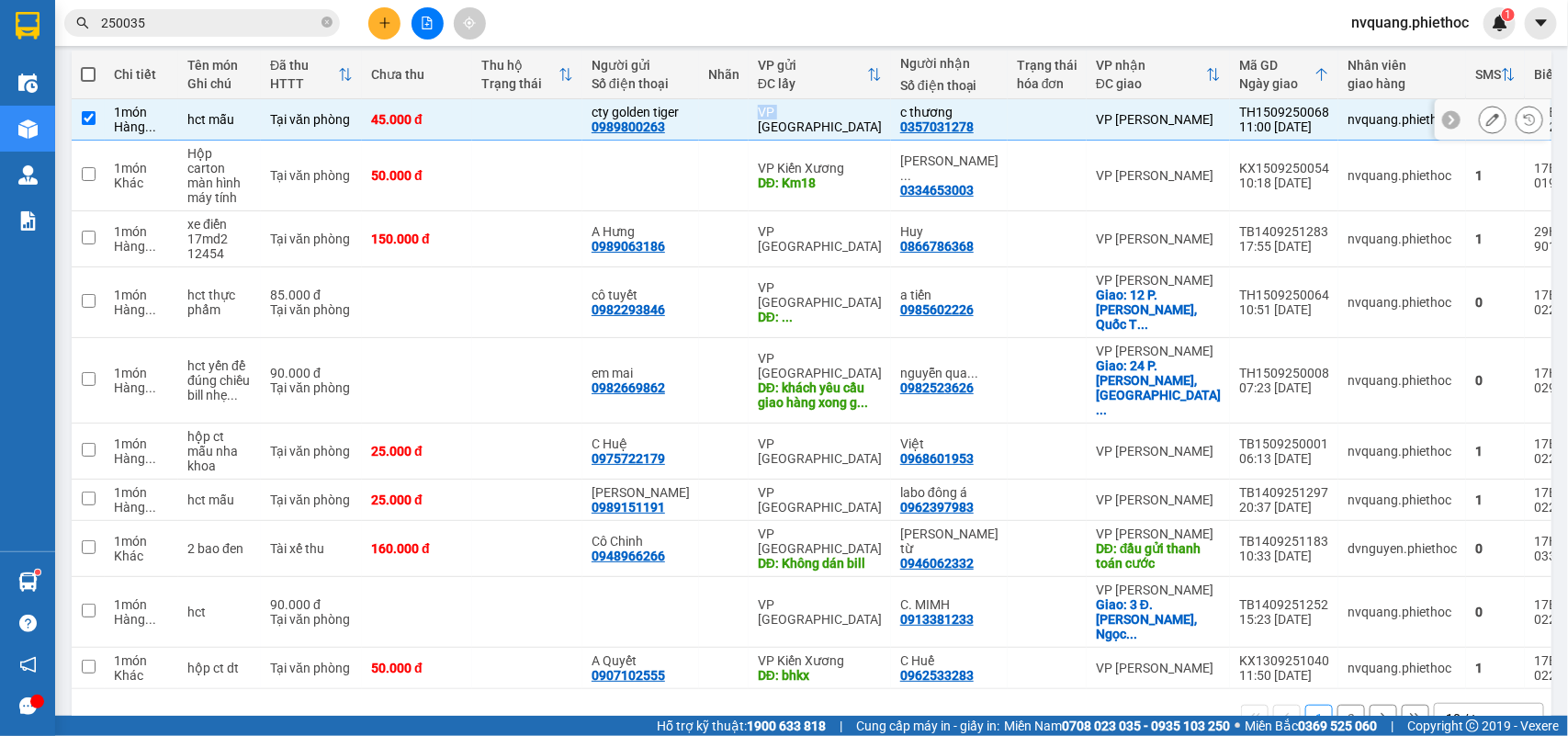
click at [707, 126] on td at bounding box center [723, 120] width 49 height 42
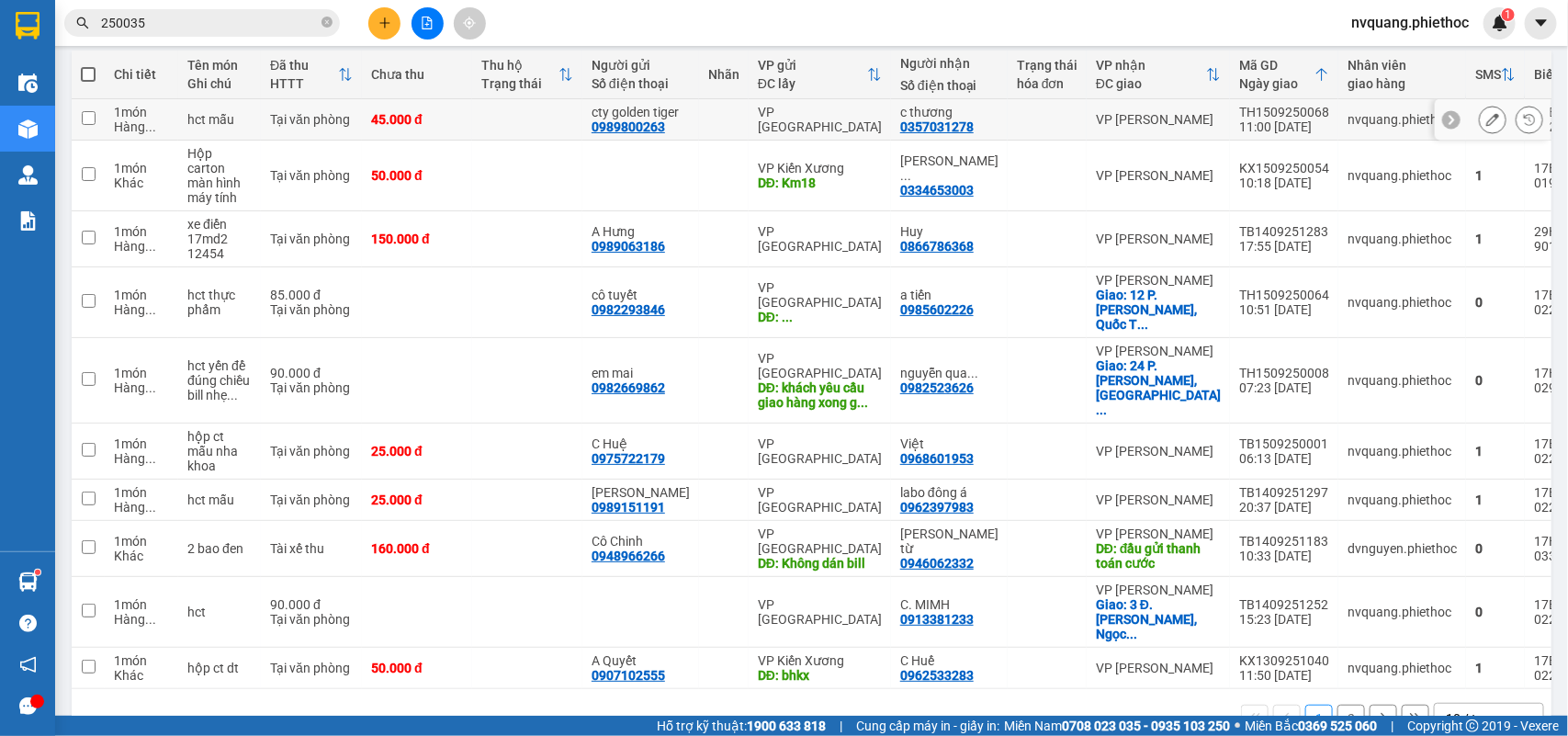
click at [707, 140] on td at bounding box center [723, 120] width 49 height 42
checkbox input "true"
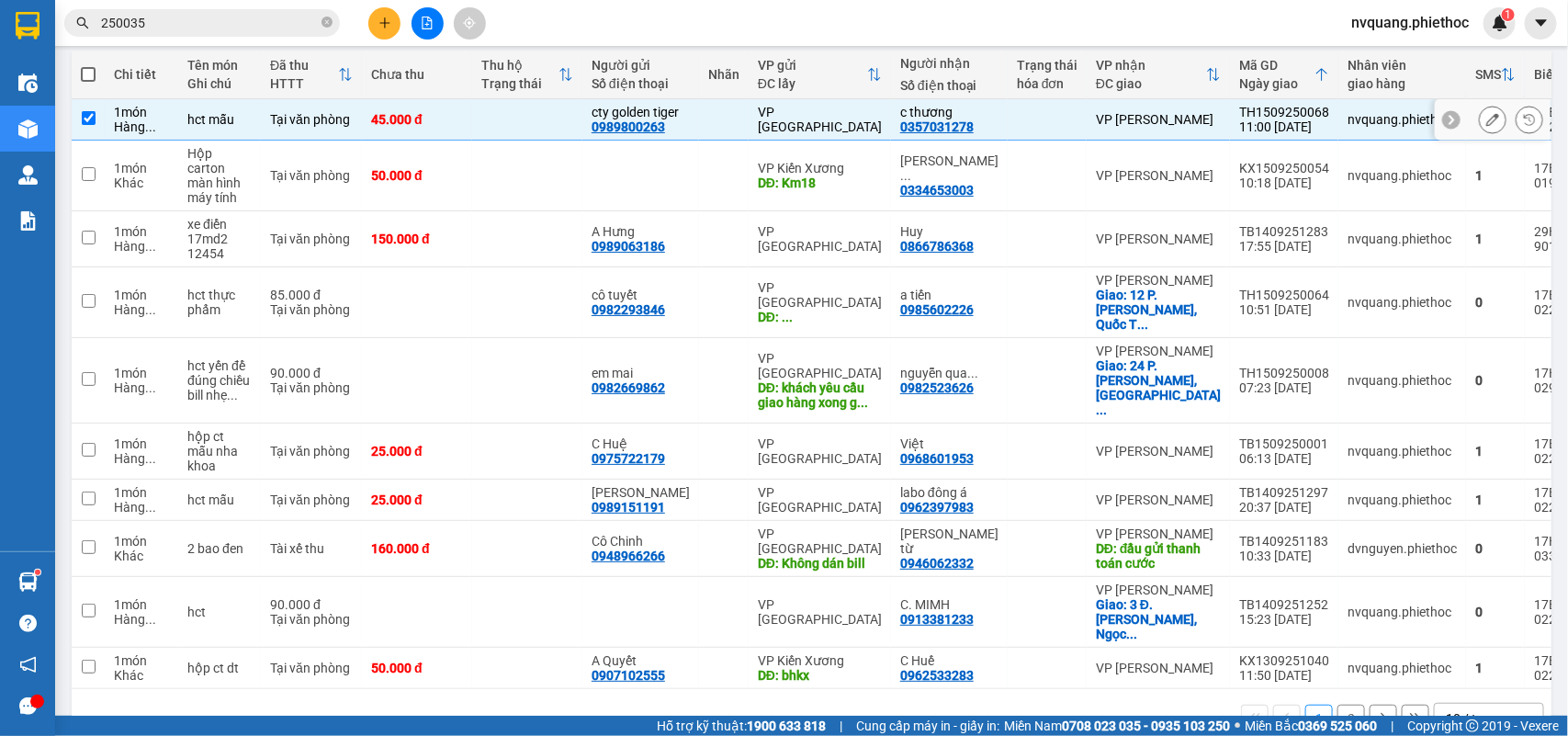
click at [698, 154] on tbody "1 món Hàng ... hct mẫu Tại văn phòng 45.000 đ cty golden tiger 0989800263 VP T…" at bounding box center [838, 394] width 1533 height 589
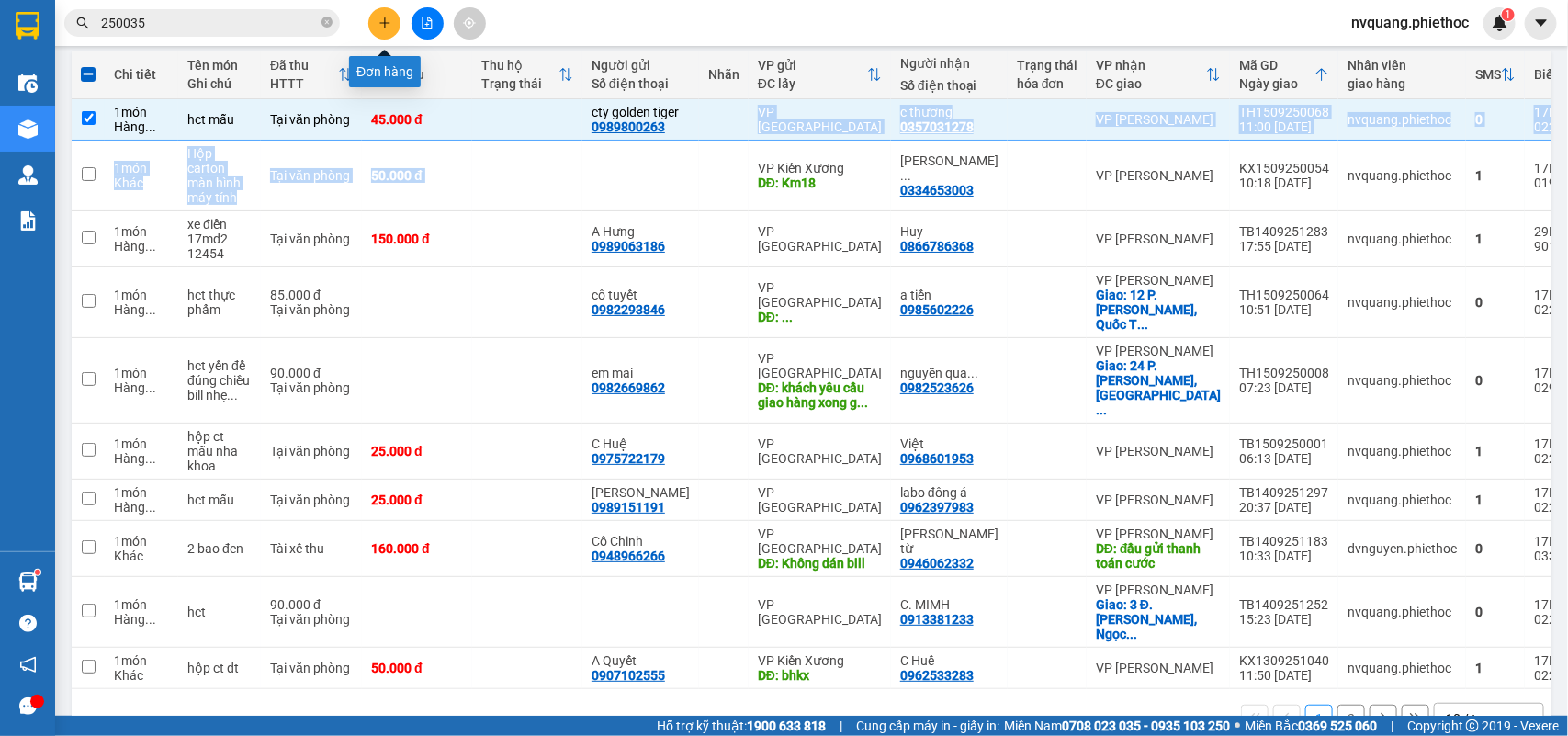
click at [392, 14] on button at bounding box center [384, 24] width 32 height 32
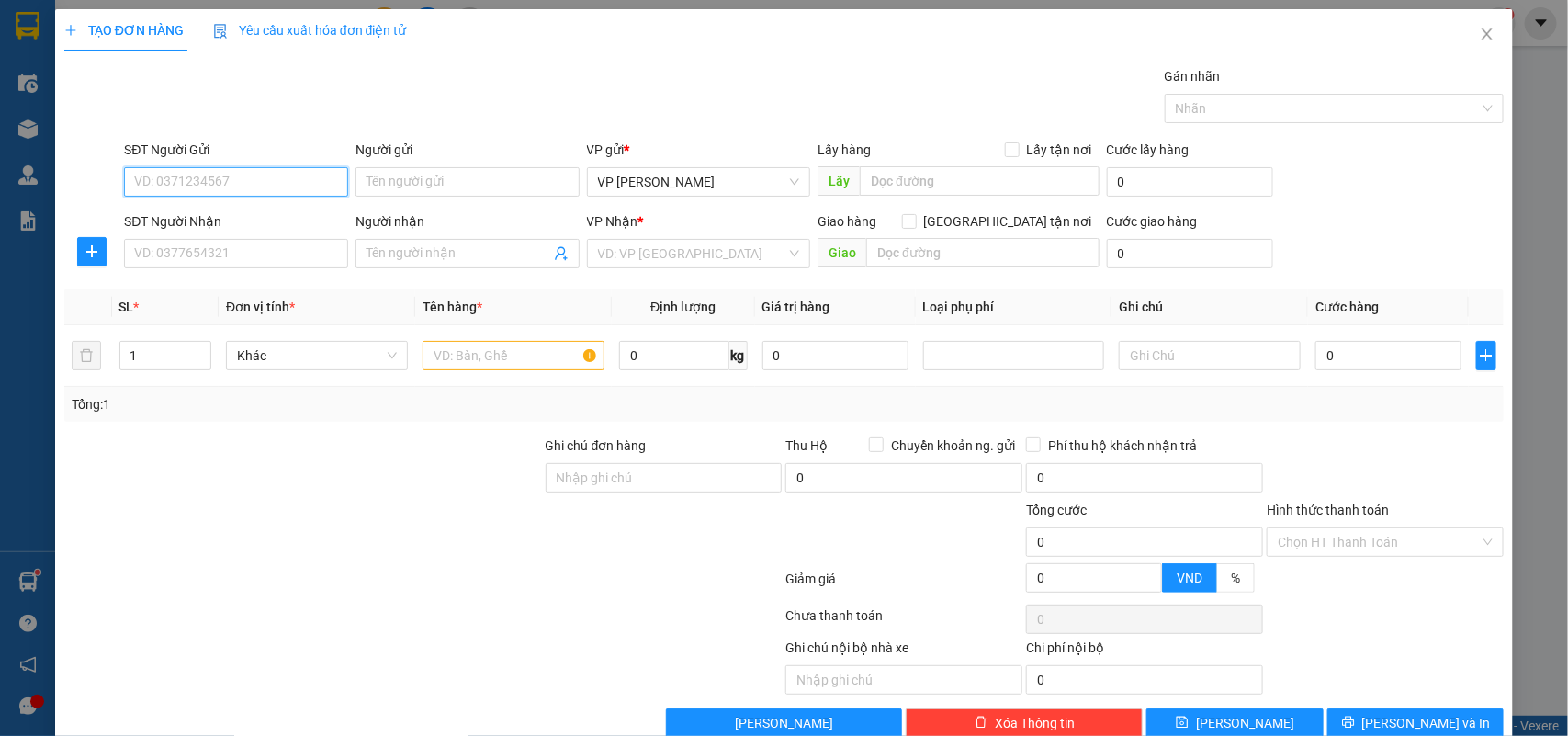
click at [156, 180] on input "SĐT Người Gửi" at bounding box center [235, 182] width 224 height 29
drag, startPoint x: 90, startPoint y: 249, endPoint x: 140, endPoint y: 194, distance: 74.3
click at [90, 248] on icon "plus" at bounding box center [92, 252] width 15 height 15
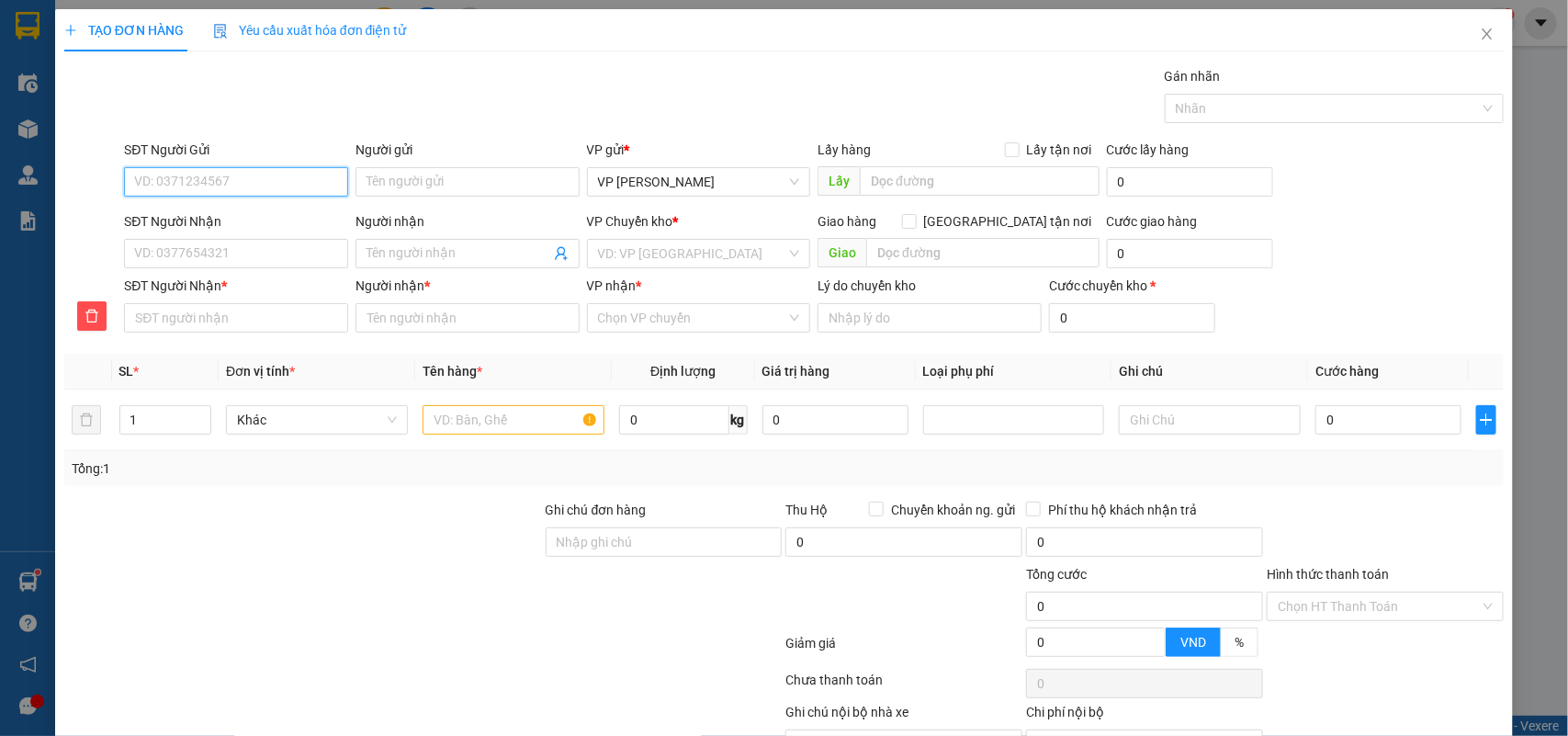
click at [166, 173] on input "SĐT Người Gửi" at bounding box center [235, 182] width 224 height 29
click at [253, 181] on input "098932115" at bounding box center [235, 182] width 224 height 29
click at [181, 179] on input "098932115" at bounding box center [235, 182] width 224 height 29
type input "0989321115"
click at [221, 176] on input "0989321115" at bounding box center [235, 182] width 224 height 29
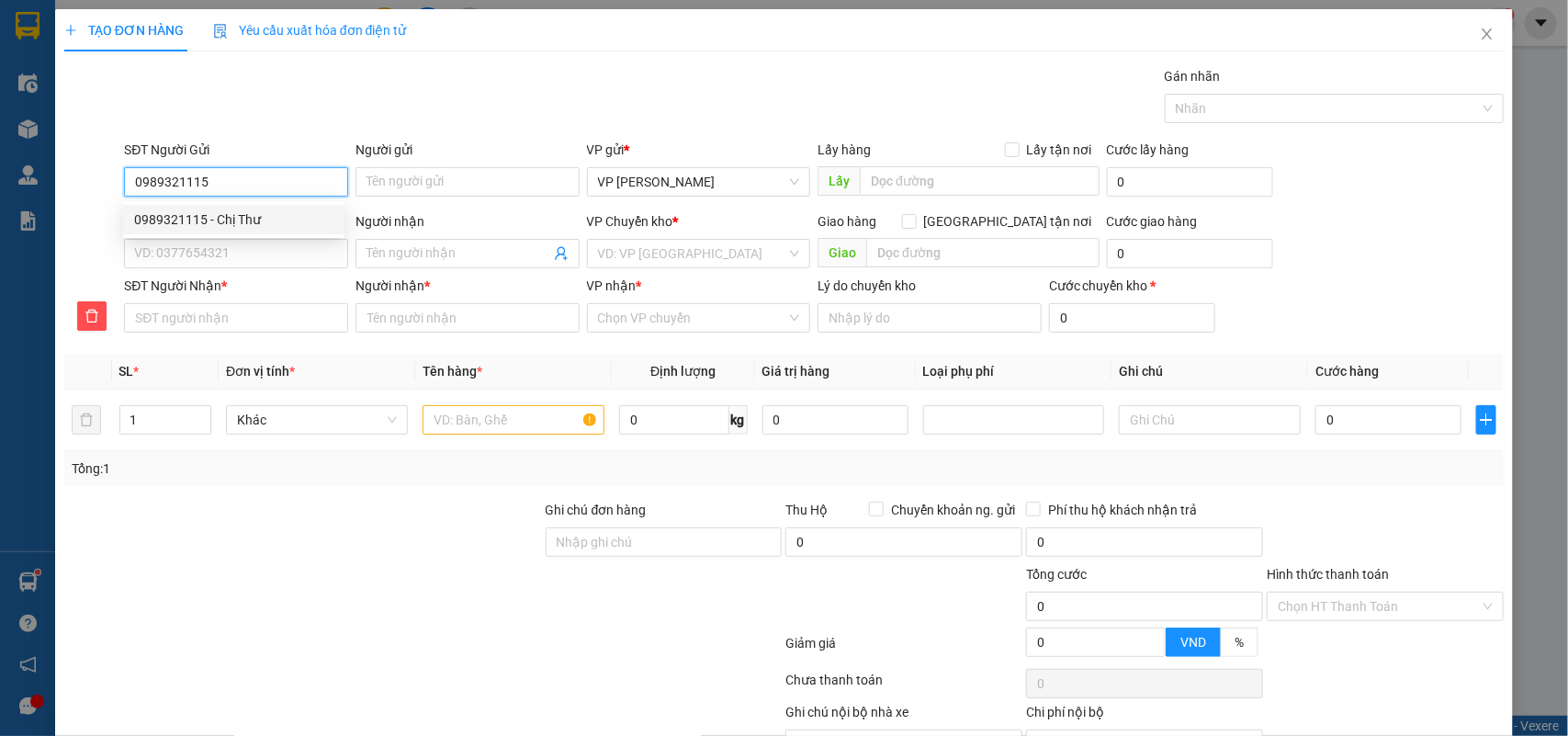
click at [223, 214] on div "0989321115 - Chị Thư" at bounding box center [234, 219] width 200 height 20
type input "Chị Thư"
type input "gọi người nhận trước 30p"
type input "0989321115"
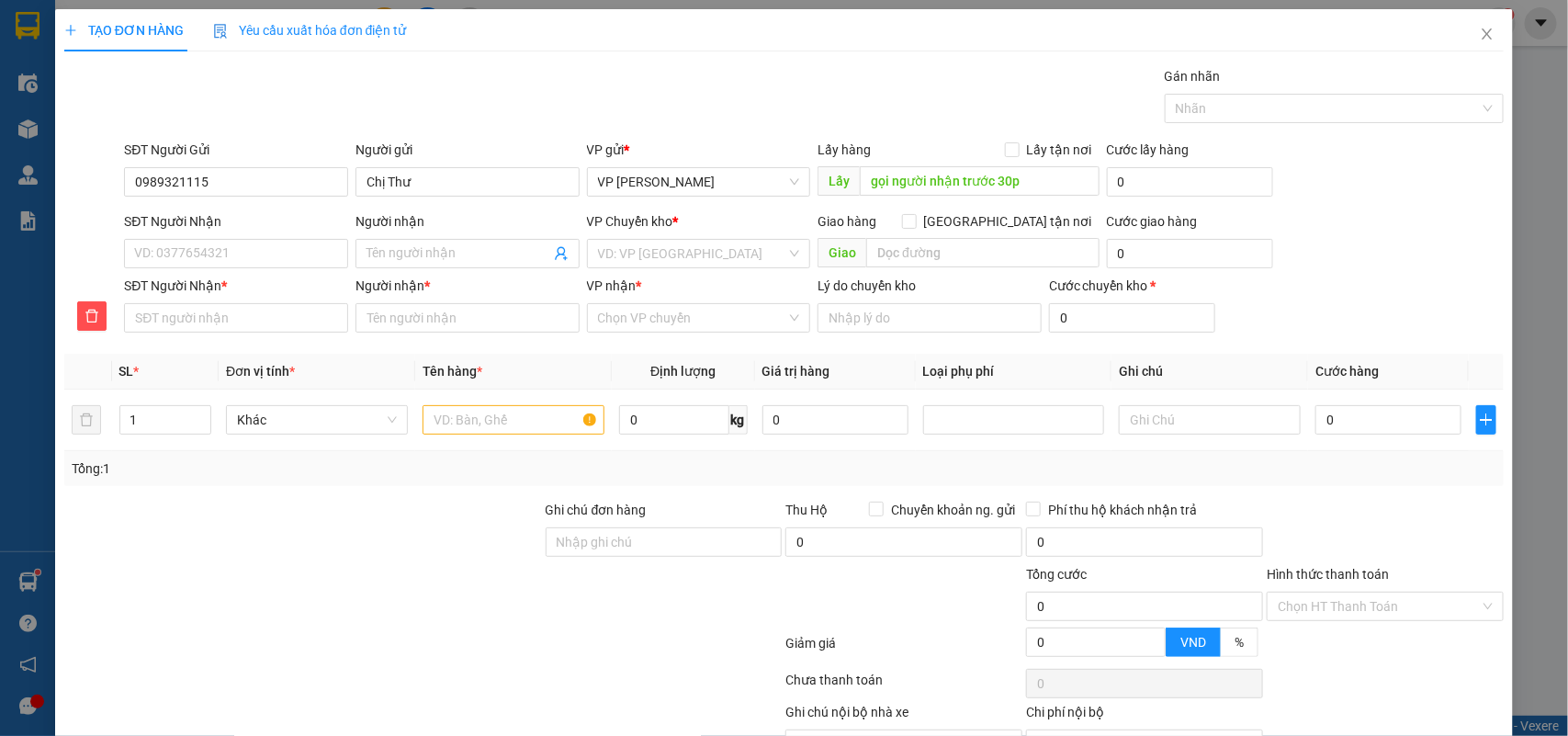
click at [239, 236] on div "SĐT Người Nhận" at bounding box center [235, 224] width 224 height 27
click at [1032, 176] on input "gọi người nhận trước 30p" at bounding box center [979, 181] width 239 height 29
click at [253, 260] on input "SĐT Người Nhận" at bounding box center [235, 254] width 224 height 29
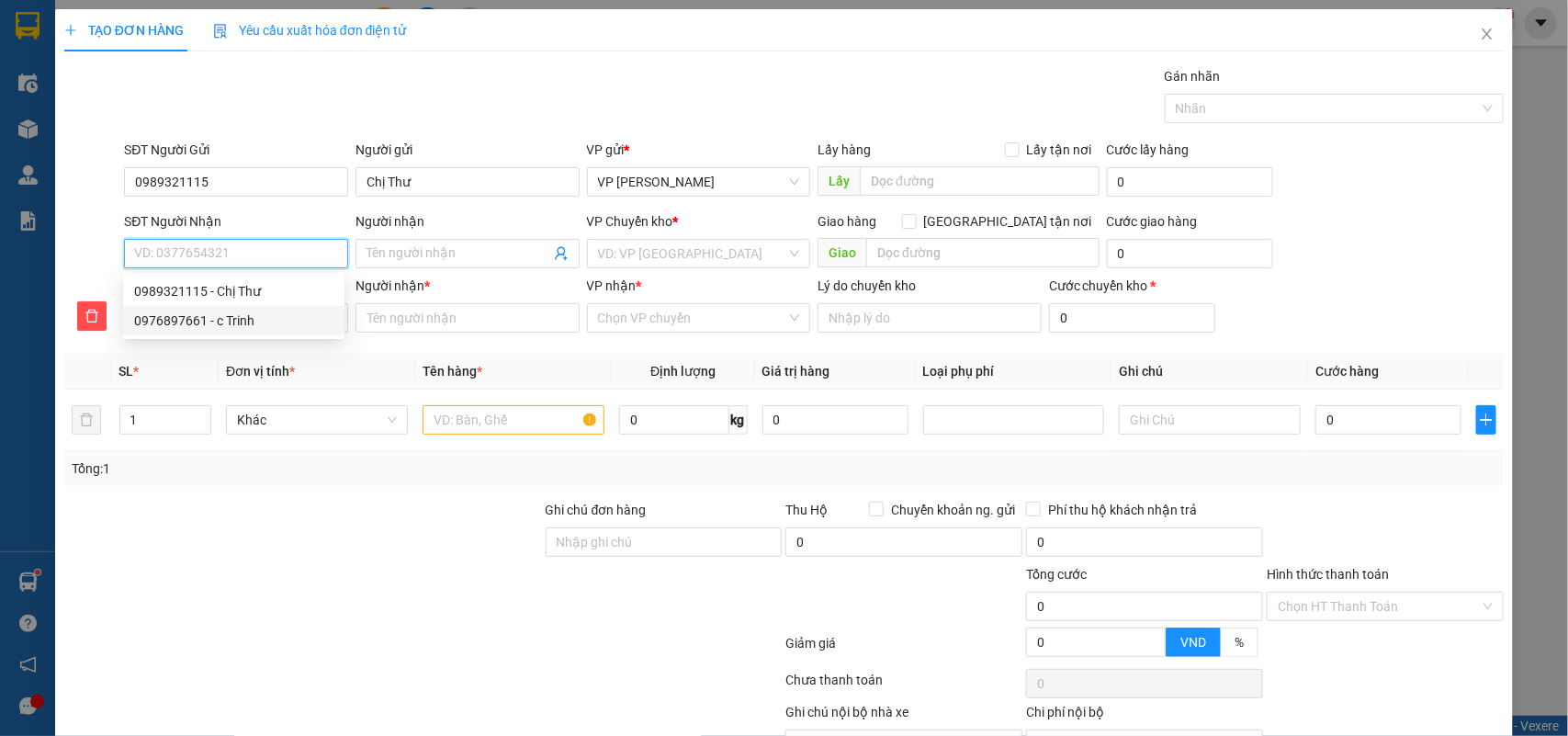
click at [207, 322] on div "0976897661 - c Trinh" at bounding box center [234, 320] width 200 height 20
type input "0976897661"
type input "c Trinh"
type input "cầu Gọ - Đông Hưng"
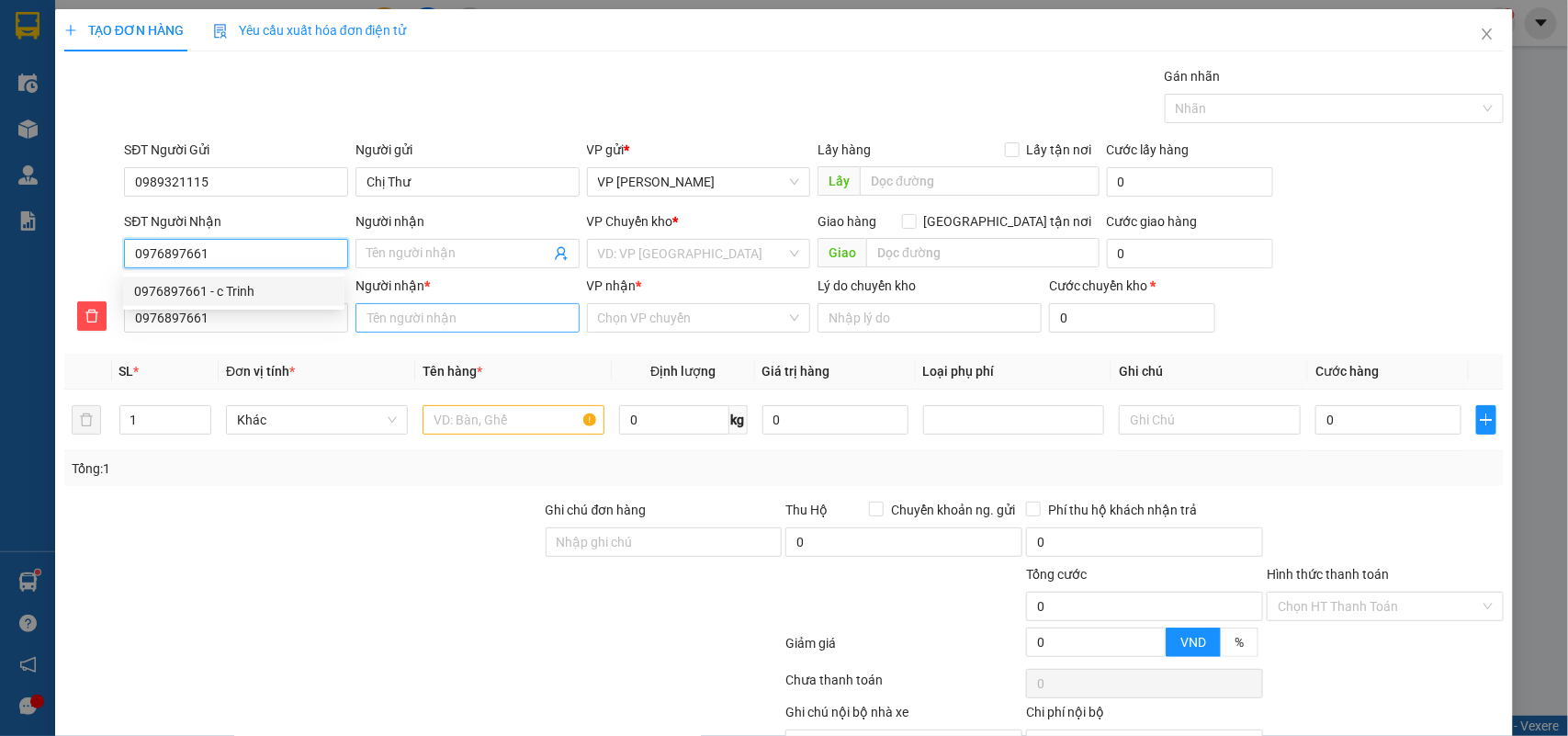
type input "5.000"
type input "c Trinh"
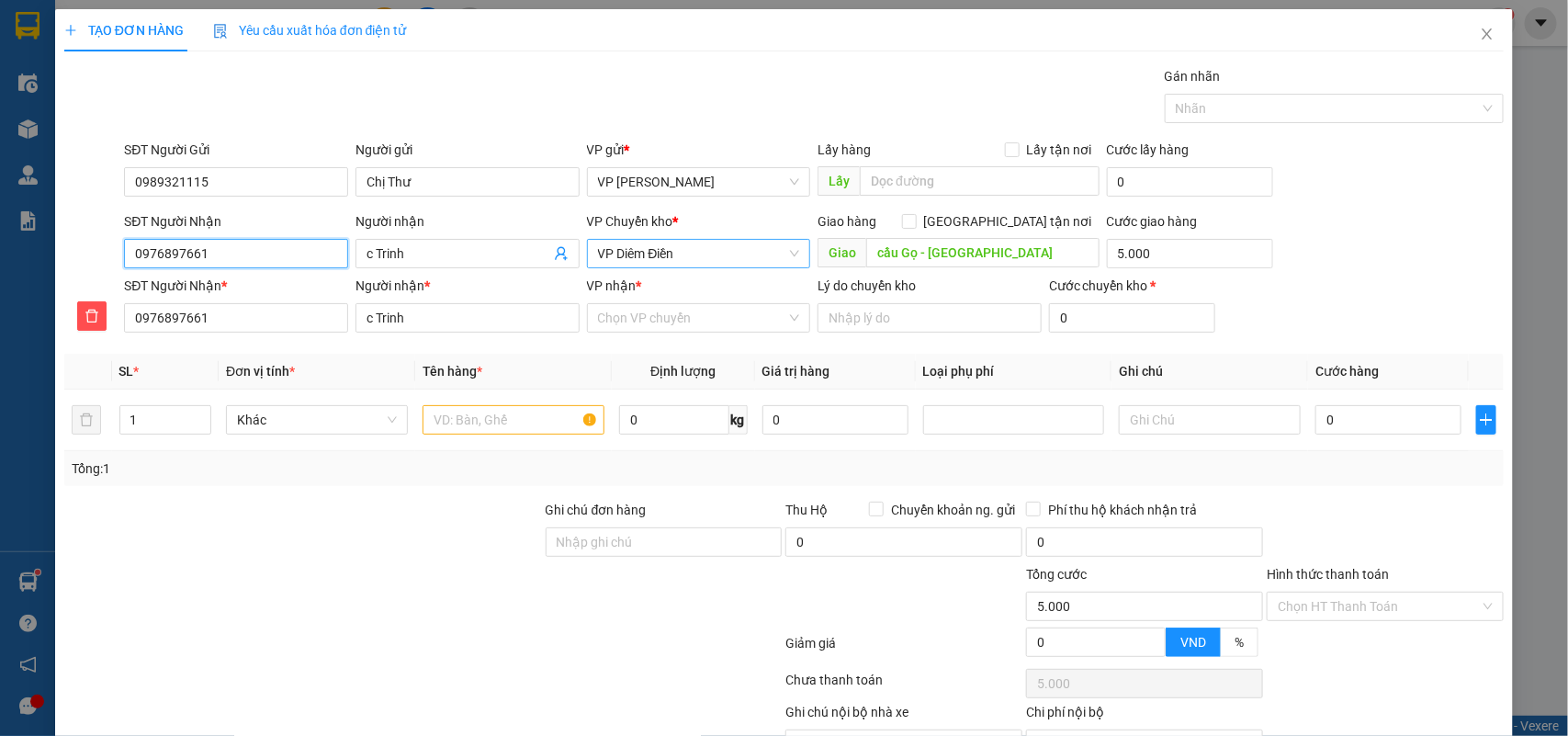
click at [706, 255] on span "VP Diêm Điền" at bounding box center [699, 253] width 202 height 27
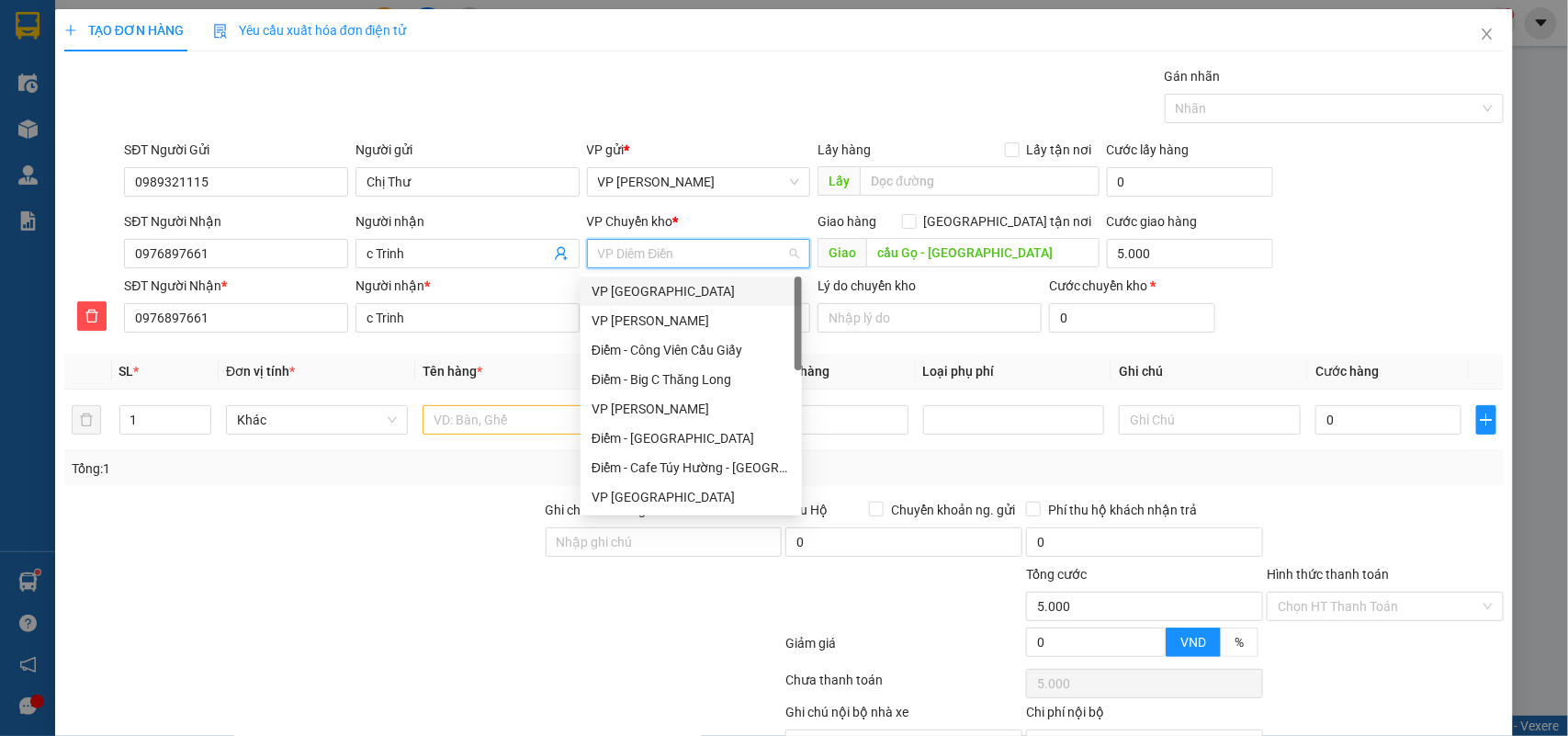
click at [630, 289] on div "VP [GEOGRAPHIC_DATA]" at bounding box center [690, 290] width 200 height 20
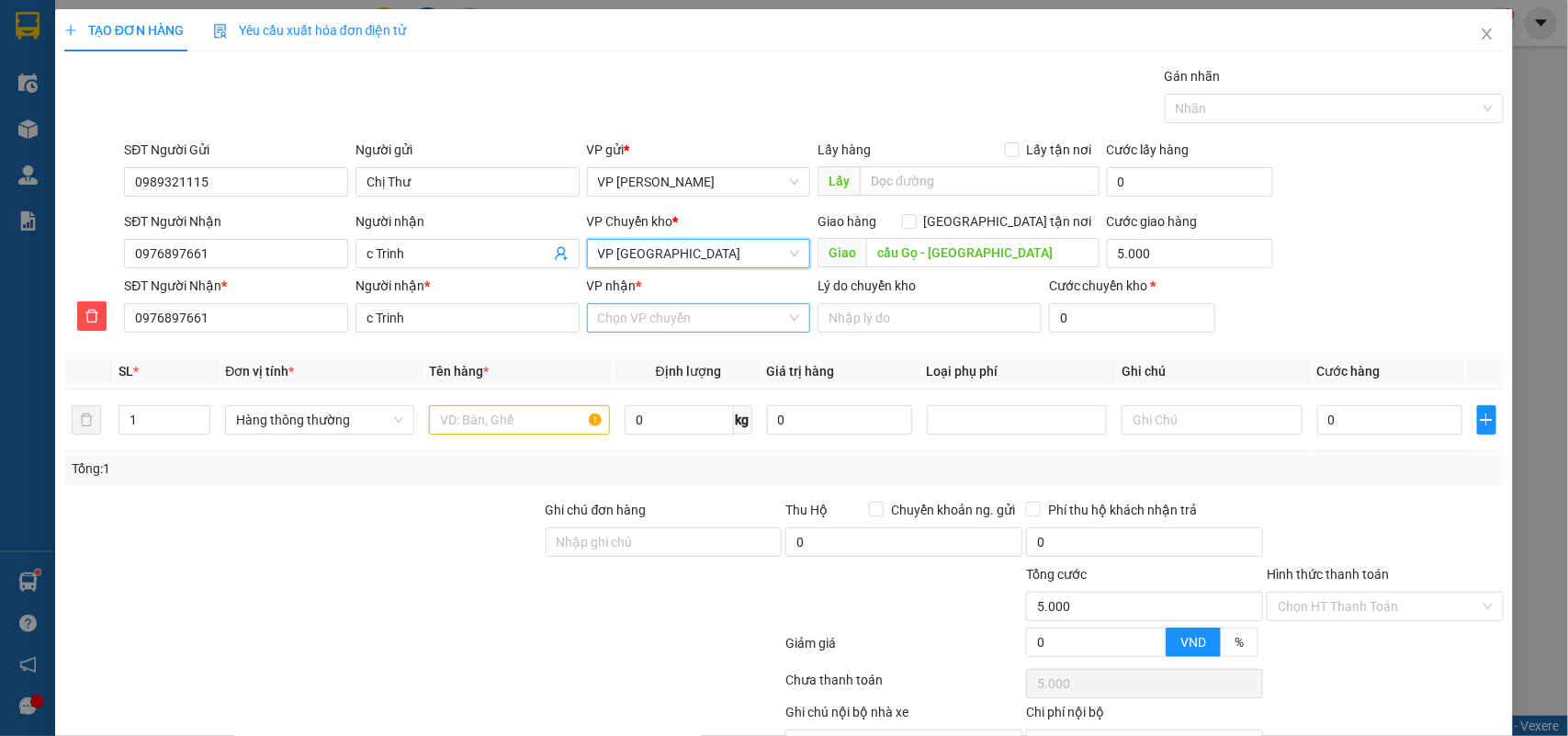
click at [677, 332] on div "Chọn VP chuyển" at bounding box center [699, 317] width 224 height 29
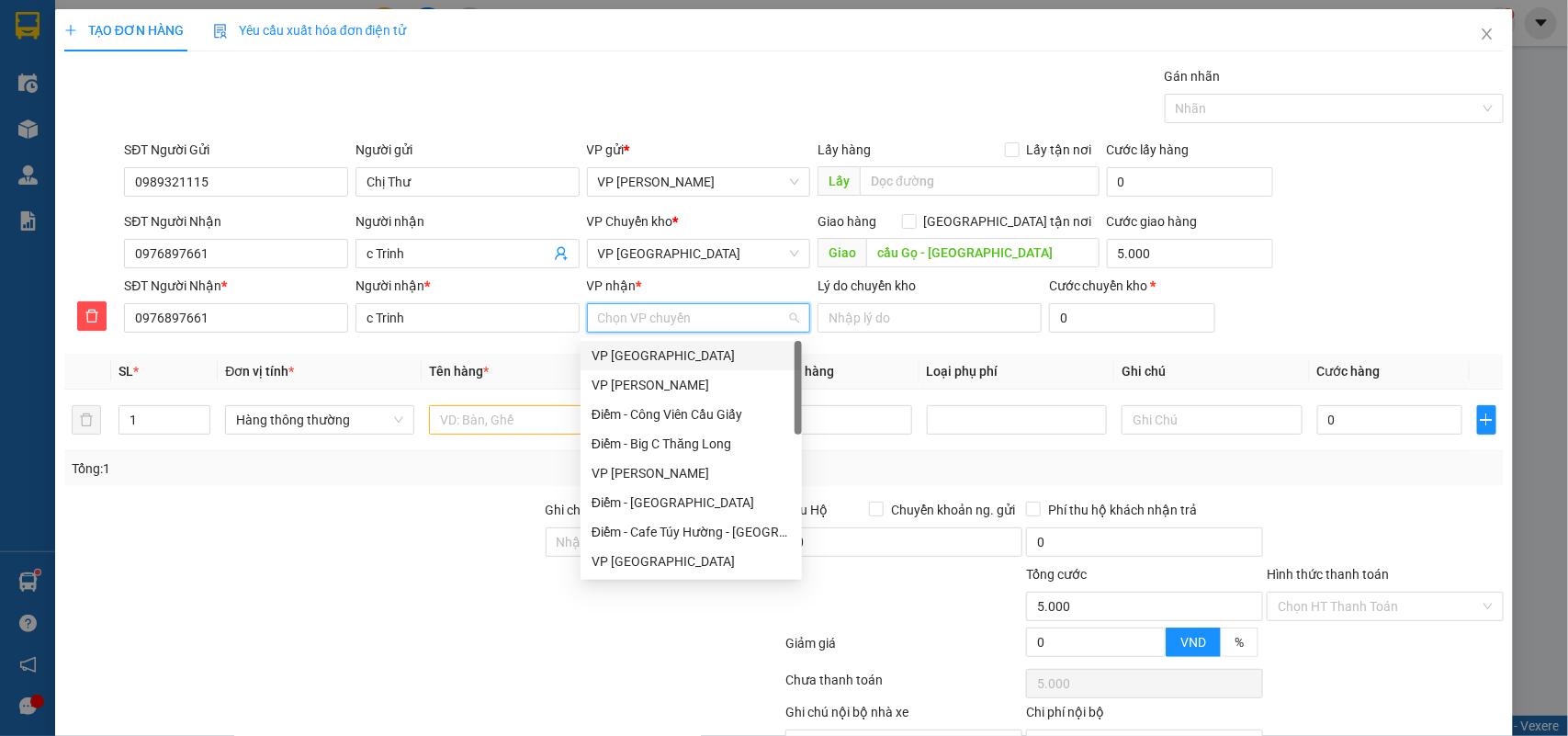
click at [673, 326] on input "VP nhận *" at bounding box center [692, 317] width 189 height 27
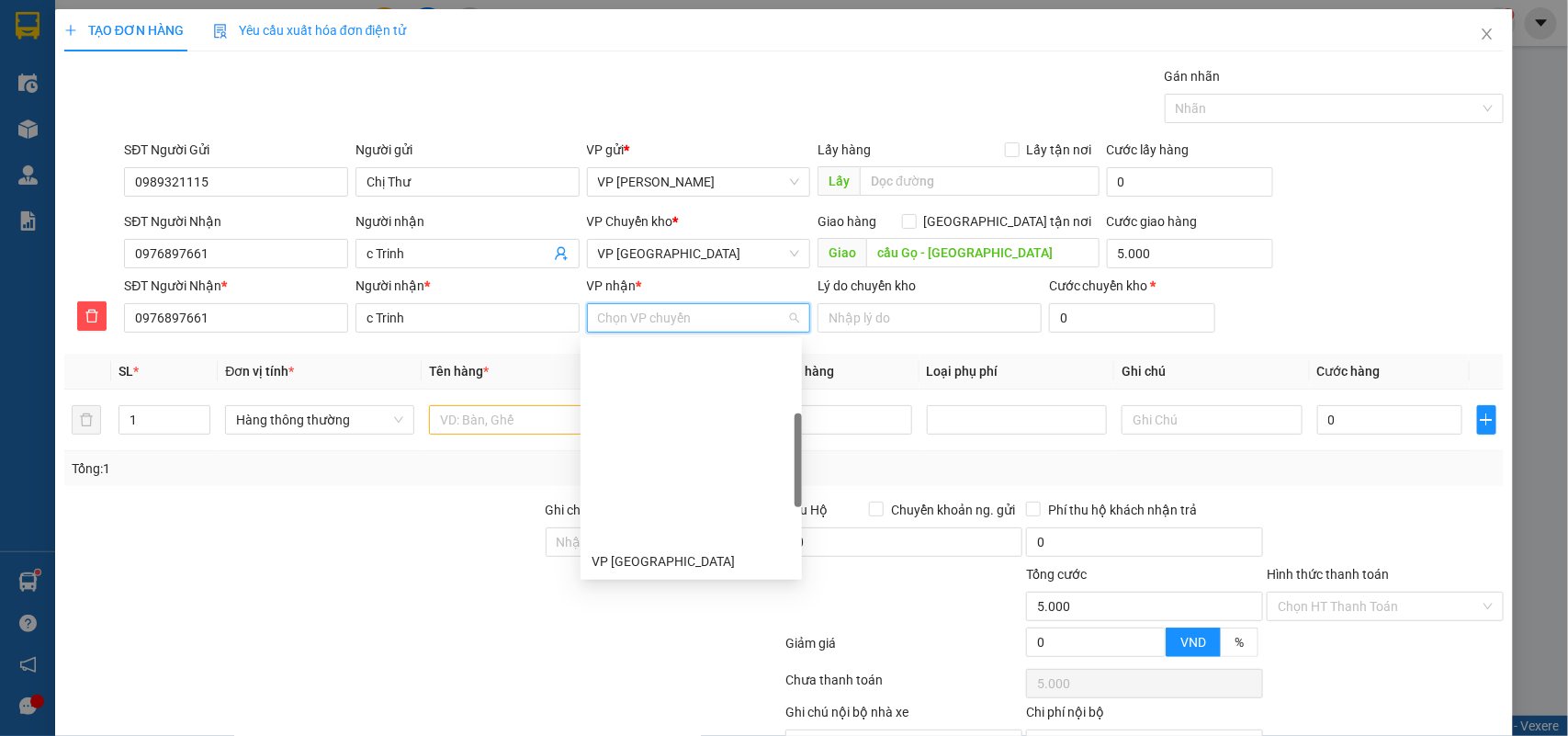
scroll to position [230, 0]
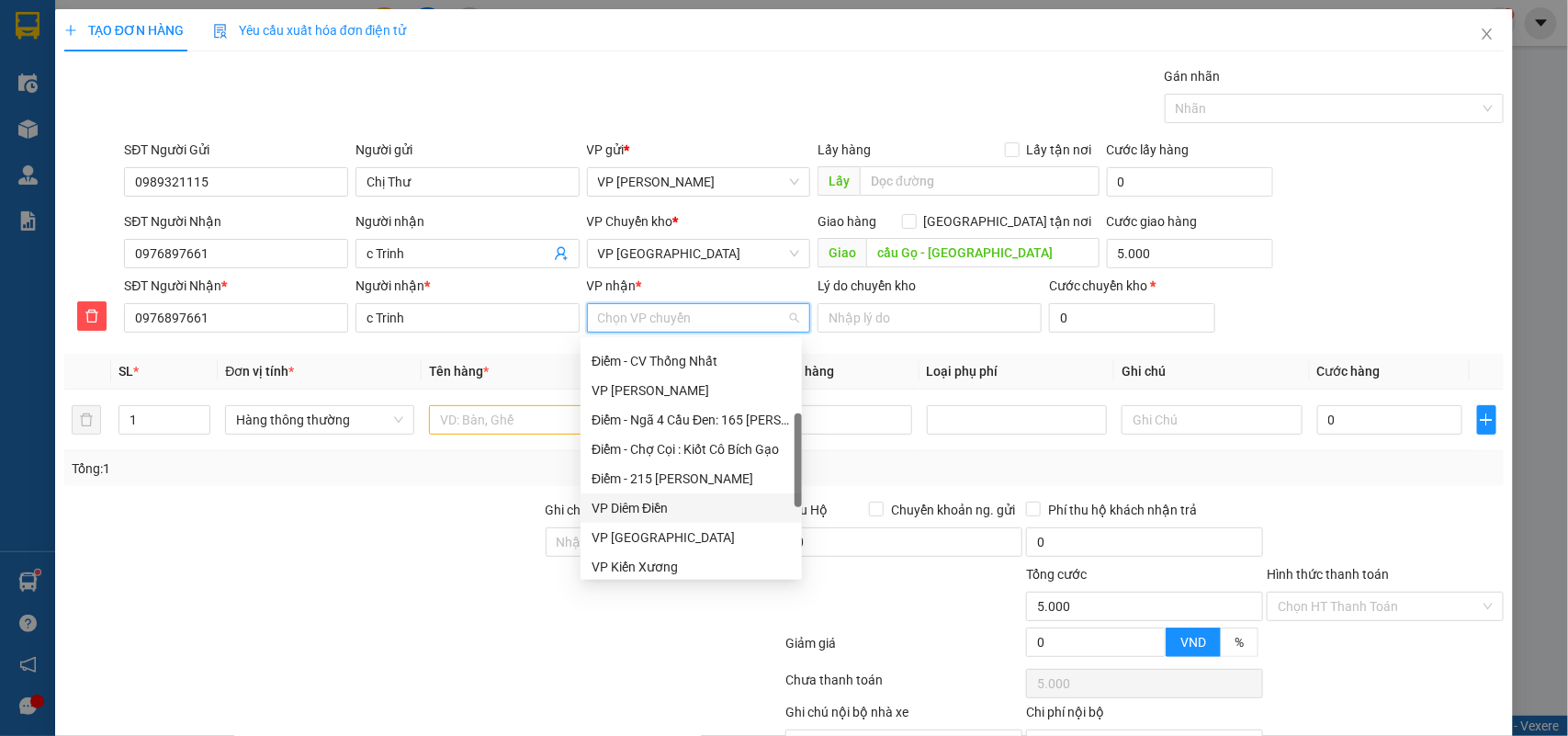
click at [636, 507] on div "VP Diêm Điền" at bounding box center [690, 507] width 200 height 20
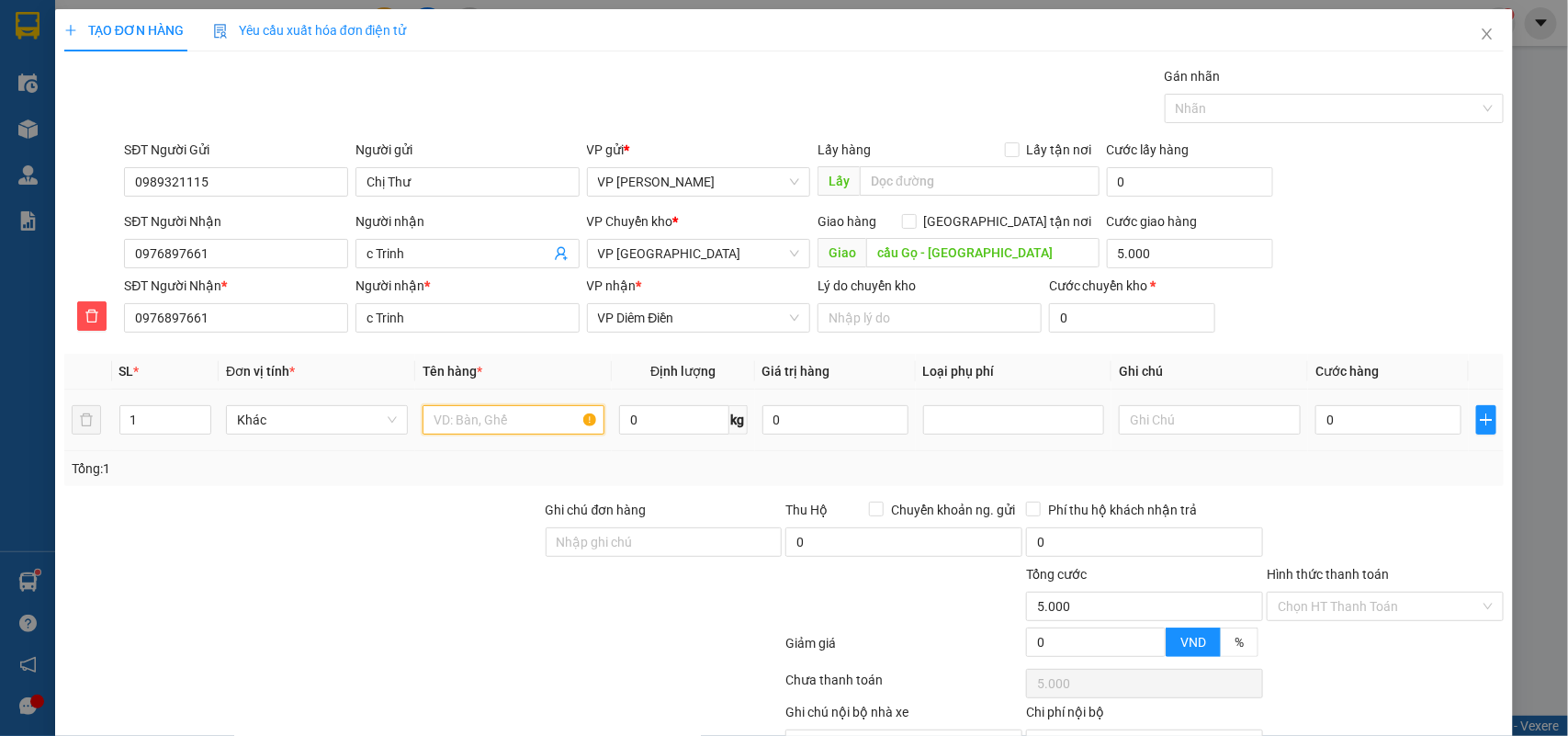
click at [478, 423] on input "text" at bounding box center [514, 419] width 182 height 29
type input "thùng ct hoa quả"
click at [1354, 406] on input "0" at bounding box center [1388, 419] width 146 height 29
type input "5"
type input "5.005"
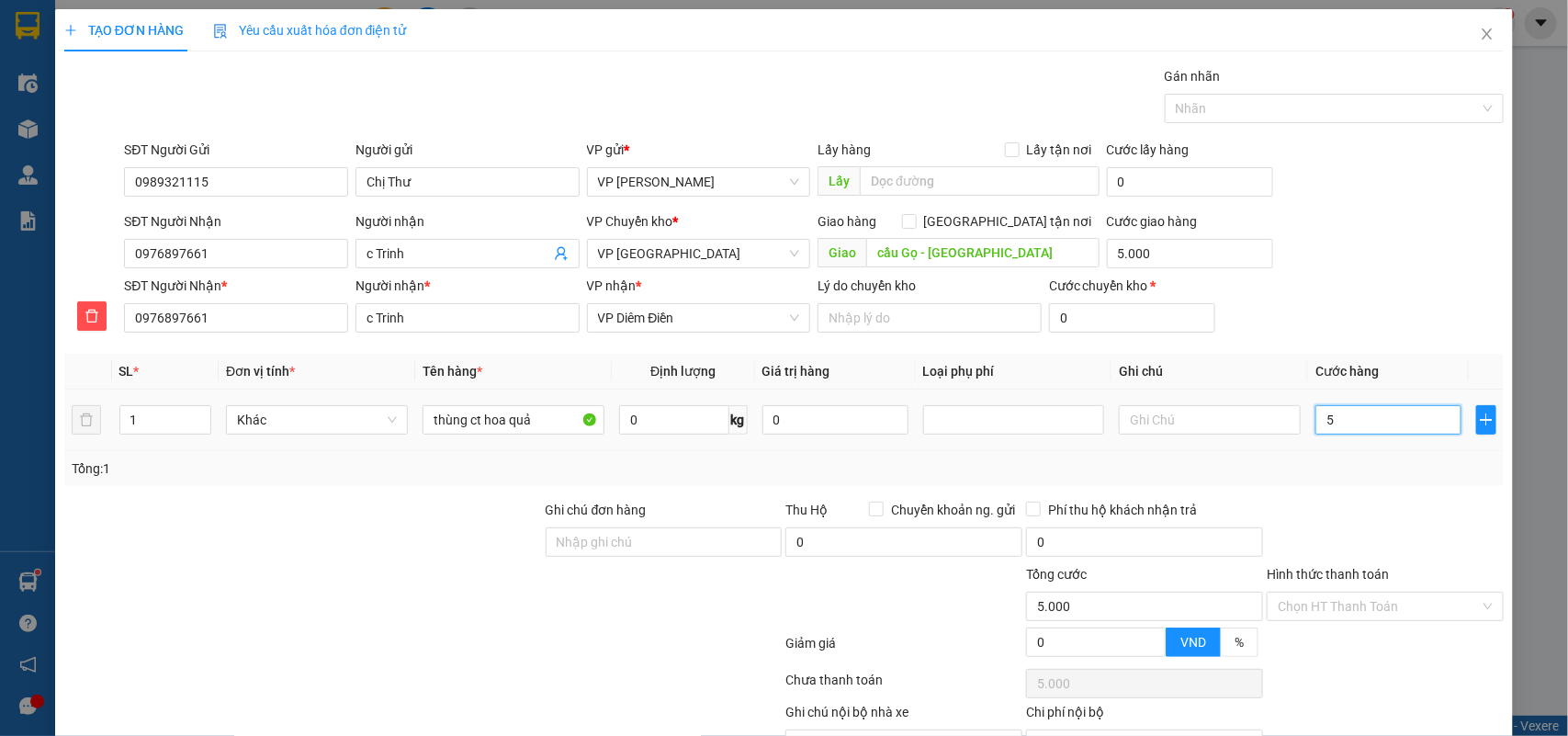
type input "5.005"
type input "55"
type input "5.055"
type input "55.000"
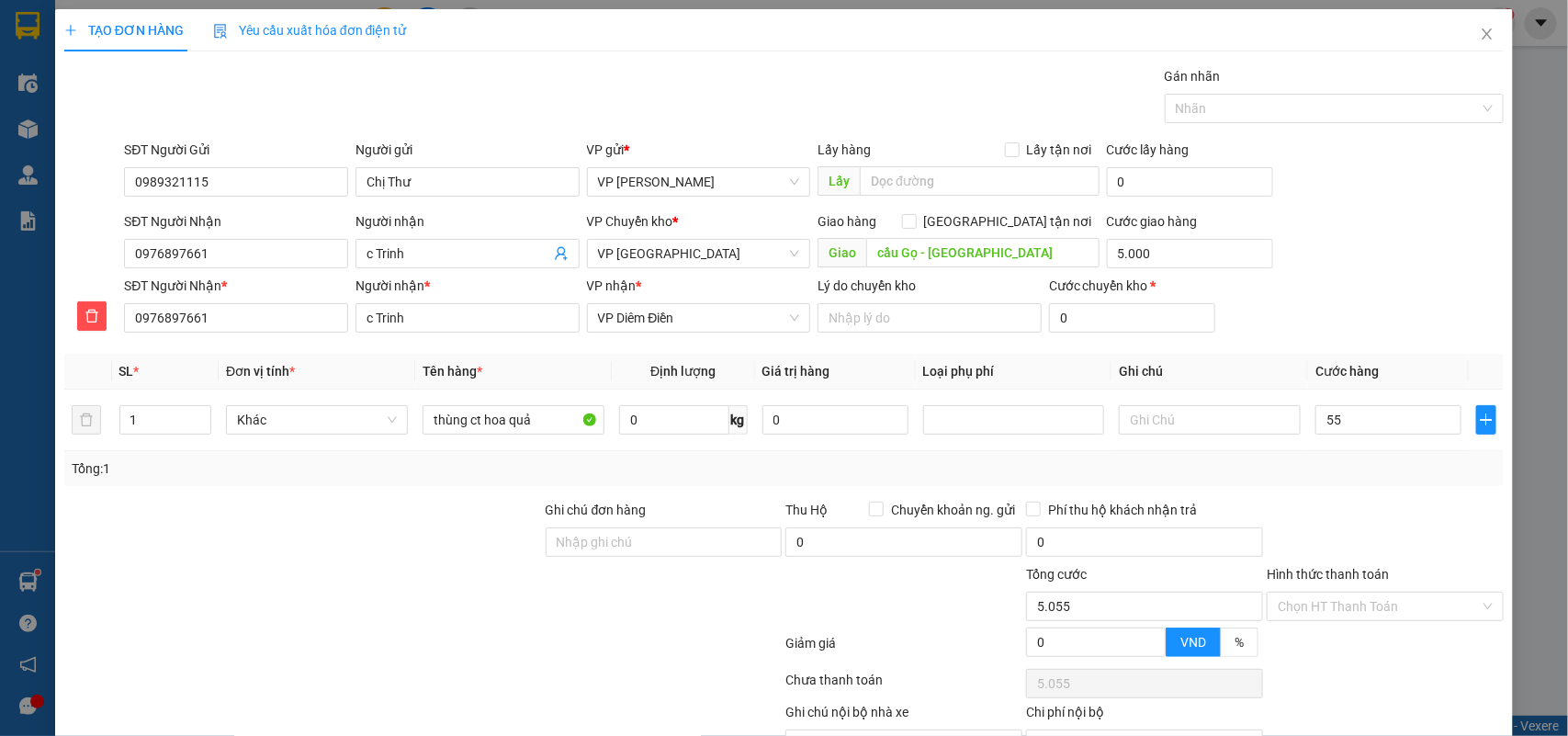
type input "60.000"
drag, startPoint x: 1365, startPoint y: 469, endPoint x: 1348, endPoint y: 466, distance: 17.3
click at [1365, 470] on div "Tổng: 1" at bounding box center [784, 468] width 1425 height 20
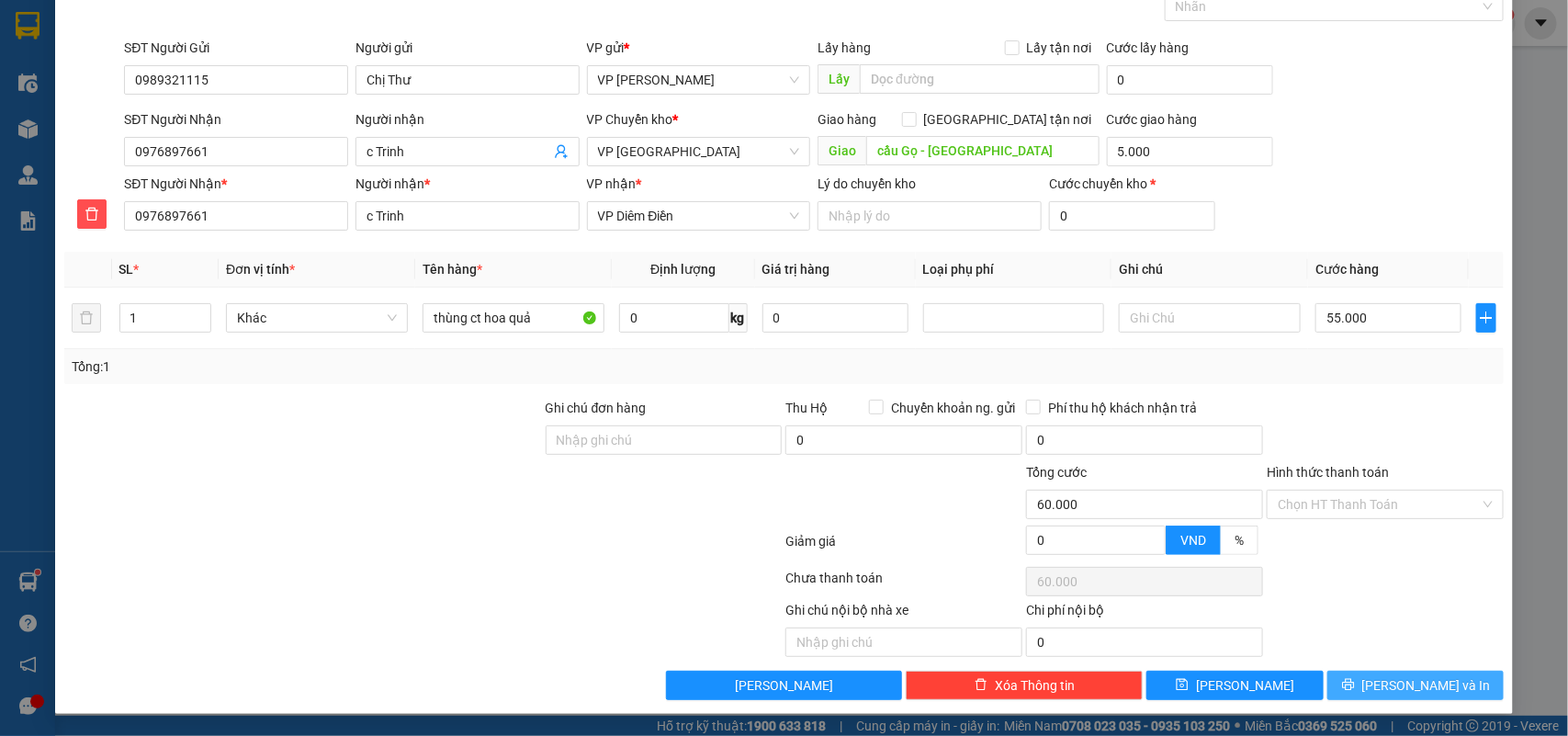
click at [1398, 672] on button "[PERSON_NAME] và In" at bounding box center [1415, 685] width 176 height 29
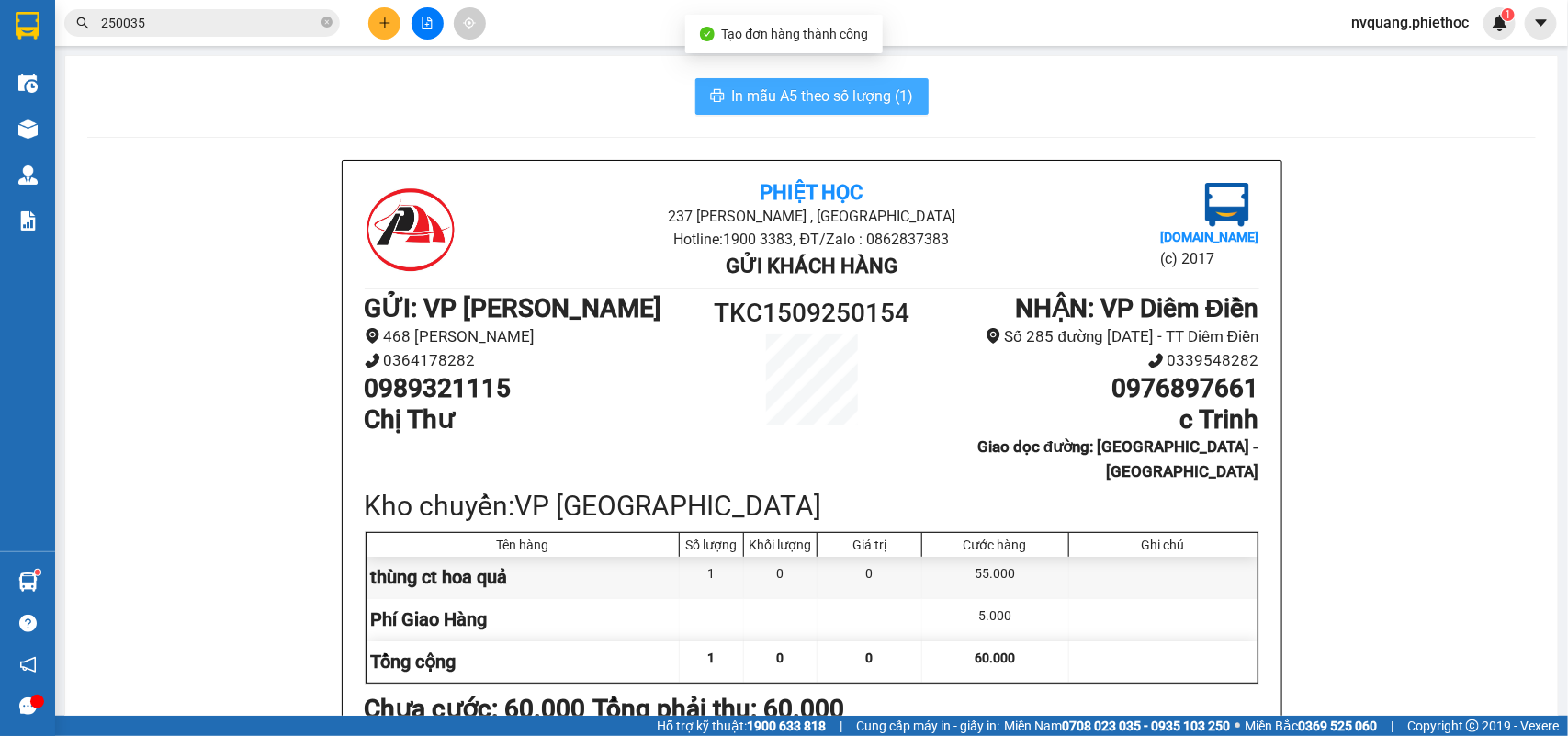
click at [775, 94] on span "In mẫu A5 theo số lượng (1)" at bounding box center [823, 96] width 182 height 23
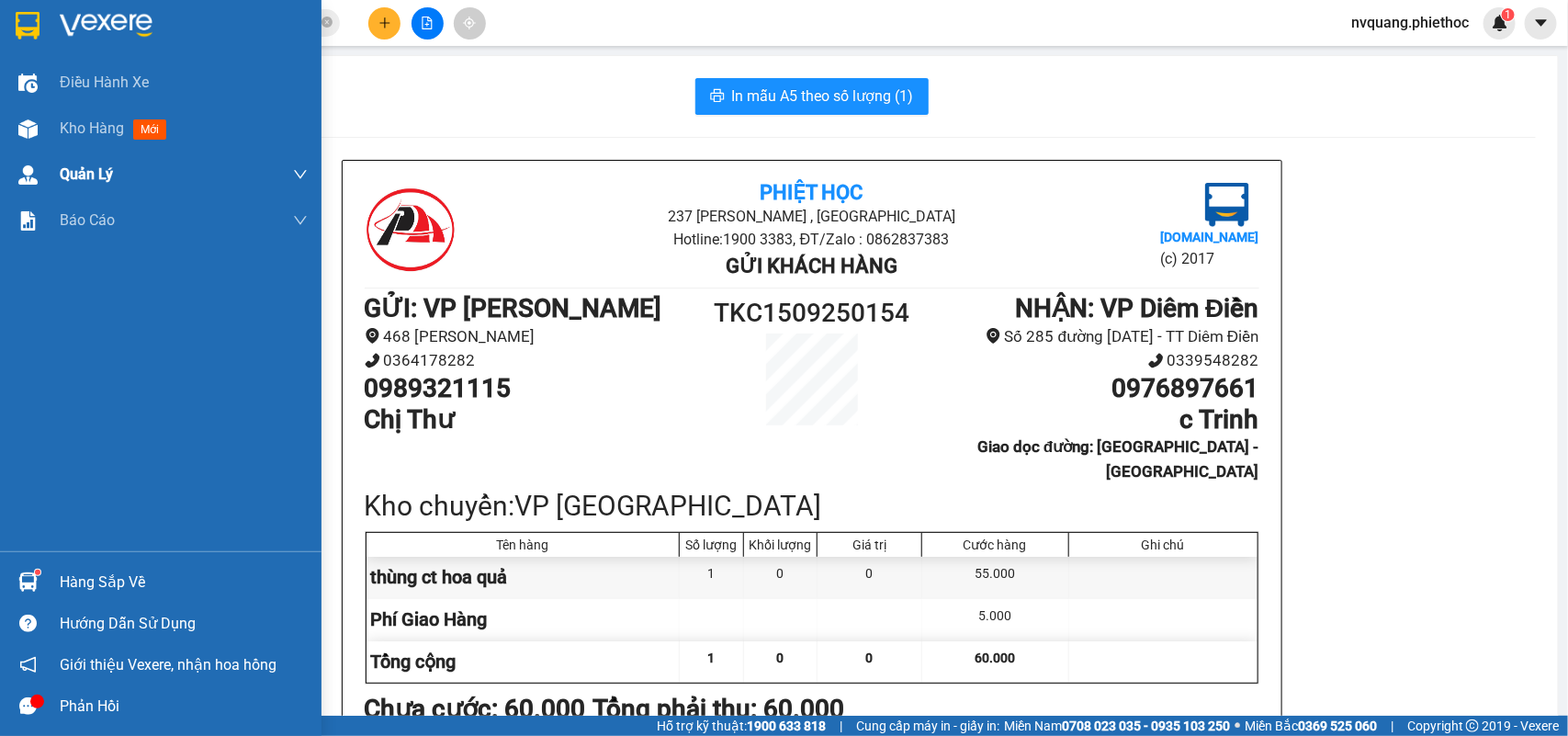
drag, startPoint x: 76, startPoint y: 122, endPoint x: 20, endPoint y: 152, distance: 63.5
click at [77, 124] on span "Kho hàng" at bounding box center [92, 128] width 64 height 17
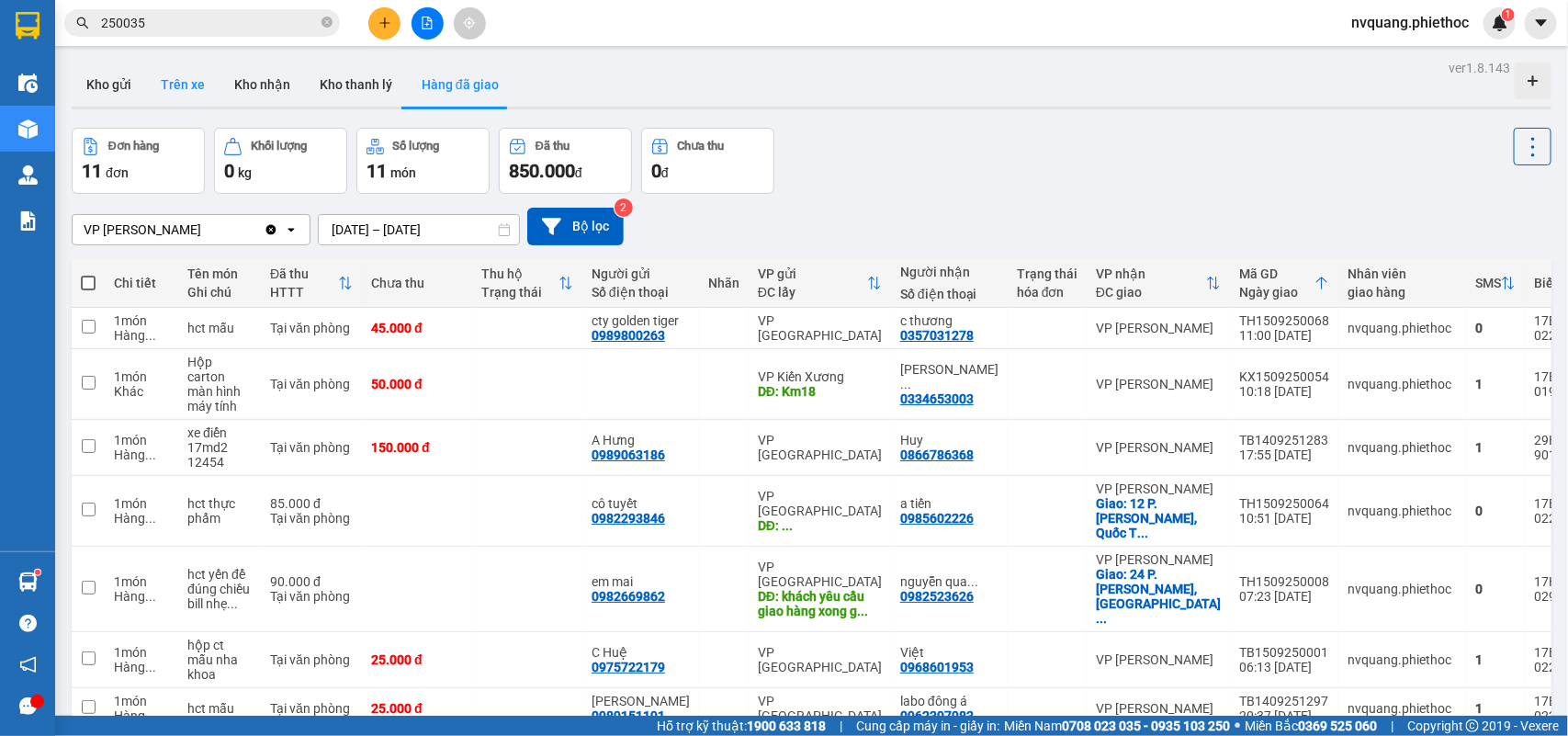
click at [172, 95] on button "Trên xe" at bounding box center [183, 84] width 74 height 44
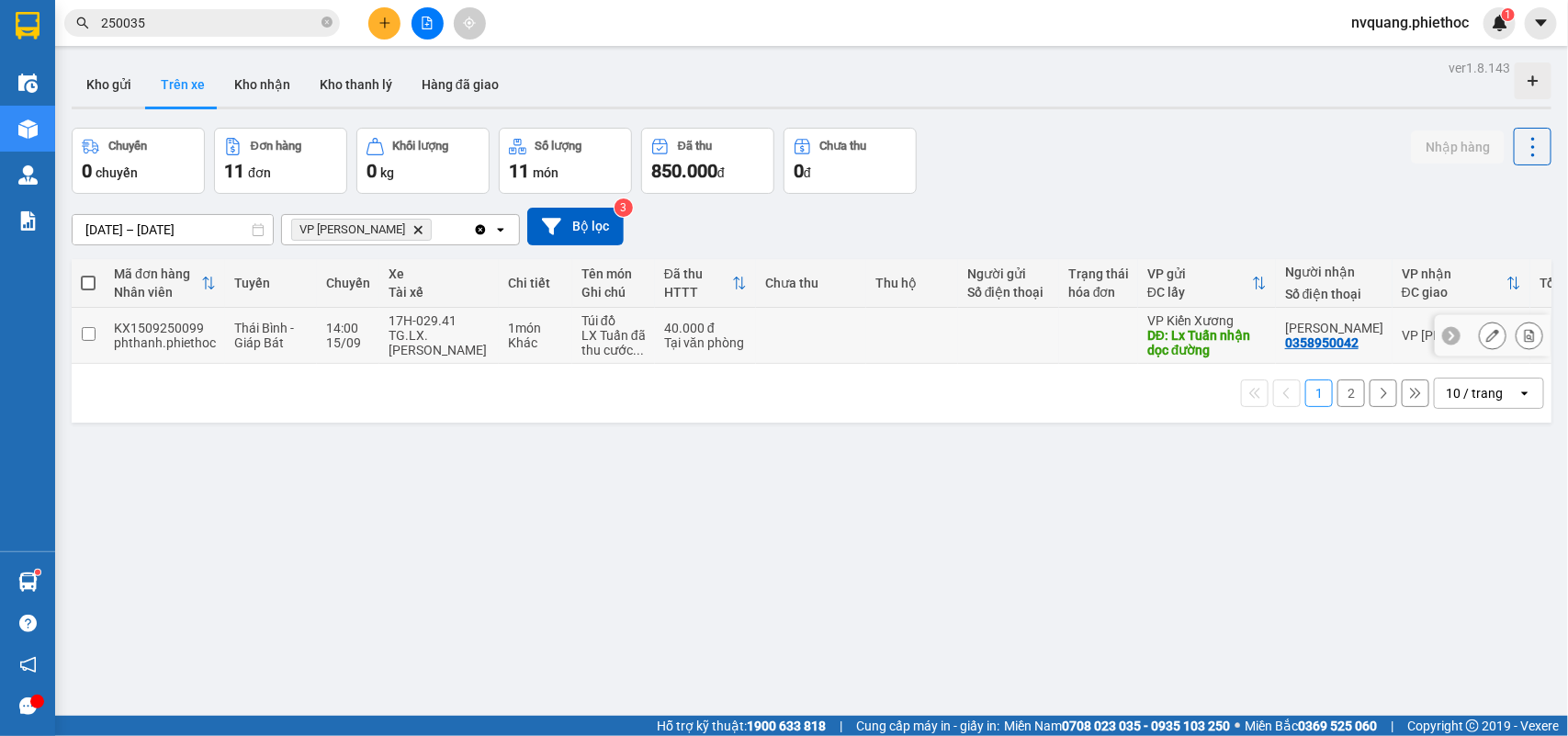
click at [1523, 335] on icon at bounding box center [1529, 336] width 13 height 13
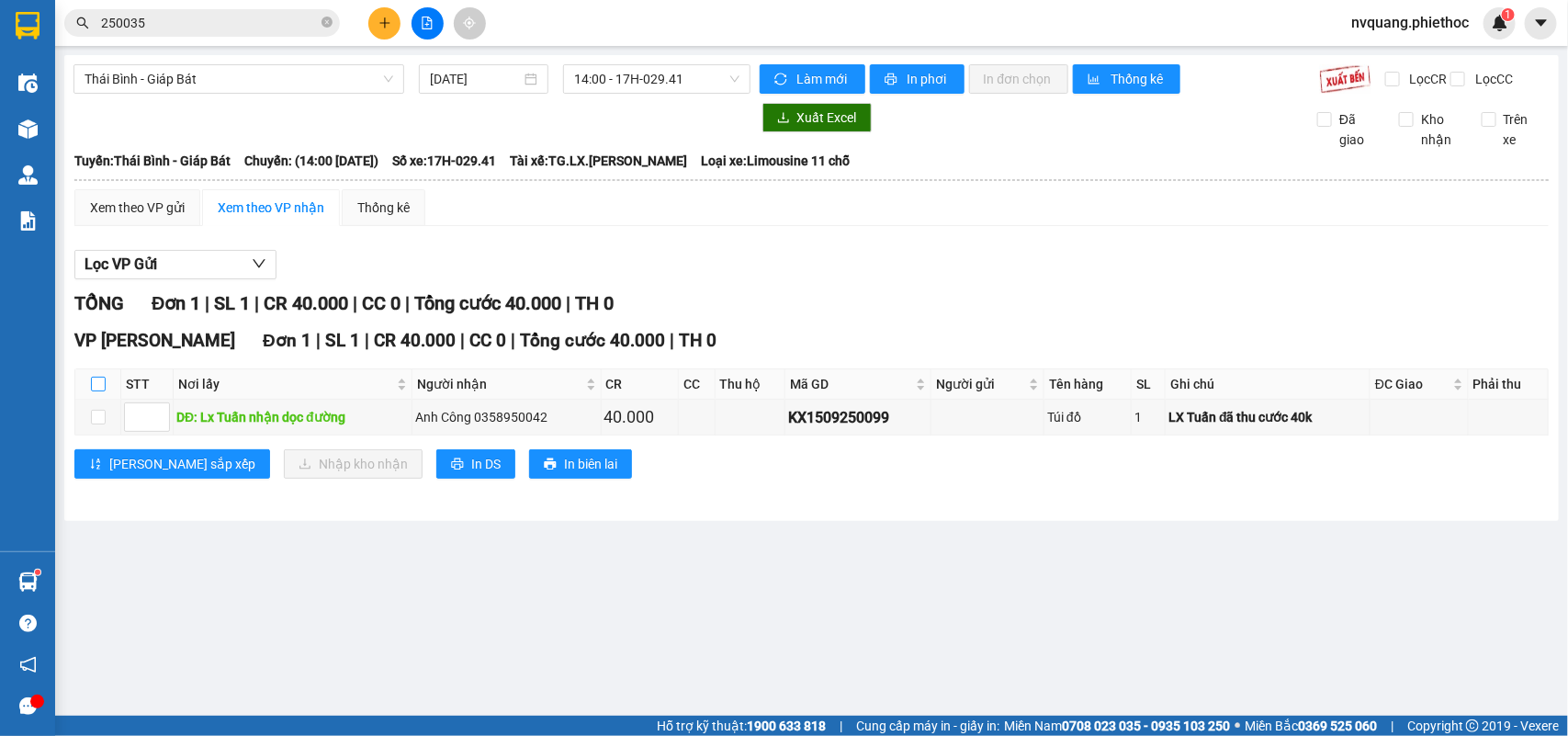
click at [101, 392] on input "checkbox" at bounding box center [98, 384] width 15 height 15
checkbox input "true"
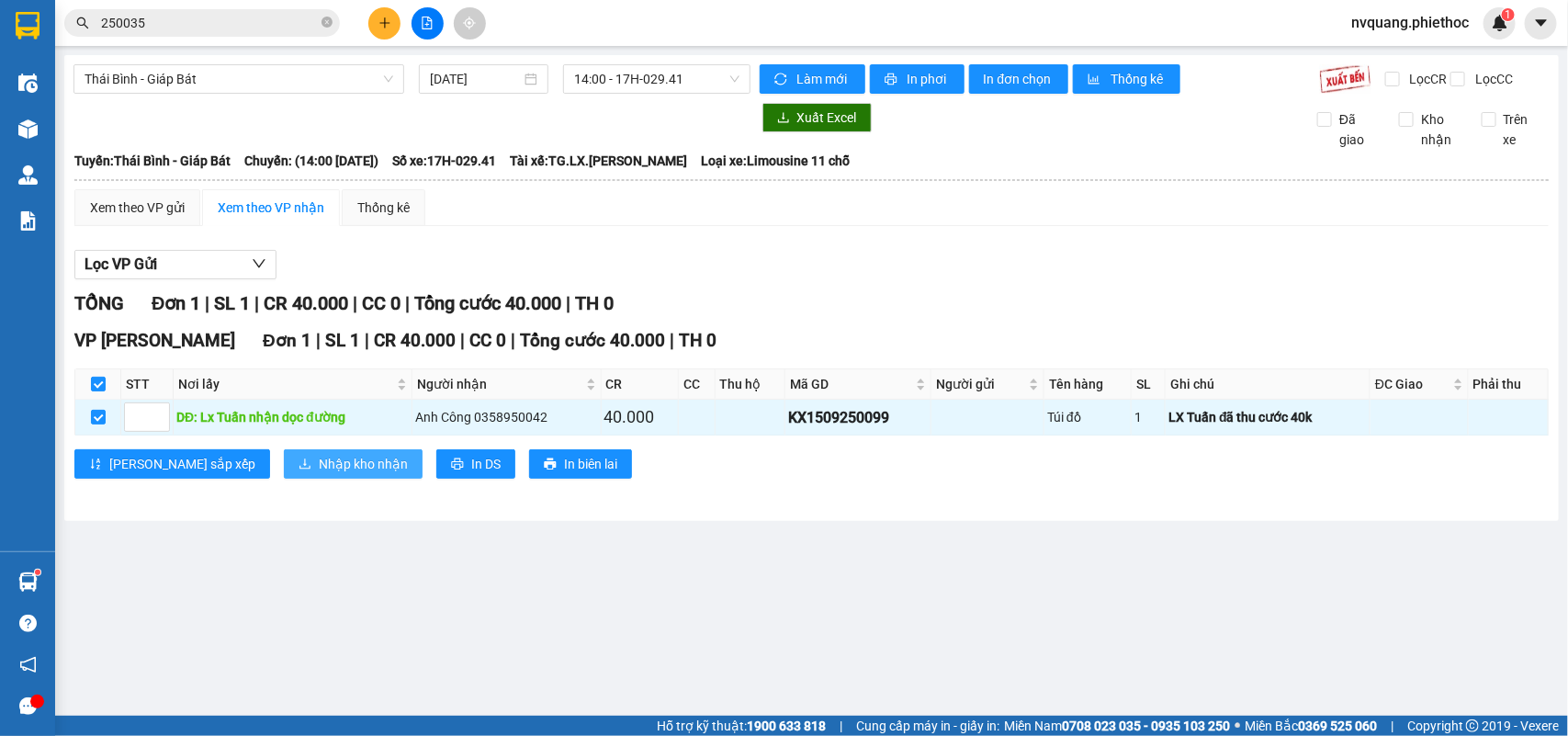
click at [319, 474] on span "Nhập kho nhận" at bounding box center [363, 464] width 89 height 20
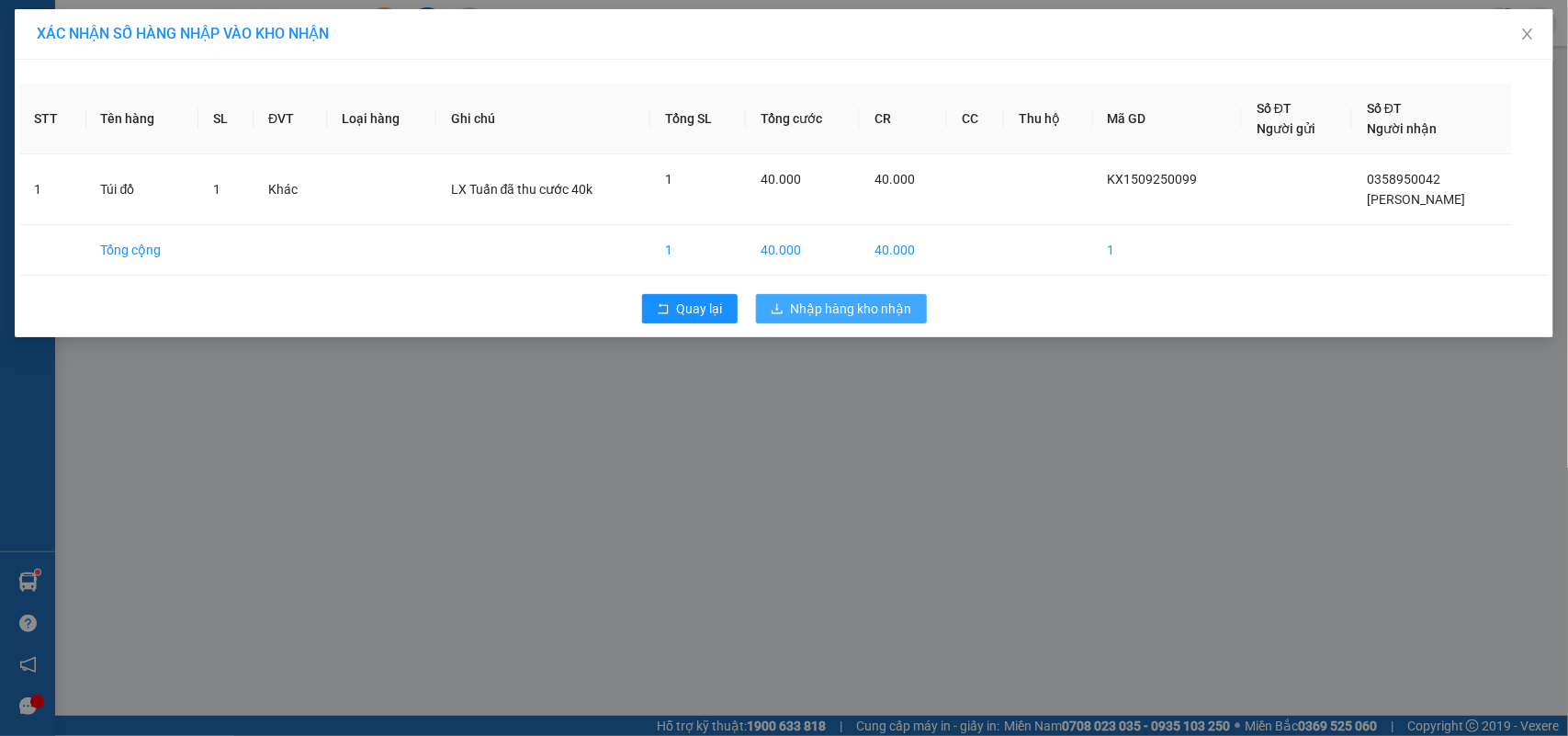
click at [769, 310] on button "Nhập hàng kho nhận" at bounding box center [841, 308] width 171 height 29
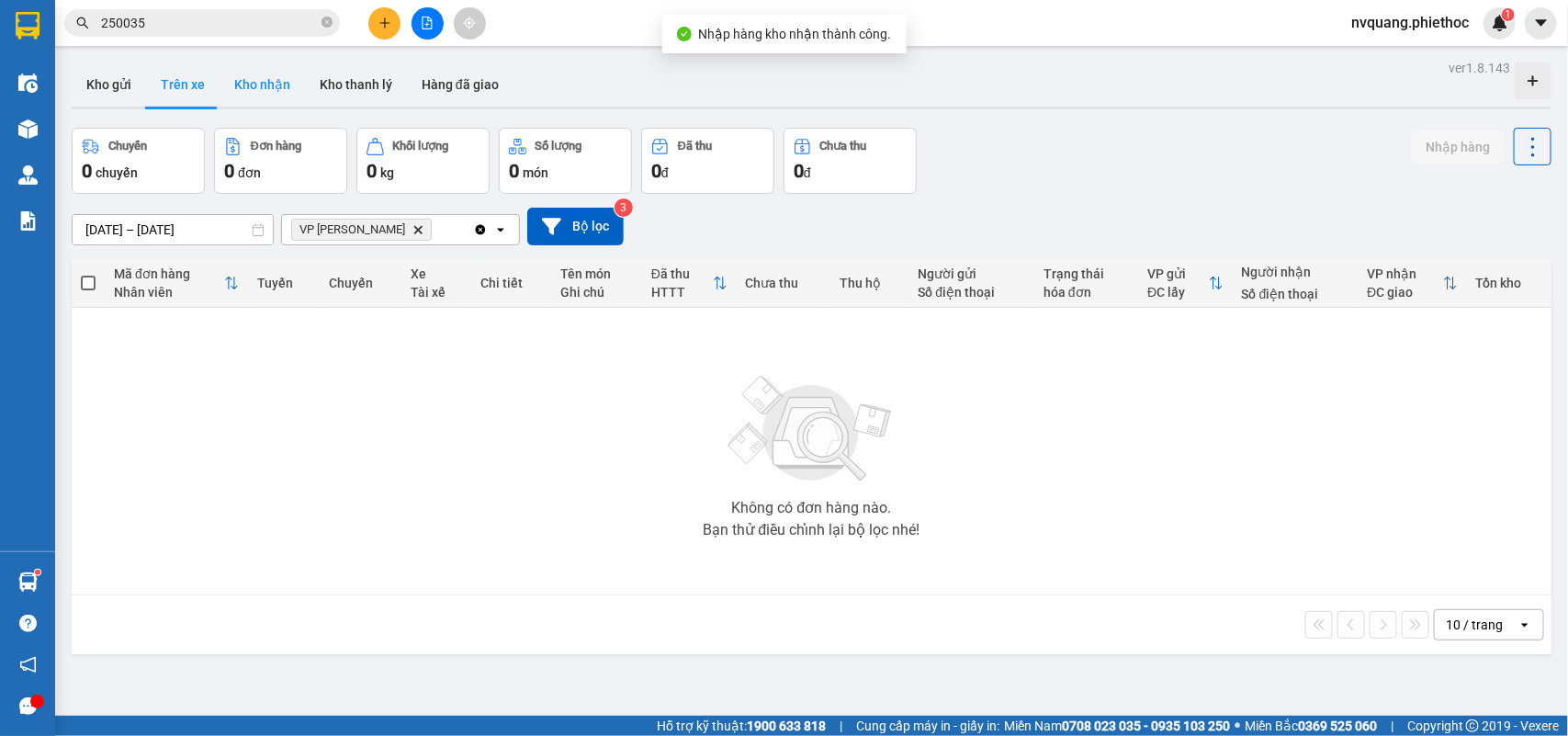
click at [237, 93] on button "Kho nhận" at bounding box center [262, 84] width 85 height 44
type input "[DATE] – [DATE]"
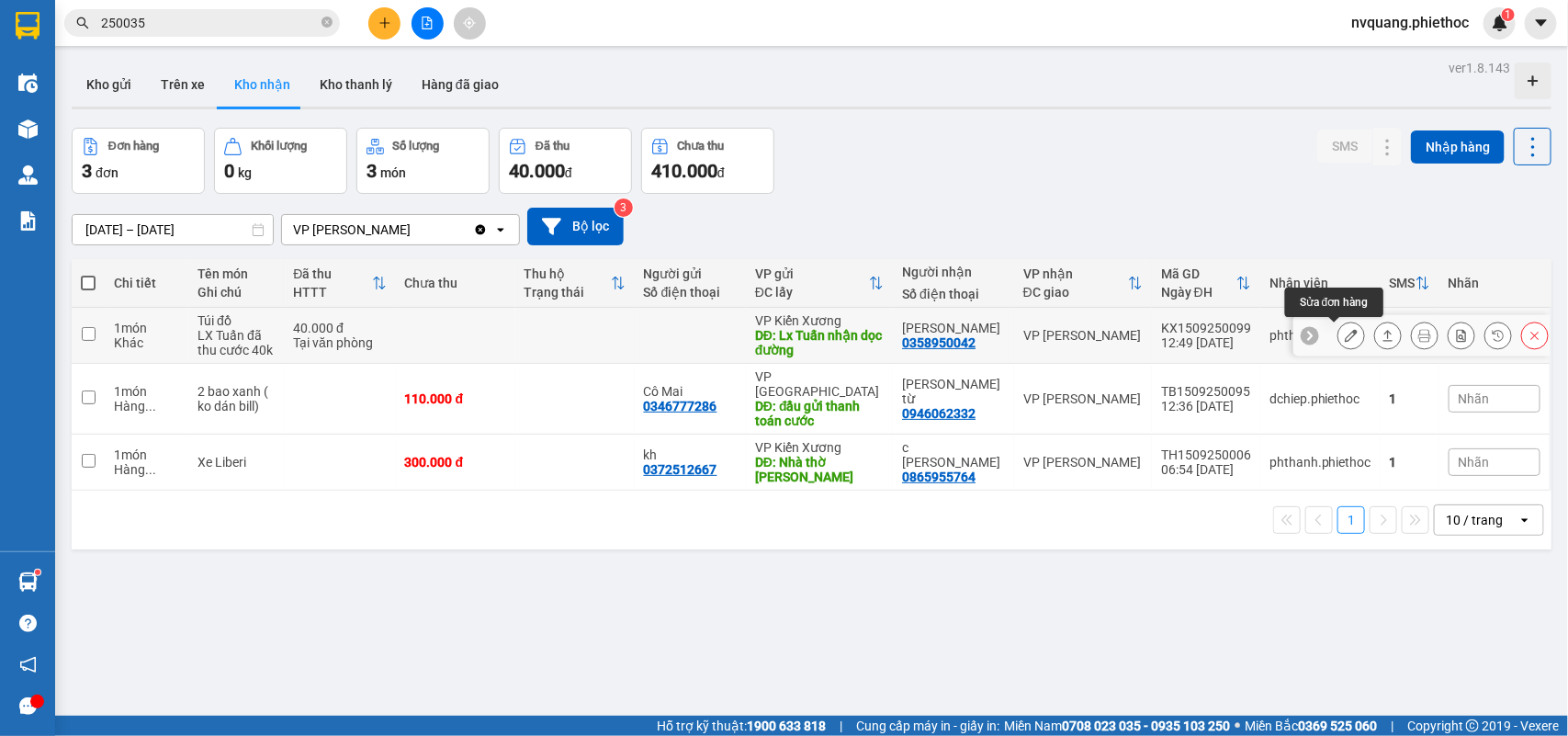
click at [1345, 334] on icon at bounding box center [1351, 336] width 13 height 13
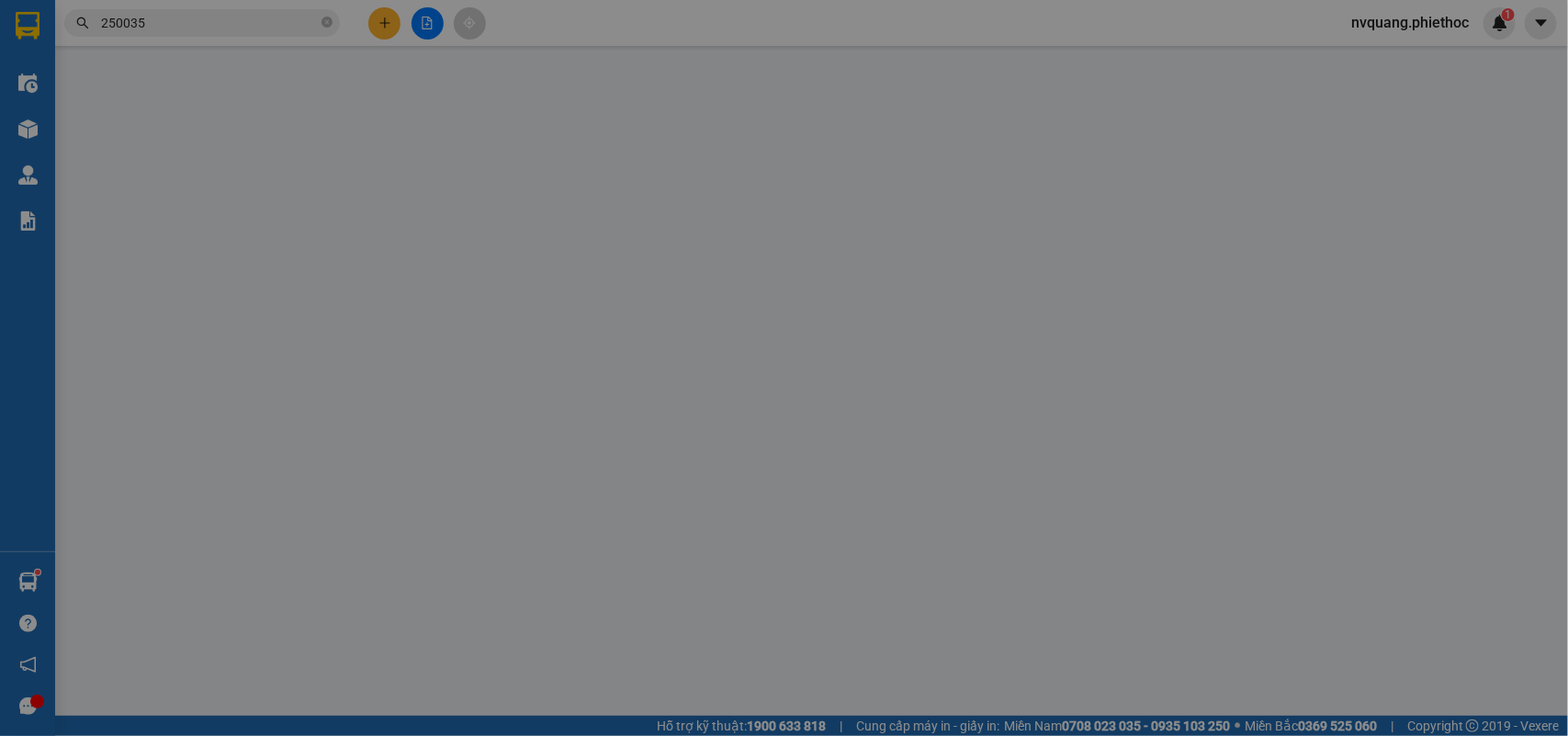
type input "Lx Tuấn nhận dọc đường"
type input "5.000"
type input "0358950042"
type input "[PERSON_NAME]"
type input "40.000"
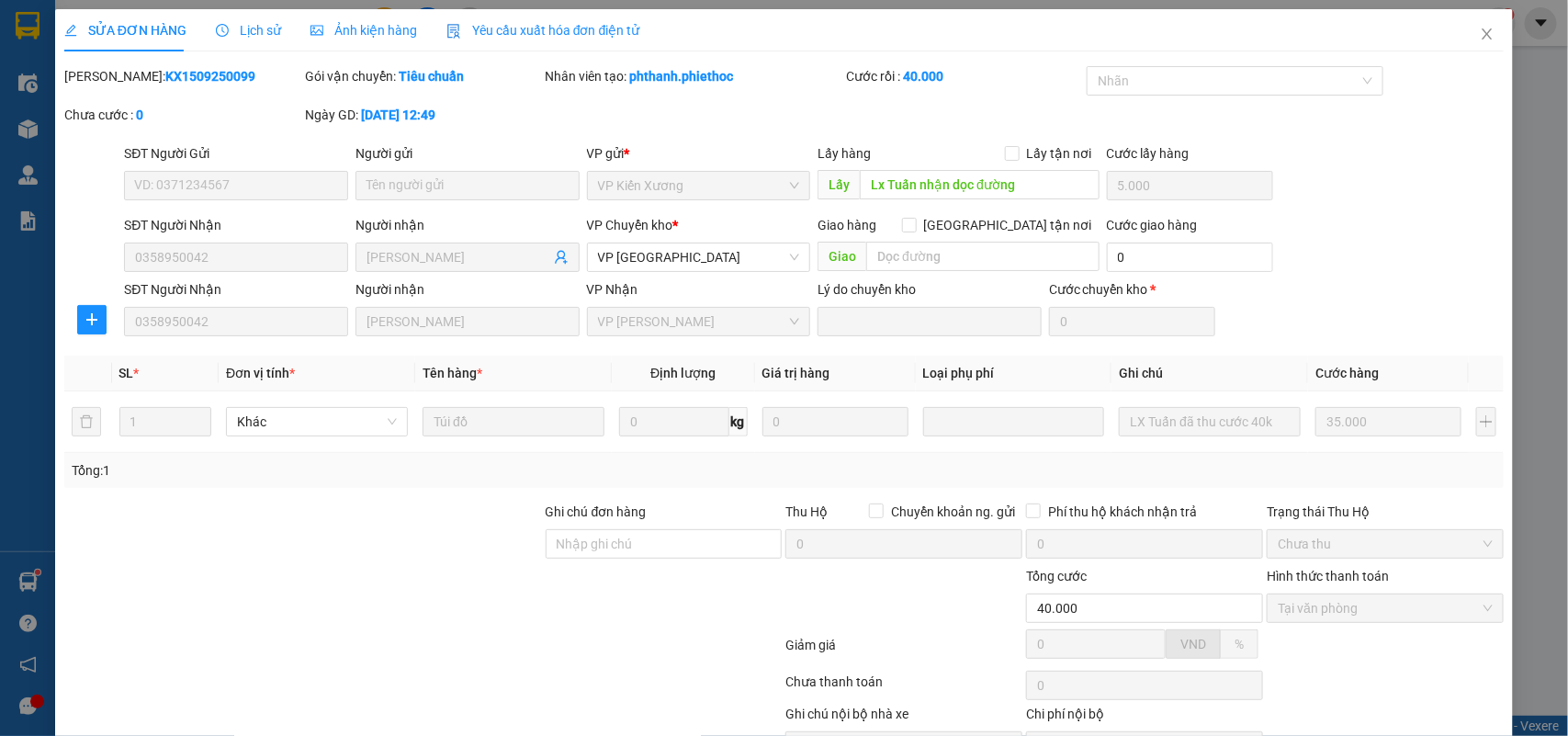
scroll to position [106, 0]
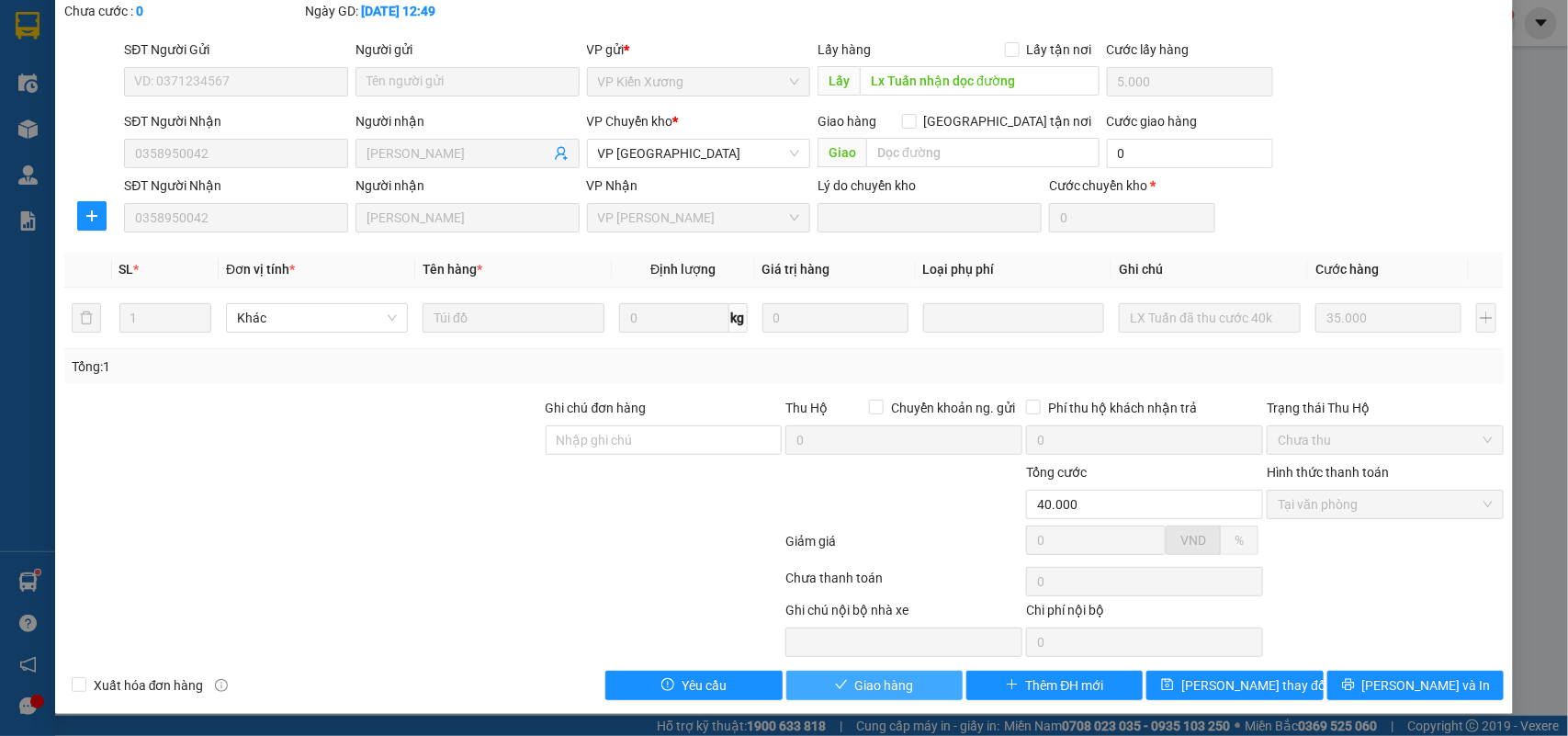
click at [896, 685] on span "Giao hàng" at bounding box center [884, 685] width 59 height 20
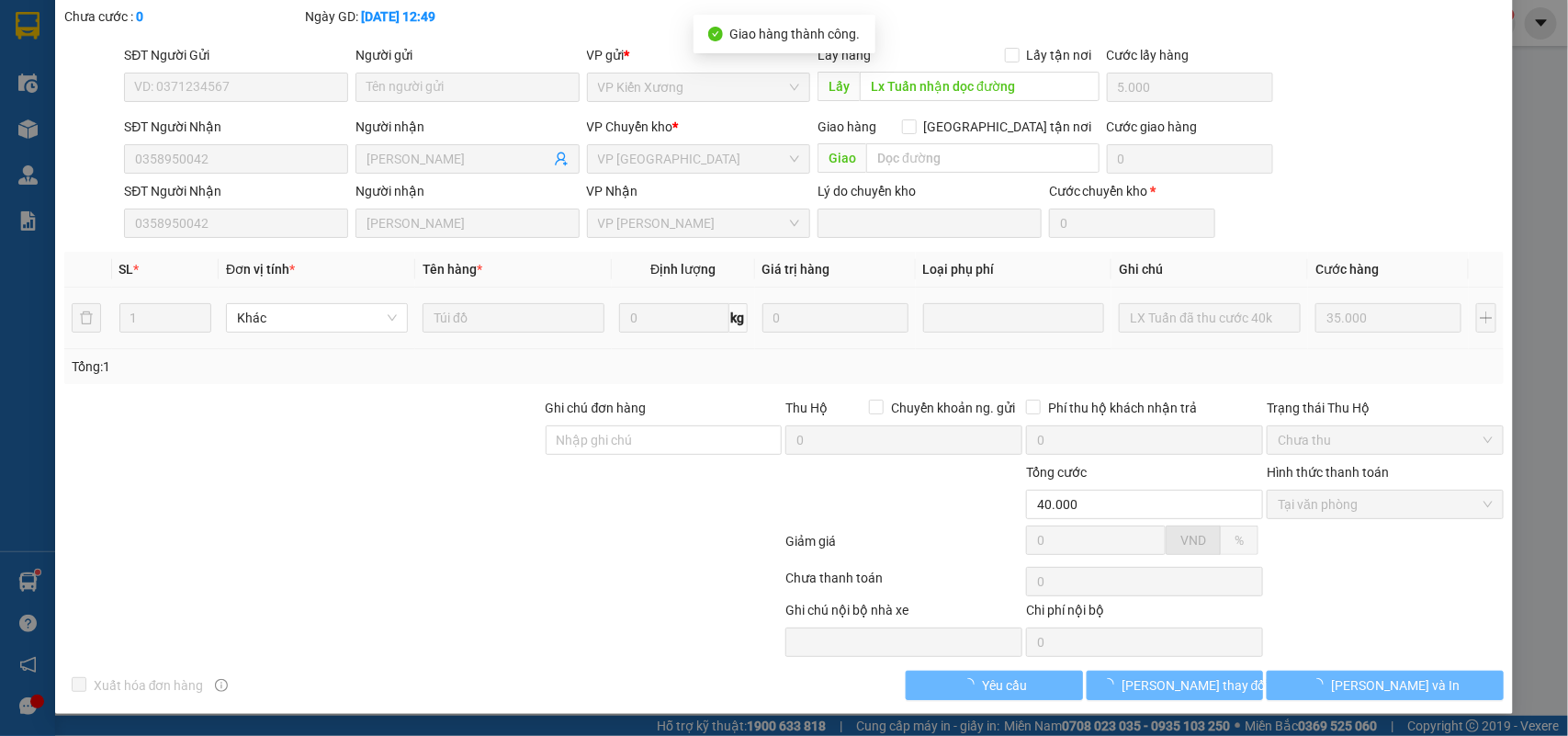
scroll to position [0, 0]
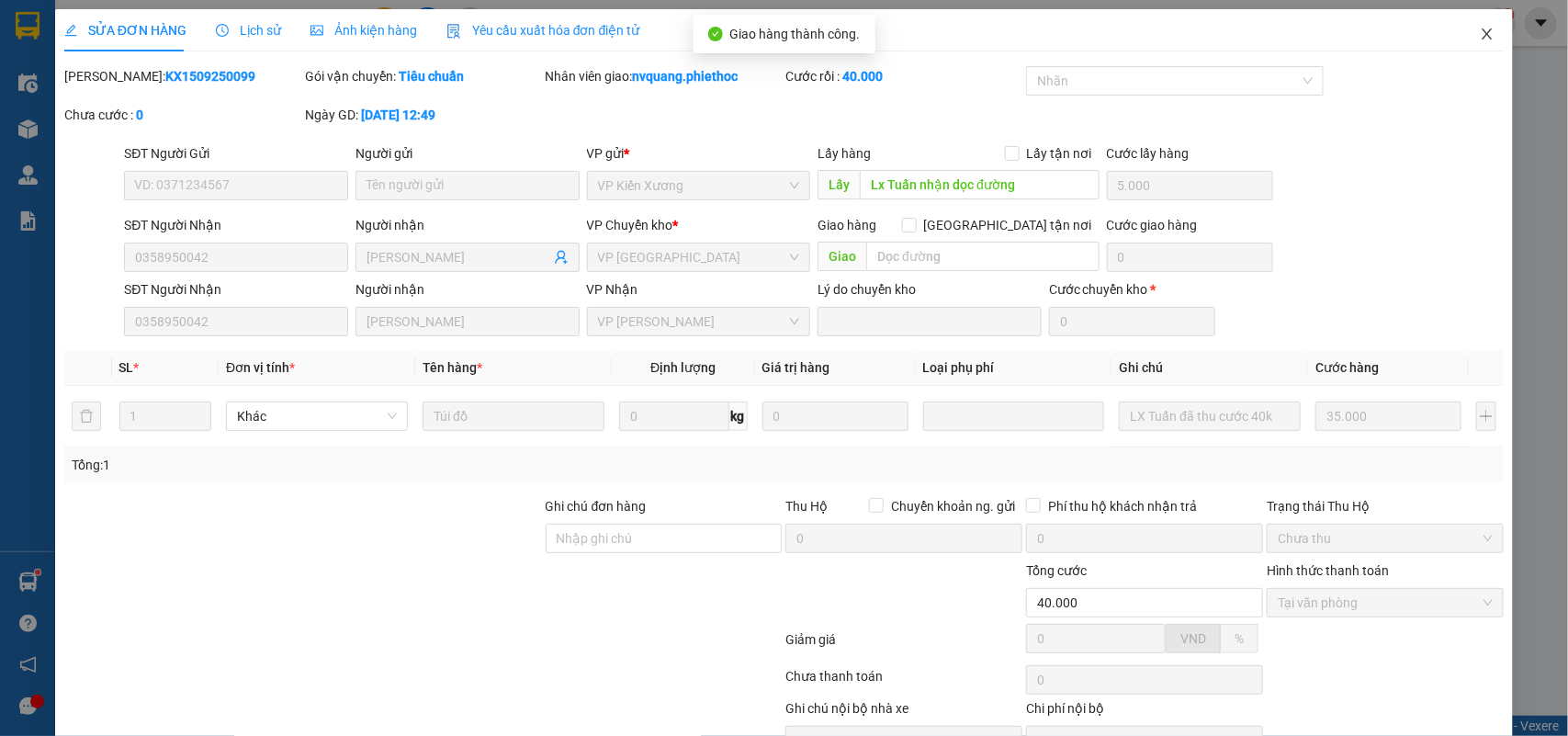
click at [1479, 37] on span "Close" at bounding box center [1487, 35] width 51 height 51
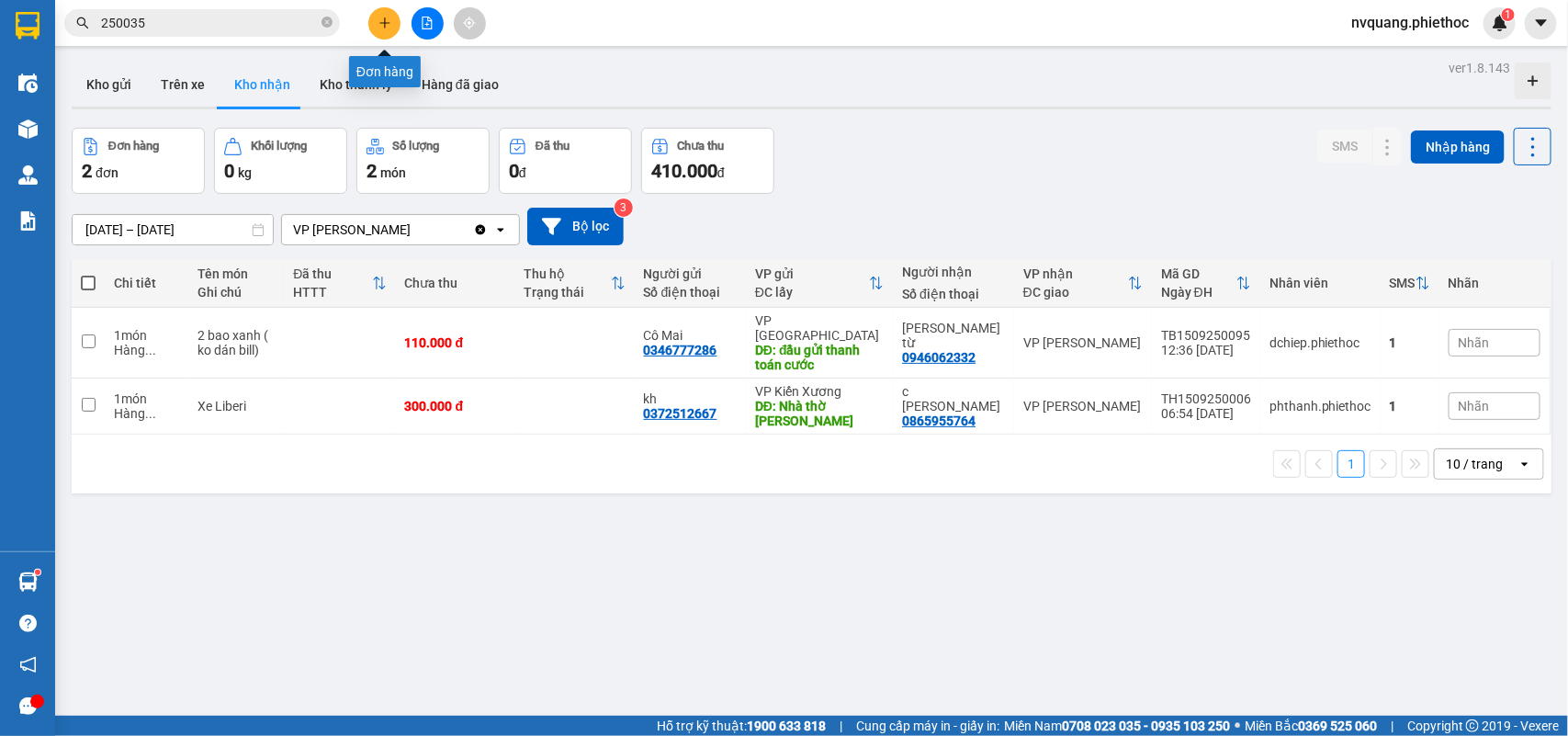
click at [384, 25] on icon "plus" at bounding box center [384, 22] width 1 height 10
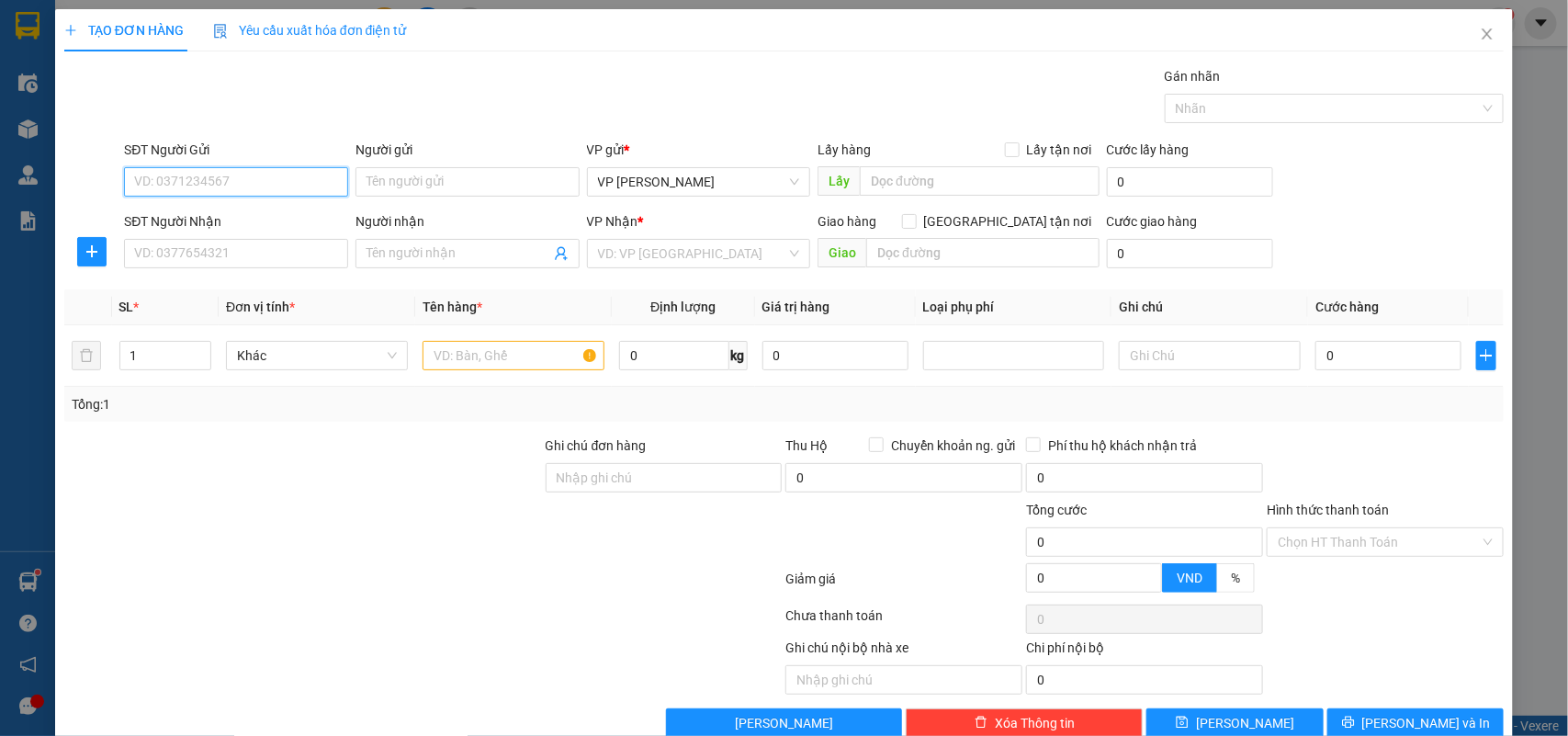
click at [173, 185] on input "SĐT Người Gửi" at bounding box center [235, 182] width 224 height 29
type input "0962397983"
click at [227, 221] on div "0962397983 - labo đông á" at bounding box center [234, 219] width 200 height 20
type input "labo đông á"
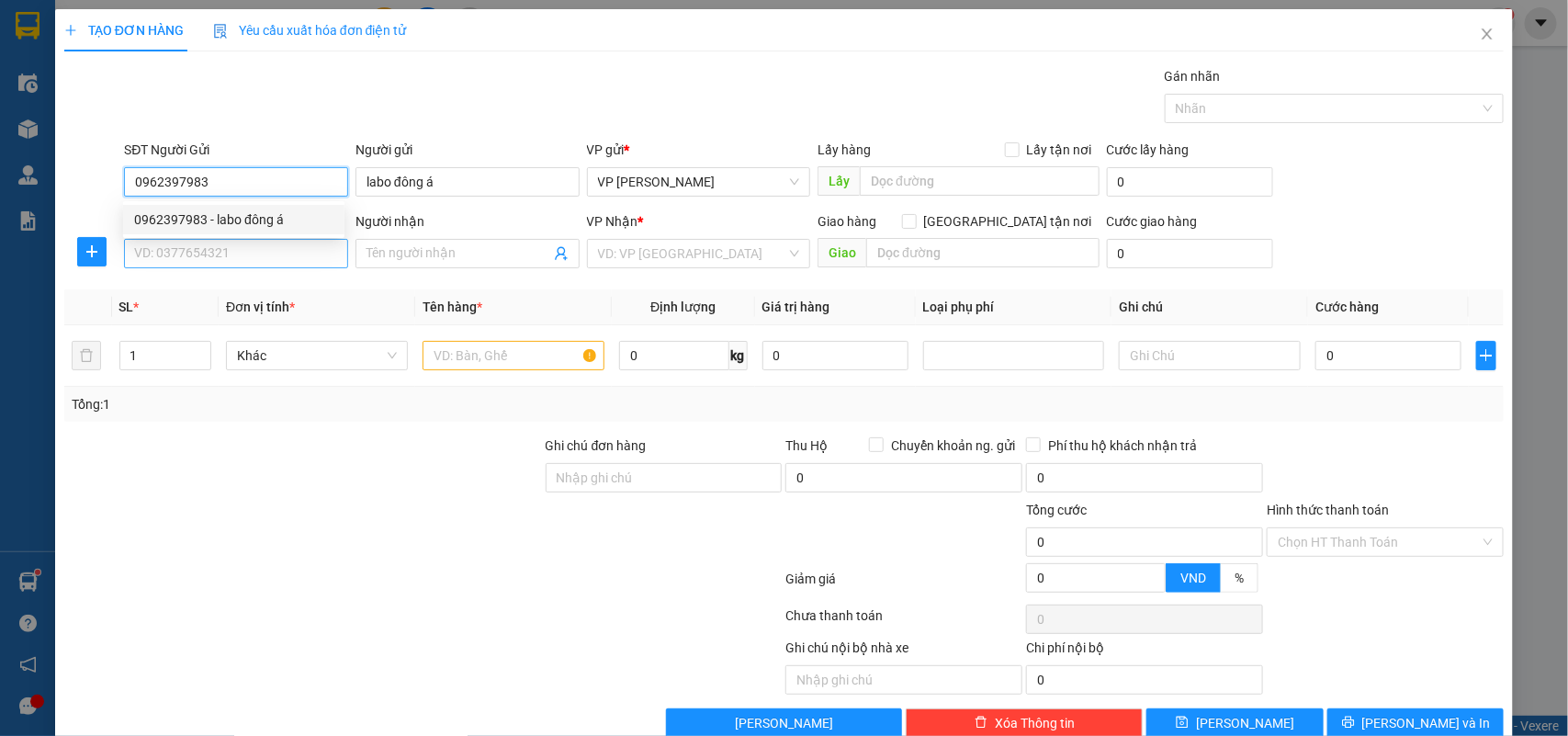
type input "0962397983"
click at [231, 260] on input "SĐT Người Nhận" at bounding box center [235, 254] width 224 height 29
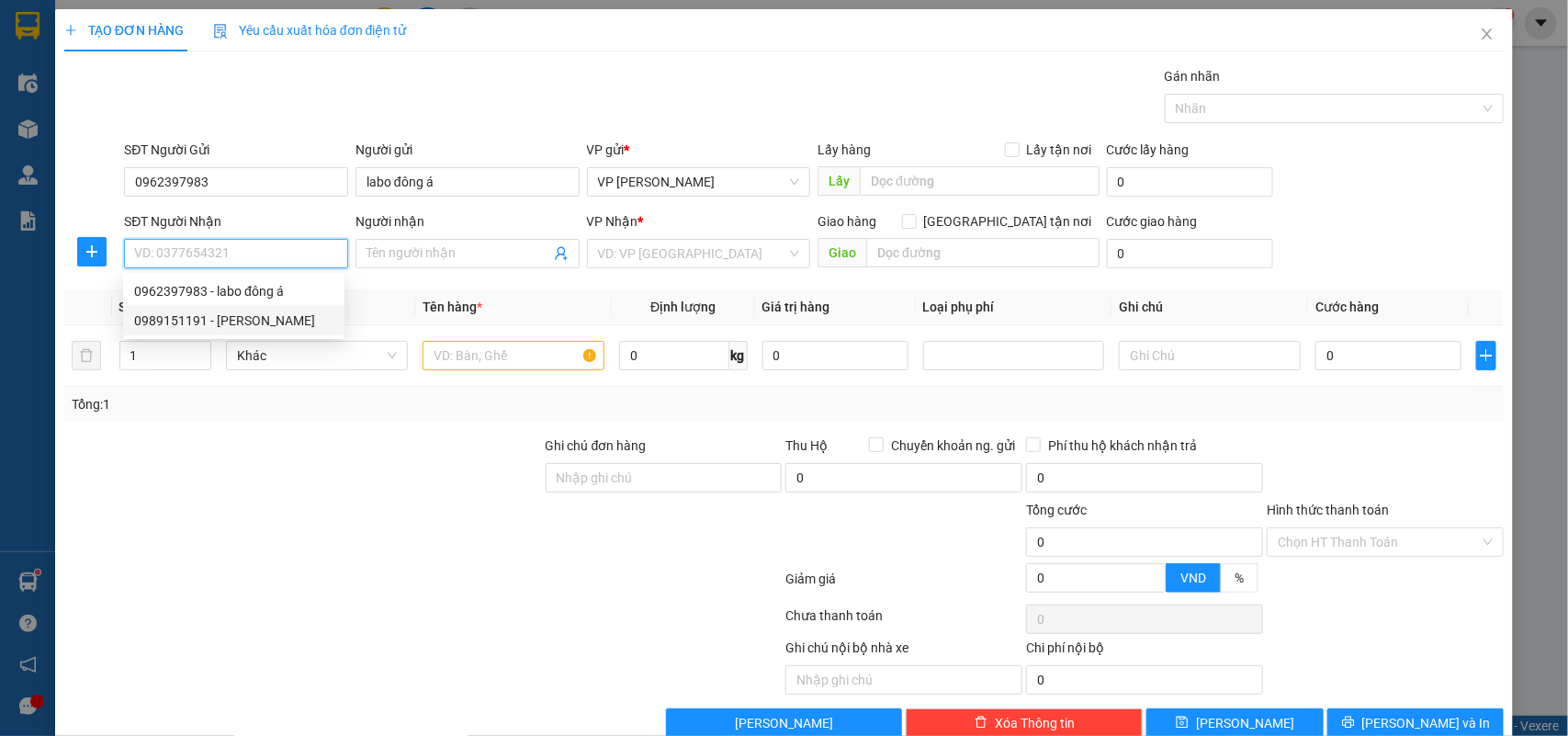
click at [213, 315] on div "0989151191 - Anh Hùng" at bounding box center [234, 320] width 200 height 20
type input "0989151191"
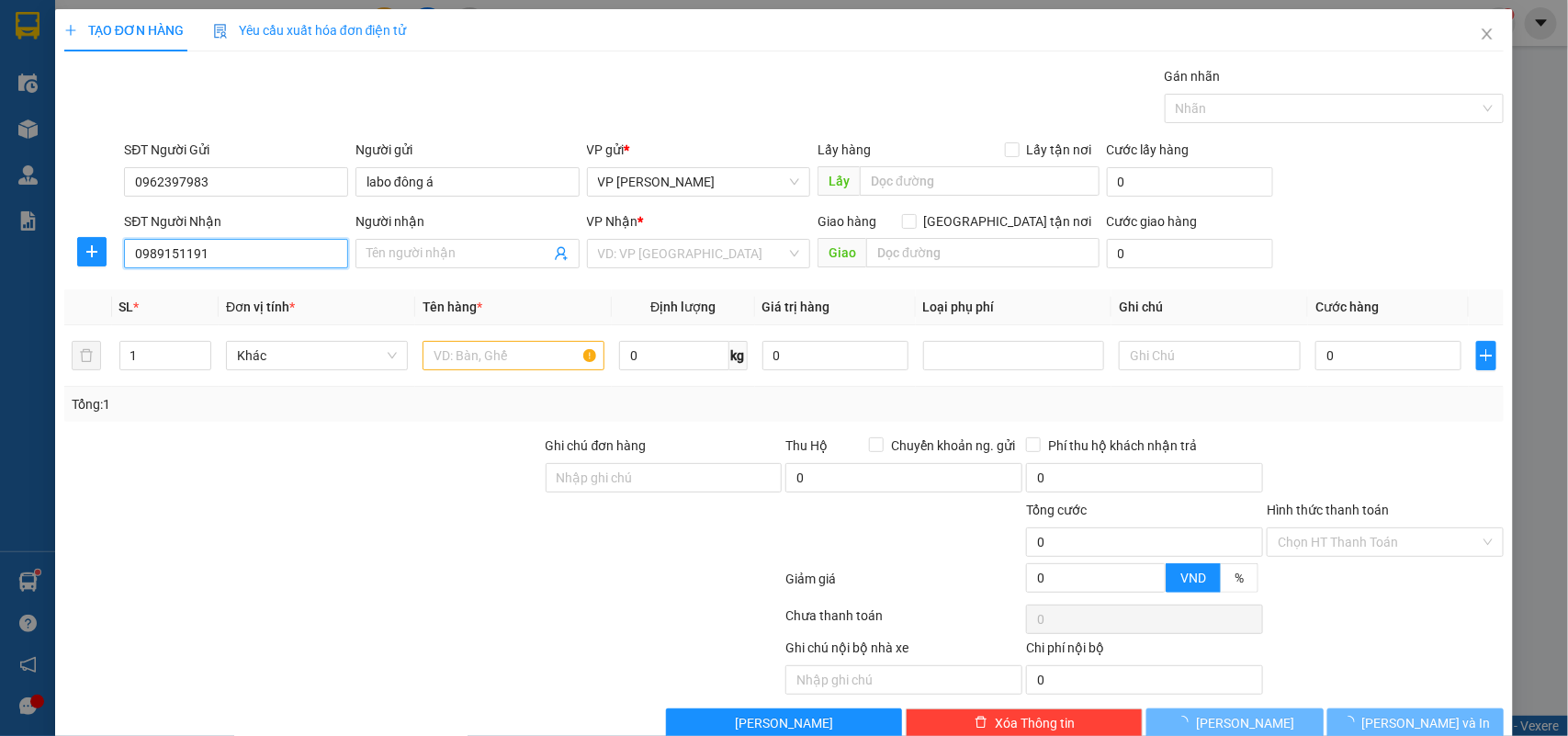
type input "[PERSON_NAME]"
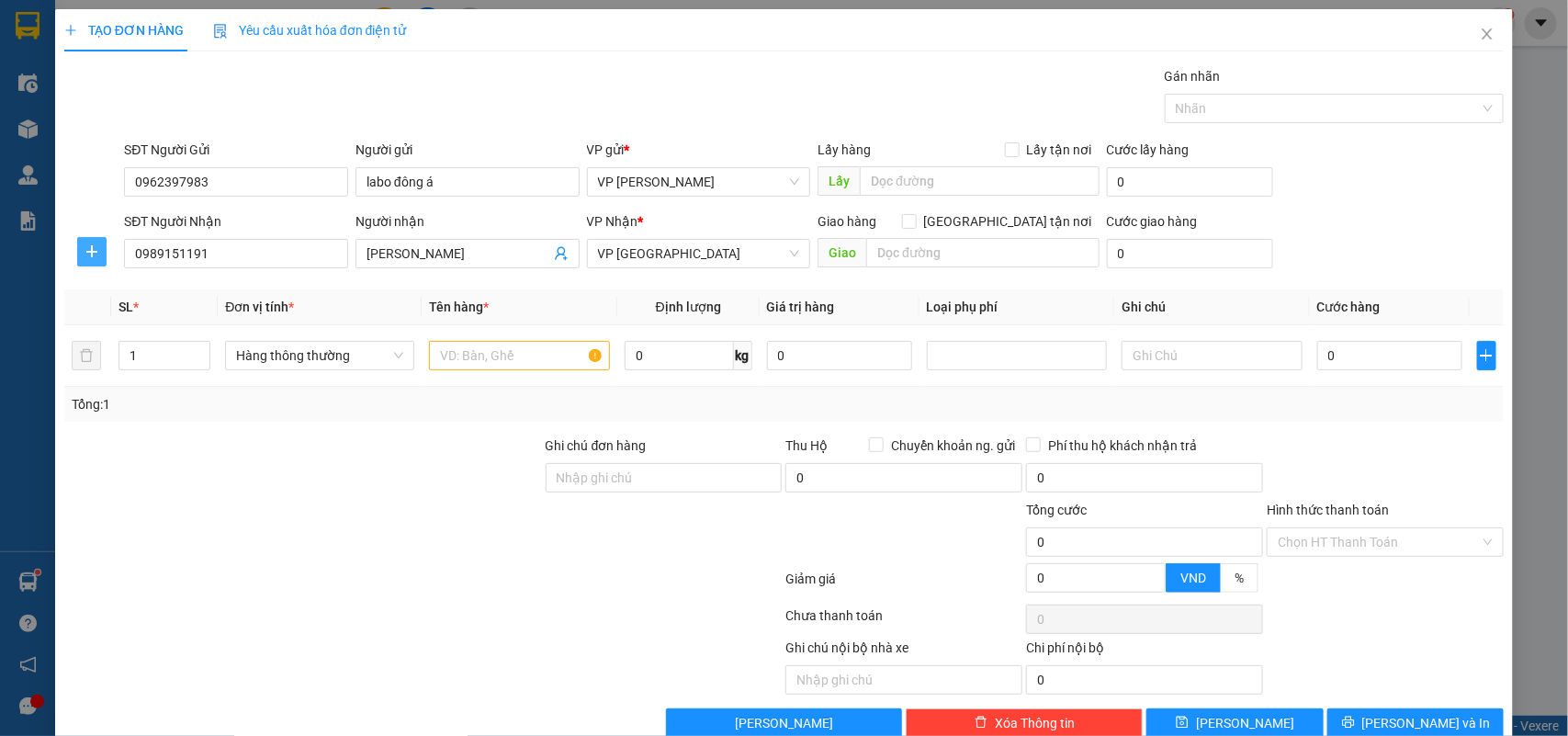
click at [101, 250] on span "plus" at bounding box center [92, 252] width 27 height 15
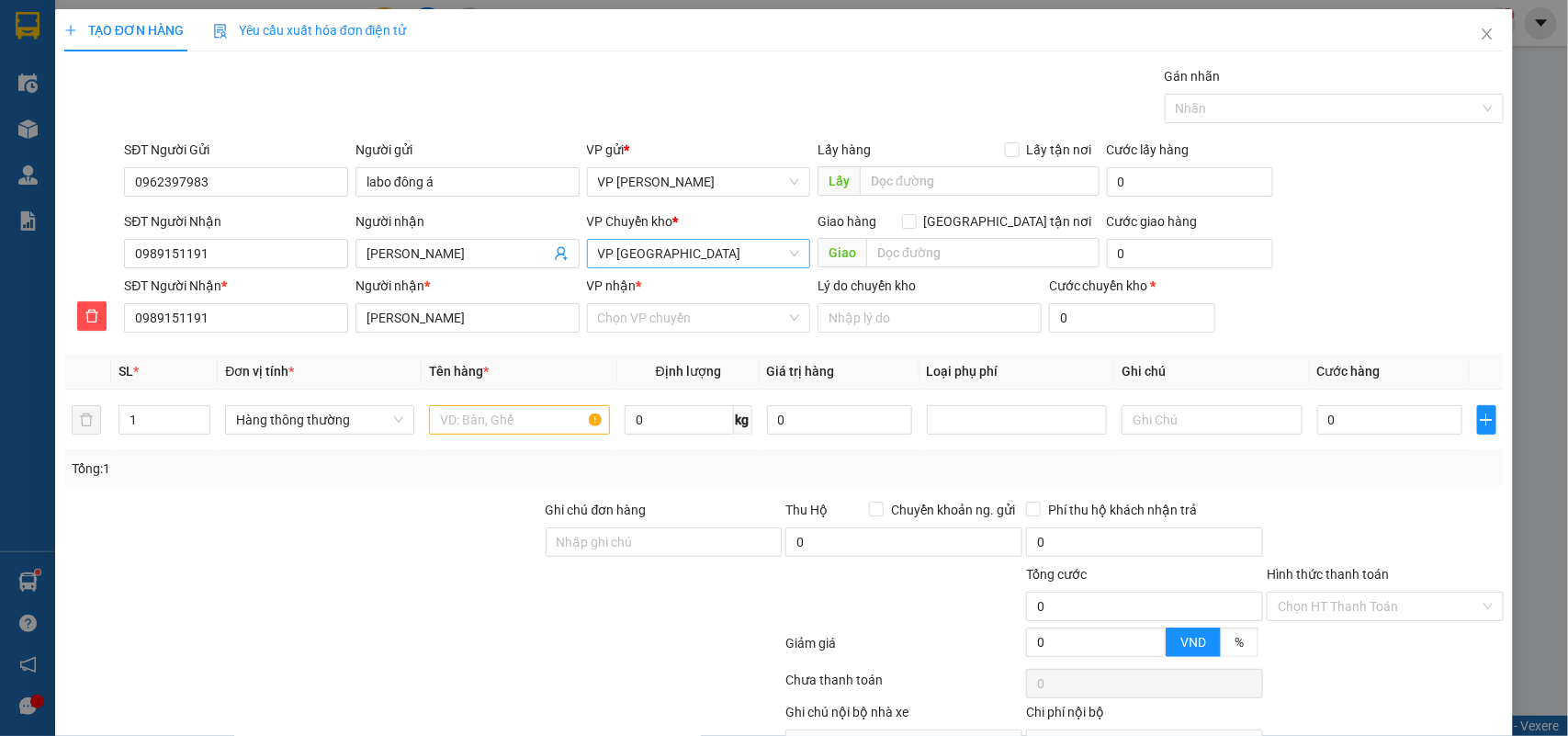
click at [639, 250] on span "VP [GEOGRAPHIC_DATA]" at bounding box center [699, 253] width 202 height 27
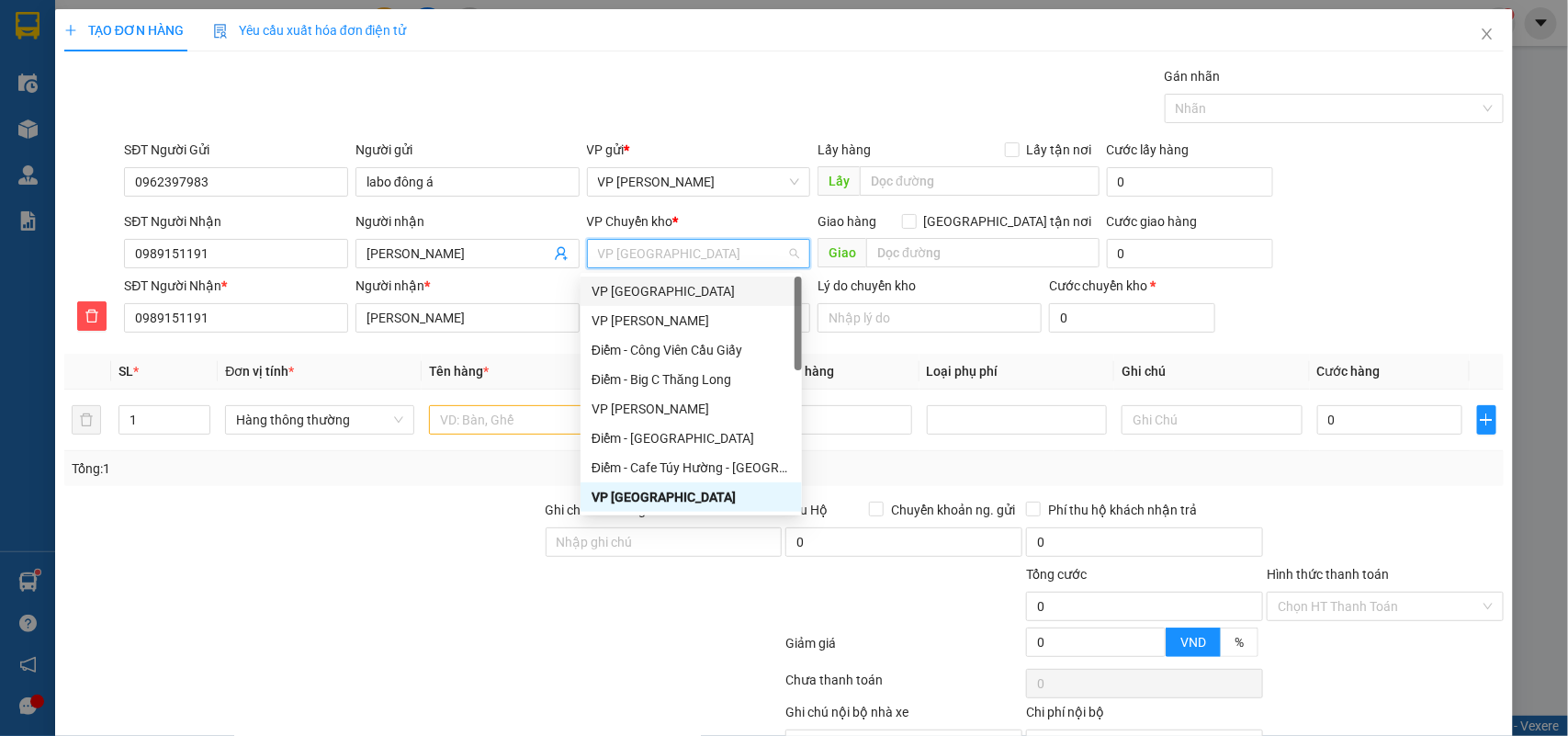
click at [641, 295] on div "VP [GEOGRAPHIC_DATA]" at bounding box center [690, 290] width 200 height 20
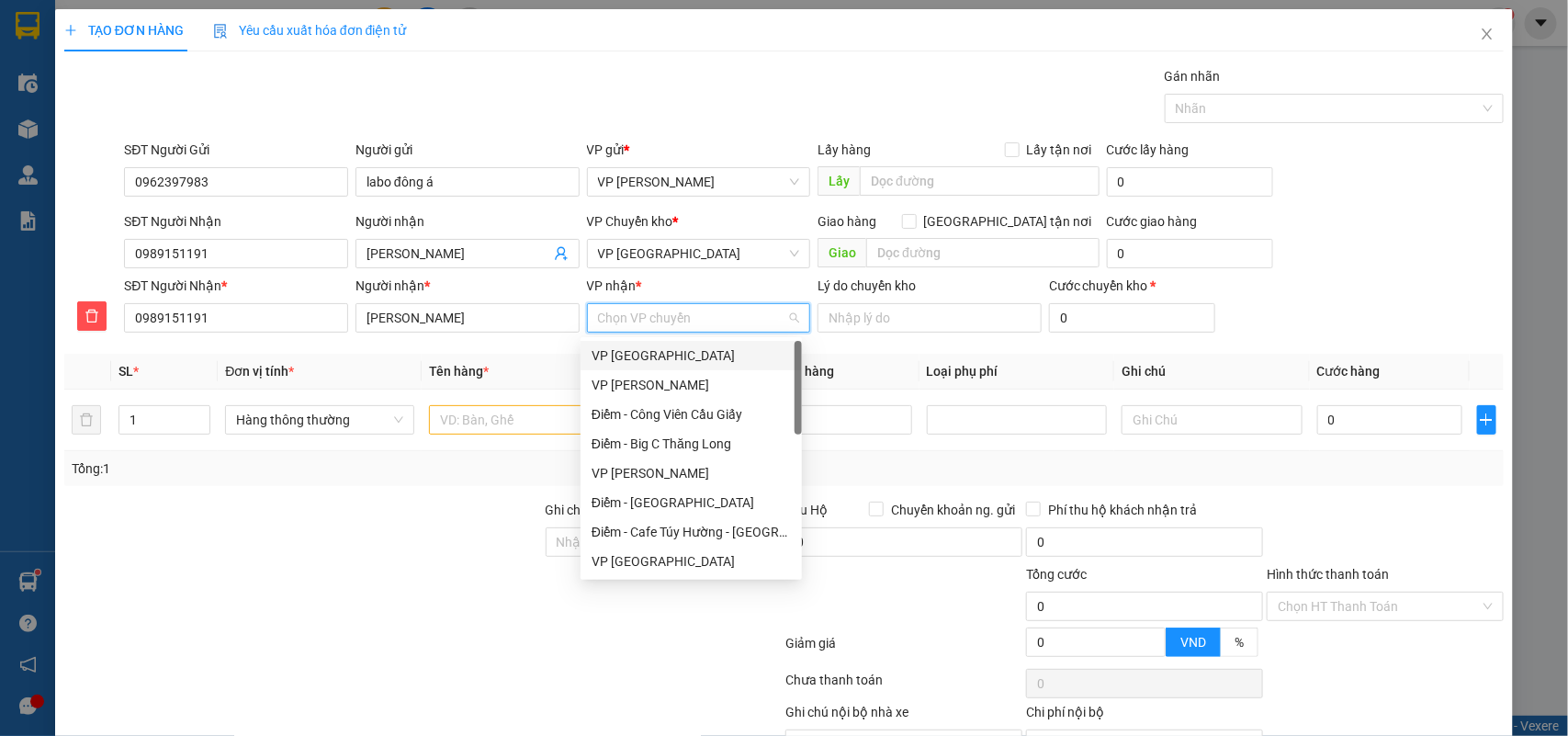
click at [634, 328] on input "VP nhận *" at bounding box center [692, 317] width 189 height 27
drag, startPoint x: 639, startPoint y: 562, endPoint x: 478, endPoint y: 447, distance: 197.9
click at [632, 558] on div "VP [GEOGRAPHIC_DATA]" at bounding box center [690, 561] width 200 height 20
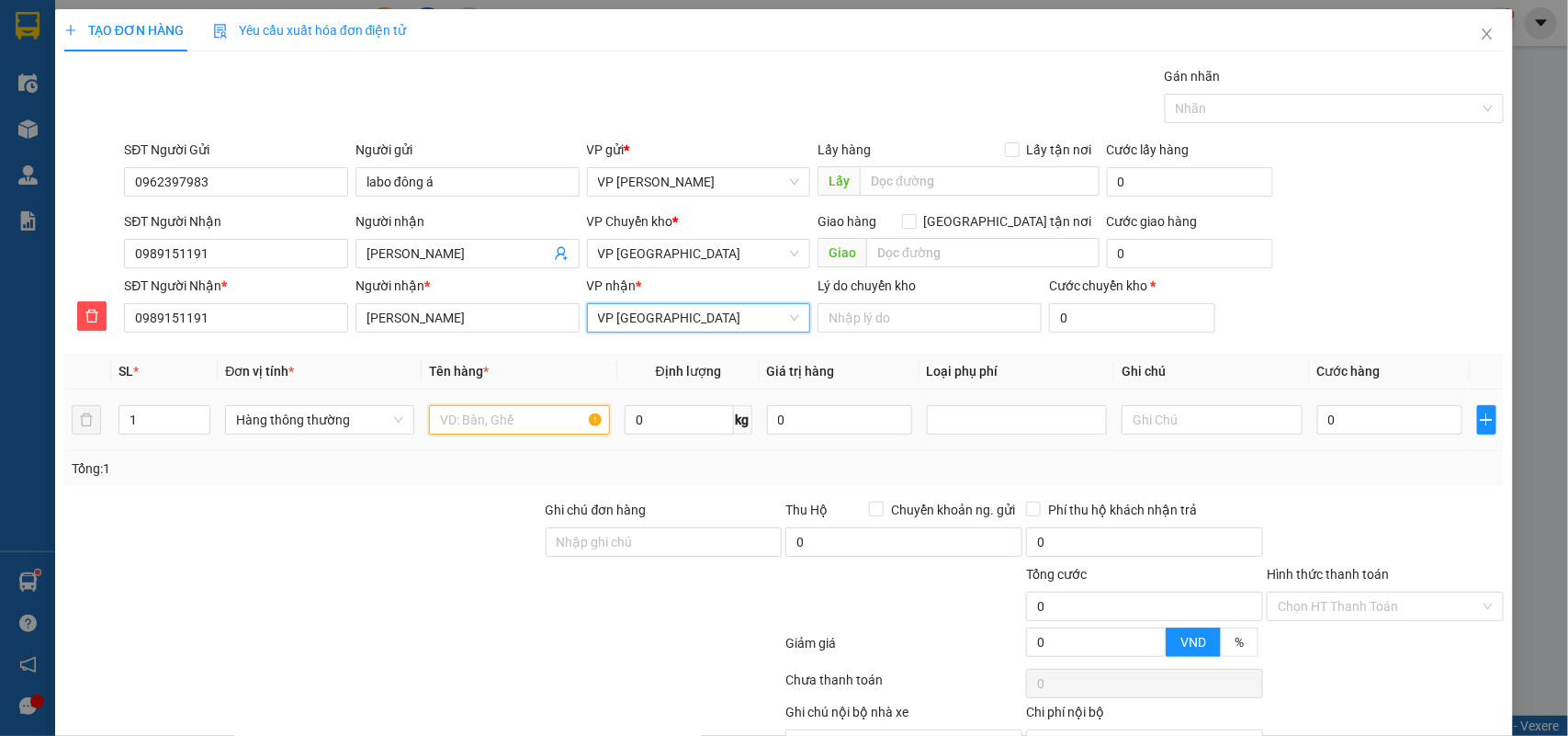
click at [469, 425] on input "text" at bounding box center [519, 419] width 181 height 29
type input "hộp ct nha khoa"
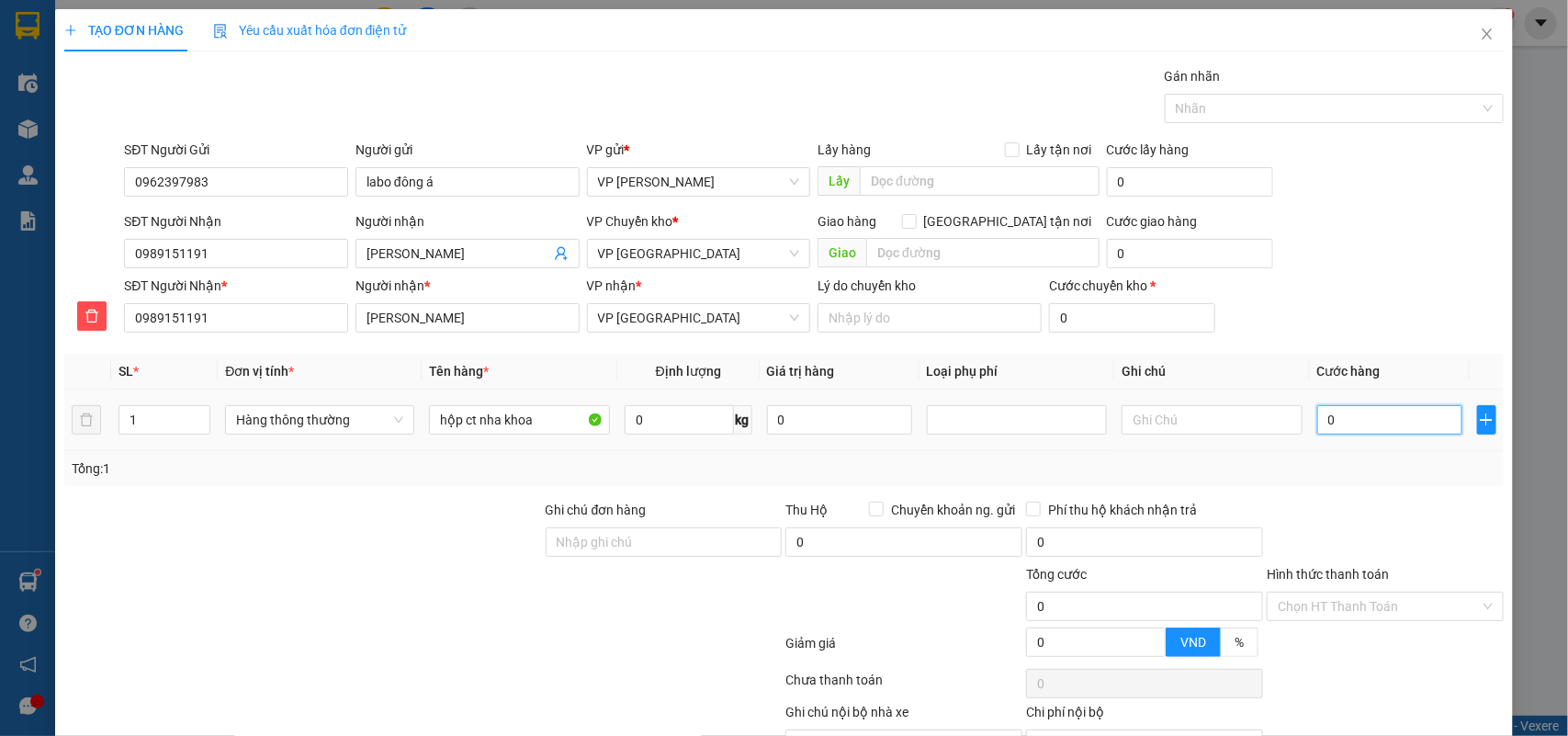
click at [1356, 429] on input "0" at bounding box center [1389, 419] width 145 height 29
type input "3"
type input "30"
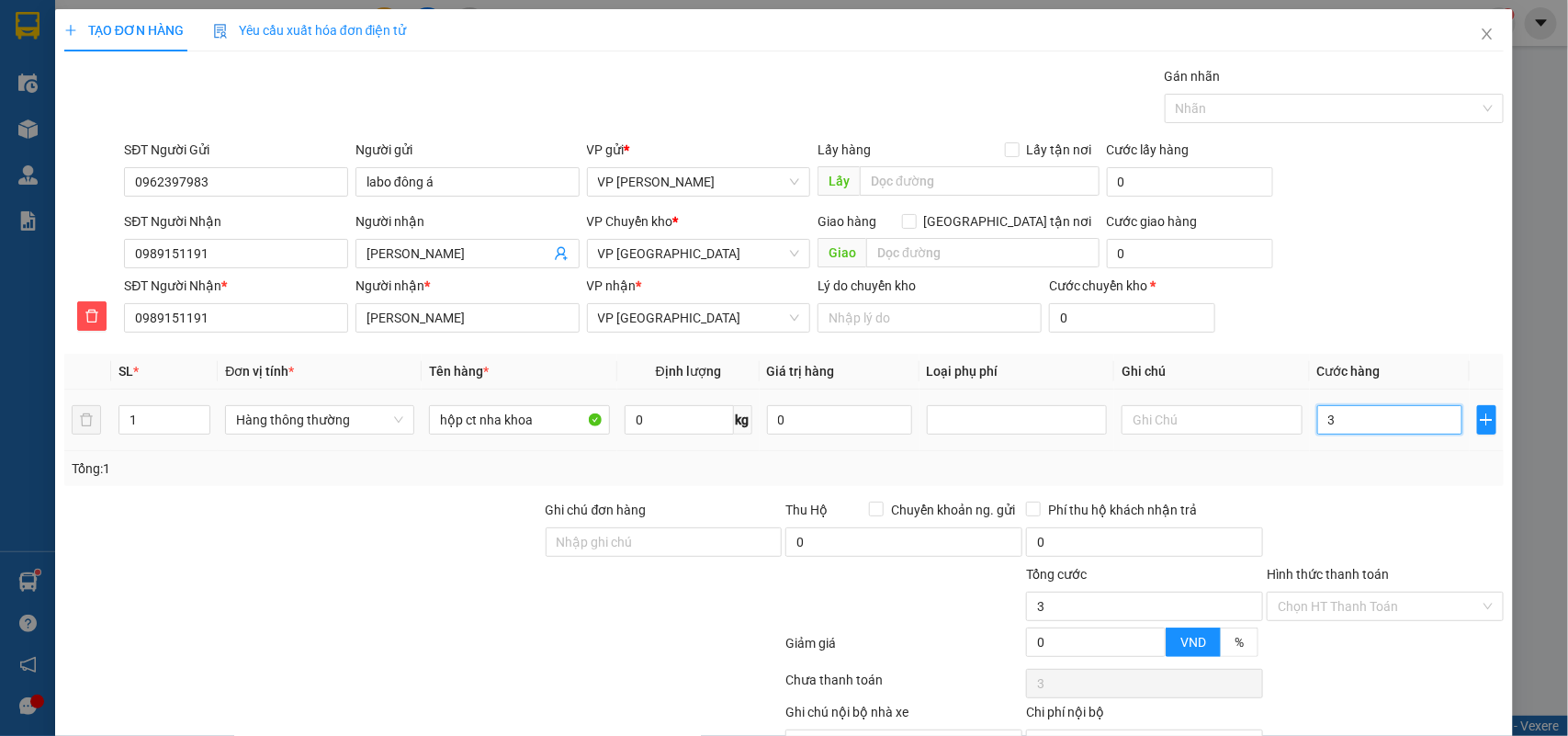
type input "30"
type input "30.000"
click at [1343, 496] on div "Transit Pickup Surcharge Ids Transit Deliver Surcharge Ids Transit Deliver Surc…" at bounding box center [784, 434] width 1440 height 736
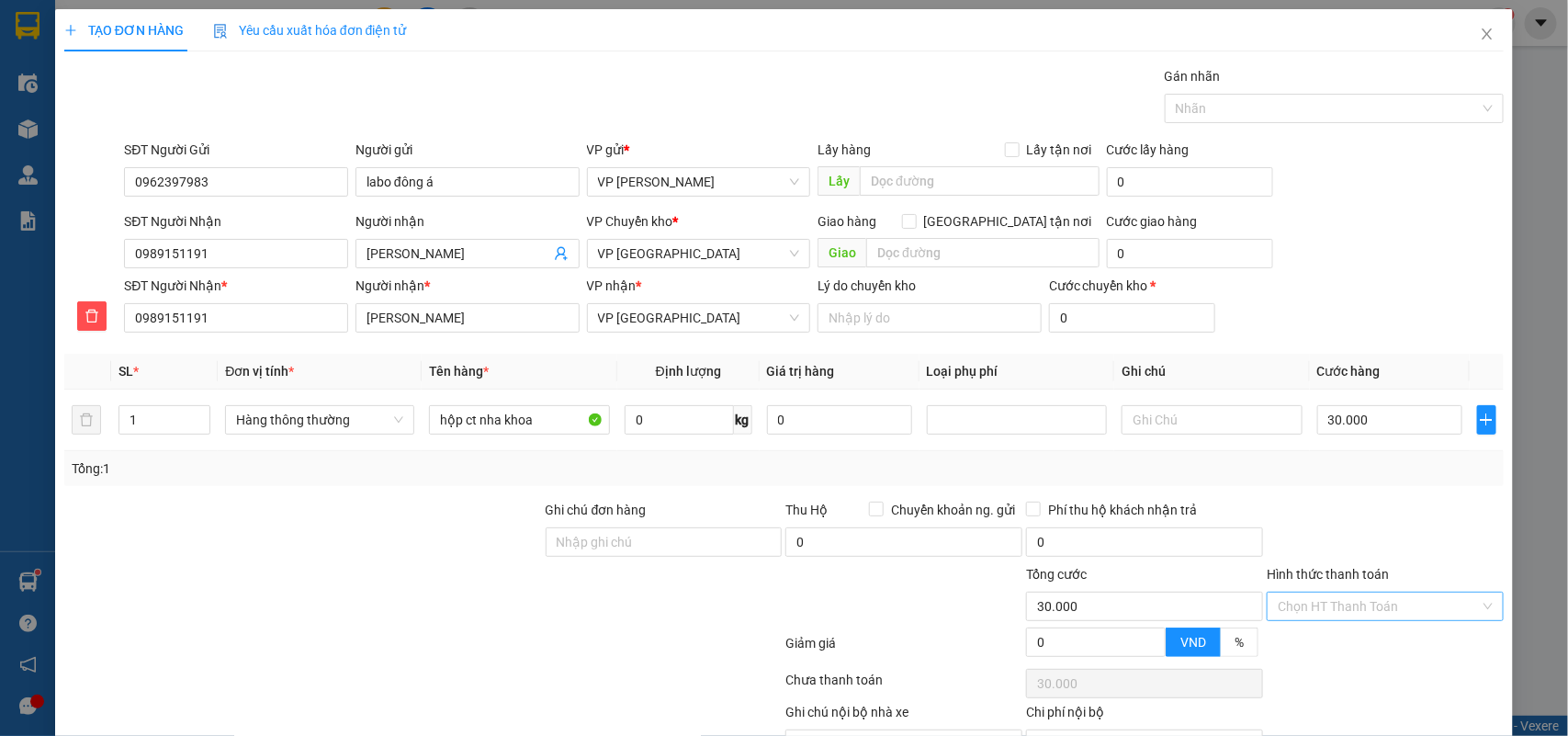
scroll to position [104, 0]
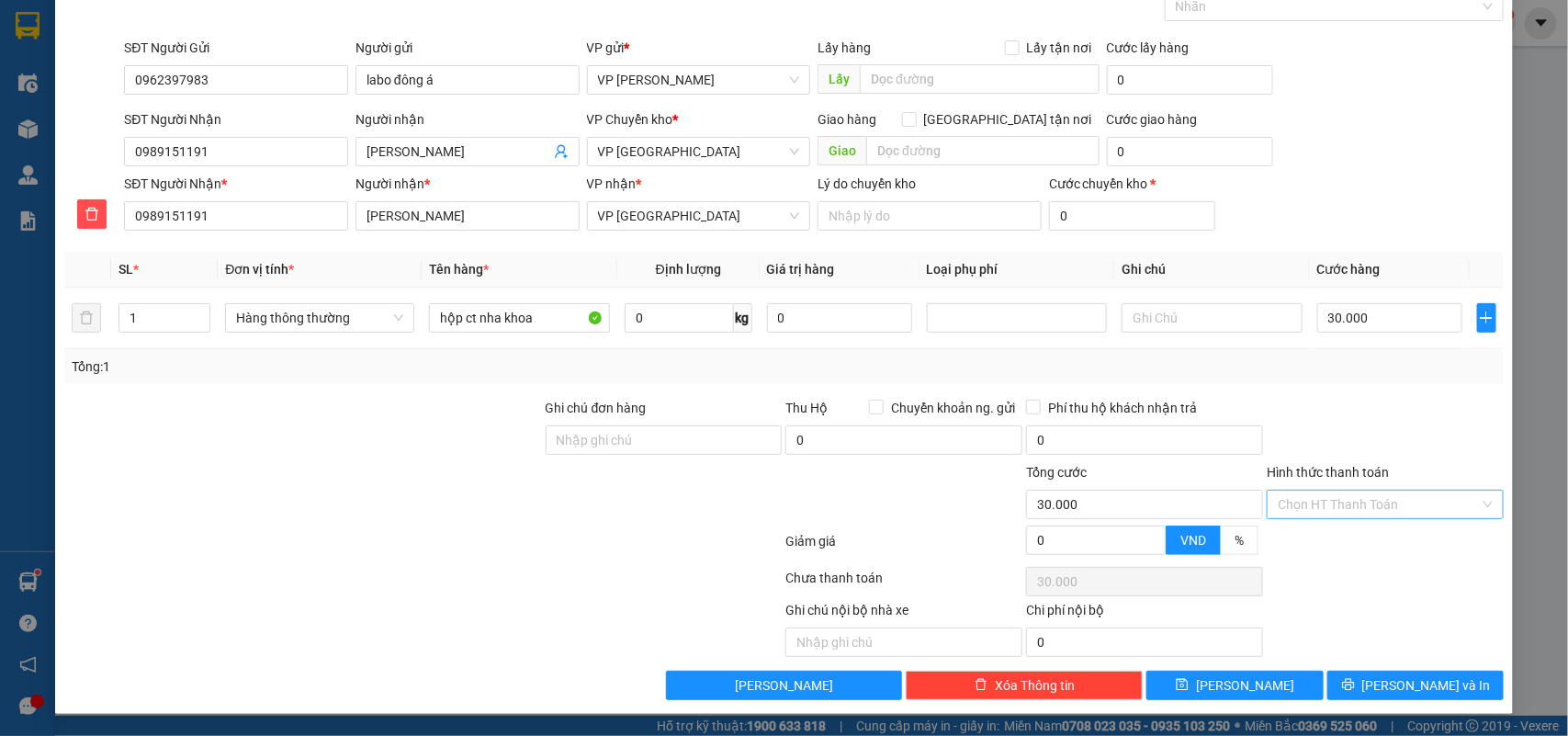
click at [1328, 503] on input "Hình thức thanh toán" at bounding box center [1379, 504] width 202 height 27
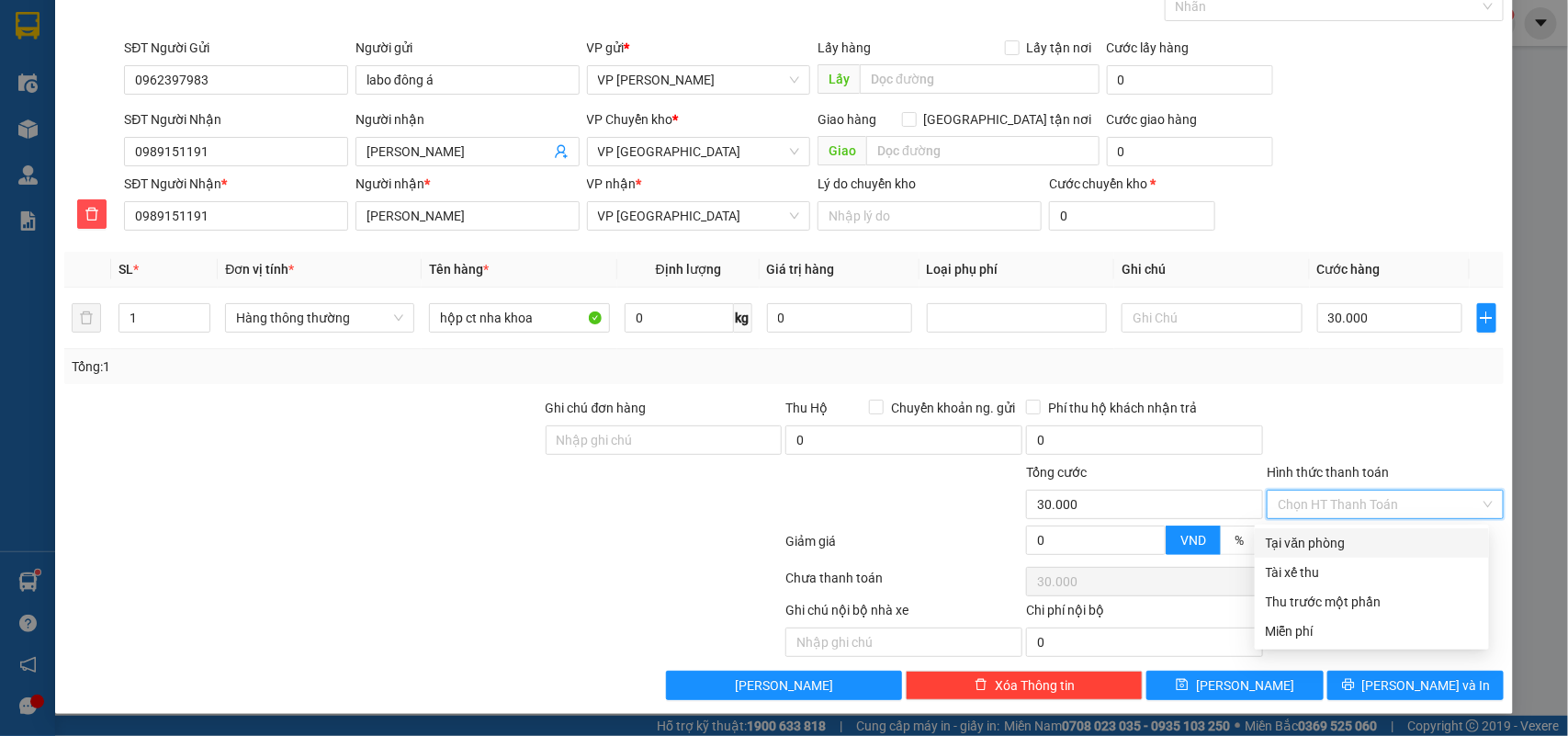
click at [1318, 533] on div "Tại văn phòng" at bounding box center [1371, 542] width 212 height 20
type input "0"
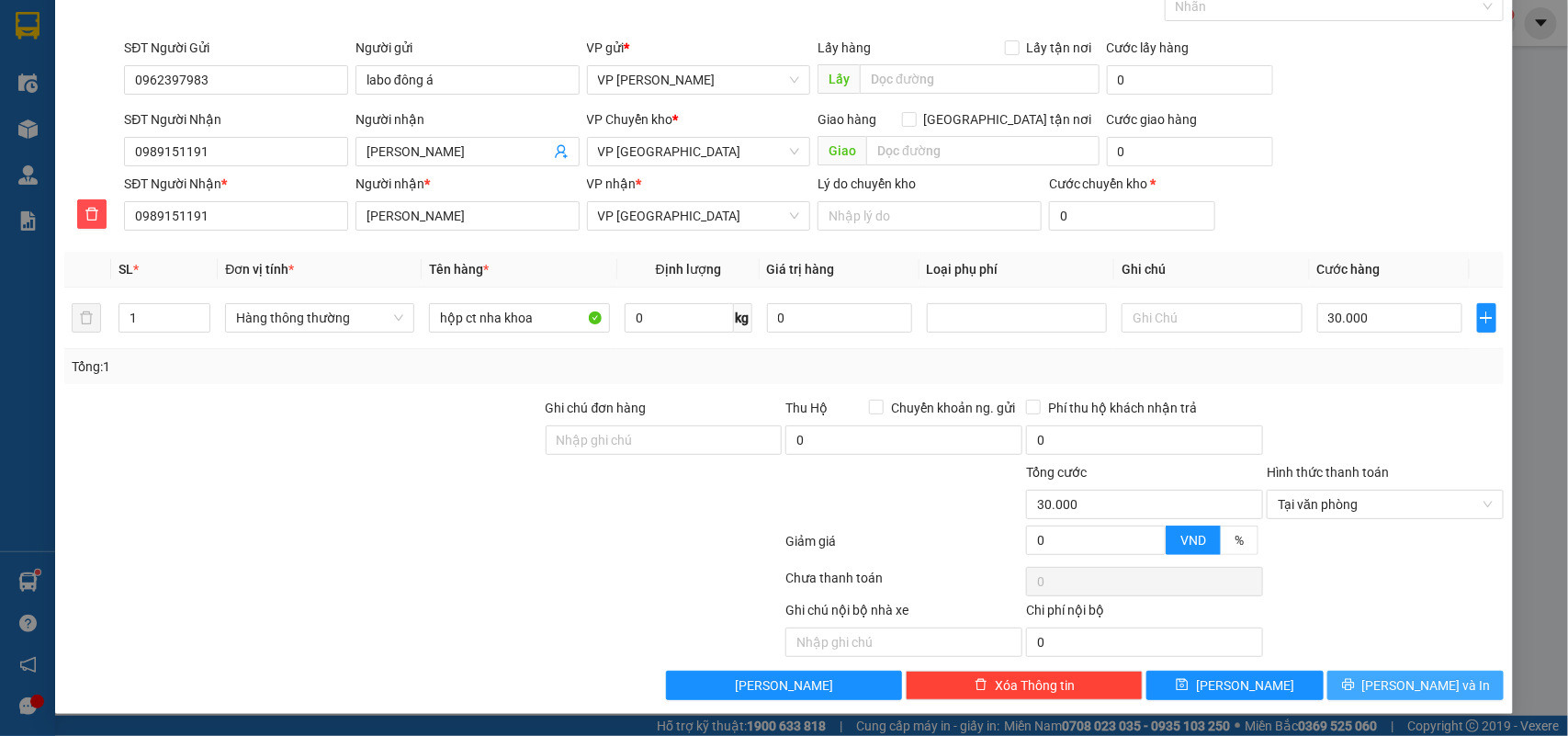
click at [1379, 676] on button "[PERSON_NAME] và In" at bounding box center [1415, 685] width 176 height 29
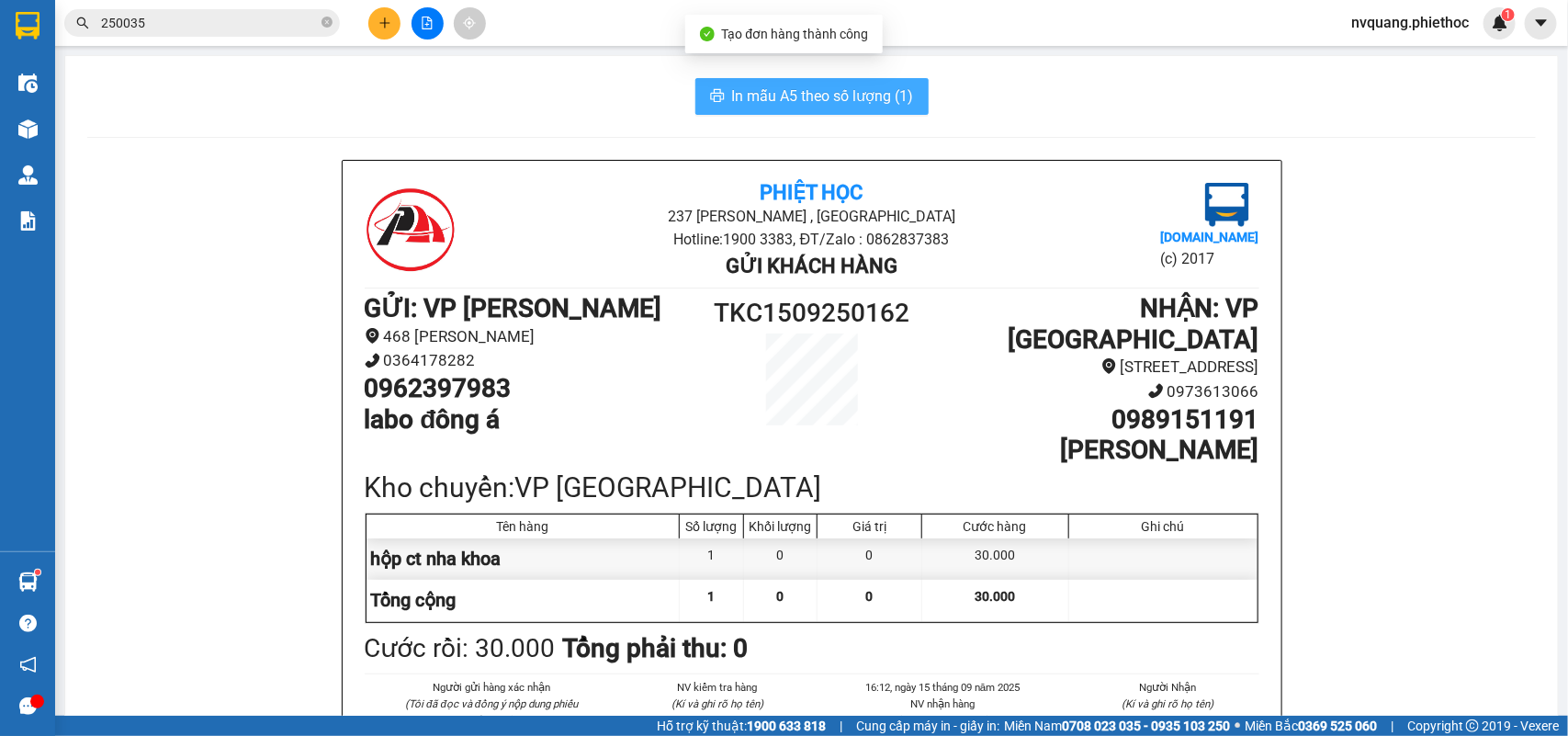
click at [828, 108] on span "In mẫu A5 theo số lượng (1)" at bounding box center [823, 96] width 182 height 23
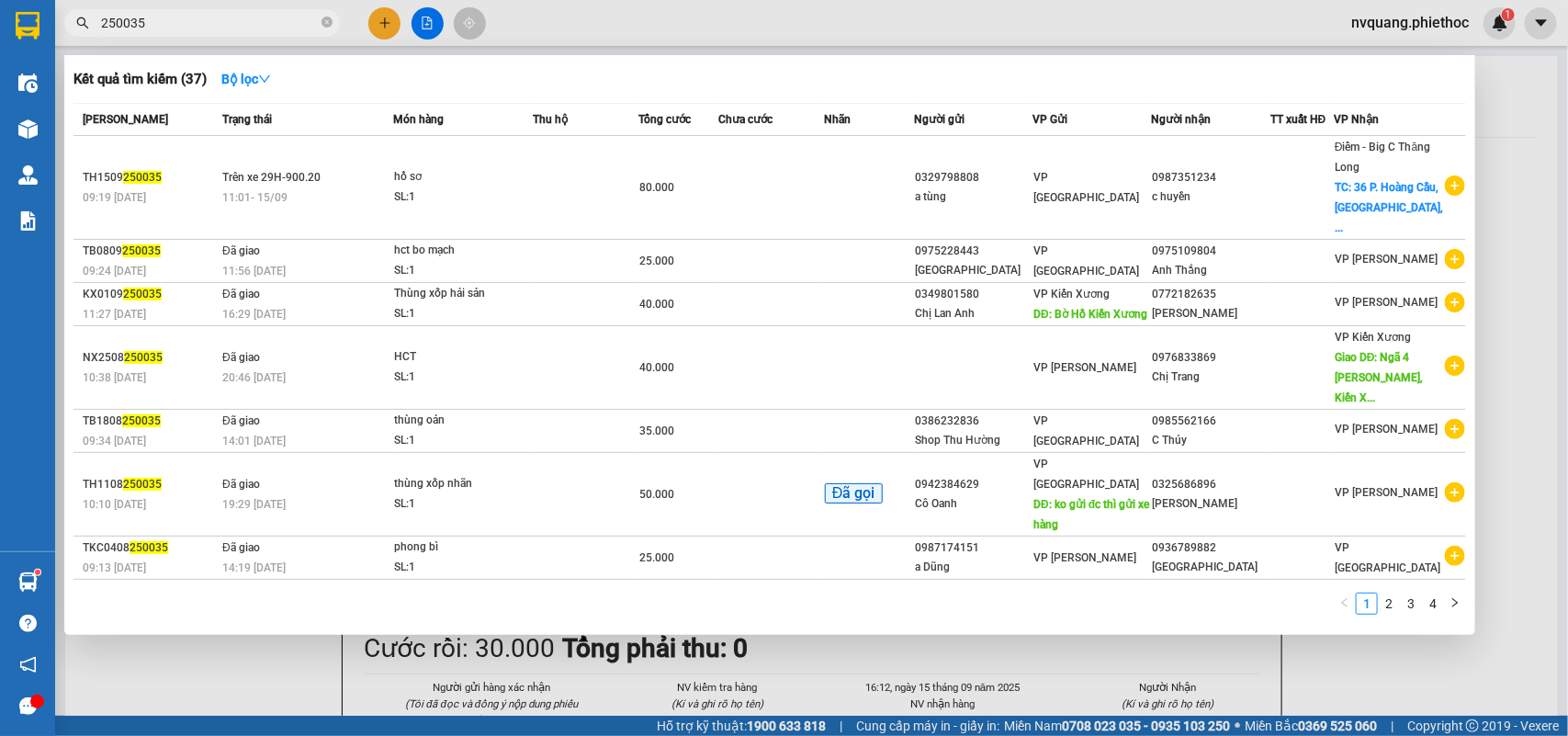
drag, startPoint x: 161, startPoint y: 25, endPoint x: 62, endPoint y: 23, distance: 99.0
click at [62, 23] on div "250035" at bounding box center [179, 23] width 358 height 27
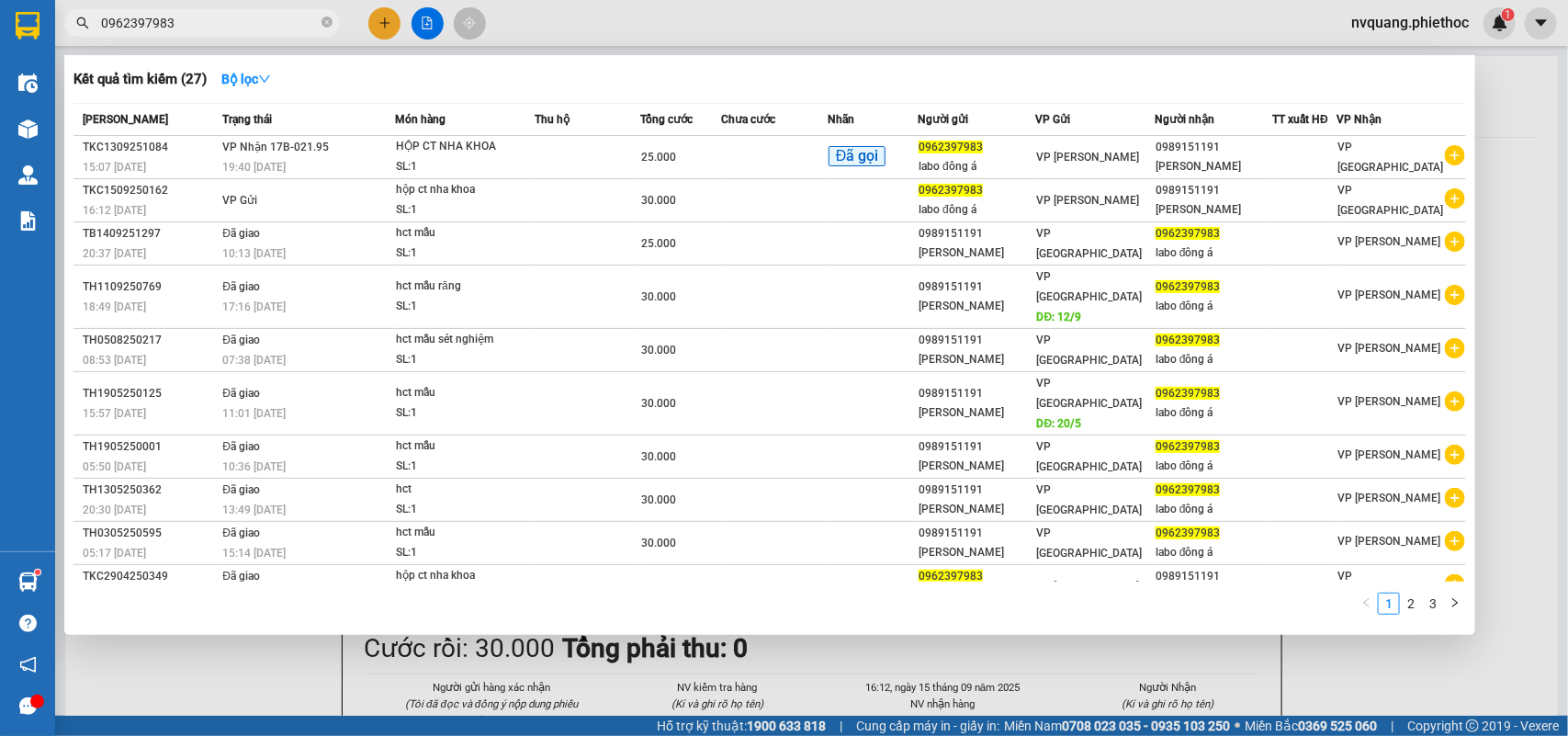
type input "0962397983"
click at [925, 635] on div at bounding box center [784, 368] width 1568 height 736
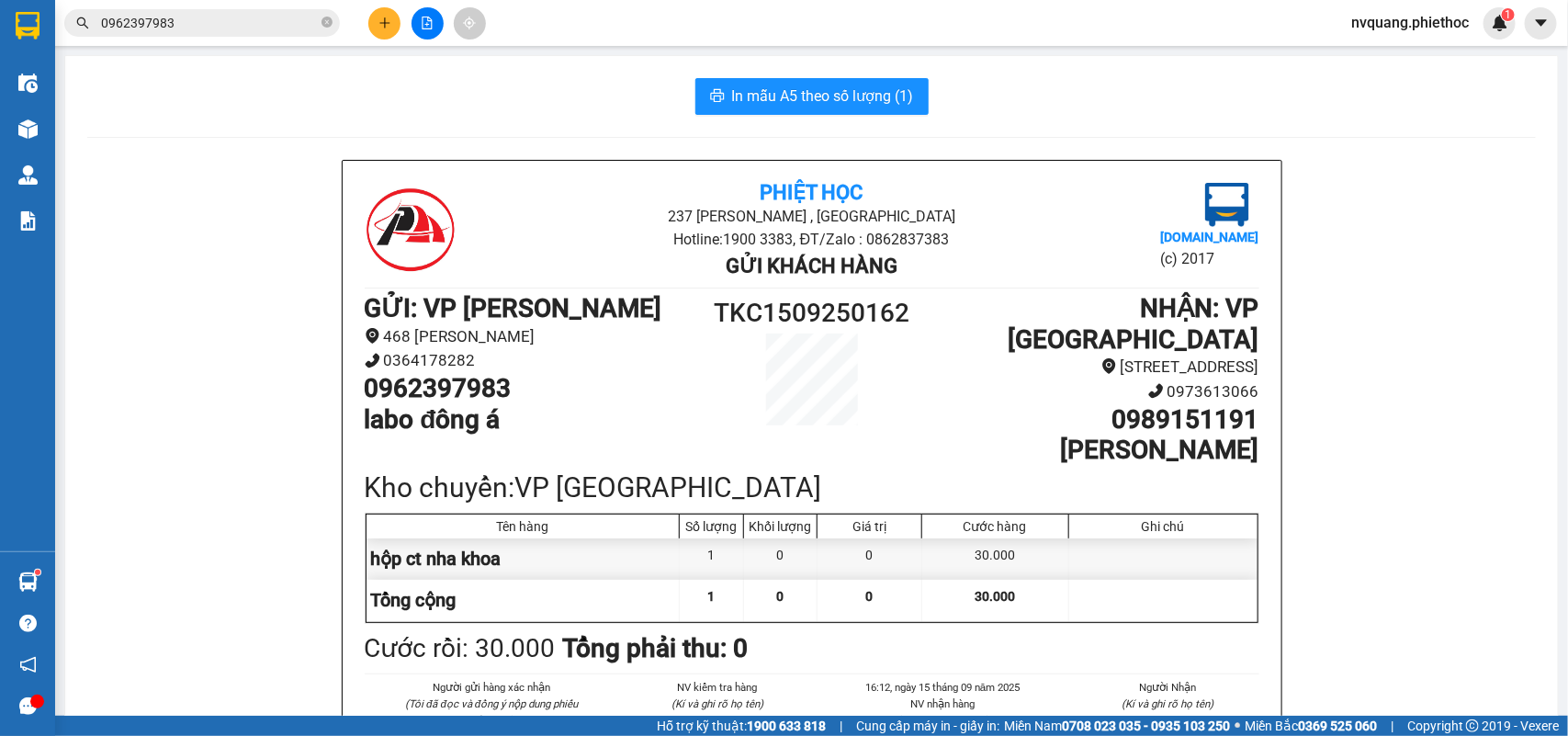
click at [402, 24] on div at bounding box center [427, 24] width 138 height 32
click at [379, 16] on icon "plus" at bounding box center [385, 23] width 13 height 13
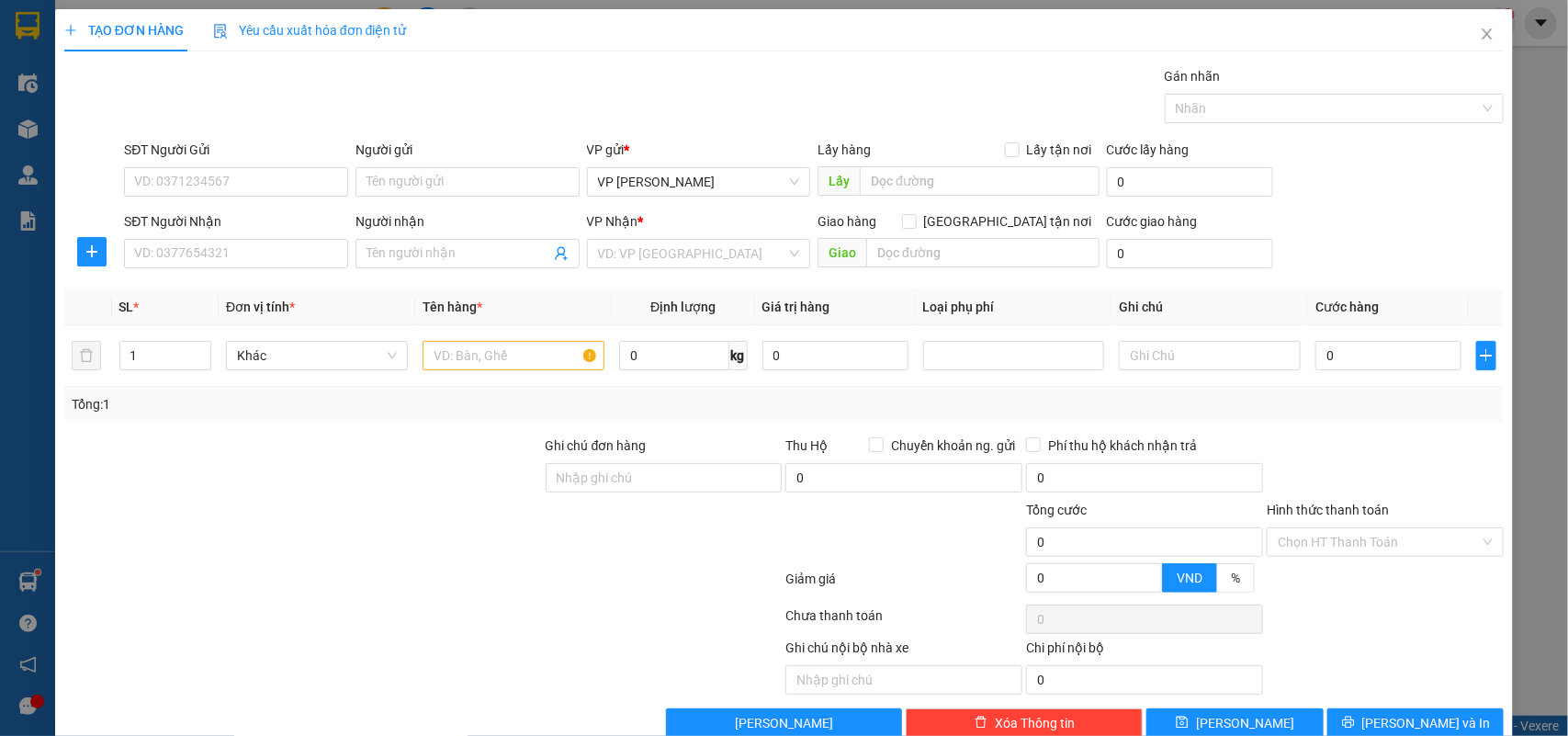
click at [74, 240] on div at bounding box center [92, 252] width 56 height 29
click at [88, 239] on button "button" at bounding box center [92, 252] width 29 height 29
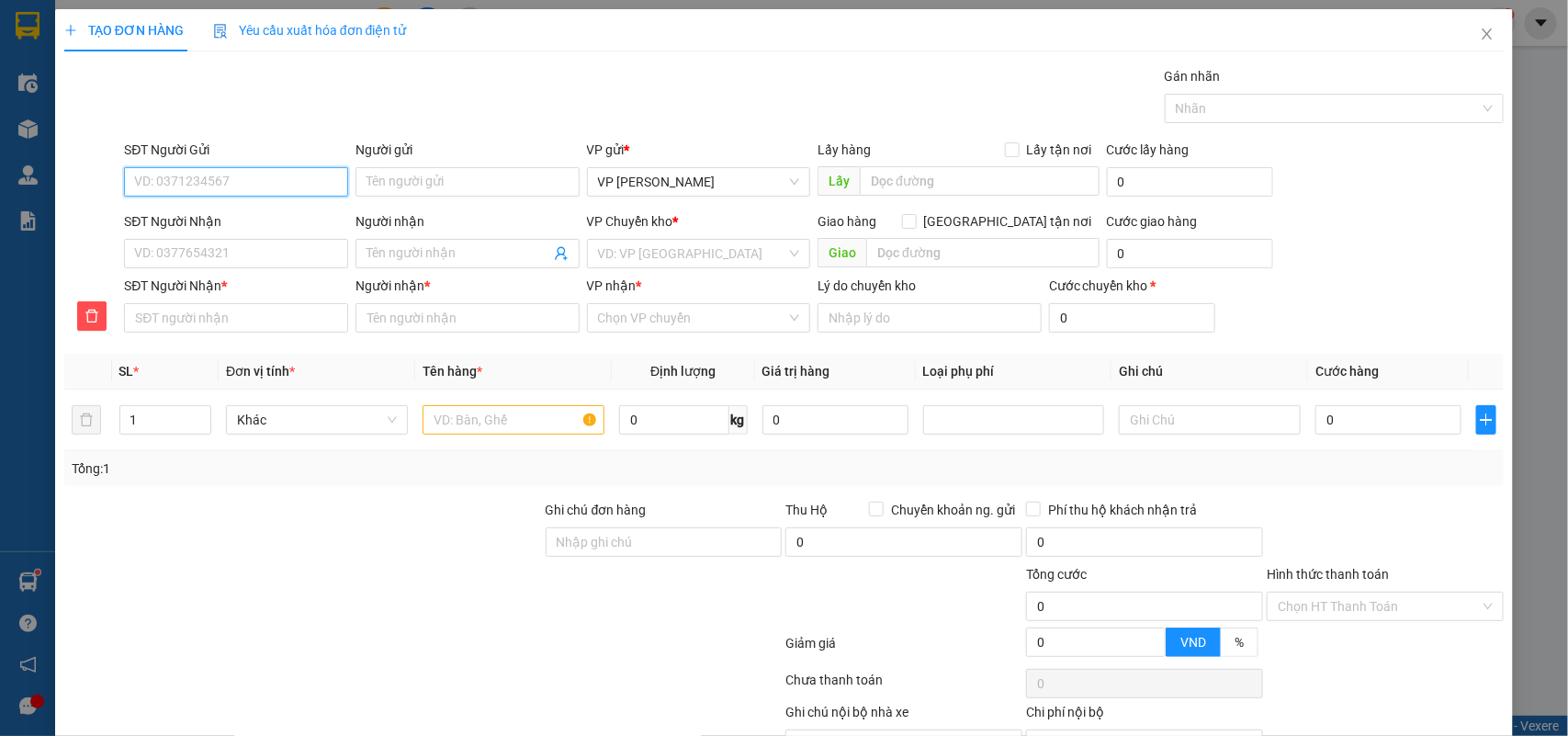
click at [171, 188] on input "SĐT Người Gửi" at bounding box center [235, 182] width 224 height 29
type input "0986839933"
drag, startPoint x: 243, startPoint y: 208, endPoint x: 236, endPoint y: 231, distance: 24.0
click at [243, 211] on div "0986839933 - LABO H2T" at bounding box center [234, 219] width 200 height 20
type input "LABO H2T"
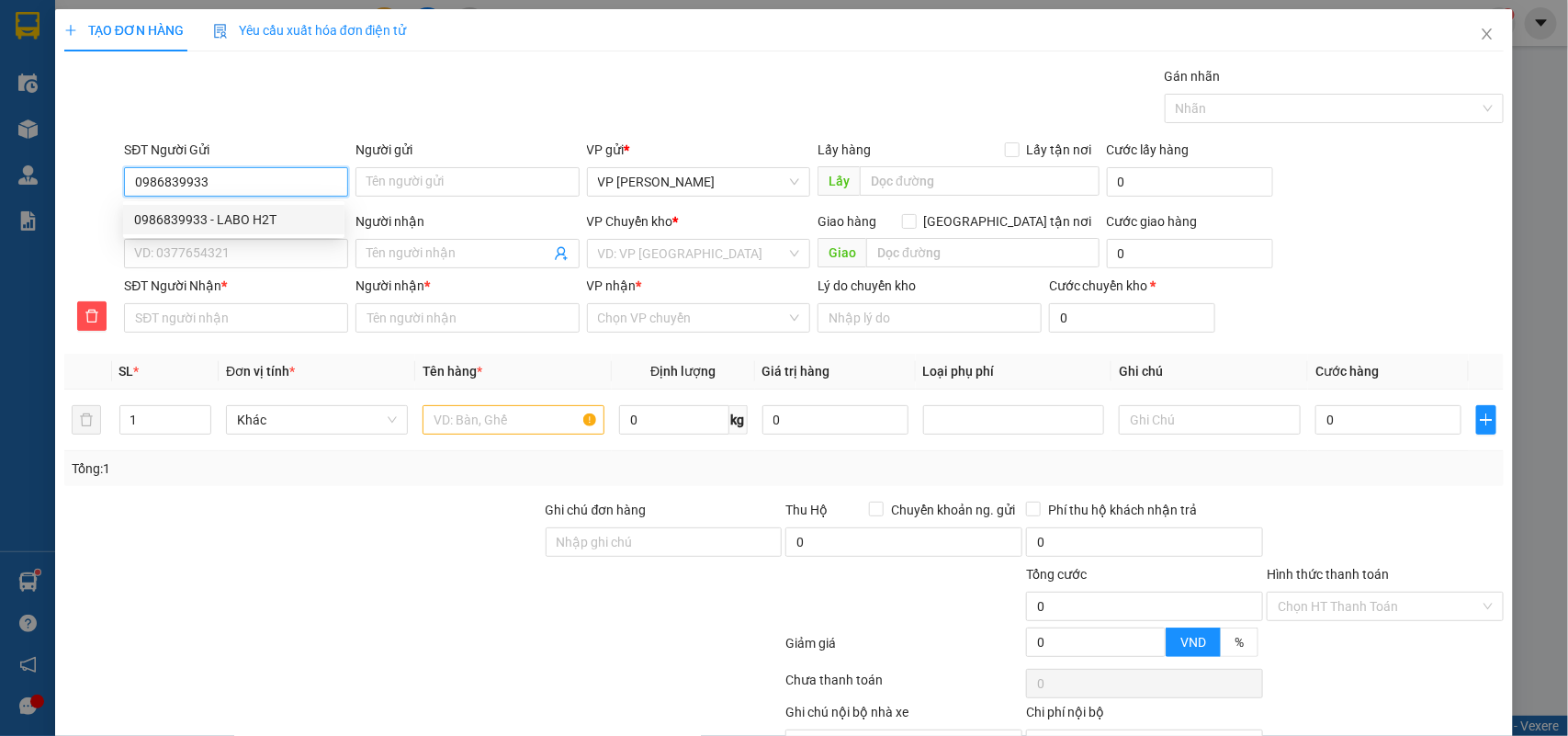
type input "2/9"
type input "0986839933"
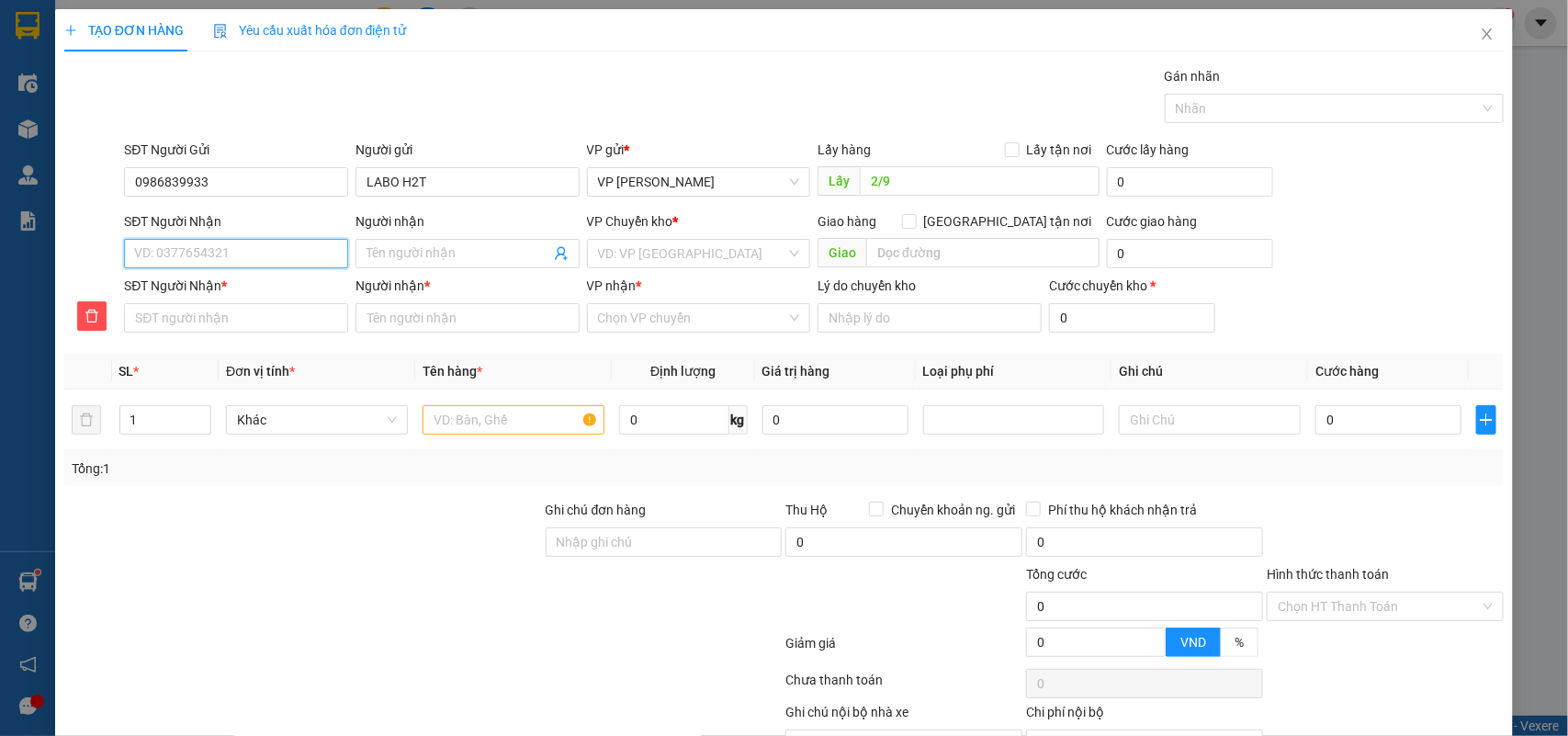
click at [222, 254] on input "SĐT Người Nhận" at bounding box center [235, 254] width 224 height 29
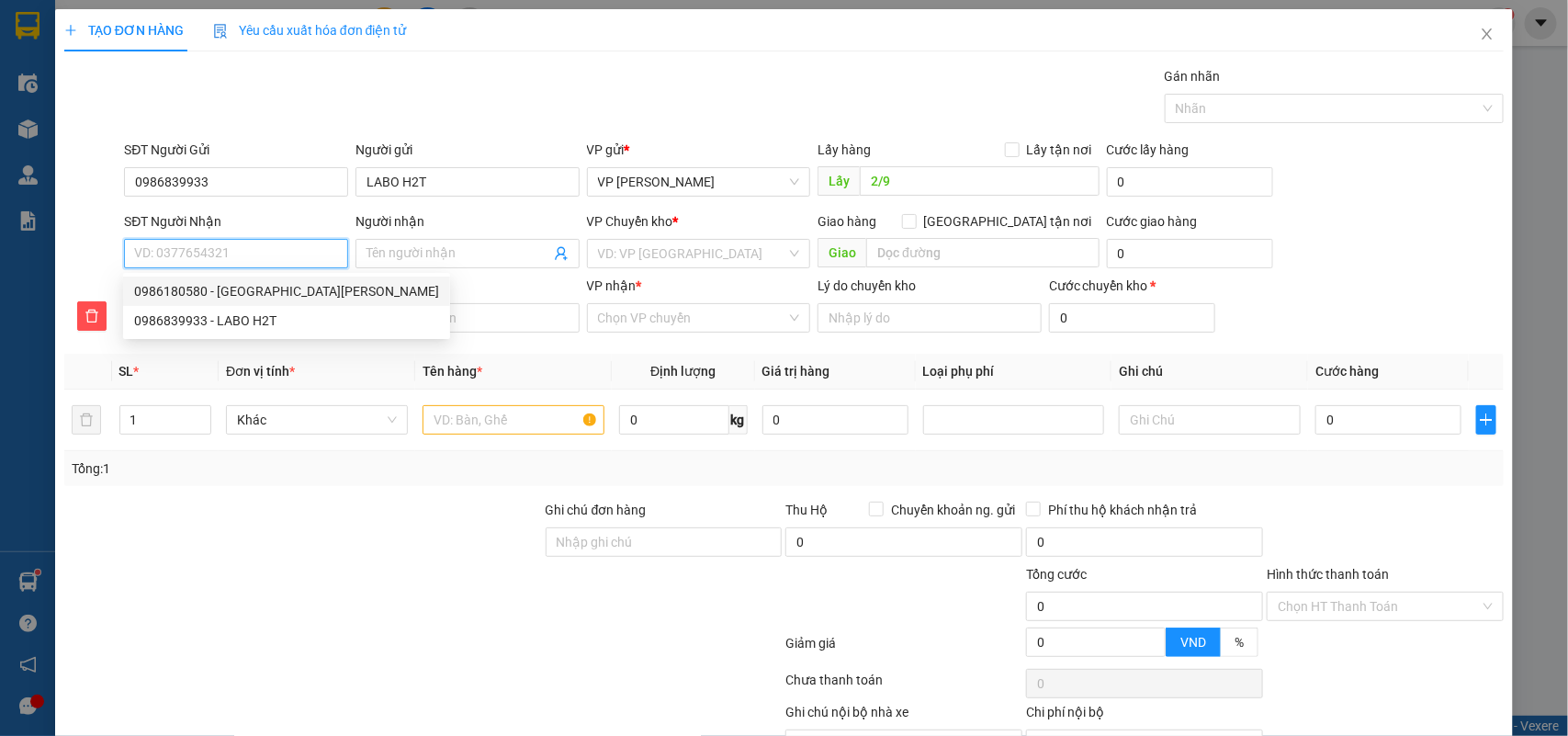
click at [240, 289] on div "0986180580 - Nha khoa Xuân Quang" at bounding box center [287, 290] width 305 height 20
type input "0986180580"
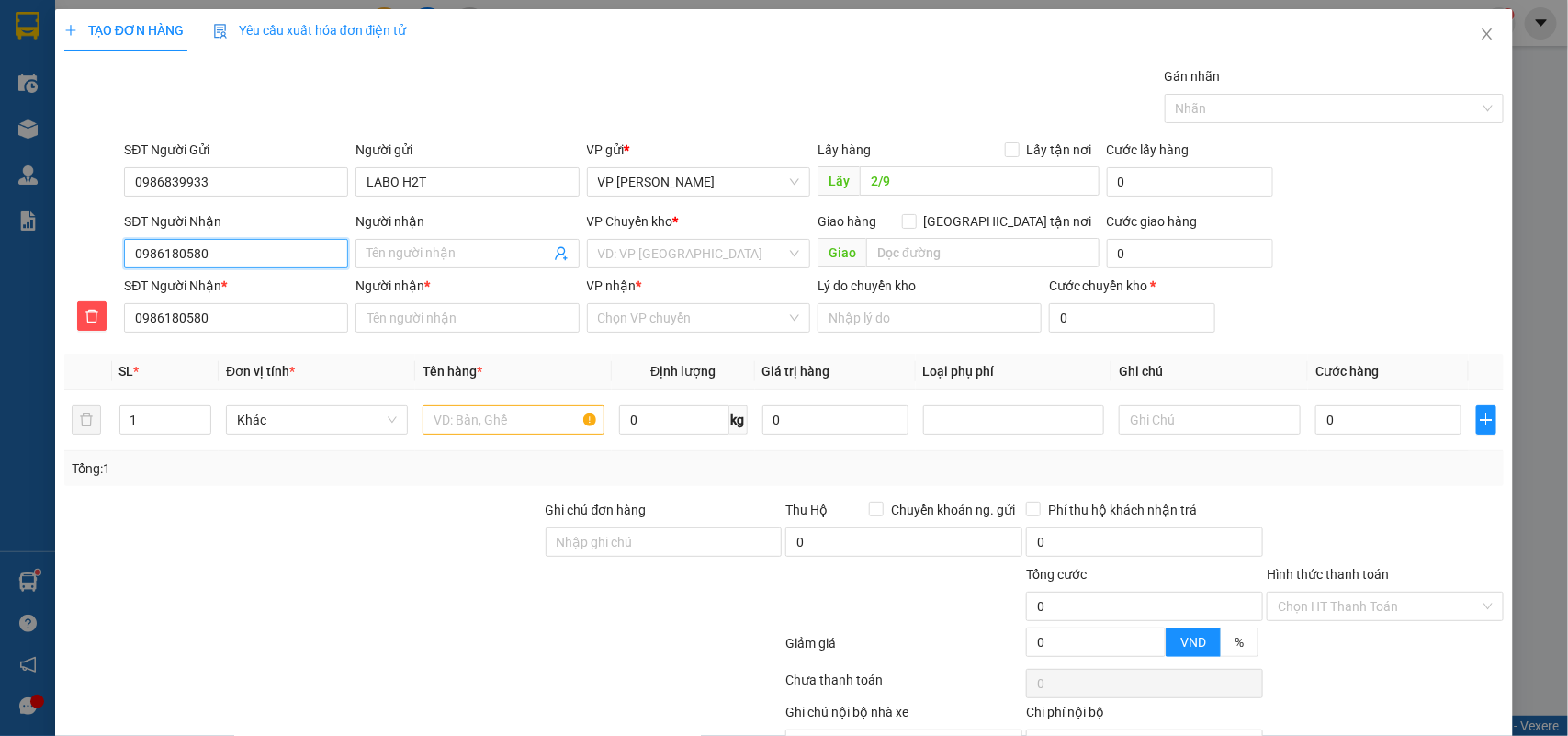
type input "Nha khoa Xuân Quang"
click at [651, 254] on span "VP [GEOGRAPHIC_DATA]" at bounding box center [699, 253] width 202 height 27
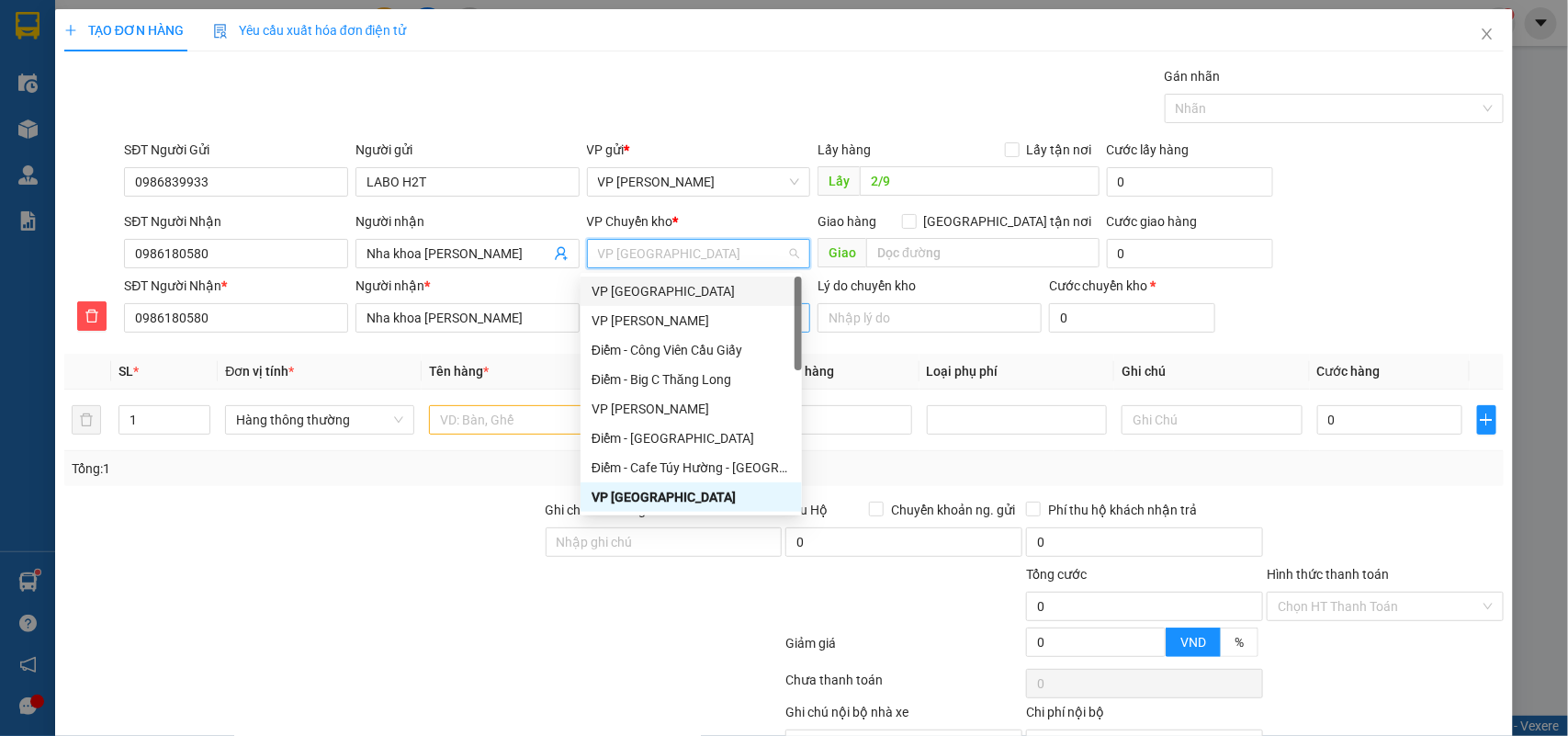
drag, startPoint x: 648, startPoint y: 292, endPoint x: 640, endPoint y: 331, distance: 39.8
click at [648, 294] on div "VP [GEOGRAPHIC_DATA]" at bounding box center [690, 290] width 200 height 20
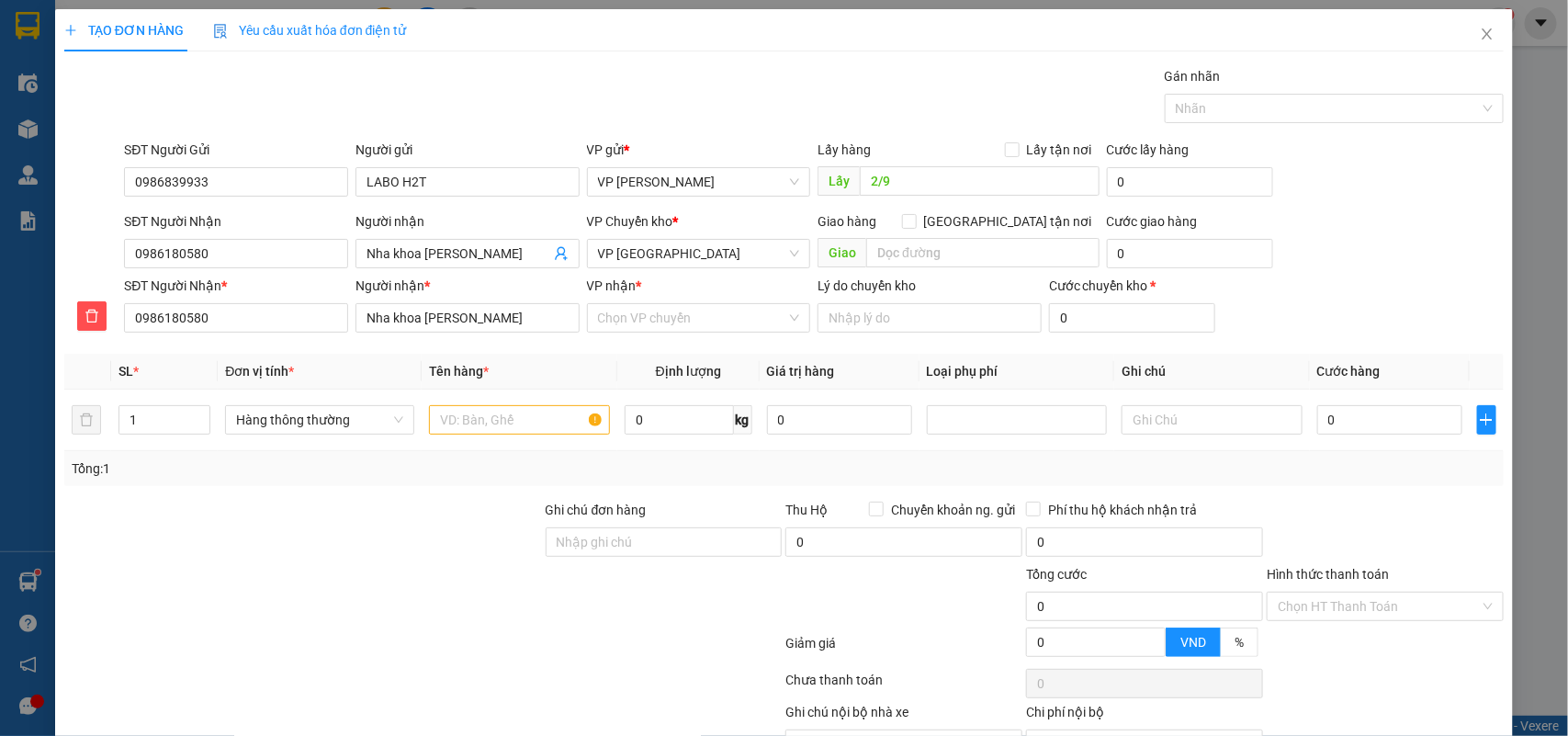
click at [638, 334] on div "VP nhận * Chọn VP chuyển" at bounding box center [699, 307] width 224 height 64
click at [635, 324] on input "VP nhận *" at bounding box center [692, 317] width 189 height 27
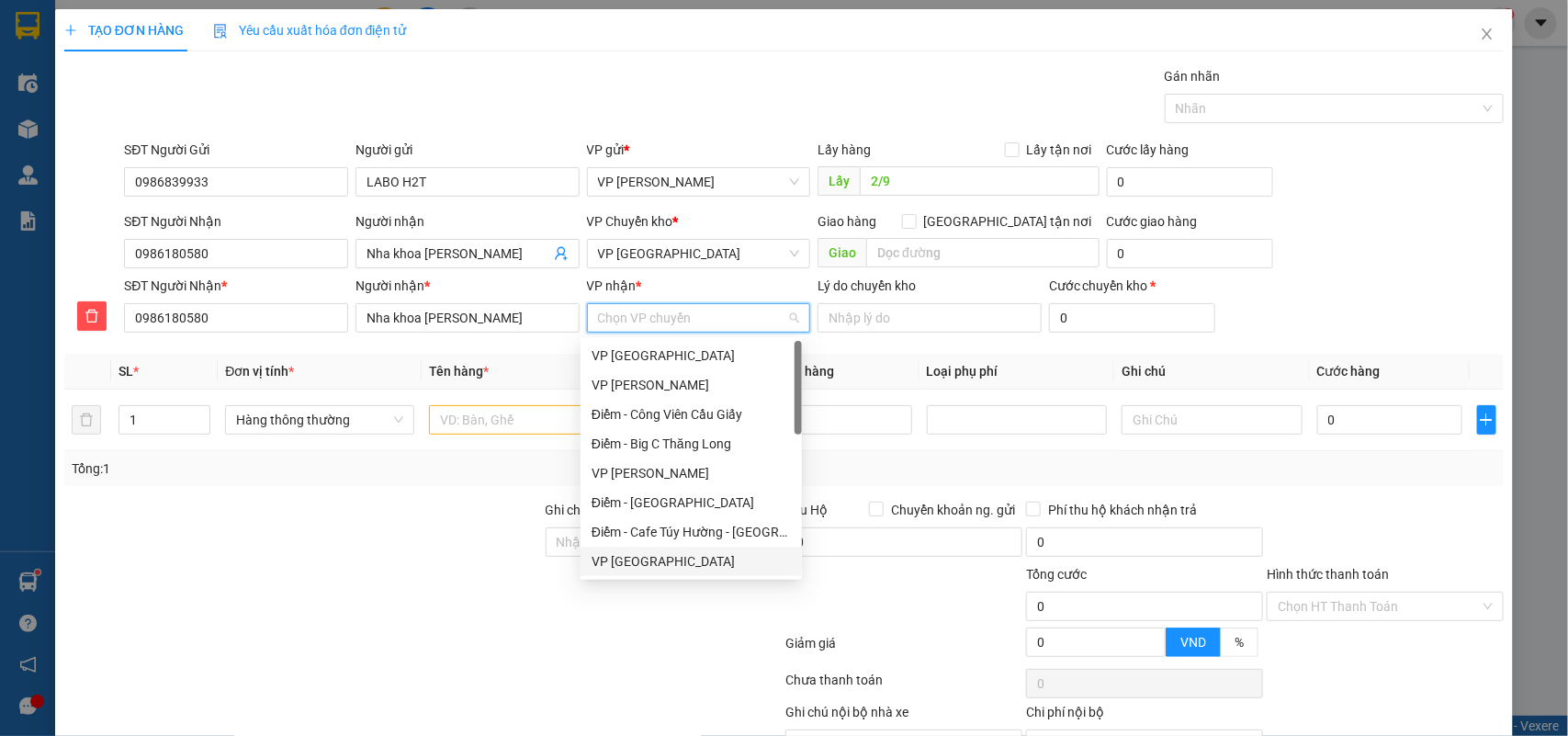
click at [631, 552] on div "VP [GEOGRAPHIC_DATA]" at bounding box center [690, 561] width 200 height 20
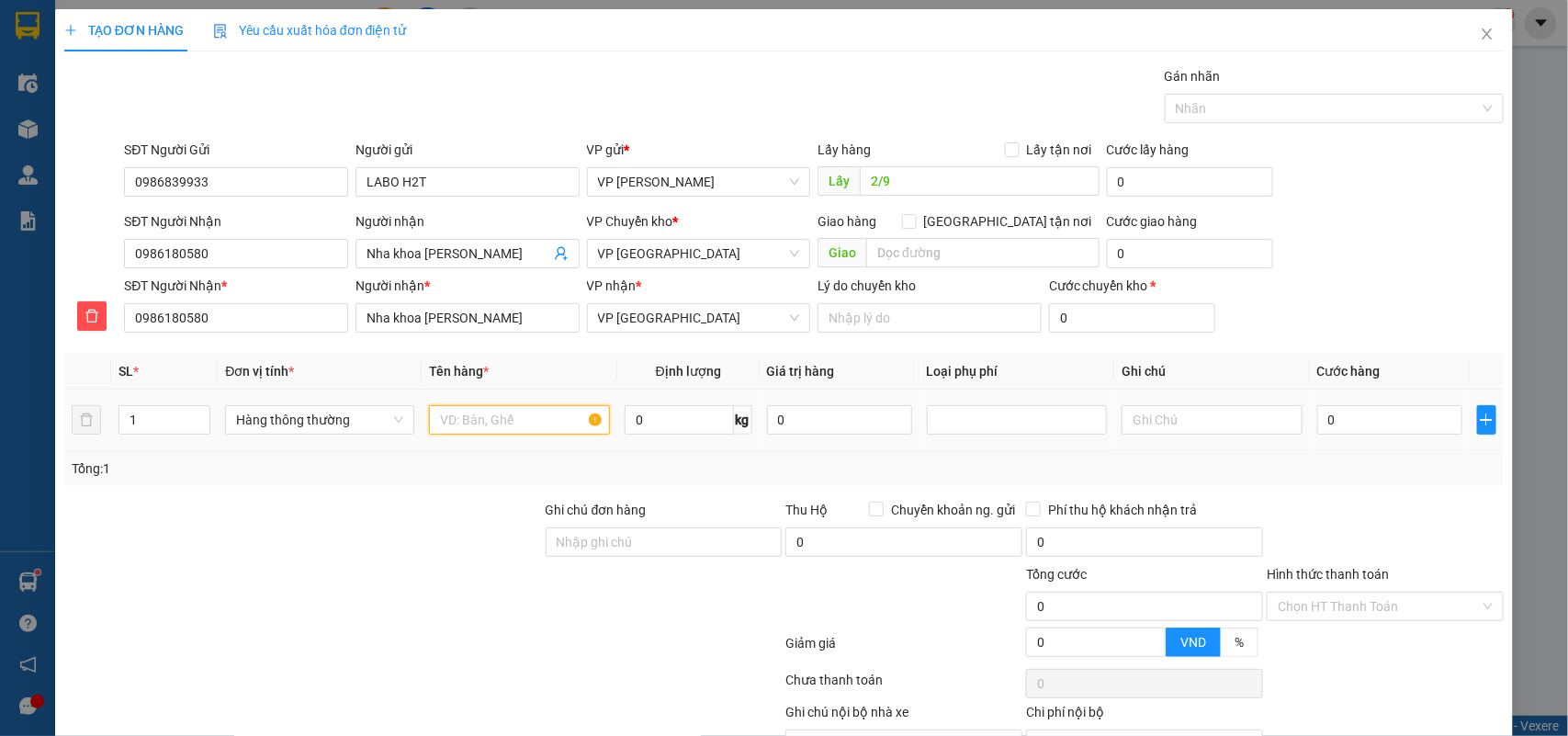
click at [450, 414] on input "text" at bounding box center [519, 419] width 181 height 29
type input "hộp ct nha khoa"
click at [1359, 432] on input "0" at bounding box center [1389, 419] width 145 height 29
type input "3"
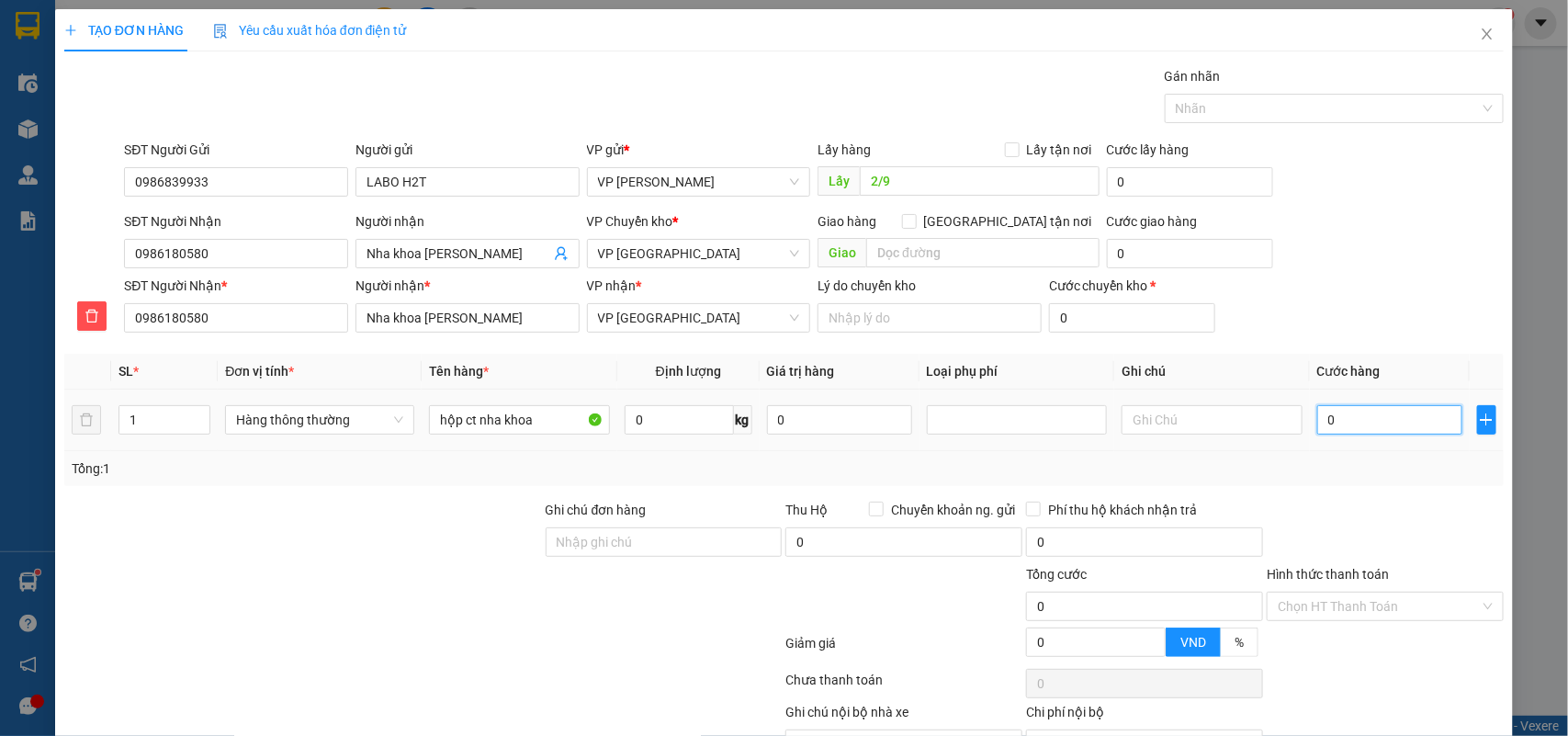
type input "3"
type input "30"
type input "30.000"
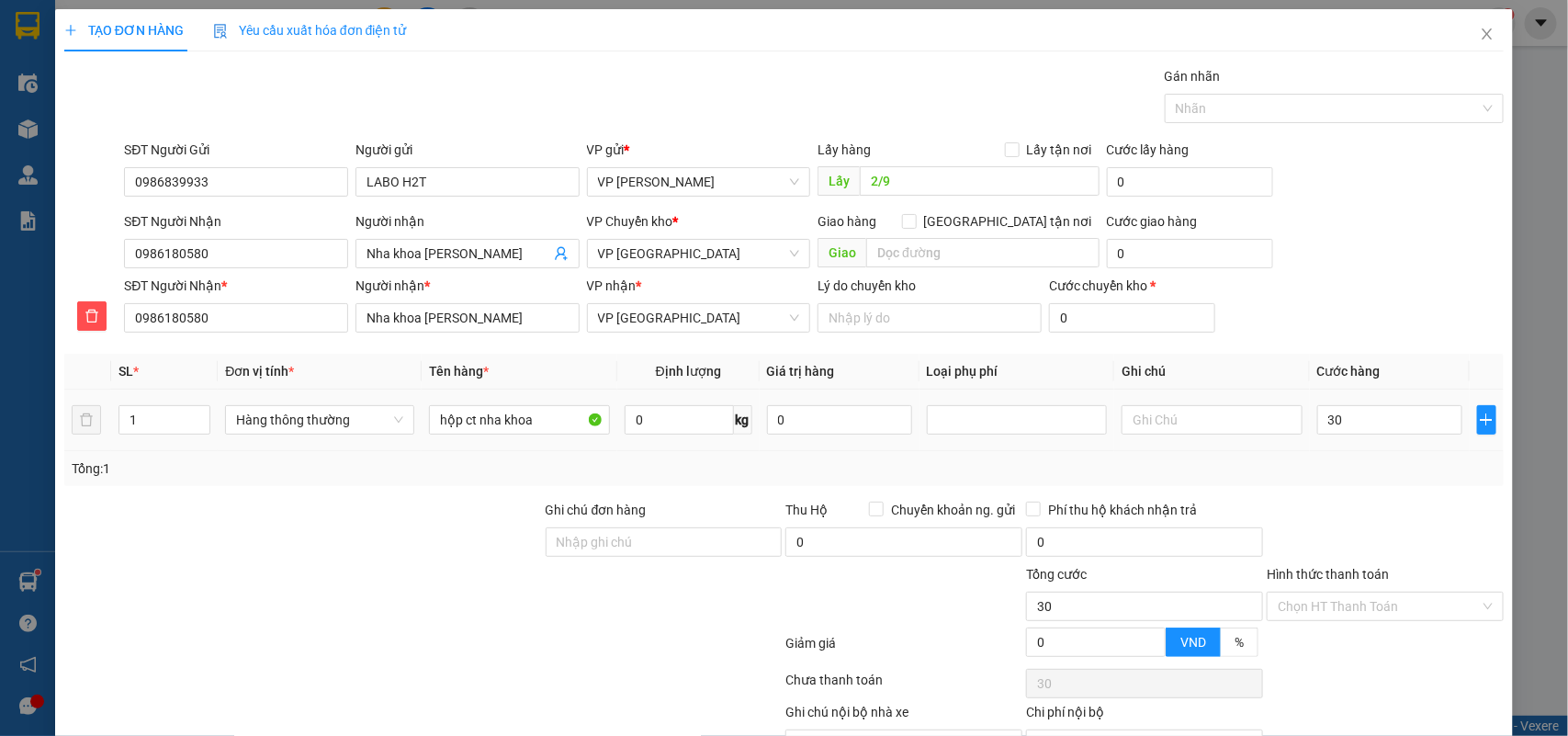
type input "30.000"
click at [1352, 470] on div "Tổng: 1" at bounding box center [784, 468] width 1425 height 20
click at [1359, 604] on input "Hình thức thanh toán" at bounding box center [1379, 605] width 202 height 27
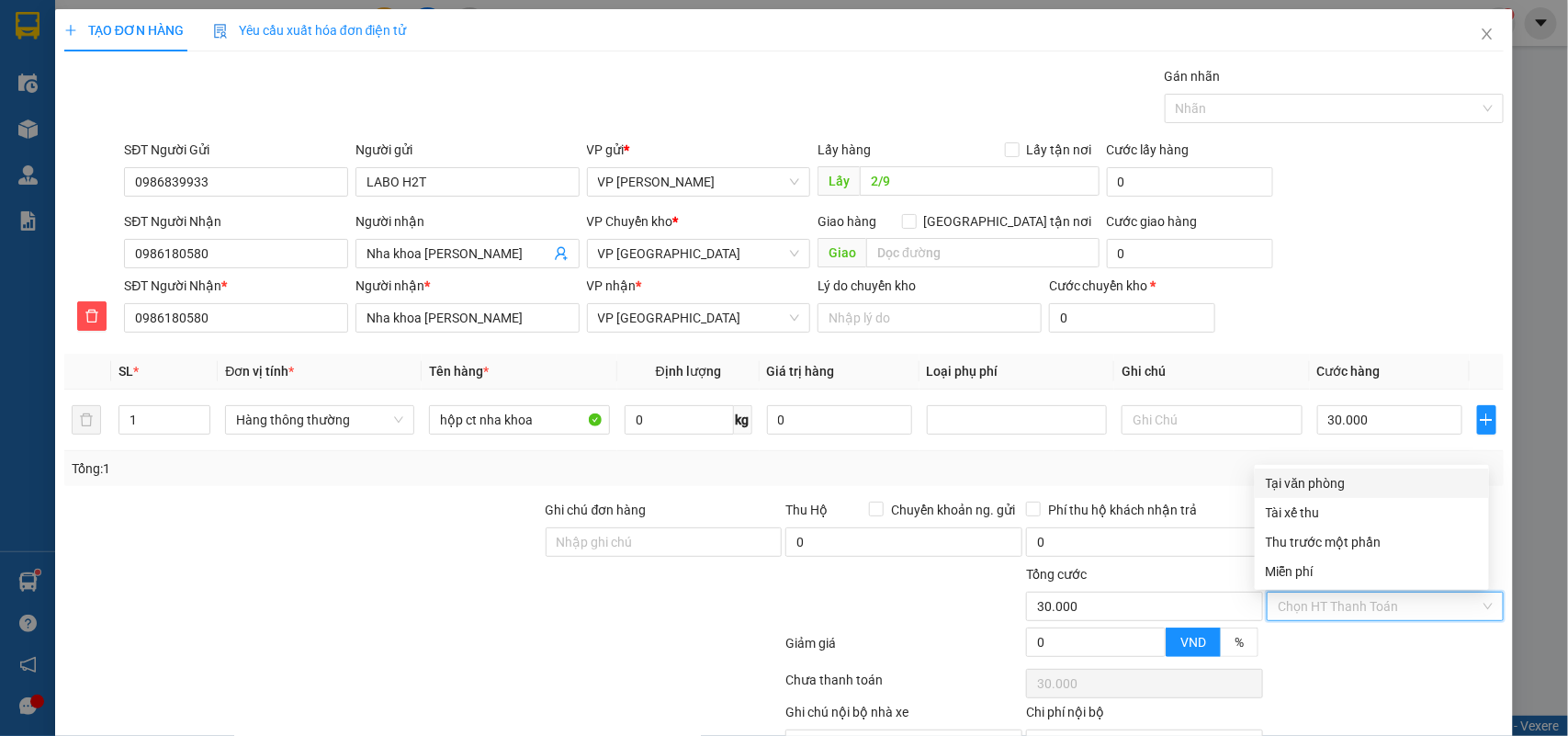
click at [1328, 481] on div "Tại văn phòng" at bounding box center [1371, 482] width 212 height 20
type input "0"
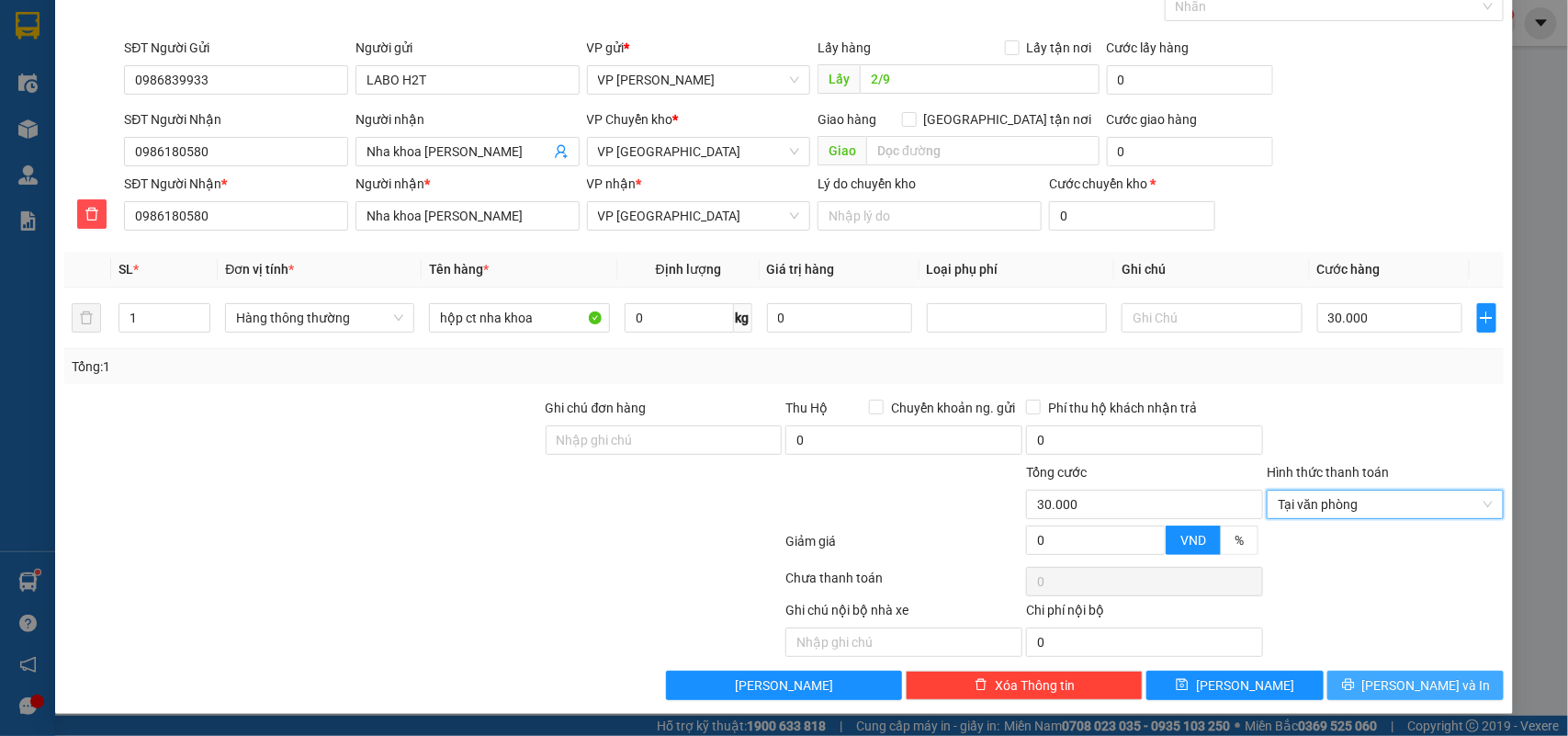
click at [1387, 690] on span "[PERSON_NAME] và In" at bounding box center [1426, 685] width 129 height 20
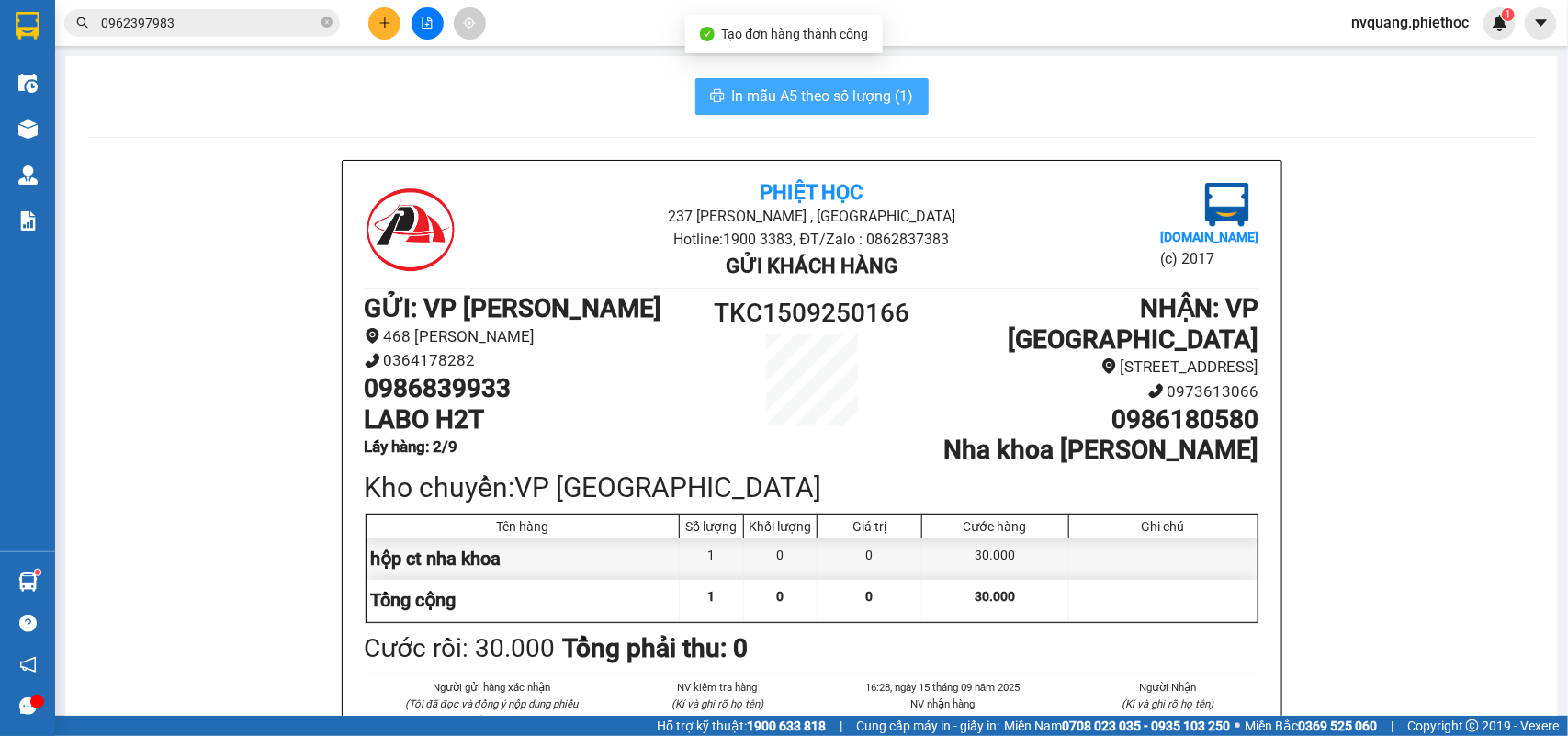
click at [787, 98] on span "In mẫu A5 theo số lượng (1)" at bounding box center [823, 96] width 182 height 23
click at [791, 88] on span "In mẫu A5 theo số lượng (1)" at bounding box center [823, 96] width 182 height 23
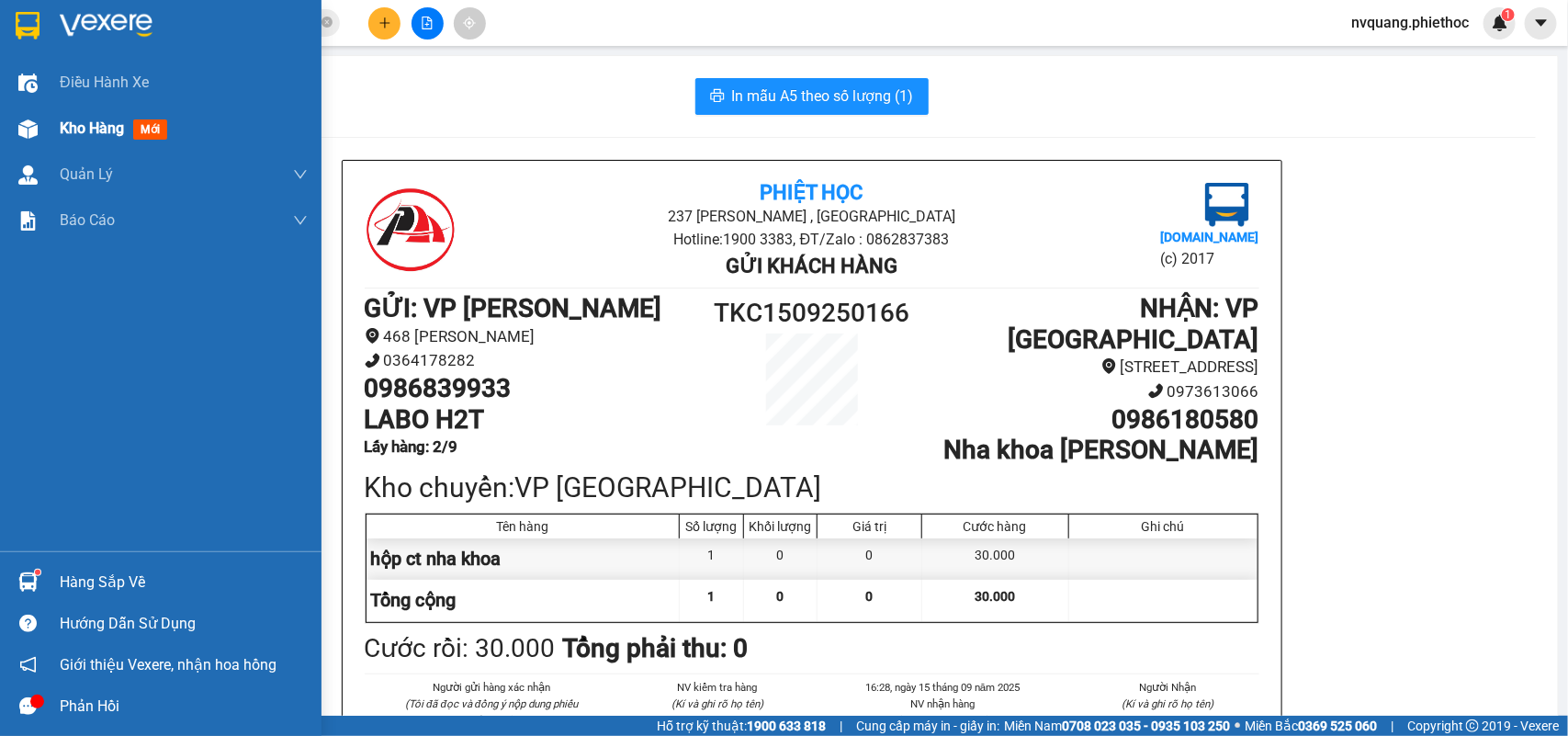
click at [77, 126] on span "Kho hàng" at bounding box center [92, 128] width 64 height 17
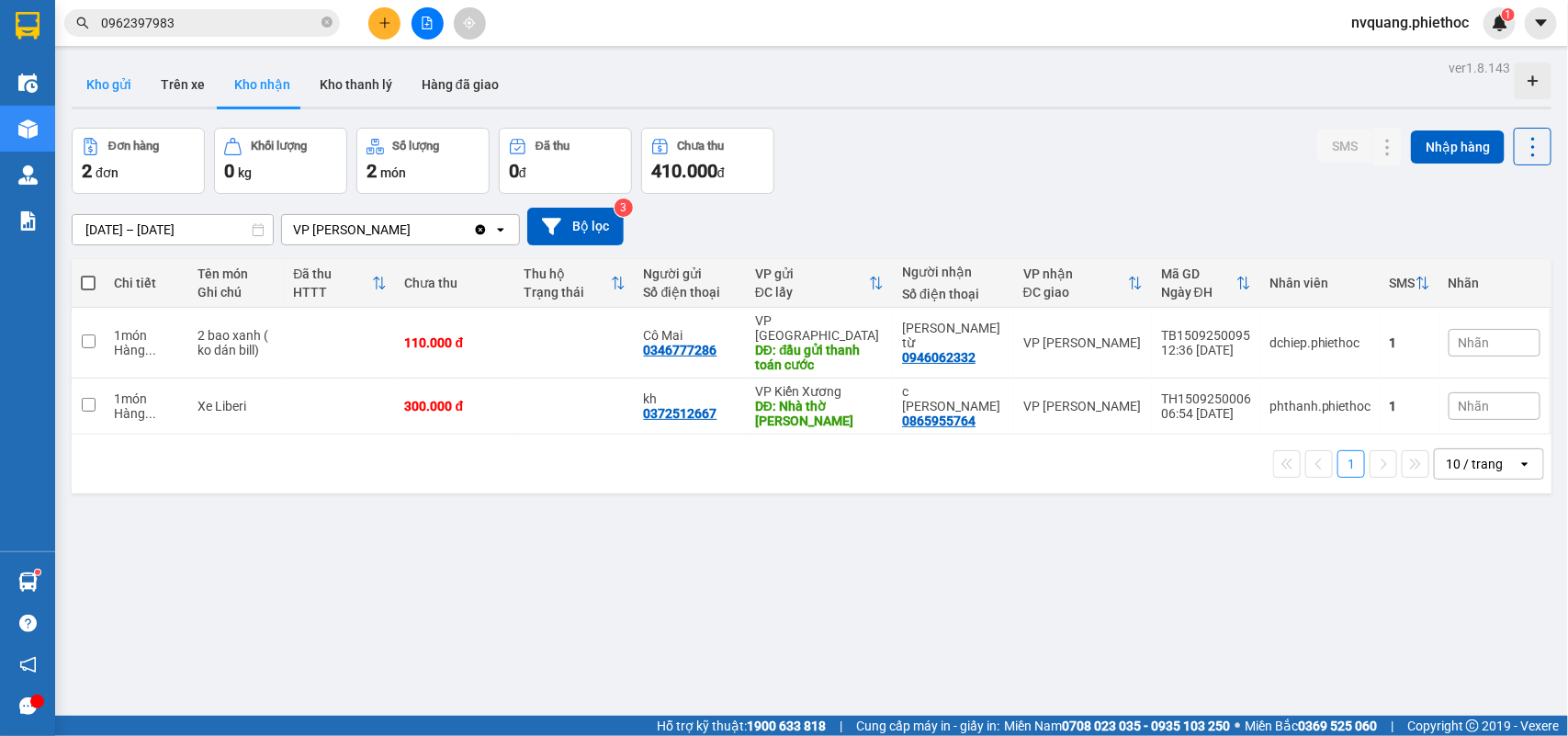
click at [109, 79] on button "Kho gửi" at bounding box center [109, 84] width 75 height 44
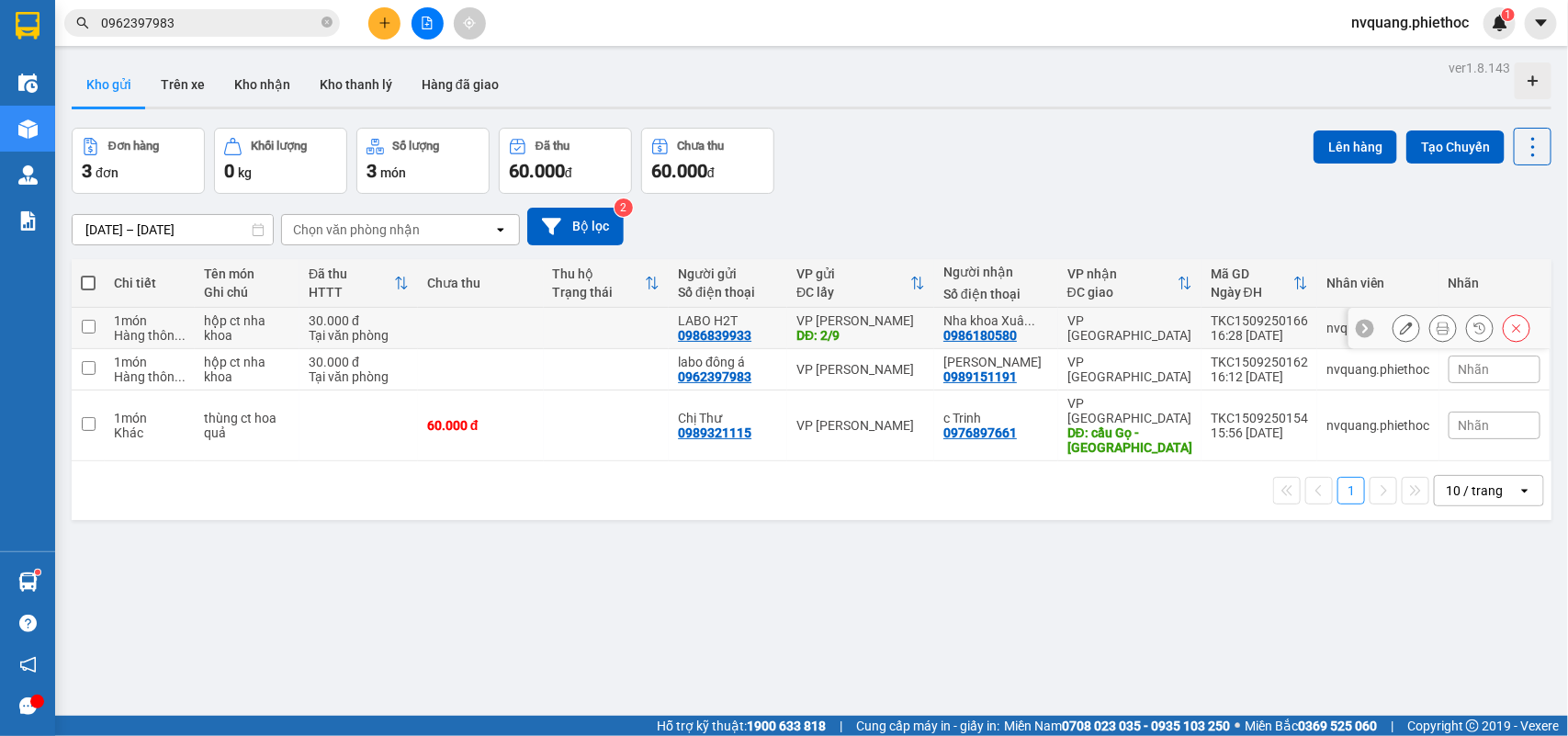
click at [430, 335] on td at bounding box center [480, 328] width 126 height 42
checkbox input "true"
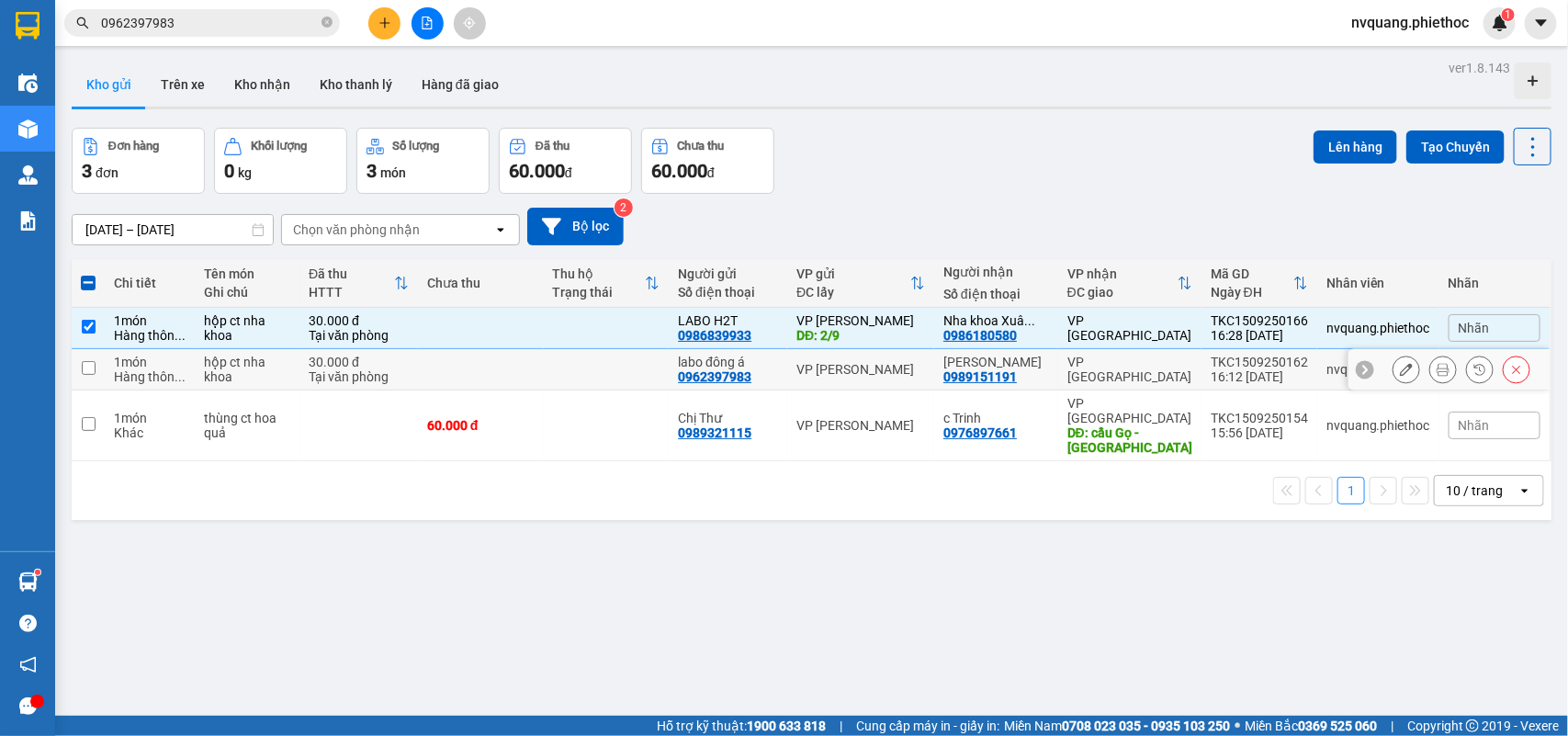
click at [409, 361] on div "30.000 đ" at bounding box center [358, 362] width 100 height 15
checkbox input "true"
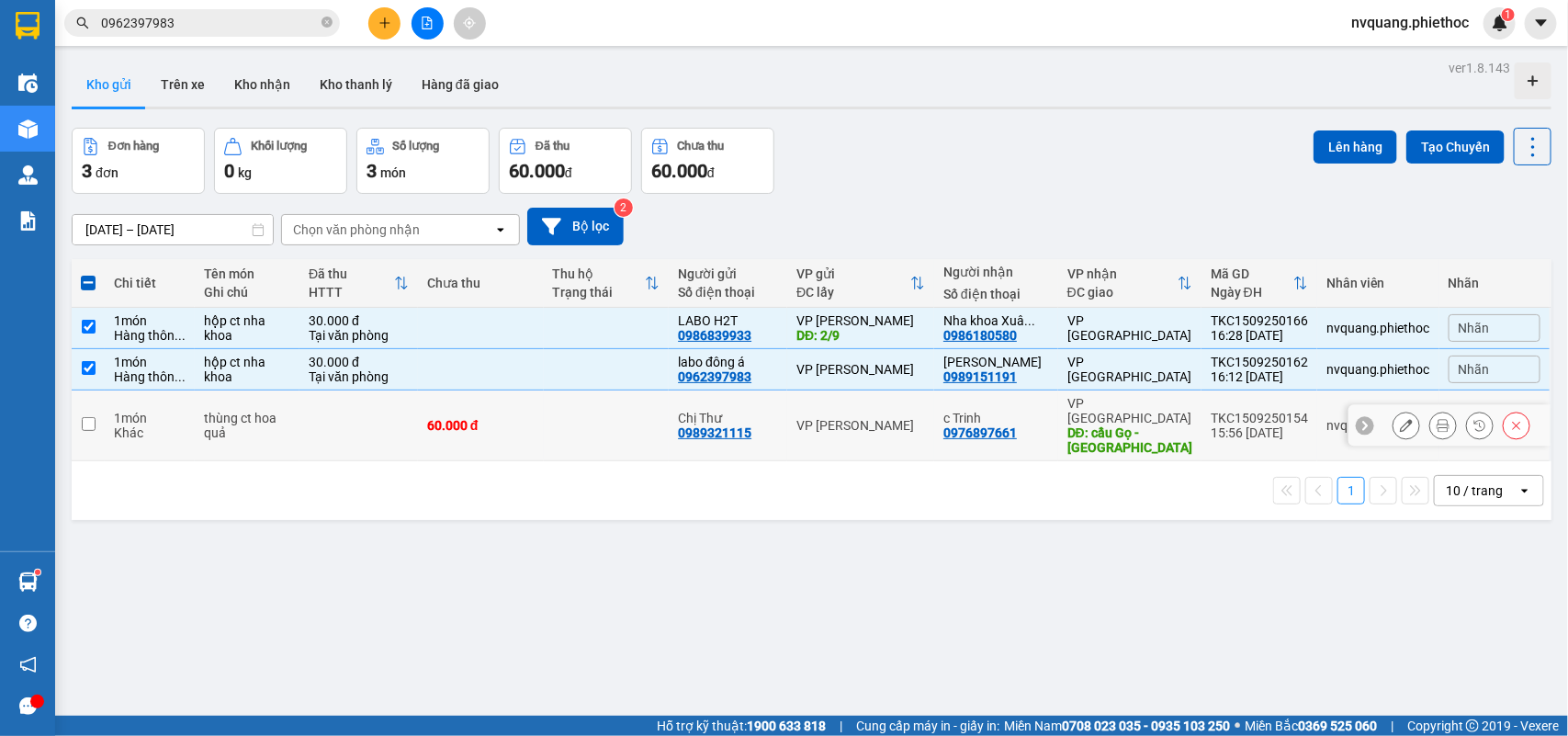
click at [398, 409] on td at bounding box center [358, 426] width 118 height 71
checkbox input "true"
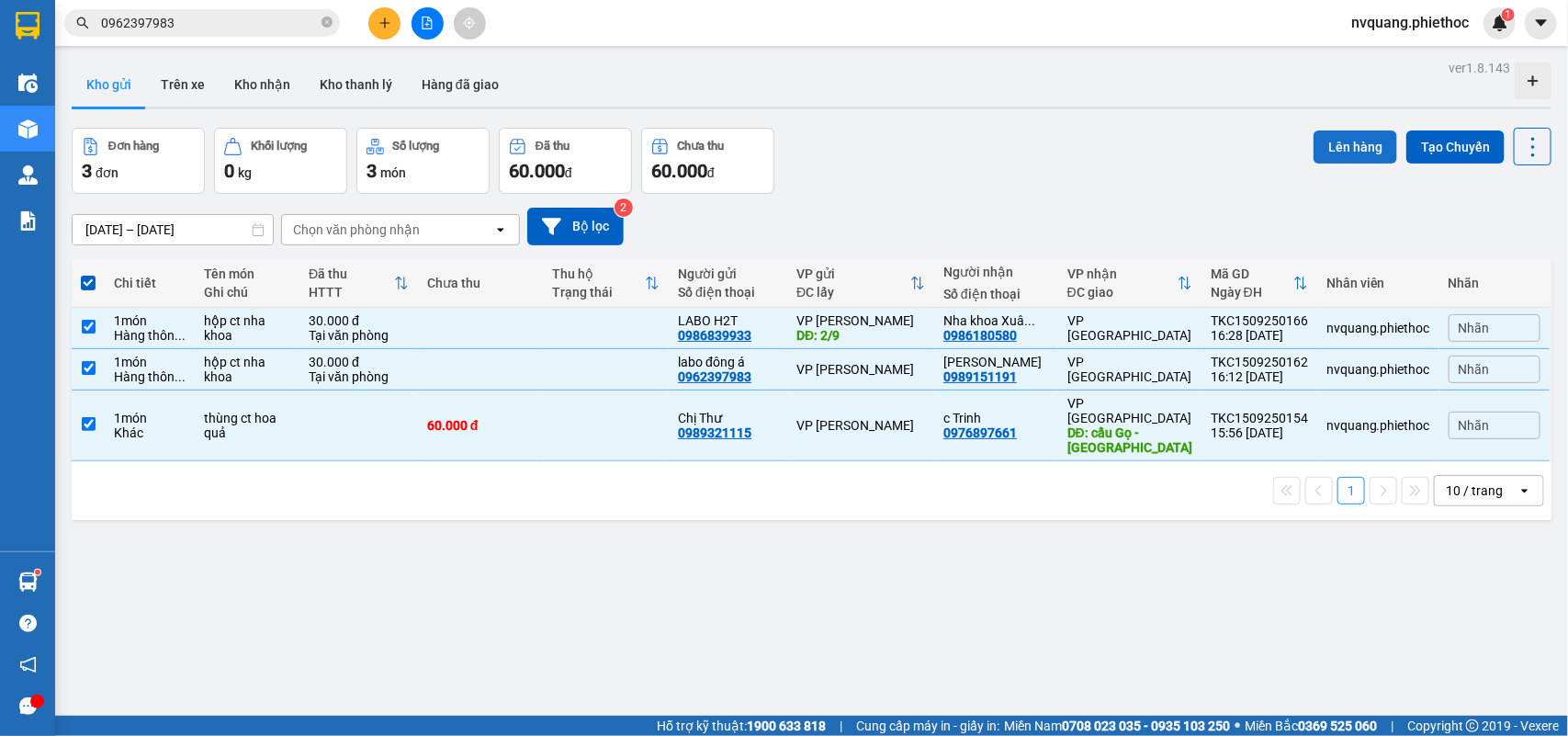
click at [1318, 145] on button "Lên hàng" at bounding box center [1355, 147] width 83 height 33
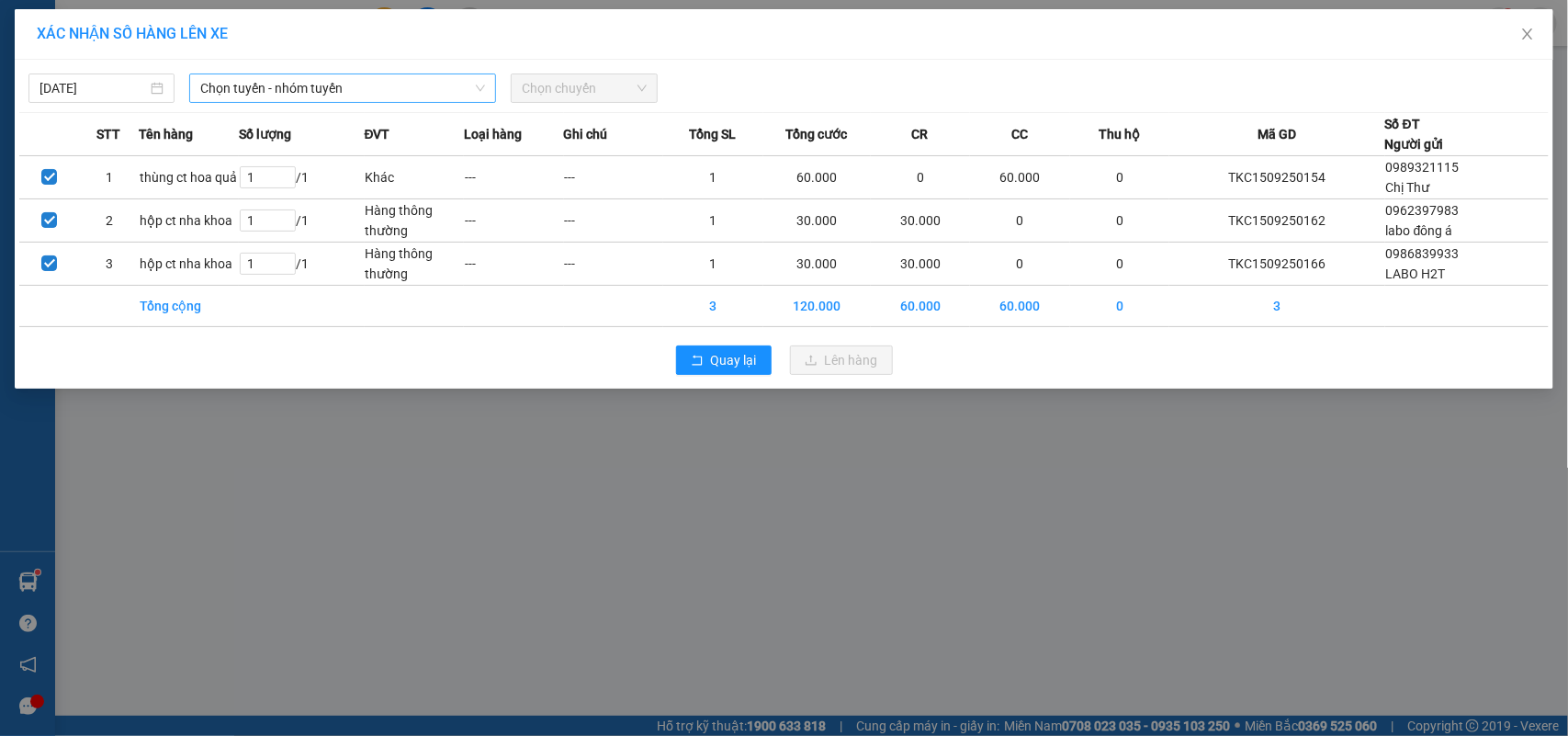
click at [304, 93] on span "Chọn tuyến - nhóm tuyến" at bounding box center [342, 88] width 285 height 27
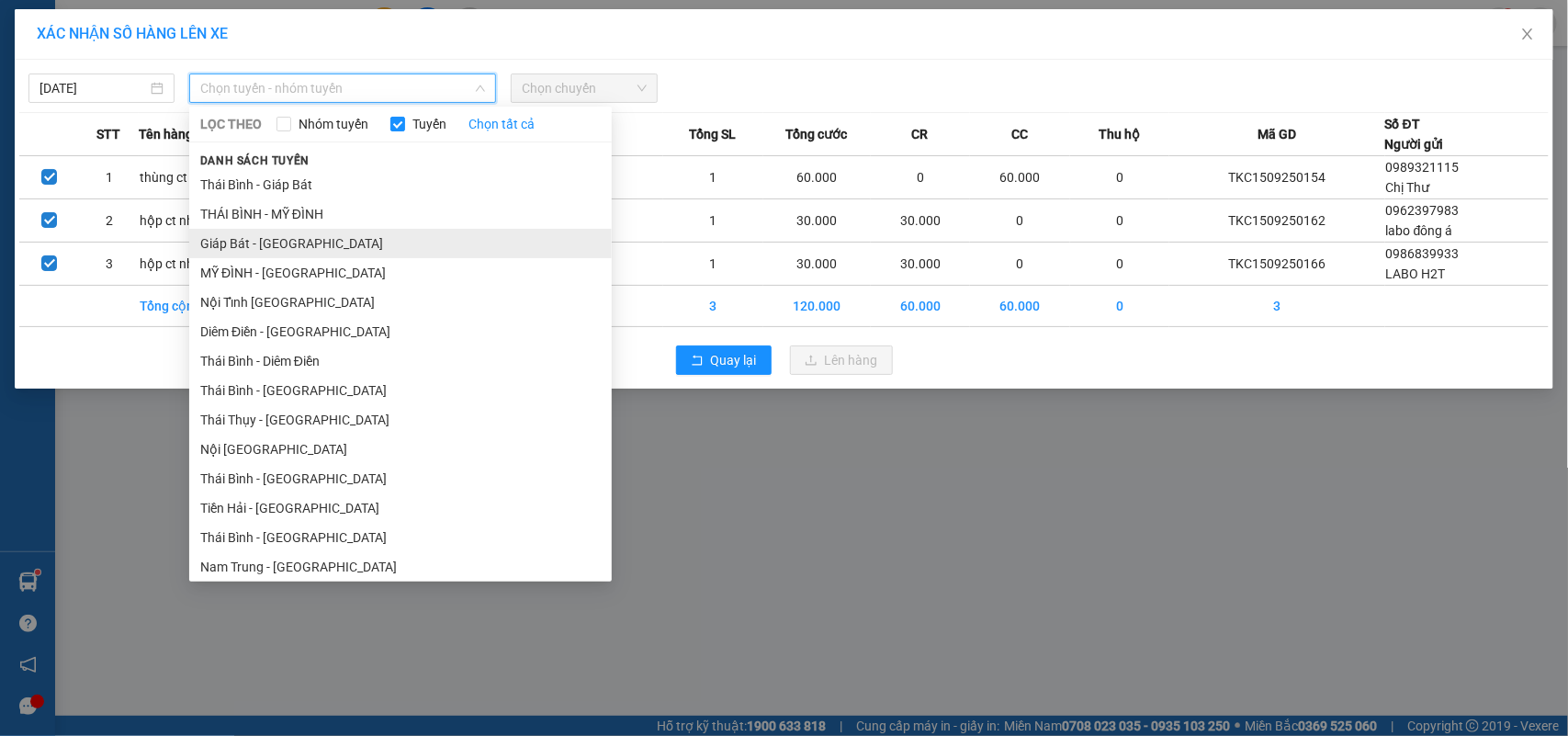
click at [240, 246] on li "Giáp Bát - [GEOGRAPHIC_DATA]" at bounding box center [400, 243] width 423 height 29
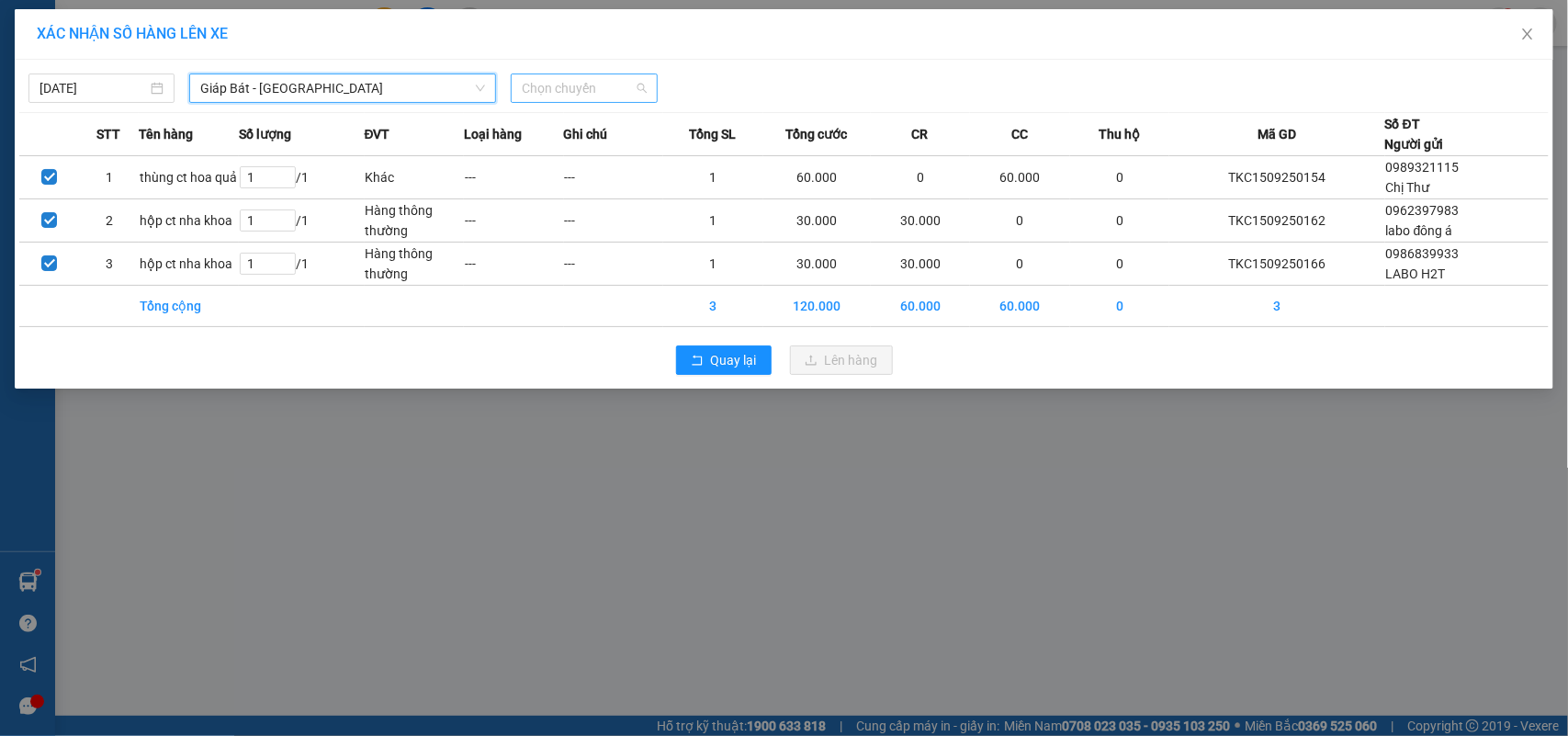
click at [553, 88] on span "Chọn chuyến" at bounding box center [584, 88] width 124 height 27
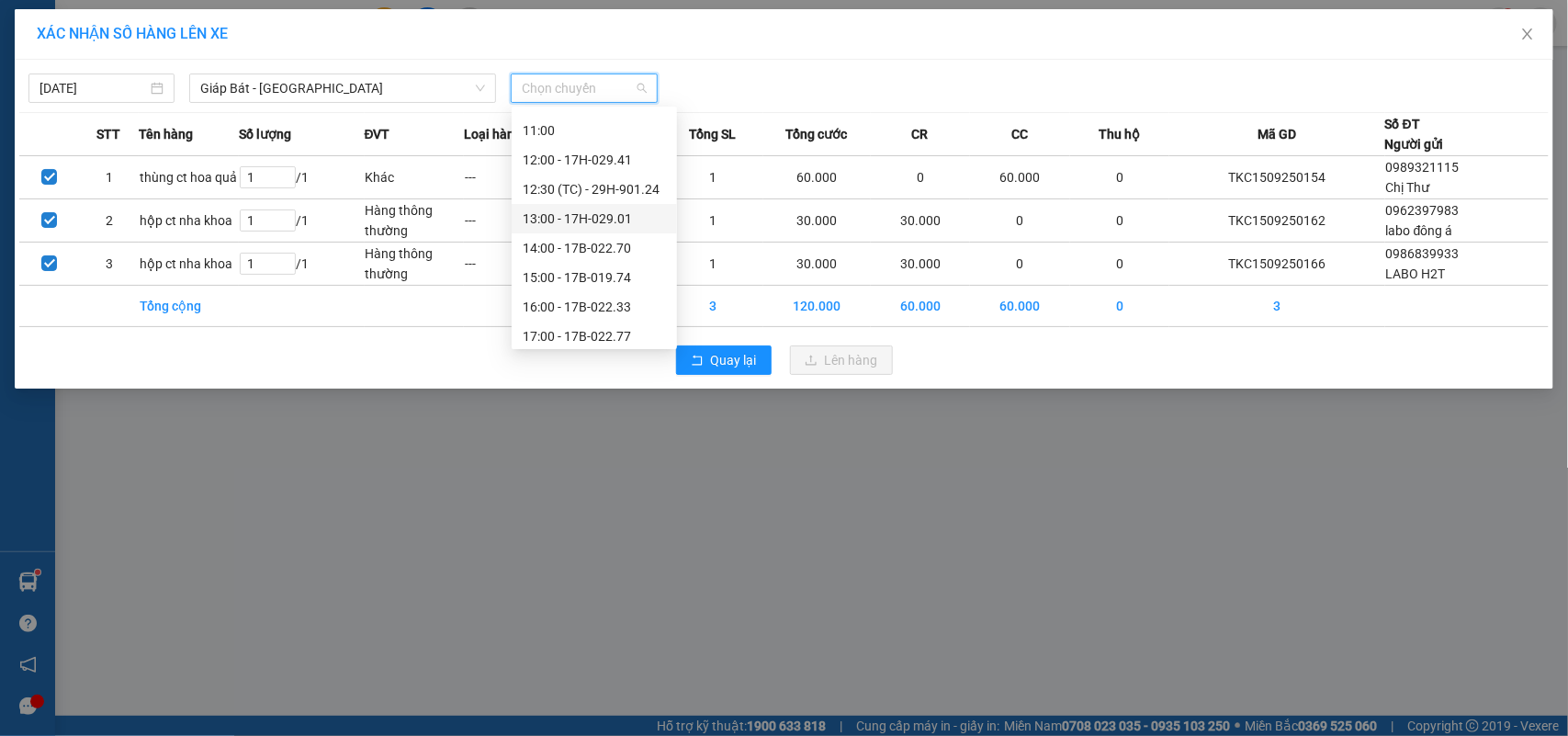
scroll to position [323, 0]
click at [601, 245] on div "17:00 - 17B-022.77" at bounding box center [595, 243] width 144 height 20
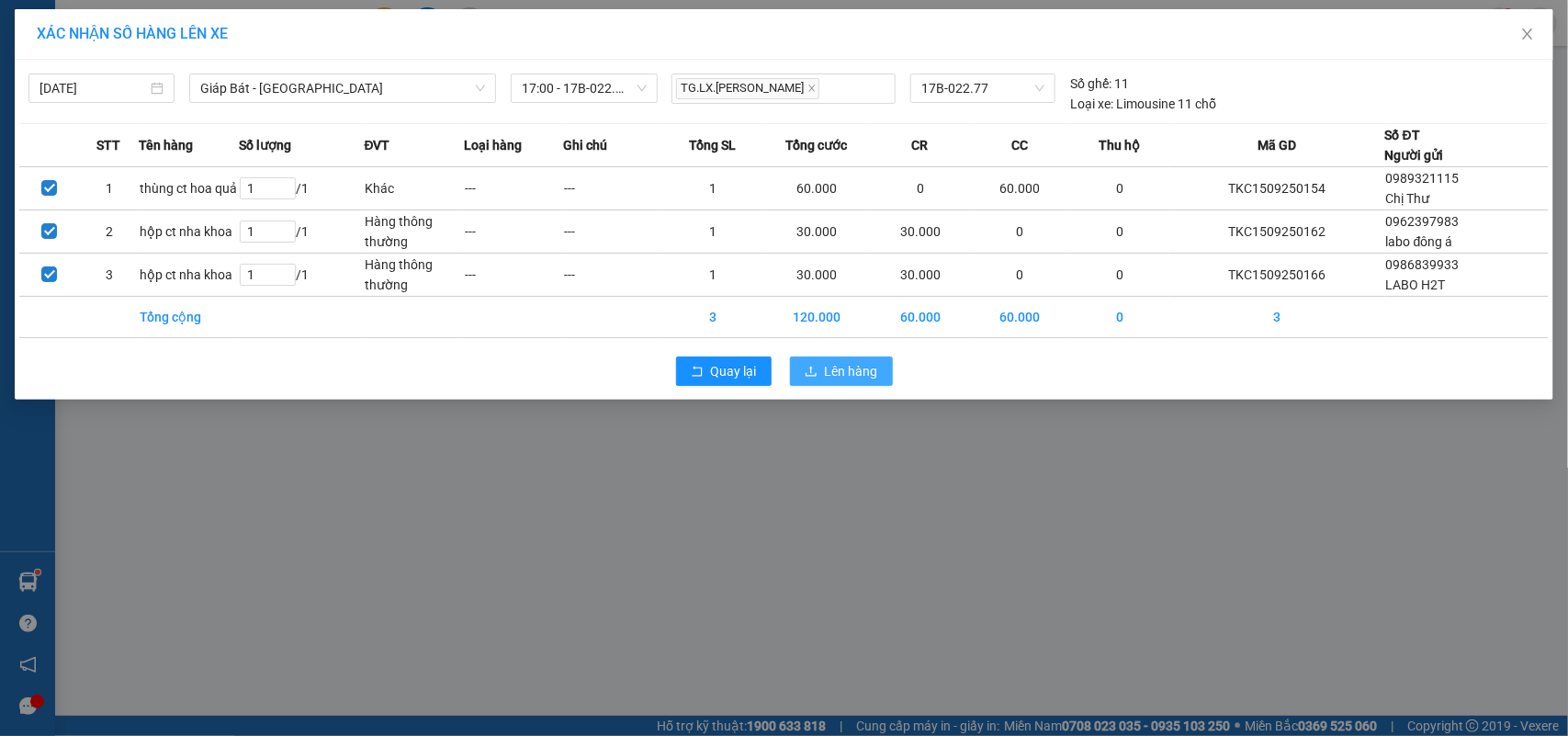
click at [832, 367] on span "Lên hàng" at bounding box center [851, 371] width 53 height 20
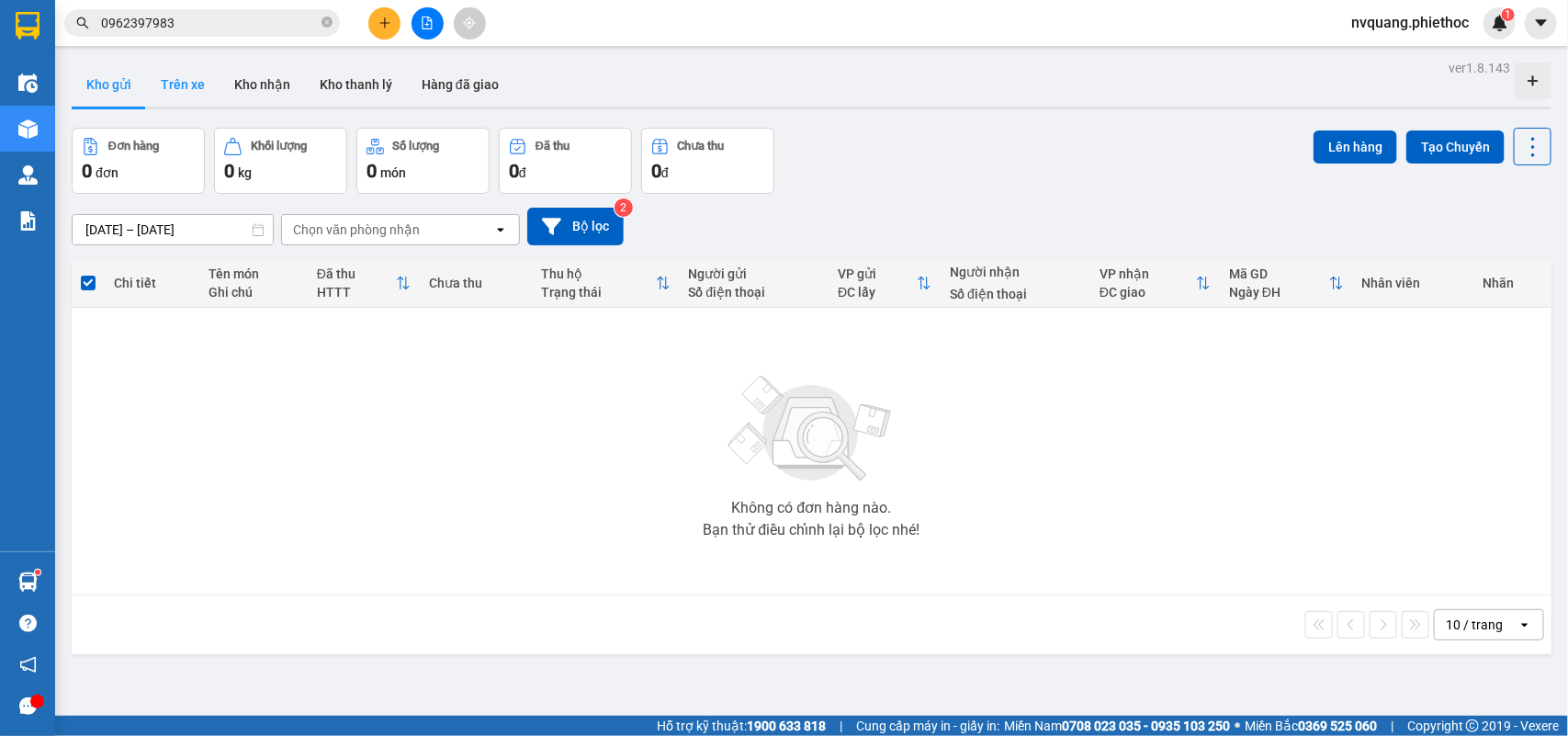
click at [176, 84] on button "Trên xe" at bounding box center [183, 84] width 74 height 44
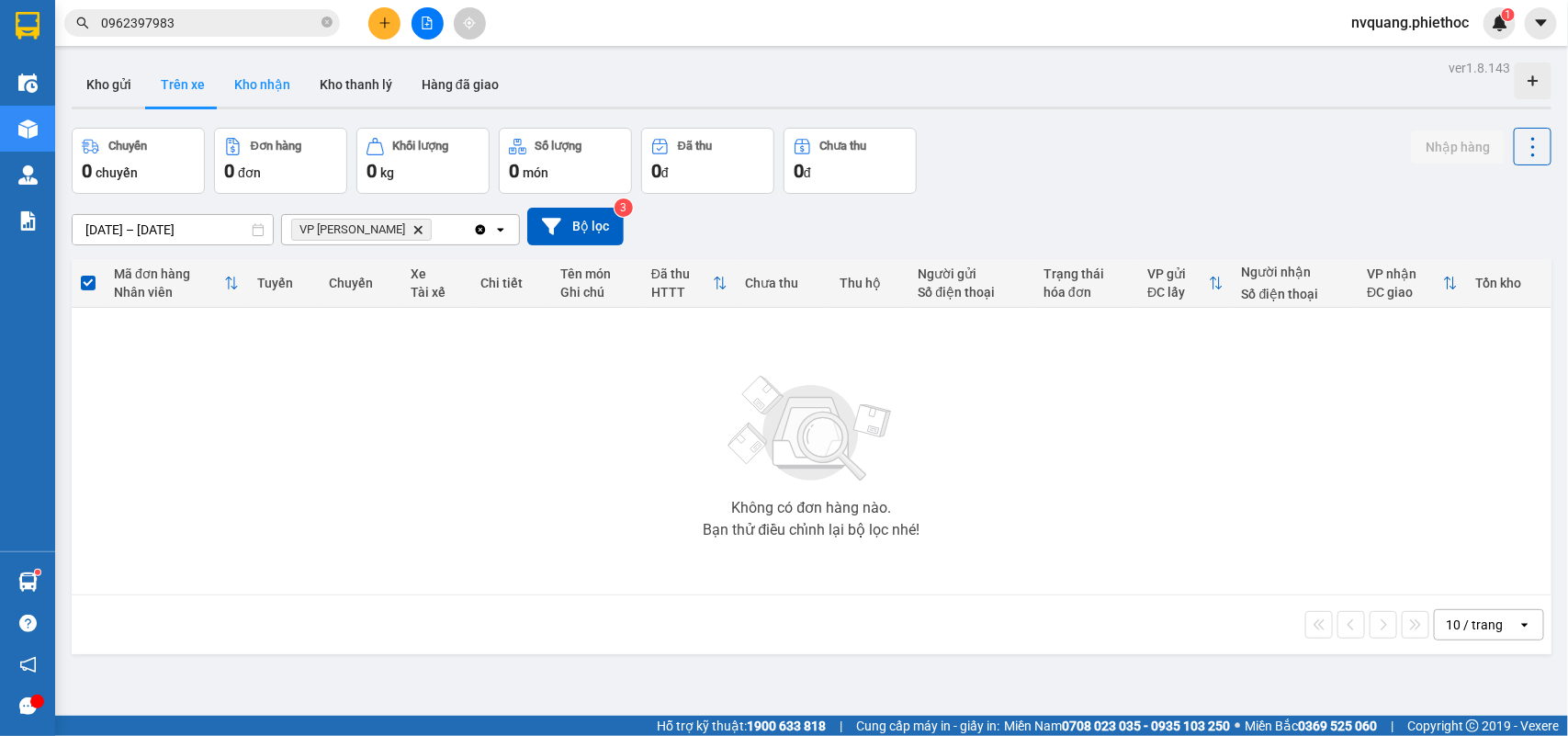
click at [263, 79] on button "Kho nhận" at bounding box center [262, 84] width 85 height 44
type input "[DATE] – [DATE]"
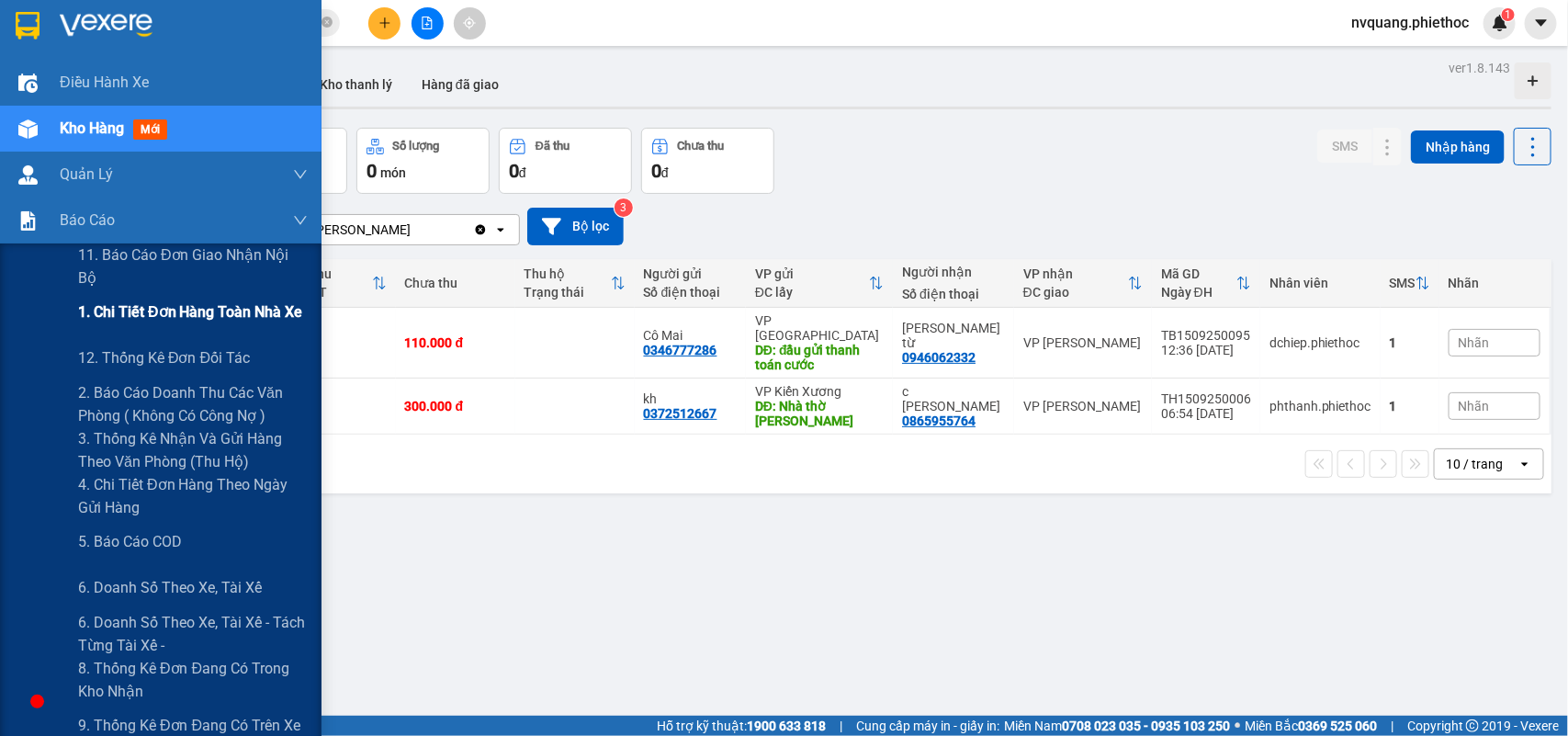
click at [159, 315] on span "1. Chi tiết đơn hàng toàn nhà xe" at bounding box center [191, 312] width 225 height 23
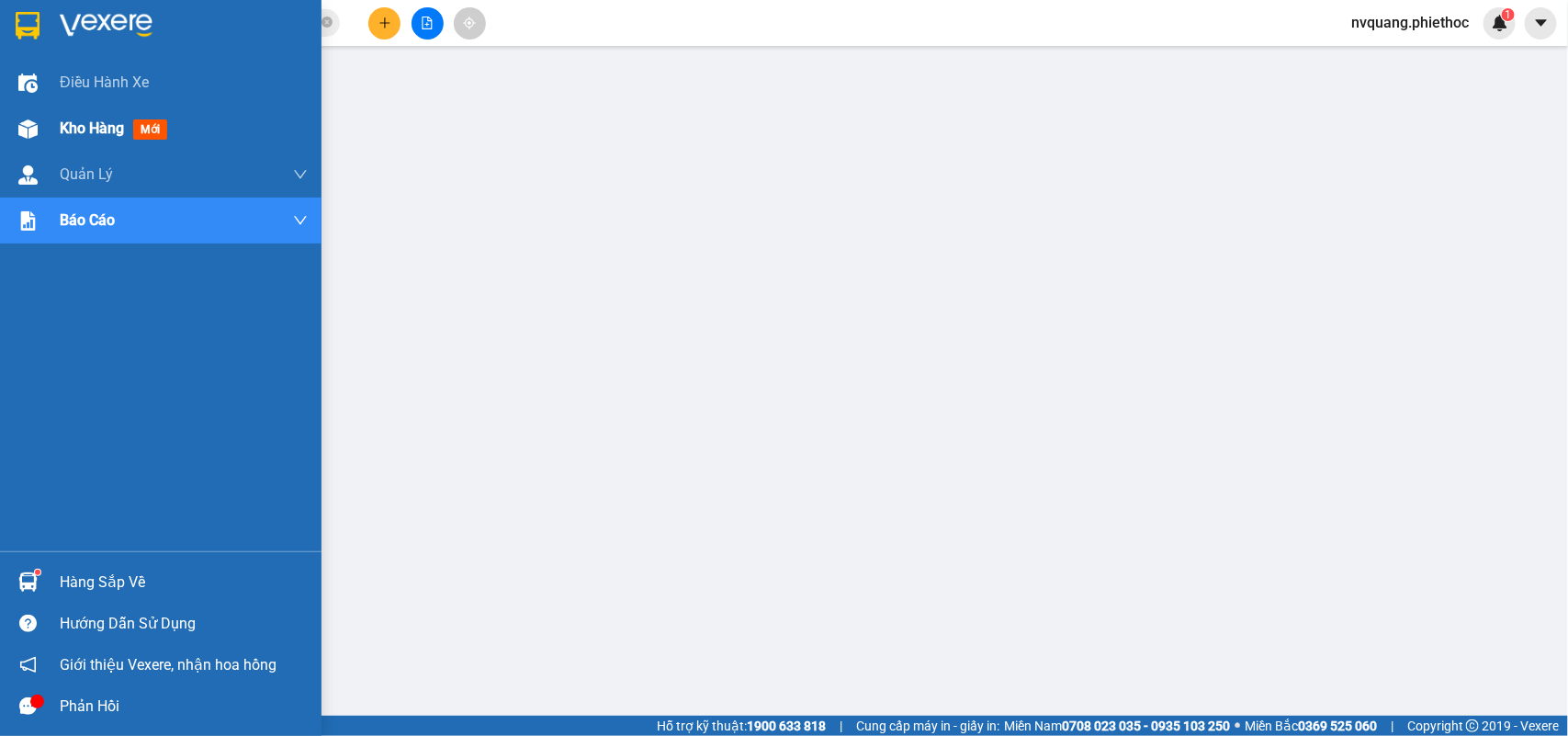
click at [83, 131] on span "Kho hàng" at bounding box center [92, 128] width 64 height 17
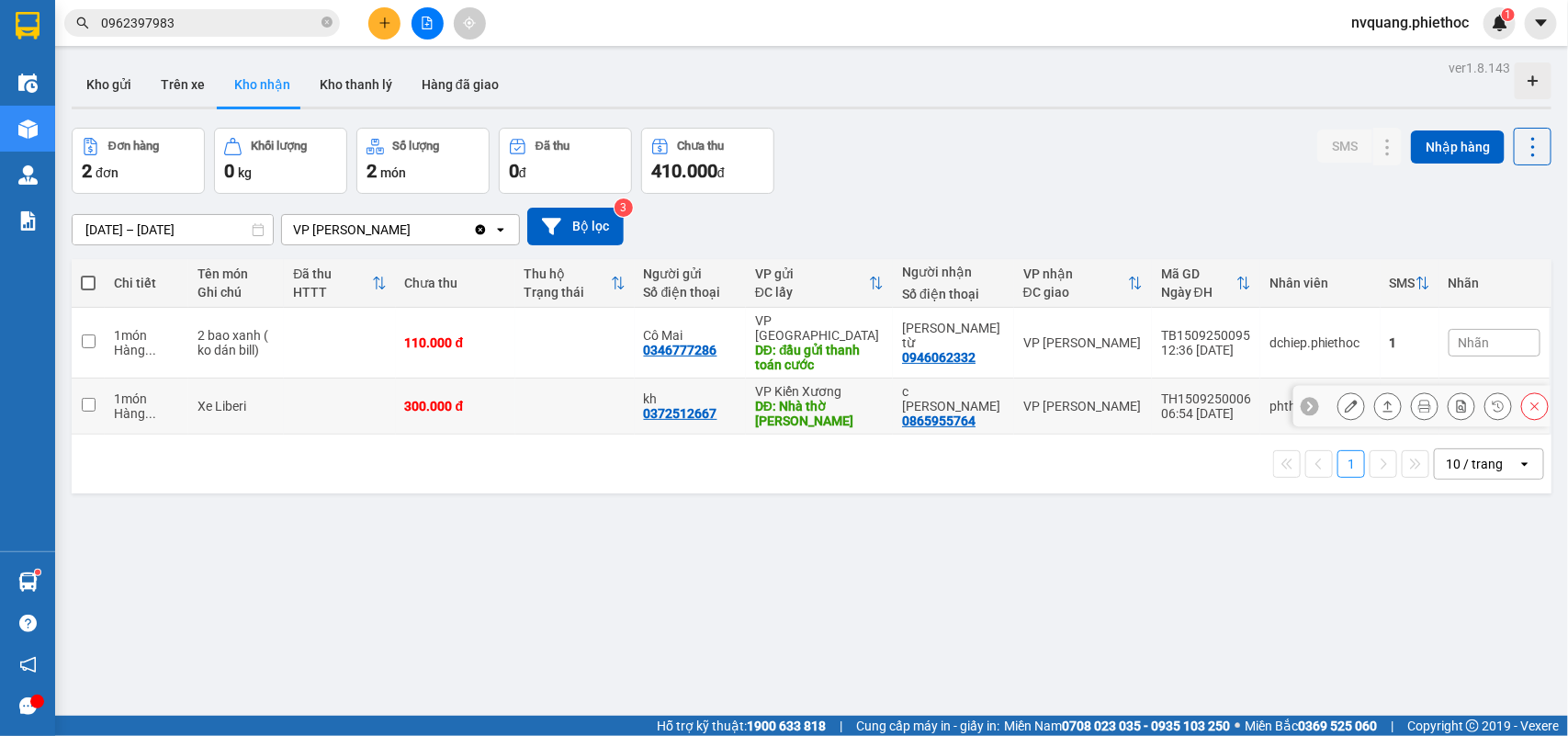
click at [1345, 399] on icon at bounding box center [1351, 406] width 13 height 13
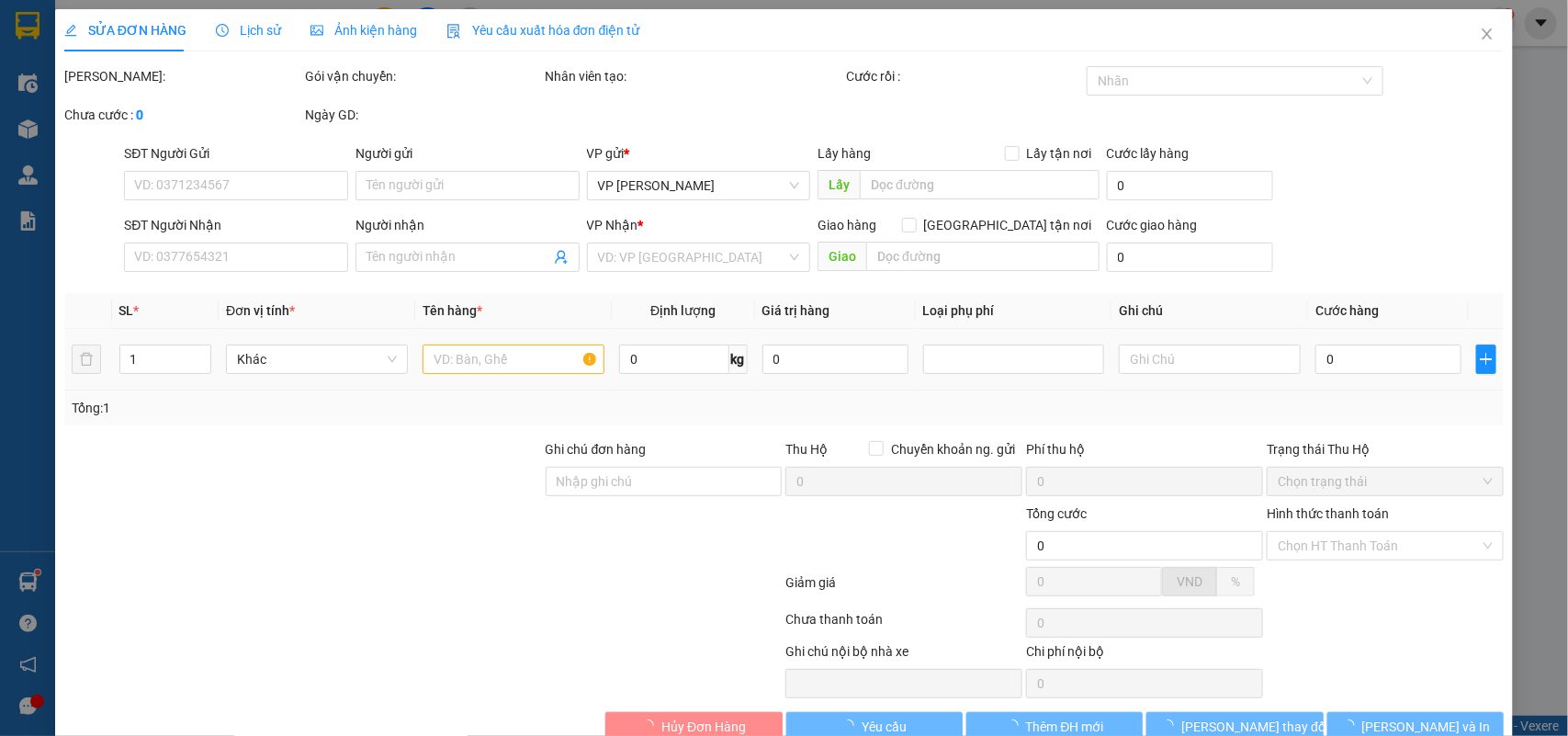
type input "0372512667"
type input "kh"
type input "Nhà thờ Bùi Viện"
type input "0865955764"
type input "c [PERSON_NAME]"
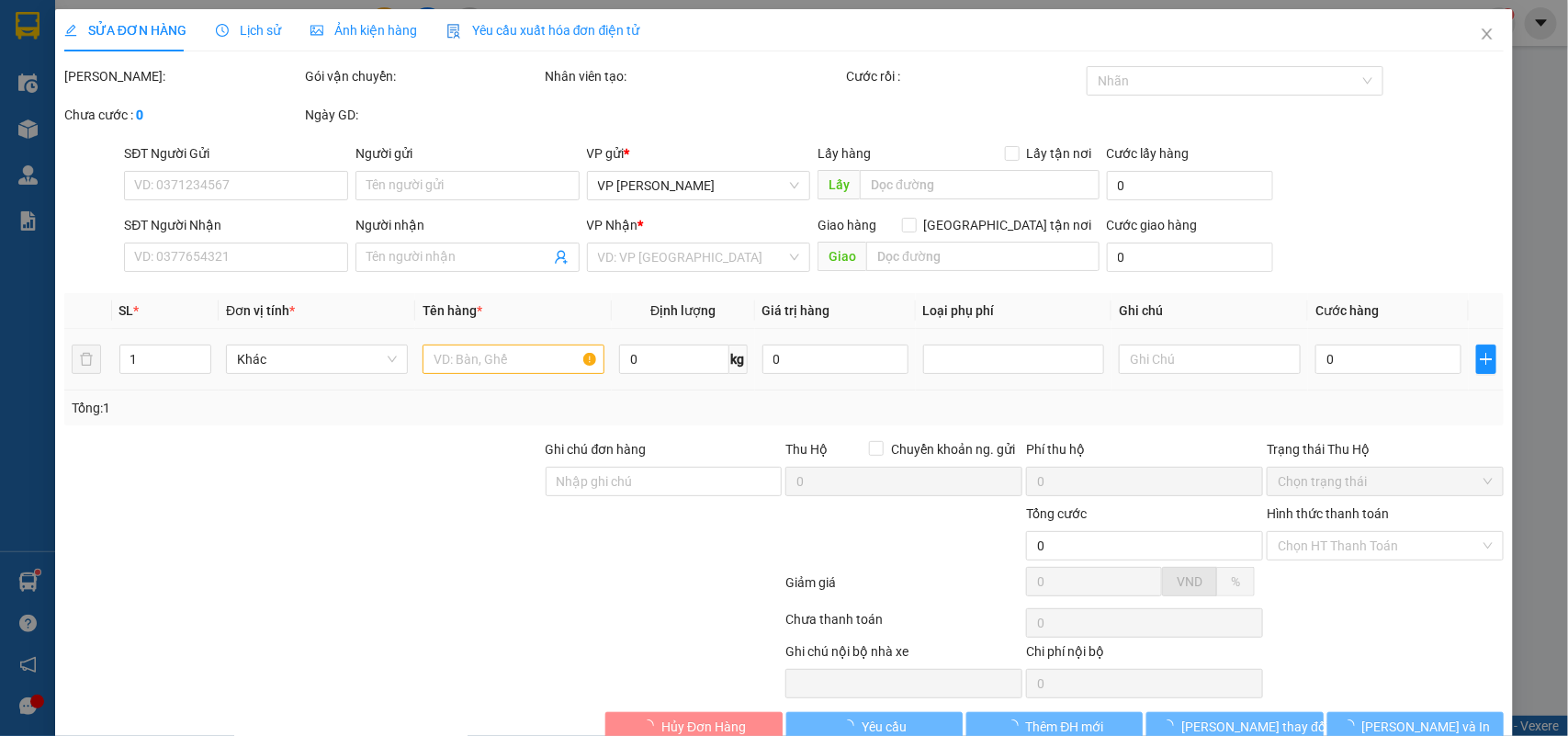
type input "300.000"
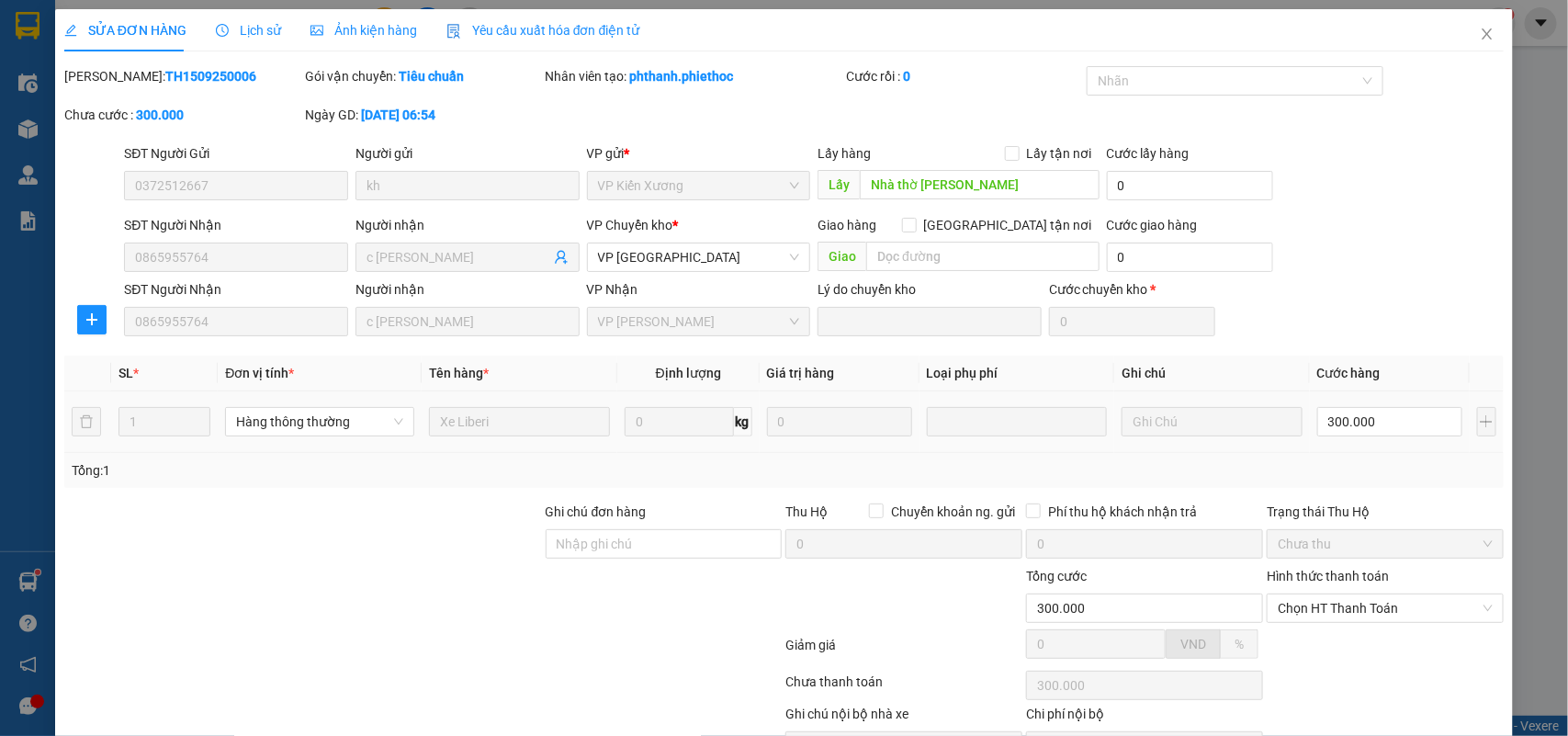
click at [250, 34] on span "Lịch sử" at bounding box center [248, 30] width 65 height 15
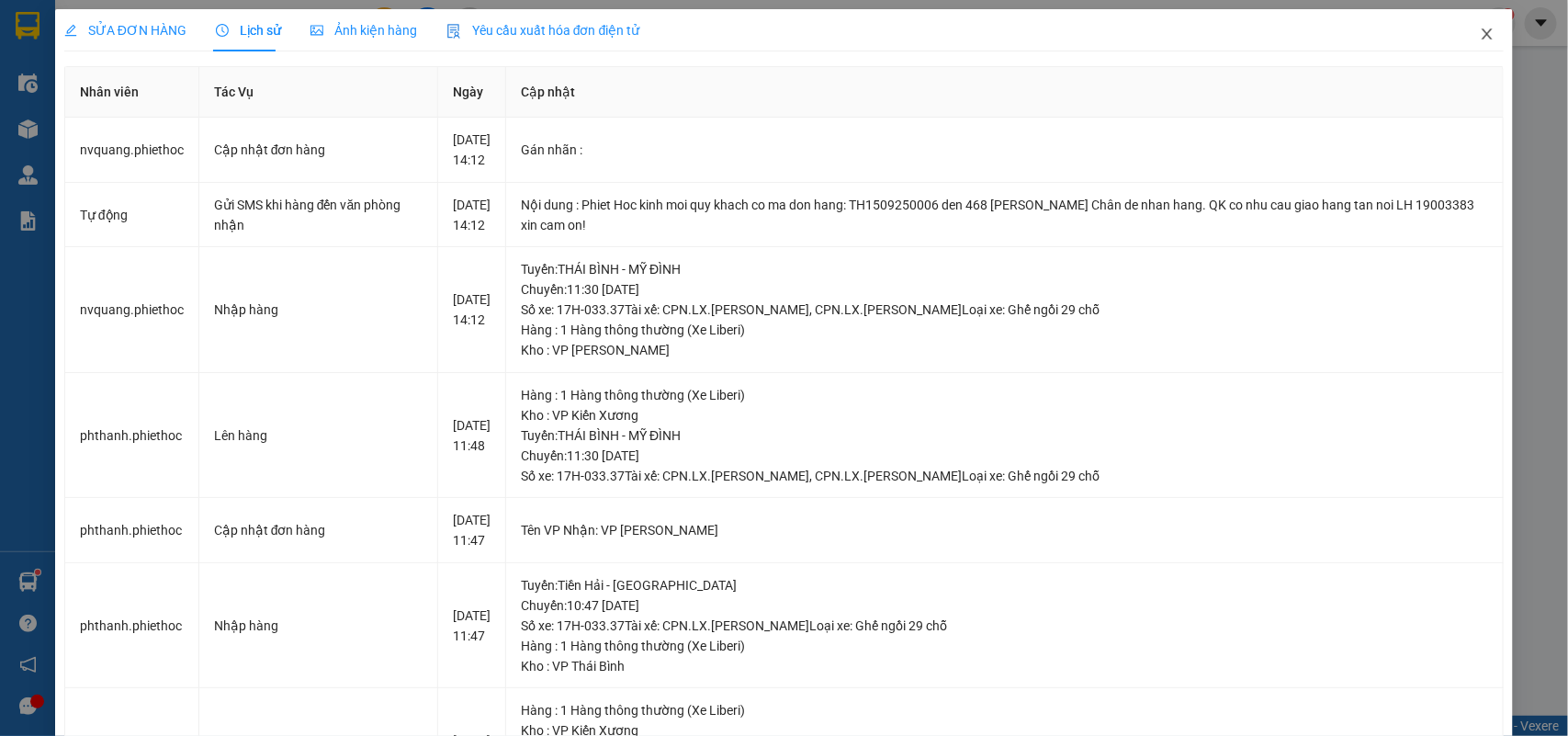
click at [1480, 30] on icon "close" at bounding box center [1488, 34] width 15 height 15
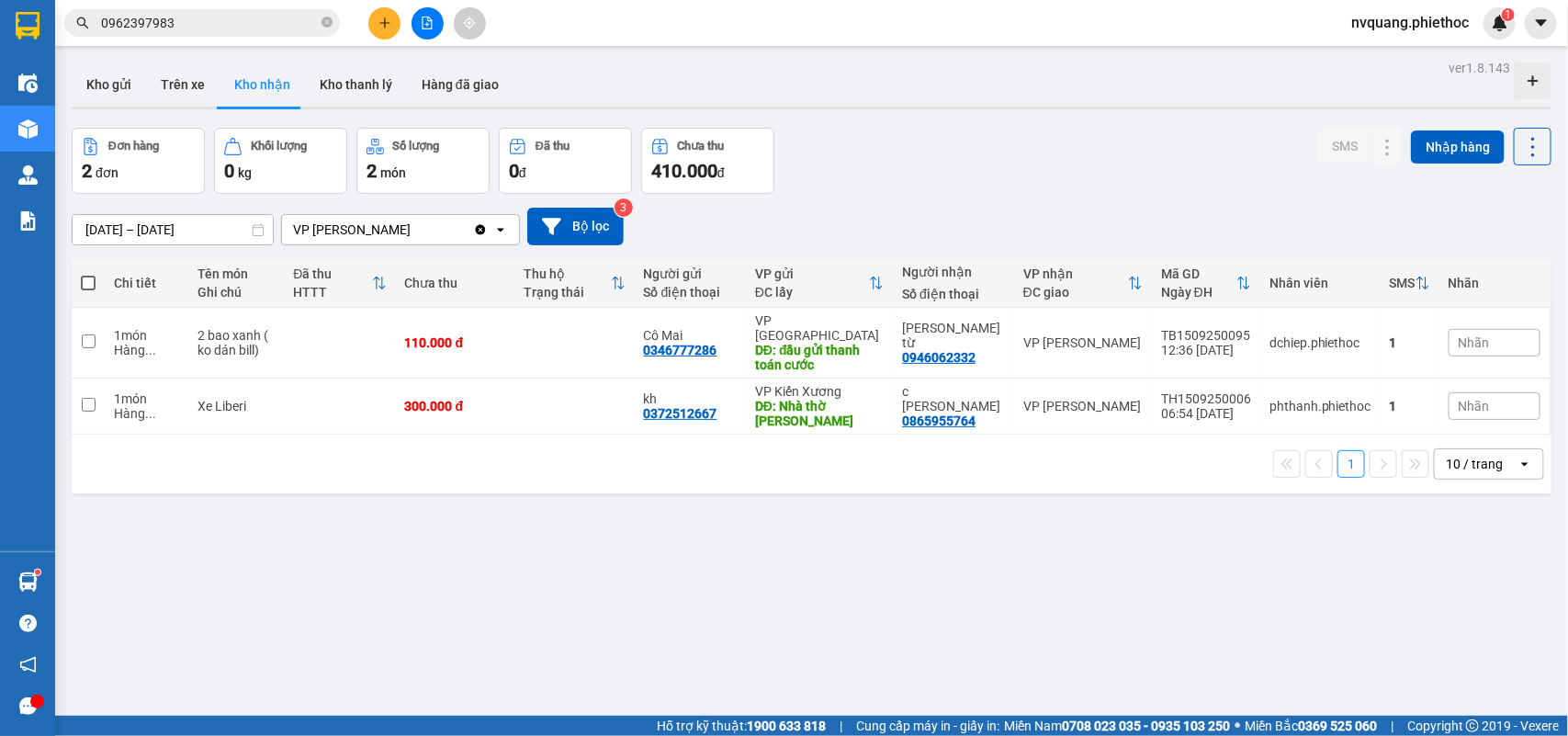
click at [379, 24] on icon "plus" at bounding box center [385, 23] width 13 height 13
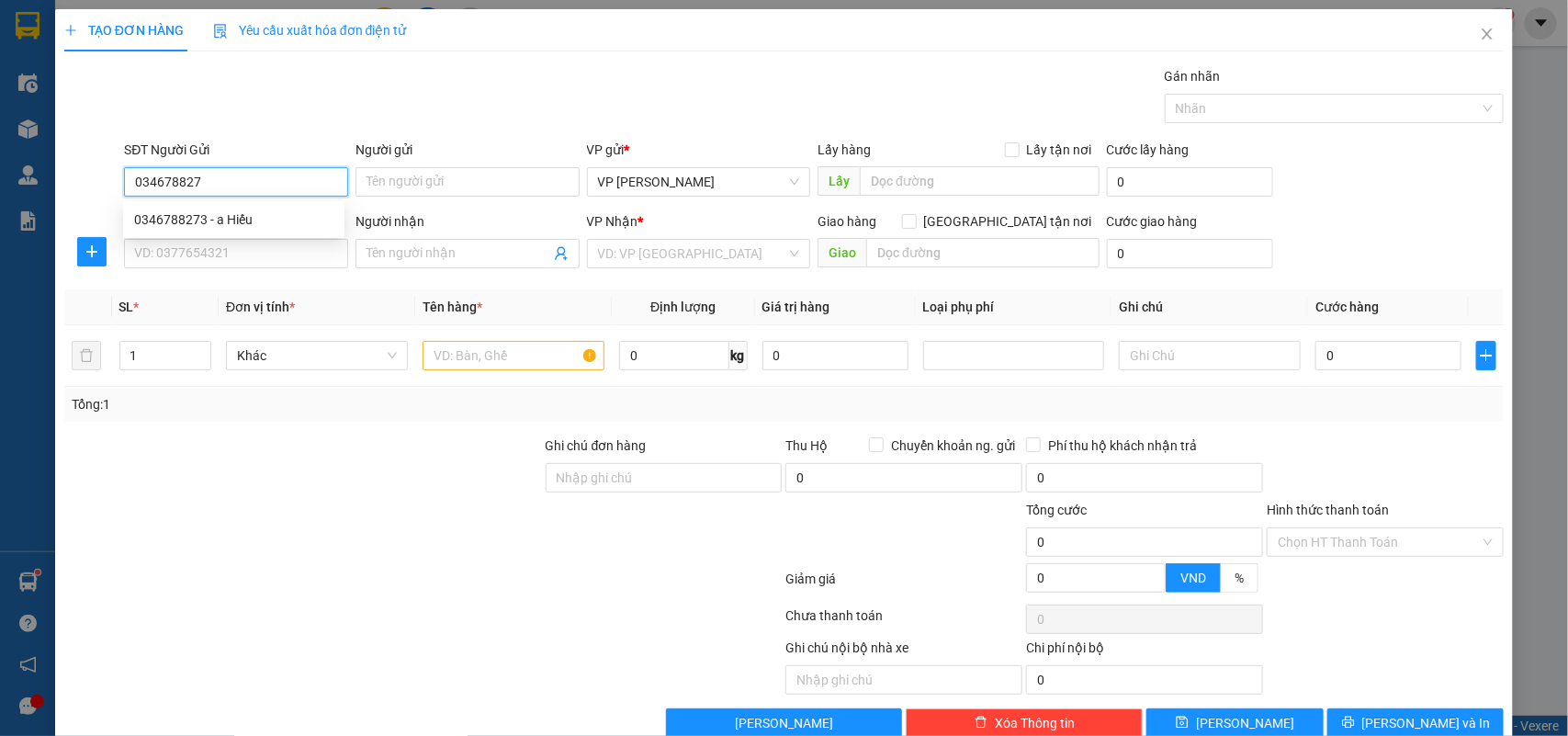
type input "0346788273"
click at [183, 220] on div "0346788273 - a Hiếu" at bounding box center [234, 219] width 200 height 20
type input "a Hiếu"
type input "0346788273"
click at [230, 251] on input "SĐT Người Nhận" at bounding box center [235, 254] width 224 height 29
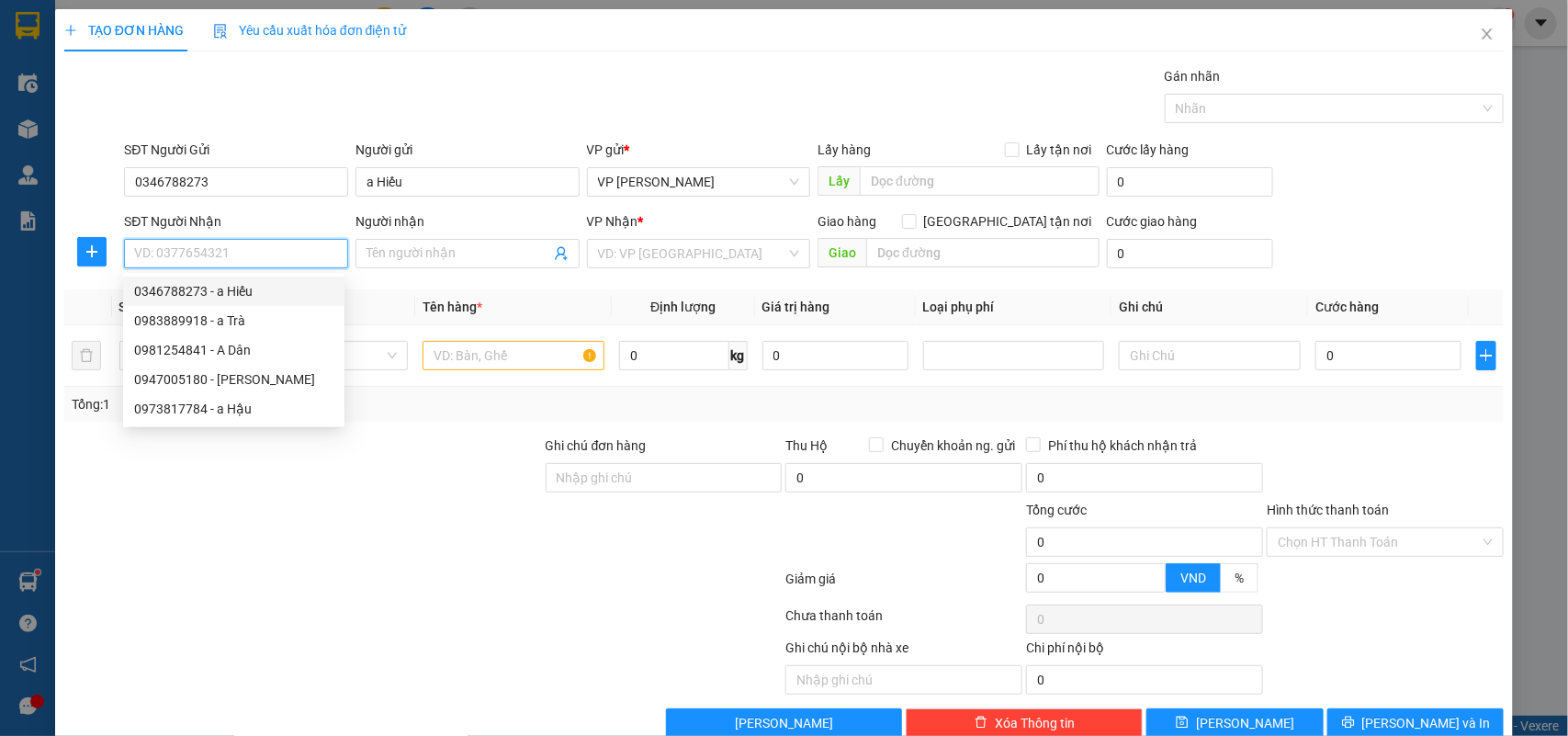
click at [205, 291] on div "0346788273 - a Hiếu" at bounding box center [234, 290] width 200 height 20
type input "0346788273"
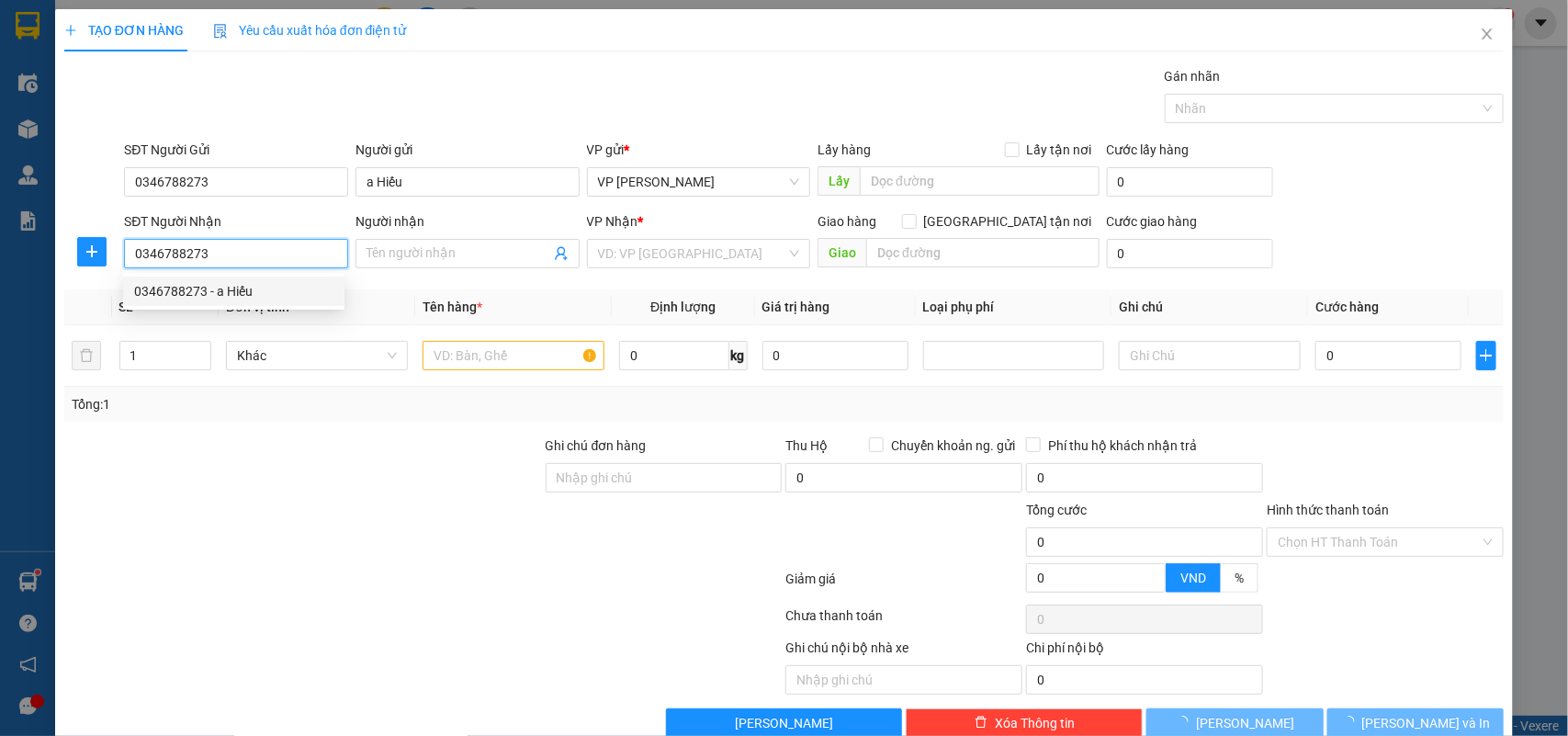
type input "a Hiếu"
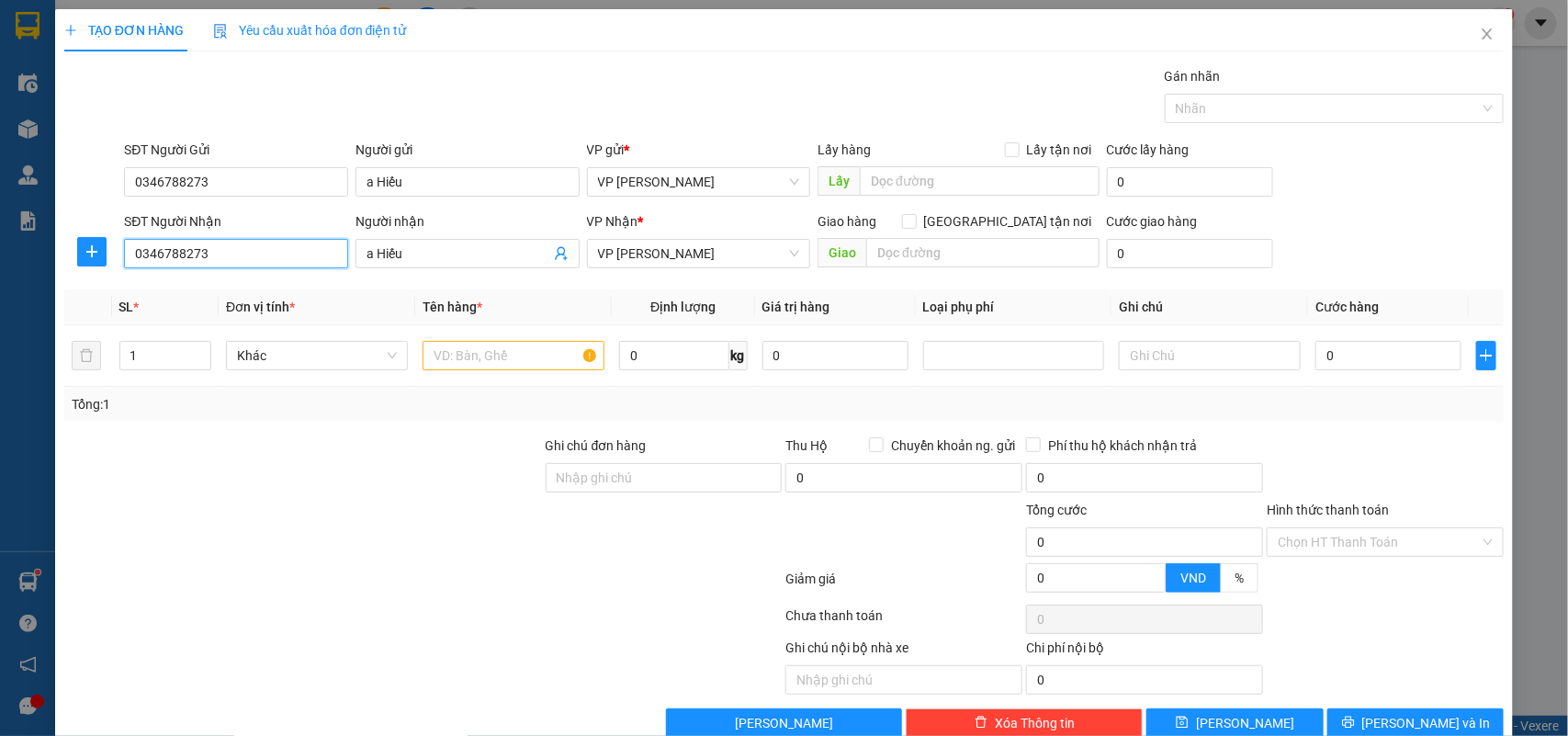
click at [228, 257] on input "0346788273" at bounding box center [235, 254] width 224 height 29
drag, startPoint x: 205, startPoint y: 254, endPoint x: 116, endPoint y: 254, distance: 89.0
click at [116, 254] on div "SĐT Người Nhận 0346788273 Người nhận a Hiếu VP Nhận * VP Trần Khát Chân Giao hà…" at bounding box center [784, 243] width 1444 height 64
type input "0911816559"
drag, startPoint x: 392, startPoint y: 248, endPoint x: 344, endPoint y: 255, distance: 48.5
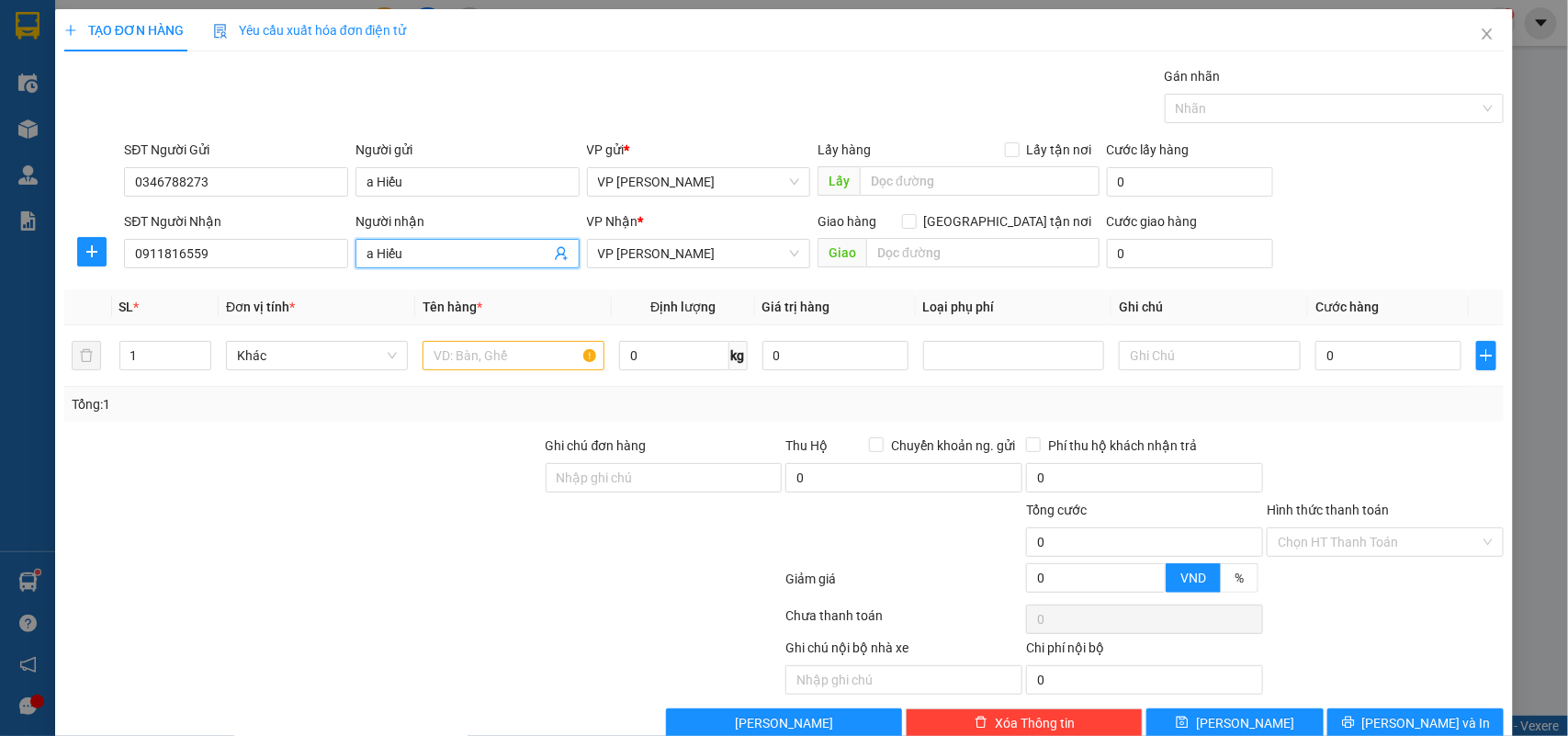
click at [344, 255] on div "SĐT Người Nhận 0911816559 Người nhận a Hiếu a Hiếu VP Nhận * VP Trần Khát Chân …" at bounding box center [813, 243] width 1386 height 64
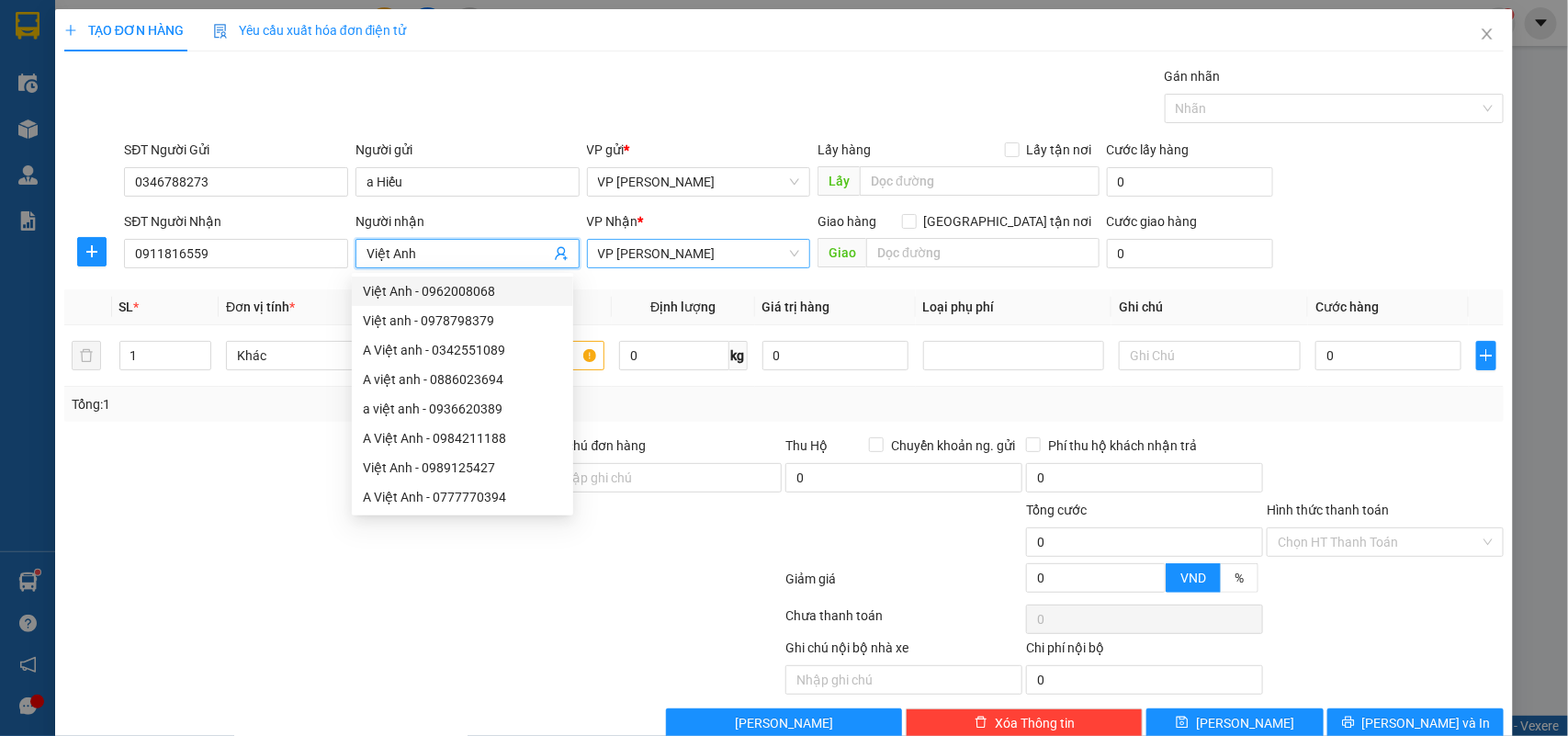
click at [699, 260] on span "VP [PERSON_NAME]" at bounding box center [699, 253] width 202 height 27
type input "Việt Anh"
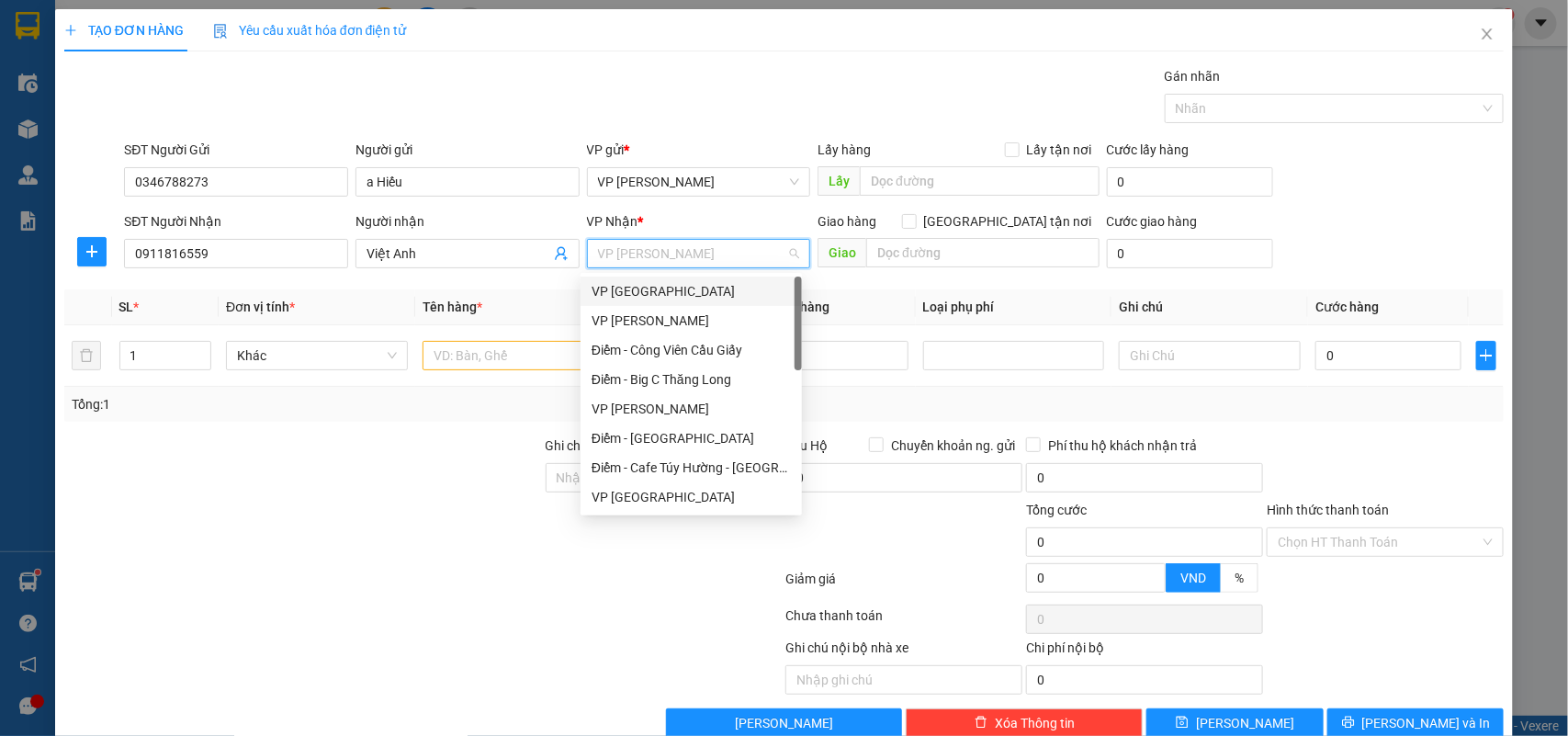
click at [658, 287] on div "VP [GEOGRAPHIC_DATA]" at bounding box center [690, 290] width 200 height 20
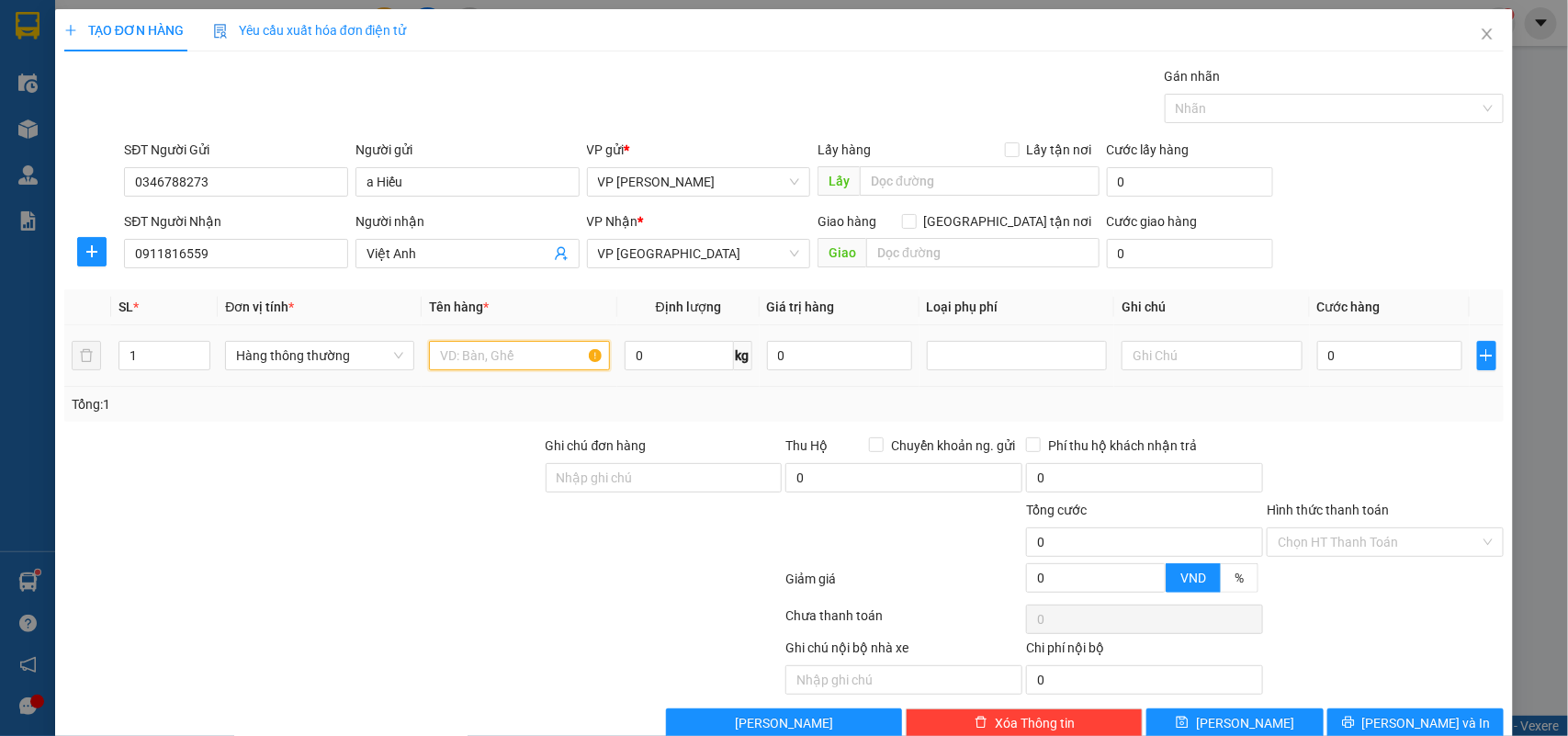
click at [497, 359] on input "text" at bounding box center [519, 355] width 181 height 29
type input "tài liệu"
click at [1357, 360] on input "0" at bounding box center [1389, 355] width 145 height 29
type input "2"
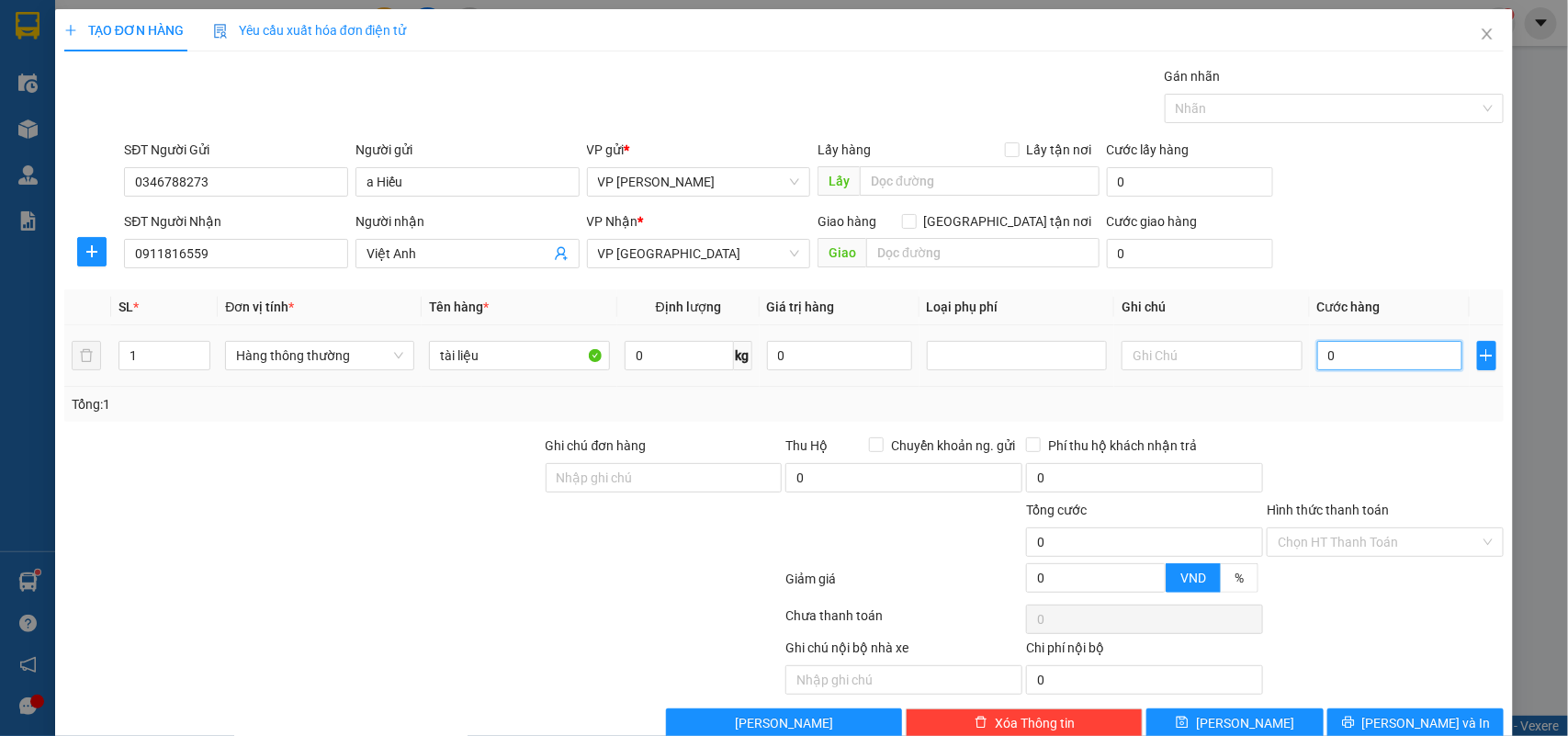
type input "2"
type input "25"
type input "25.000"
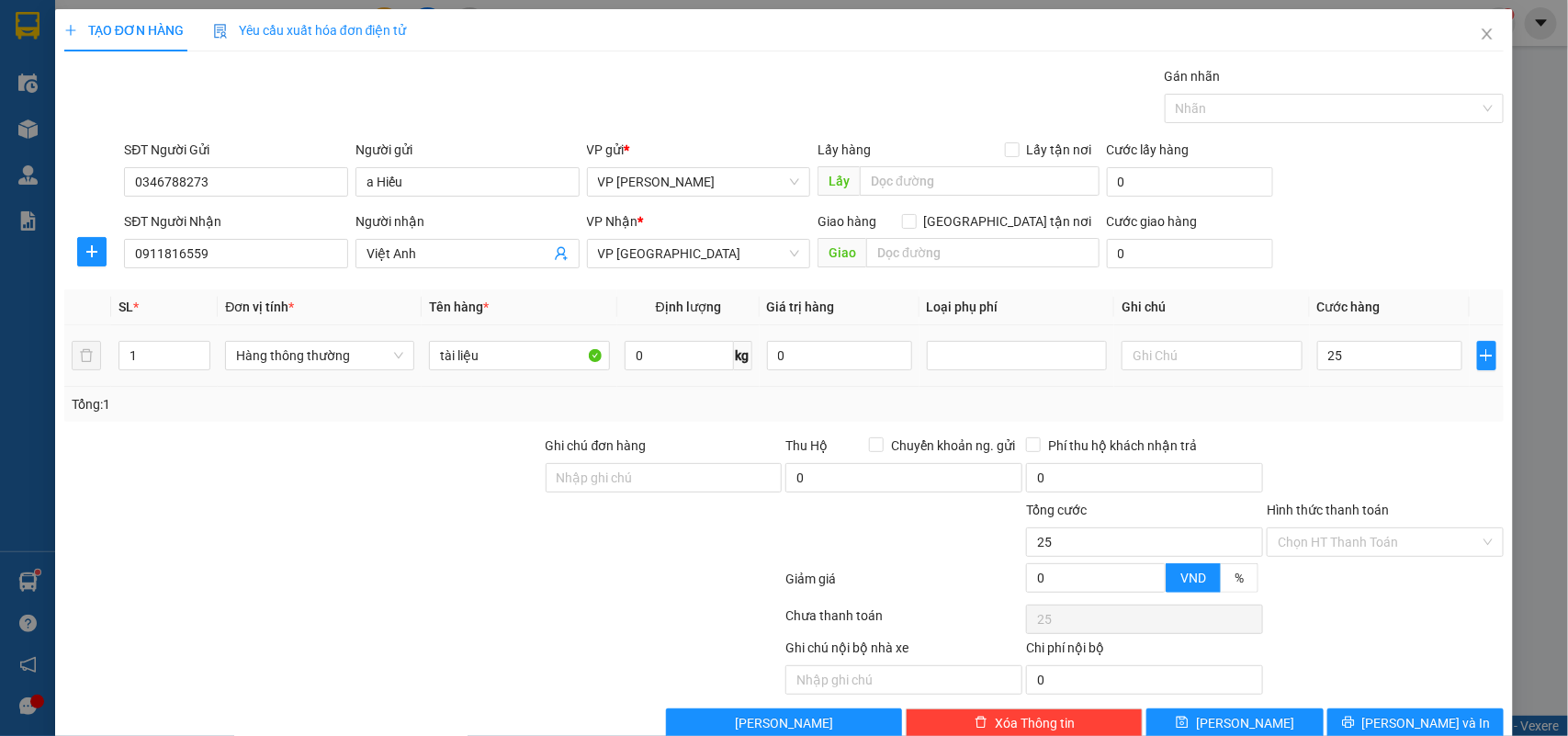
type input "25.000"
click at [1337, 387] on td "25.000" at bounding box center [1389, 356] width 160 height 61
click at [1306, 554] on input "Hình thức thanh toán" at bounding box center [1379, 541] width 202 height 27
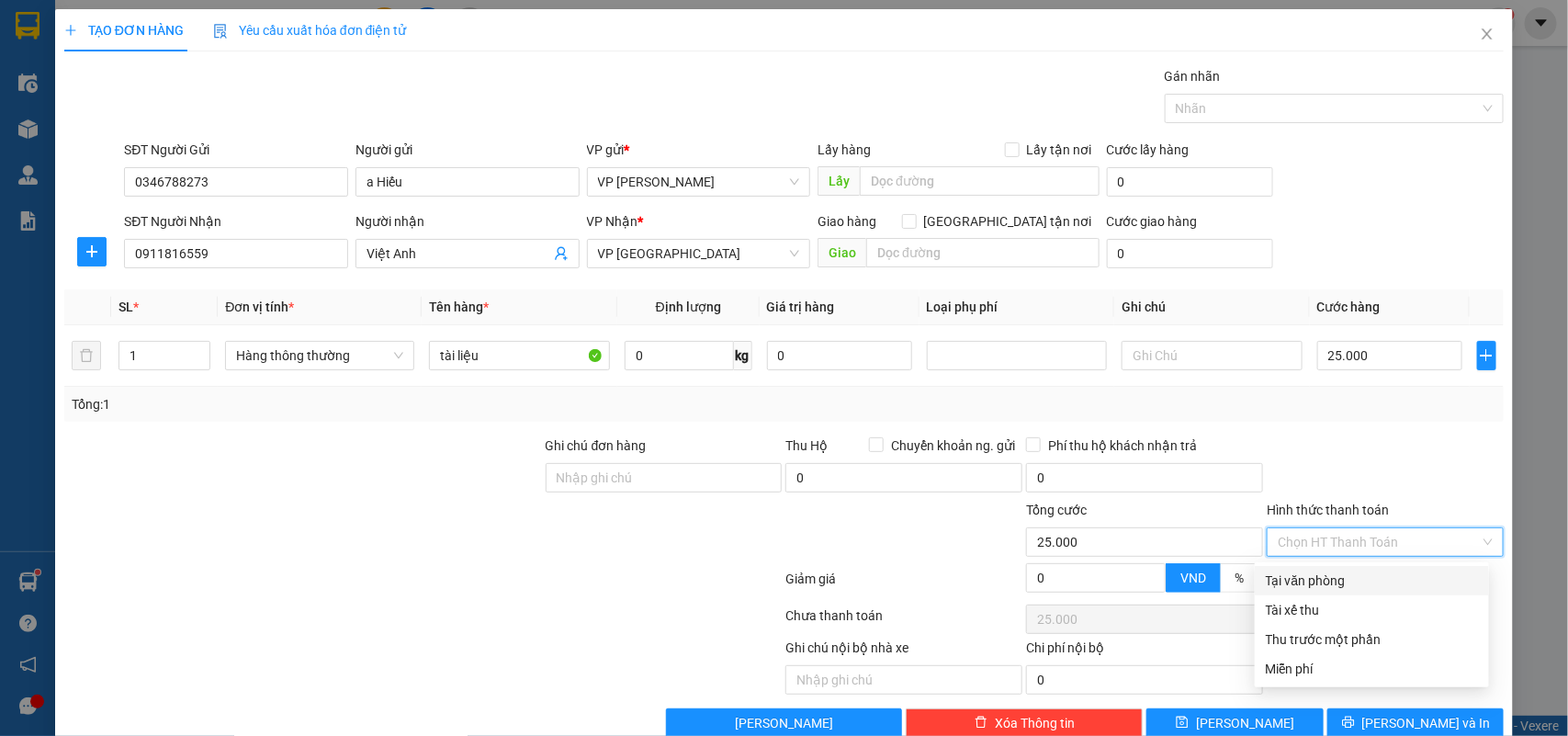
click at [1300, 568] on div "Tại văn phòng" at bounding box center [1372, 580] width 235 height 29
type input "0"
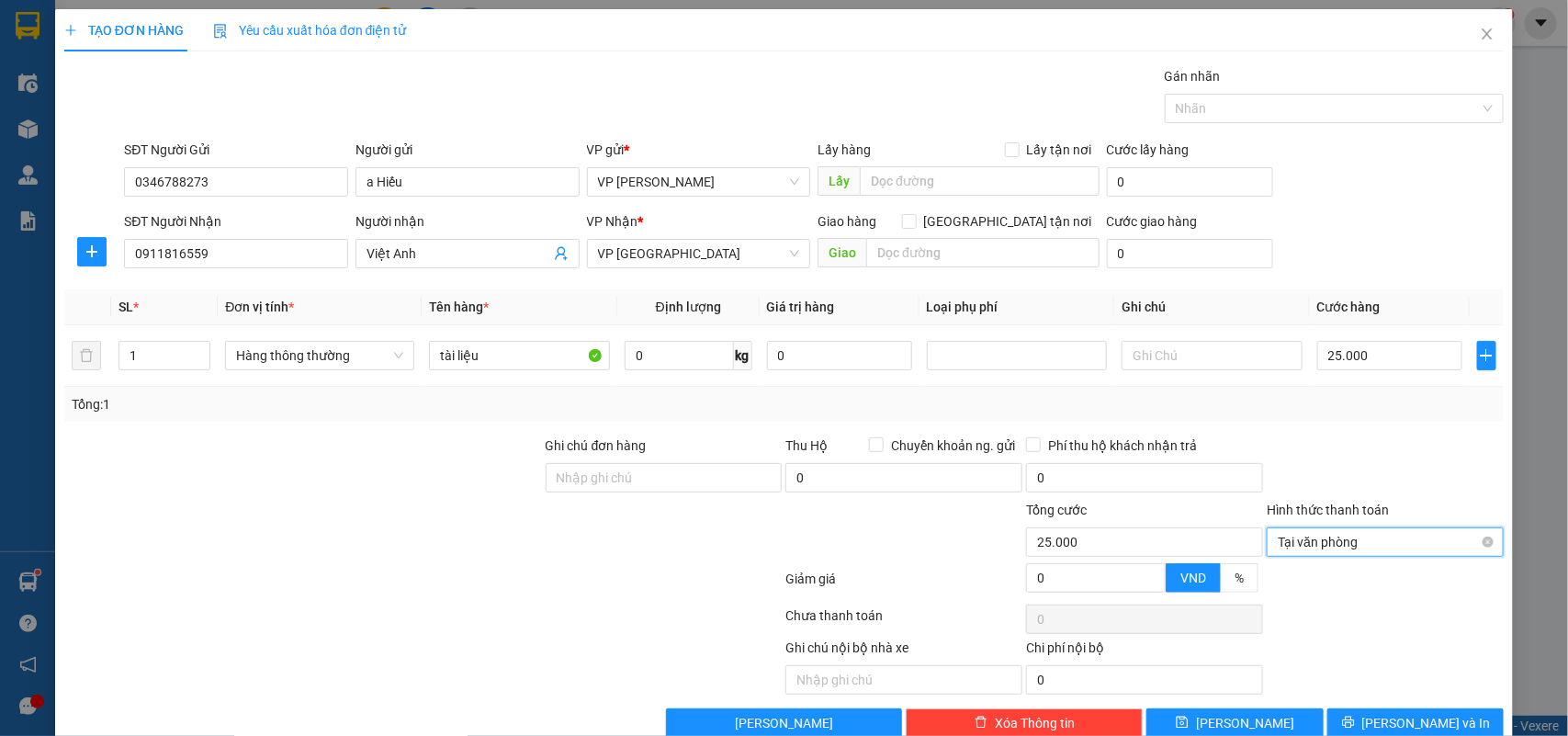
scroll to position [40, 0]
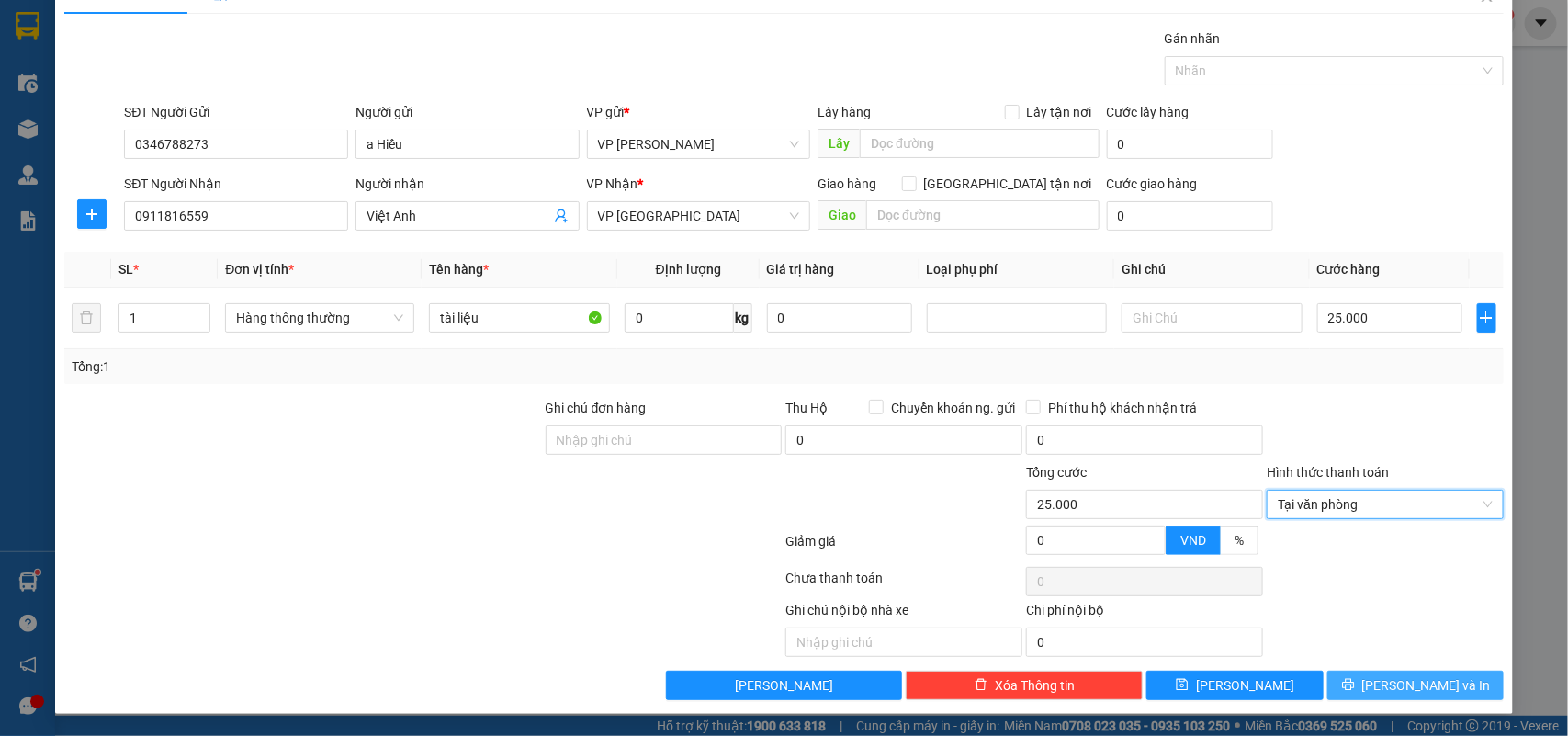
click at [1398, 673] on button "[PERSON_NAME] và In" at bounding box center [1415, 685] width 176 height 29
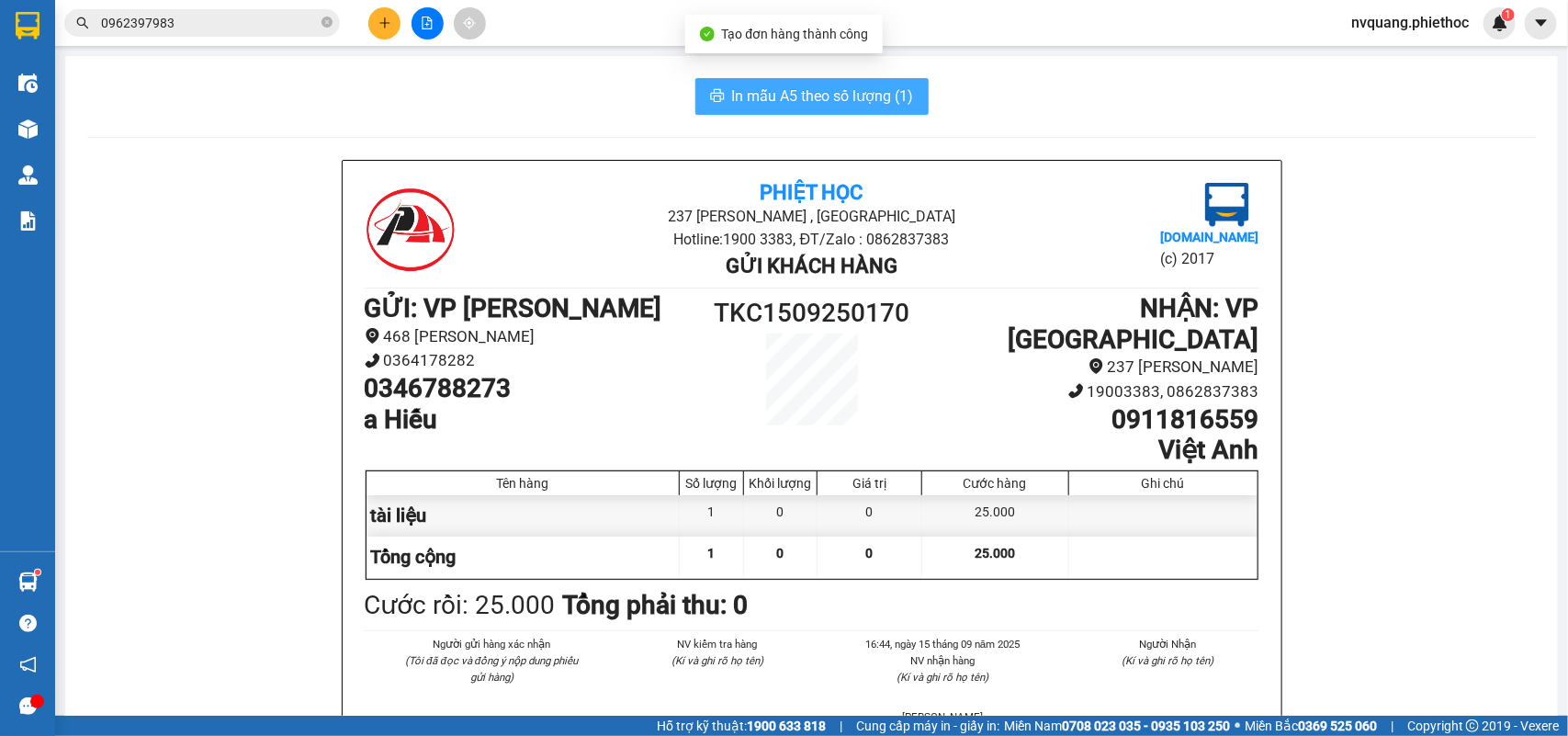
click at [795, 108] on span "In mẫu A5 theo số lượng (1)" at bounding box center [823, 96] width 182 height 23
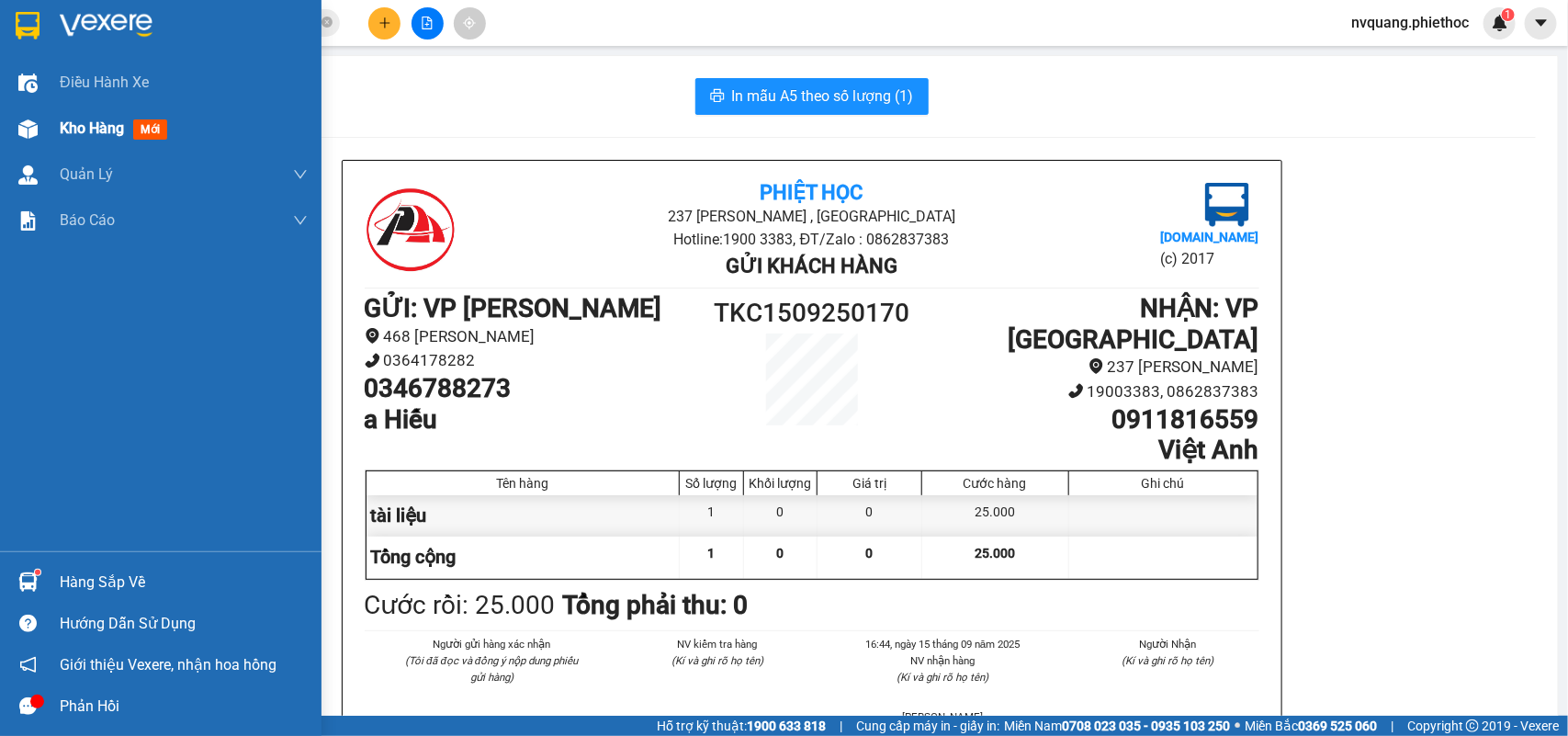
click at [95, 130] on span "Kho hàng" at bounding box center [92, 128] width 64 height 17
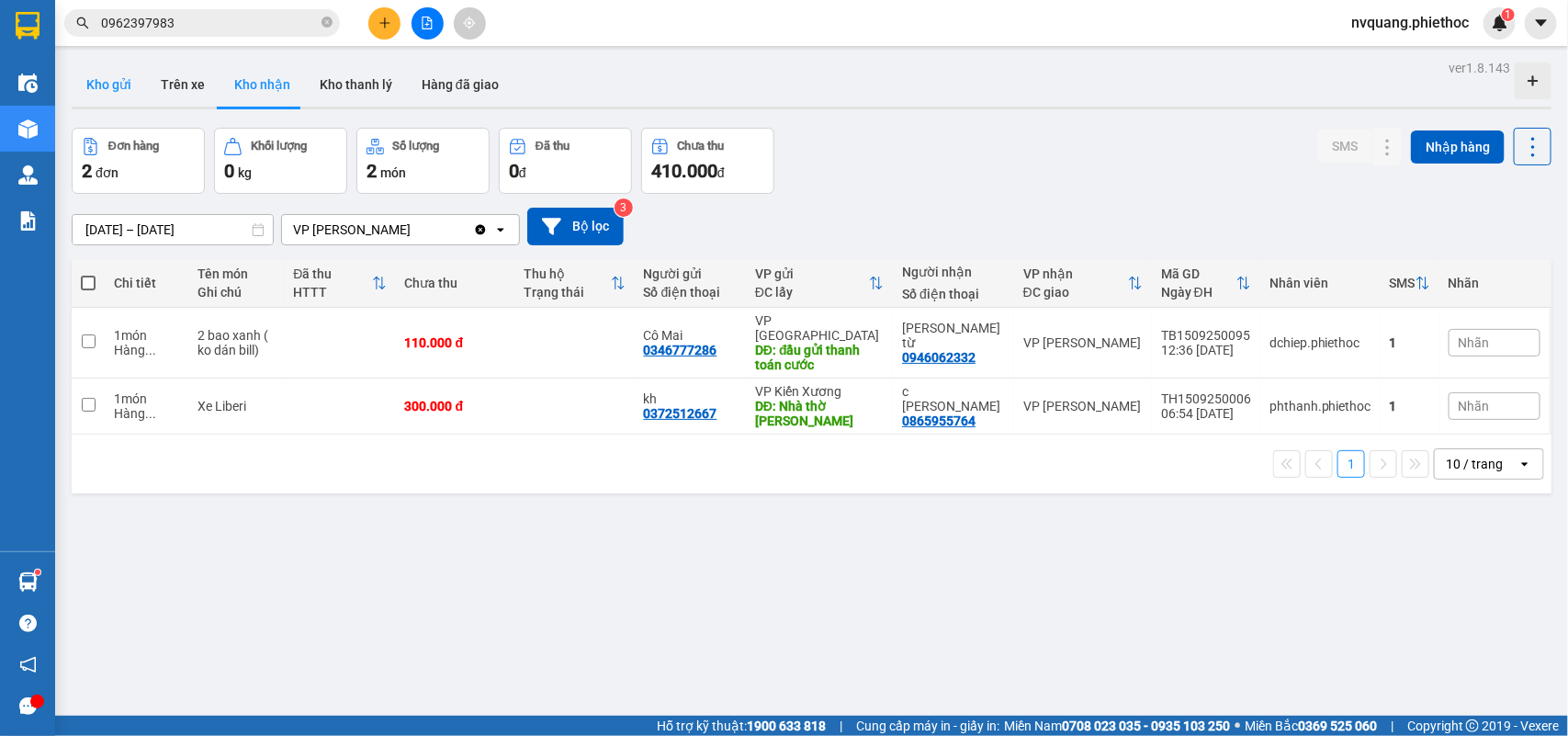
click at [122, 80] on button "Kho gửi" at bounding box center [109, 84] width 75 height 44
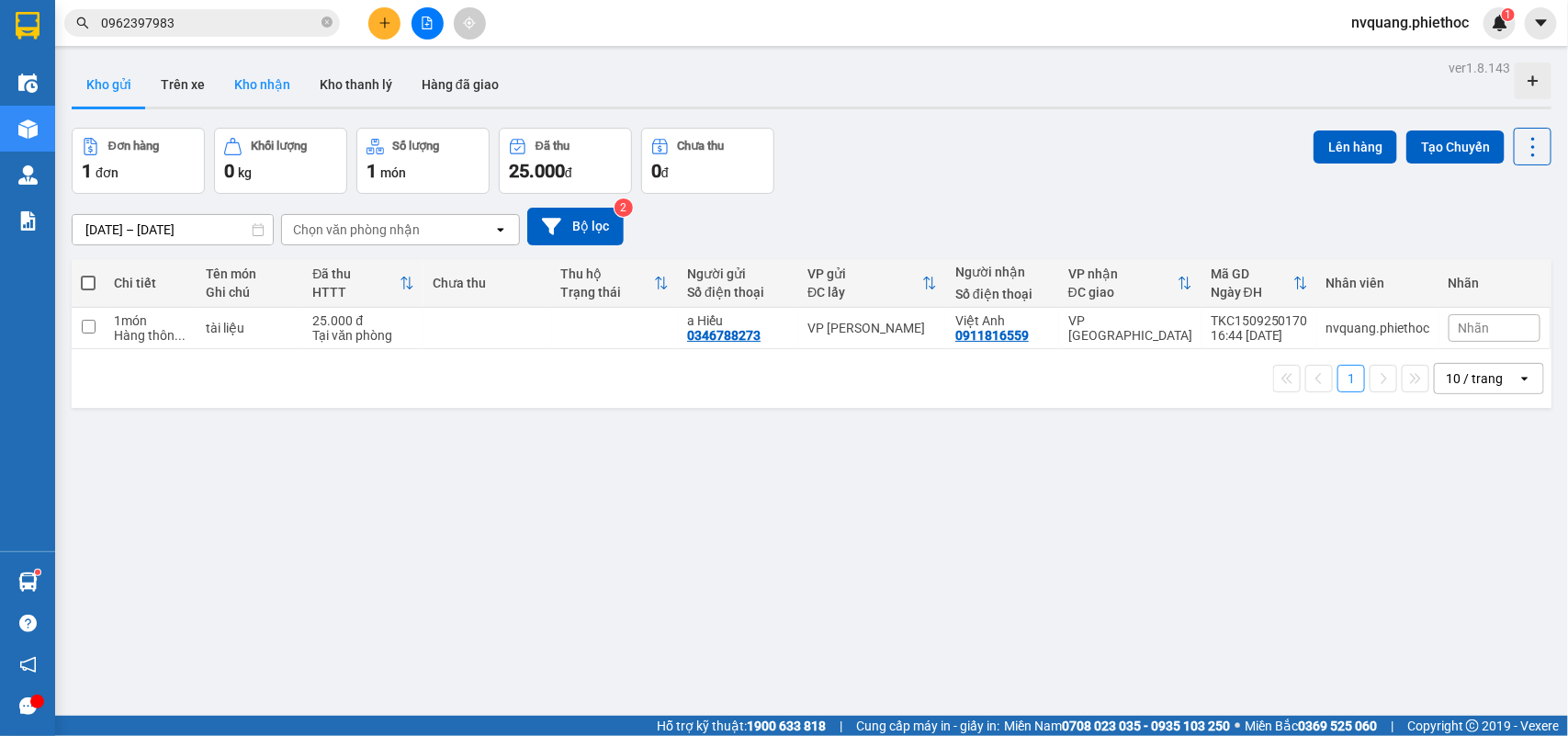
click at [267, 84] on button "Kho nhận" at bounding box center [262, 84] width 85 height 44
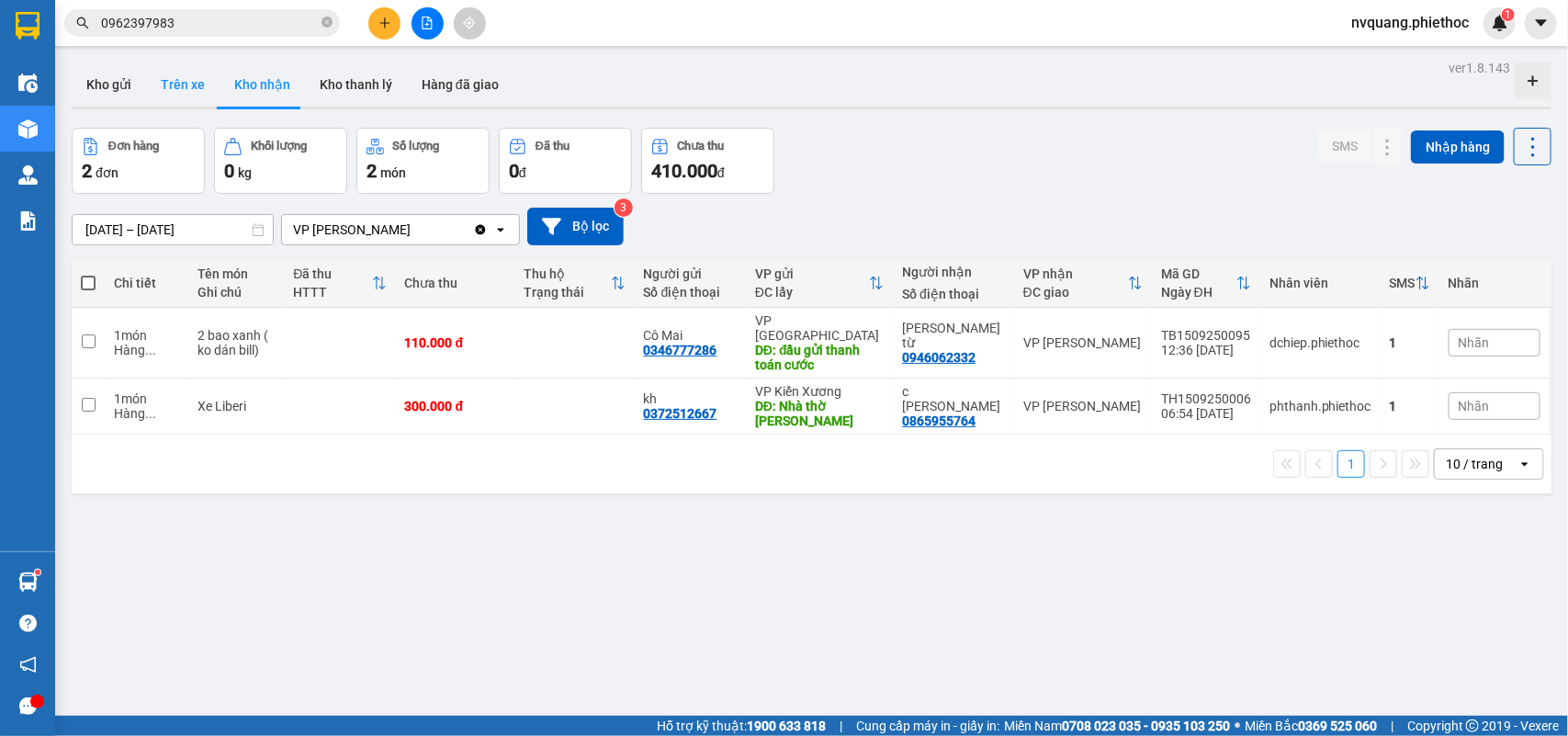
click at [172, 87] on button "Trên xe" at bounding box center [183, 84] width 74 height 44
type input "[DATE] – [DATE]"
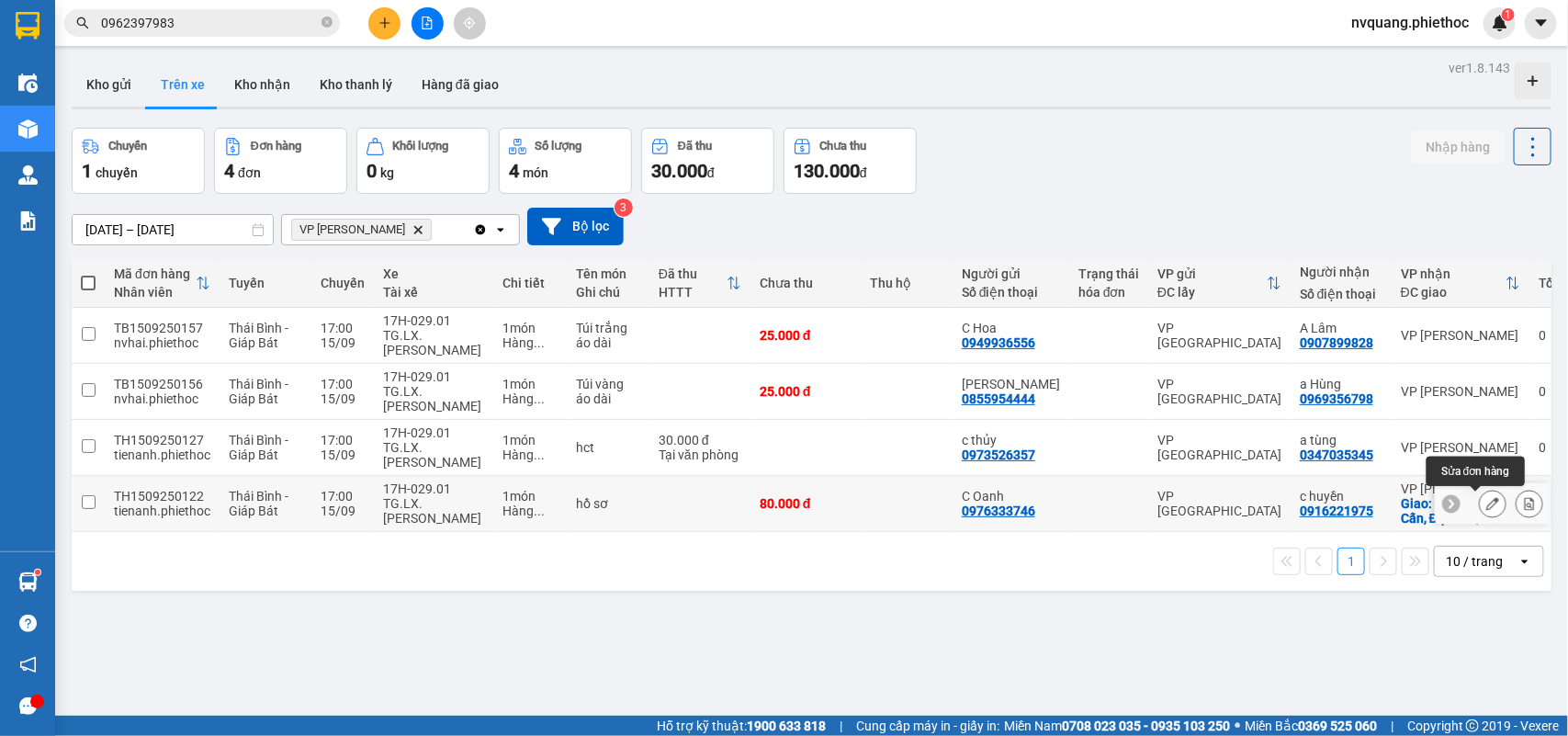
click at [1486, 502] on icon at bounding box center [1492, 503] width 13 height 13
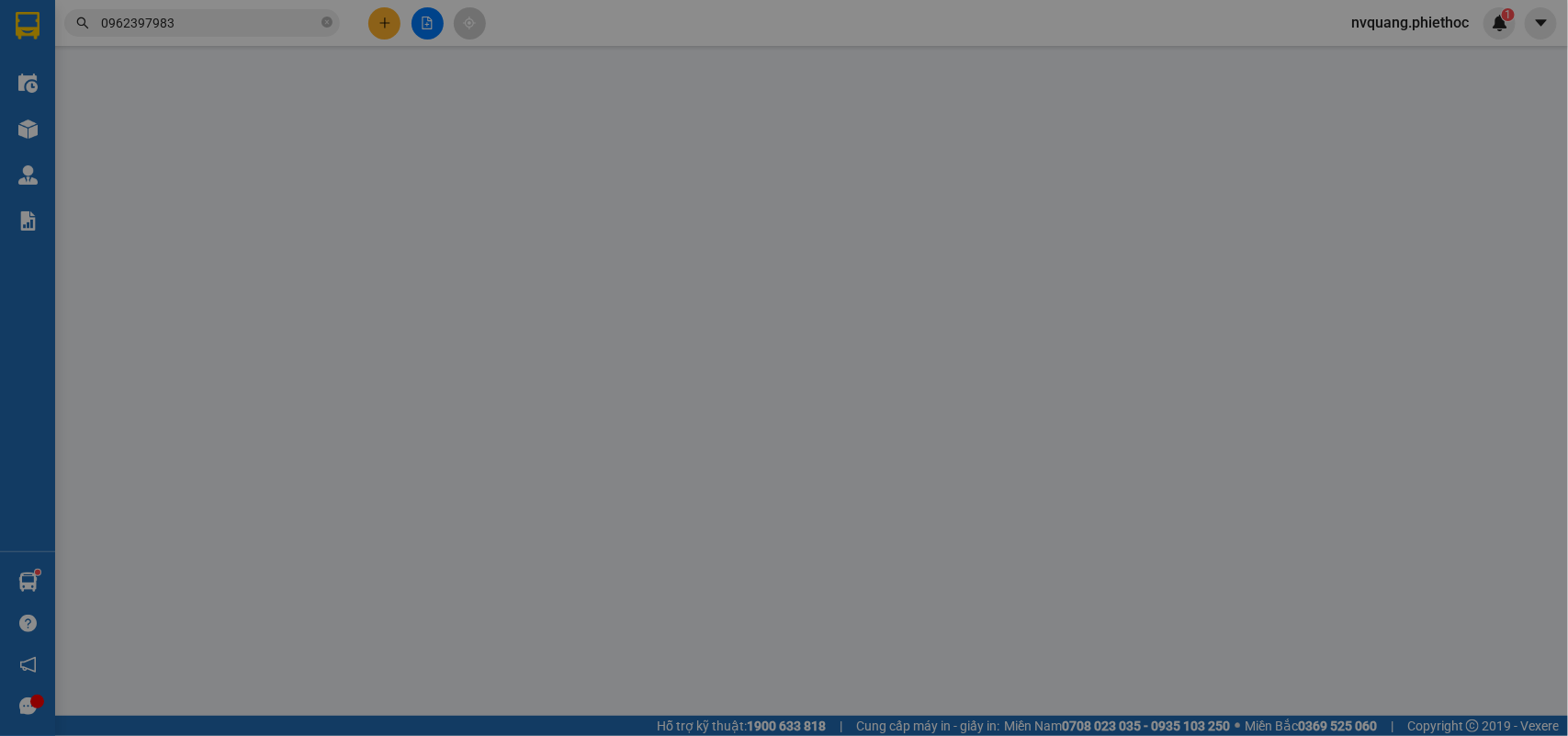
type input "0976333746"
type input "C Oanh"
type input "0916221975"
type input "c huyền"
checkbox input "true"
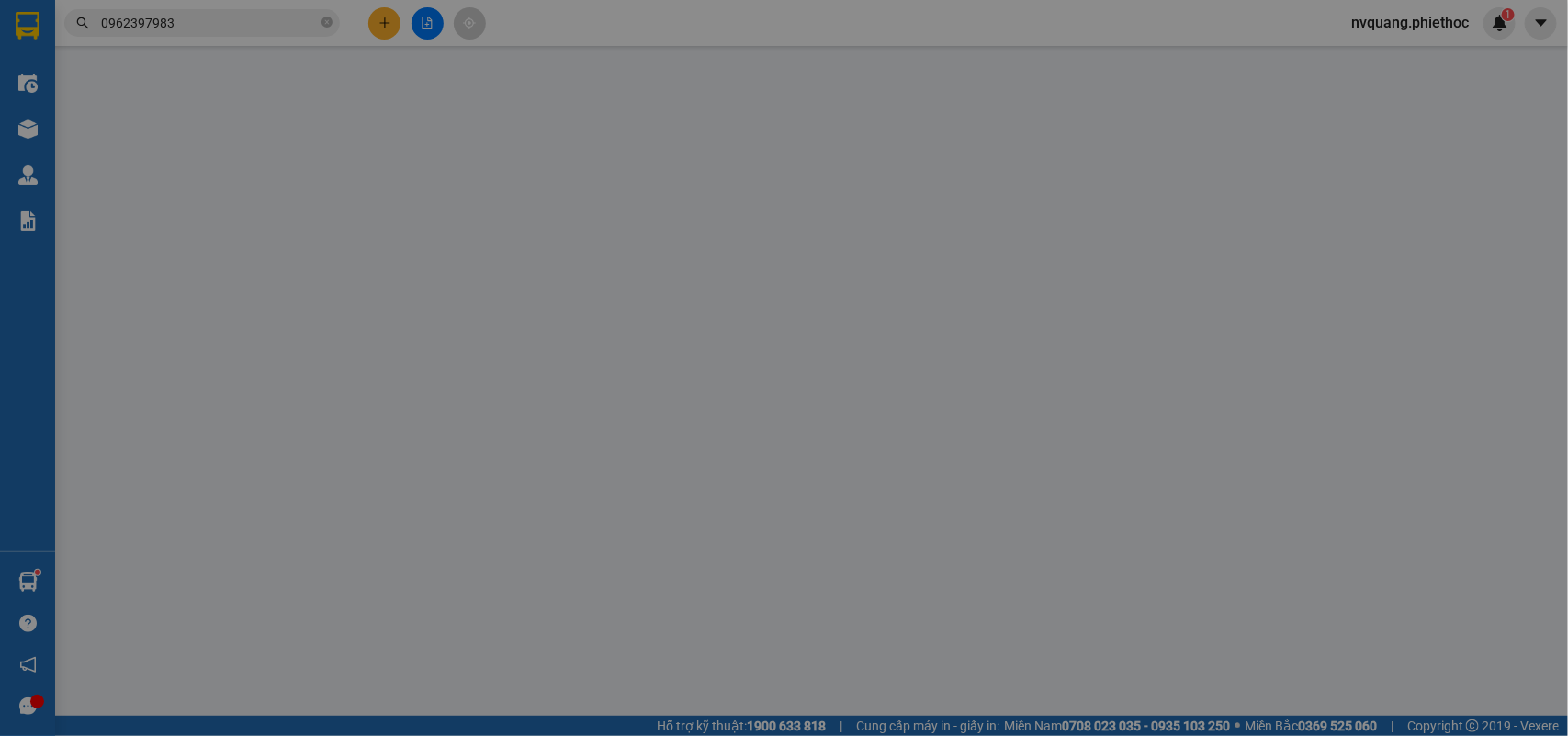
type input "126 P. Đội Cấn, Đội Cấn, Ba Đình, Hà Nội, Việt Nam"
type input "80.000"
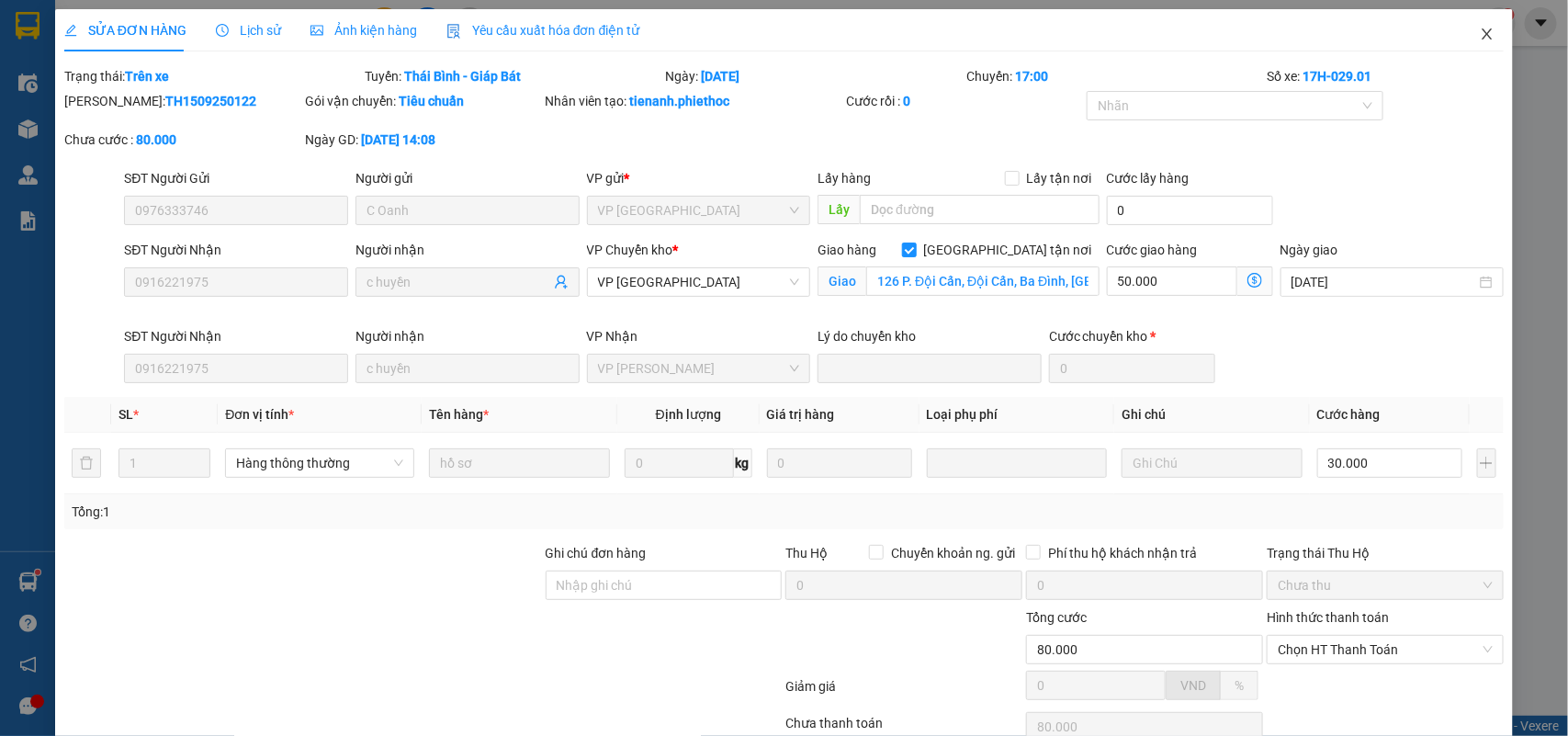
click at [1480, 34] on icon "close" at bounding box center [1488, 34] width 15 height 15
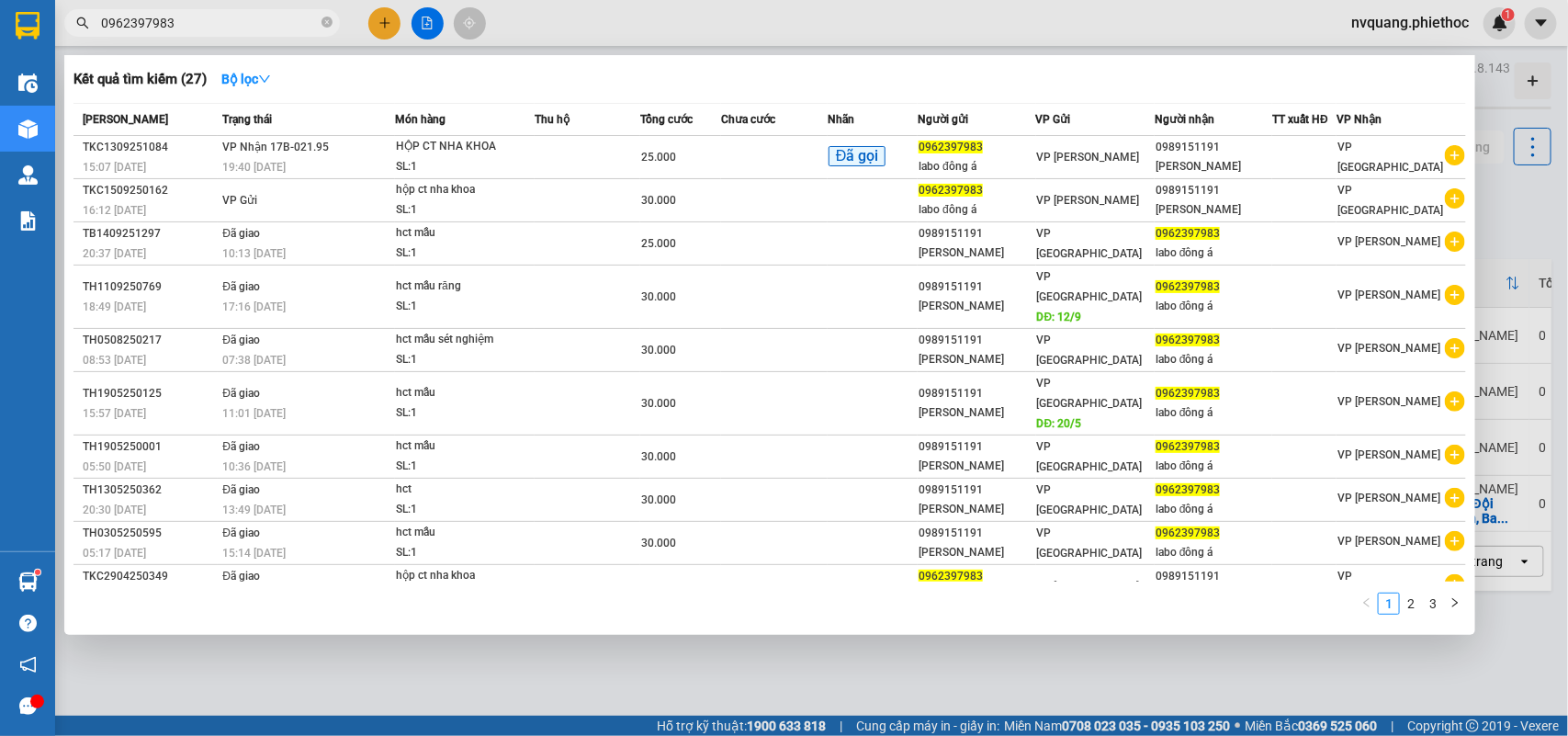
drag, startPoint x: 156, startPoint y: 26, endPoint x: 61, endPoint y: 26, distance: 95.0
click at [61, 26] on div "0962397983" at bounding box center [179, 23] width 358 height 27
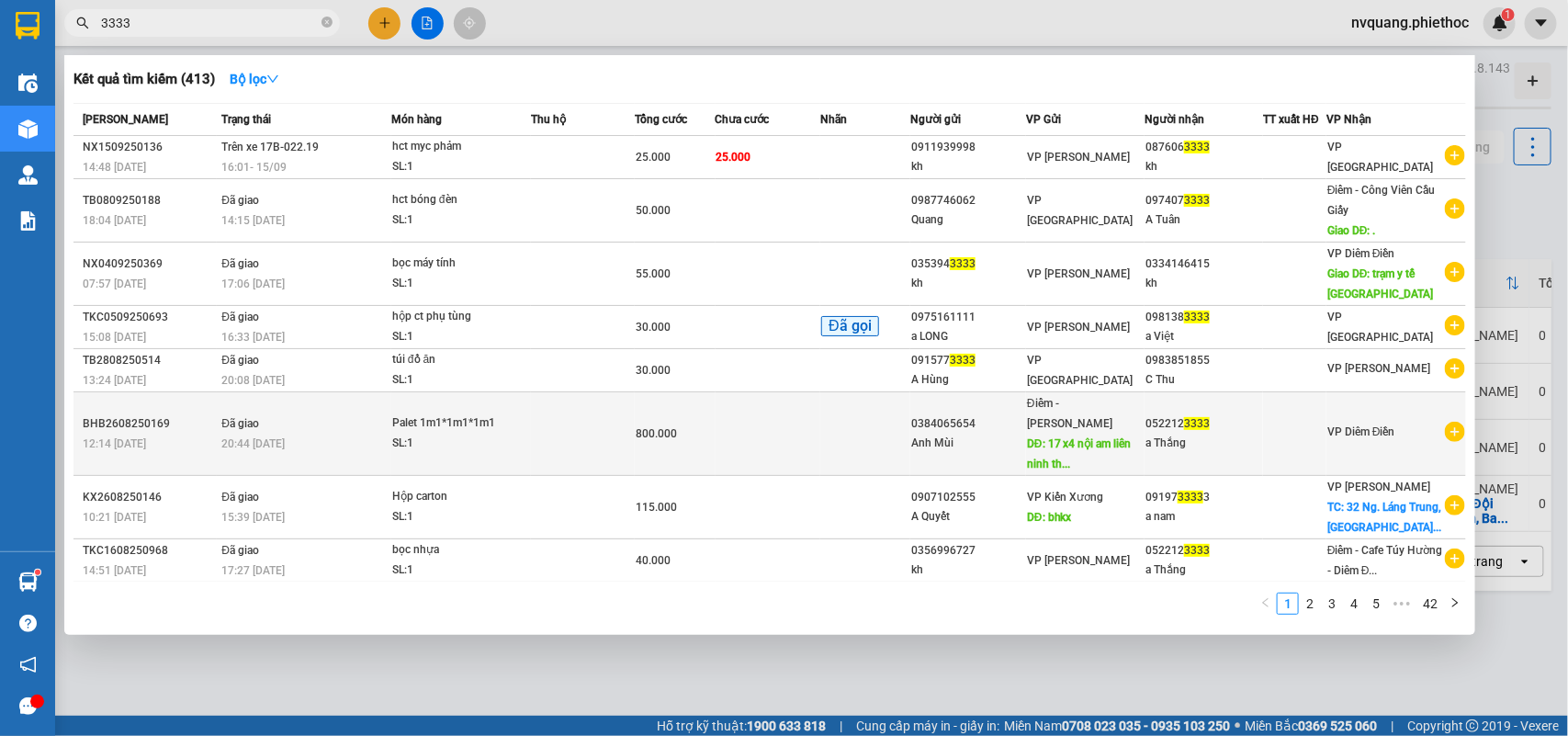
scroll to position [92, 0]
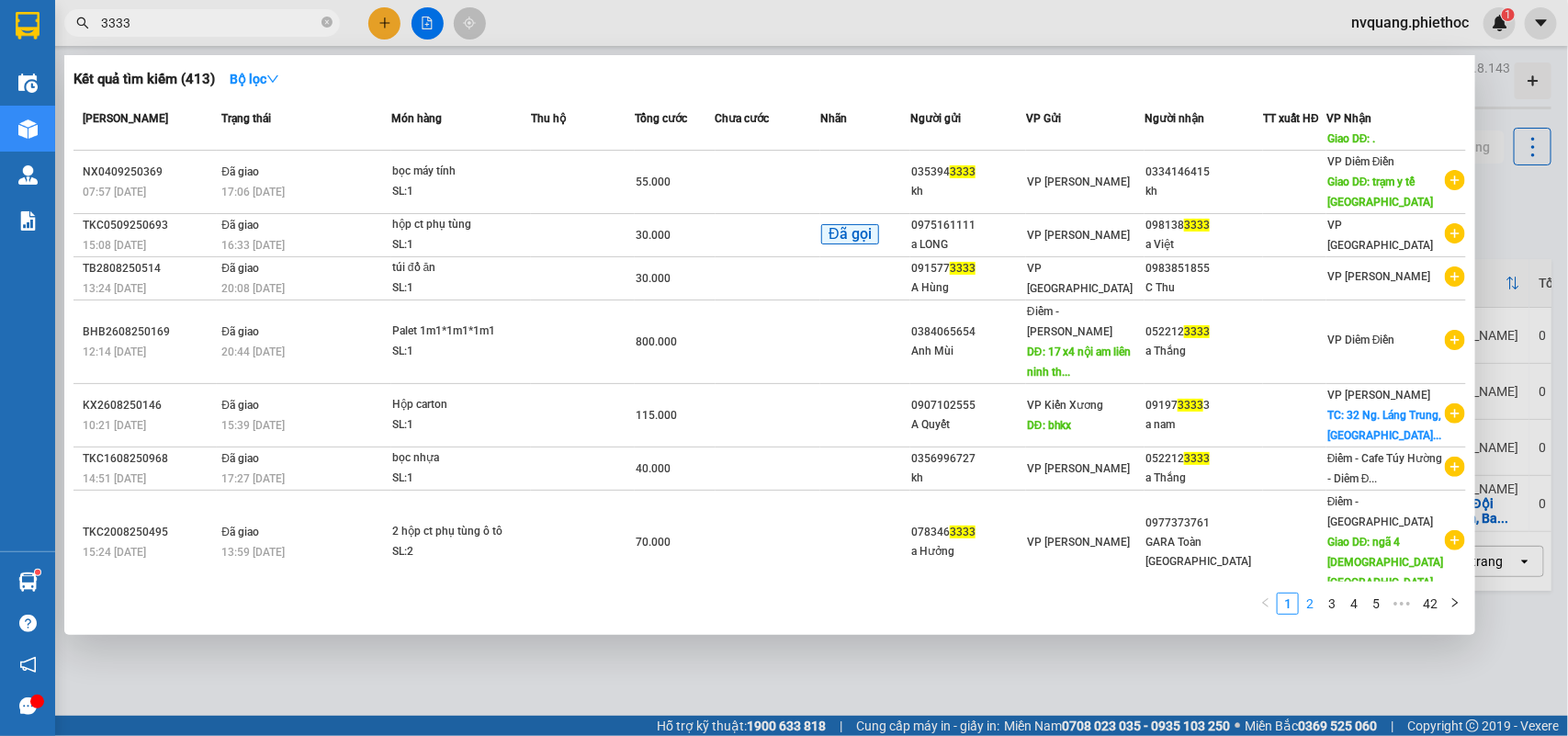
type input "3333"
click at [1301, 594] on link "2" at bounding box center [1309, 603] width 20 height 20
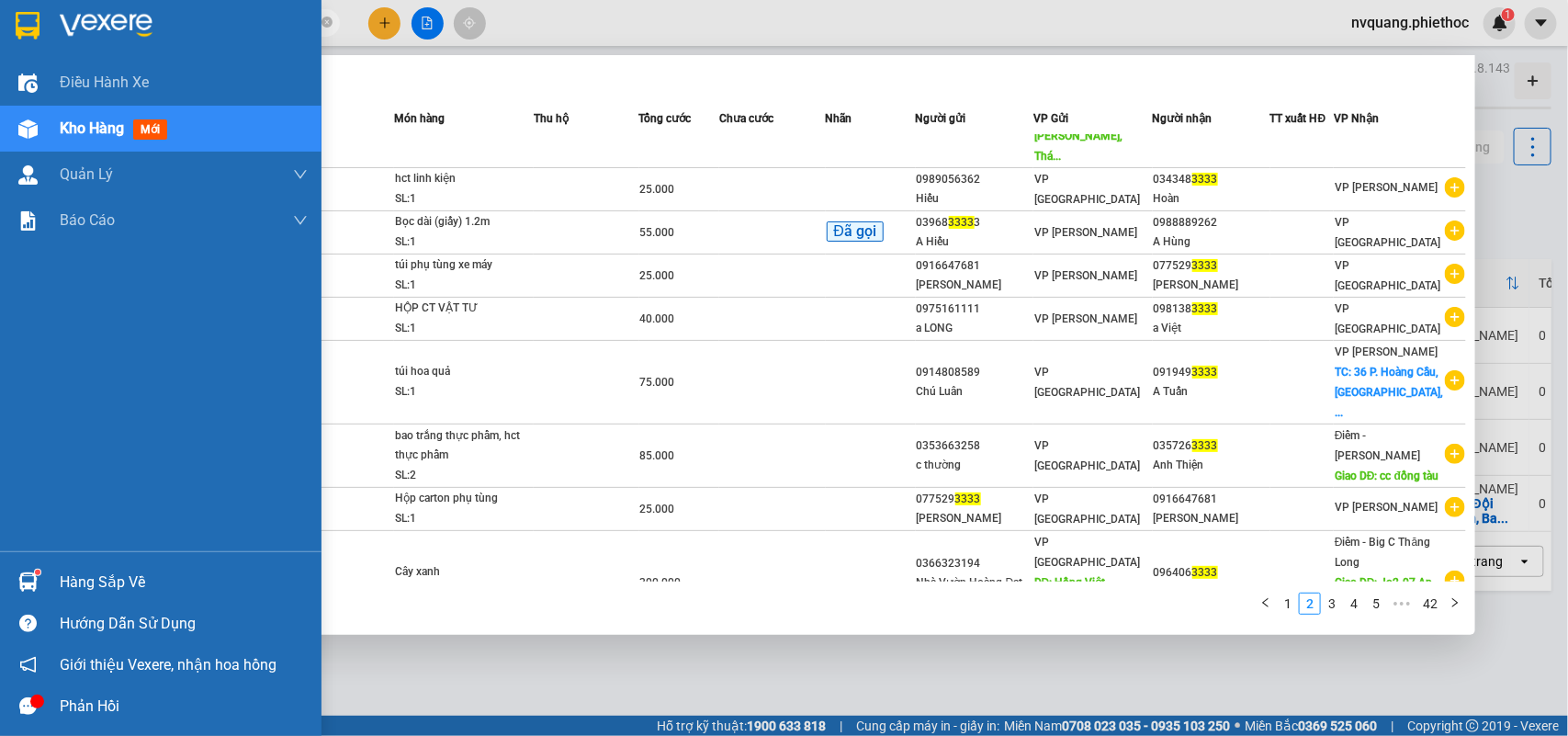
click at [90, 121] on span "Kho hàng" at bounding box center [92, 128] width 64 height 17
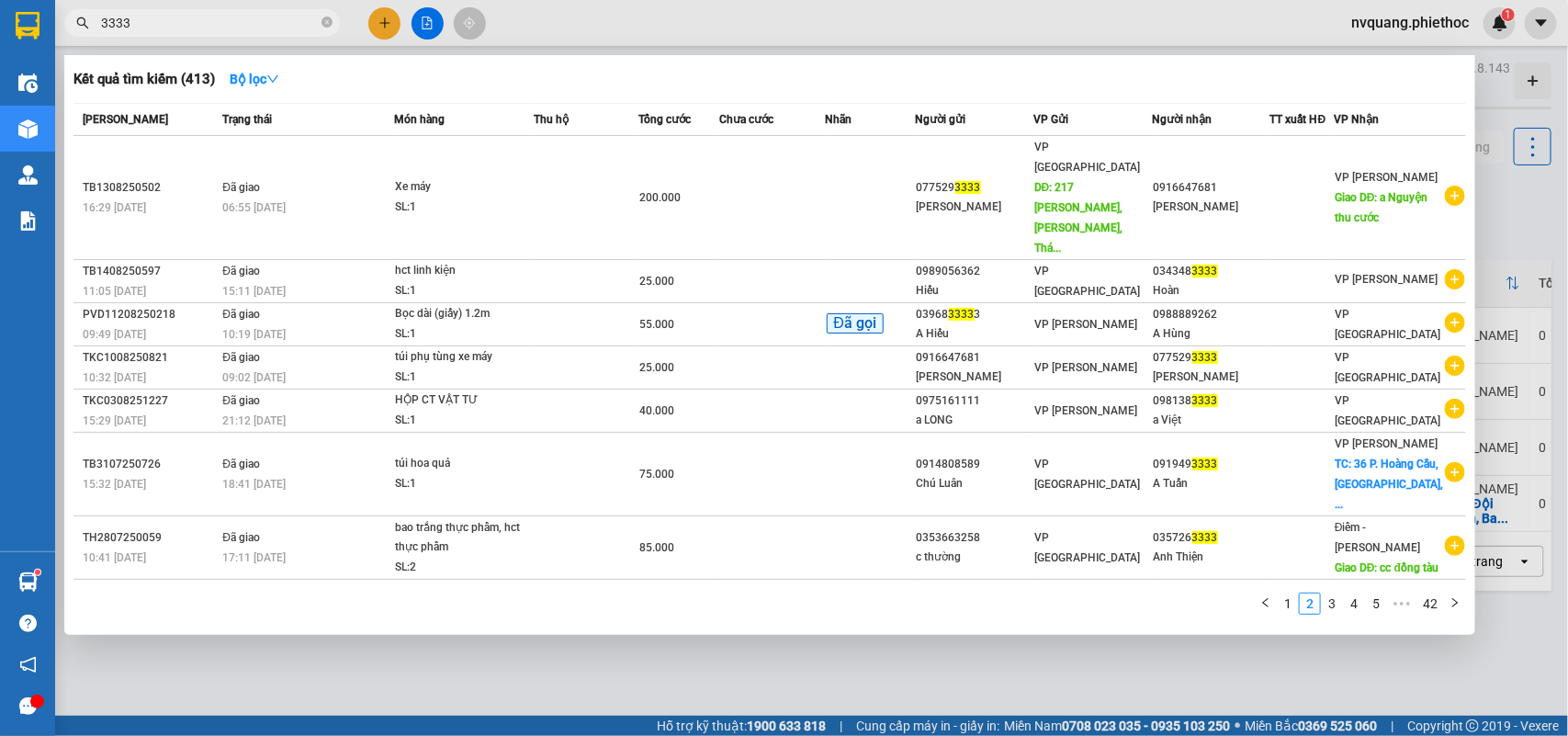
click at [1162, 650] on div at bounding box center [784, 368] width 1568 height 736
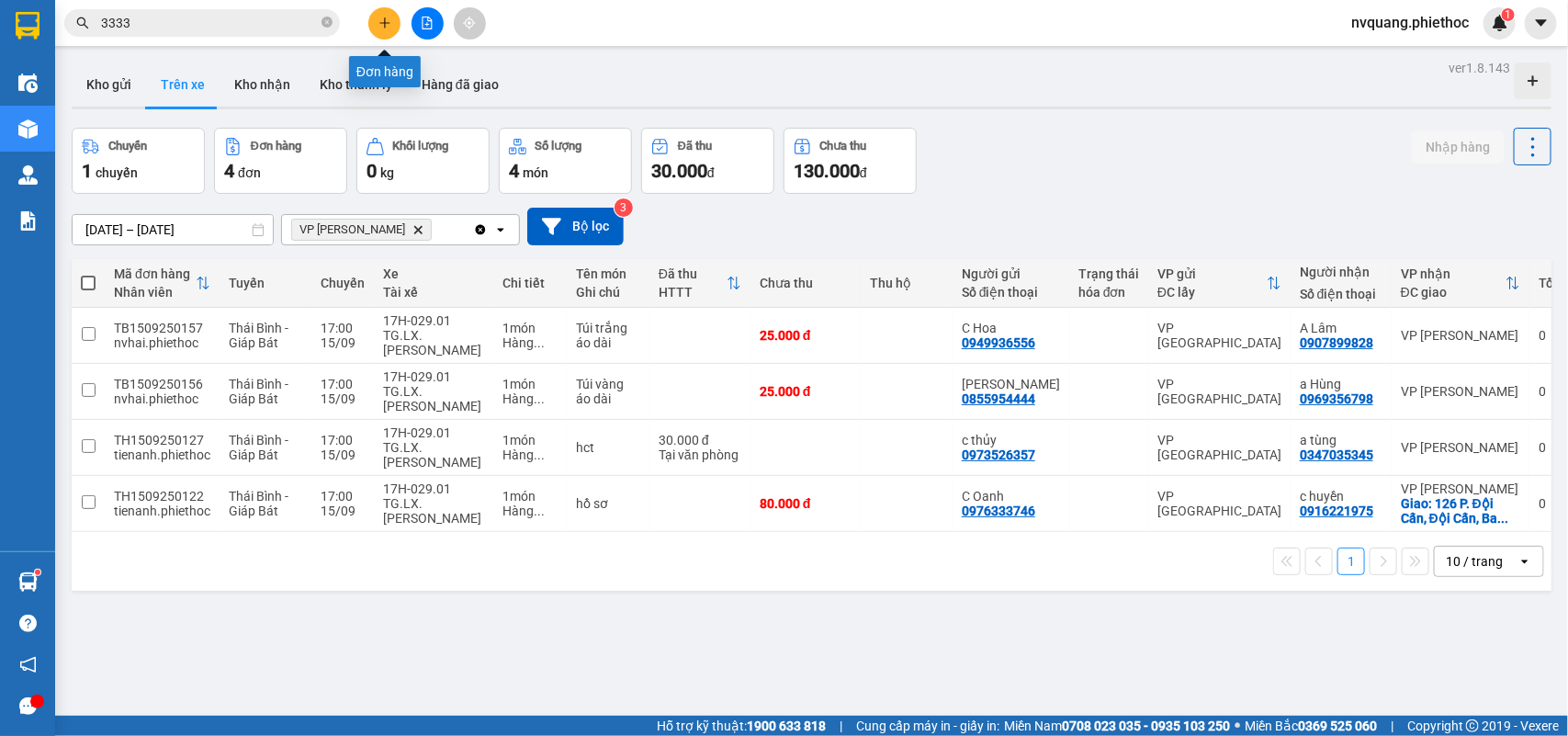
click at [395, 21] on button at bounding box center [384, 24] width 32 height 32
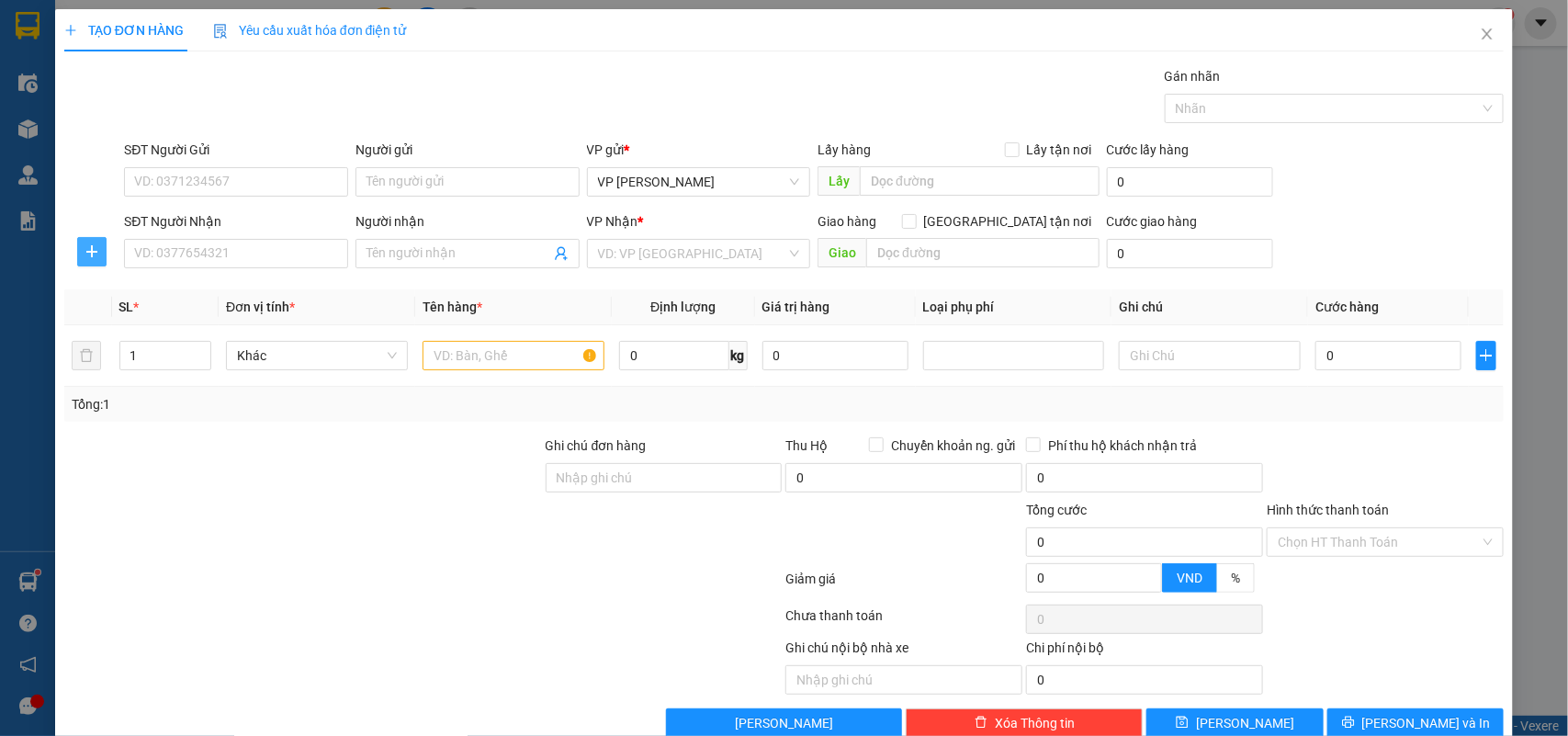
click at [90, 241] on button "button" at bounding box center [92, 252] width 29 height 29
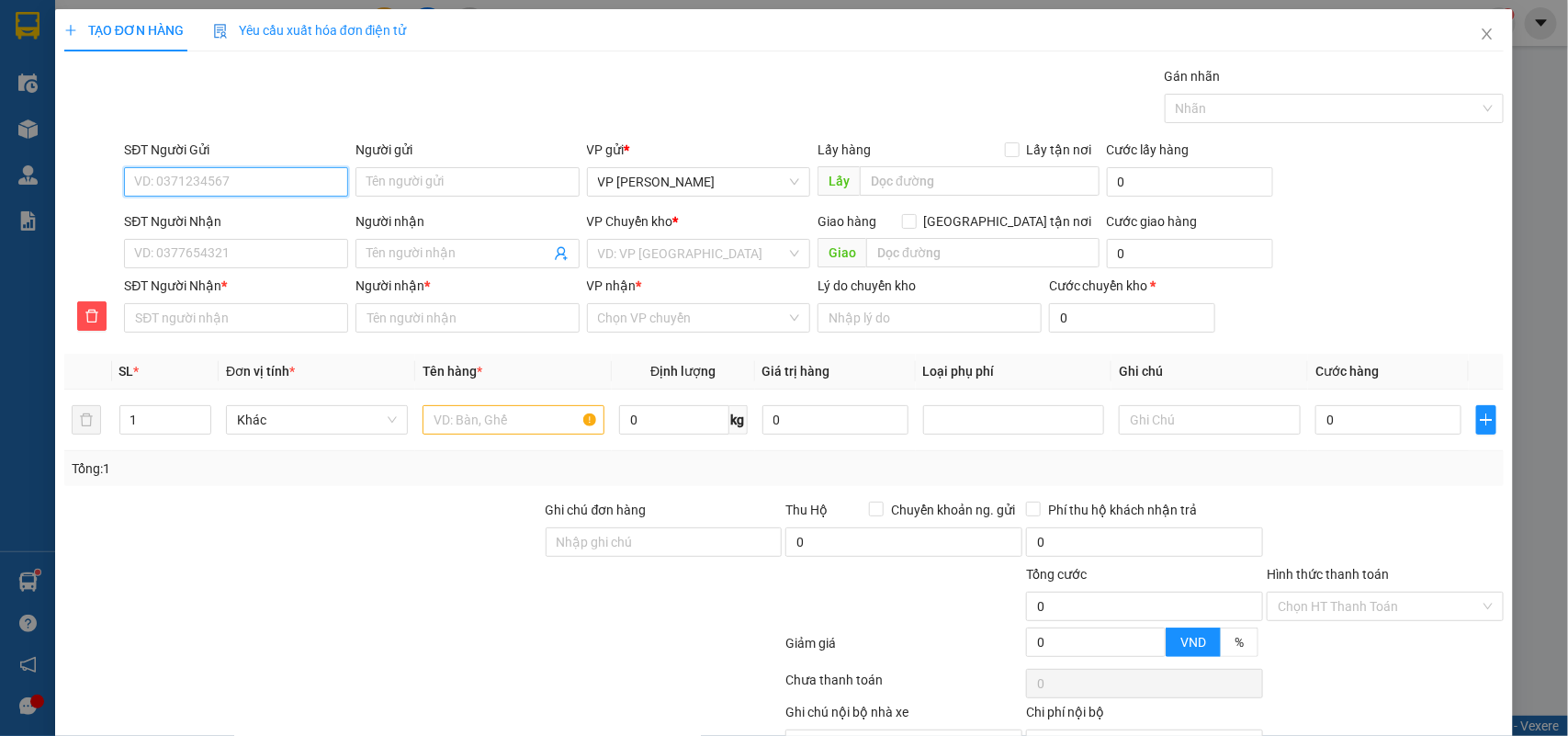
click at [156, 185] on input "SĐT Người Gửi" at bounding box center [235, 182] width 224 height 29
type input "0918247164"
click at [207, 211] on div "0918247164 - Văn Minh Hà Nội" at bounding box center [287, 219] width 305 height 20
type input "Văn Minh Hà Nội"
type input "0918247164"
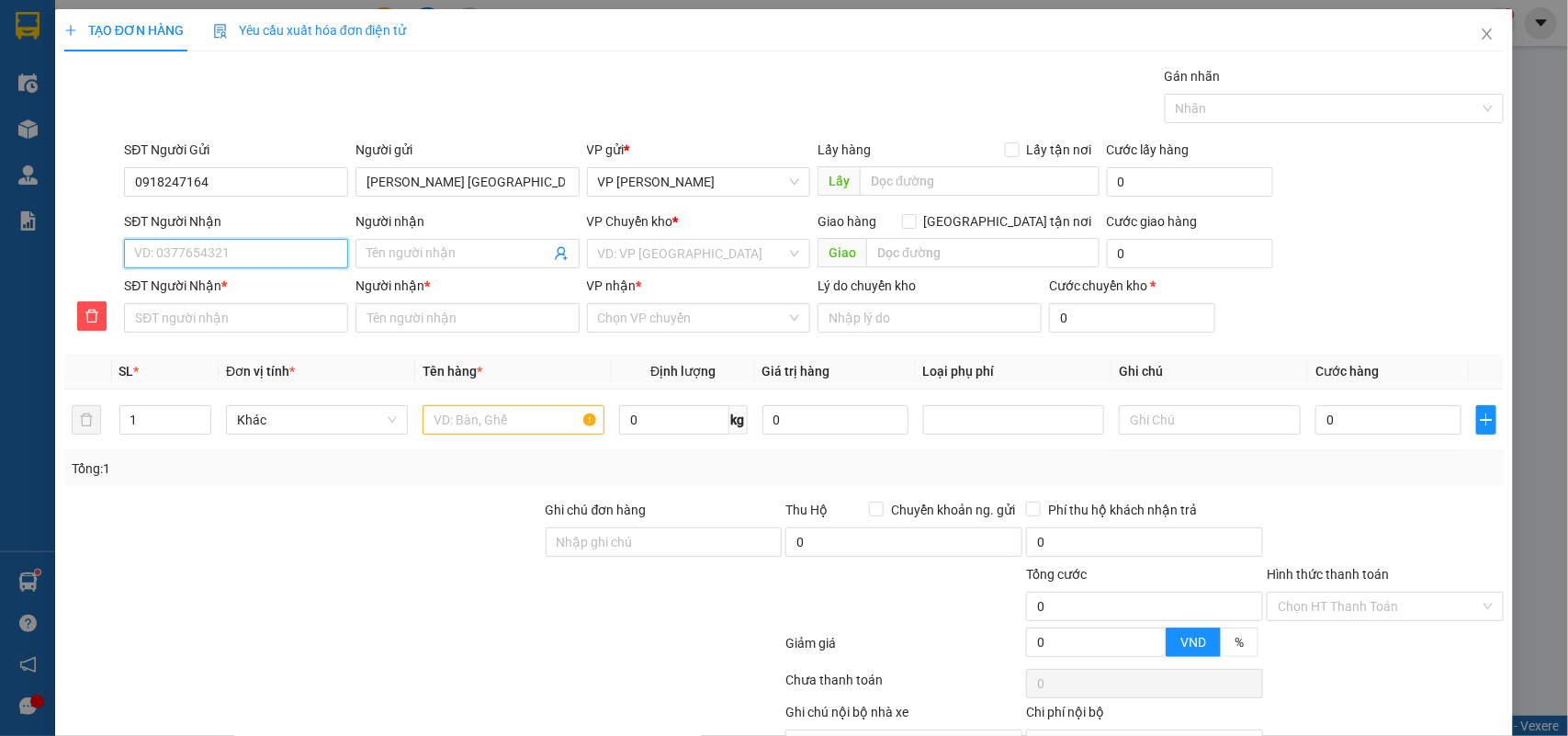
click at [262, 251] on input "SĐT Người Nhận" at bounding box center [235, 254] width 224 height 29
click at [265, 281] on div "0917688566 - Máy Tính Trung Tự" at bounding box center [234, 290] width 200 height 20
type input "0917688566"
type input "Máy Tính Trung Tự"
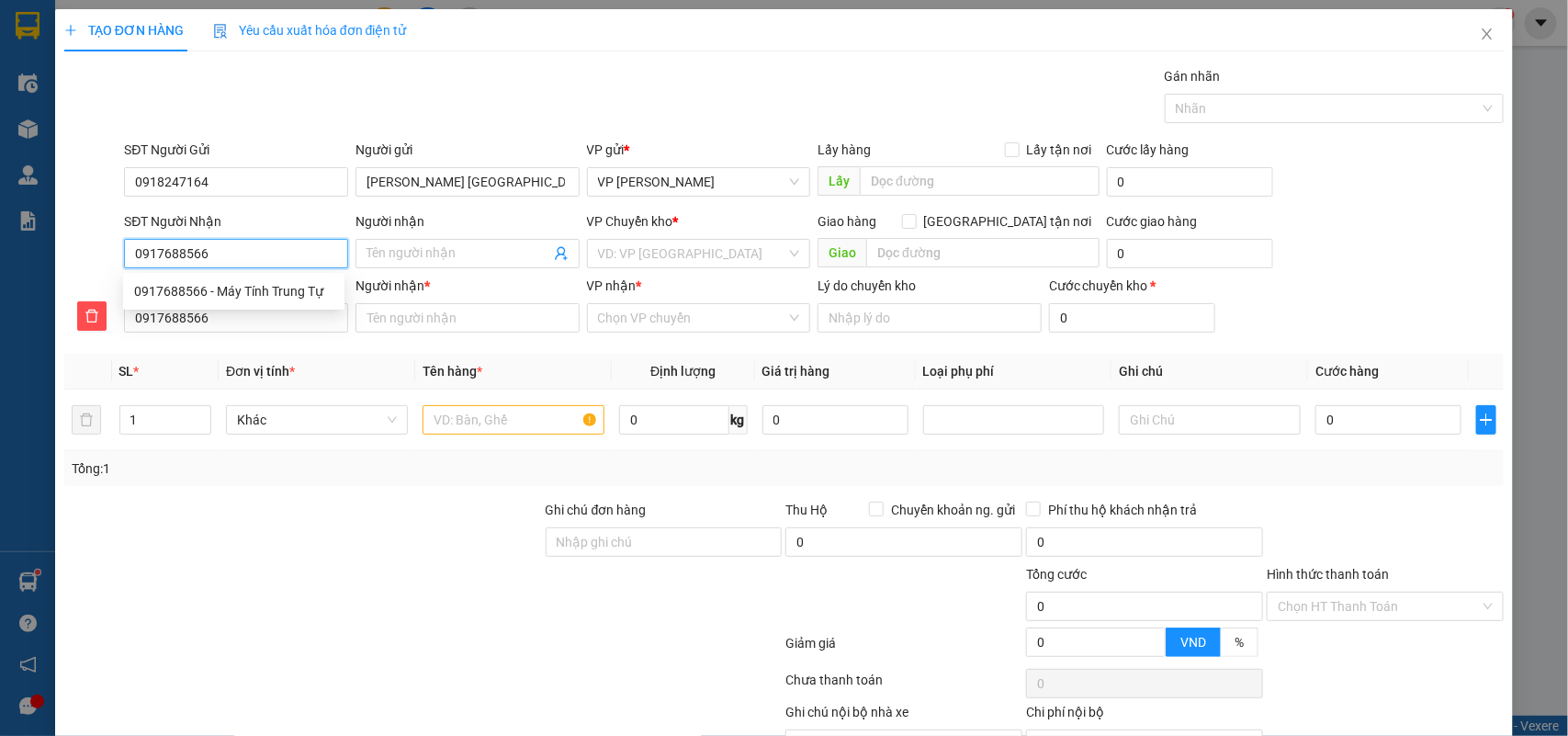
type input "trạm thu phí kx"
type input "5.000"
type input "Máy Tính Trung Tự"
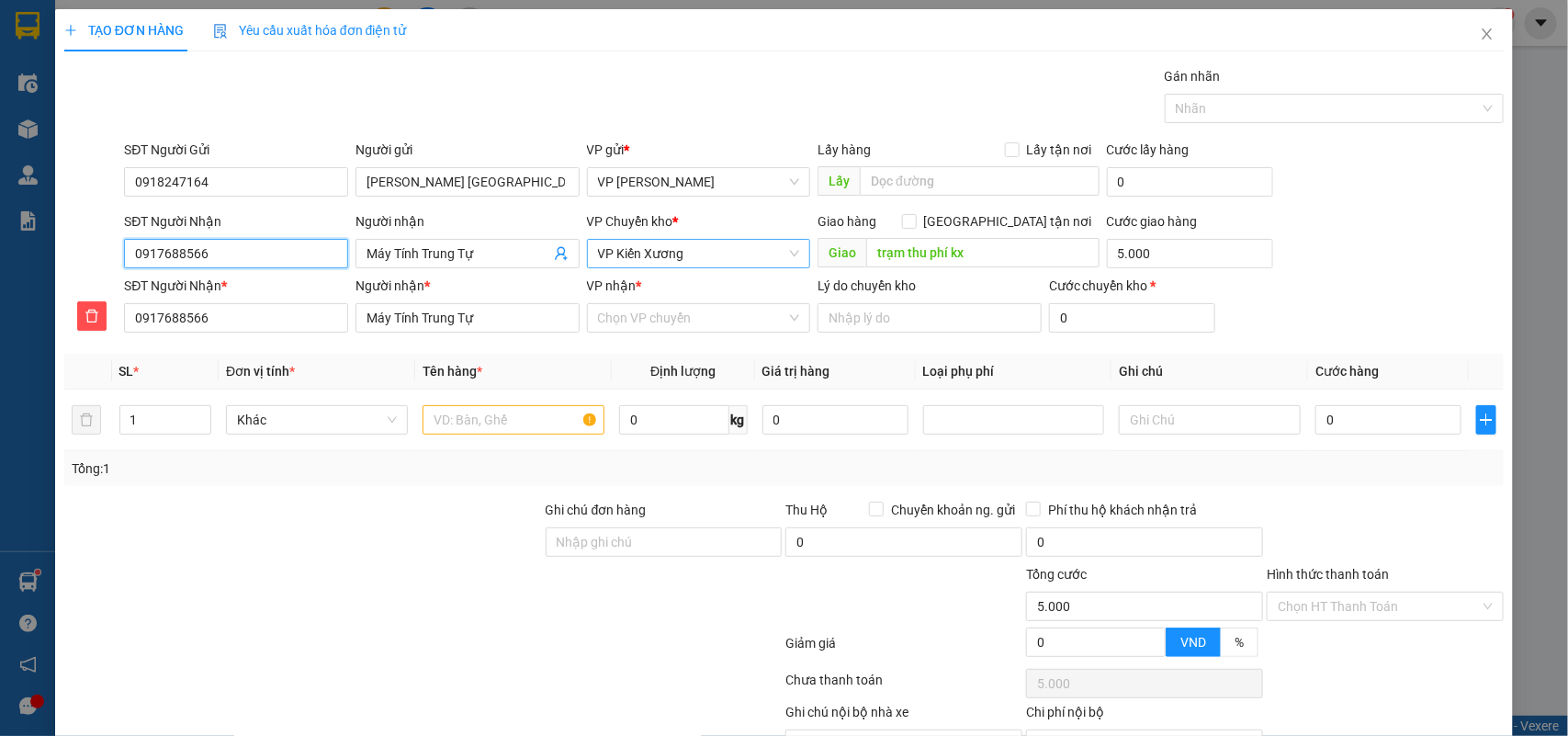
click at [698, 254] on span "VP Kiến Xương" at bounding box center [699, 253] width 202 height 27
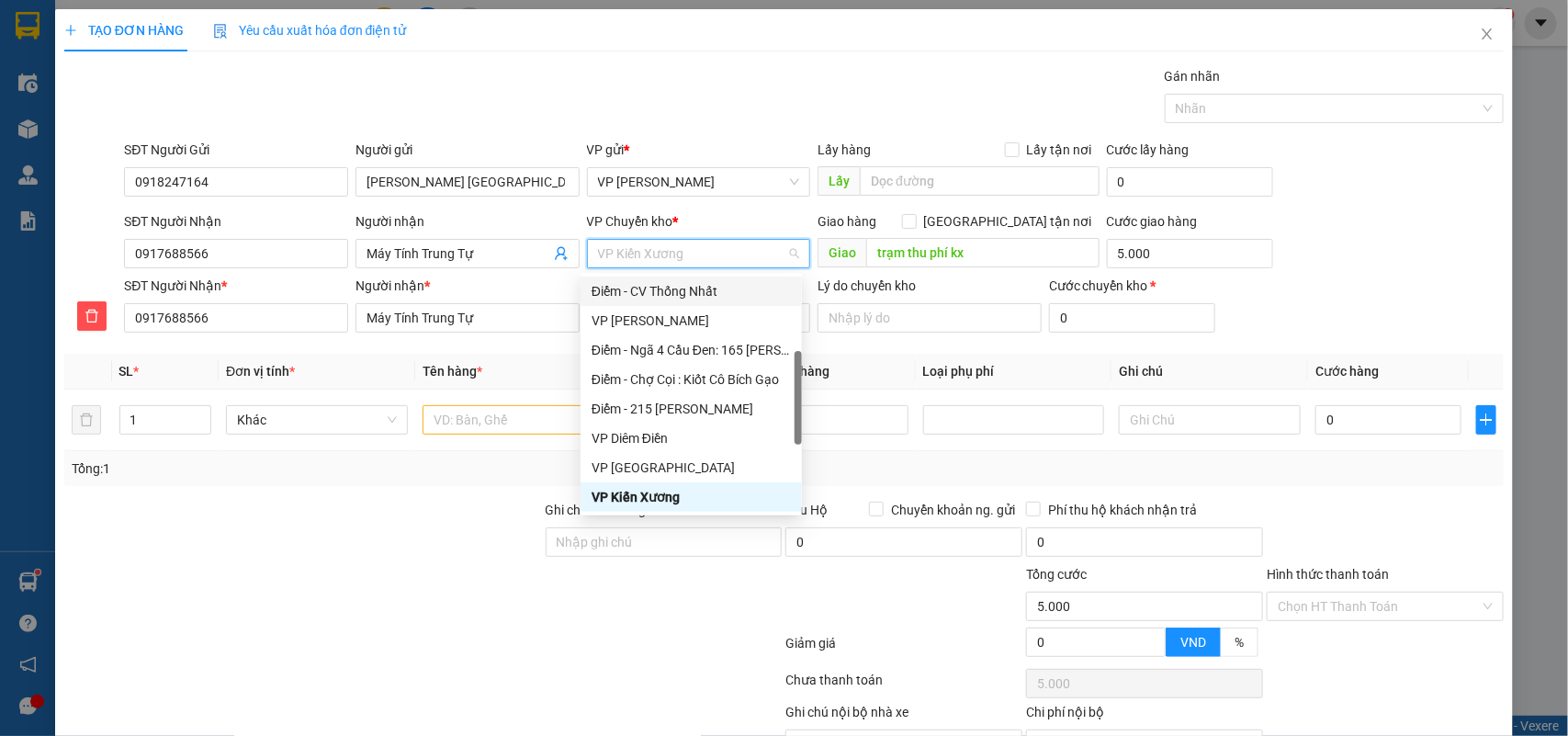
scroll to position [6, 0]
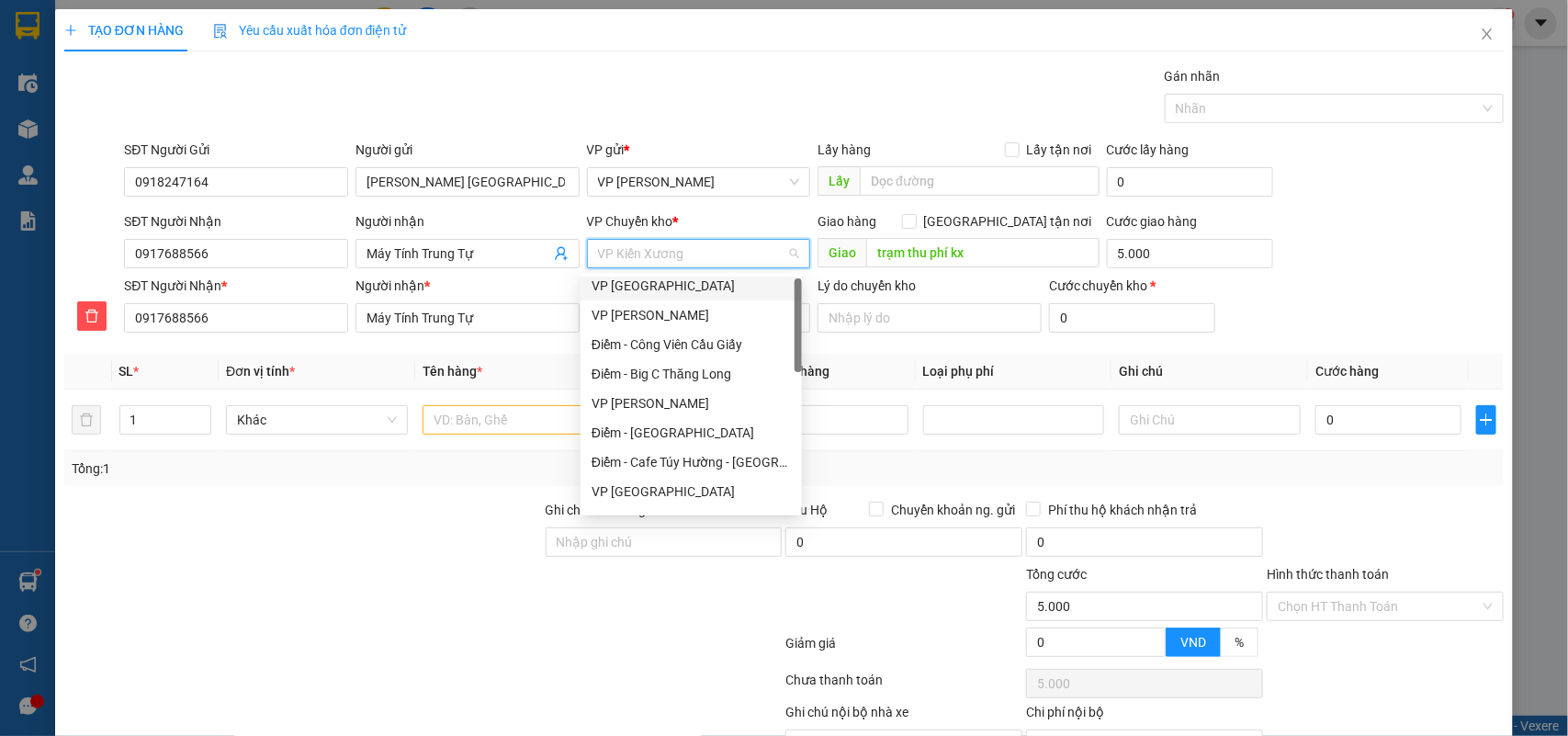
click at [661, 283] on div "VP [GEOGRAPHIC_DATA]" at bounding box center [690, 285] width 200 height 20
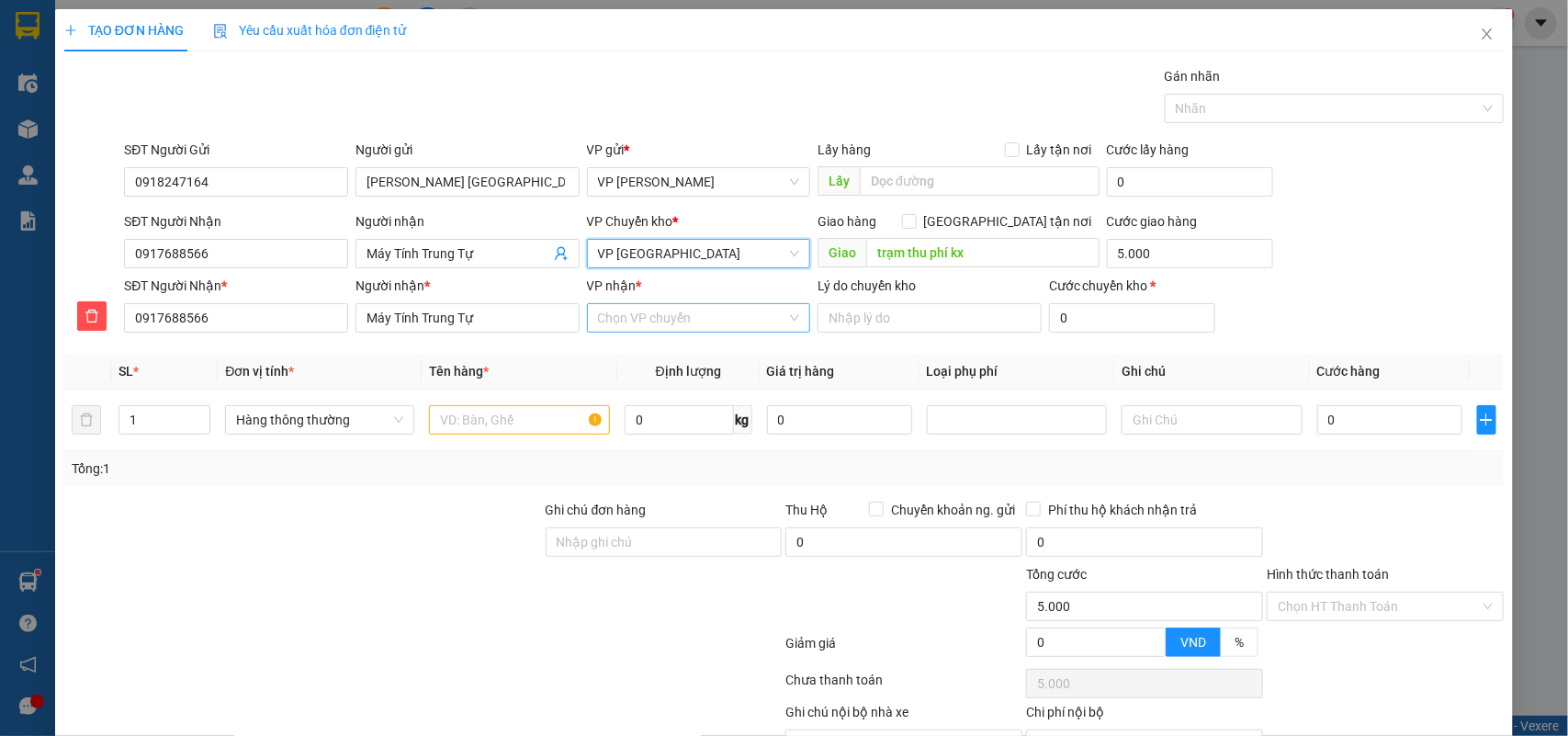
click at [703, 331] on input "VP nhận *" at bounding box center [692, 317] width 189 height 27
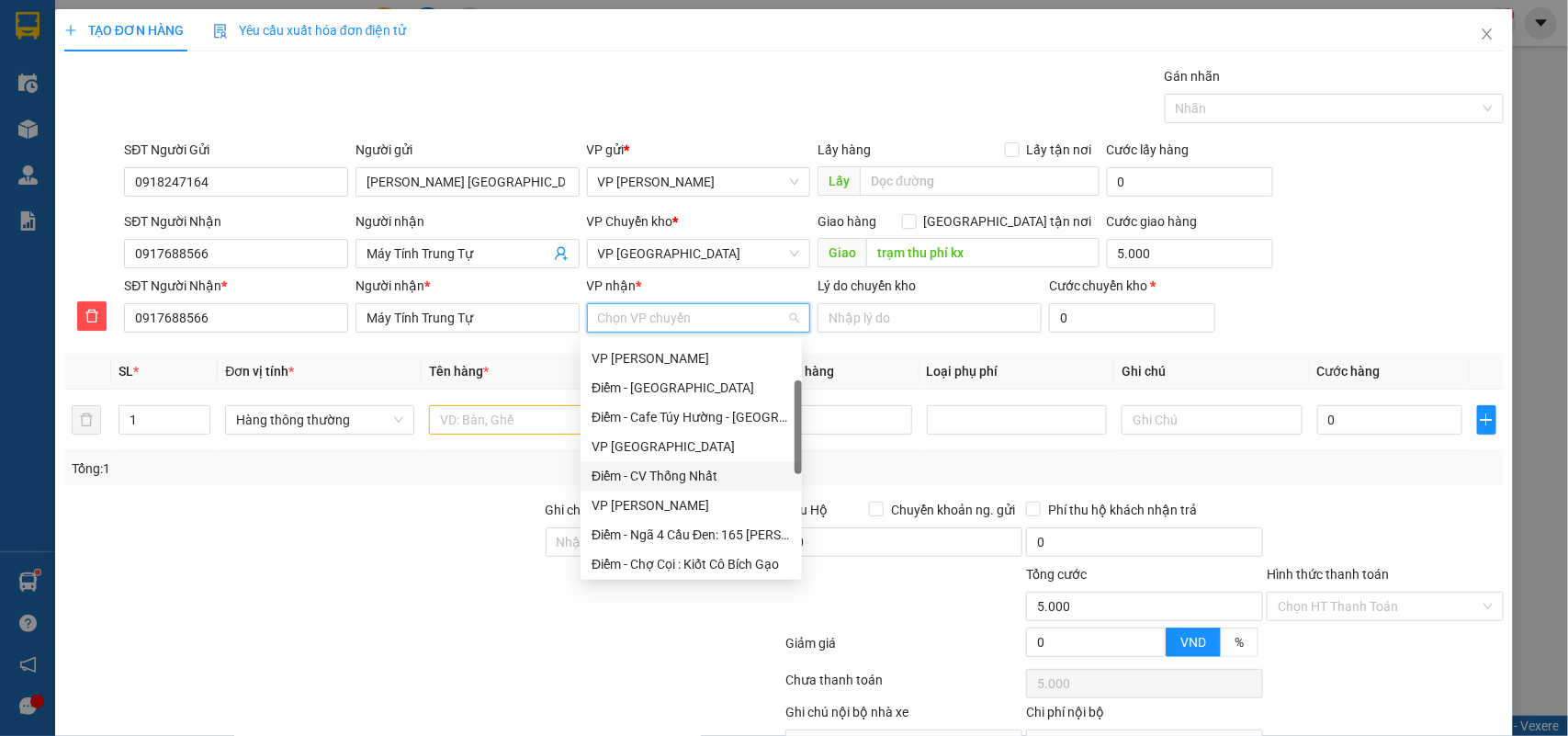
scroll to position [230, 0]
drag, startPoint x: 656, startPoint y: 562, endPoint x: 678, endPoint y: 535, distance: 34.8
click at [656, 563] on div "VP Kiến Xương" at bounding box center [690, 567] width 200 height 20
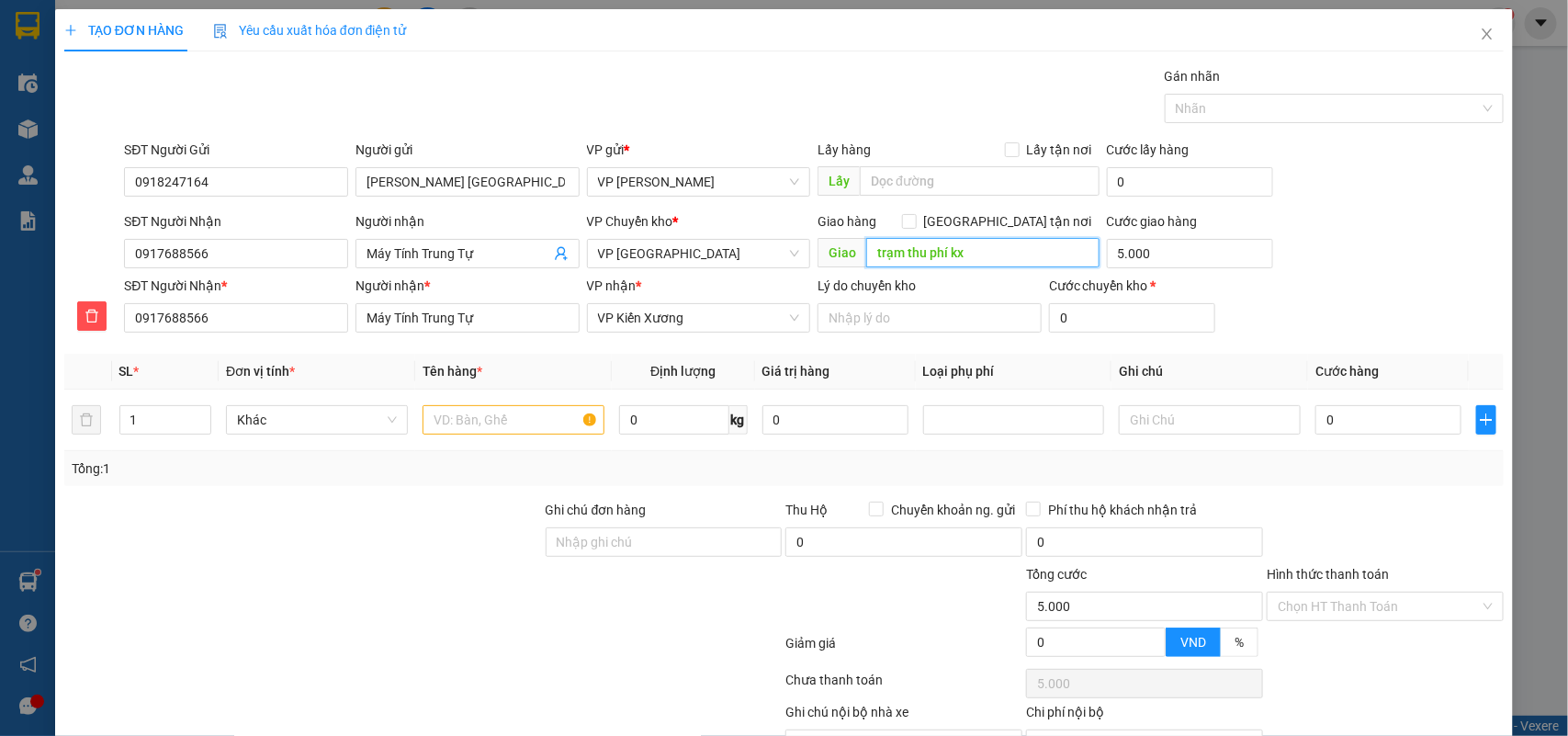
click at [974, 254] on input "trạm thu phí kx" at bounding box center [983, 253] width 234 height 29
type input "trạm thu phí Kiến Xương"
click at [76, 426] on tr "1 Khác 0 kg 0 0" at bounding box center [784, 420] width 1440 height 61
type input "3"
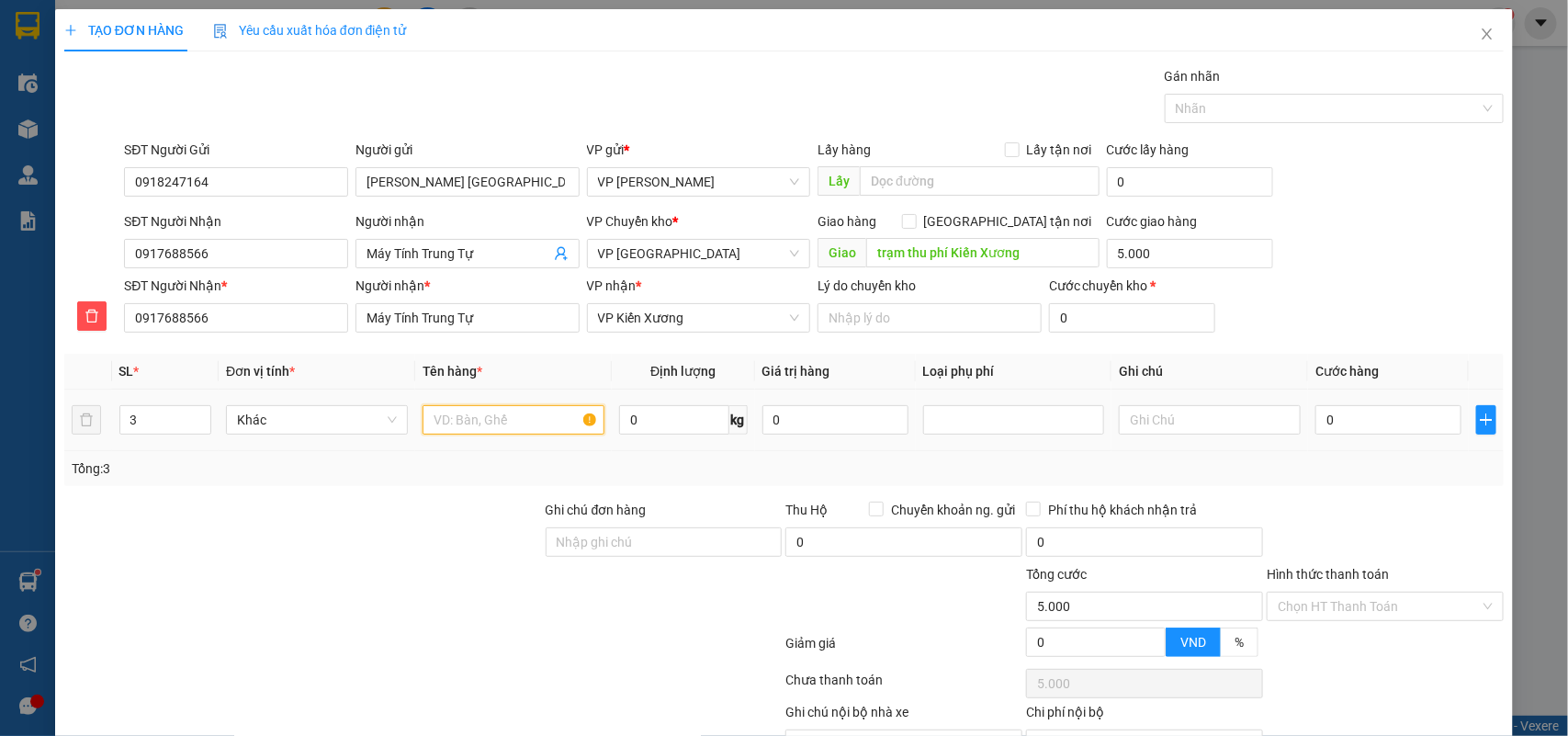
click at [464, 429] on input "text" at bounding box center [514, 419] width 182 height 29
click at [932, 434] on div at bounding box center [1014, 419] width 182 height 29
type input "2 thùng ct đồ máy tính"
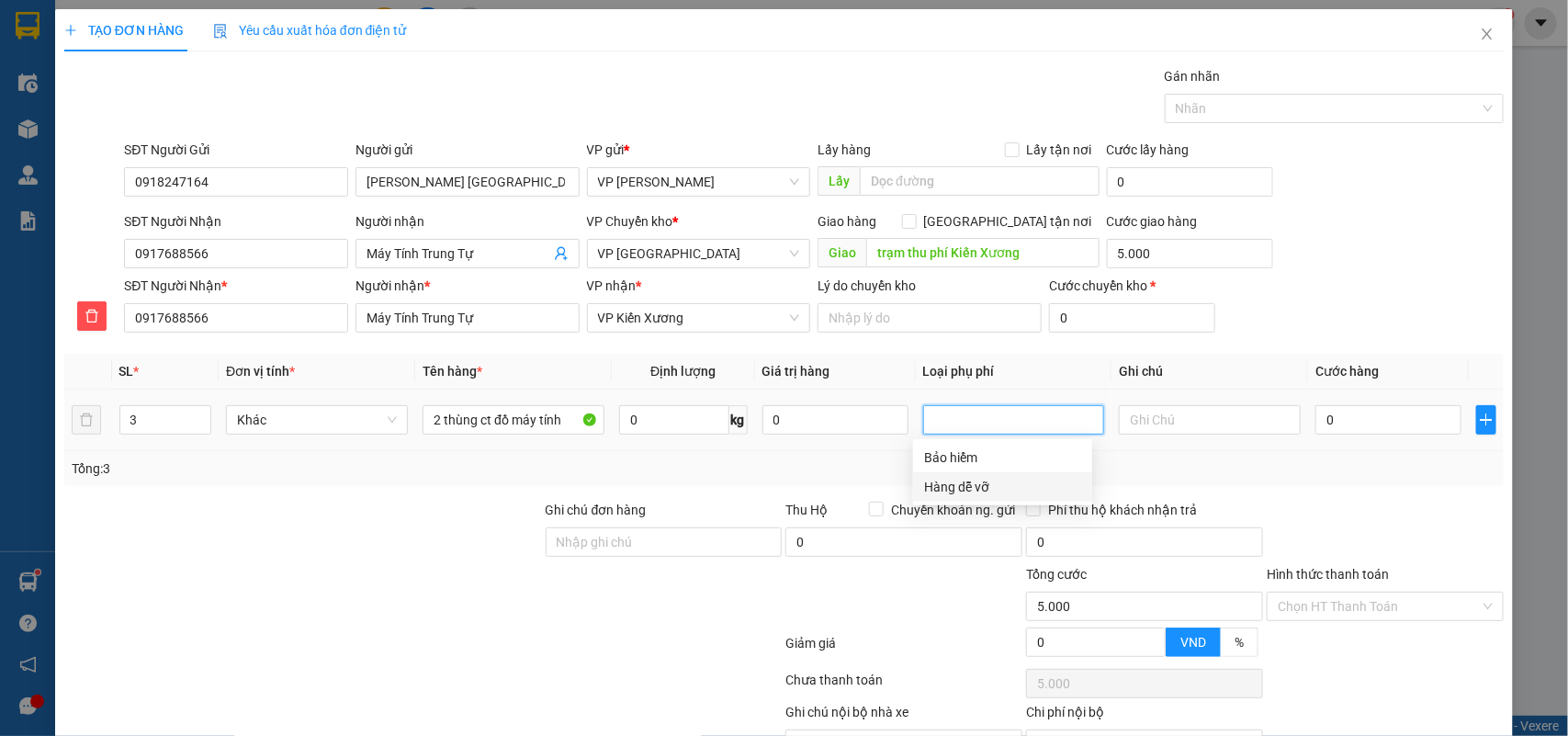
click at [952, 490] on div "Hàng dễ vỡ" at bounding box center [1002, 486] width 157 height 20
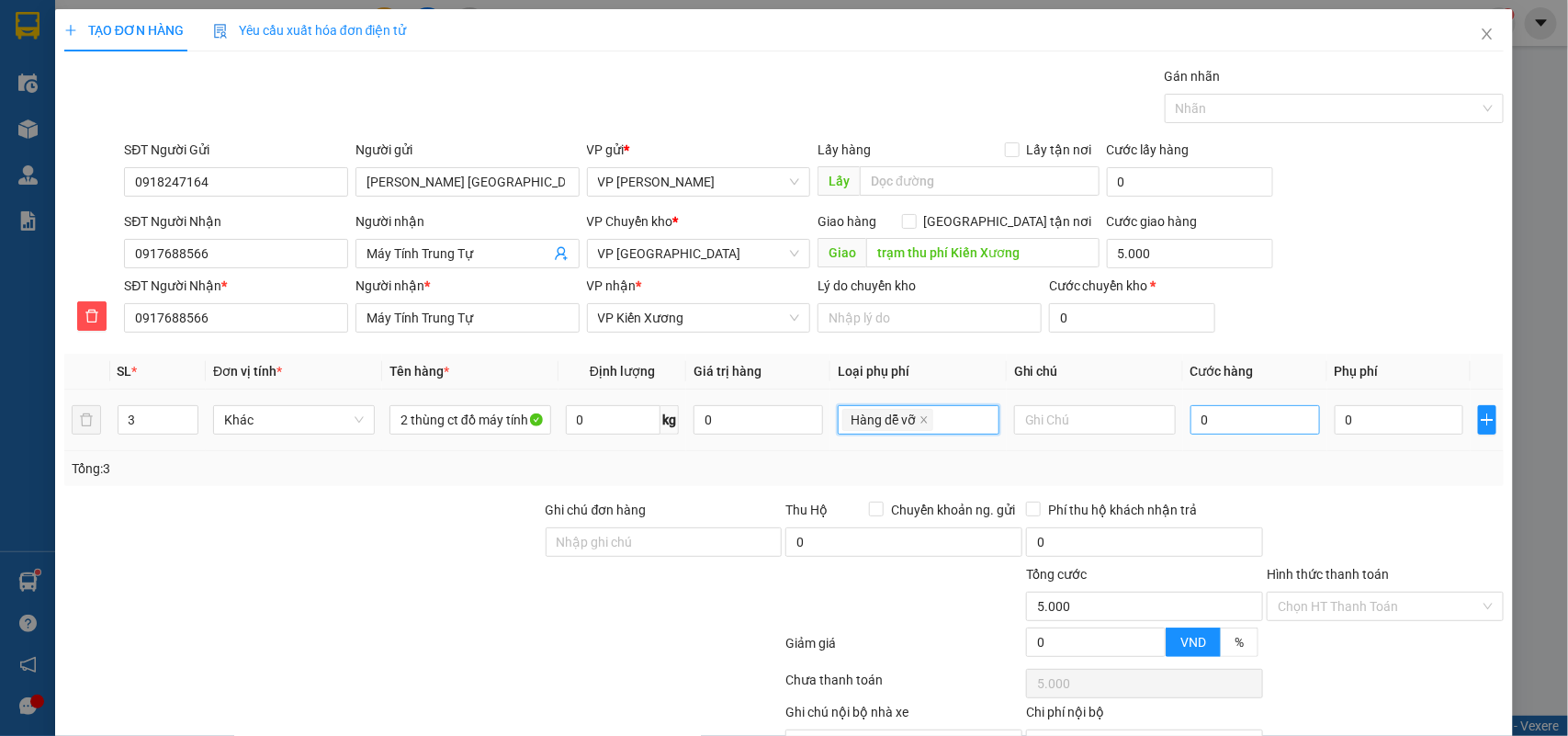
type input "15.000"
type input "10.000"
click at [1219, 425] on input "0" at bounding box center [1255, 419] width 130 height 29
type input "1"
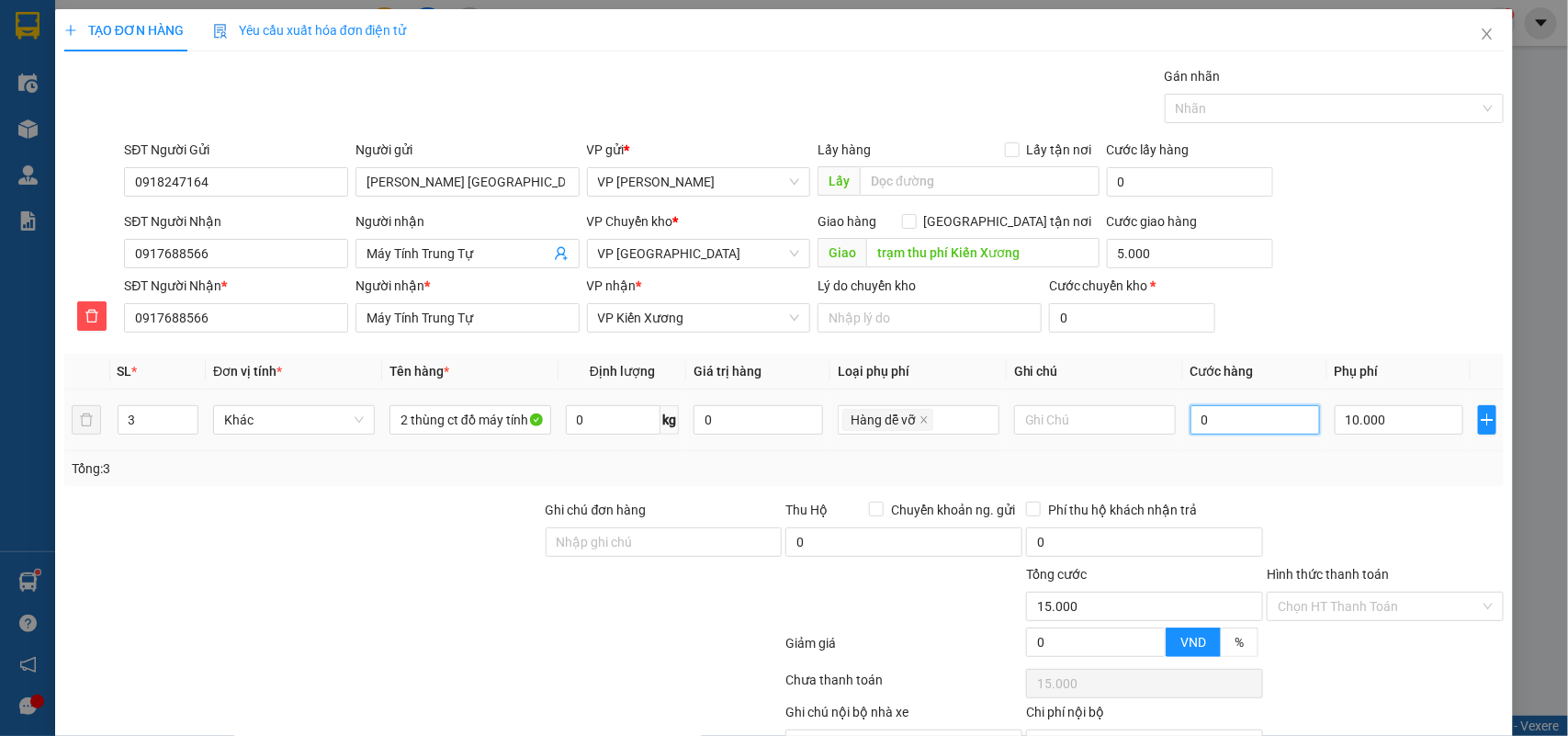
type input "15.001"
type input "13"
type input "15.013"
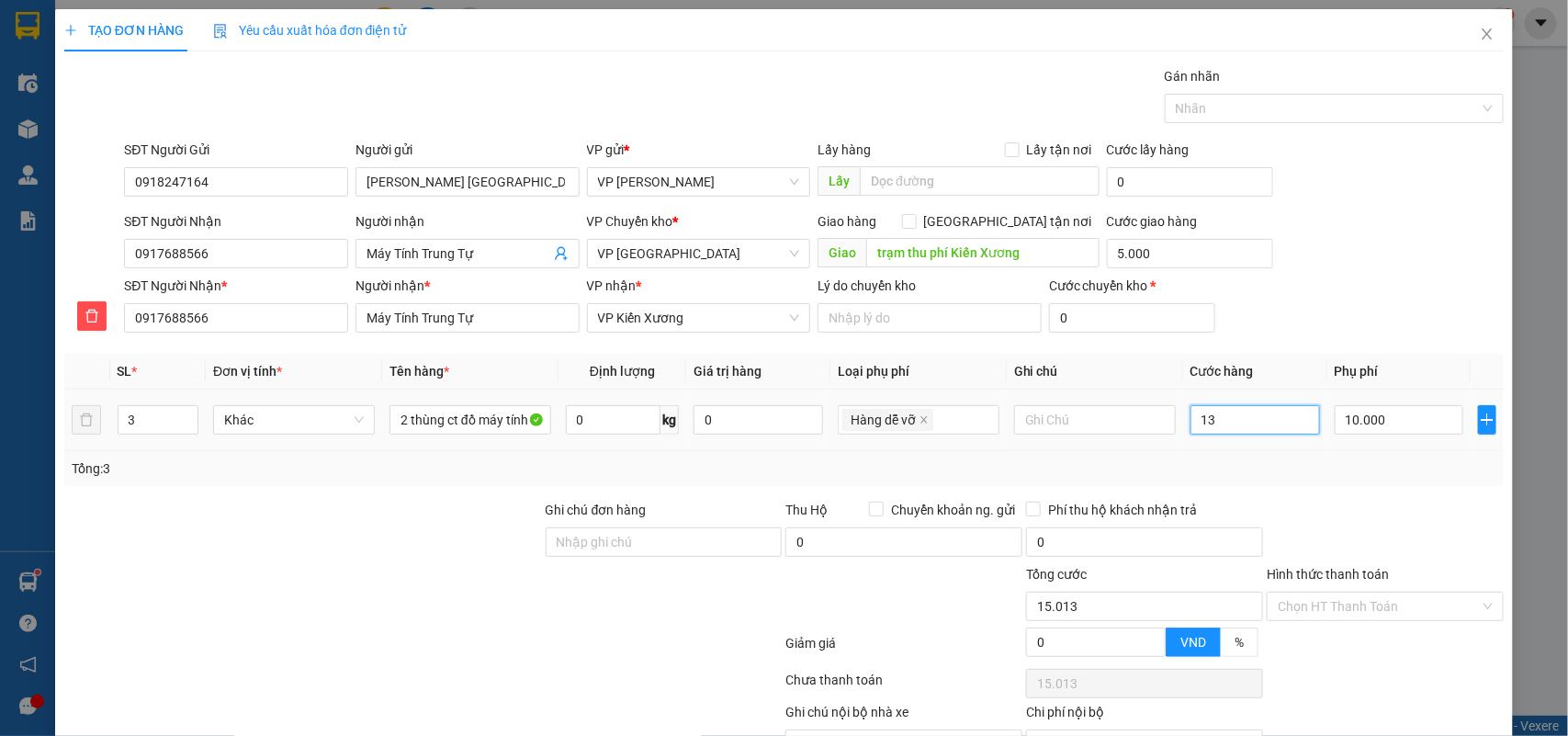
type input "130"
type input "15.130"
type input "130.000"
type input "145.000"
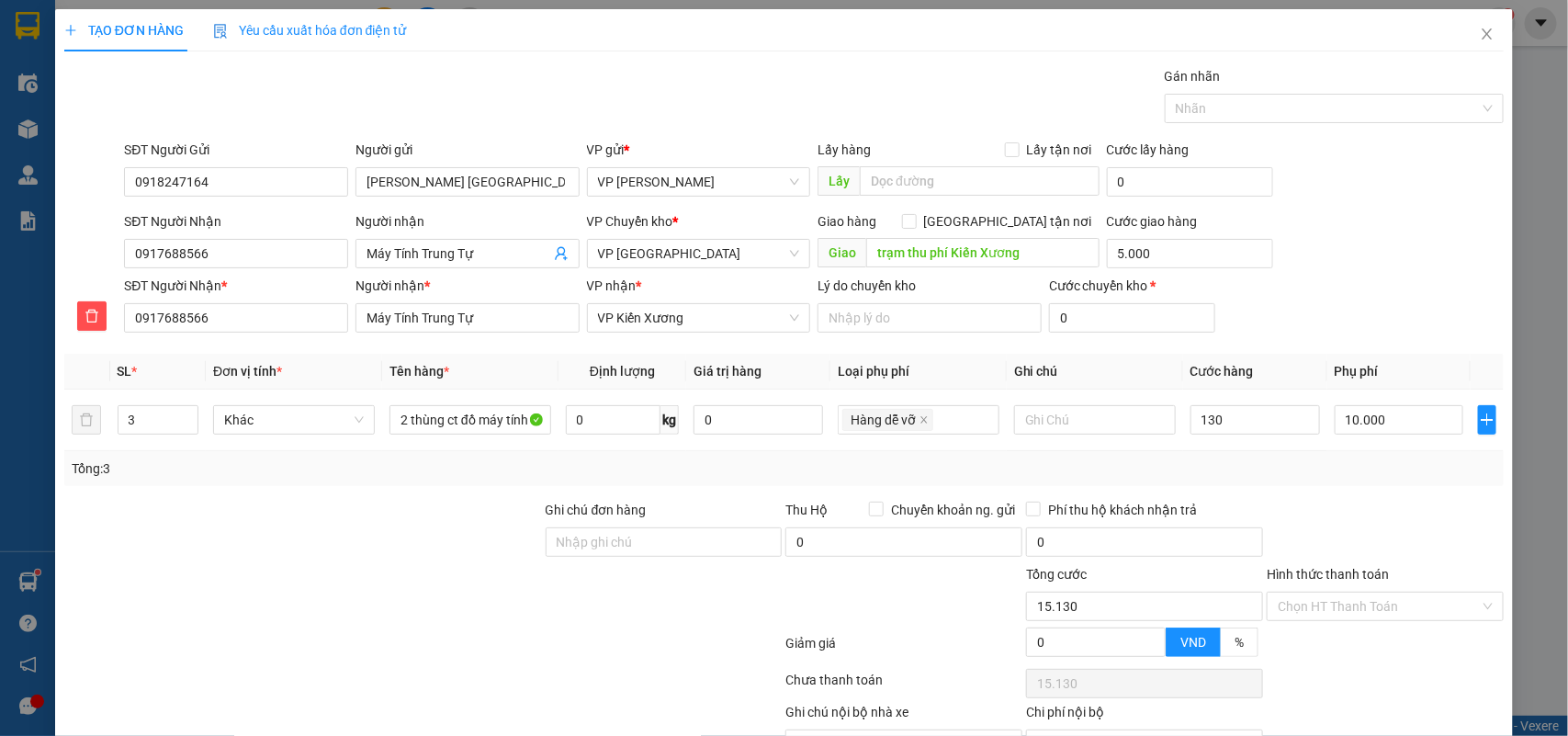
type input "145.000"
click at [1263, 466] on div "Tổng: 3" at bounding box center [784, 468] width 1425 height 20
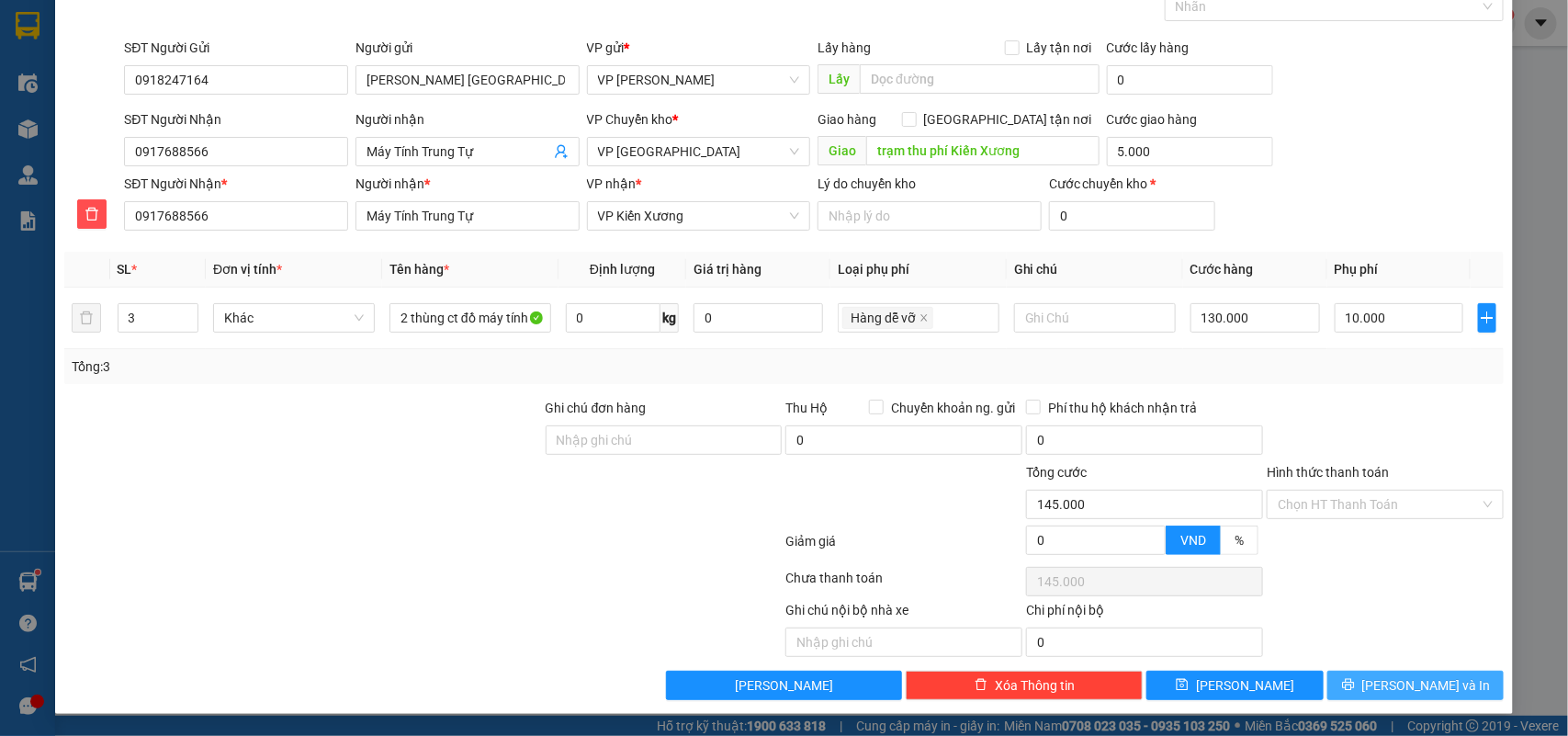
click at [1403, 677] on span "[PERSON_NAME] và In" at bounding box center [1426, 685] width 129 height 20
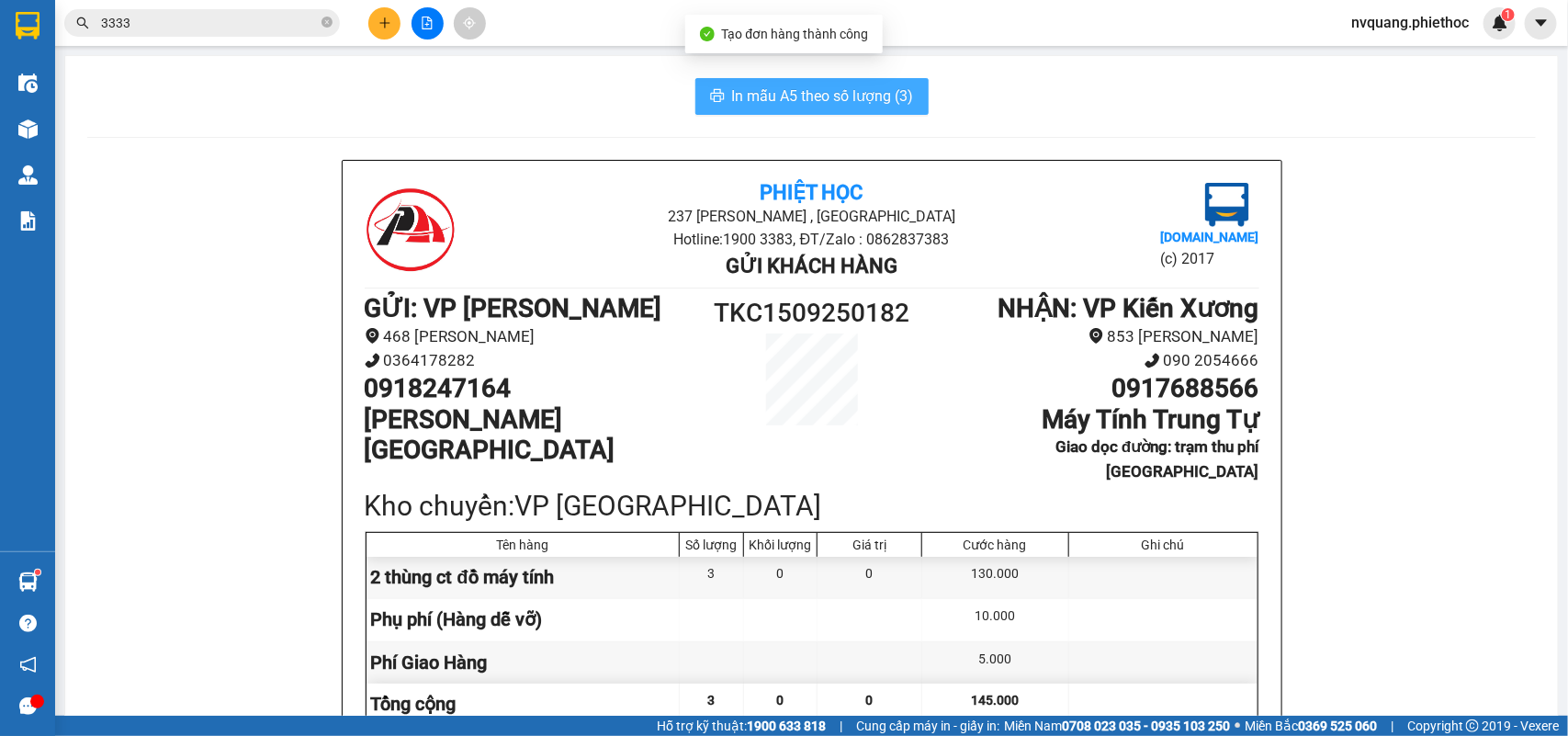
click at [812, 94] on span "In mẫu A5 theo số lượng (3)" at bounding box center [823, 96] width 182 height 23
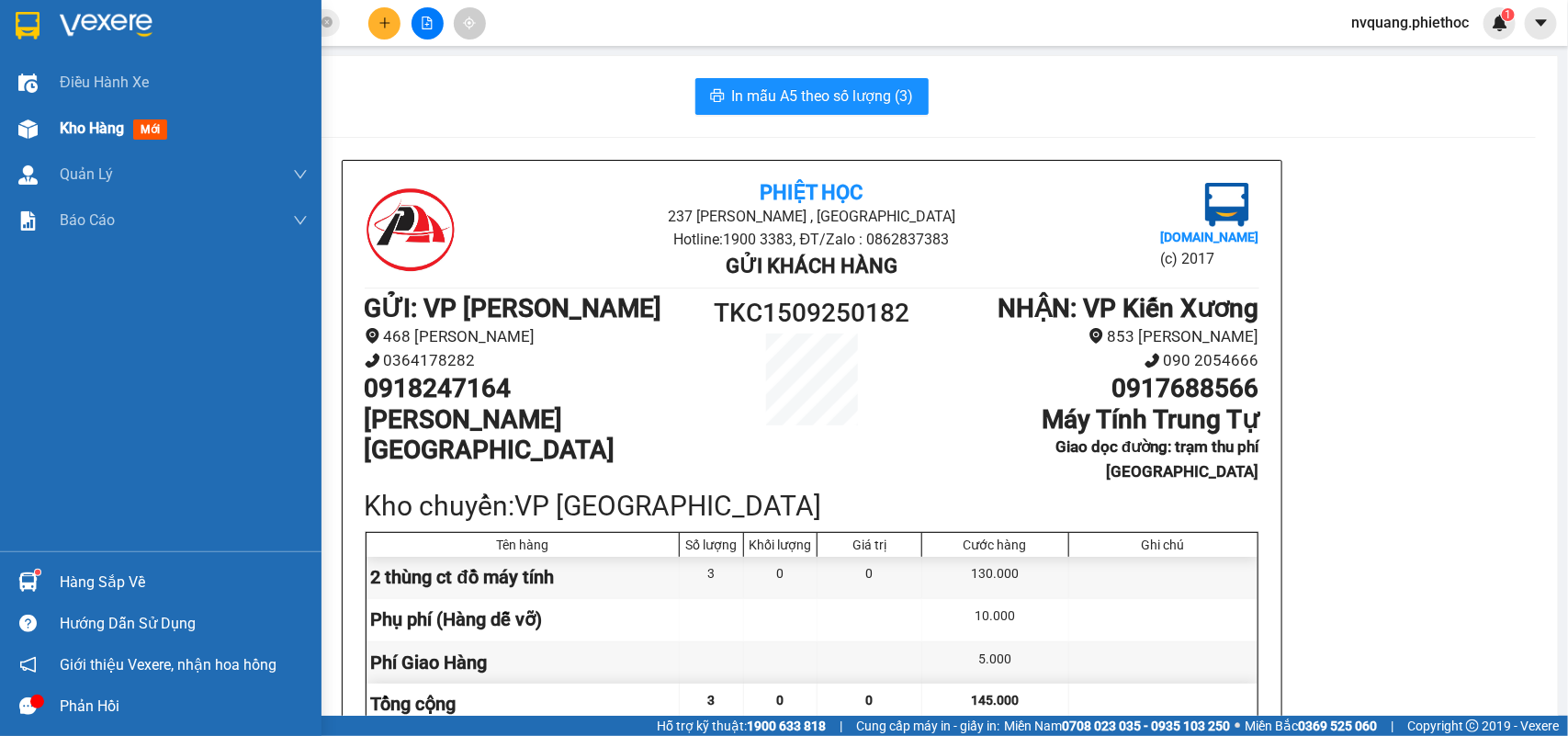
click at [69, 130] on span "Kho hàng" at bounding box center [92, 128] width 64 height 17
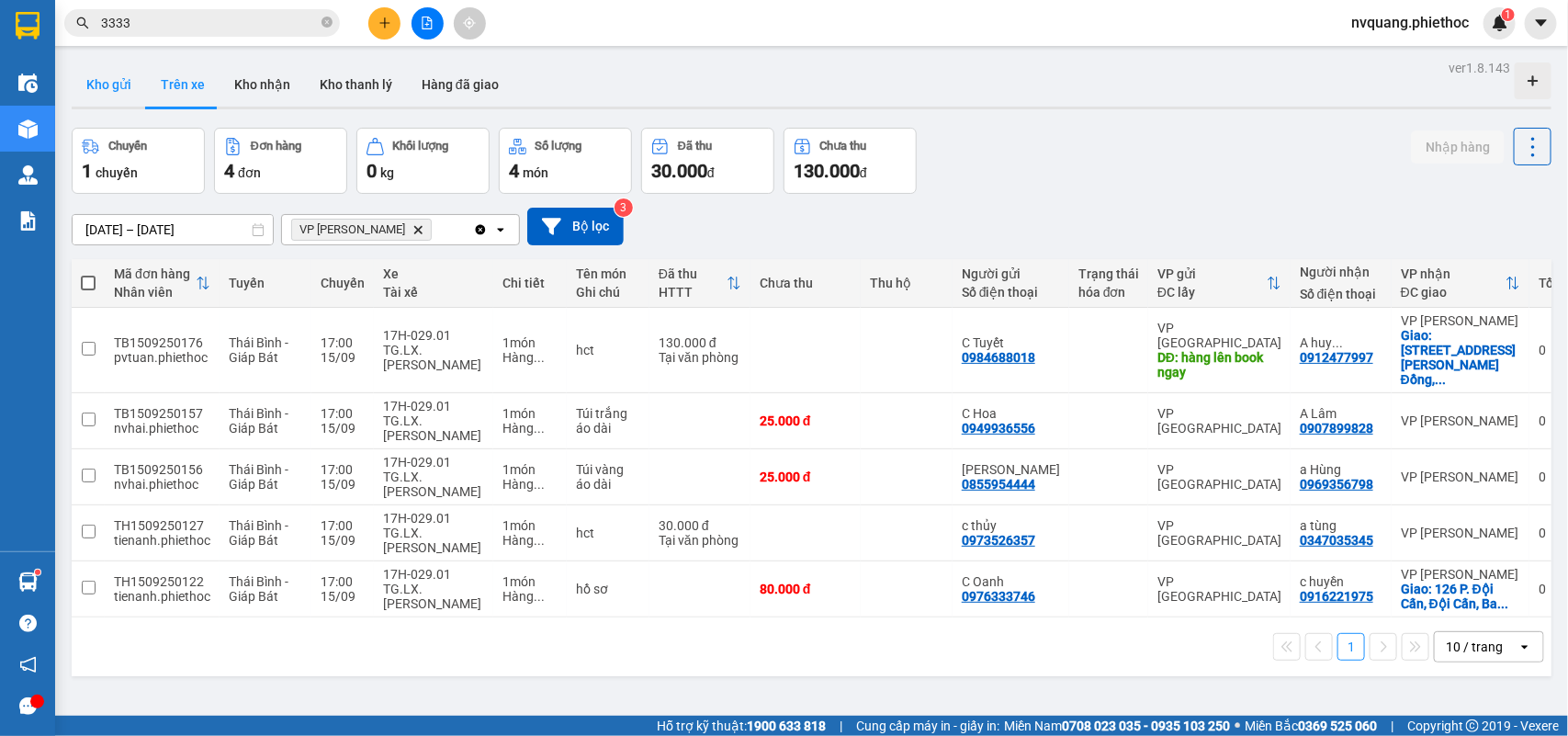
click at [112, 87] on button "Kho gửi" at bounding box center [109, 84] width 75 height 44
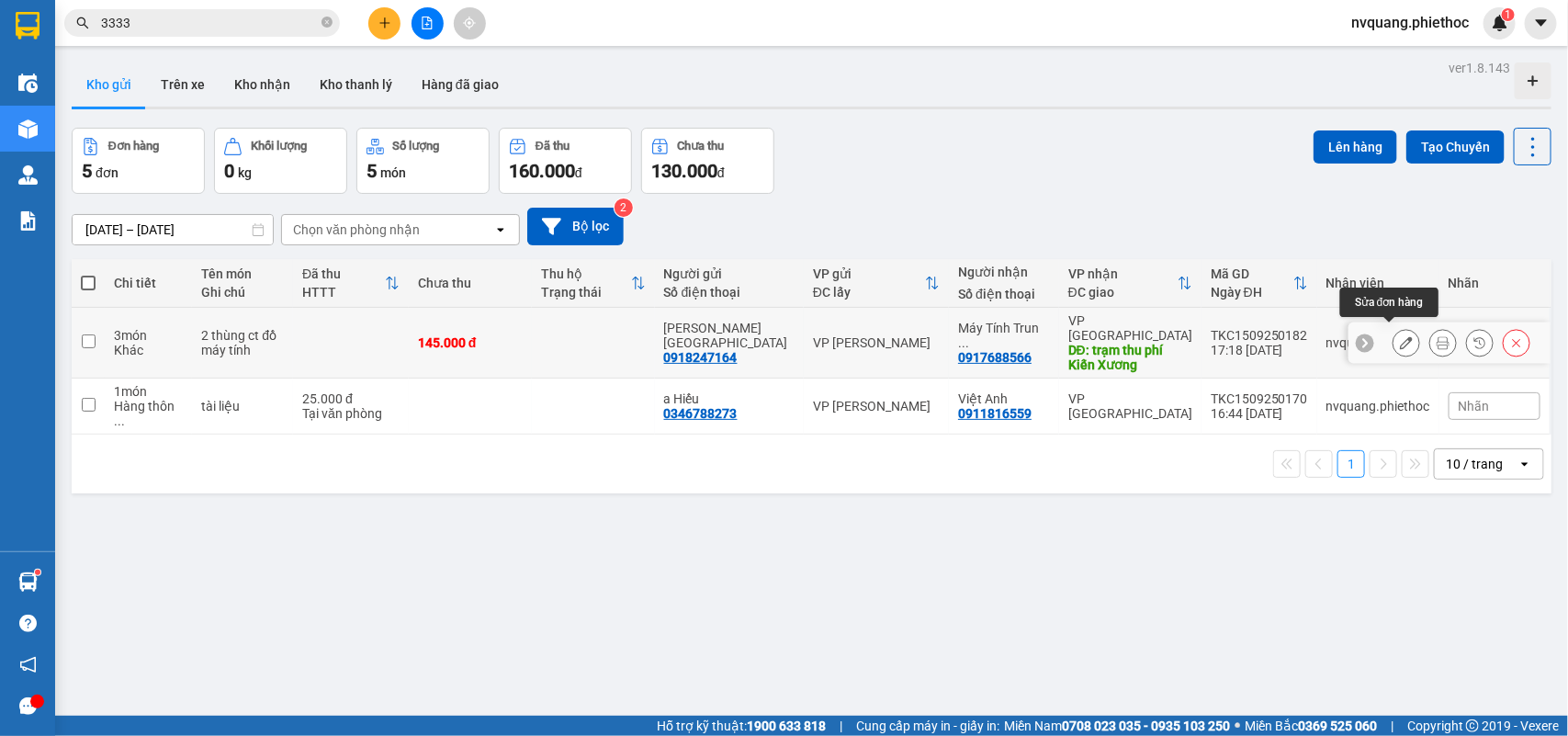
click at [1400, 336] on icon at bounding box center [1406, 342] width 13 height 13
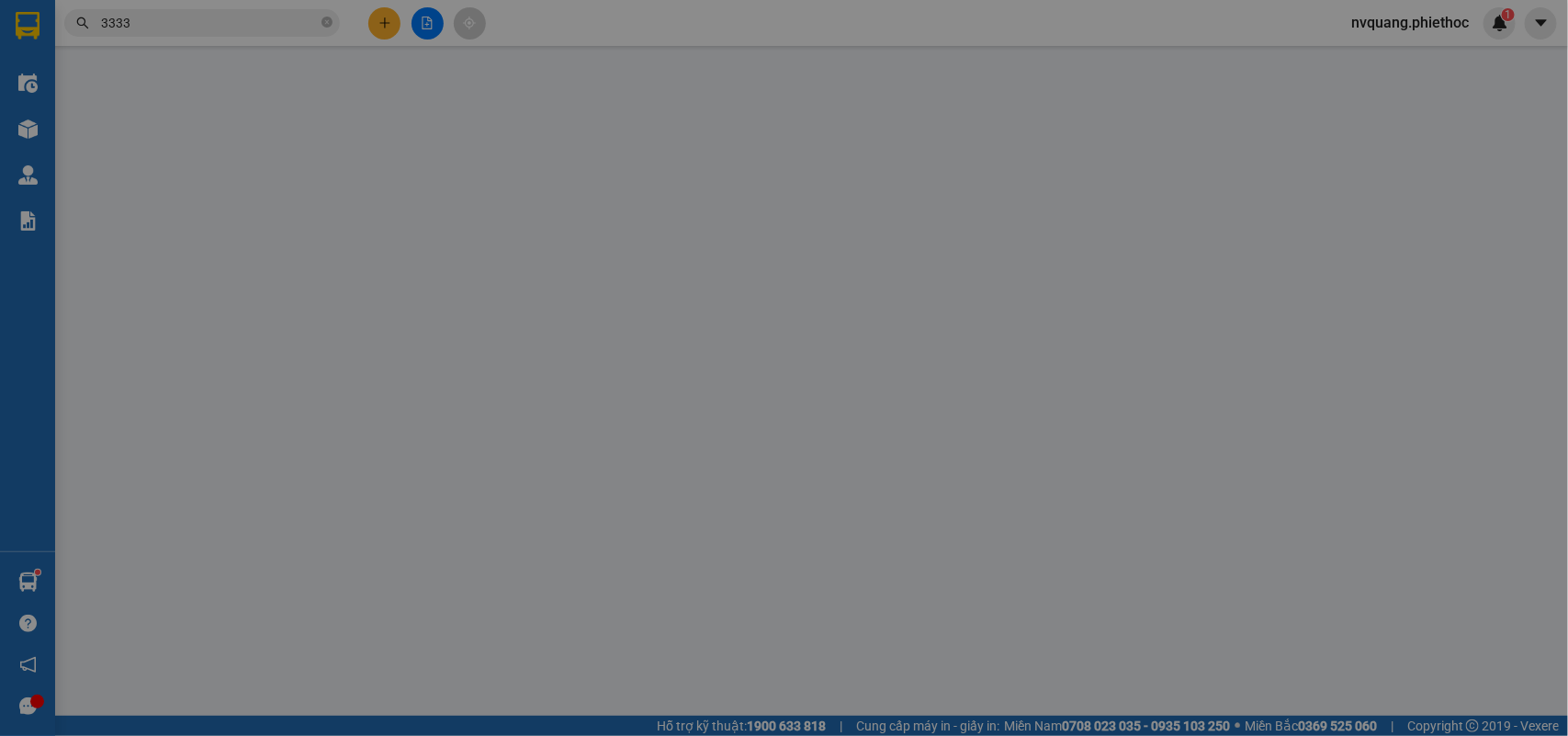
type input "0918247164"
type input "Văn Minh Hà Nội"
type input "0917688566"
type input "Máy Tính Trung Tự"
type input "trạm thu phí Kiến Xương"
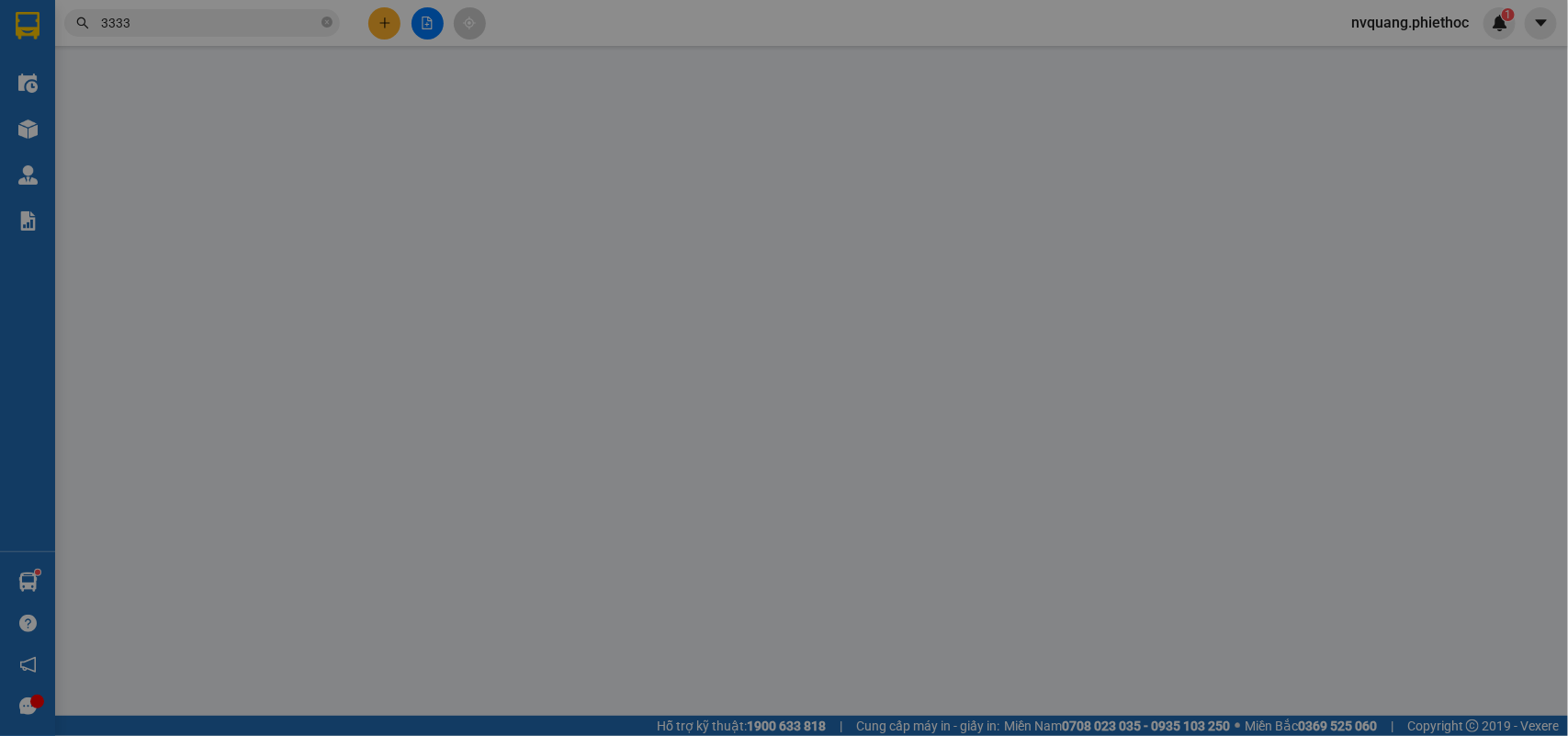
type input "5.000"
type input "145.000"
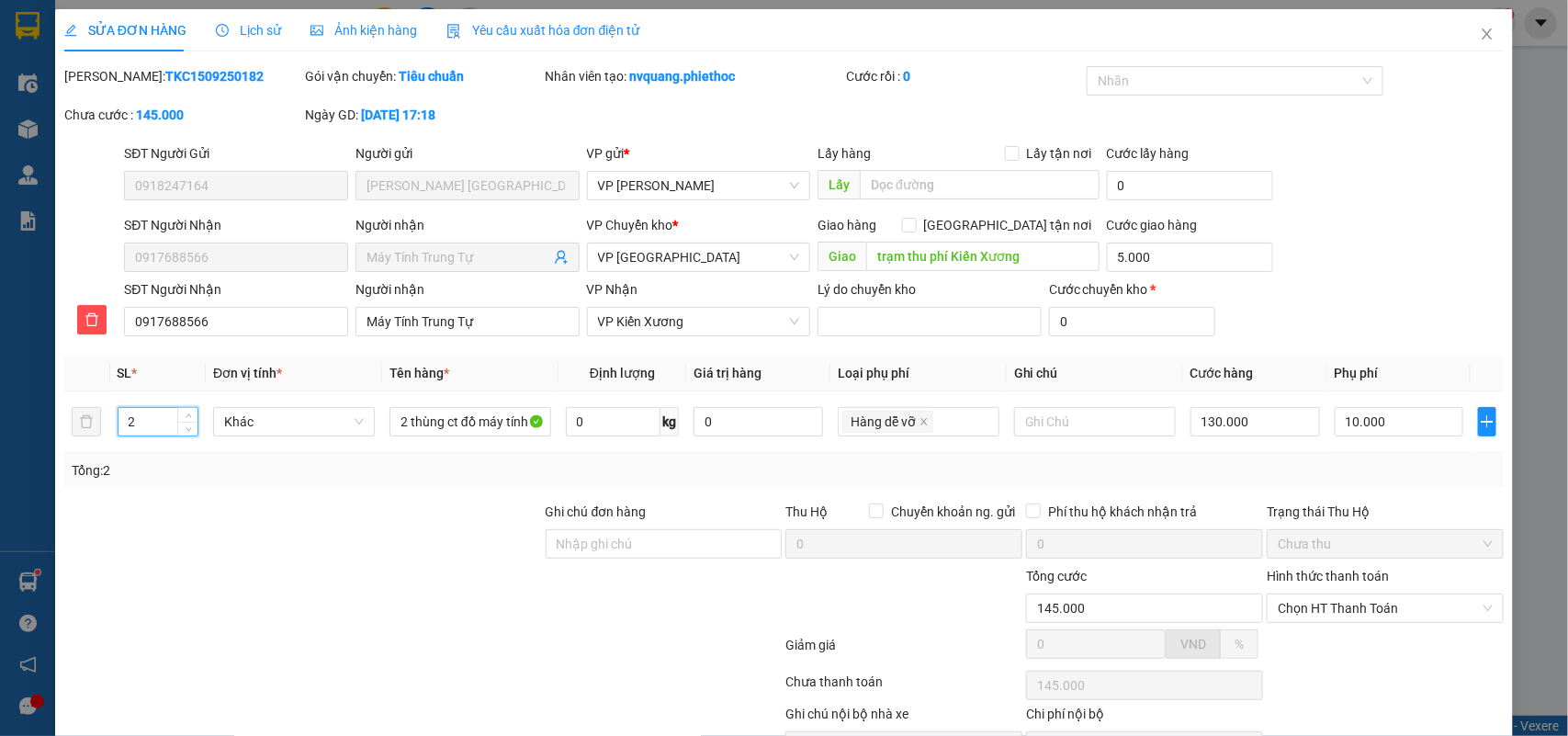
scroll to position [106, 0]
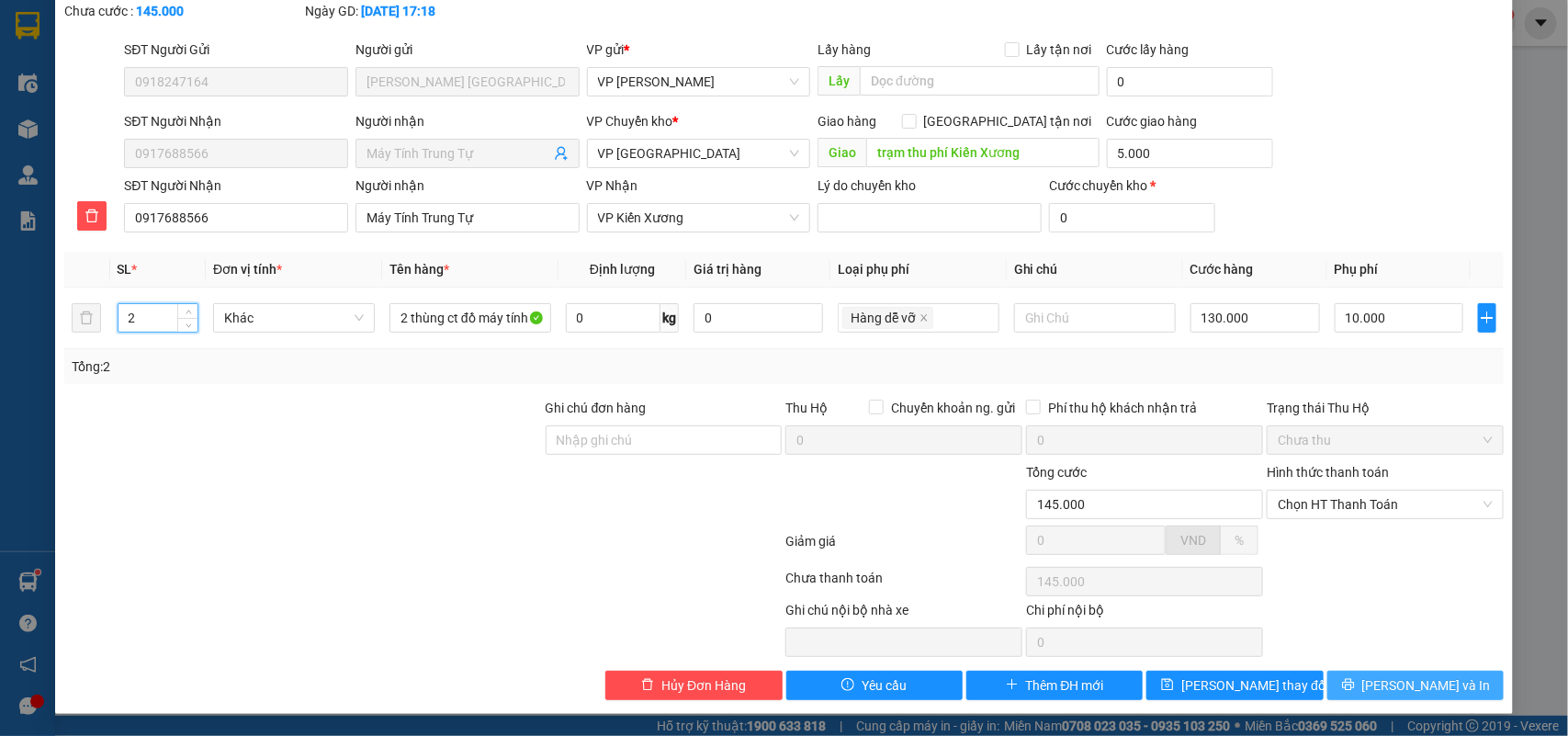
type input "2"
click at [1401, 676] on span "[PERSON_NAME] và In" at bounding box center [1426, 685] width 129 height 20
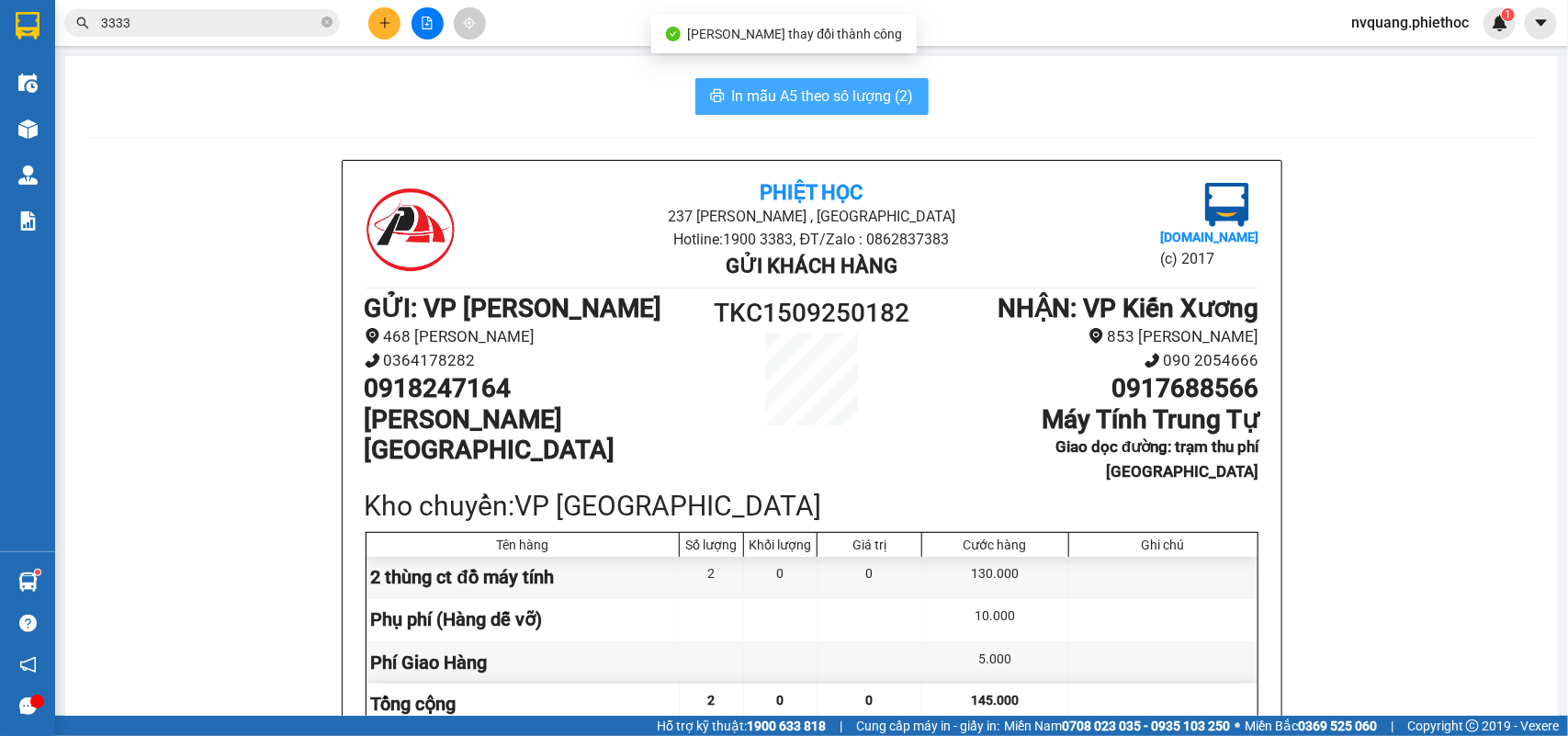
click at [790, 97] on span "In mẫu A5 theo số lượng (2)" at bounding box center [823, 96] width 182 height 23
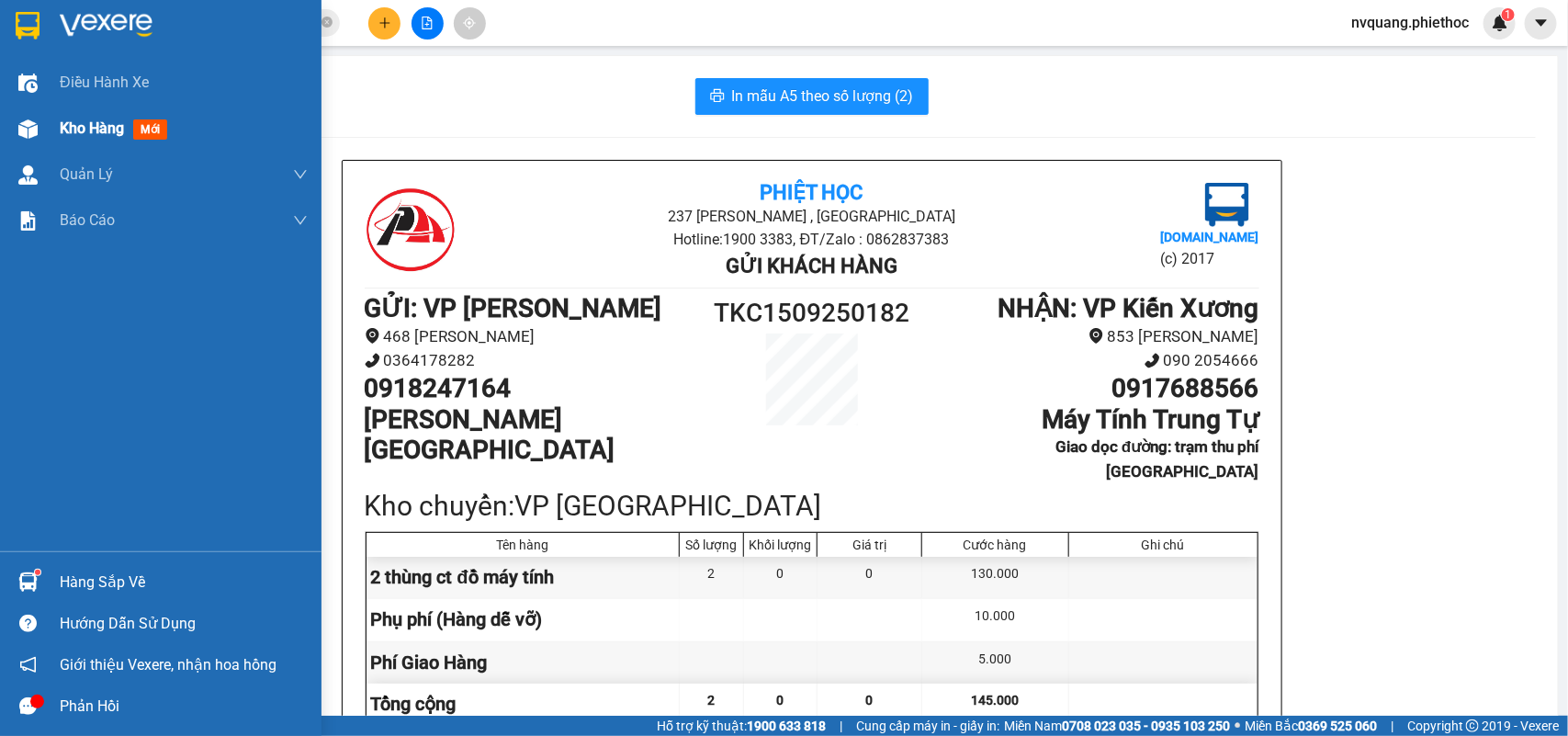
drag, startPoint x: 127, startPoint y: 136, endPoint x: 117, endPoint y: 135, distance: 10.0
click at [119, 135] on div "Kho hàng mới" at bounding box center [116, 128] width 114 height 23
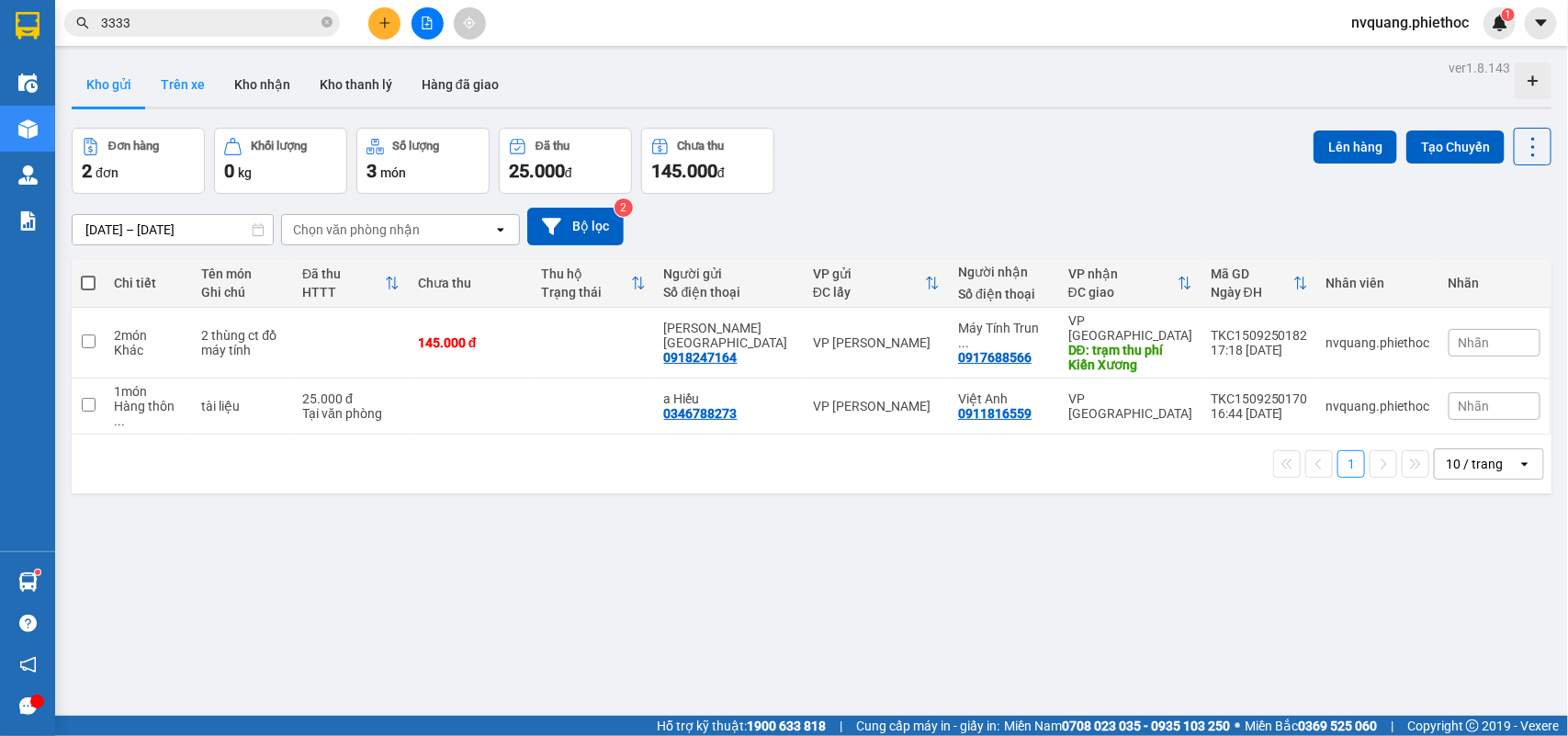
click at [191, 82] on button "Trên xe" at bounding box center [183, 84] width 74 height 44
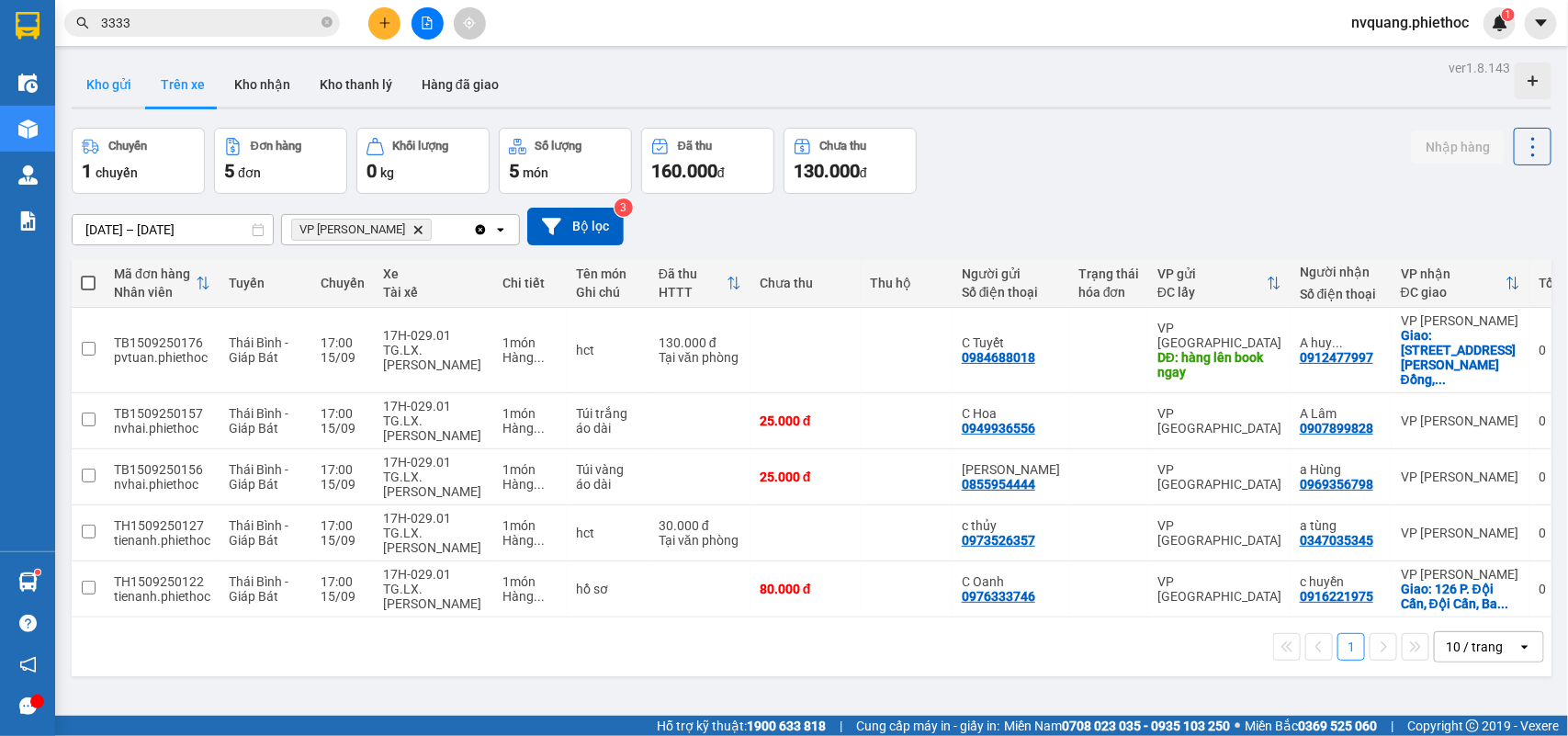
click at [104, 72] on button "Kho gửi" at bounding box center [109, 84] width 75 height 44
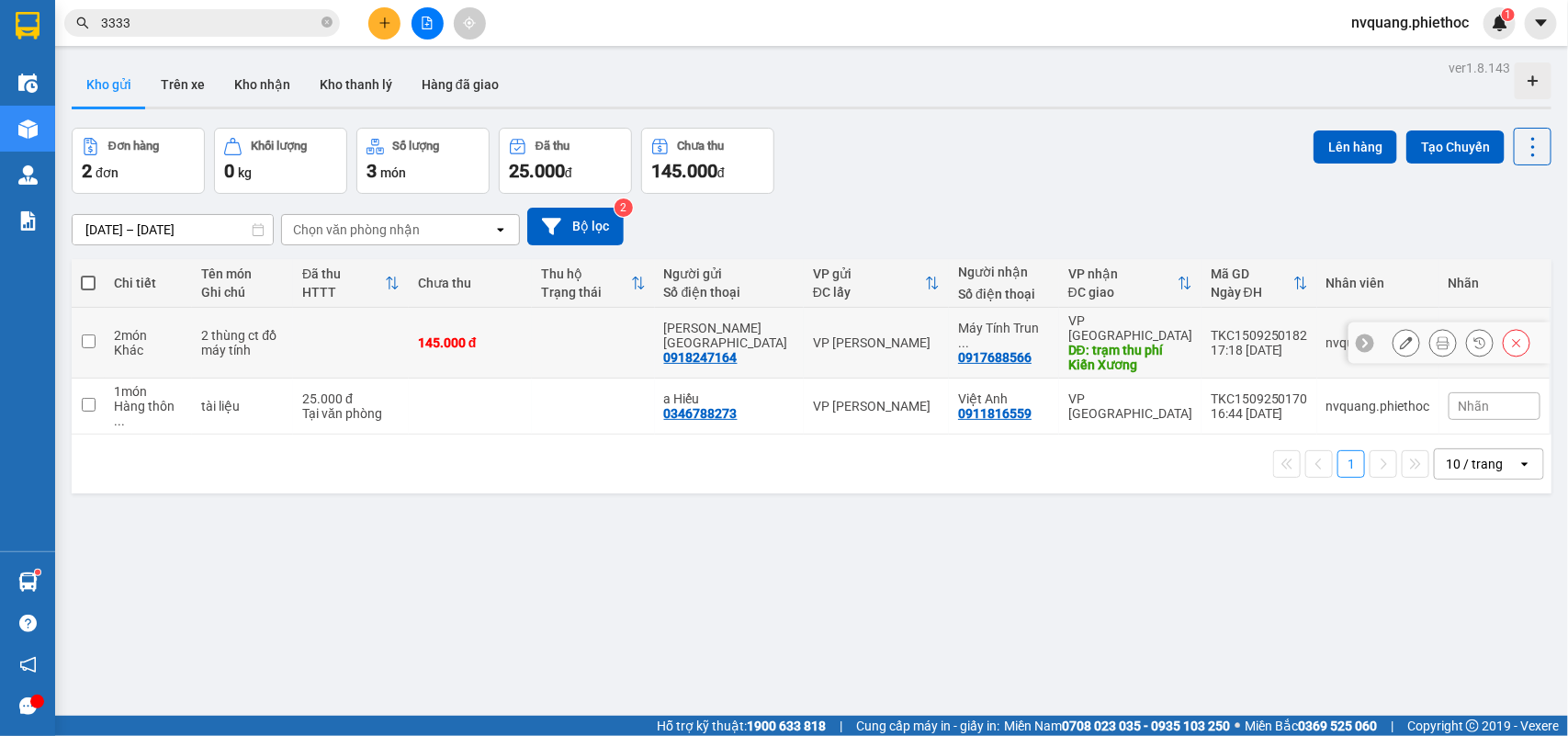
click at [424, 342] on td "145.000 đ" at bounding box center [470, 342] width 123 height 71
checkbox input "true"
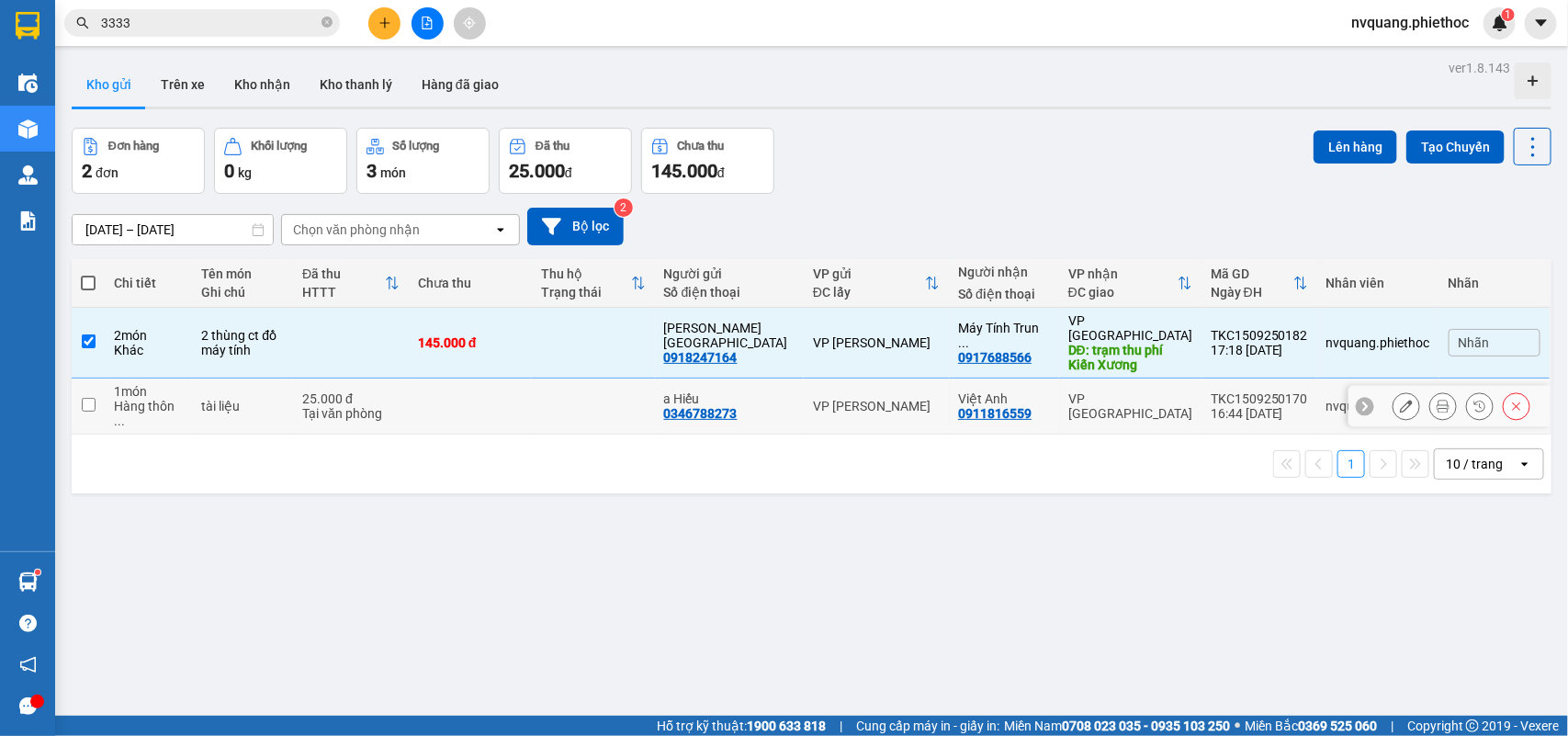
click at [424, 378] on td at bounding box center [470, 406] width 123 height 56
checkbox input "true"
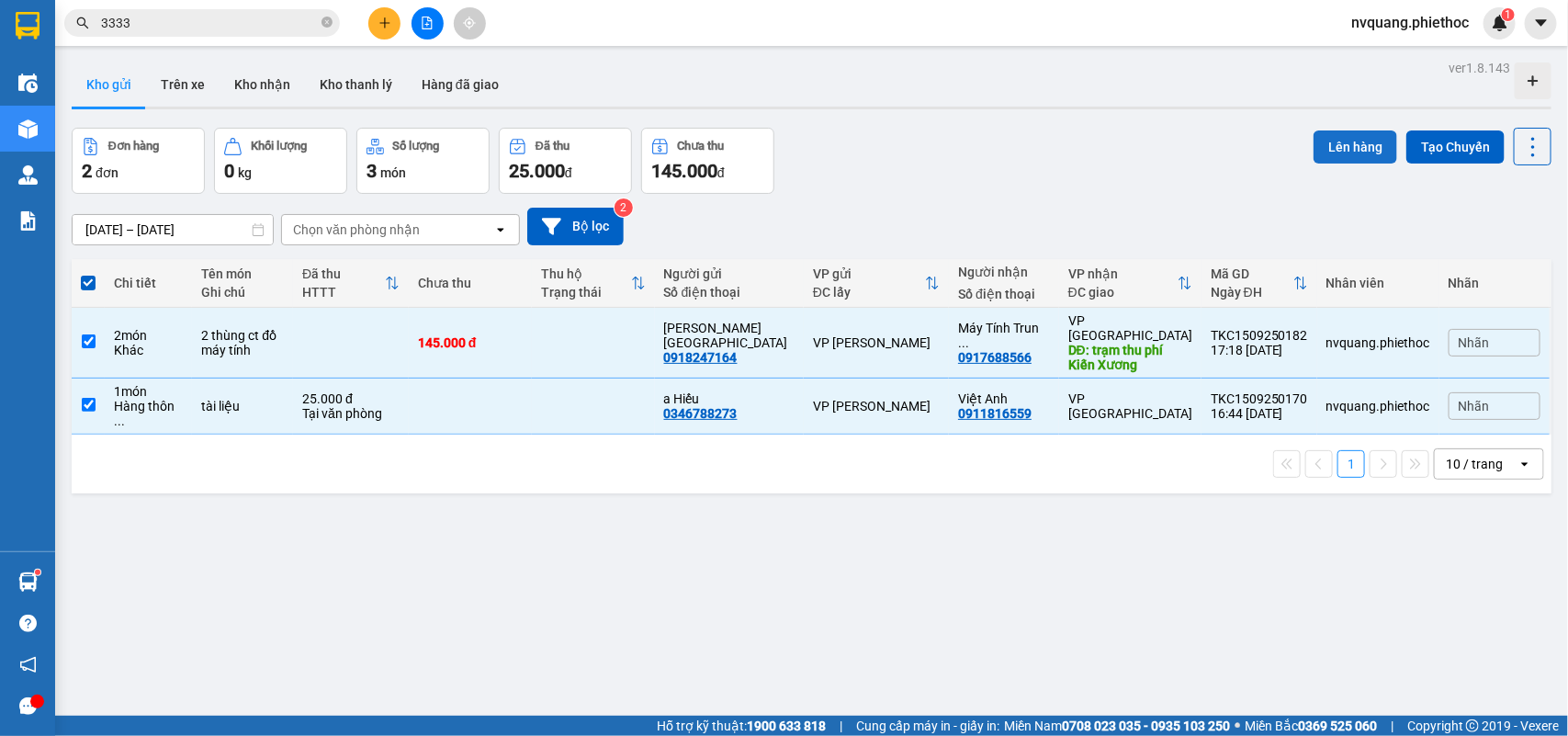
click at [1314, 153] on button "Lên hàng" at bounding box center [1355, 147] width 83 height 33
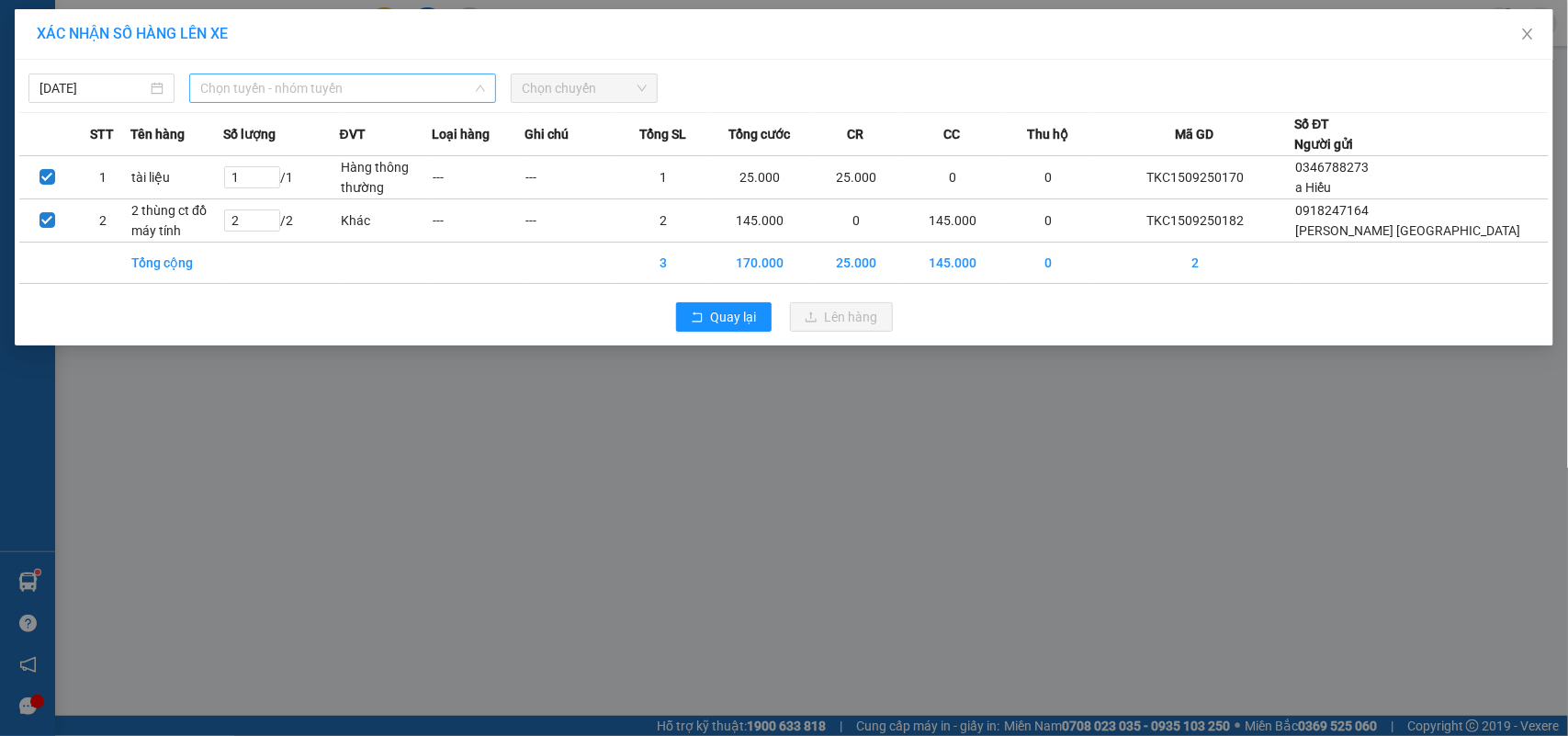
click at [285, 79] on span "Chọn tuyến - nhóm tuyến" at bounding box center [342, 88] width 285 height 27
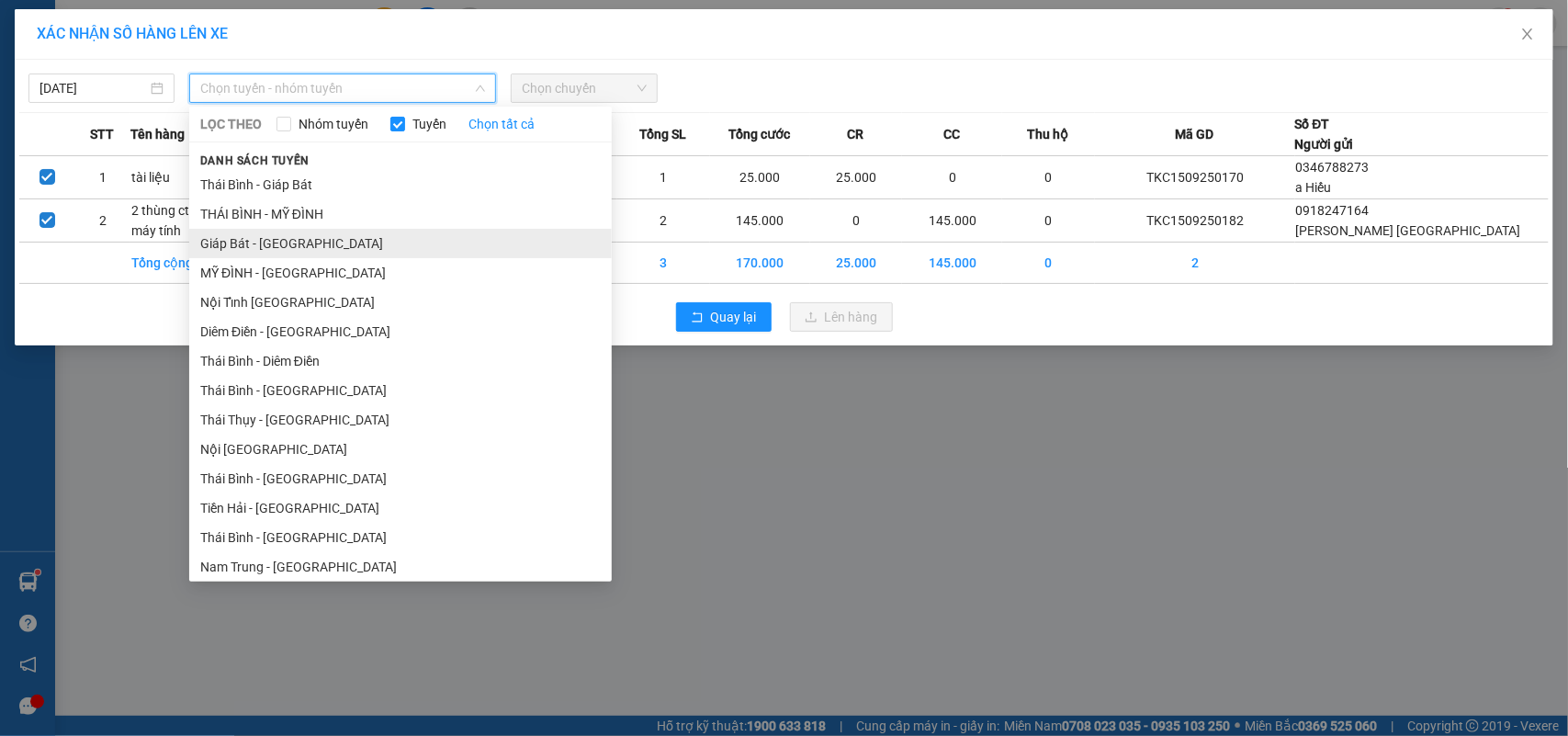
click at [283, 237] on li "Giáp Bát - [GEOGRAPHIC_DATA]" at bounding box center [400, 243] width 423 height 29
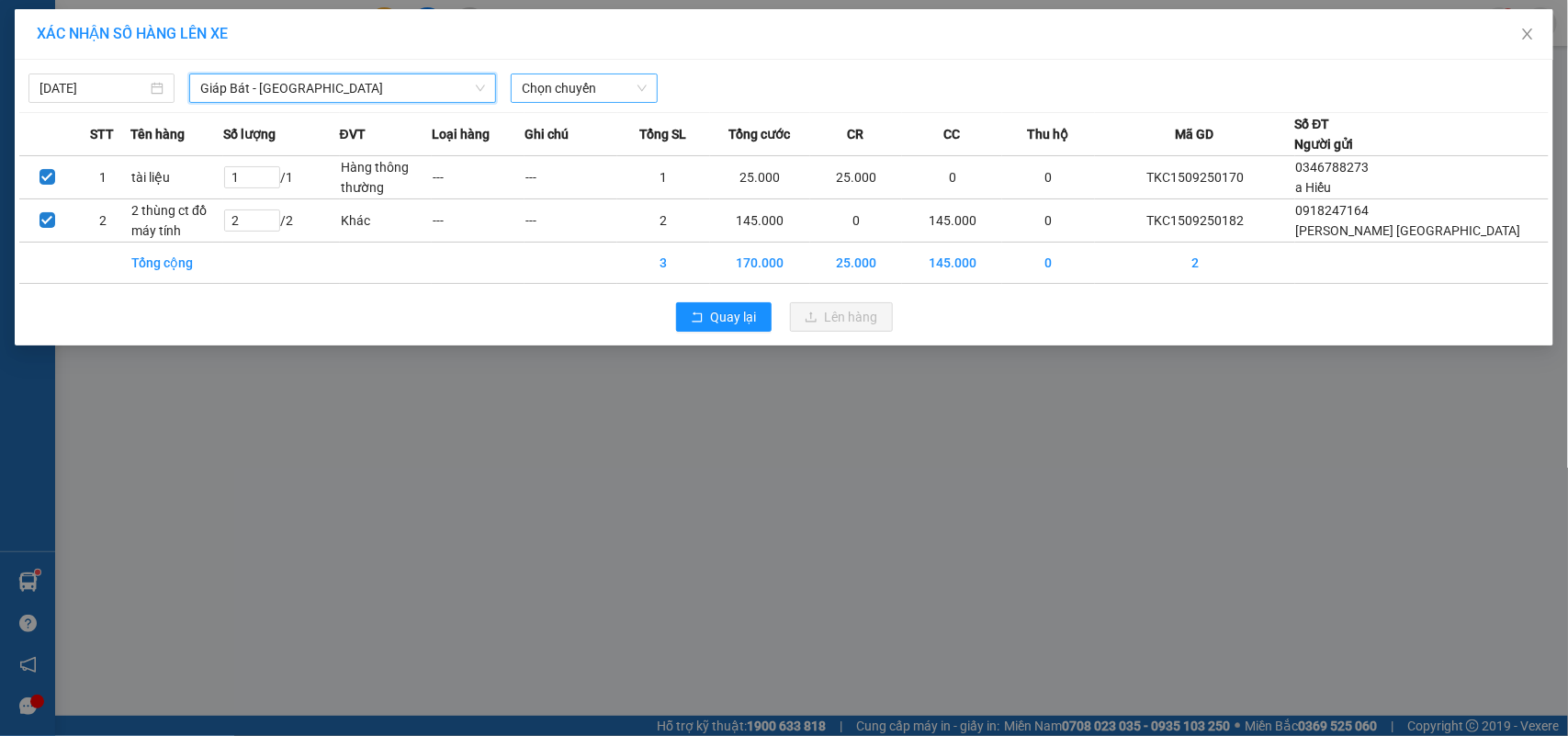
click at [562, 87] on span "Chọn chuyến" at bounding box center [584, 88] width 124 height 27
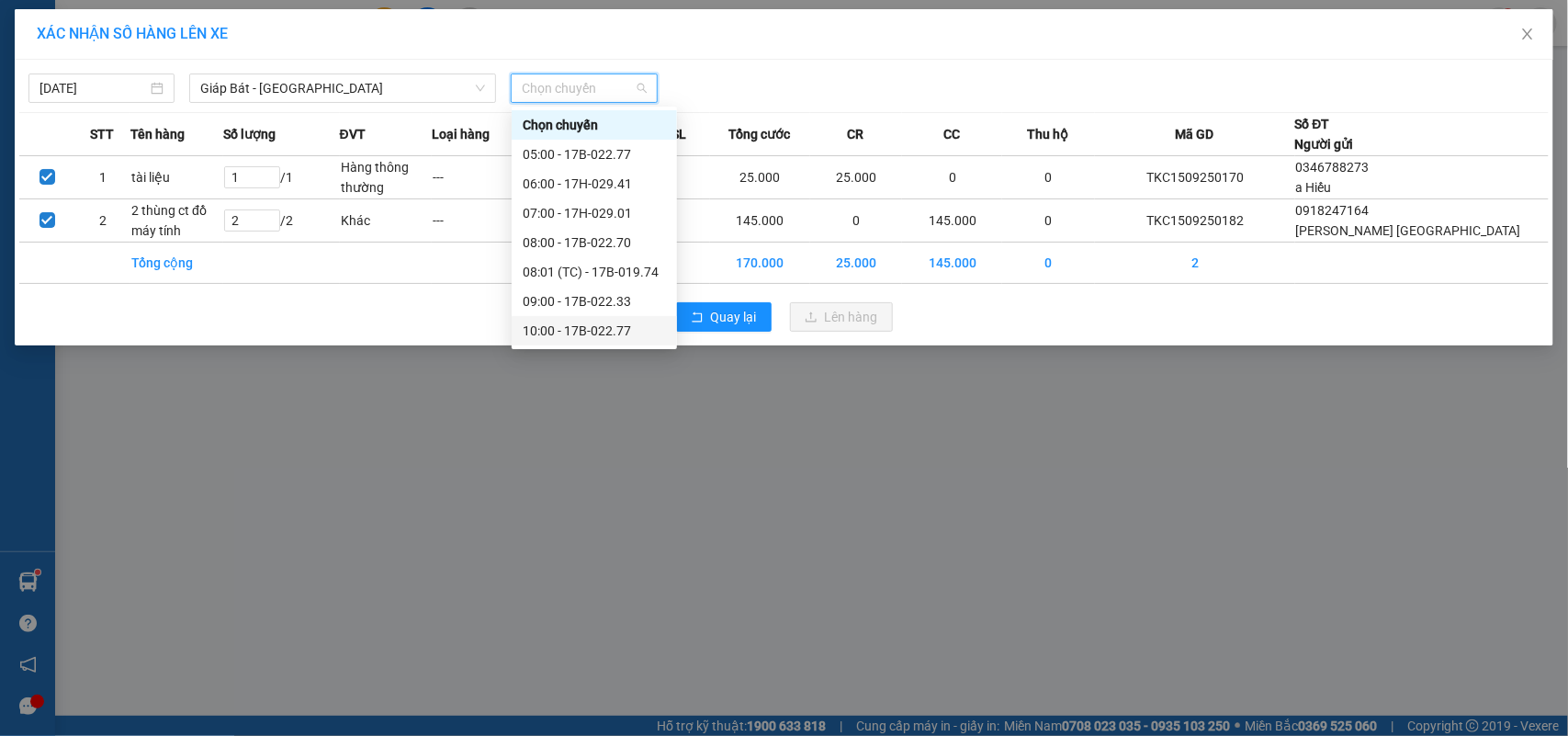
scroll to position [323, 0]
click at [629, 273] on div "18:00 - 17H-029.41" at bounding box center [595, 272] width 144 height 20
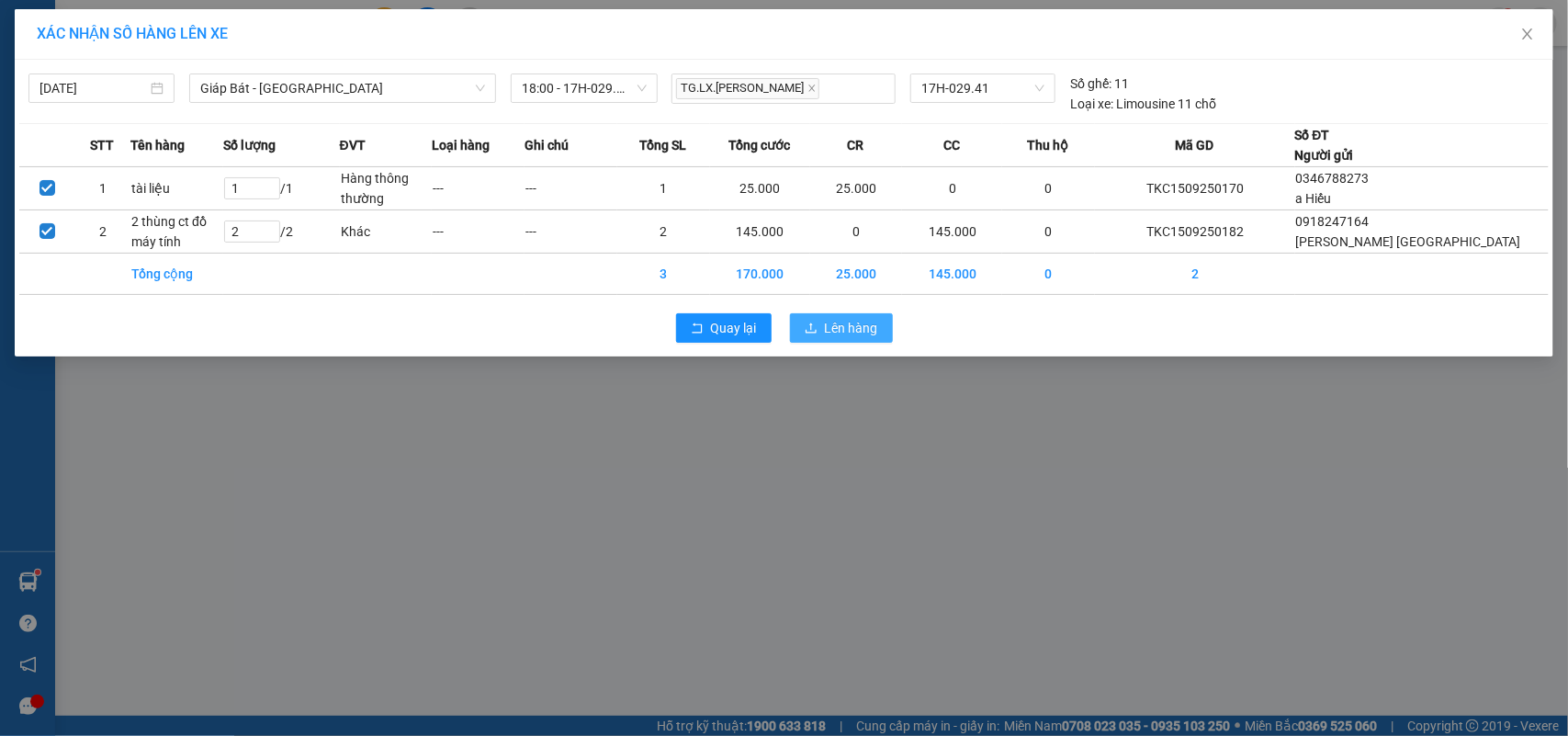
click at [843, 322] on span "Lên hàng" at bounding box center [851, 327] width 53 height 20
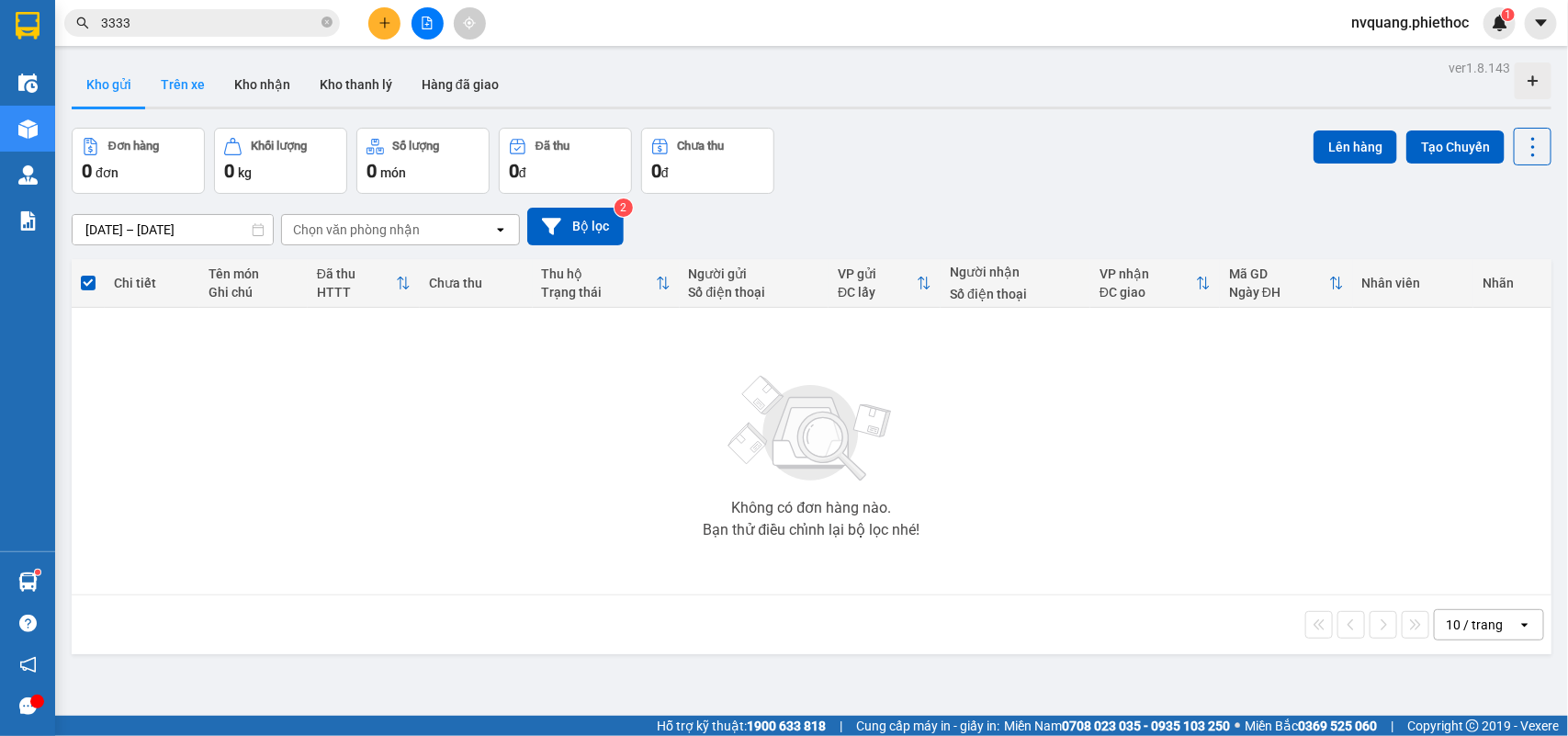
click at [191, 79] on button "Trên xe" at bounding box center [183, 84] width 74 height 44
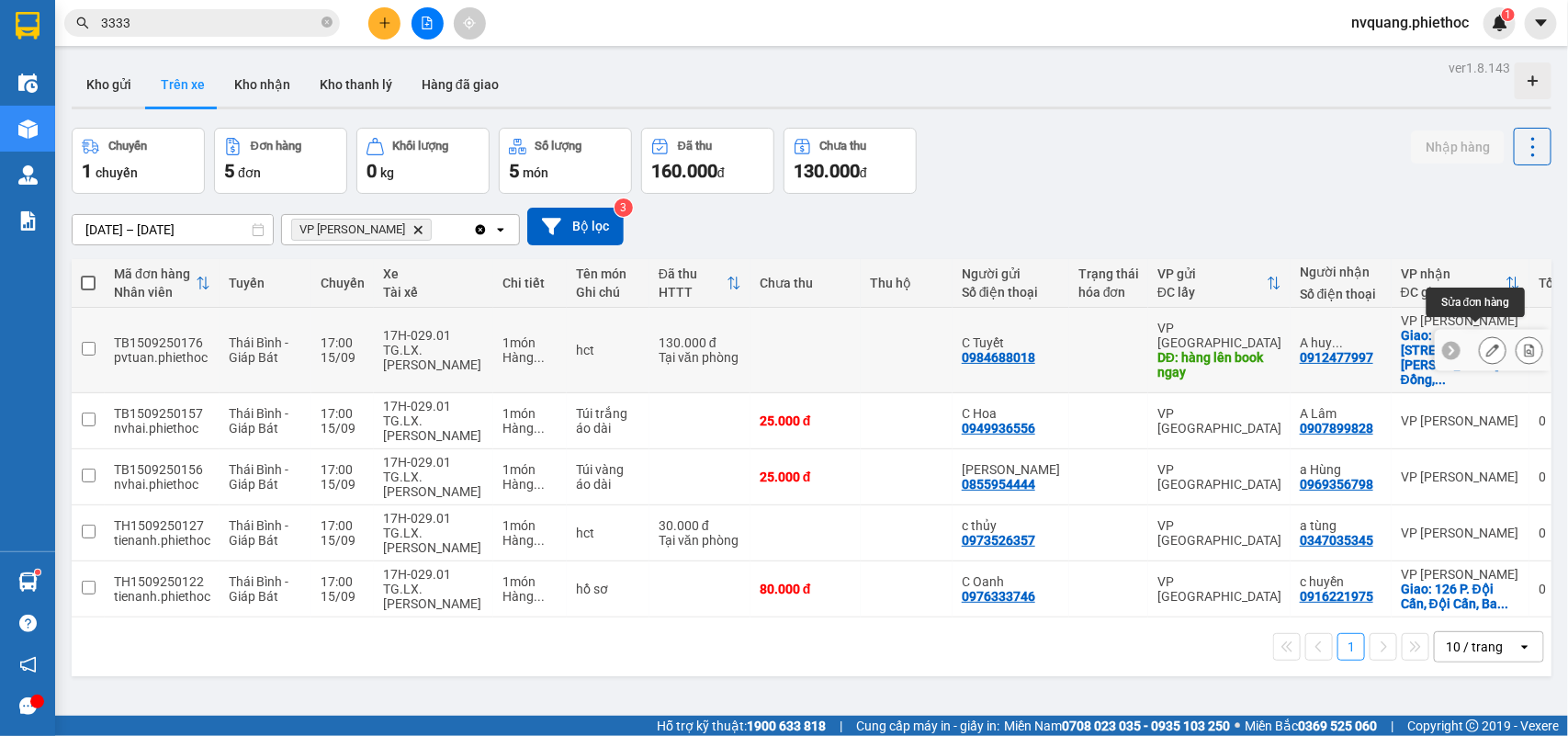
click at [1486, 343] on icon at bounding box center [1492, 350] width 13 height 13
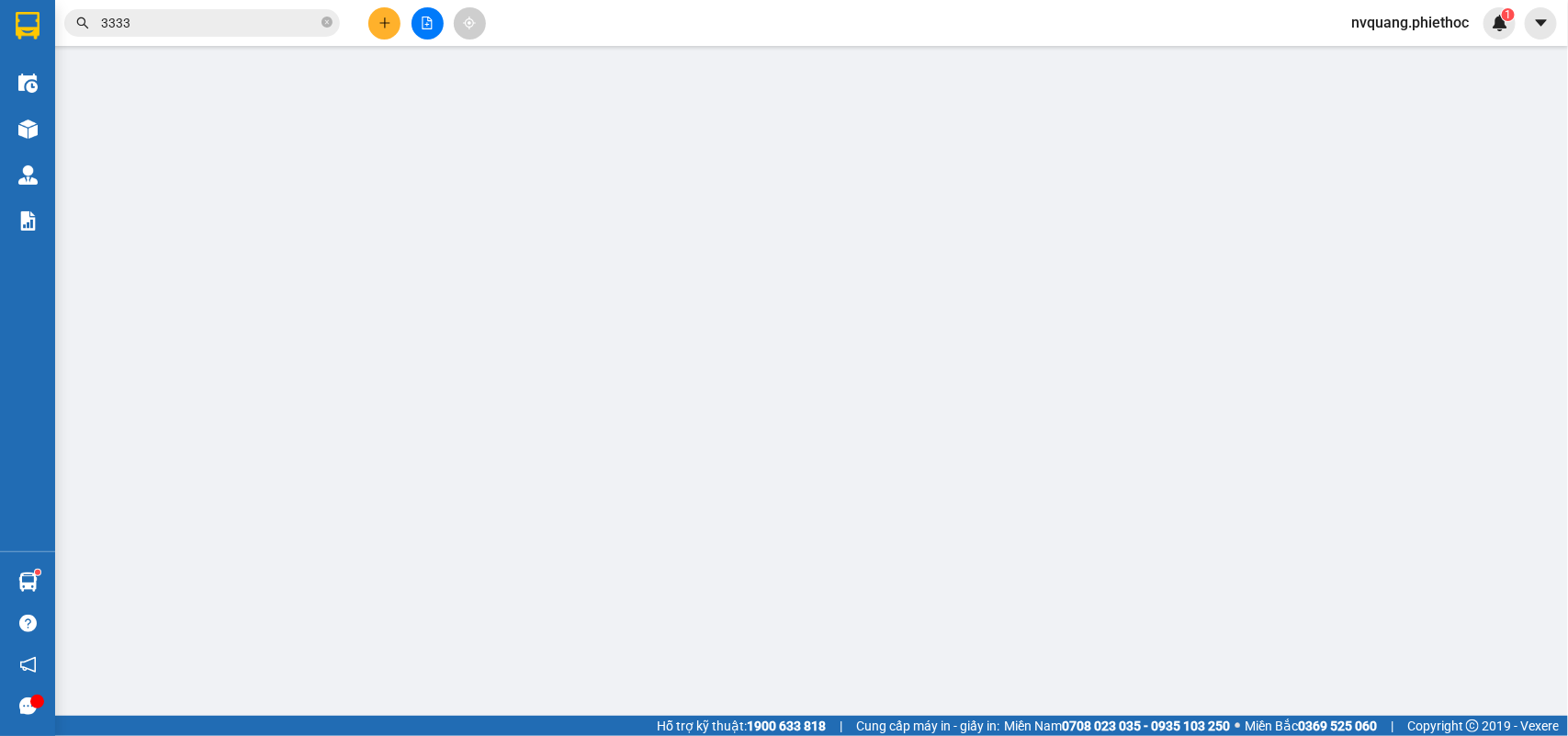
type input "0984688018"
type input "C Tuyết"
type input "hàng lên book ngay"
type input "0912477997"
type input "A huy 0961319139"
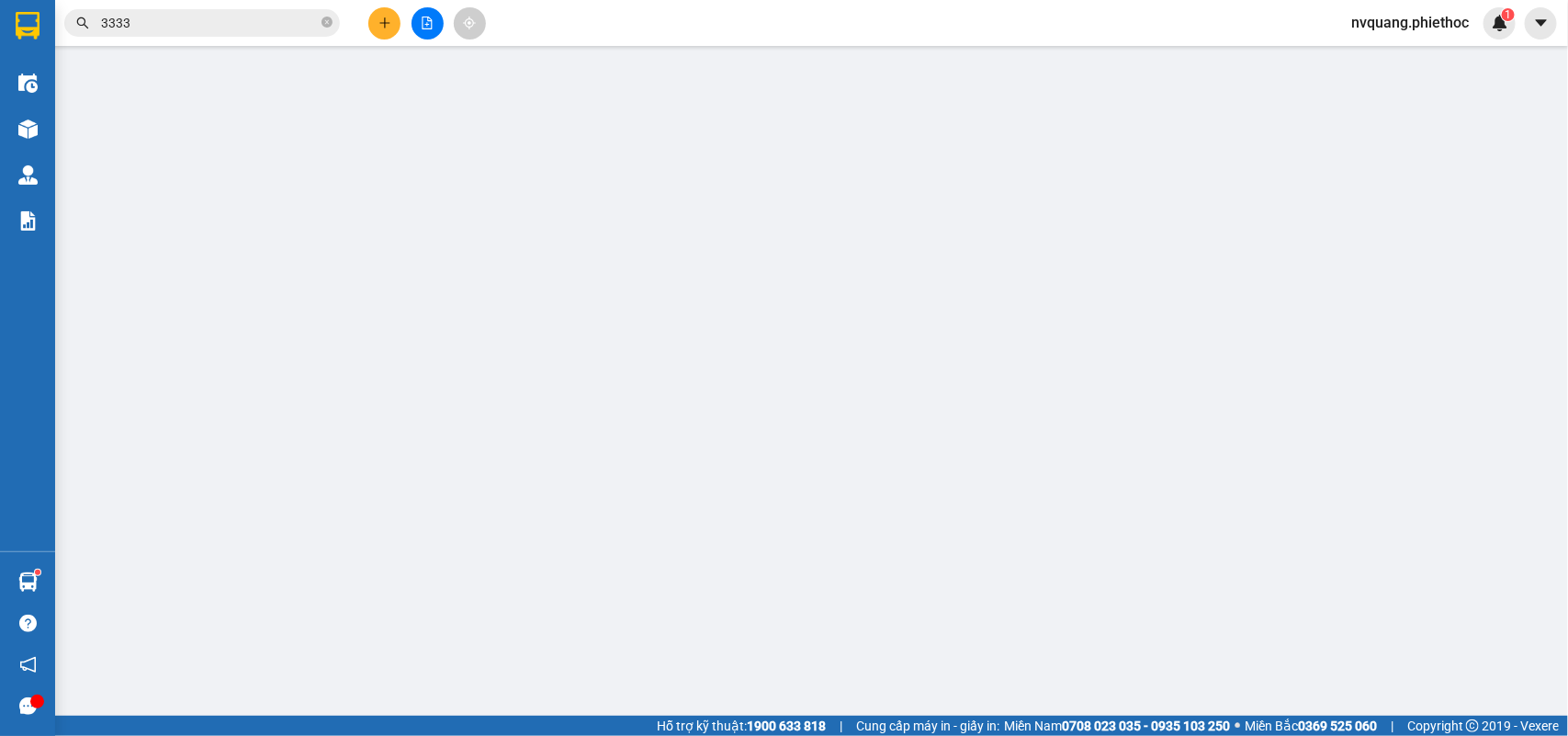
checkbox input "true"
type input "43 Nguyễn Lam, Phúc Đồng, Long Biên, Hà Nội 10000, Việt Nam"
type input "130.000"
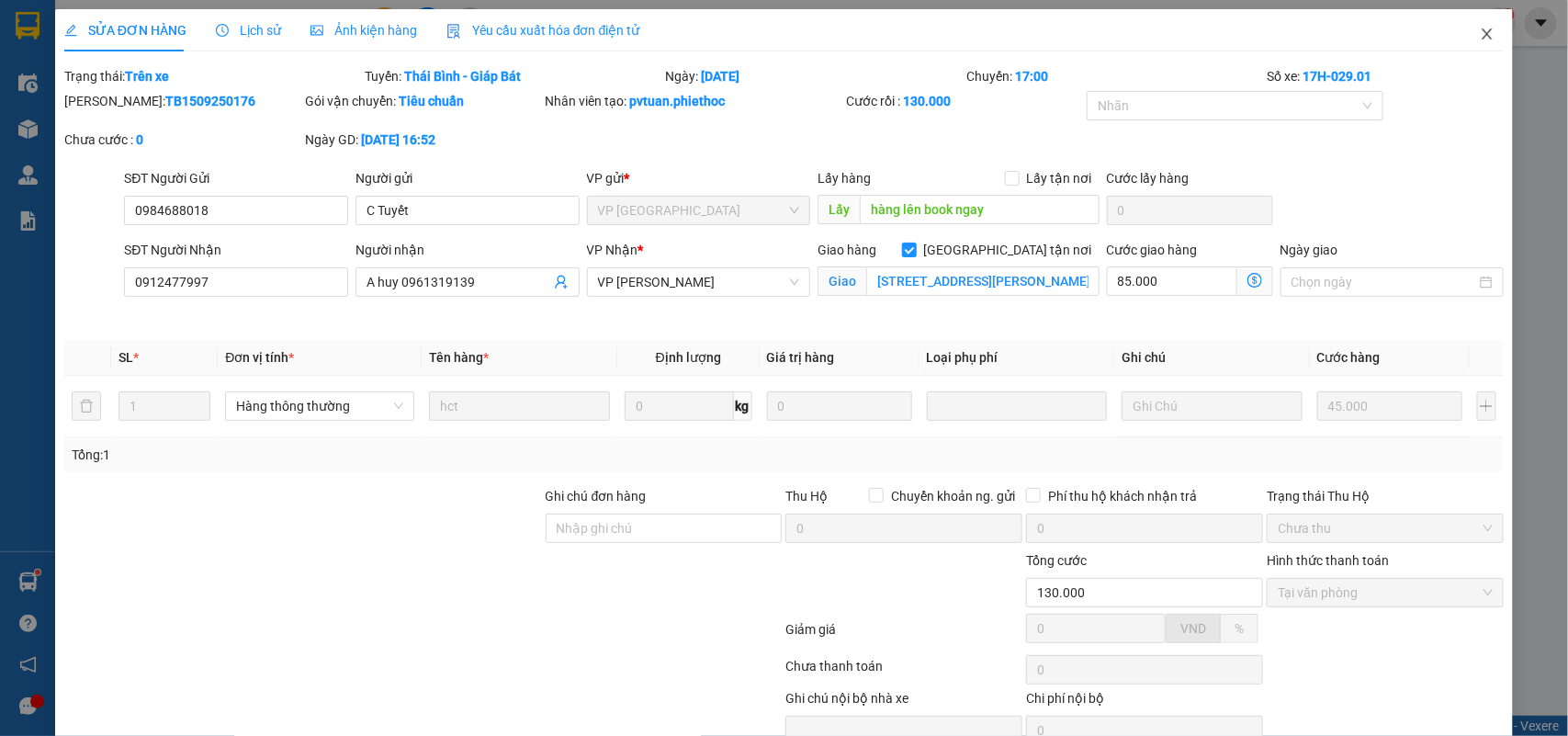
click at [1480, 30] on icon "close" at bounding box center [1488, 34] width 15 height 15
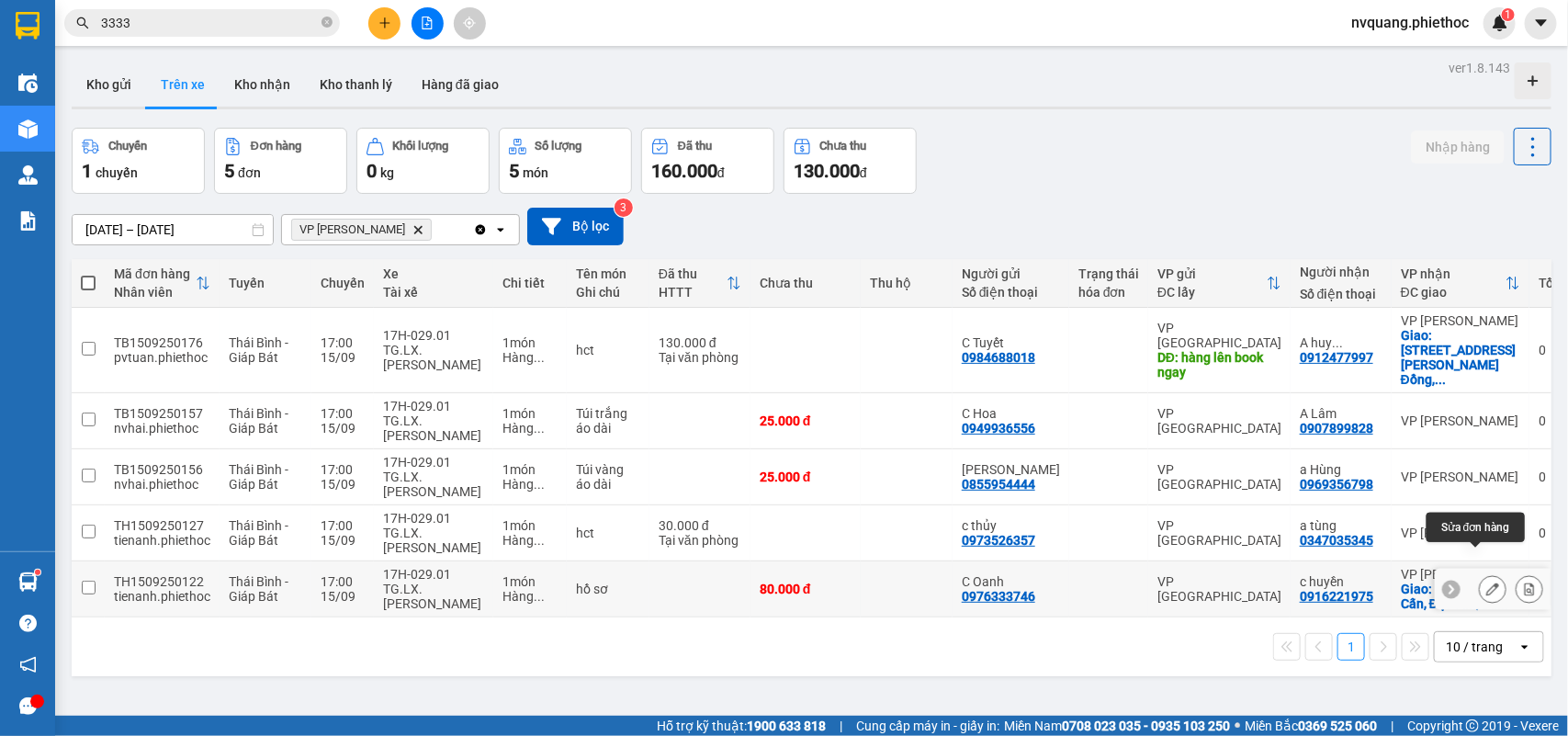
click at [1486, 583] on icon at bounding box center [1492, 589] width 13 height 13
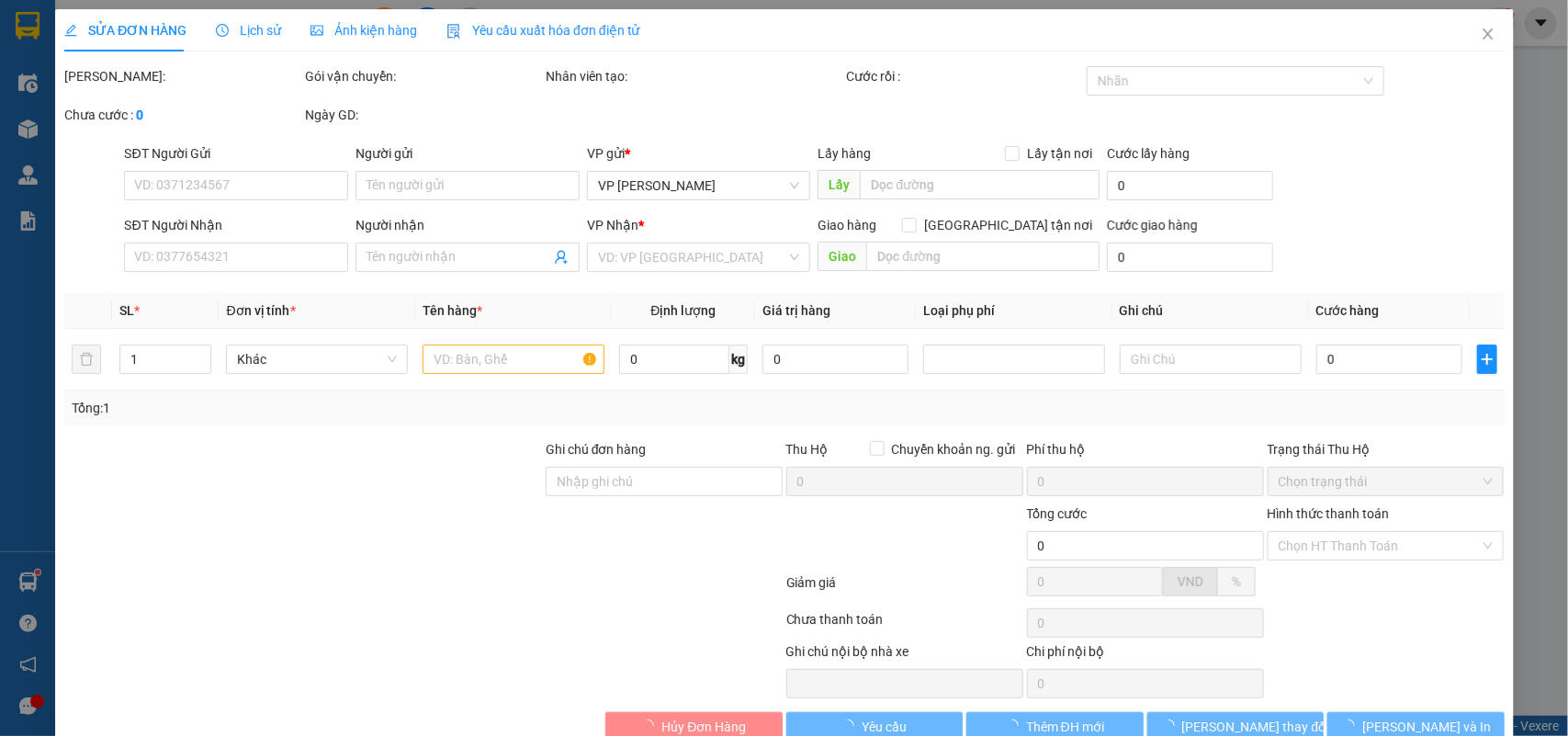
type input "0976333746"
type input "C Oanh"
type input "0916221975"
type input "c huyền"
checkbox input "true"
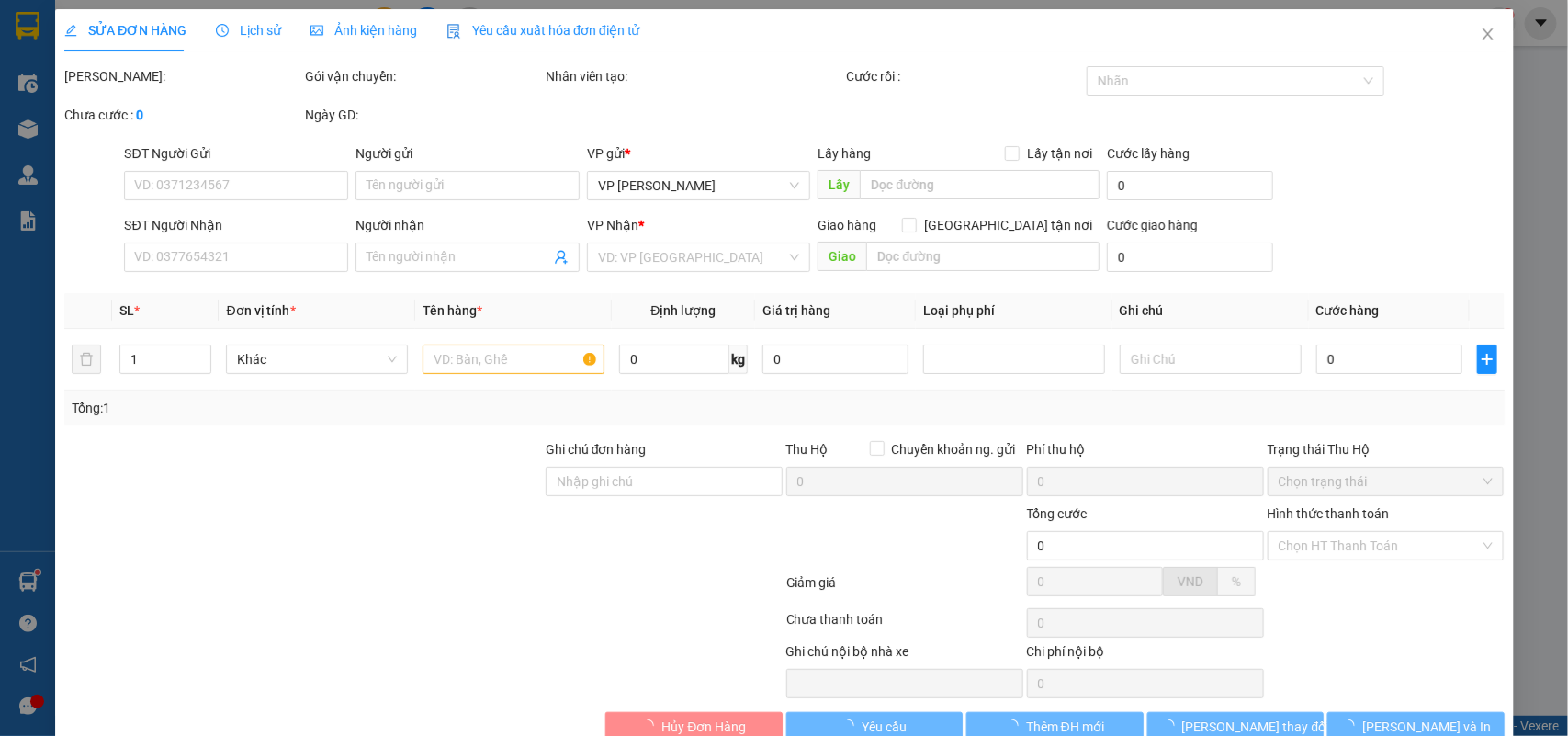
type input "126 P. Đội Cấn, Đội Cấn, Ba Đình, Hà Nội, Việt Nam"
type input "80.000"
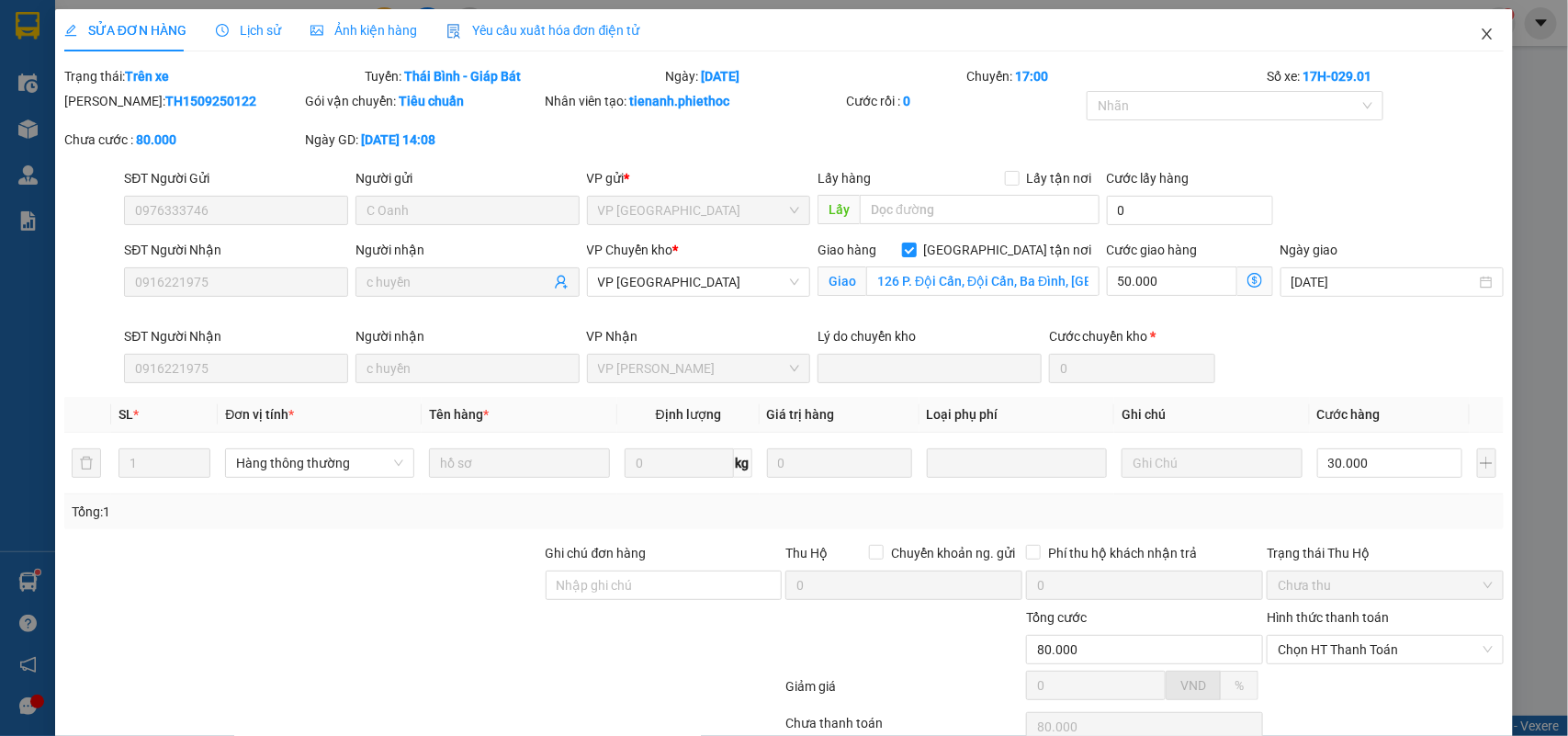
click at [1480, 37] on icon "close" at bounding box center [1488, 34] width 15 height 15
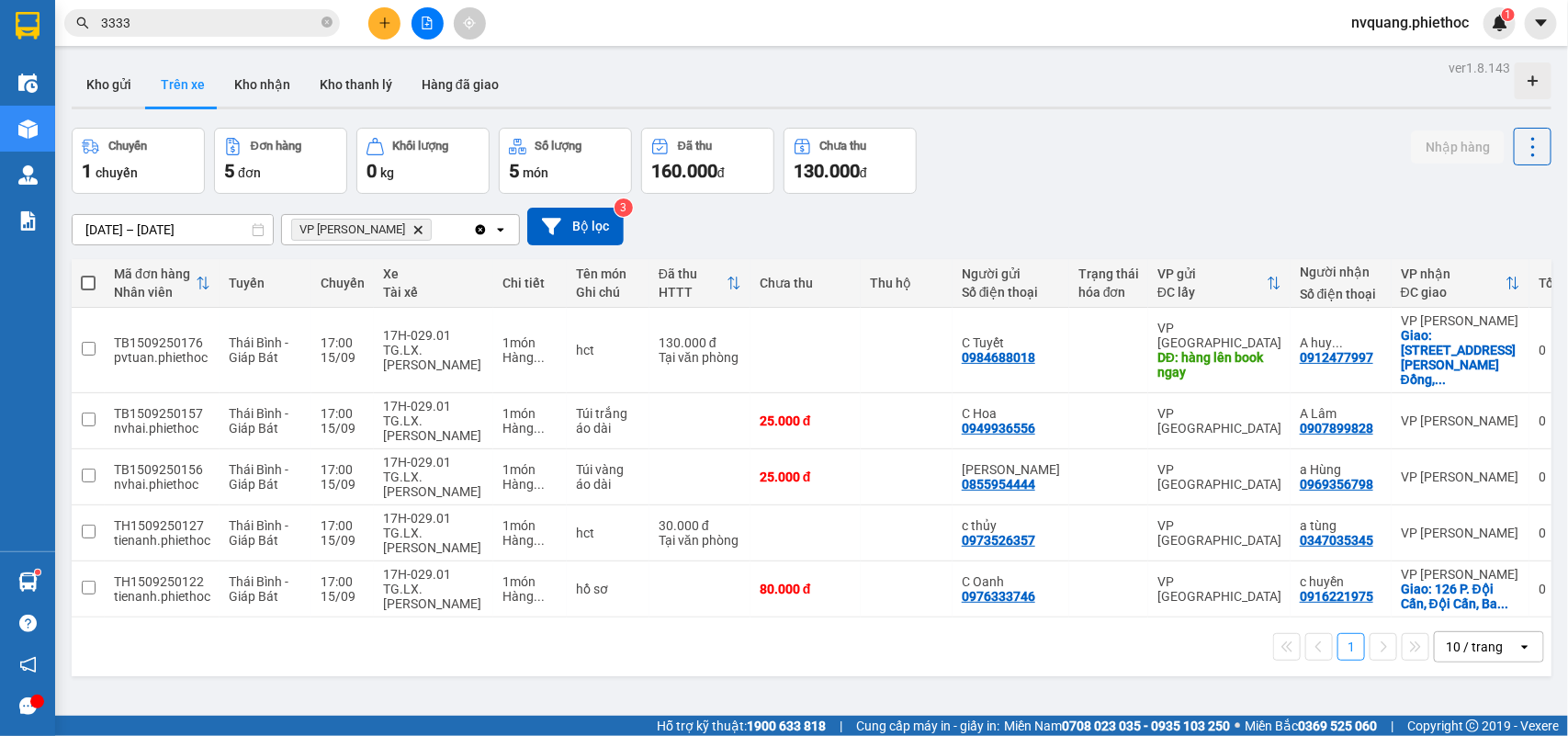
click at [897, 631] on div "1 10 / trang open" at bounding box center [811, 646] width 1465 height 31
click at [1486, 343] on icon at bounding box center [1492, 350] width 13 height 13
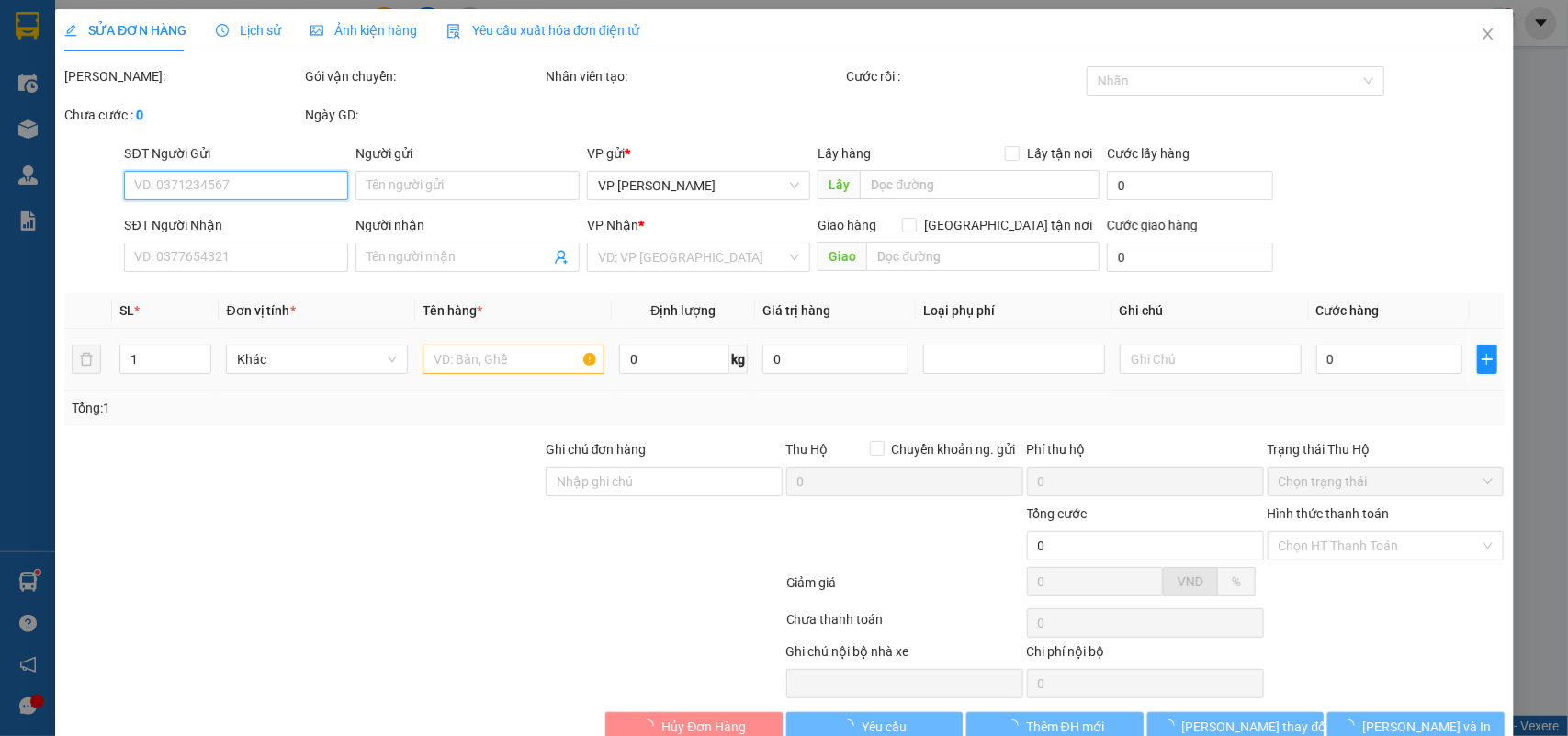
type input "0984688018"
type input "C Tuyết"
type input "hàng lên book ngay"
type input "0912477997"
type input "A huy 0961319139"
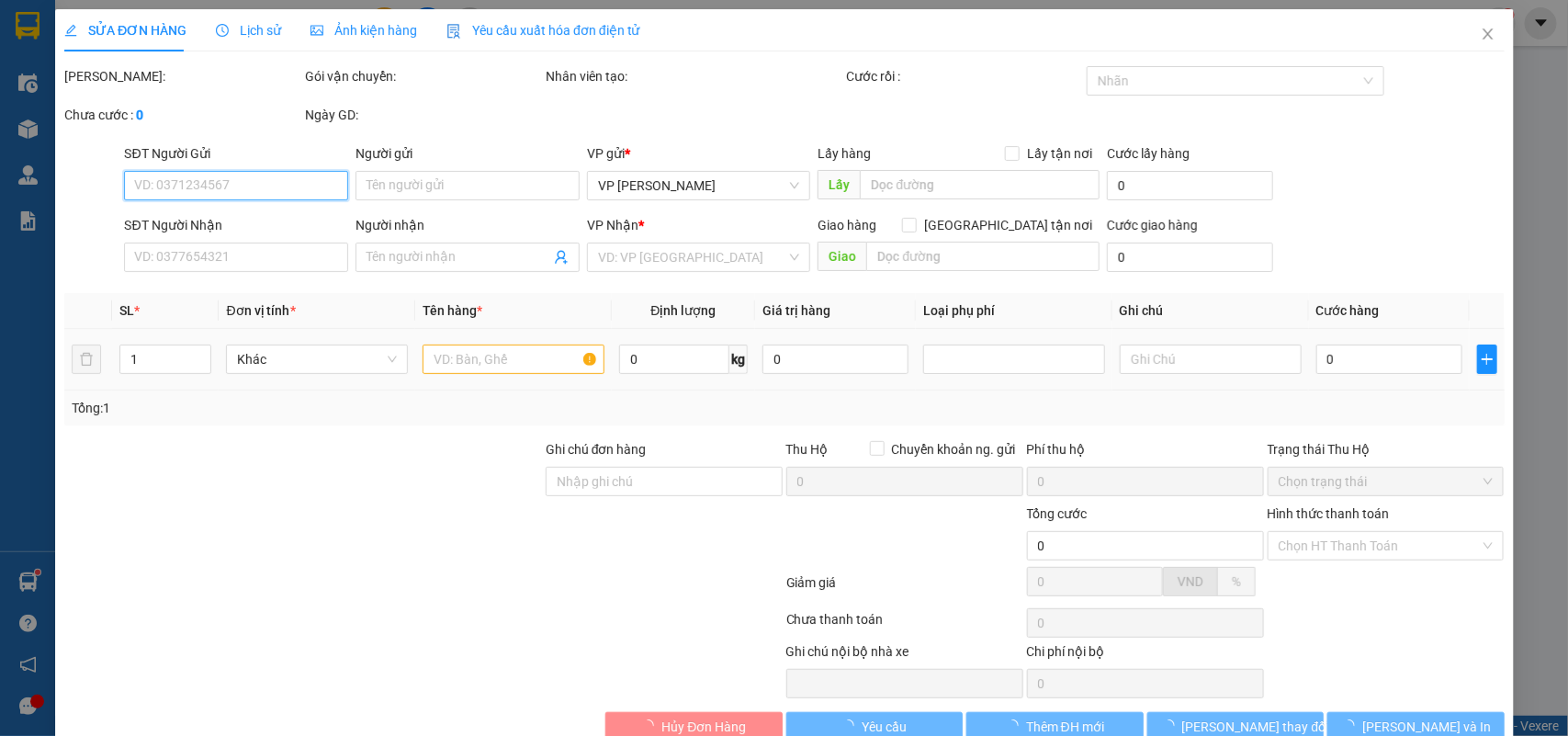
checkbox input "true"
type input "43 Nguyễn Lam, Phúc Đồng, Long Biên, Hà Nội 10000, Việt Nam"
type input "130.000"
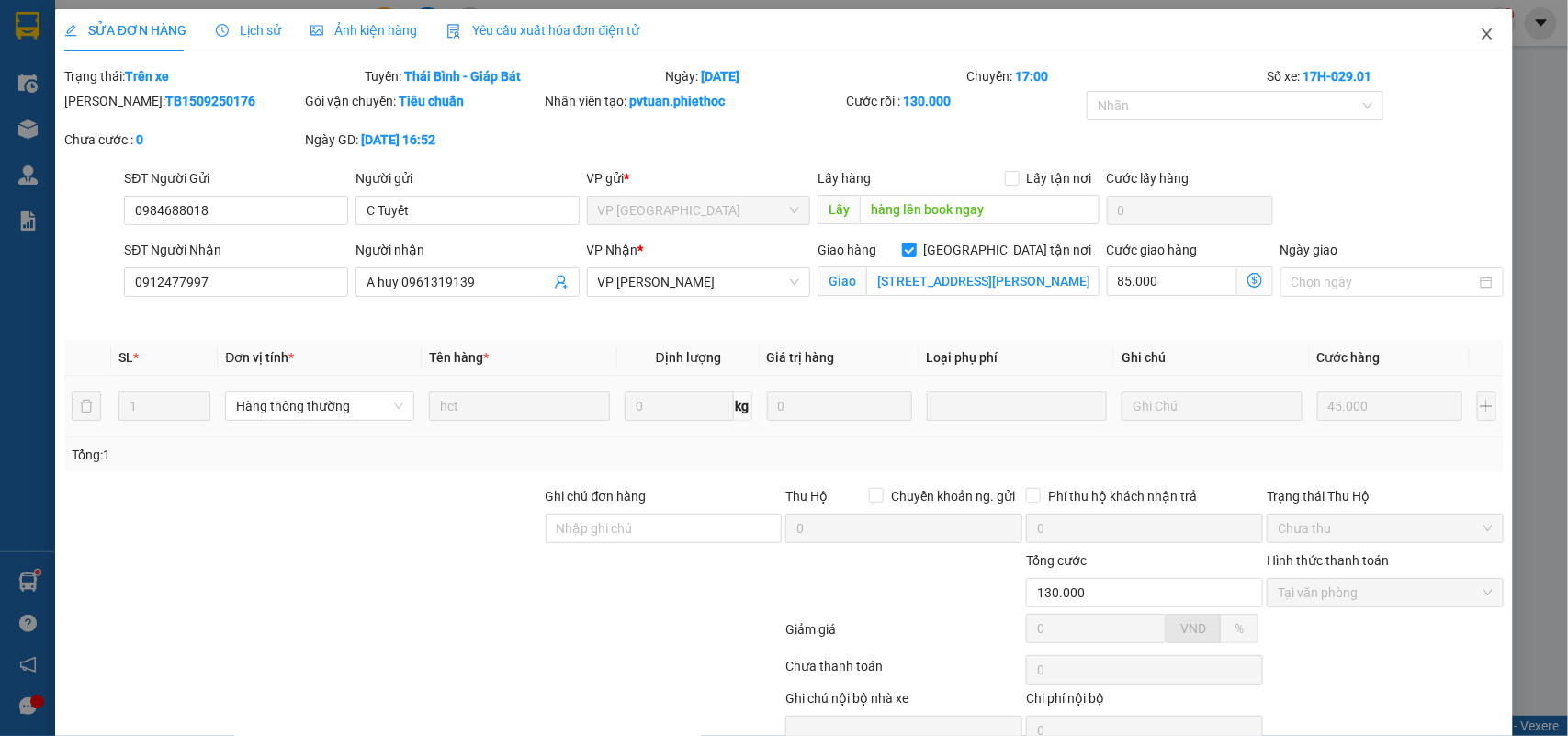
click at [1480, 38] on icon "close" at bounding box center [1488, 34] width 15 height 15
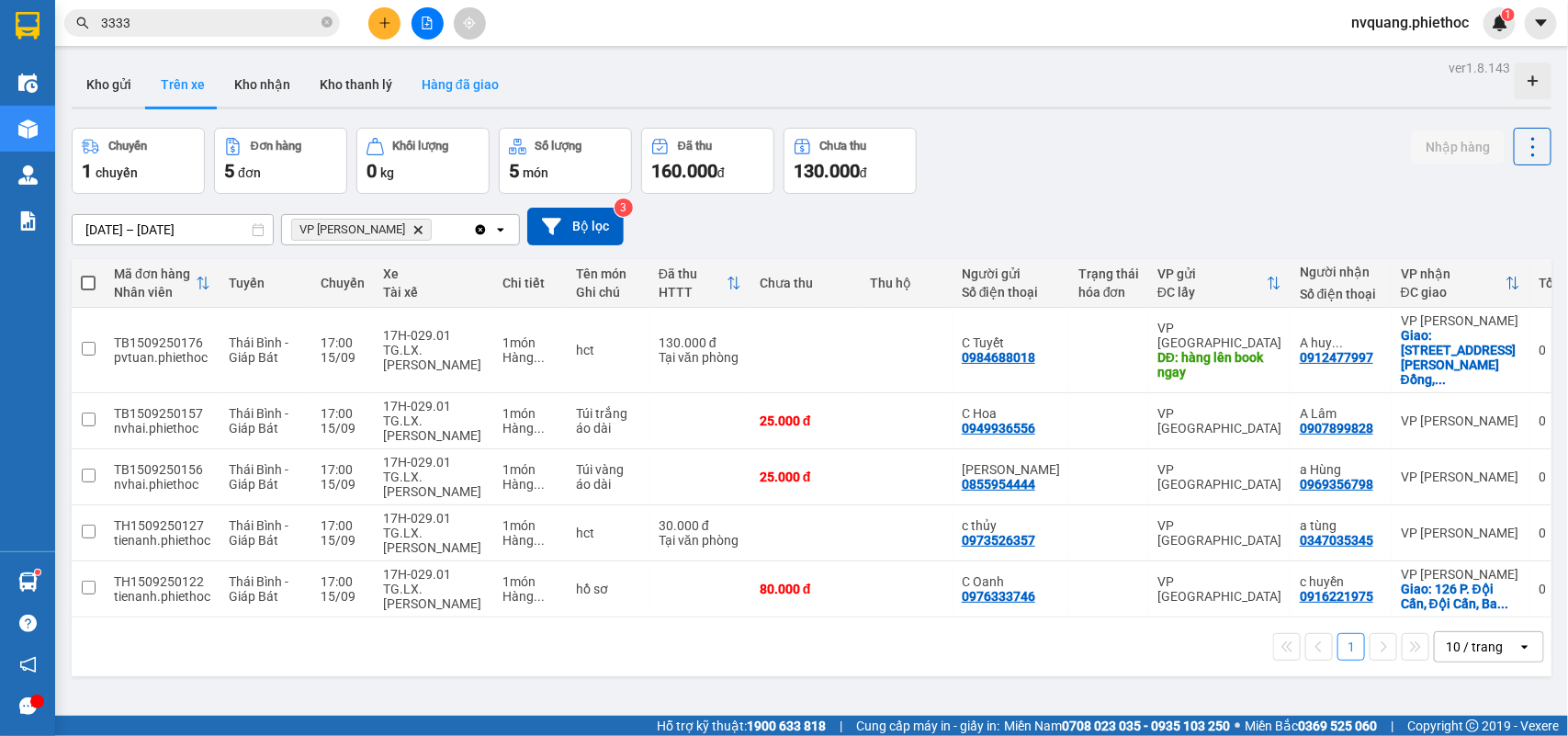
click at [434, 84] on button "Hàng đã giao" at bounding box center [460, 84] width 107 height 44
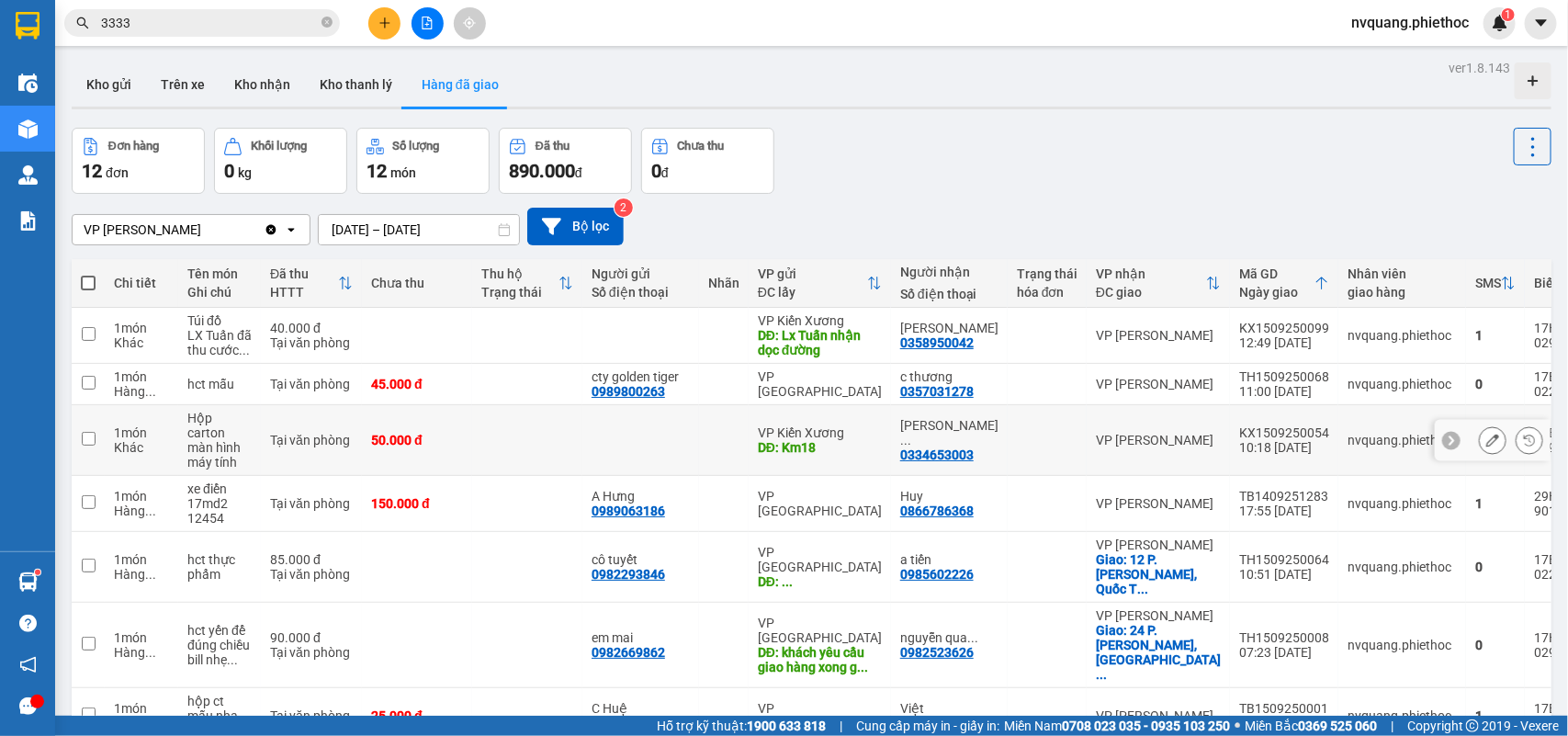
scroll to position [223, 0]
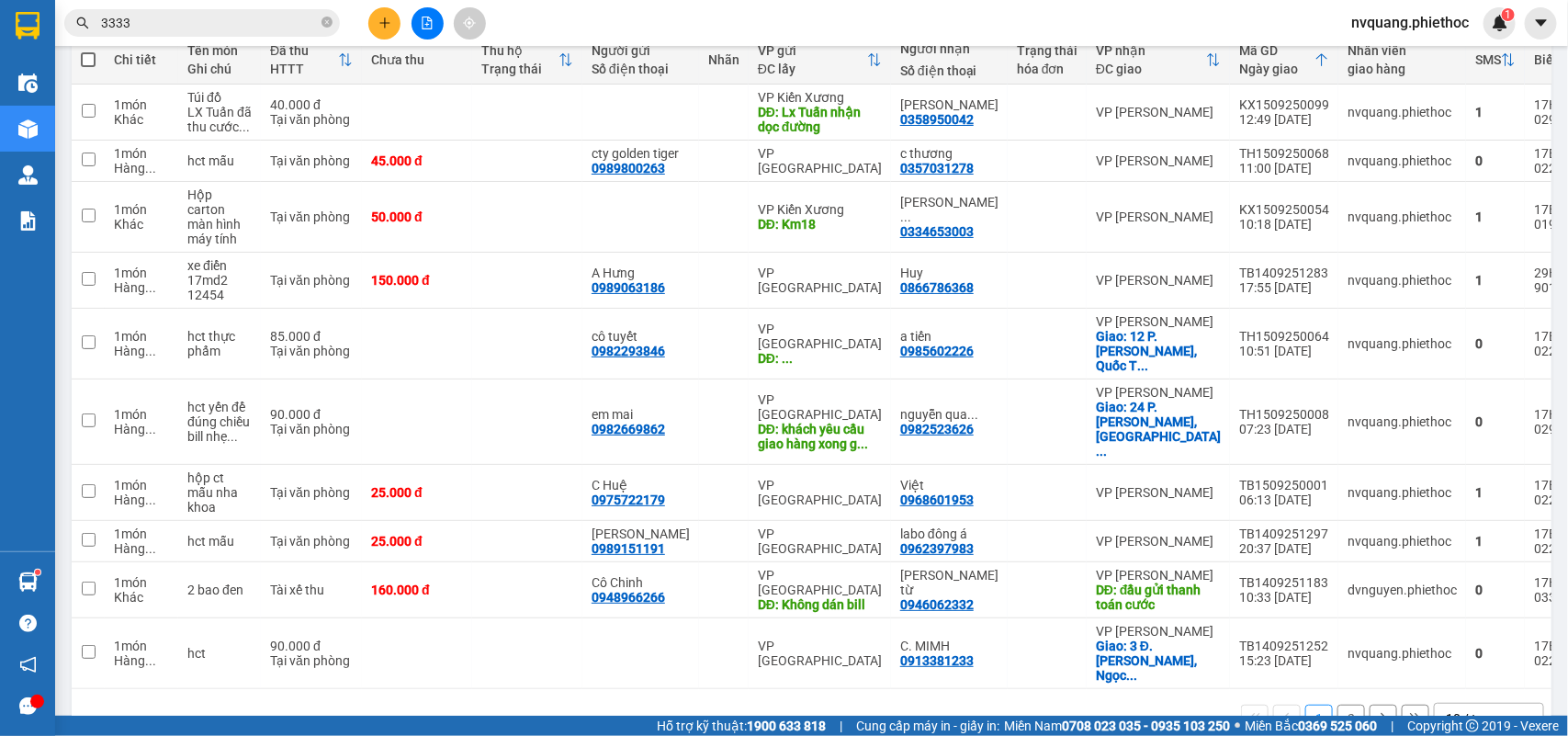
click at [1346, 705] on button "2" at bounding box center [1350, 718] width 27 height 27
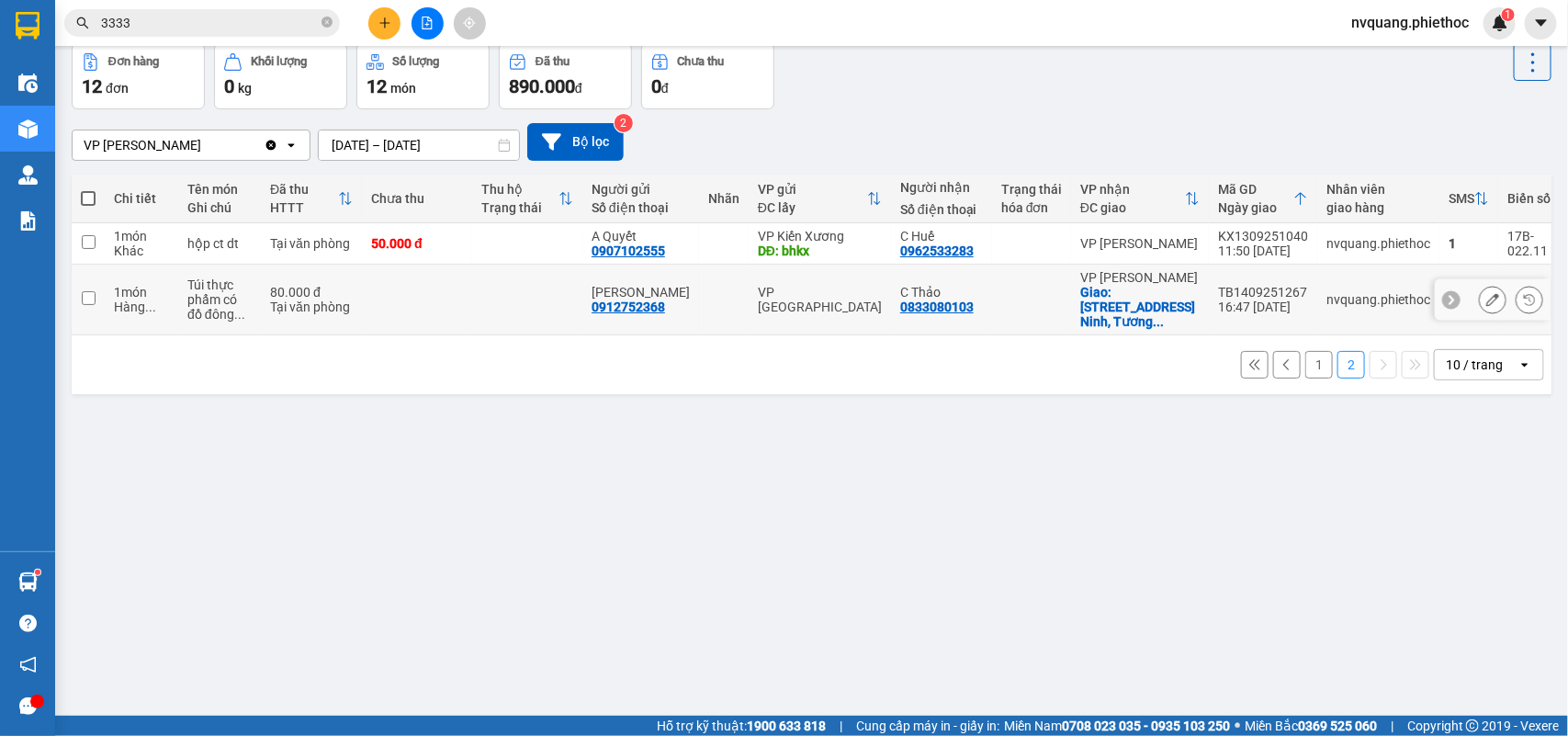
scroll to position [0, 0]
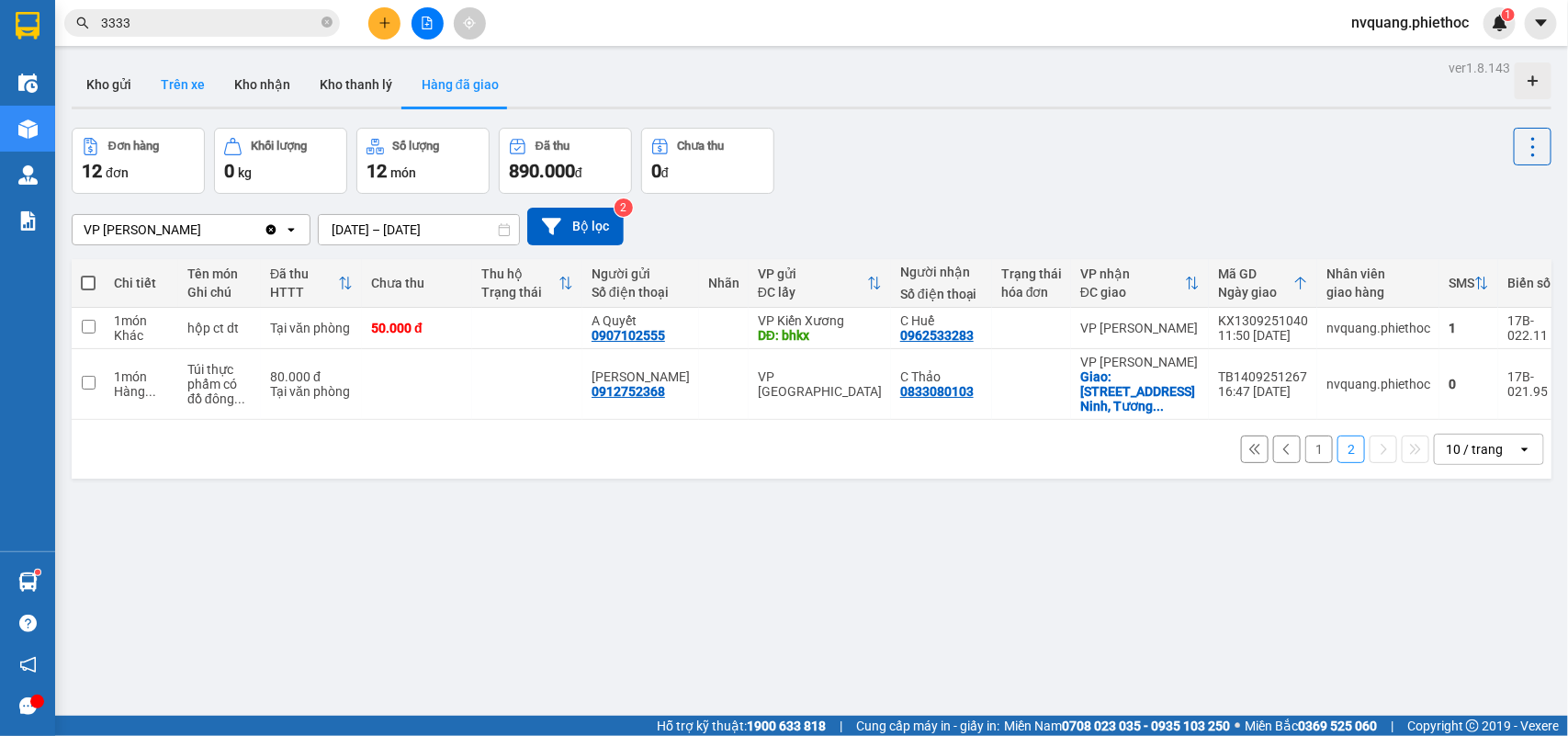
click at [173, 89] on button "Trên xe" at bounding box center [183, 84] width 74 height 44
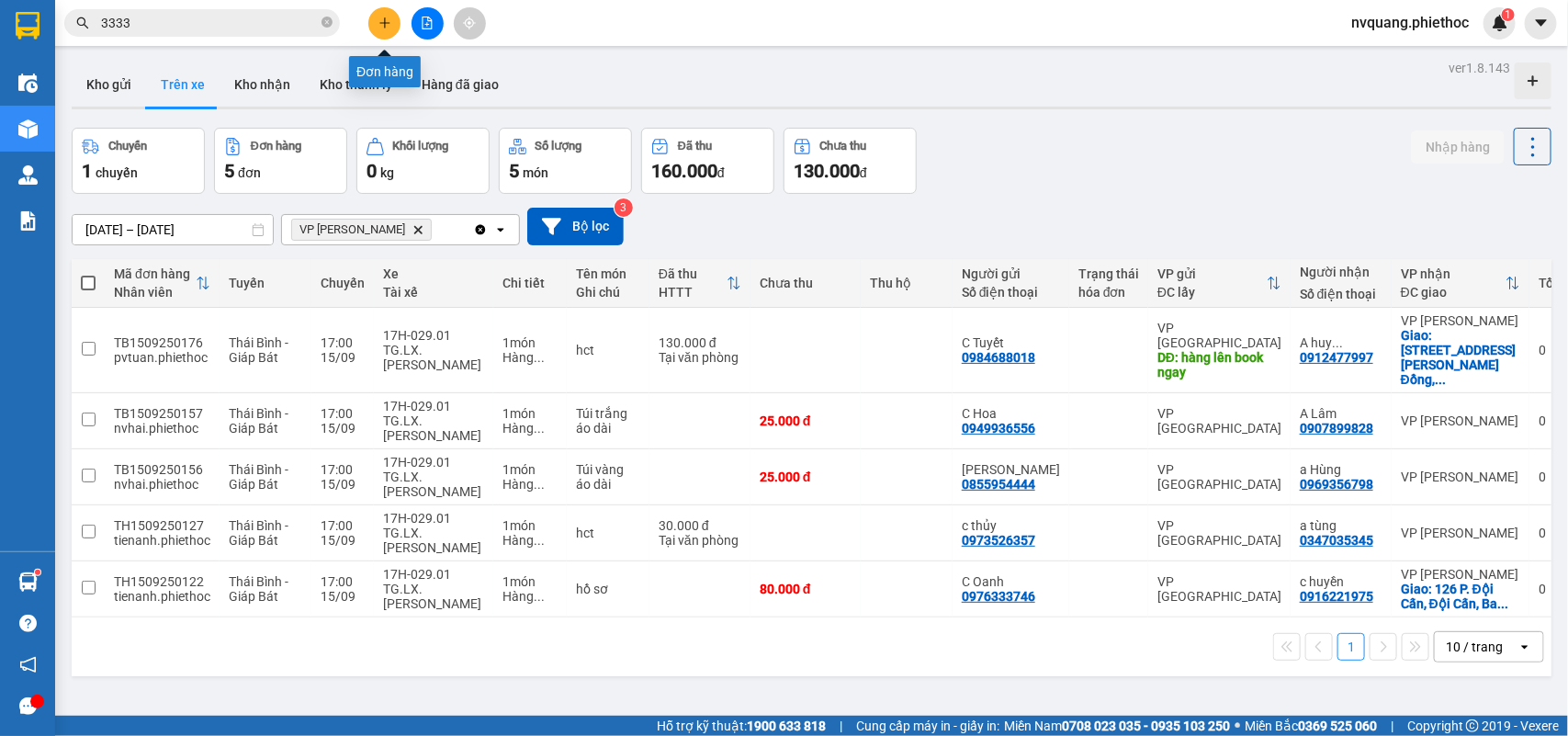
click at [384, 24] on icon "plus" at bounding box center [384, 22] width 1 height 10
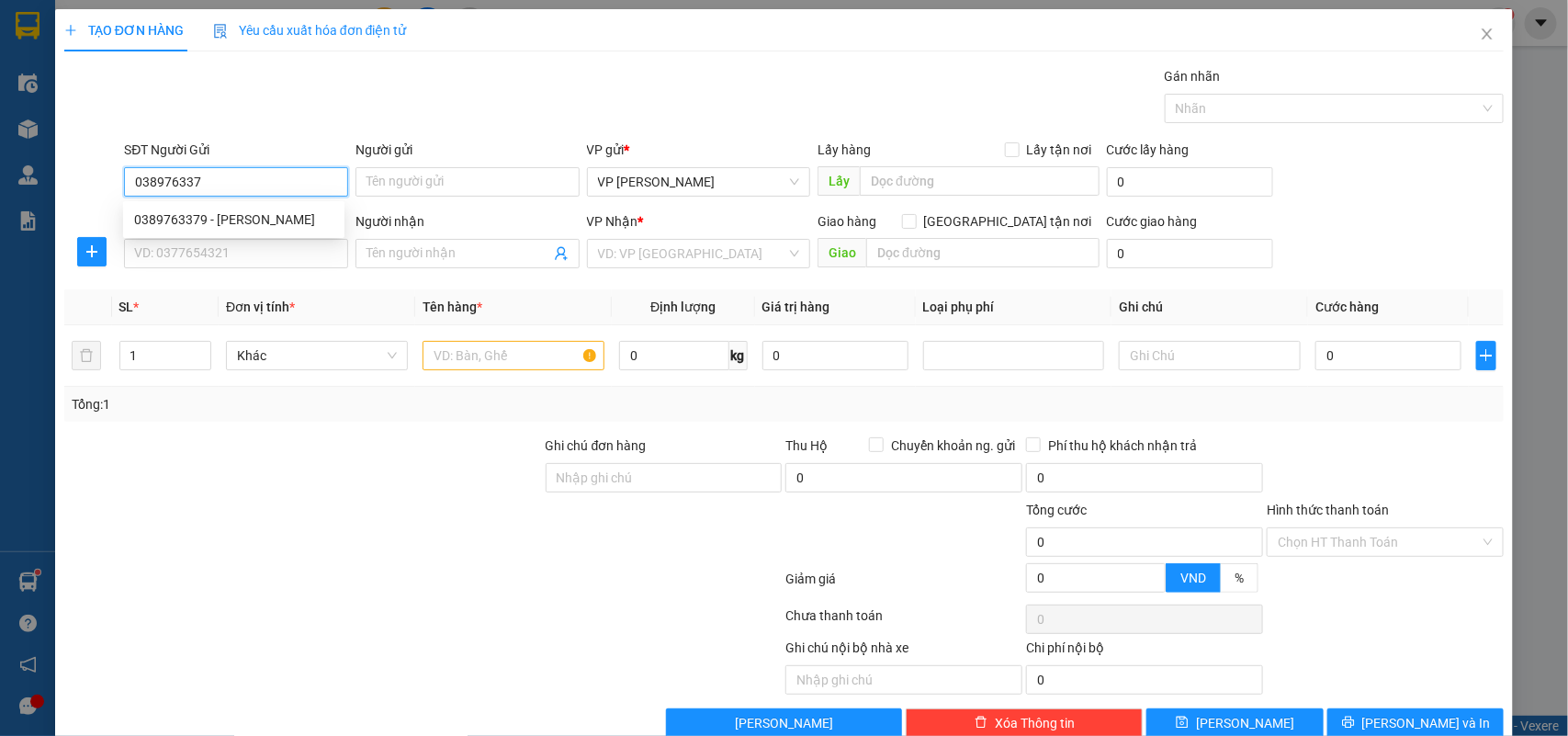
type input "0389763379"
click at [179, 207] on div "0389763379 - Giàu Phạm" at bounding box center [234, 219] width 221 height 29
type input "Giàu Phạm"
type input "0389763379"
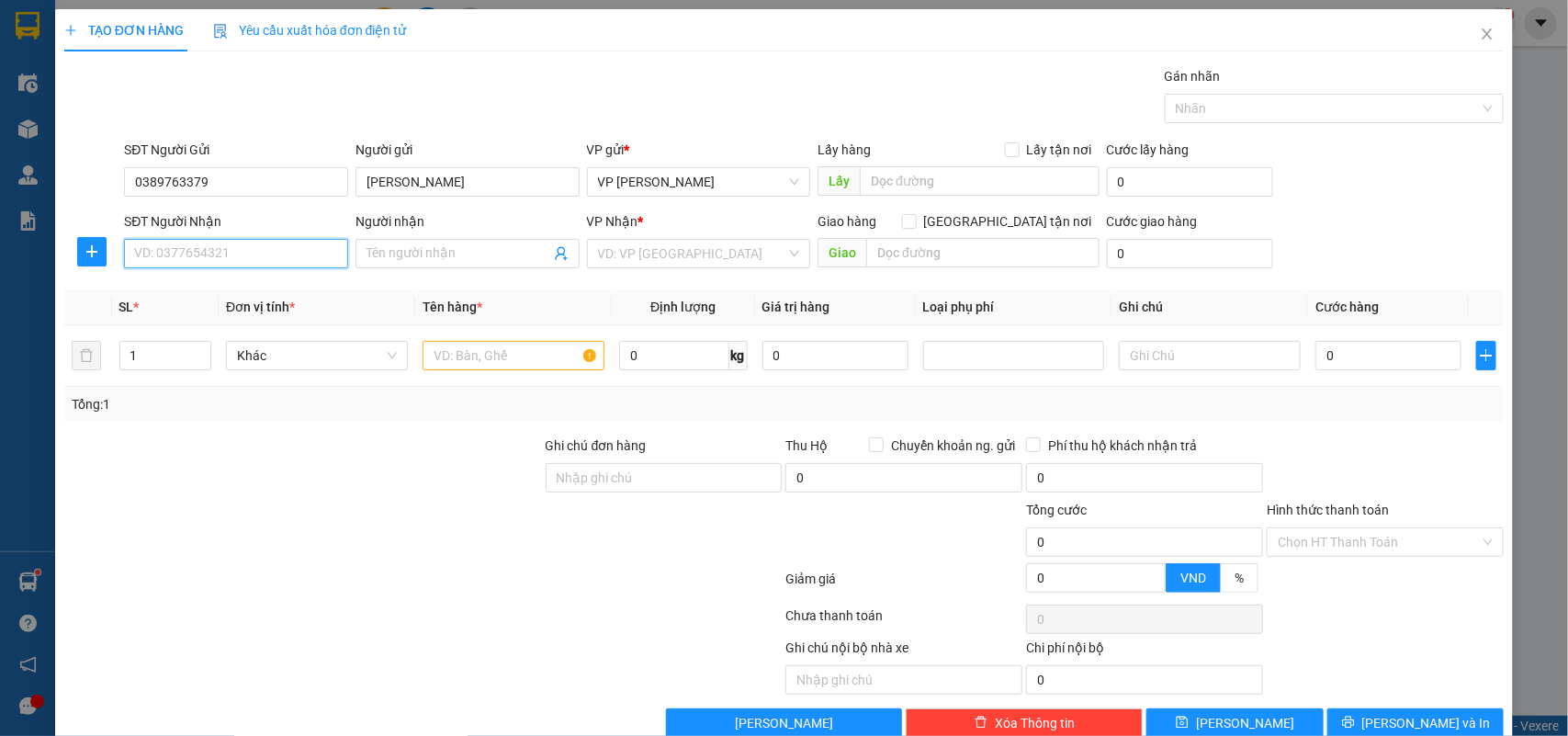
click at [185, 240] on input "SĐT Người Nhận" at bounding box center [235, 254] width 224 height 29
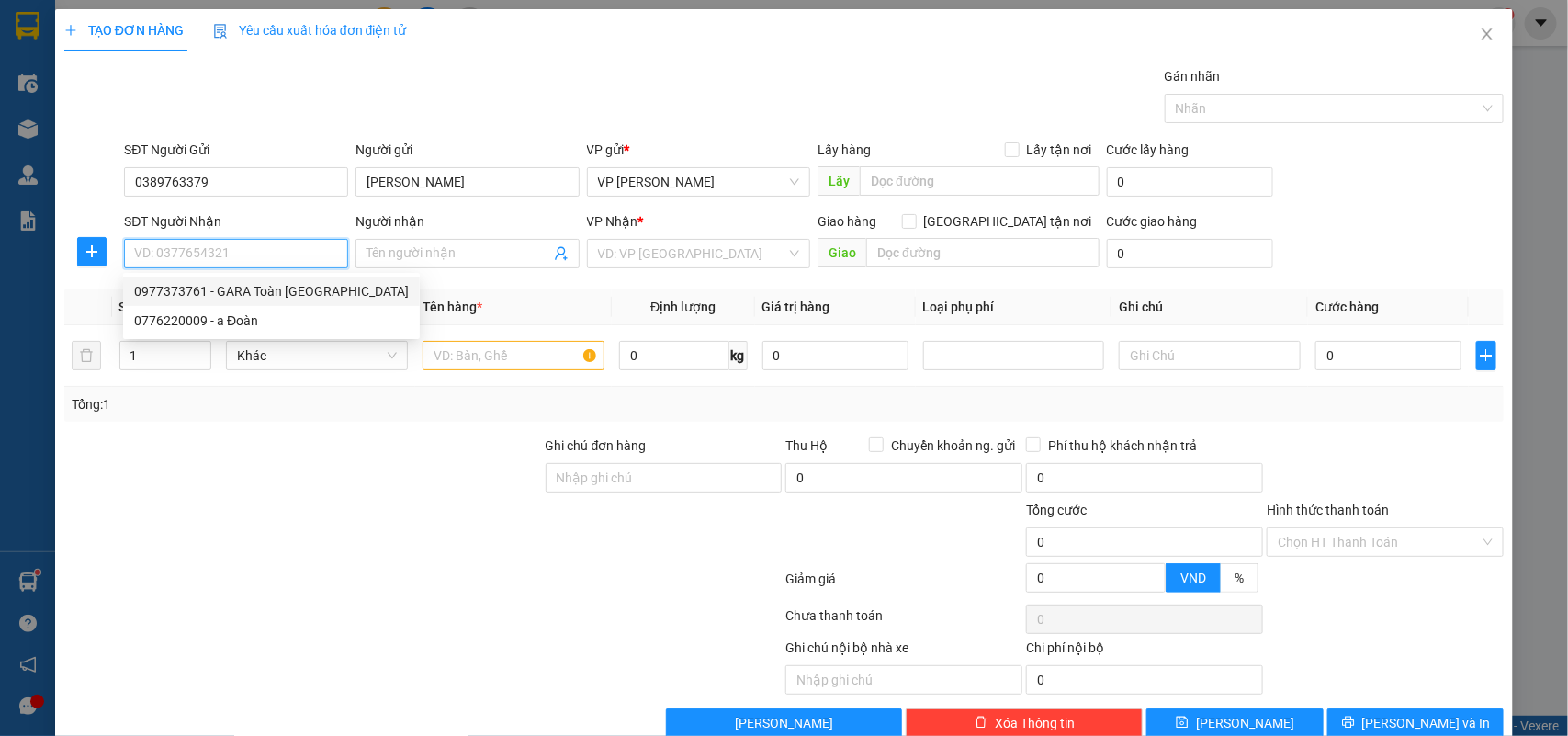
click at [208, 281] on div "0977373761 - GARA Toàn Nam Định" at bounding box center [271, 290] width 274 height 20
type input "0977373761"
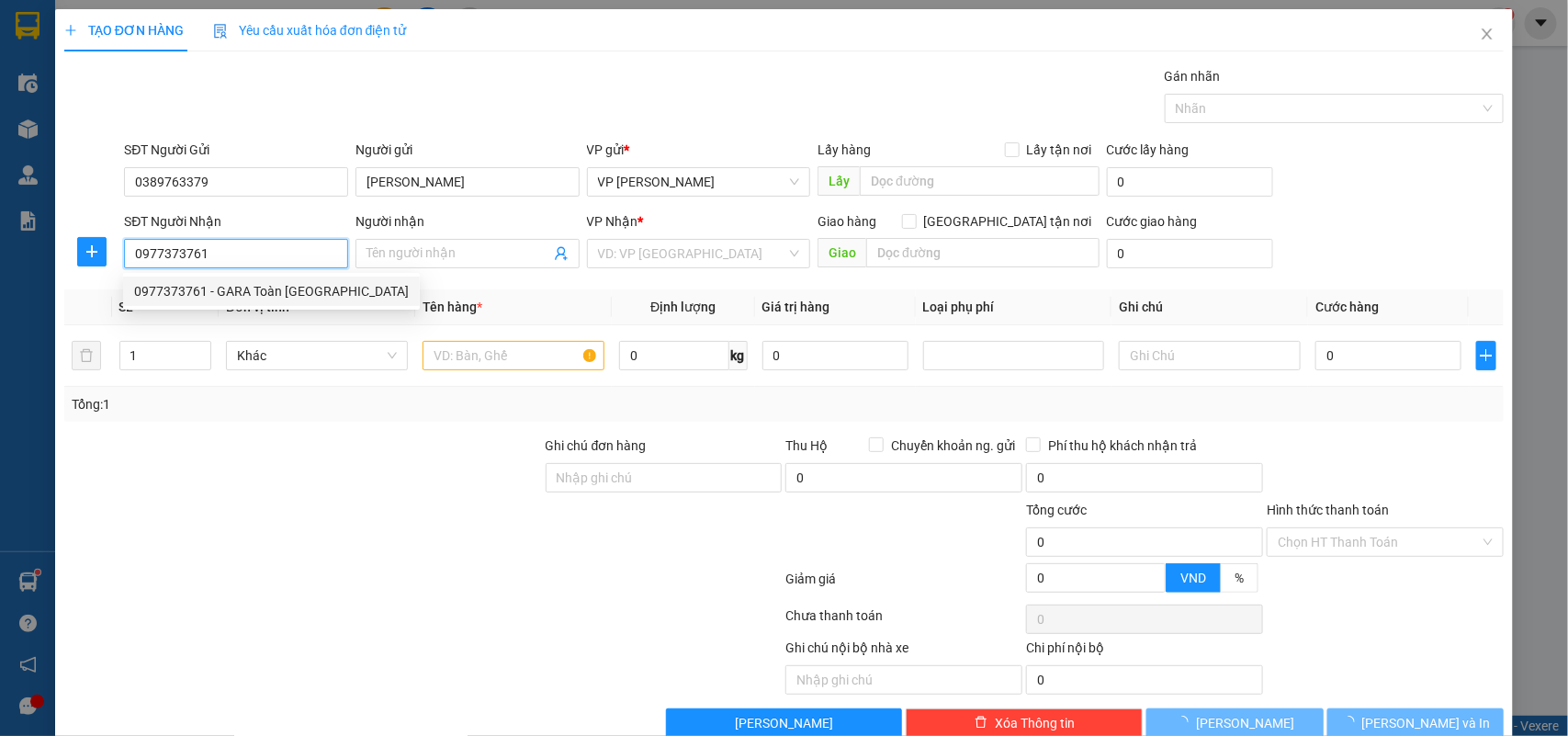
type input "GARA Toàn Nam Định"
type input "ngã 4 chùa Tháp - Nam Định"
type input "5.000"
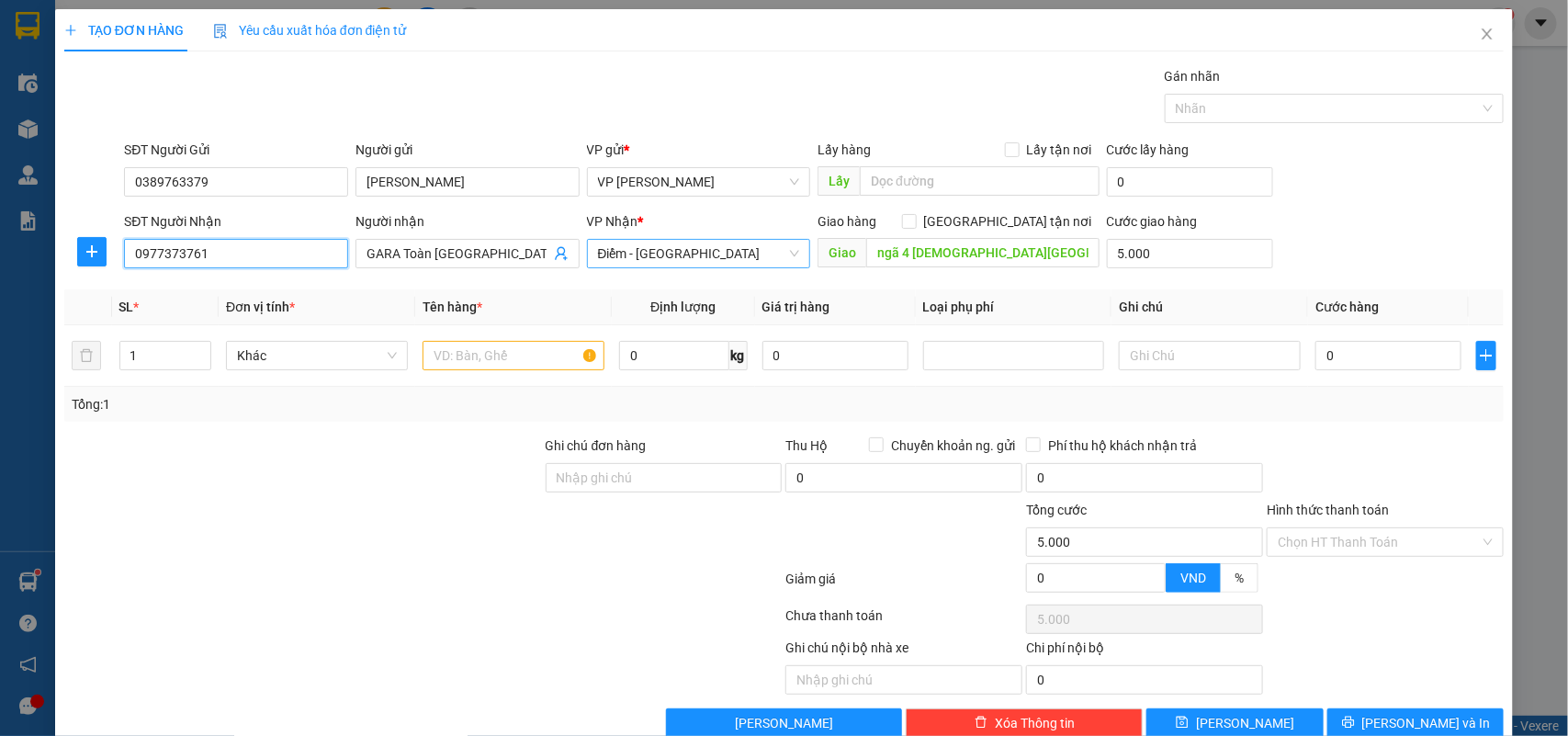
click at [598, 255] on span "Điểm - [GEOGRAPHIC_DATA]" at bounding box center [699, 253] width 202 height 27
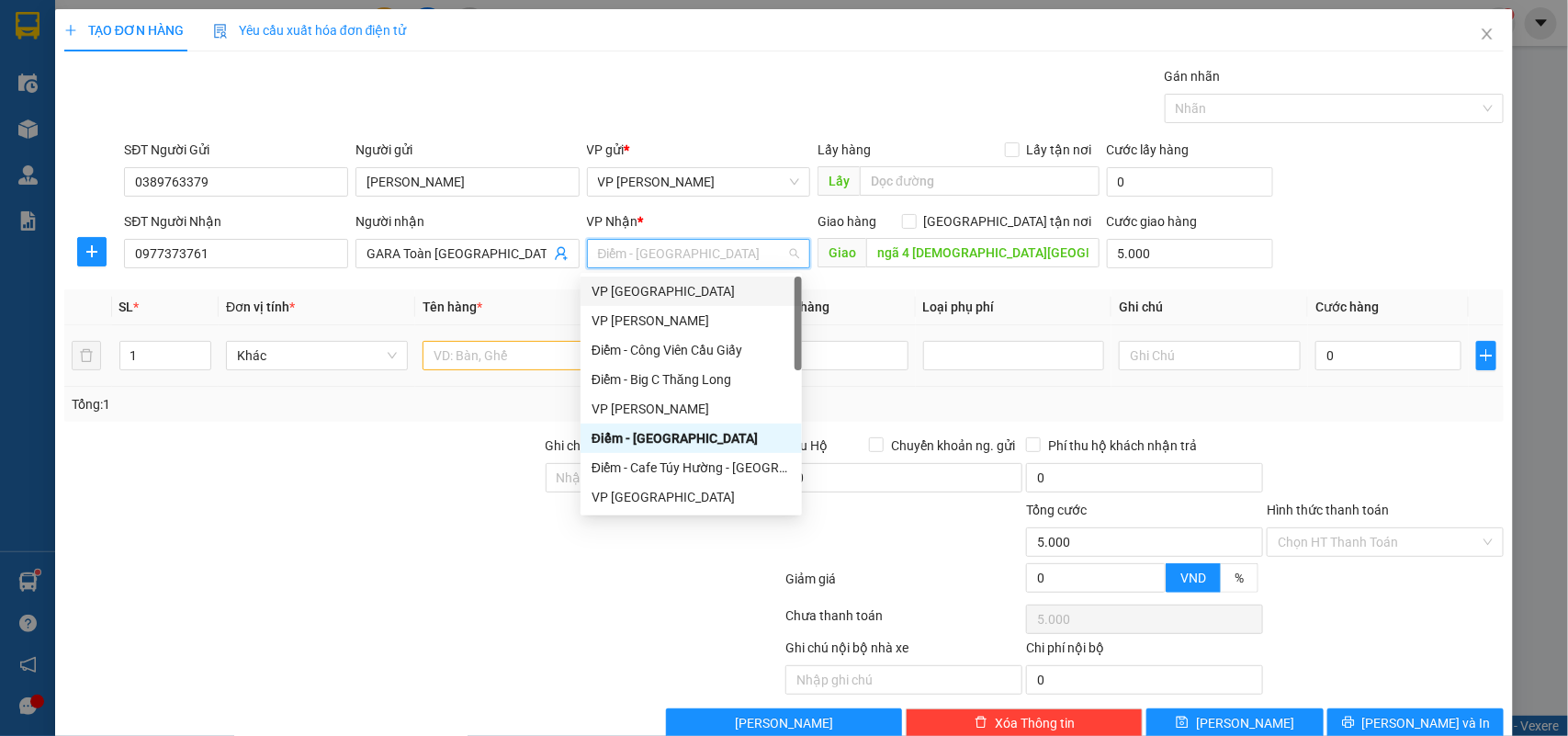
drag, startPoint x: 618, startPoint y: 292, endPoint x: 558, endPoint y: 334, distance: 73.2
click at [618, 295] on div "VP [GEOGRAPHIC_DATA]" at bounding box center [690, 290] width 200 height 20
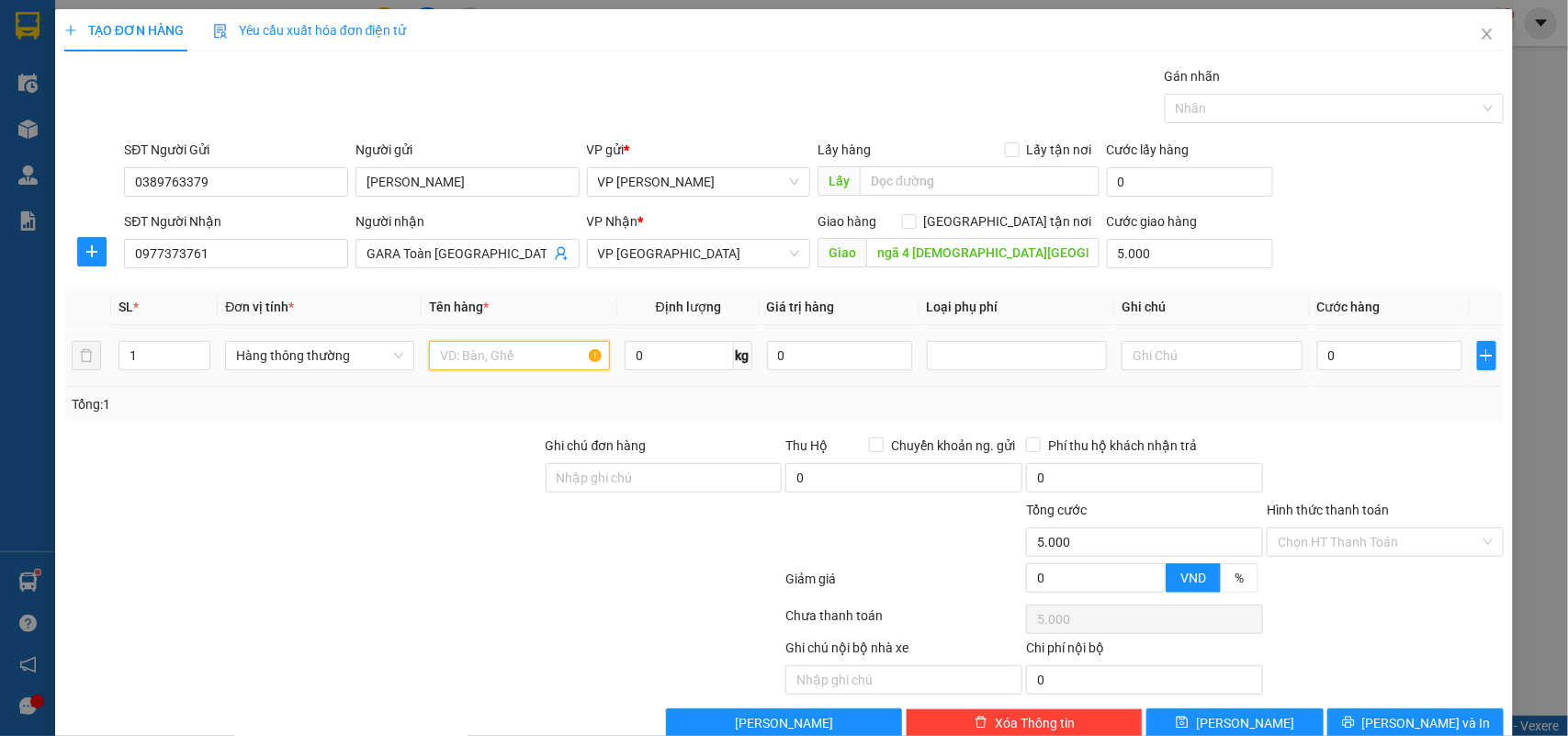
click at [474, 347] on input "text" at bounding box center [519, 355] width 181 height 29
type input "bọc phụ tùng ô tô"
click at [1346, 364] on input "0" at bounding box center [1389, 355] width 145 height 29
type input "2"
type input "5.002"
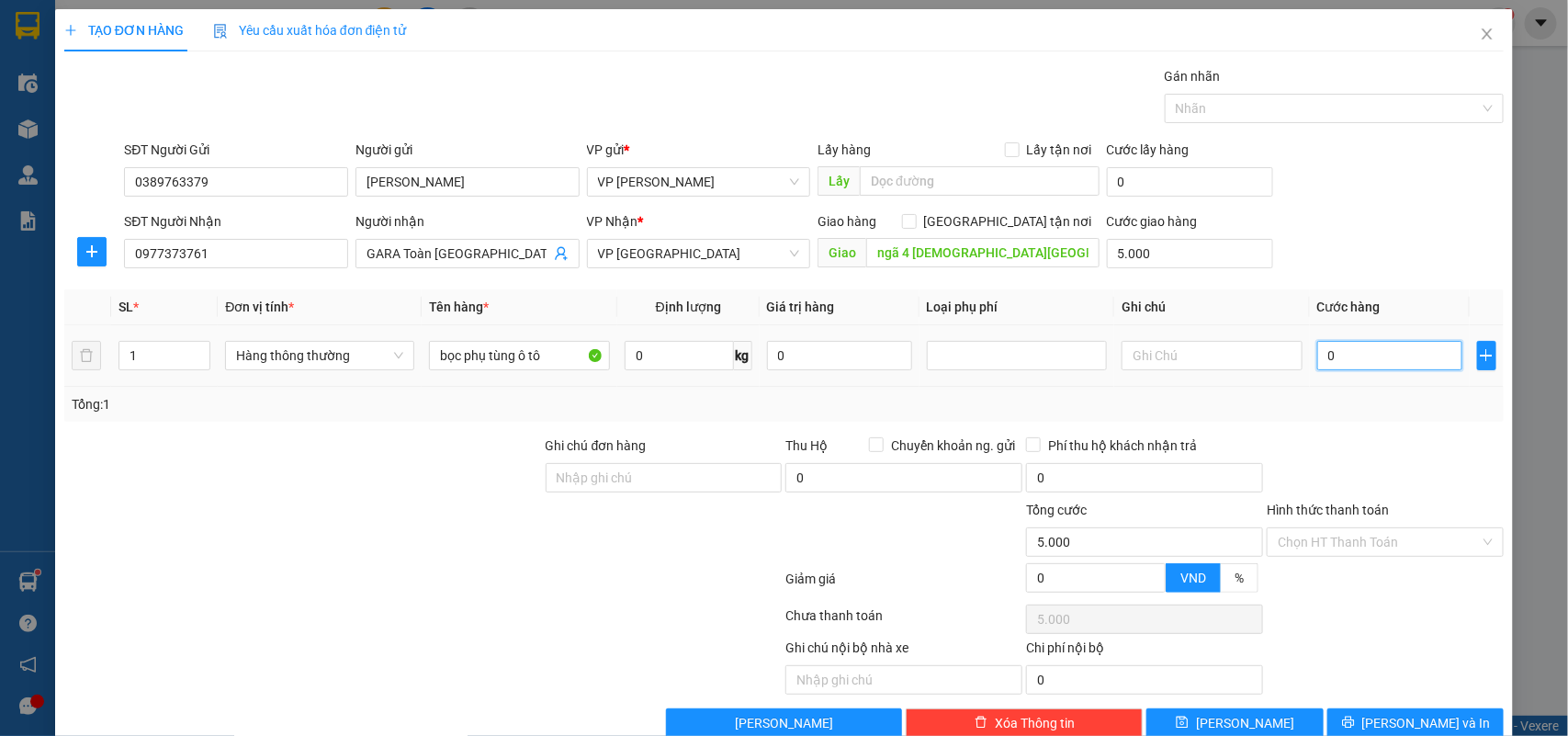
type input "5.002"
type input "25"
type input "5.025"
drag, startPoint x: 1291, startPoint y: 363, endPoint x: 1337, endPoint y: 409, distance: 65.1
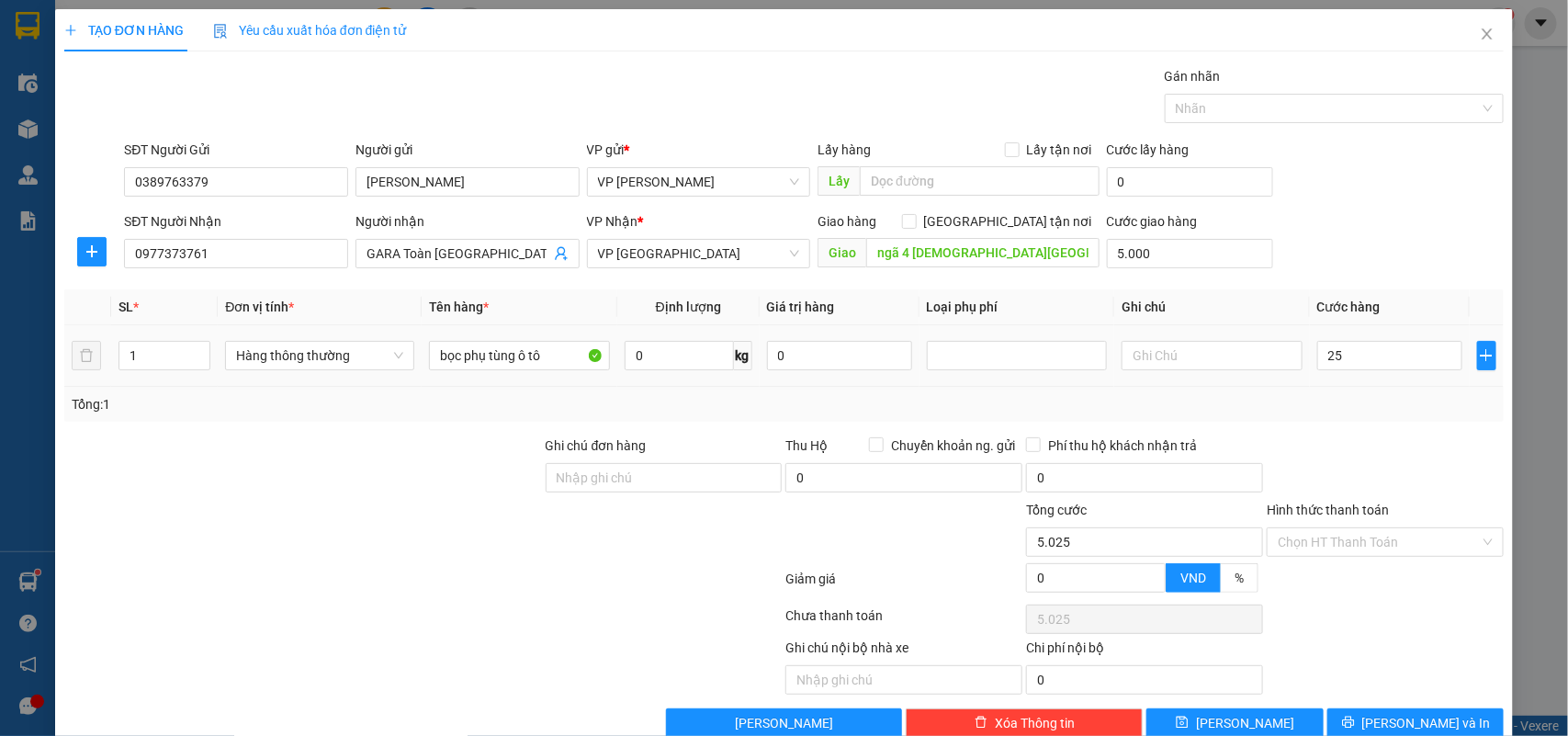
click at [1290, 364] on td at bounding box center [1211, 356] width 196 height 61
type input "25.000"
type input "30.000"
click at [1337, 409] on div "Tổng: 1" at bounding box center [784, 404] width 1425 height 20
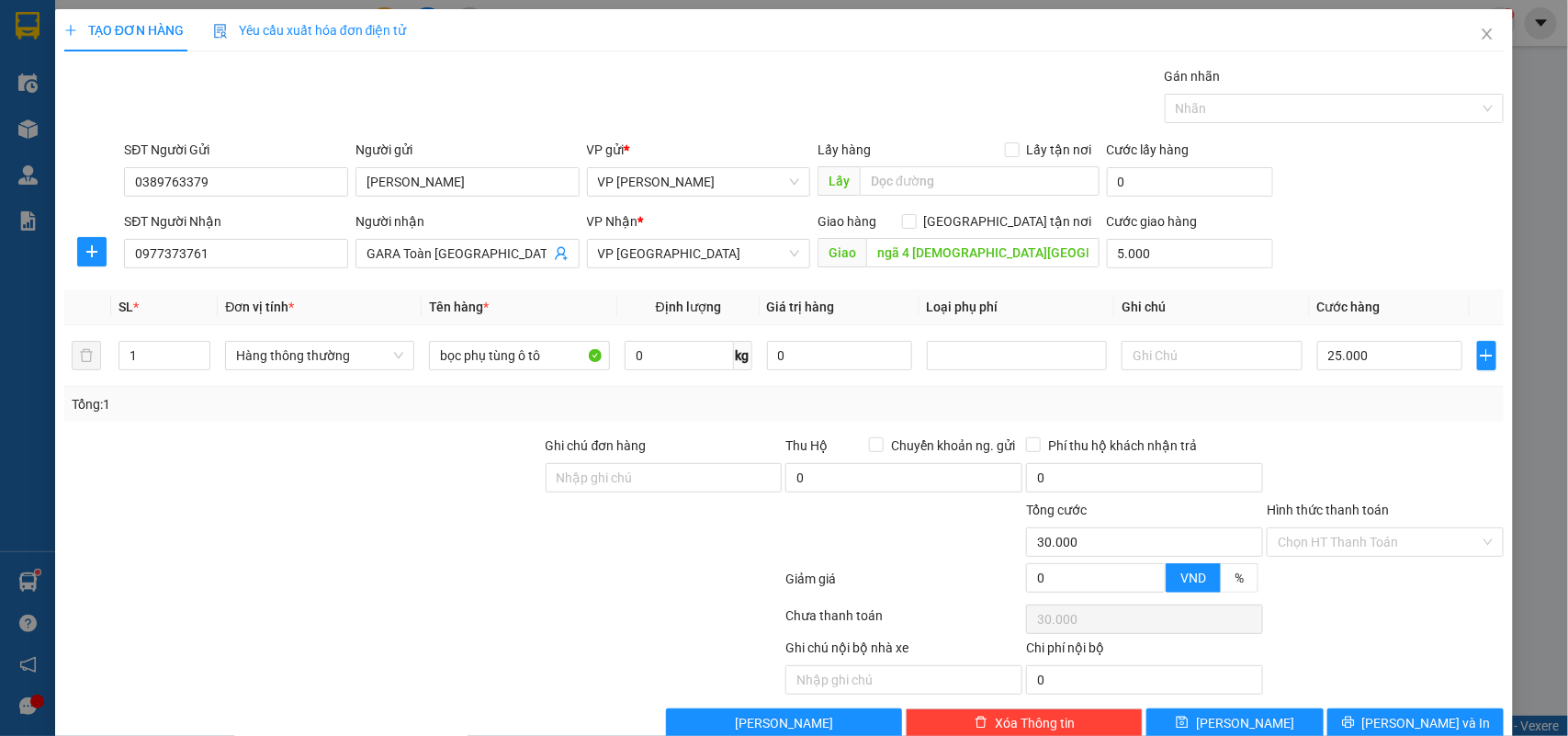
scroll to position [40, 0]
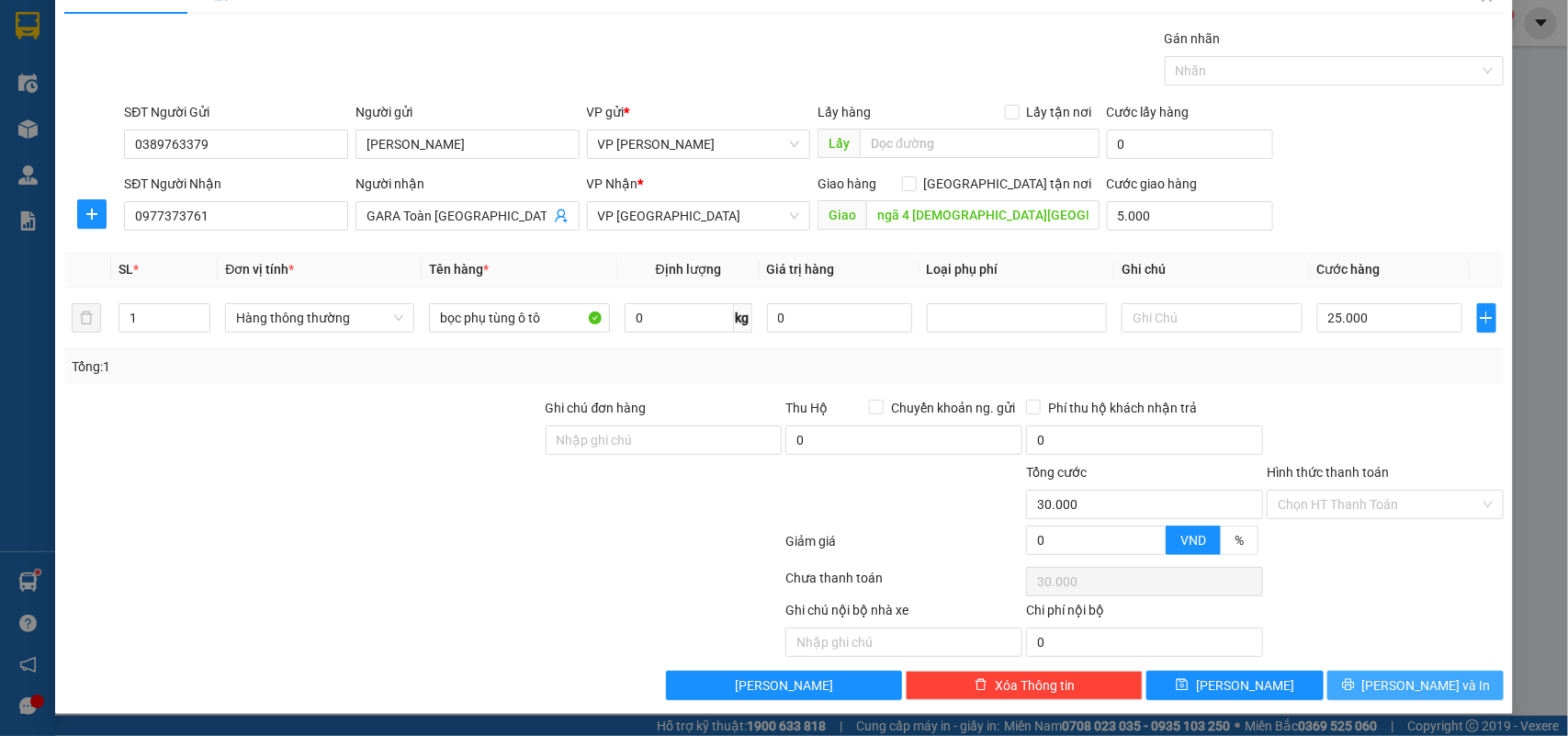
click at [1396, 686] on span "[PERSON_NAME] và In" at bounding box center [1426, 685] width 129 height 20
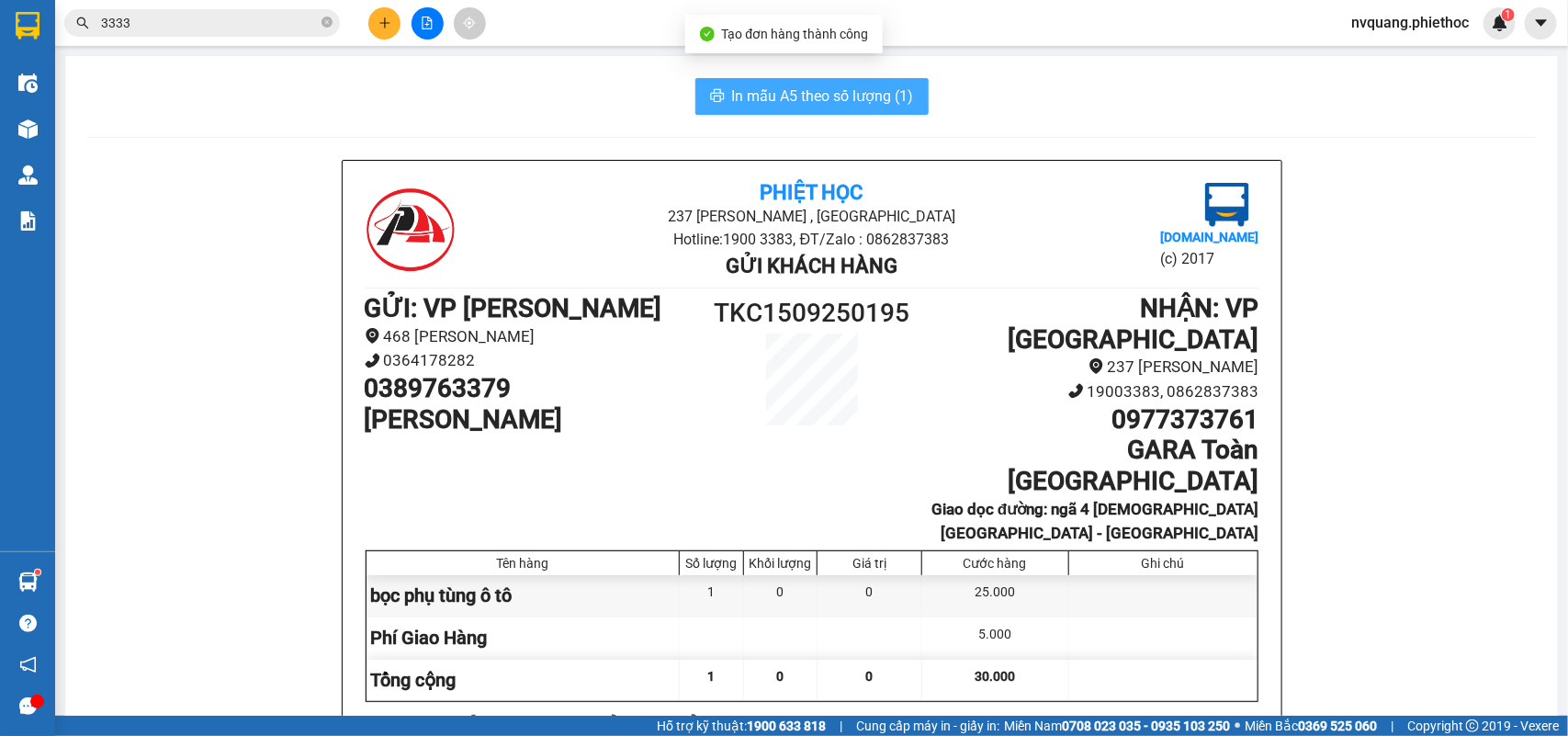
click at [755, 79] on button "In mẫu A5 theo số lượng (1)" at bounding box center [811, 96] width 234 height 37
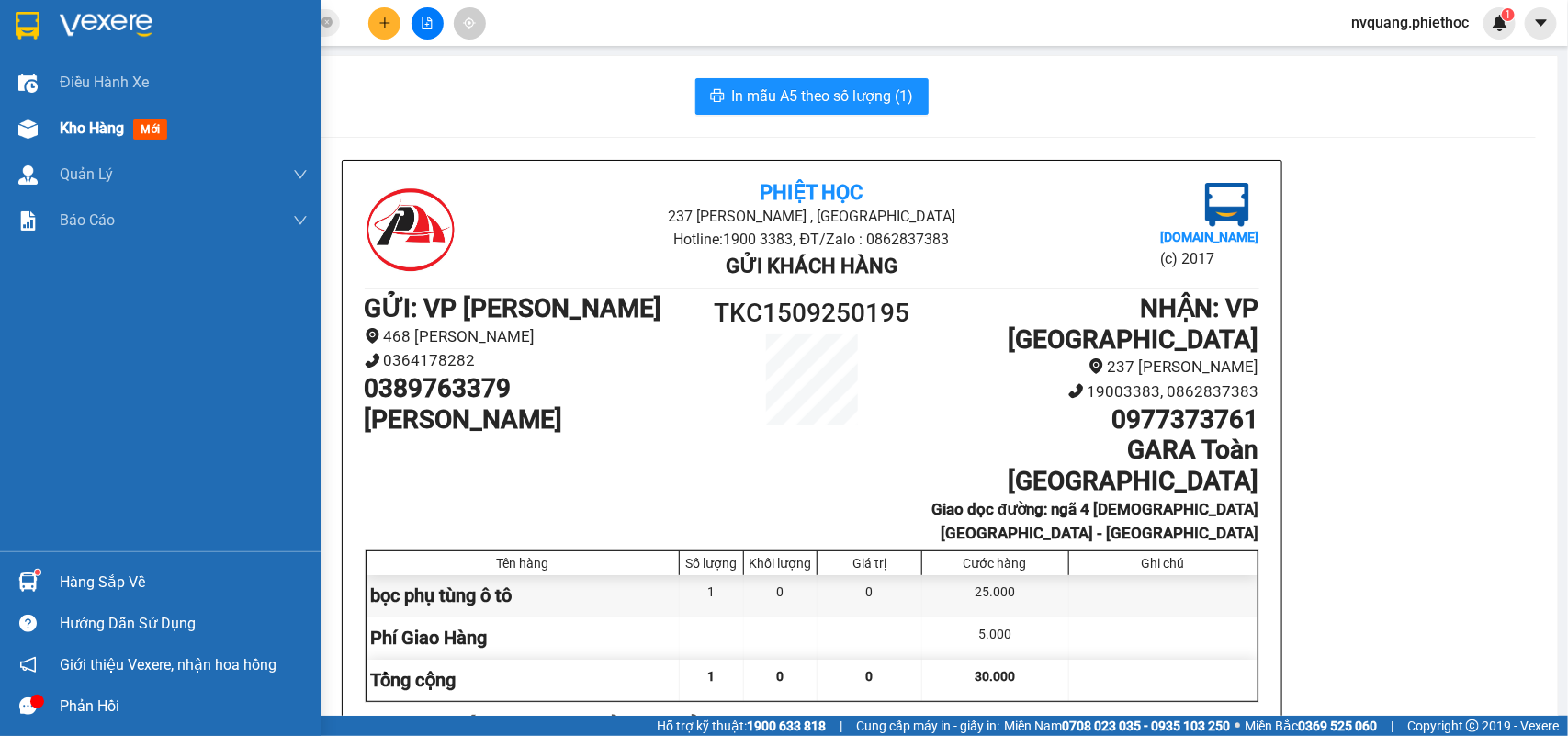
click at [88, 129] on span "Kho hàng" at bounding box center [92, 128] width 64 height 17
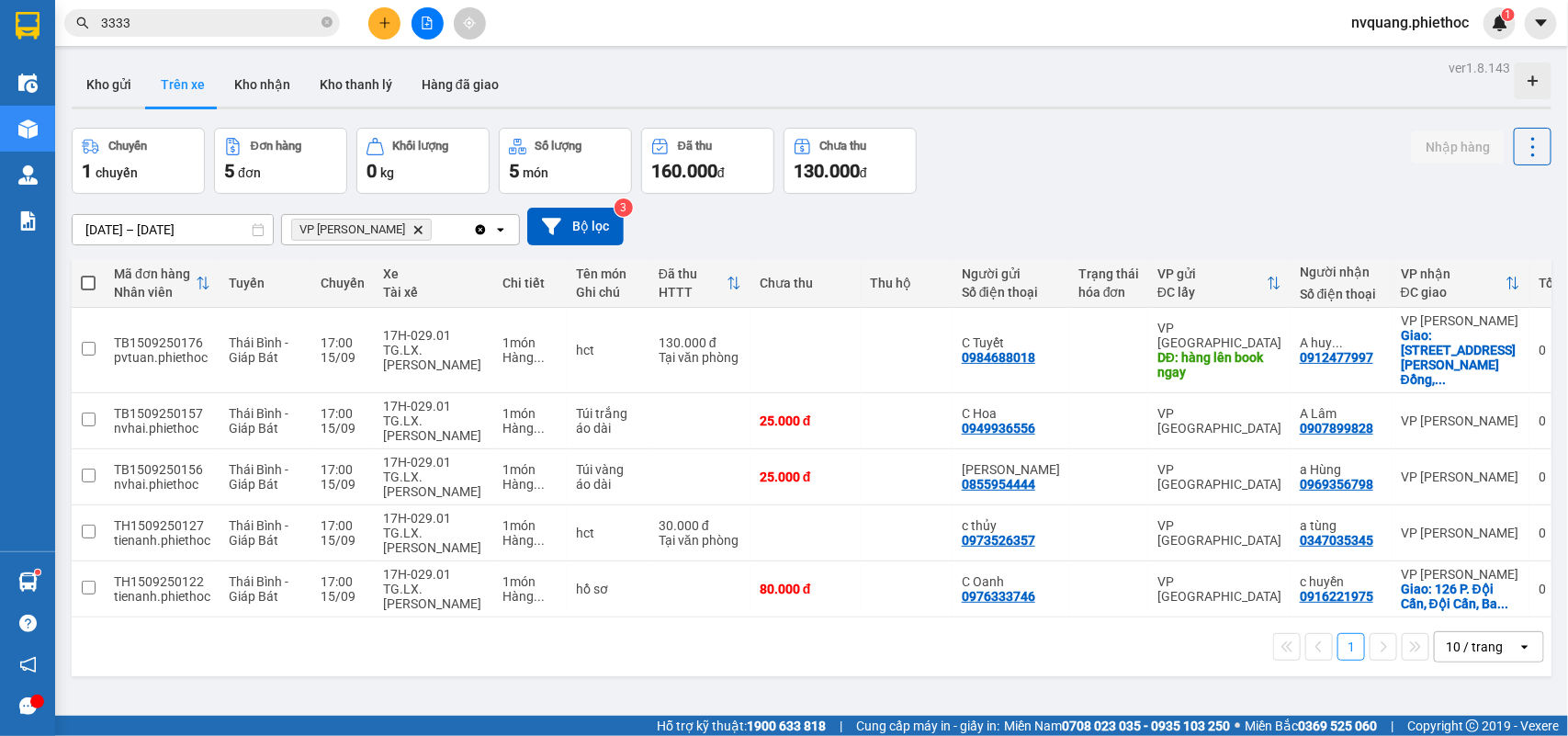
click at [245, 107] on div at bounding box center [811, 108] width 1480 height 3
click at [245, 84] on button "Kho nhận" at bounding box center [262, 84] width 85 height 44
type input "[DATE] – [DATE]"
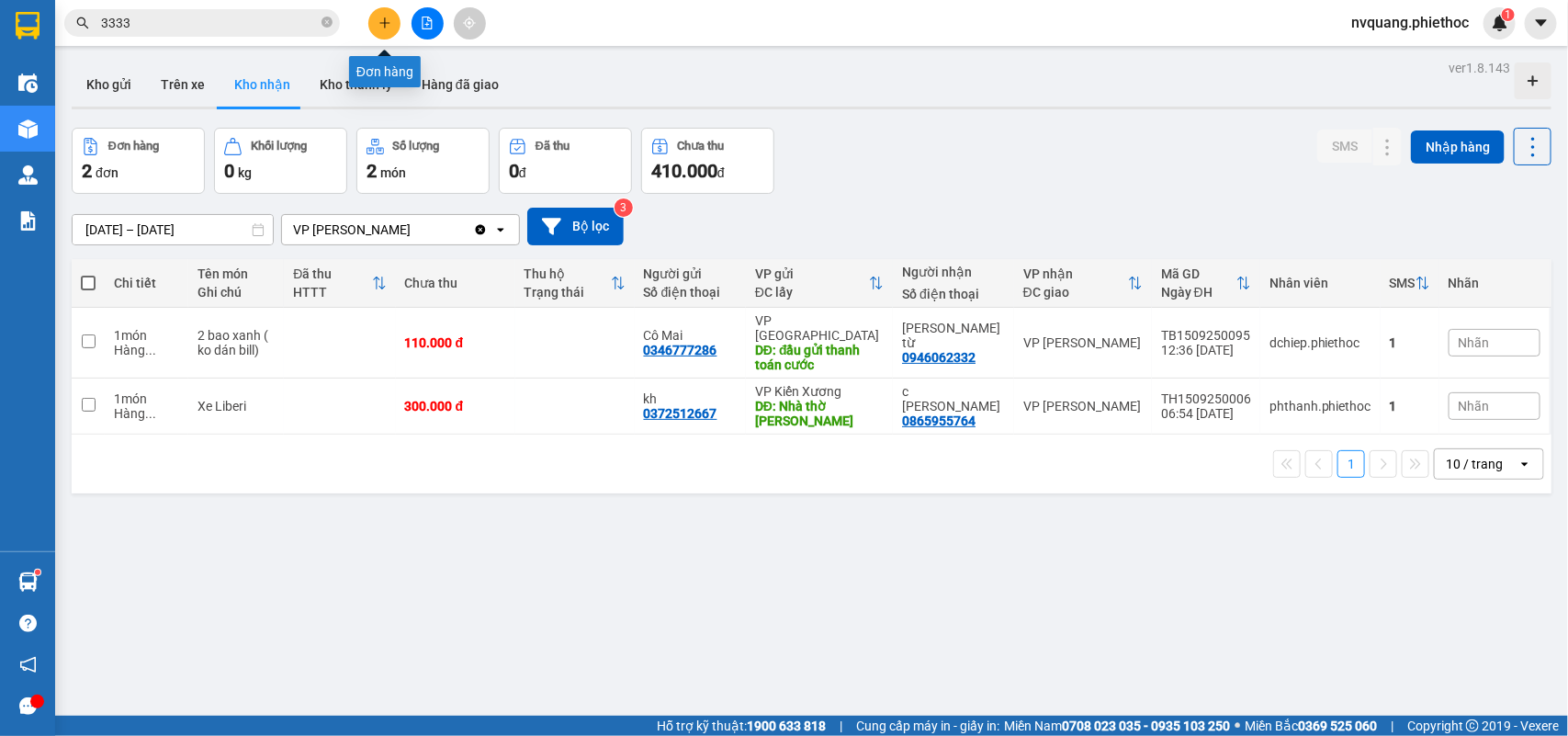
click at [383, 28] on icon "plus" at bounding box center [385, 23] width 13 height 13
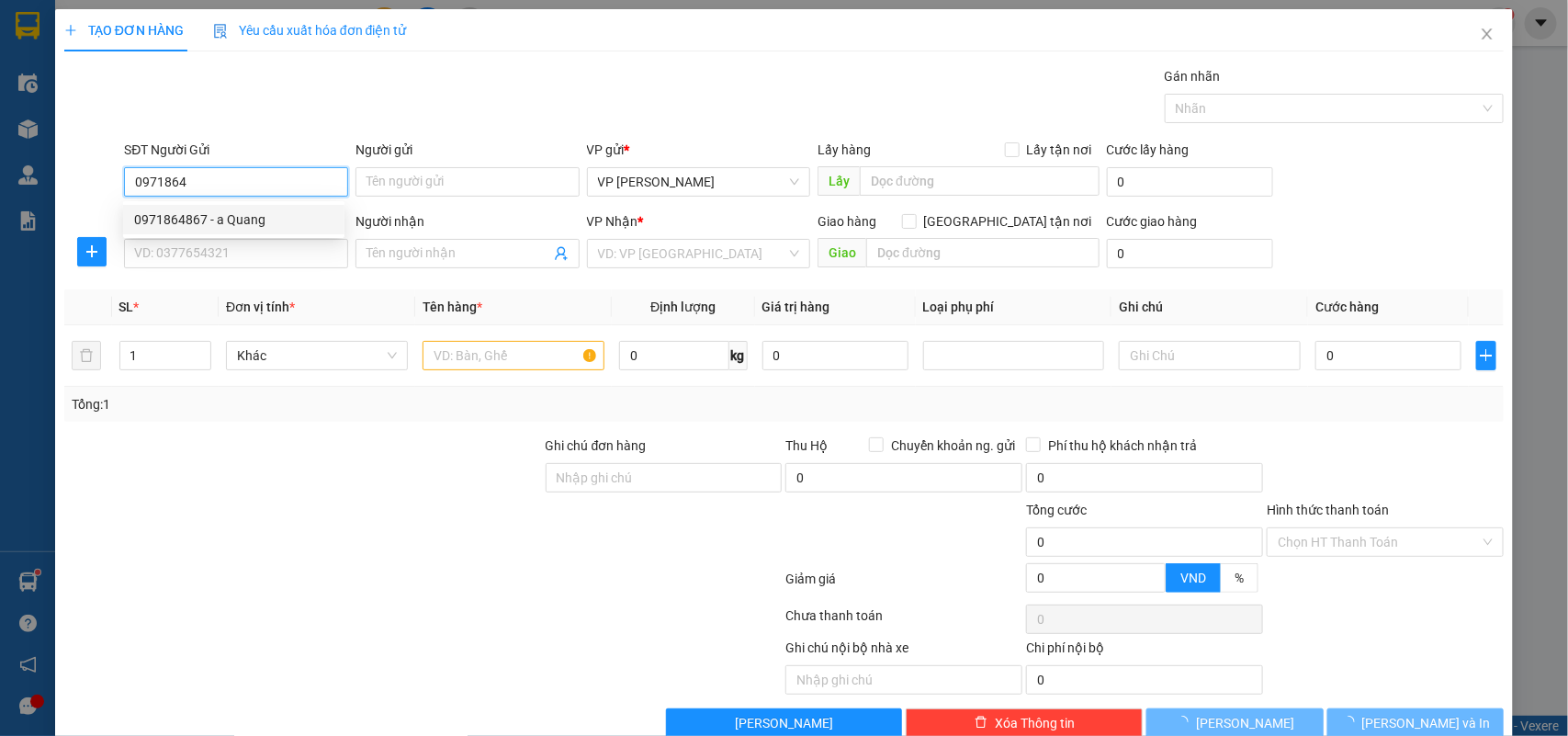
click at [216, 214] on div "0971864867 - a Quang" at bounding box center [234, 219] width 200 height 20
type input "0971864867"
type input "a Quang"
type input "0971864867"
click at [185, 259] on input "SĐT Người Nhận" at bounding box center [235, 254] width 224 height 29
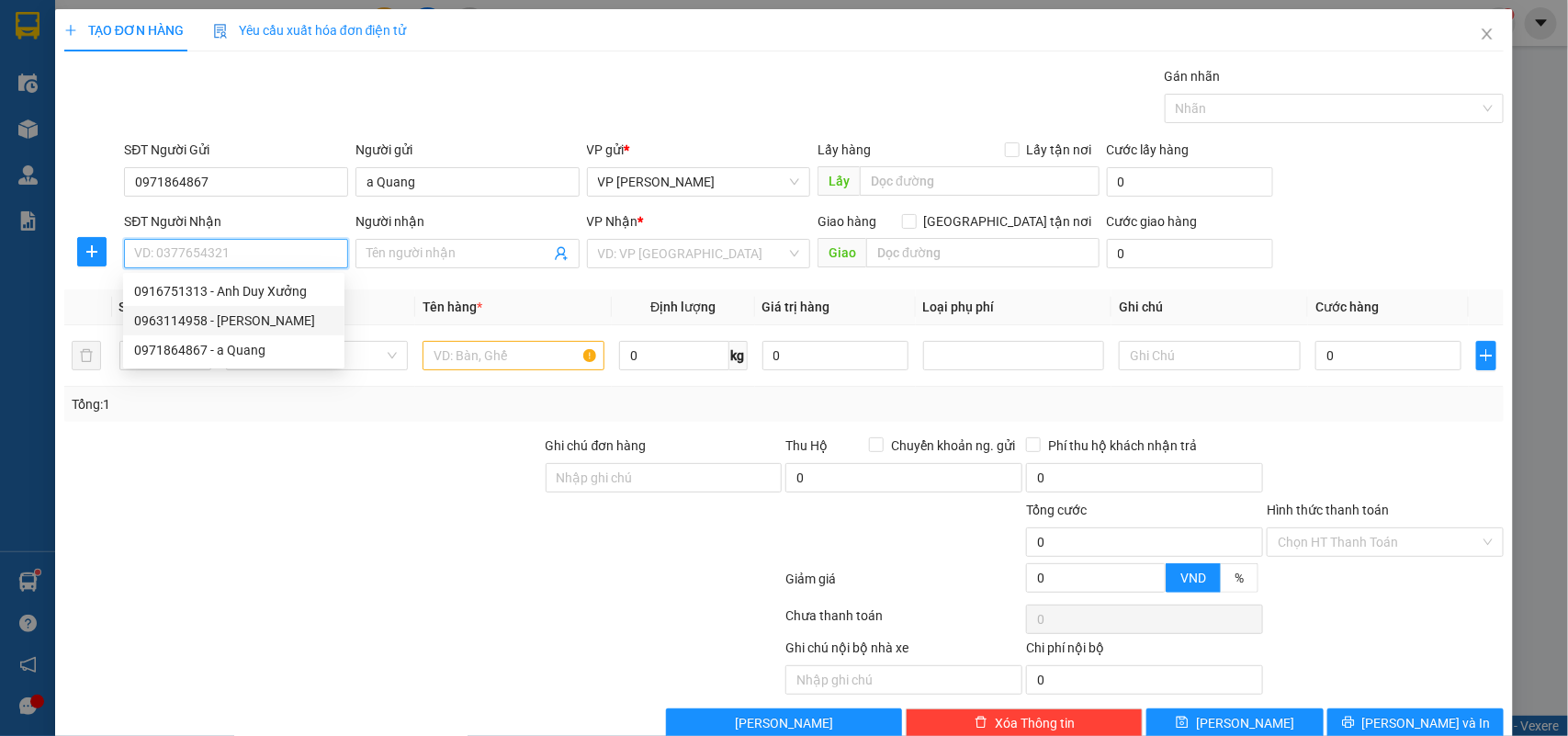
click at [195, 313] on div "0963114958 - C Xuyến" at bounding box center [234, 320] width 200 height 20
type input "0963114958"
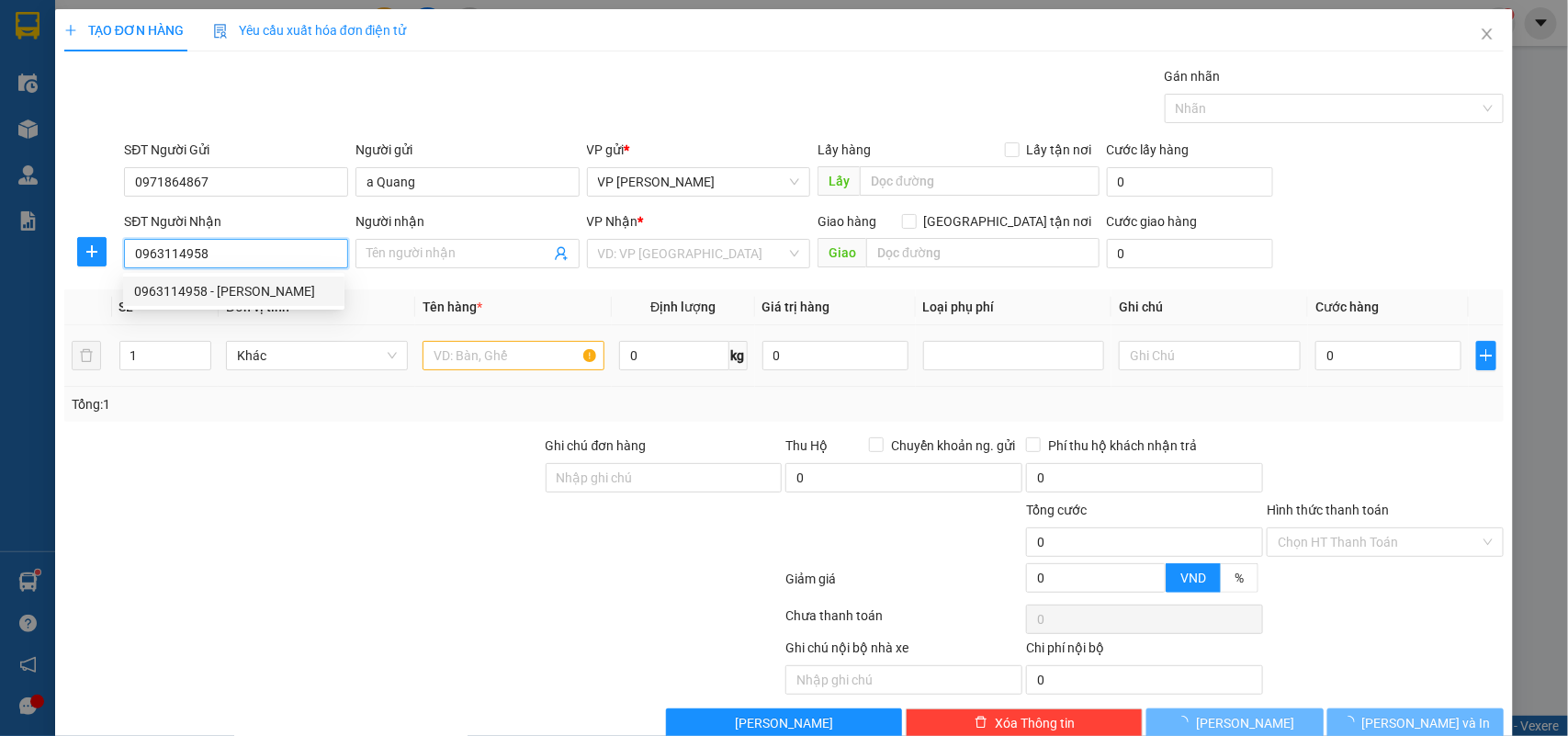
type input "C Xuyến"
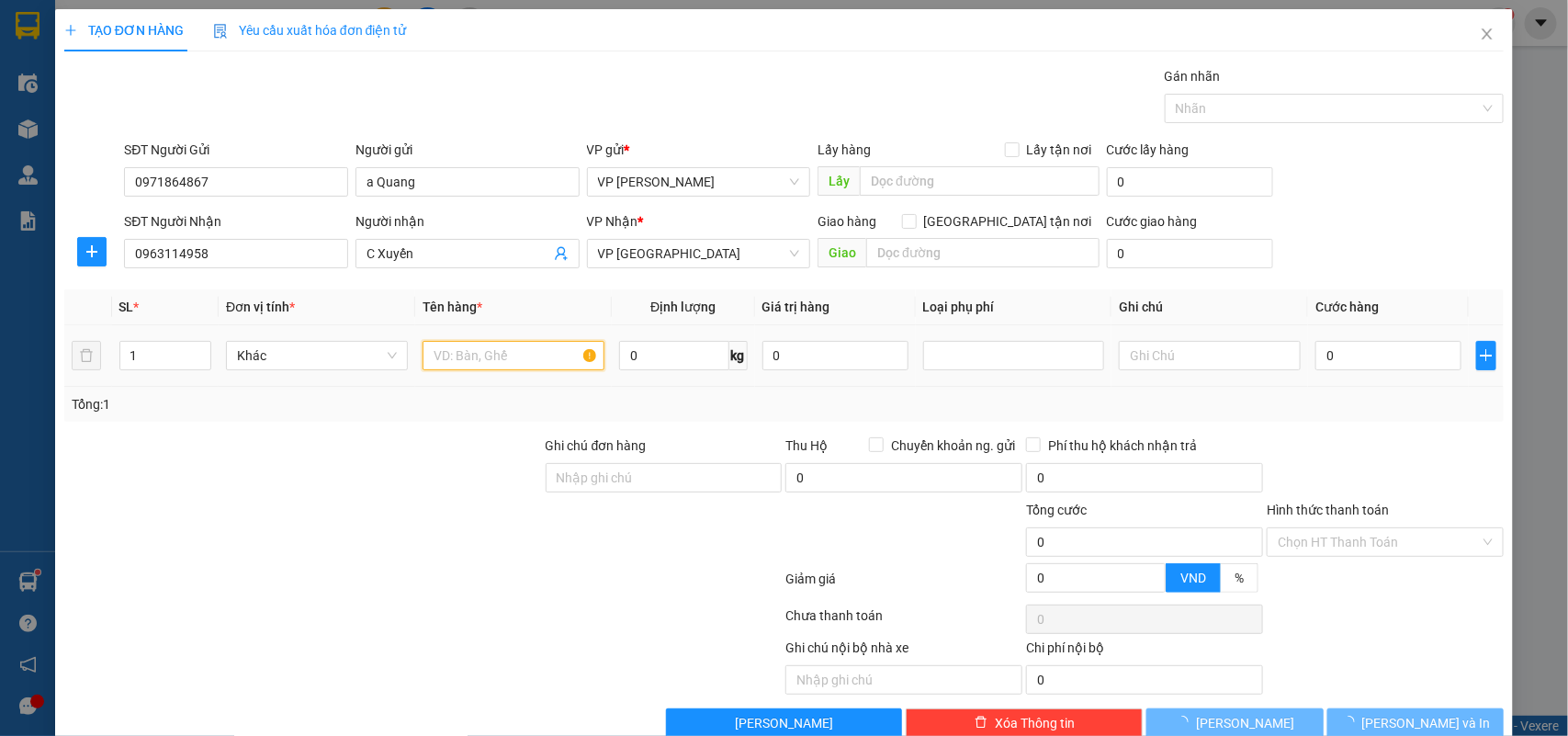
click at [473, 360] on input "text" at bounding box center [514, 355] width 182 height 29
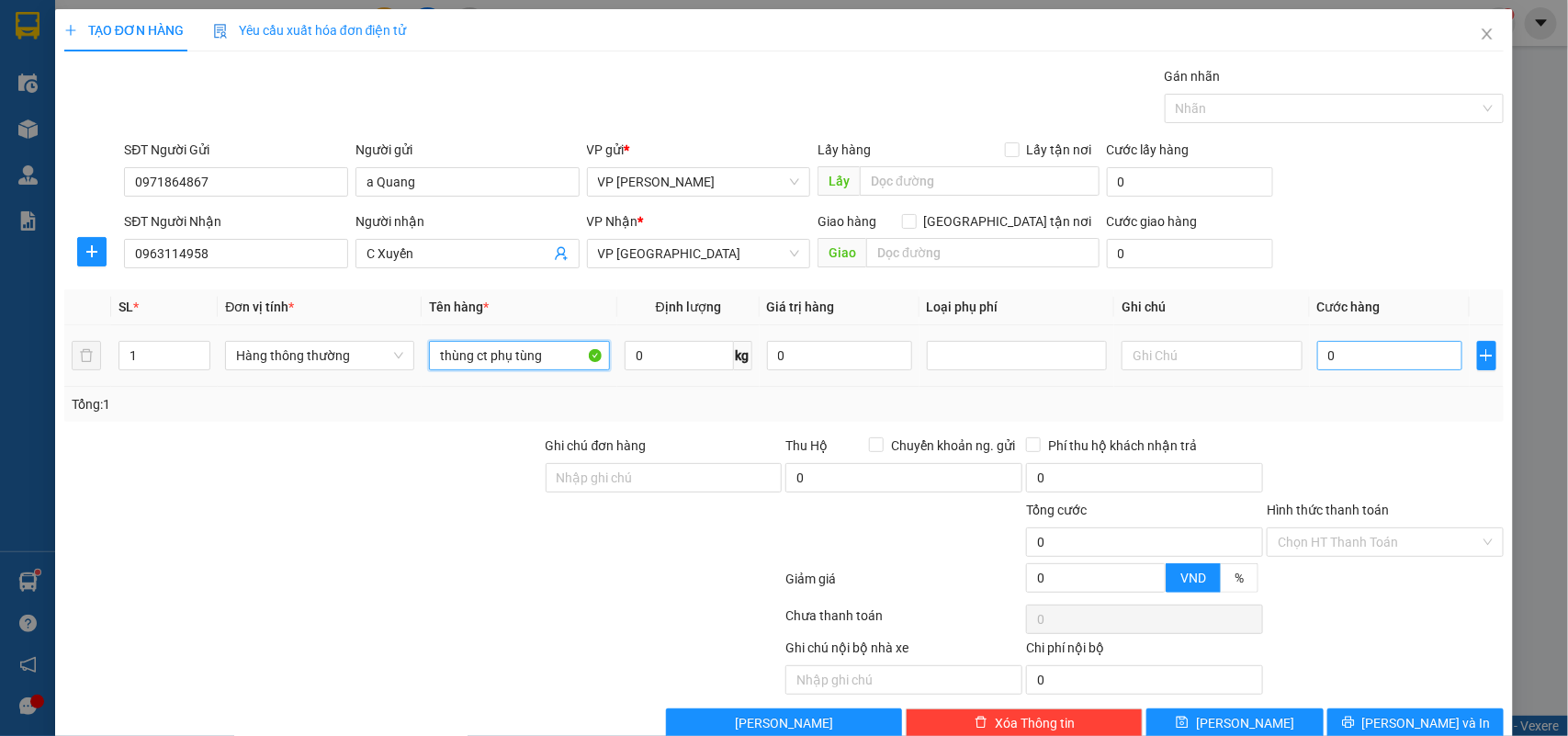
type input "thùng ct phụ tùng"
click at [1333, 361] on input "0" at bounding box center [1389, 355] width 145 height 29
type input "5"
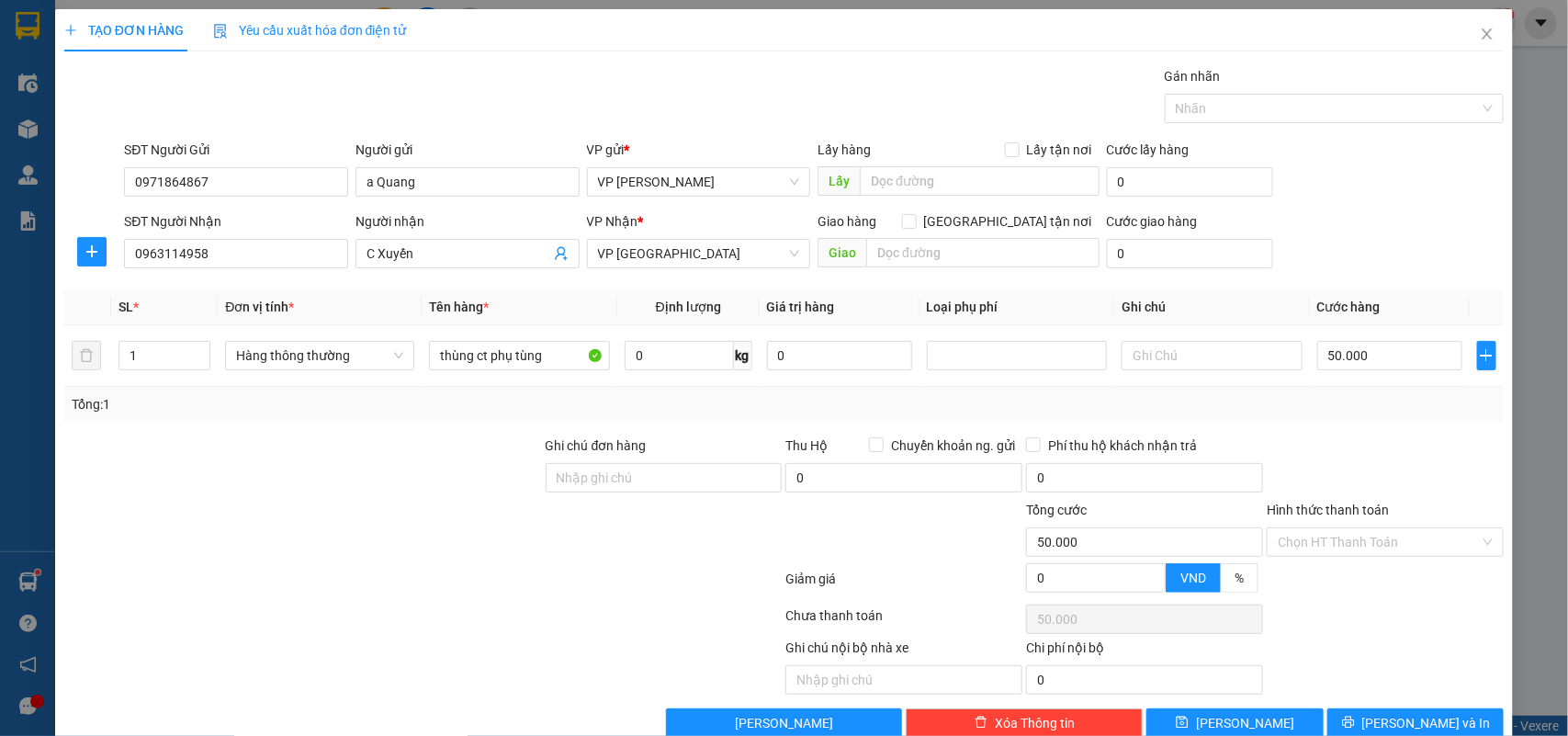
click at [1333, 400] on div "Tổng: 1" at bounding box center [784, 404] width 1425 height 20
click at [1346, 528] on input "Hình thức thanh toán" at bounding box center [1379, 541] width 202 height 27
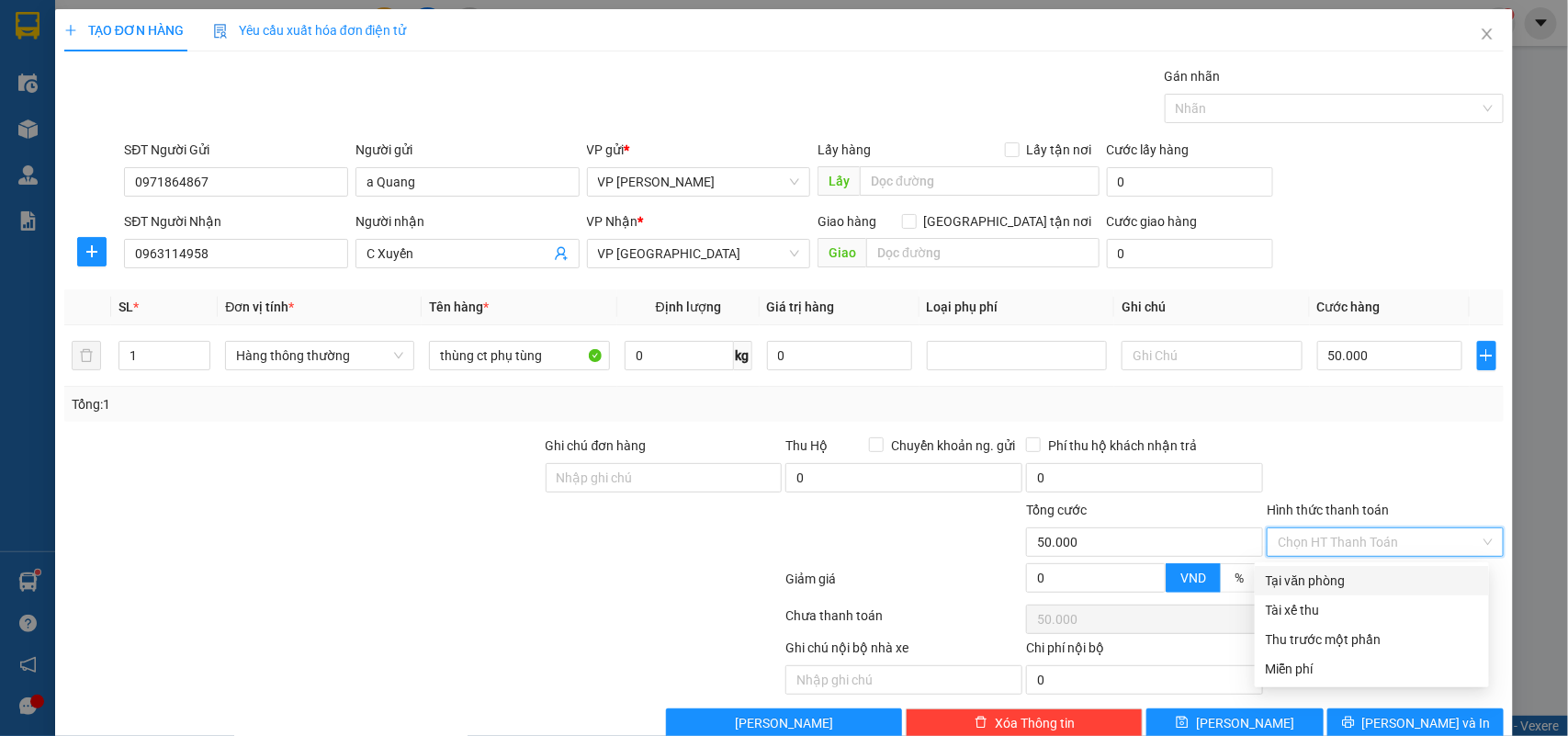
click at [1319, 570] on div "Tại văn phòng" at bounding box center [1371, 580] width 212 height 20
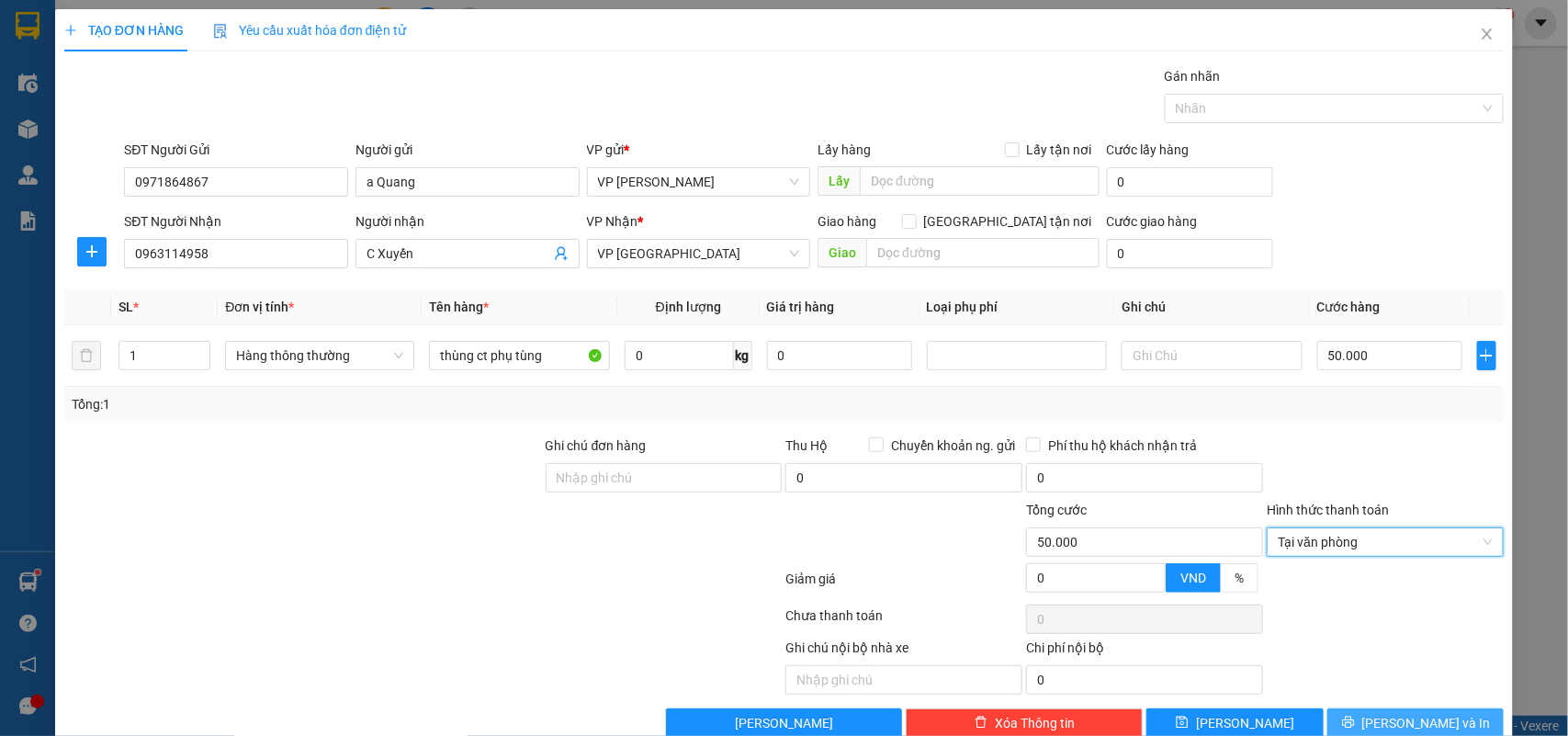
click at [1393, 713] on span "[PERSON_NAME] và In" at bounding box center [1426, 723] width 129 height 20
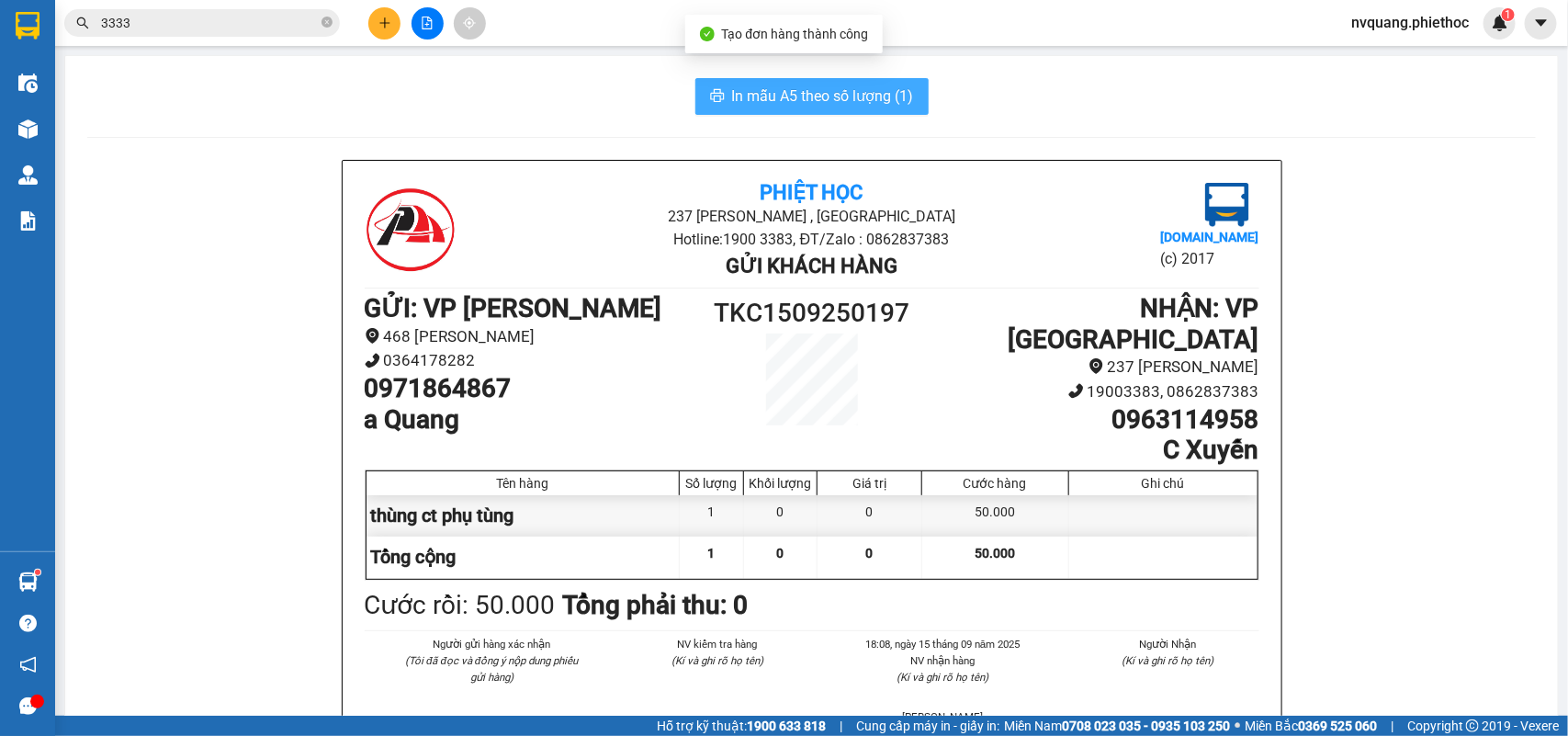
click at [753, 80] on button "In mẫu A5 theo số lượng (1)" at bounding box center [811, 96] width 234 height 37
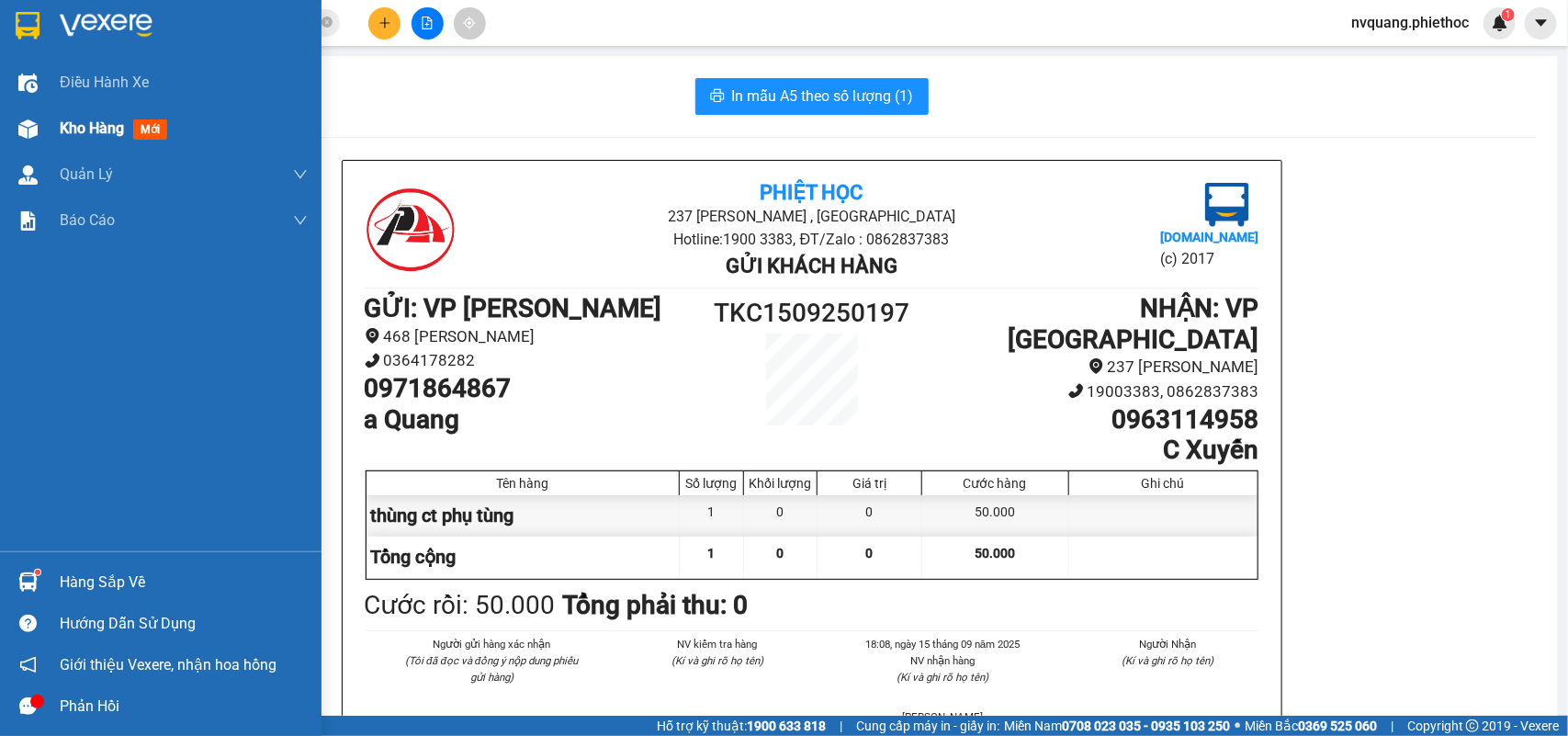
click at [66, 121] on span "Kho hàng" at bounding box center [92, 128] width 64 height 17
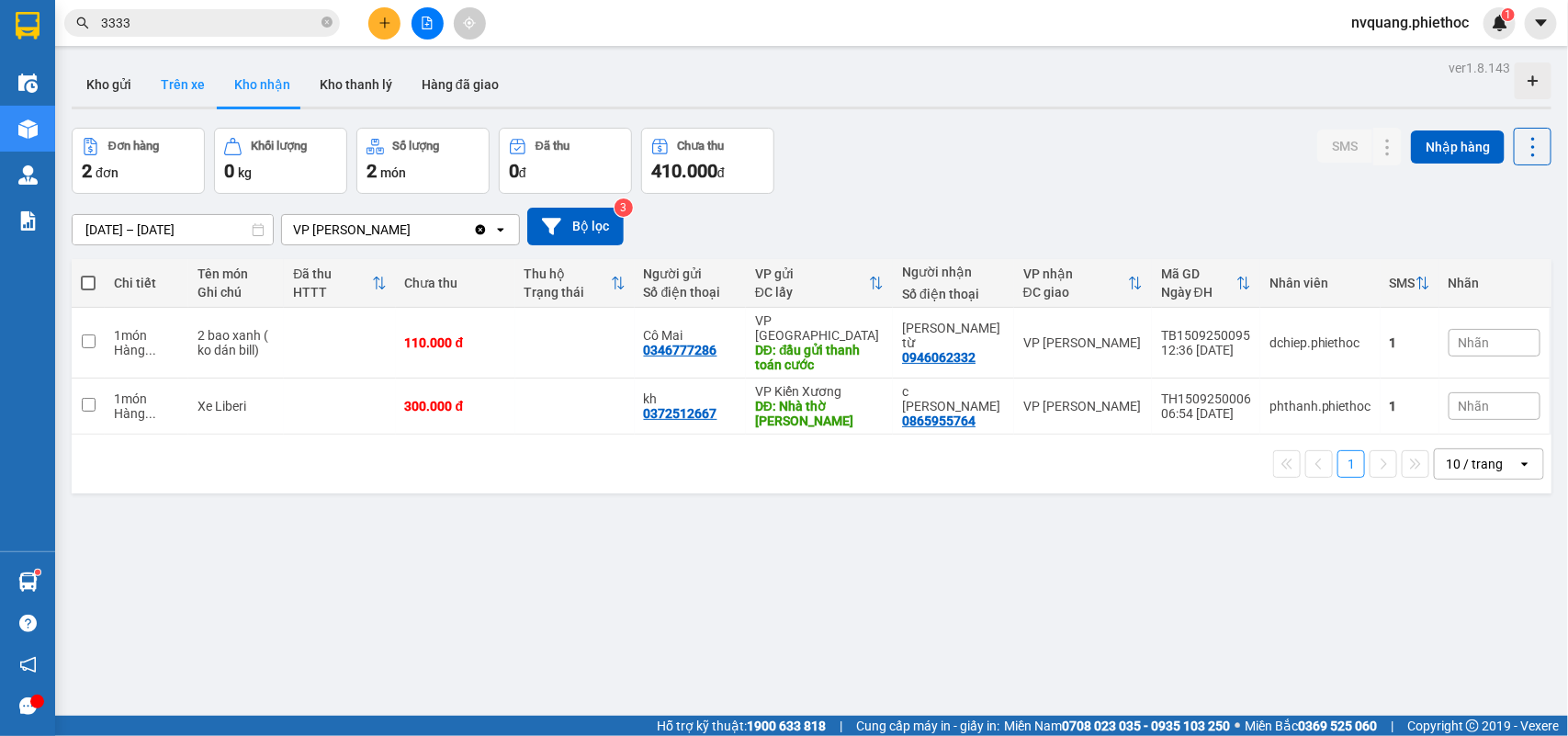
click at [173, 74] on button "Trên xe" at bounding box center [183, 84] width 74 height 44
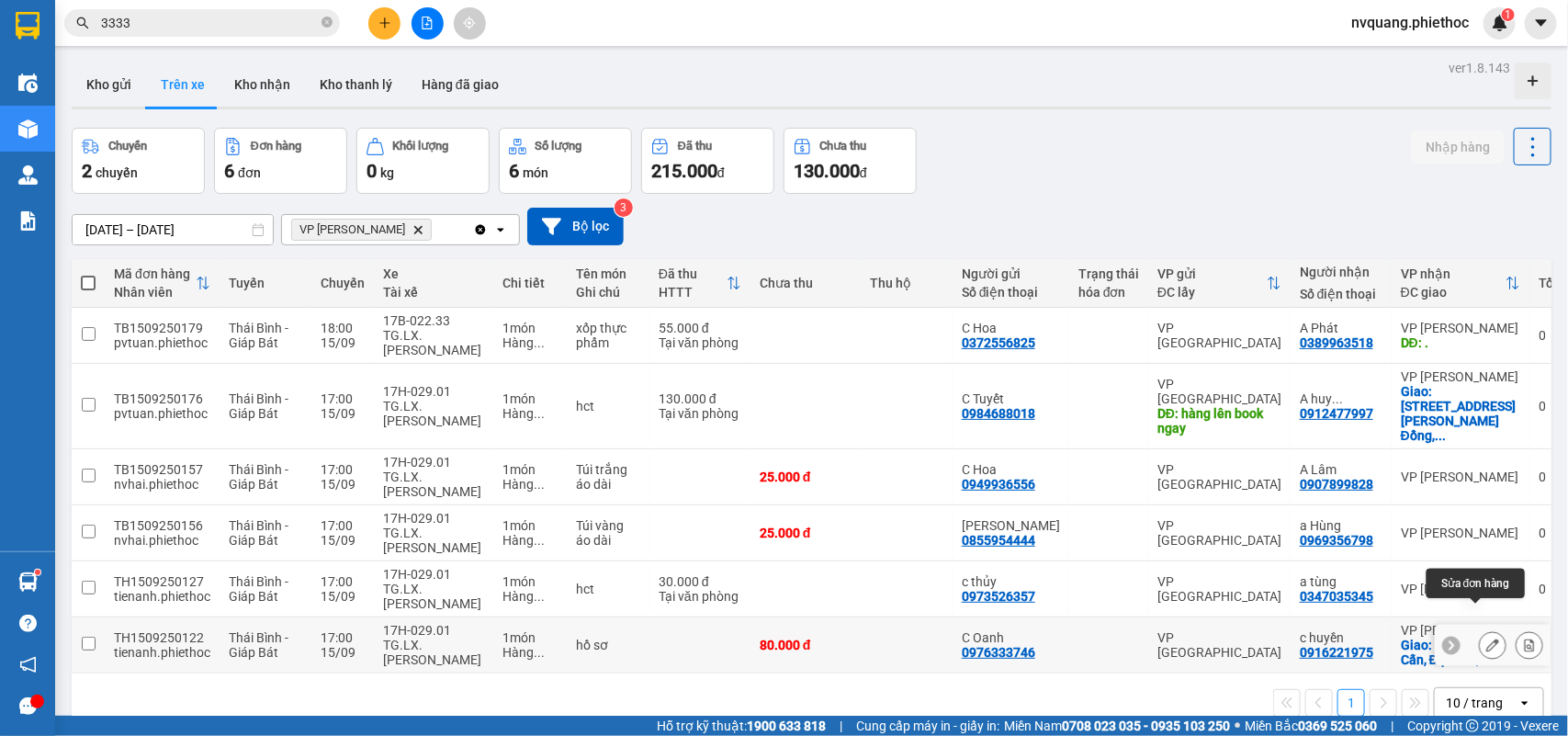
click at [1486, 639] on icon at bounding box center [1492, 645] width 13 height 13
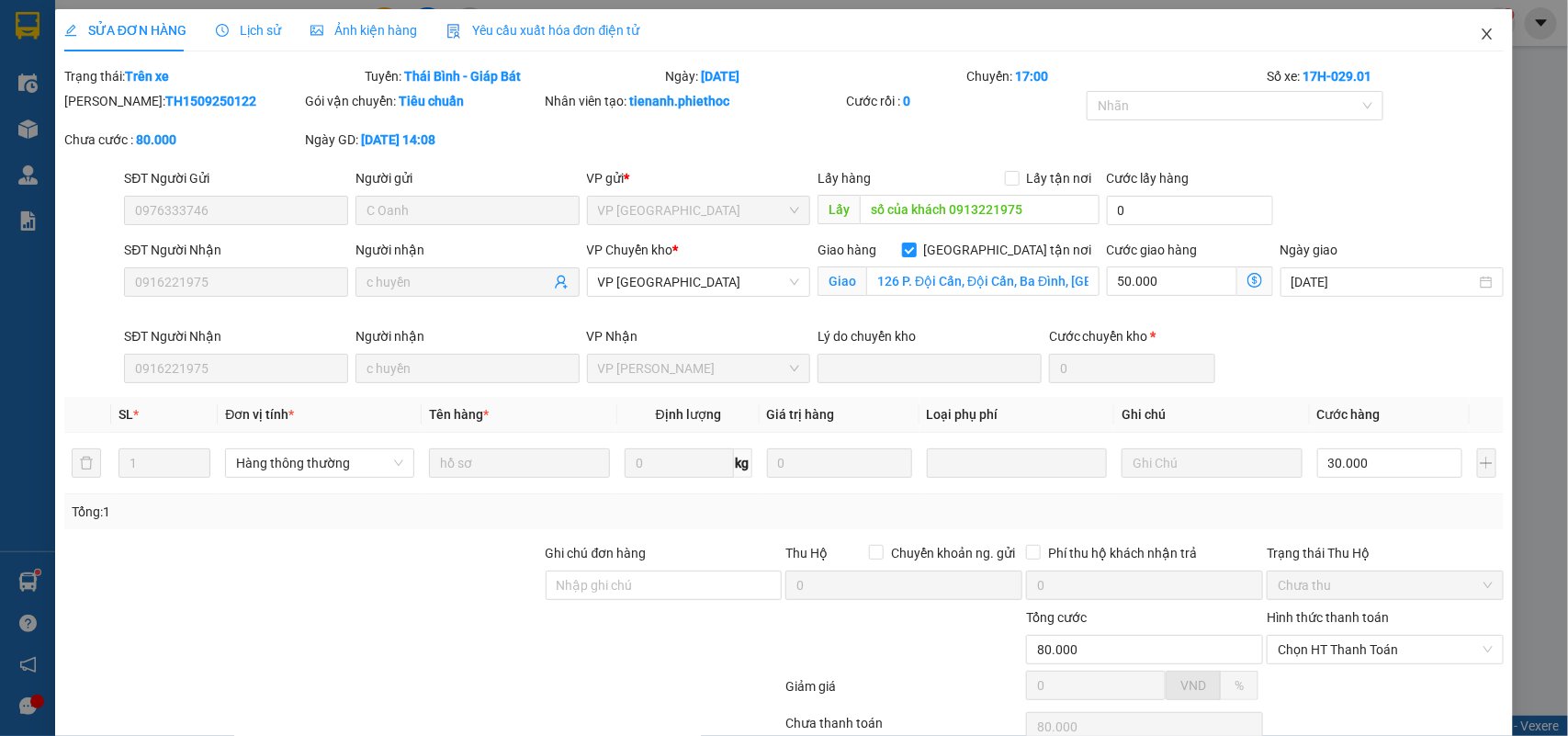
click at [1480, 28] on icon "close" at bounding box center [1488, 34] width 15 height 15
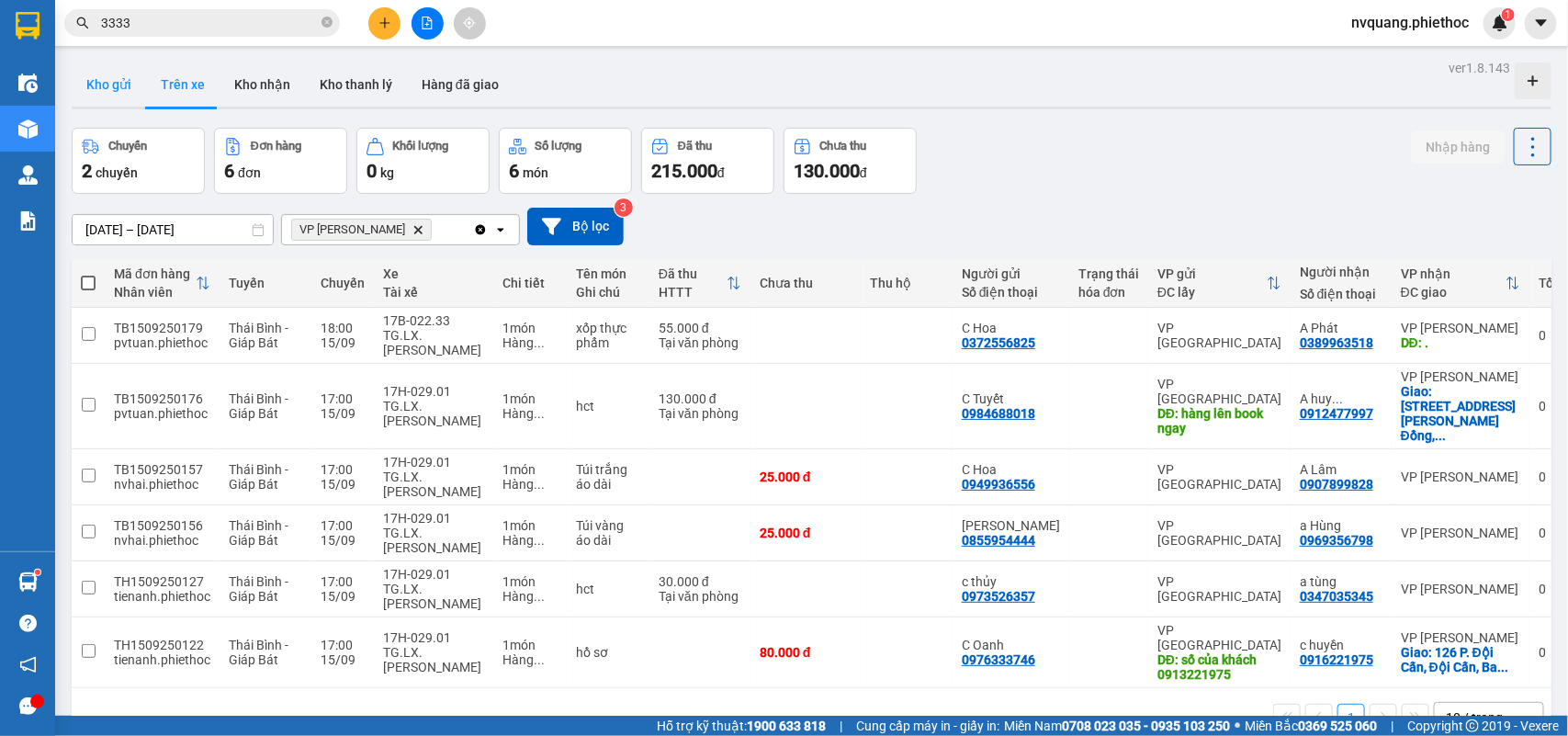
click at [114, 79] on button "Kho gửi" at bounding box center [109, 84] width 75 height 44
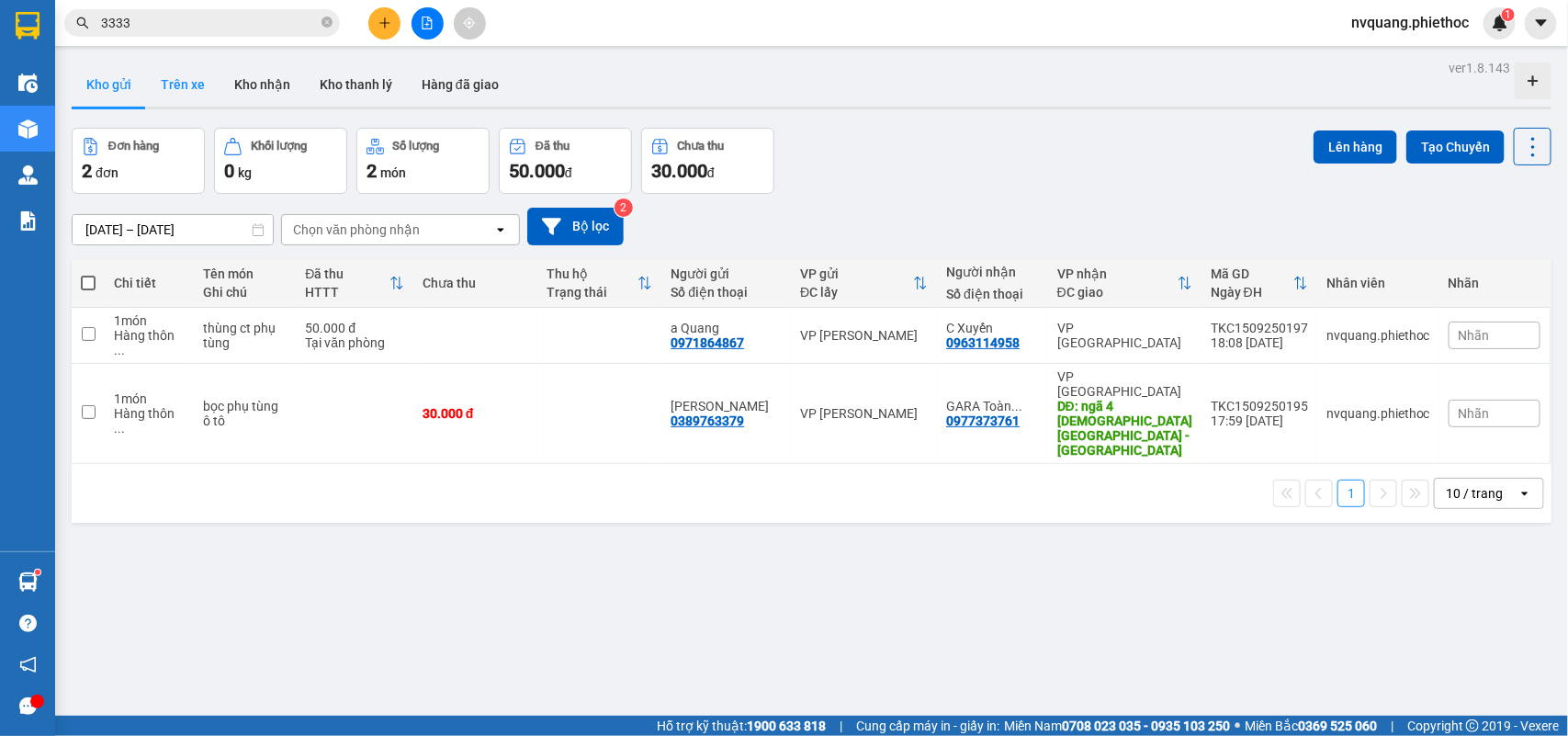
click at [172, 84] on button "Trên xe" at bounding box center [183, 84] width 74 height 44
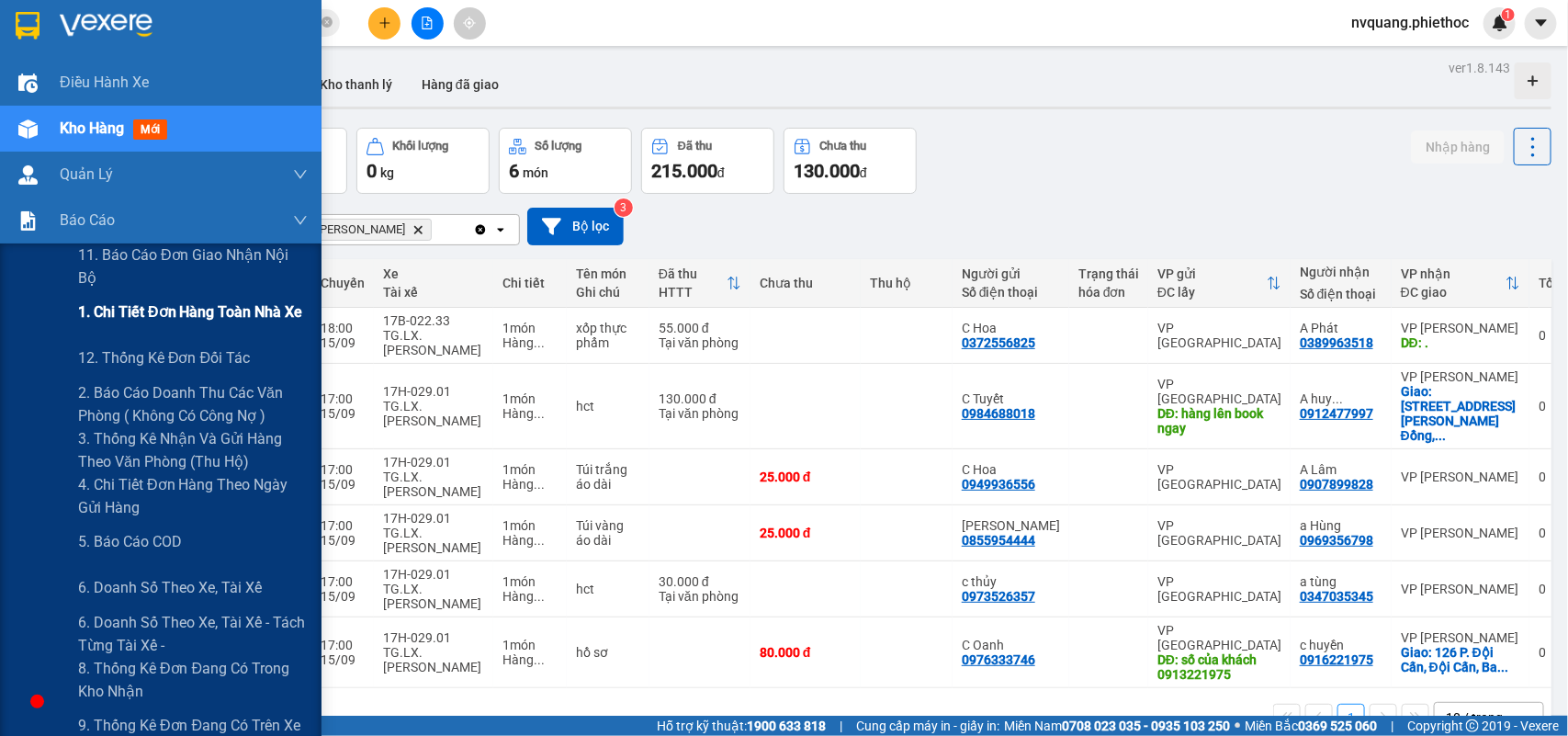
click at [202, 320] on span "1. Chi tiết đơn hàng toàn nhà xe" at bounding box center [191, 312] width 225 height 23
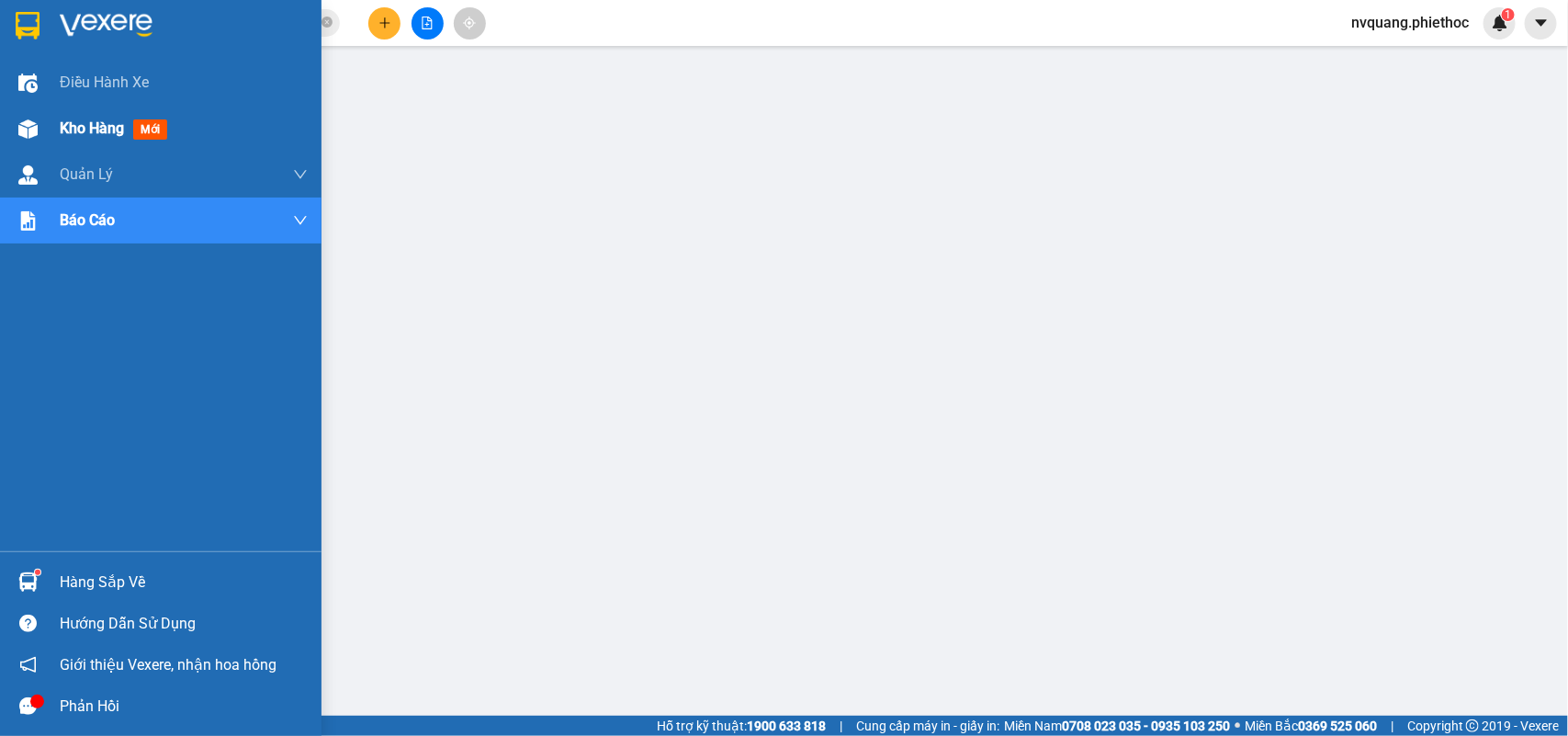
click at [51, 127] on div "Kho hàng mới" at bounding box center [161, 129] width 322 height 46
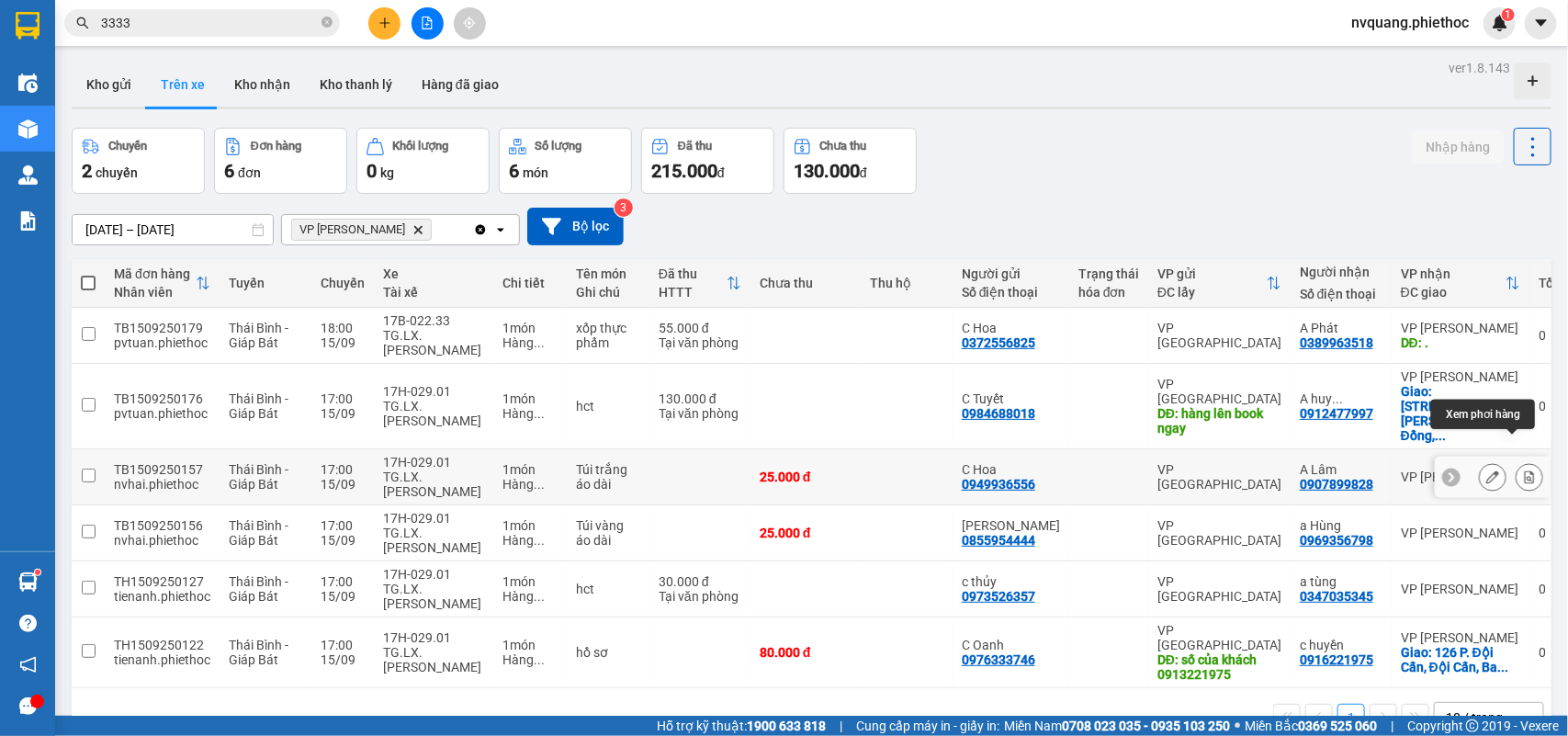
click at [1520, 462] on button at bounding box center [1528, 478] width 26 height 32
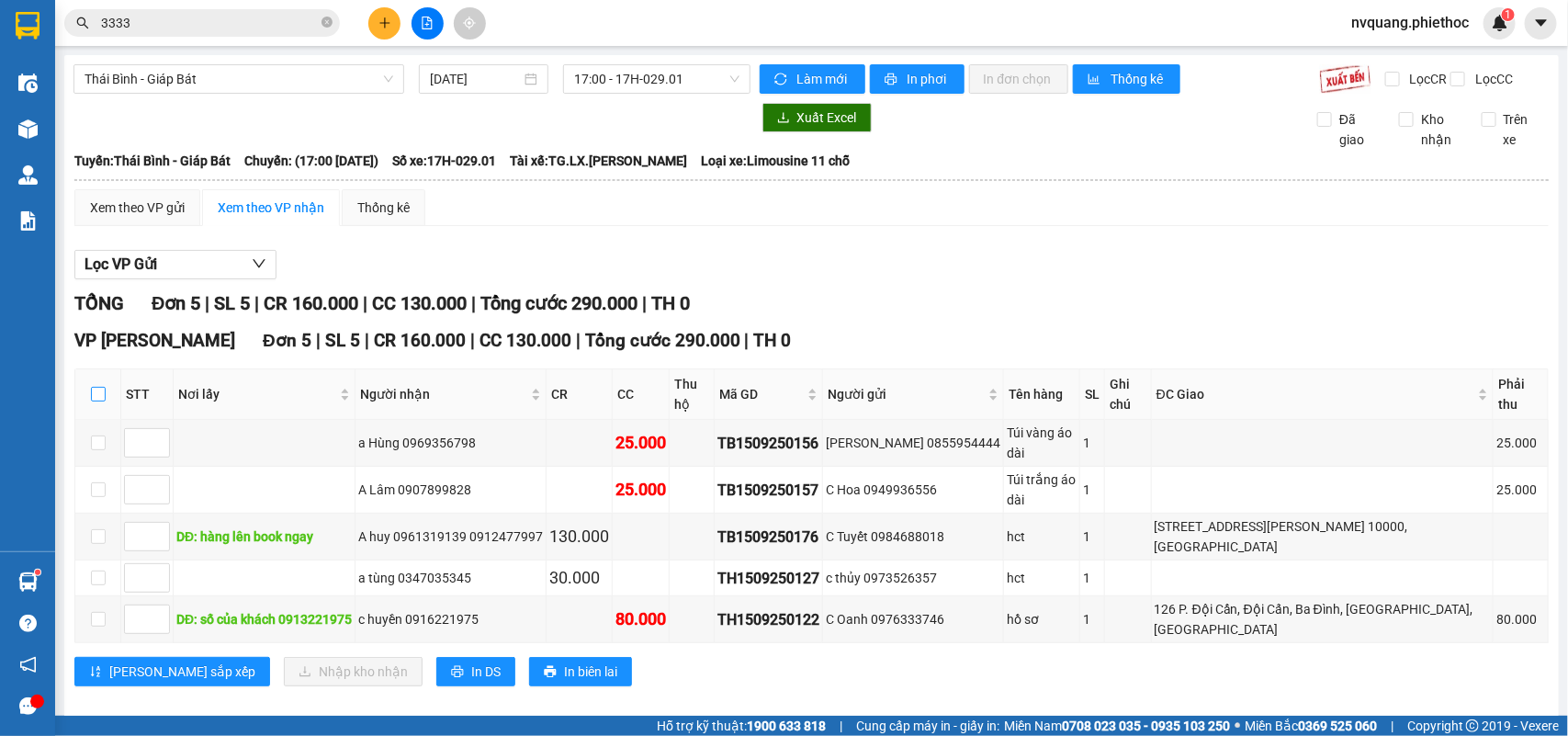
click at [98, 401] on input "checkbox" at bounding box center [98, 394] width 15 height 15
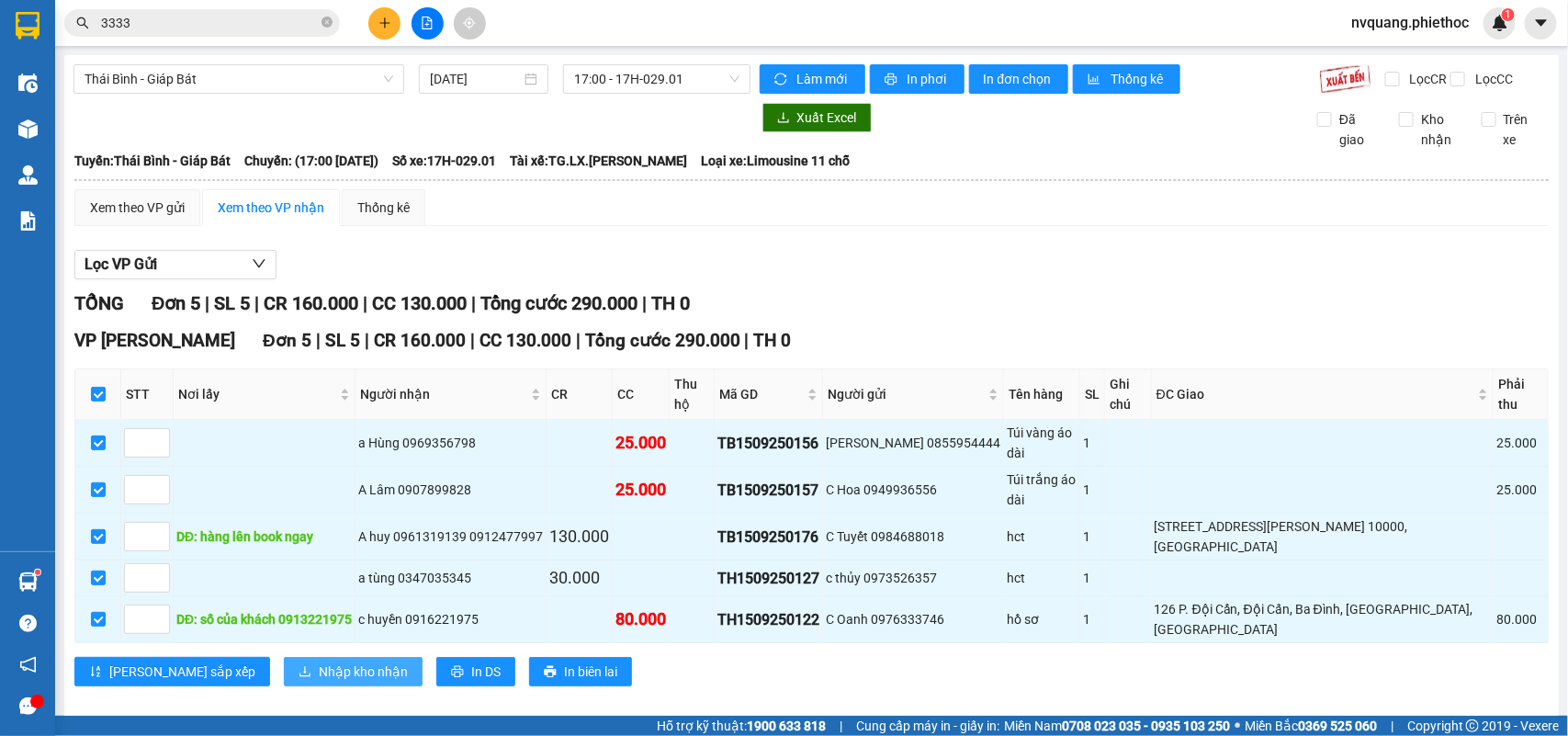
click at [319, 661] on span "Nhập kho nhận" at bounding box center [363, 671] width 89 height 20
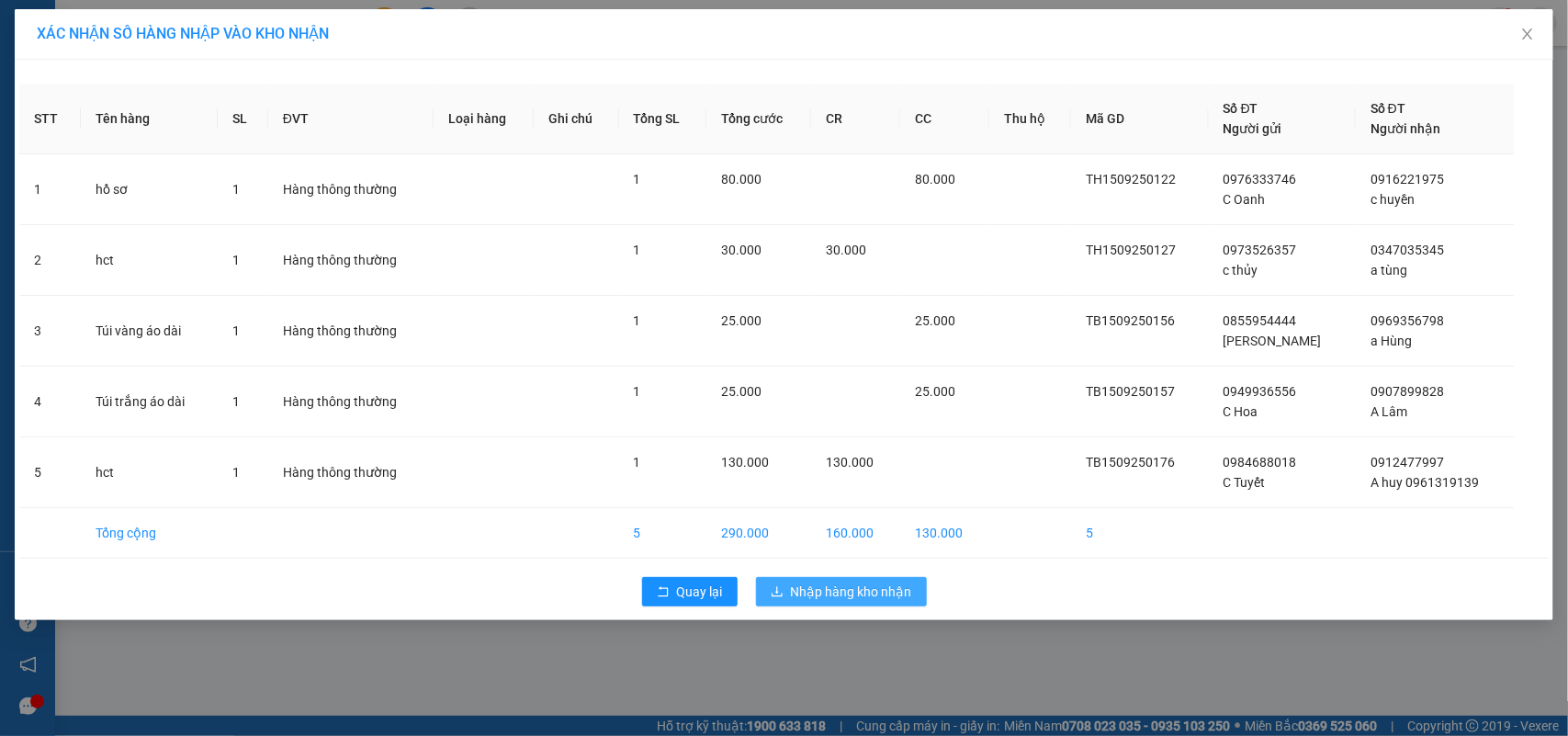
click at [776, 585] on button "Nhập hàng kho nhận" at bounding box center [841, 591] width 171 height 29
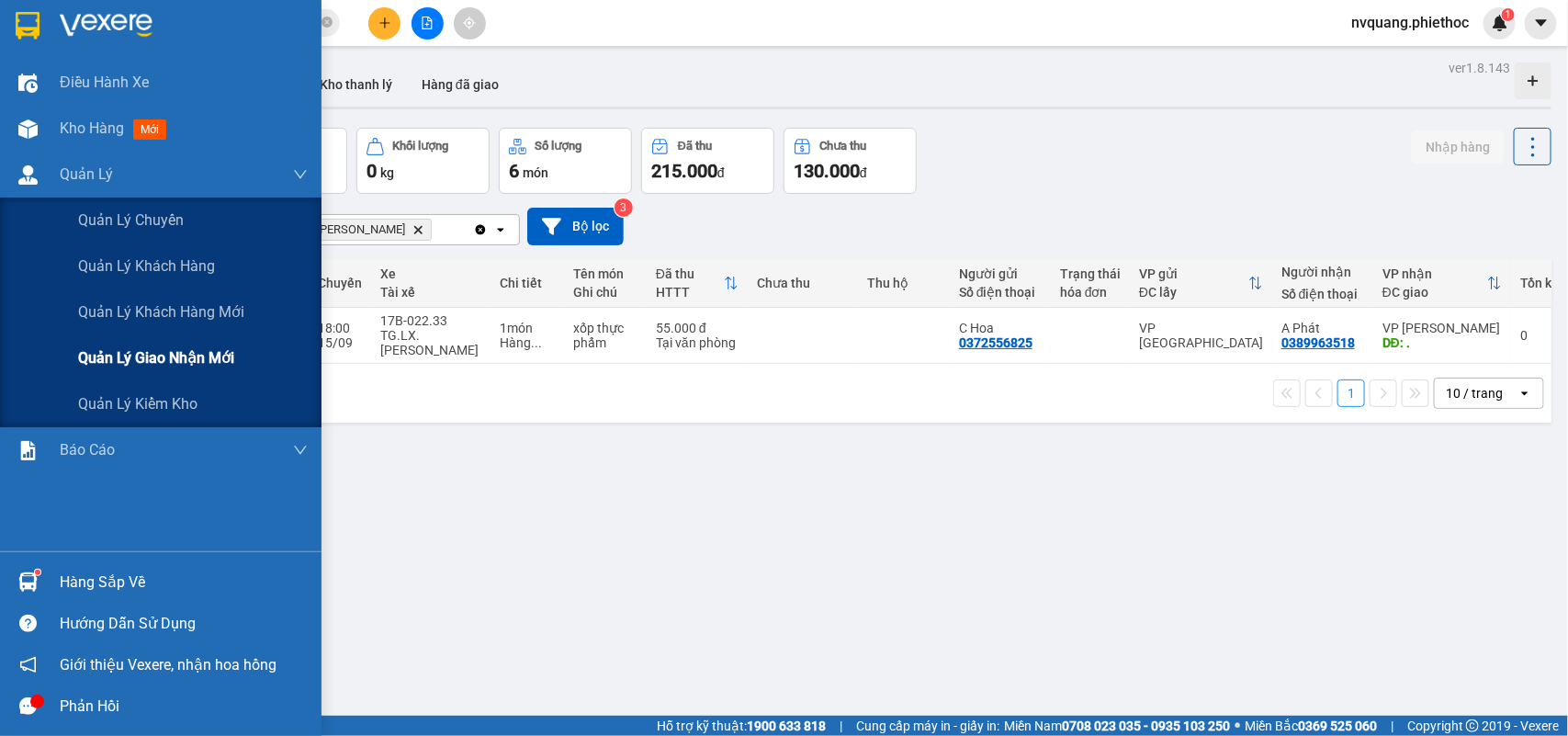
click at [124, 354] on span "Quản lý giao nhận mới" at bounding box center [156, 358] width 156 height 23
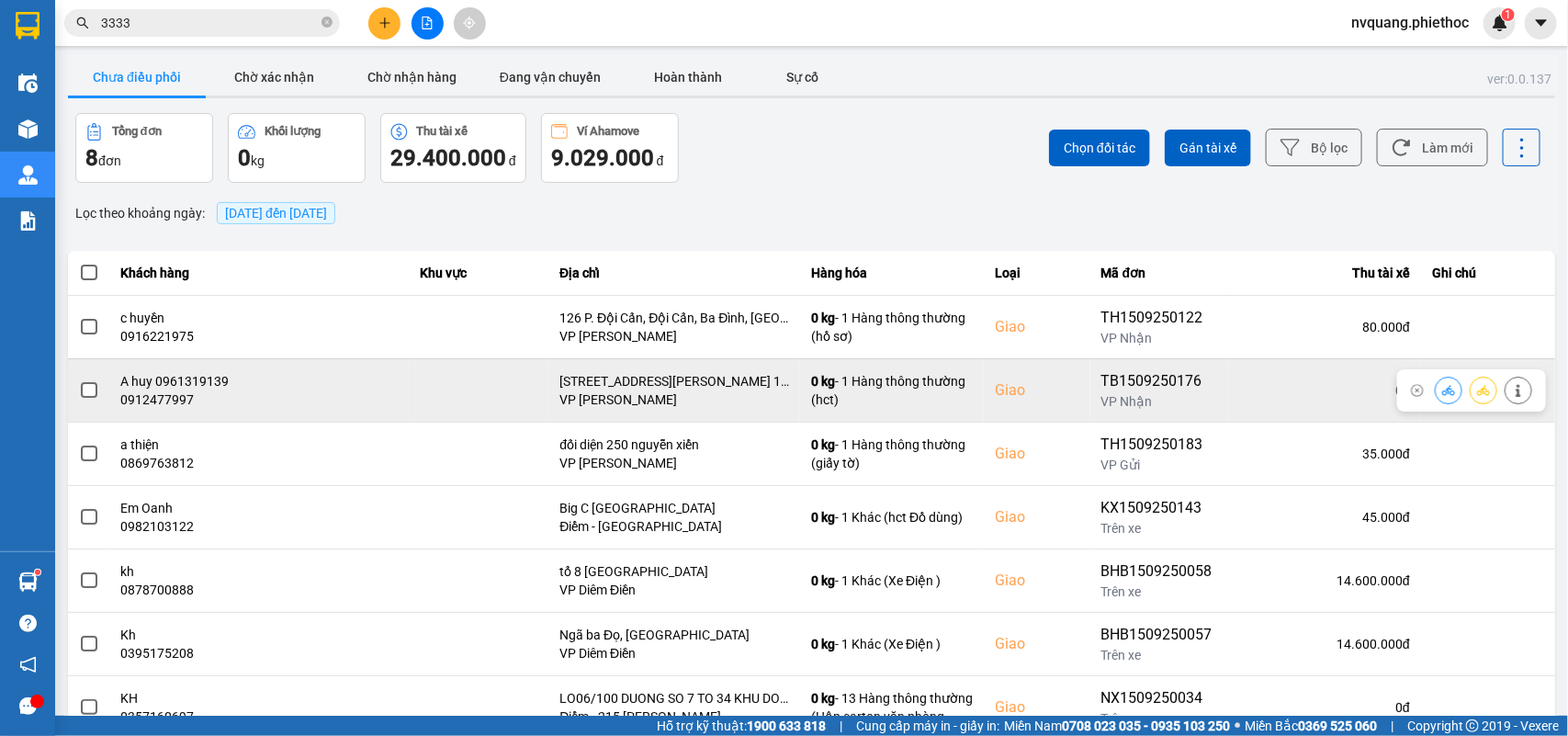
click at [87, 389] on span at bounding box center [88, 390] width 16 height 16
click at [79, 380] on input "checkbox" at bounding box center [79, 380] width 0 height 0
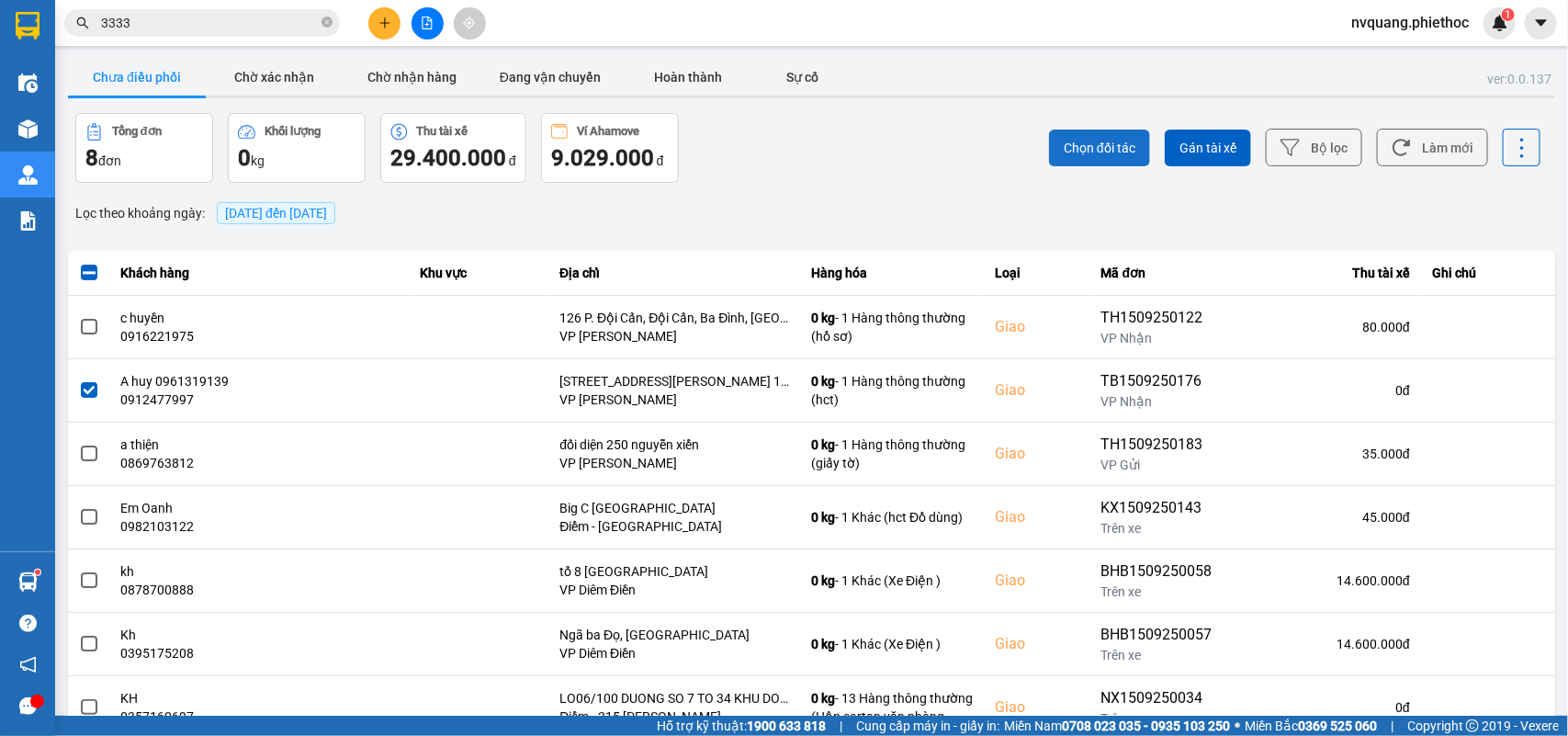
click at [1068, 156] on button "Chọn đối tác" at bounding box center [1099, 148] width 101 height 37
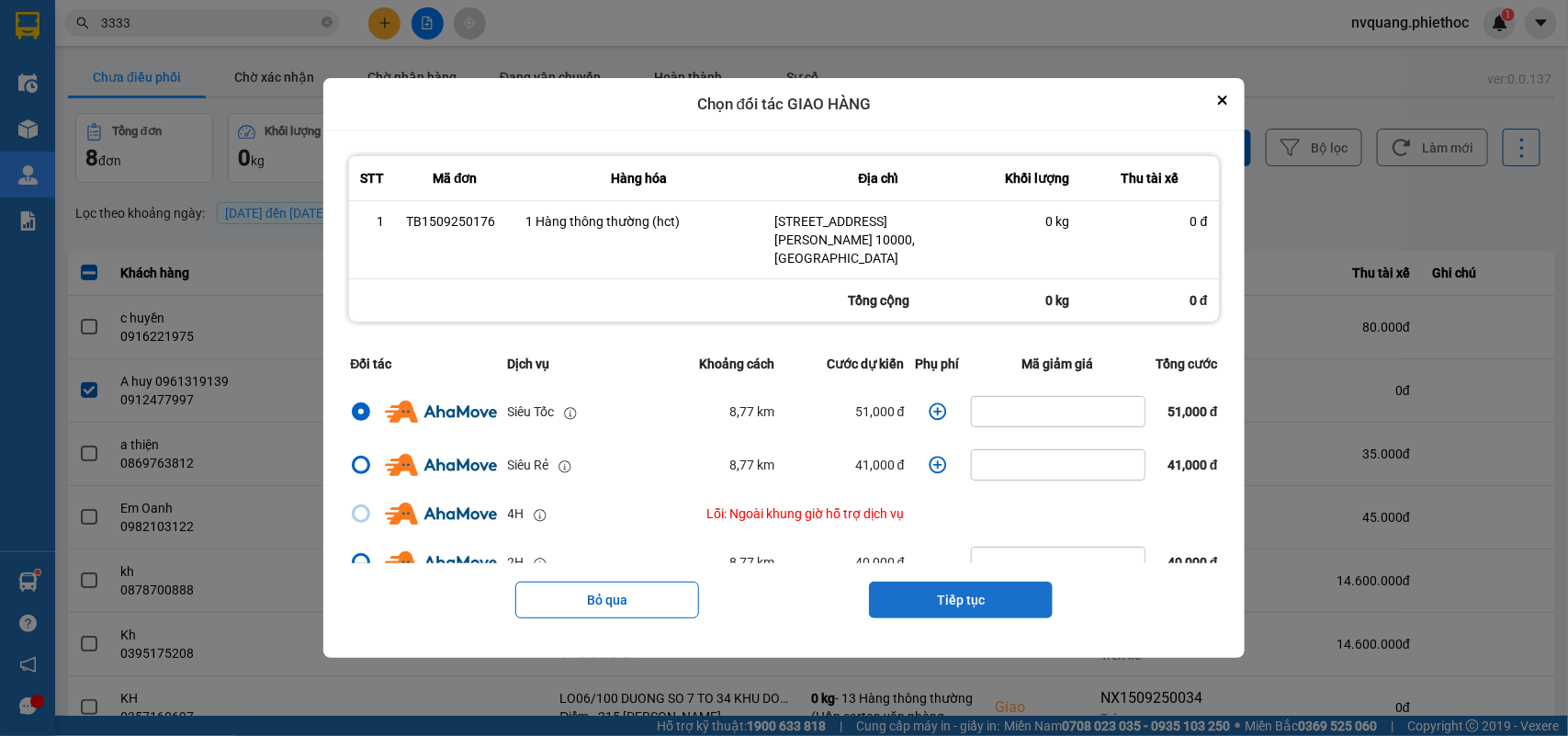
click at [943, 582] on button "Tiếp tục" at bounding box center [961, 600] width 183 height 37
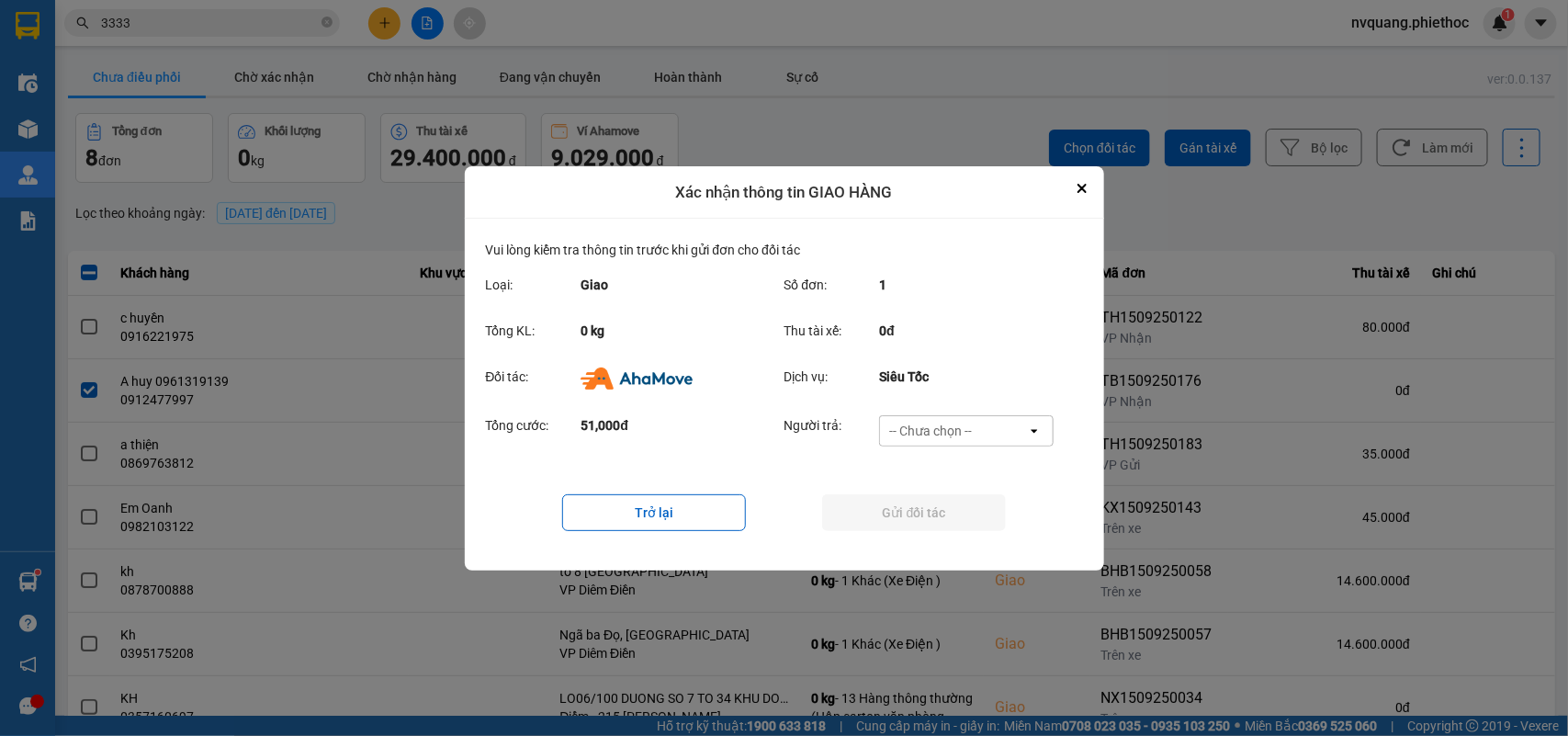
click at [925, 443] on div "-- Chưa chọn --" at bounding box center [952, 430] width 147 height 29
click at [921, 534] on span "Ví Ahamove" at bounding box center [931, 534] width 75 height 18
click at [940, 519] on button "Gửi đối tác" at bounding box center [914, 512] width 183 height 37
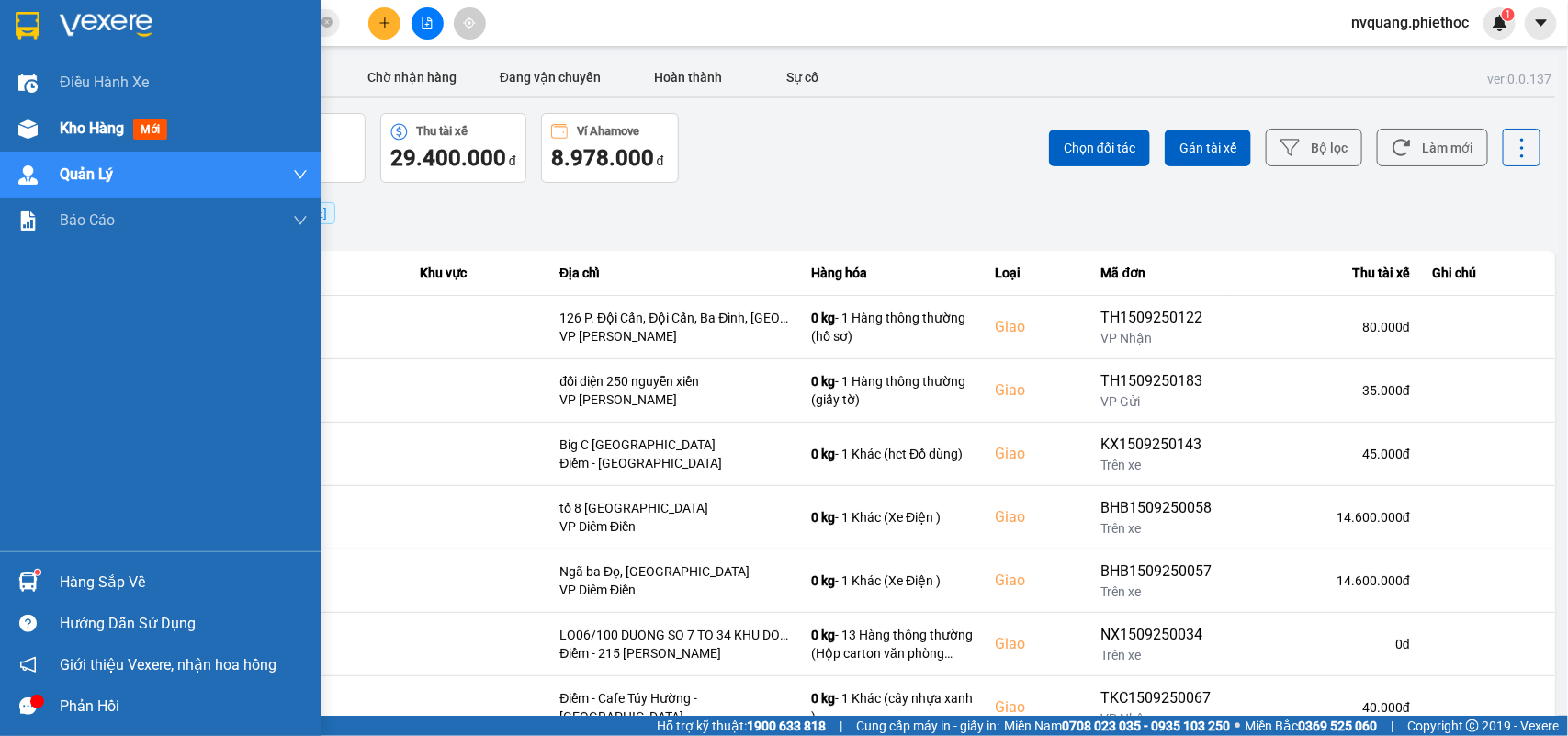
click at [95, 131] on span "Kho hàng" at bounding box center [92, 128] width 64 height 17
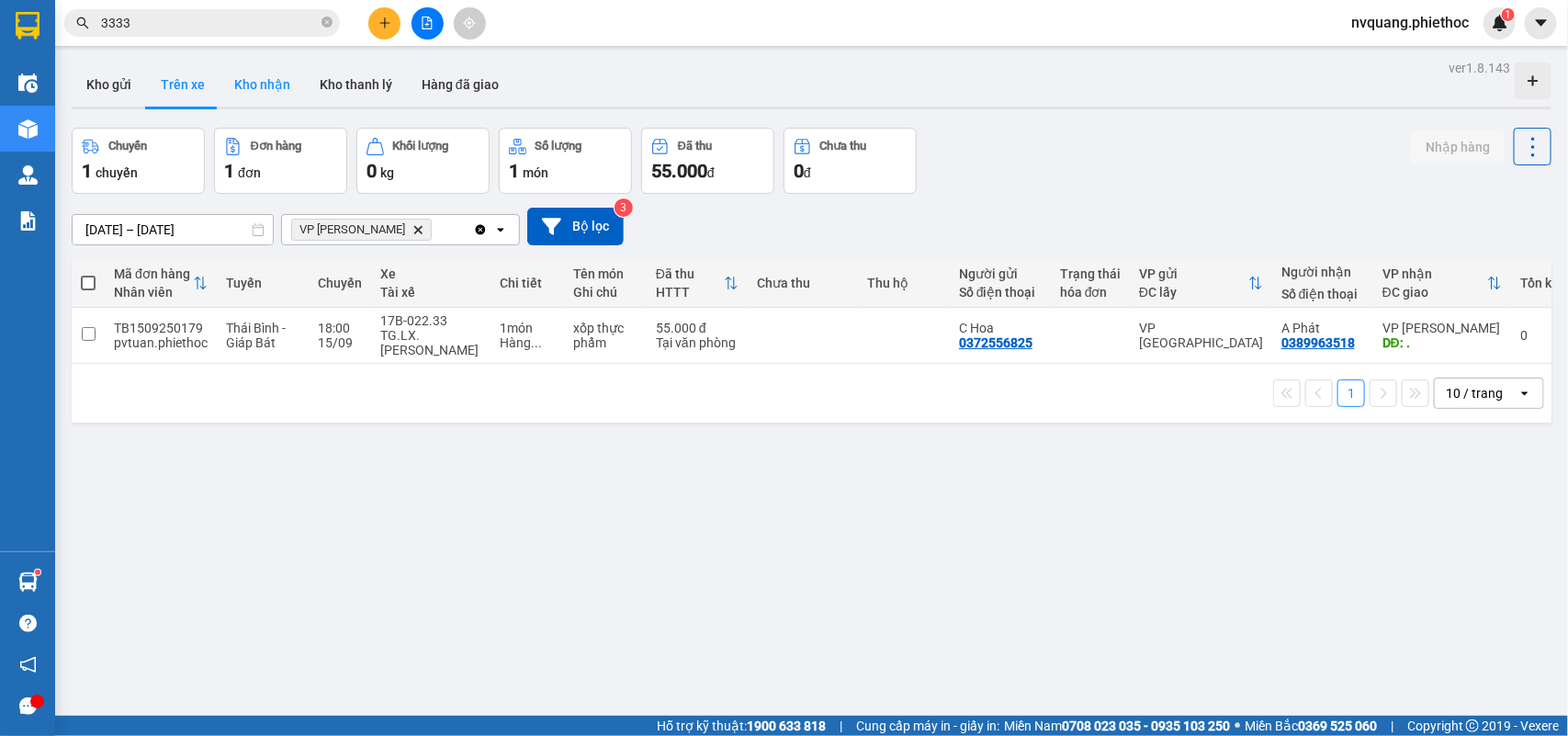
click at [282, 93] on button "Kho nhận" at bounding box center [262, 84] width 85 height 44
type input "[DATE] – [DATE]"
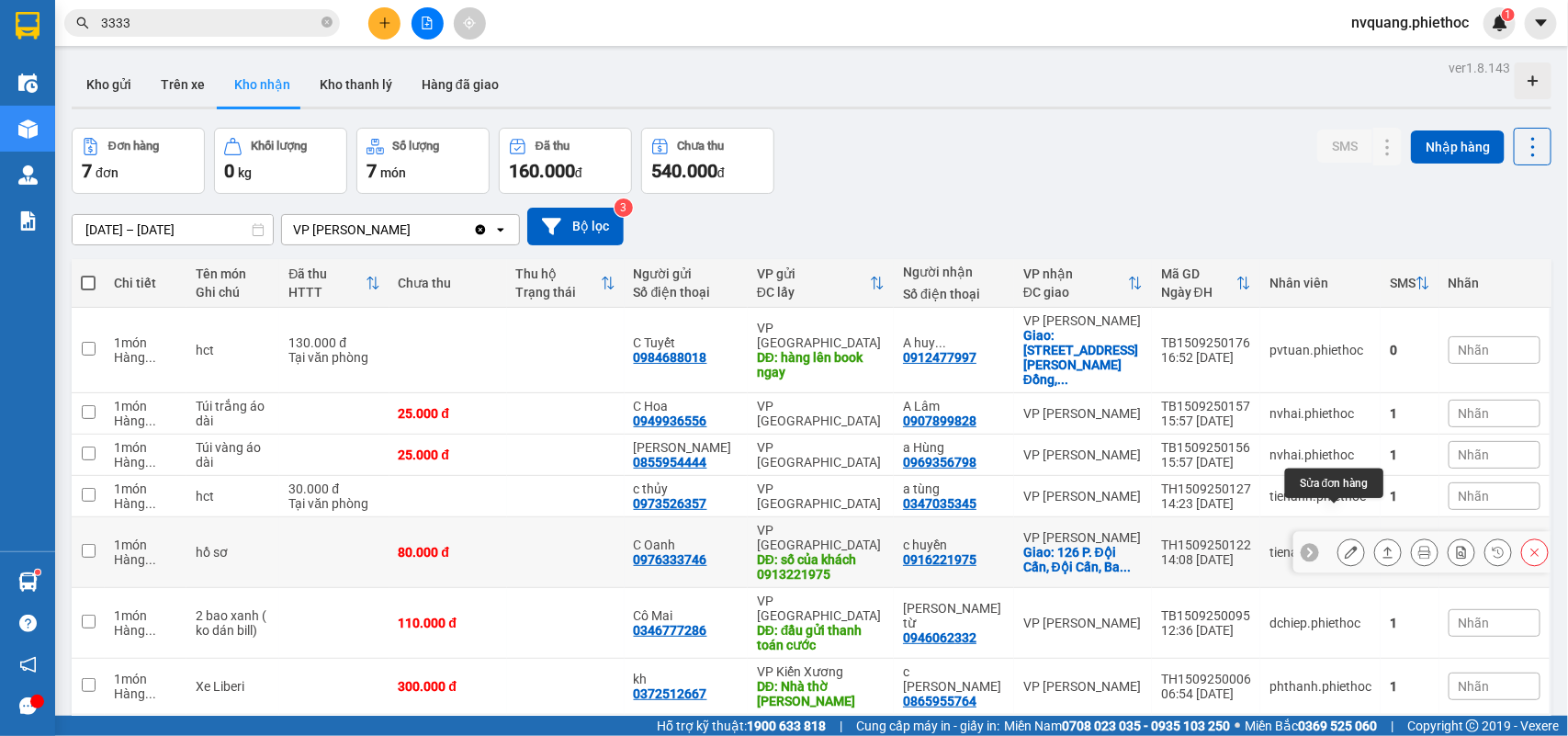
click at [1345, 546] on icon at bounding box center [1351, 552] width 13 height 13
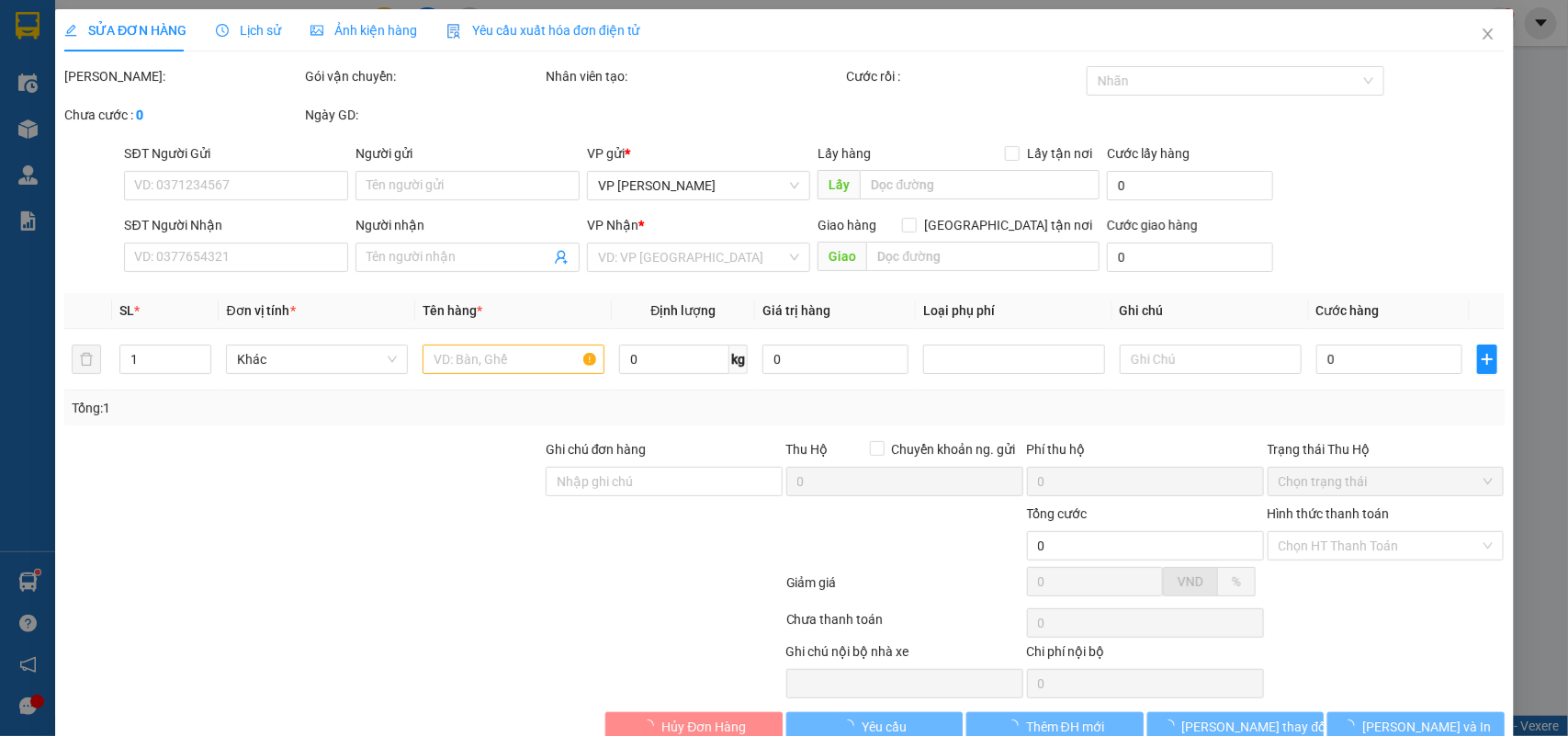
type input "0976333746"
type input "C Oanh"
type input "số của khách 0913221975"
type input "0916221975"
type input "c huyền"
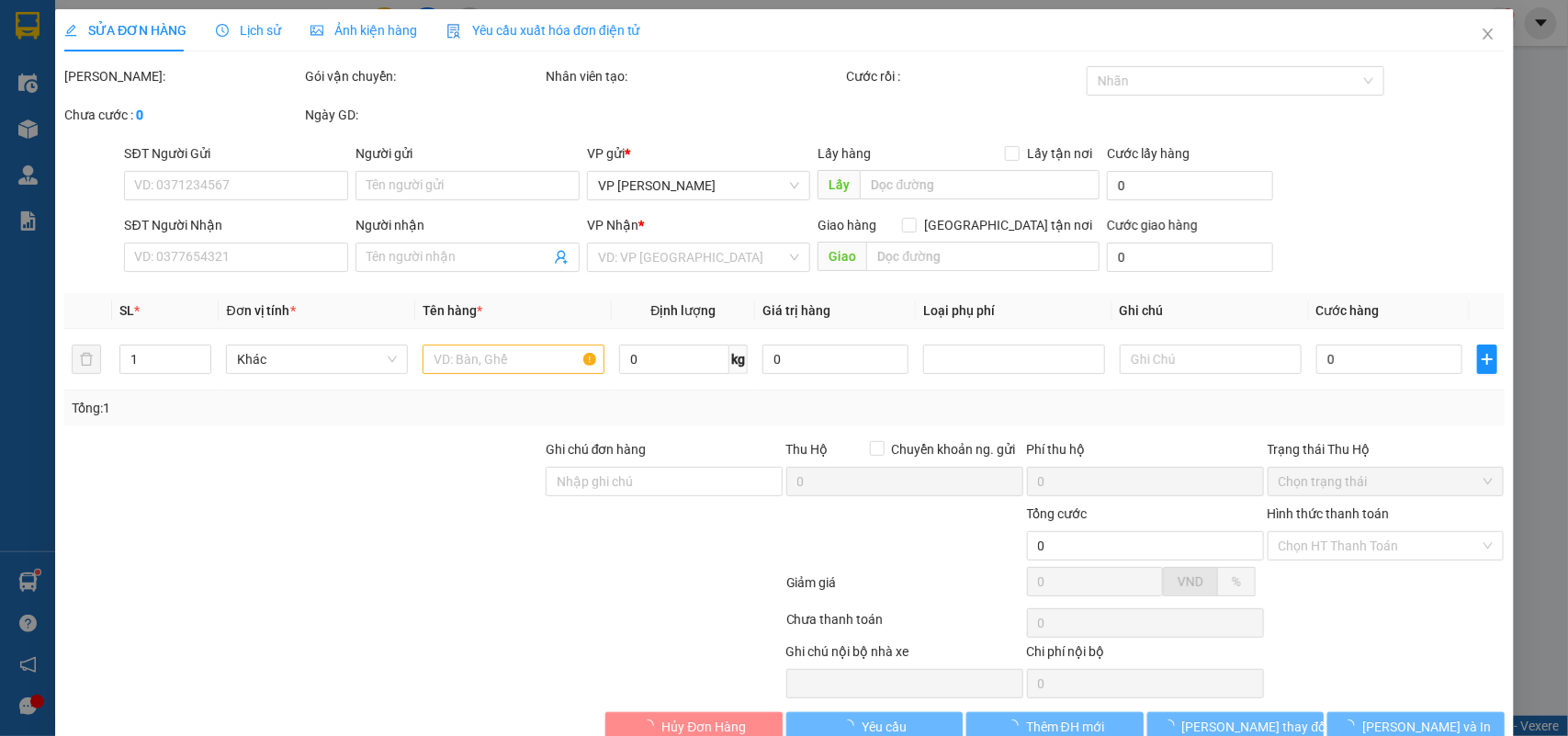
checkbox input "true"
type input "126 P. Đội Cấn, Đội Cấn, Ba Đình, Hà Nội, Việt Nam"
type input "80.000"
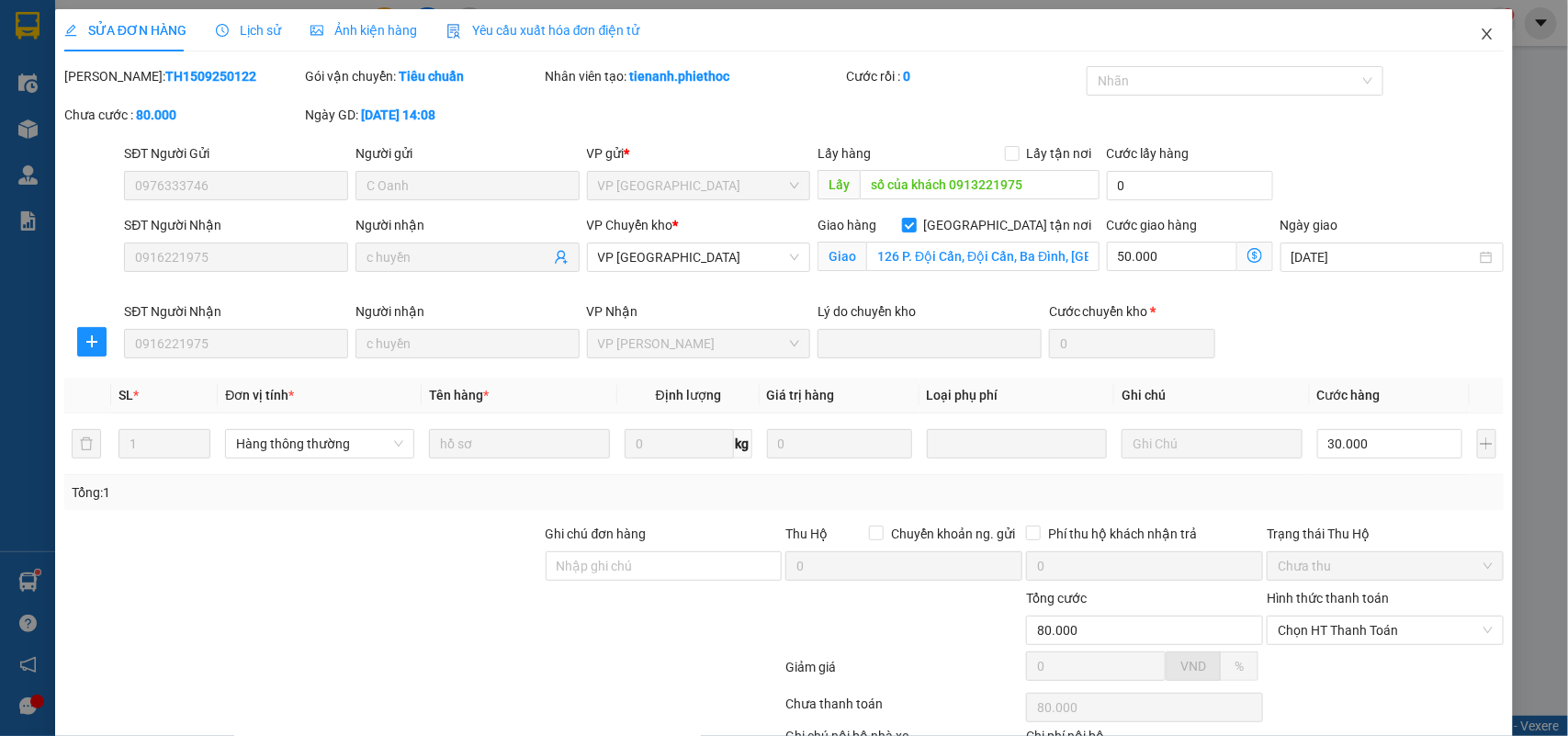
click at [1480, 30] on icon "close" at bounding box center [1488, 34] width 15 height 15
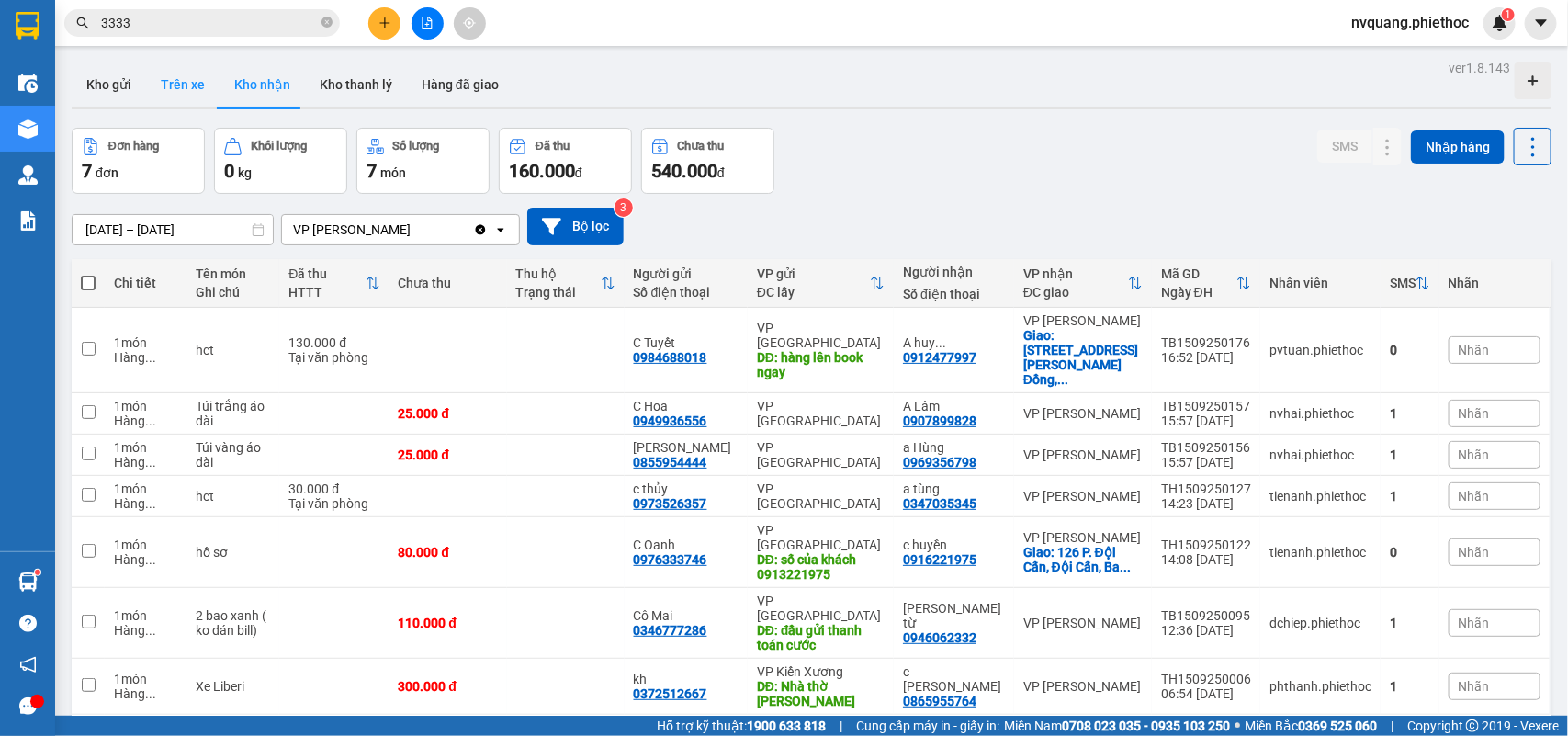
click at [179, 87] on button "Trên xe" at bounding box center [183, 84] width 74 height 44
type input "[DATE] – [DATE]"
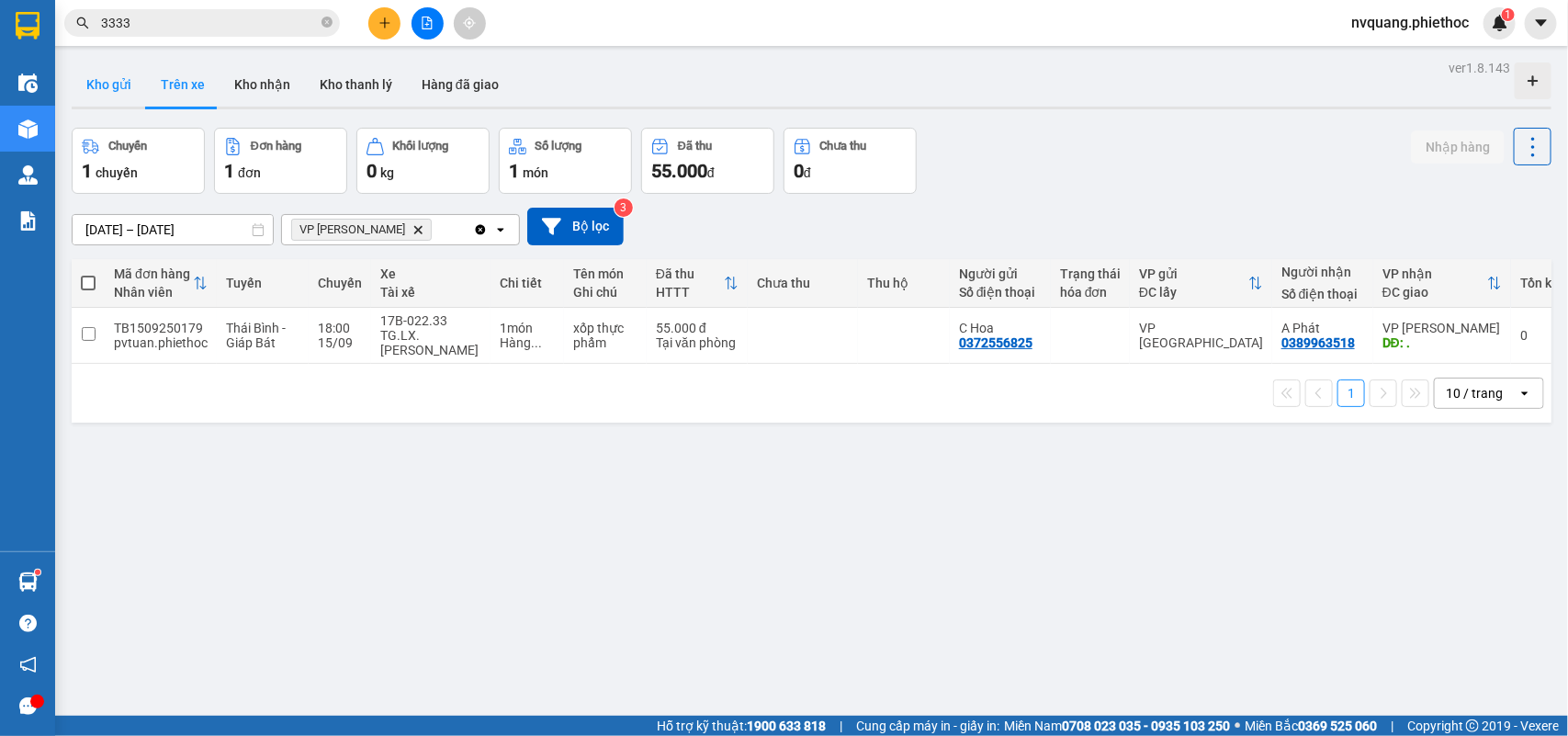
click at [93, 75] on button "Kho gửi" at bounding box center [109, 84] width 75 height 44
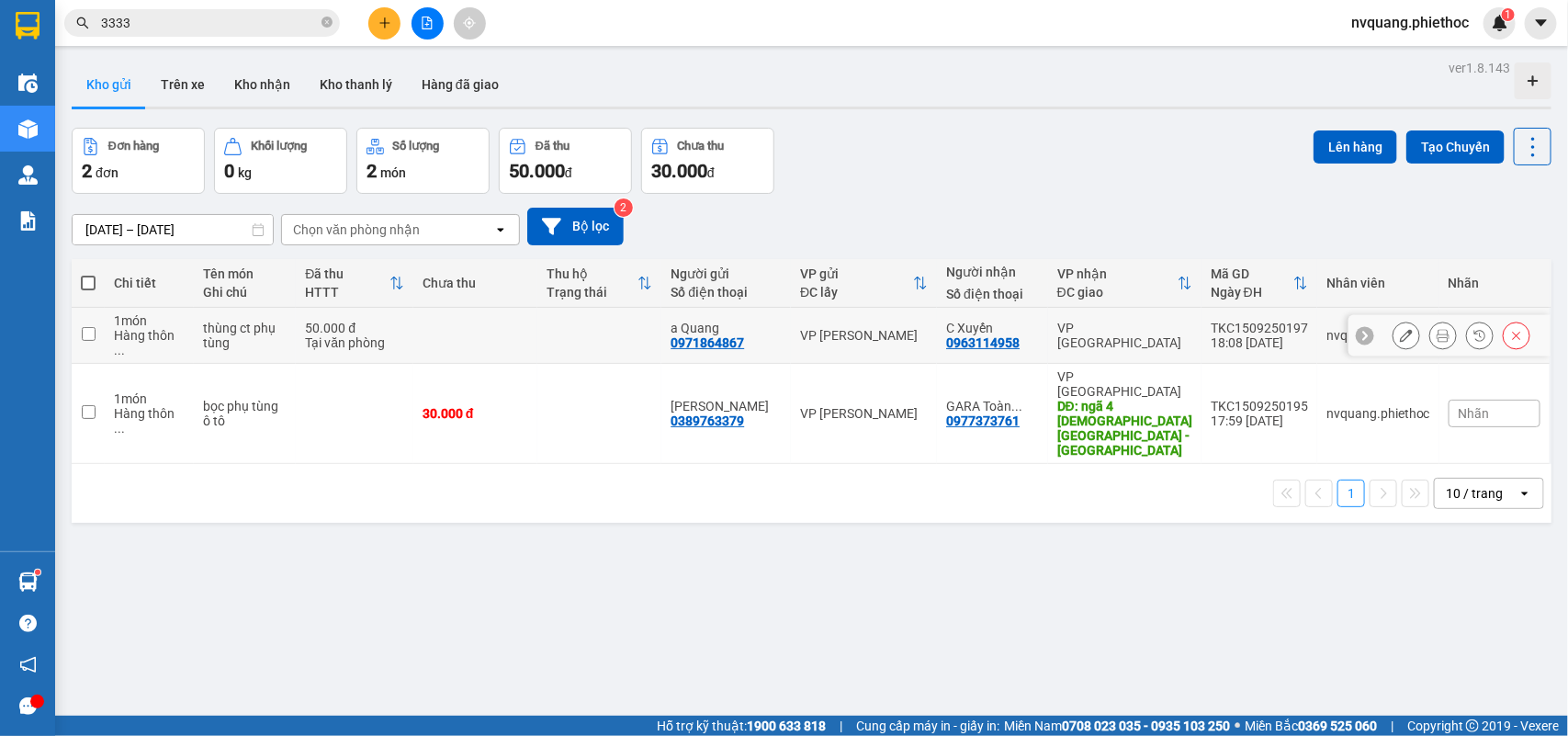
click at [579, 324] on td at bounding box center [599, 335] width 124 height 56
checkbox input "true"
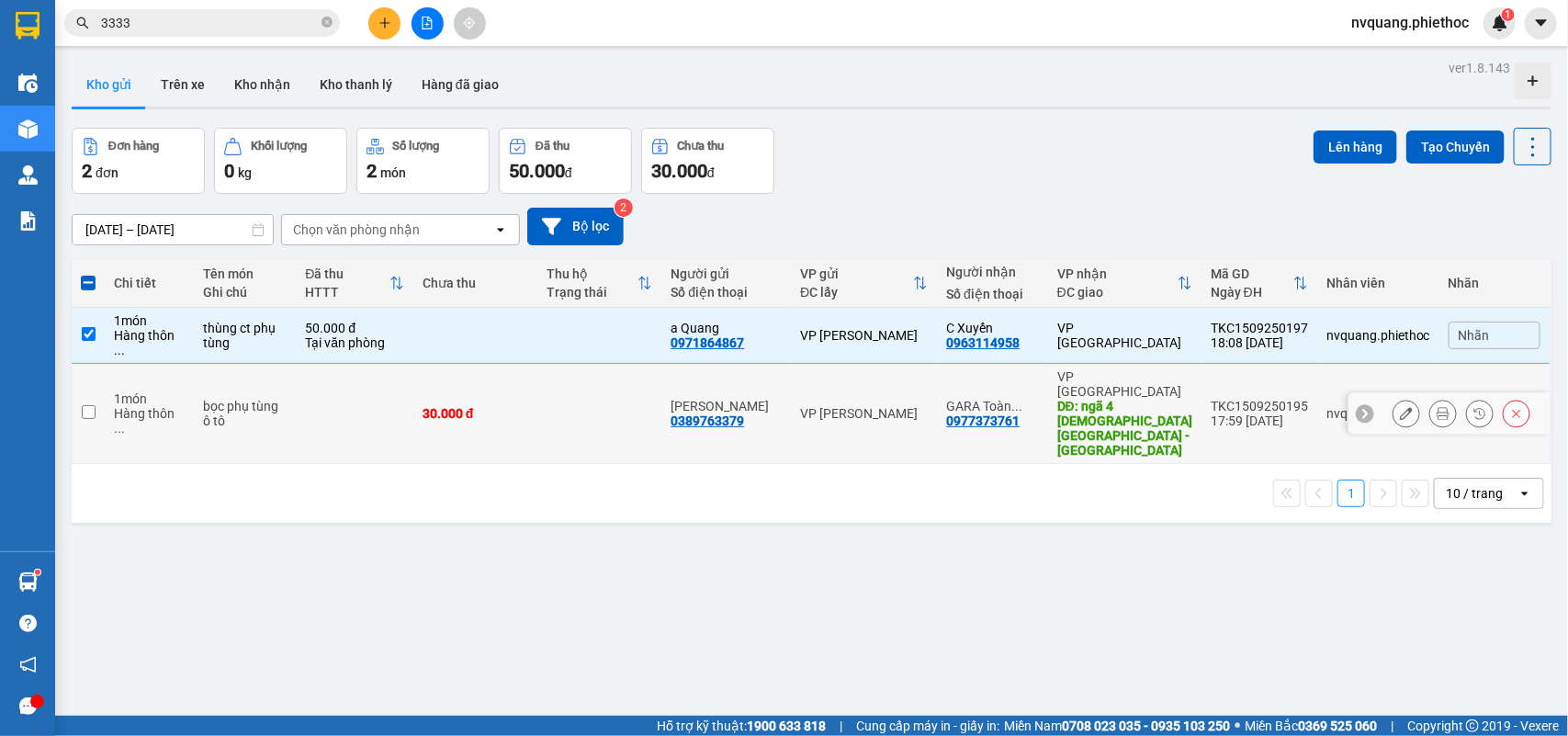
click at [549, 369] on td at bounding box center [599, 414] width 124 height 100
checkbox input "true"
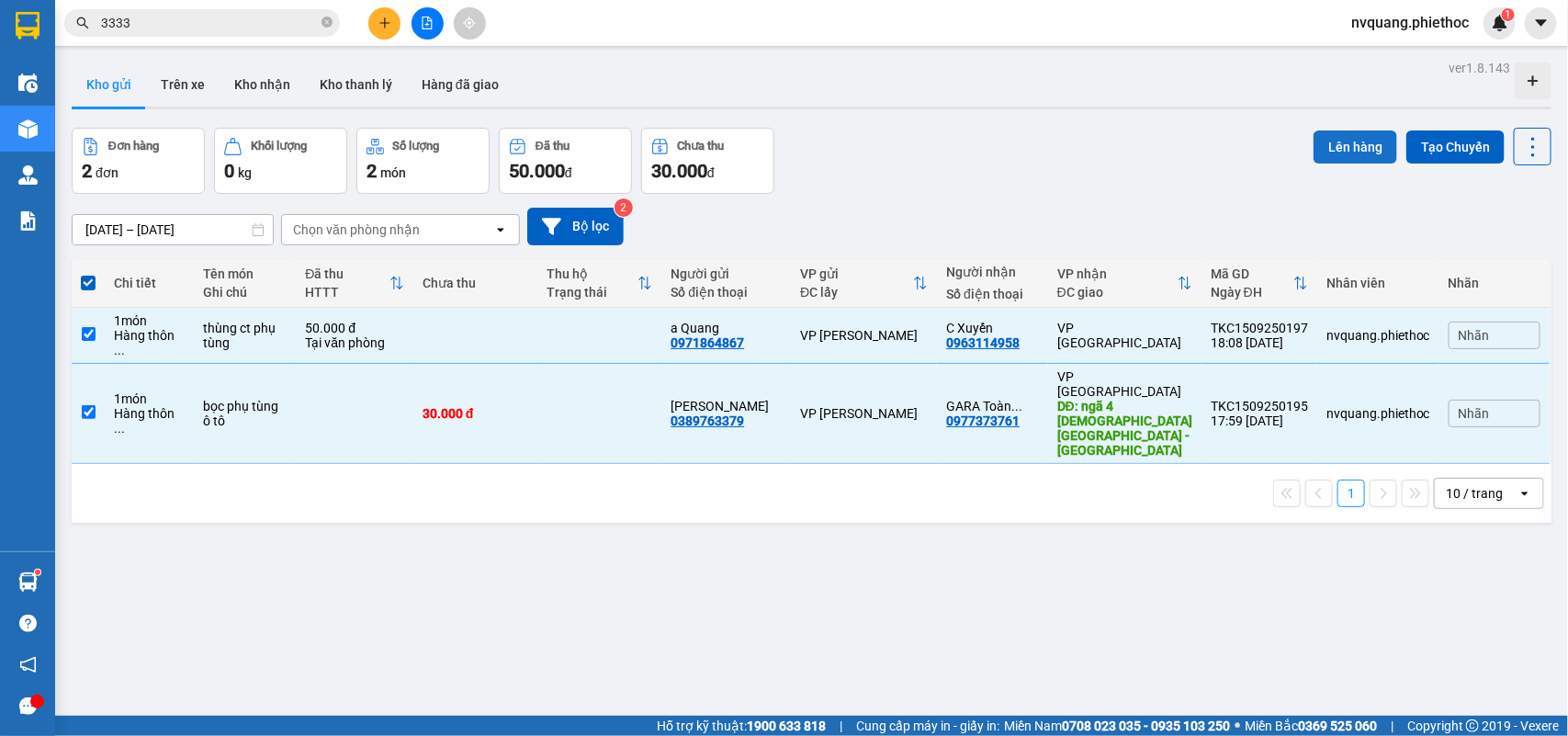
click at [1324, 139] on button "Lên hàng" at bounding box center [1355, 147] width 83 height 33
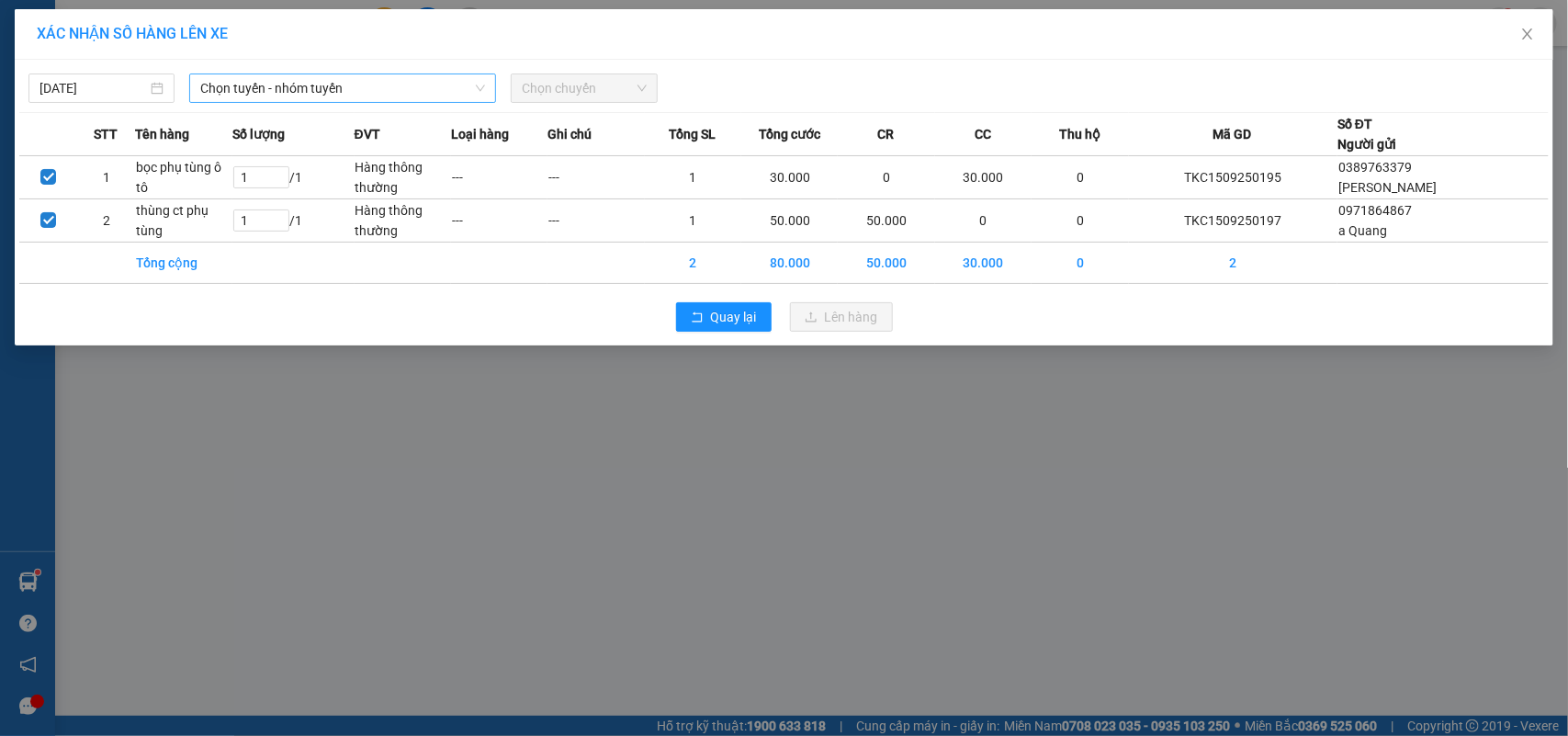
click at [241, 93] on span "Chọn tuyến - nhóm tuyến" at bounding box center [342, 88] width 285 height 27
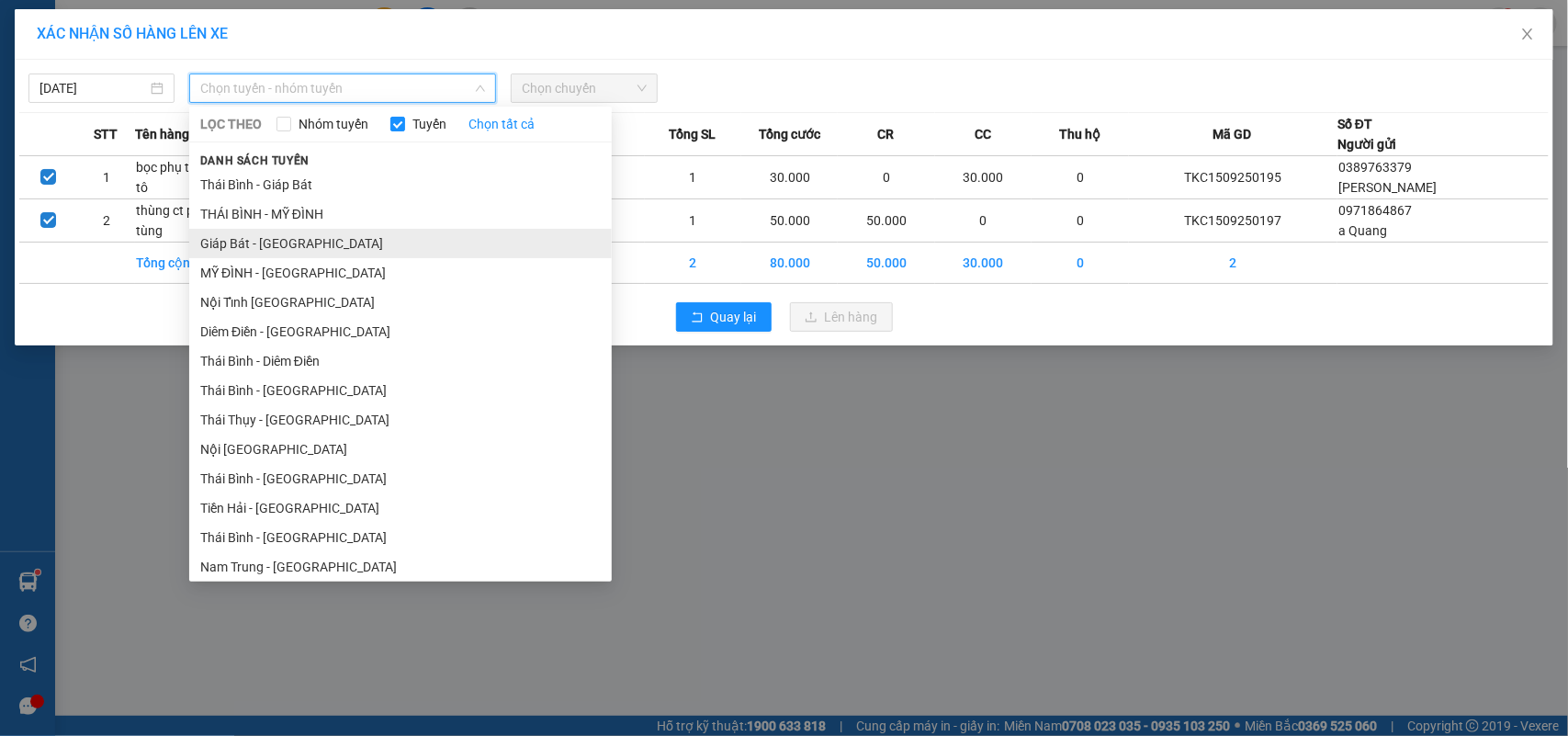
click at [244, 236] on li "Giáp Bát - [GEOGRAPHIC_DATA]" at bounding box center [400, 243] width 423 height 29
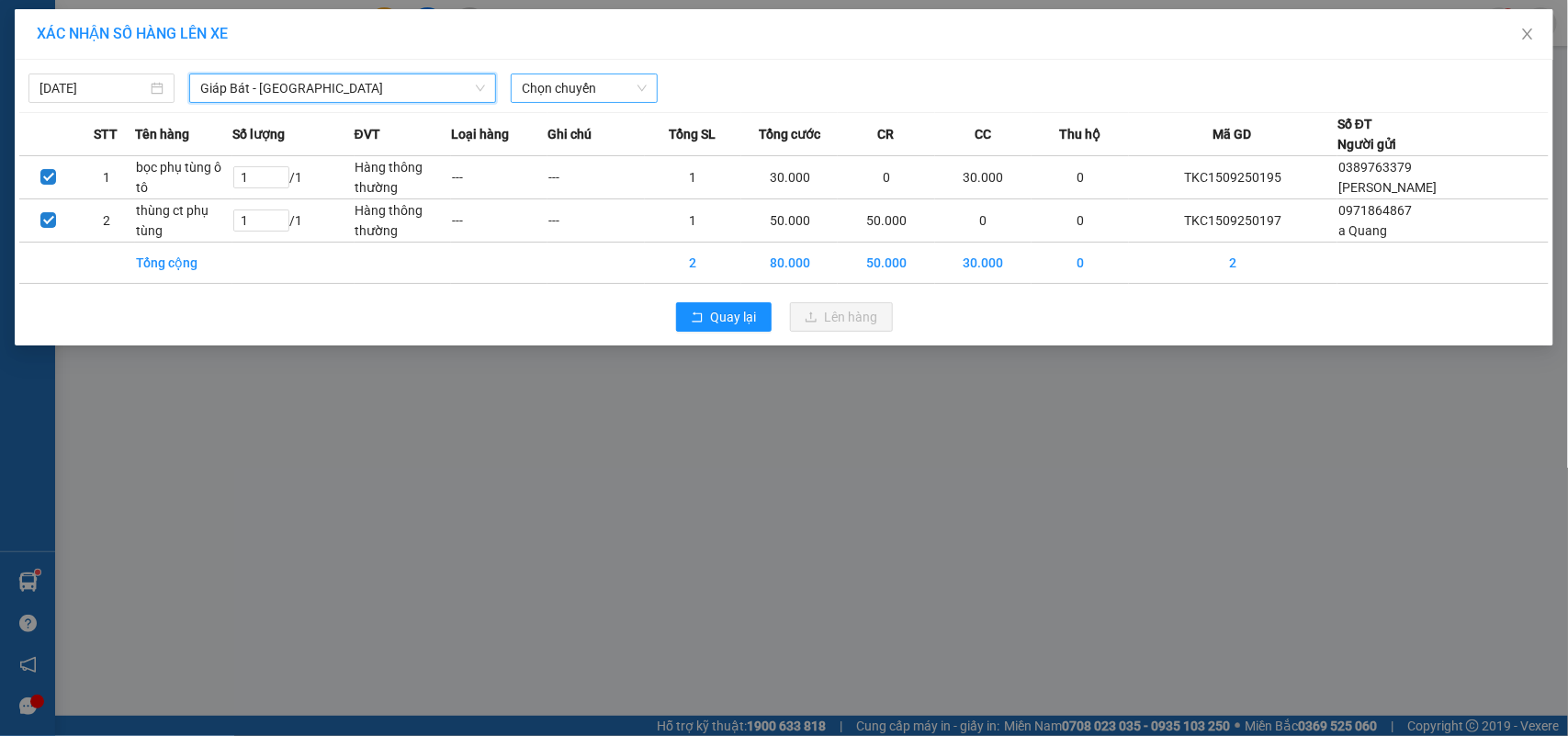
click at [570, 96] on span "Chọn chuyến" at bounding box center [584, 88] width 124 height 27
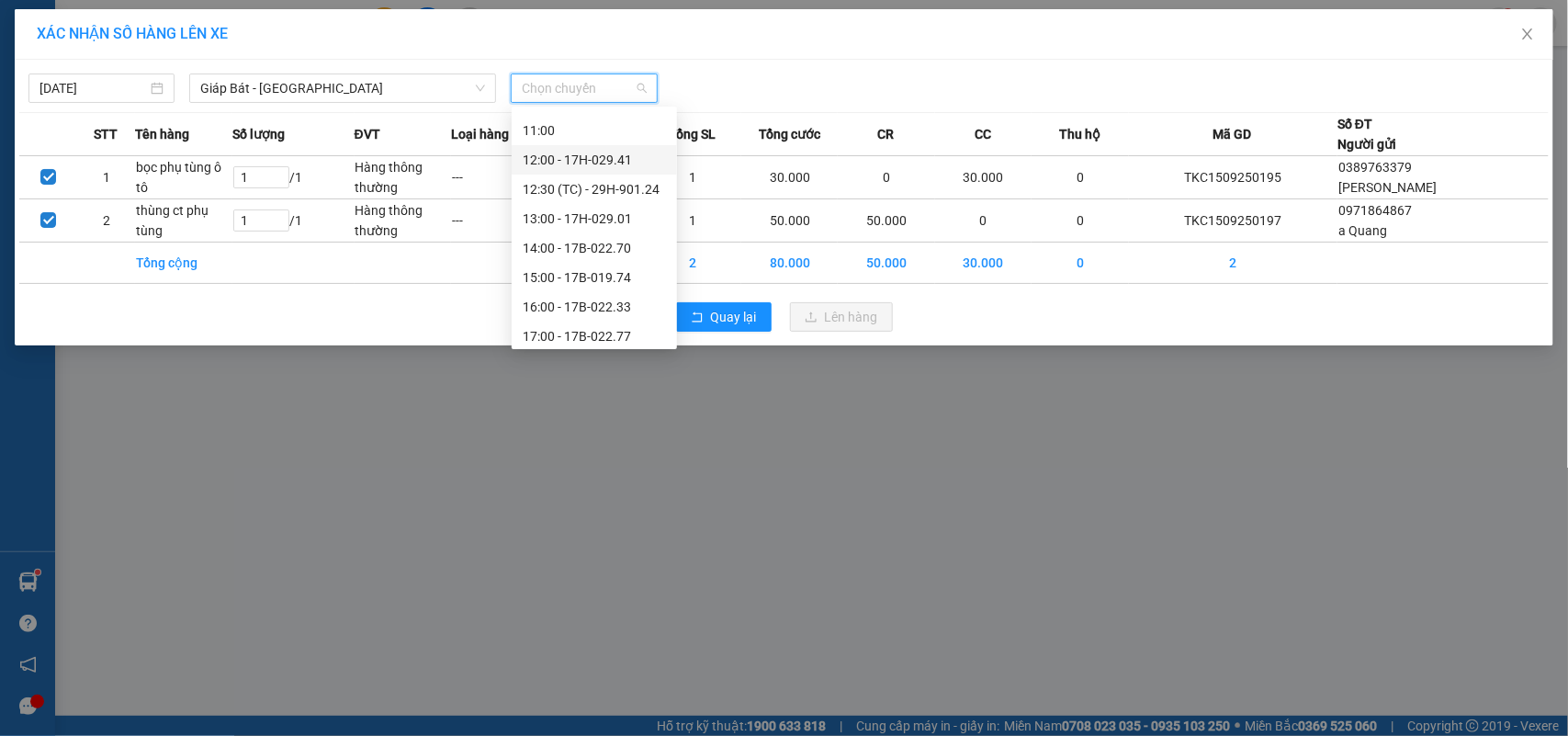
scroll to position [323, 0]
click at [593, 326] on div "20:00 - 17H-029.01" at bounding box center [595, 331] width 144 height 20
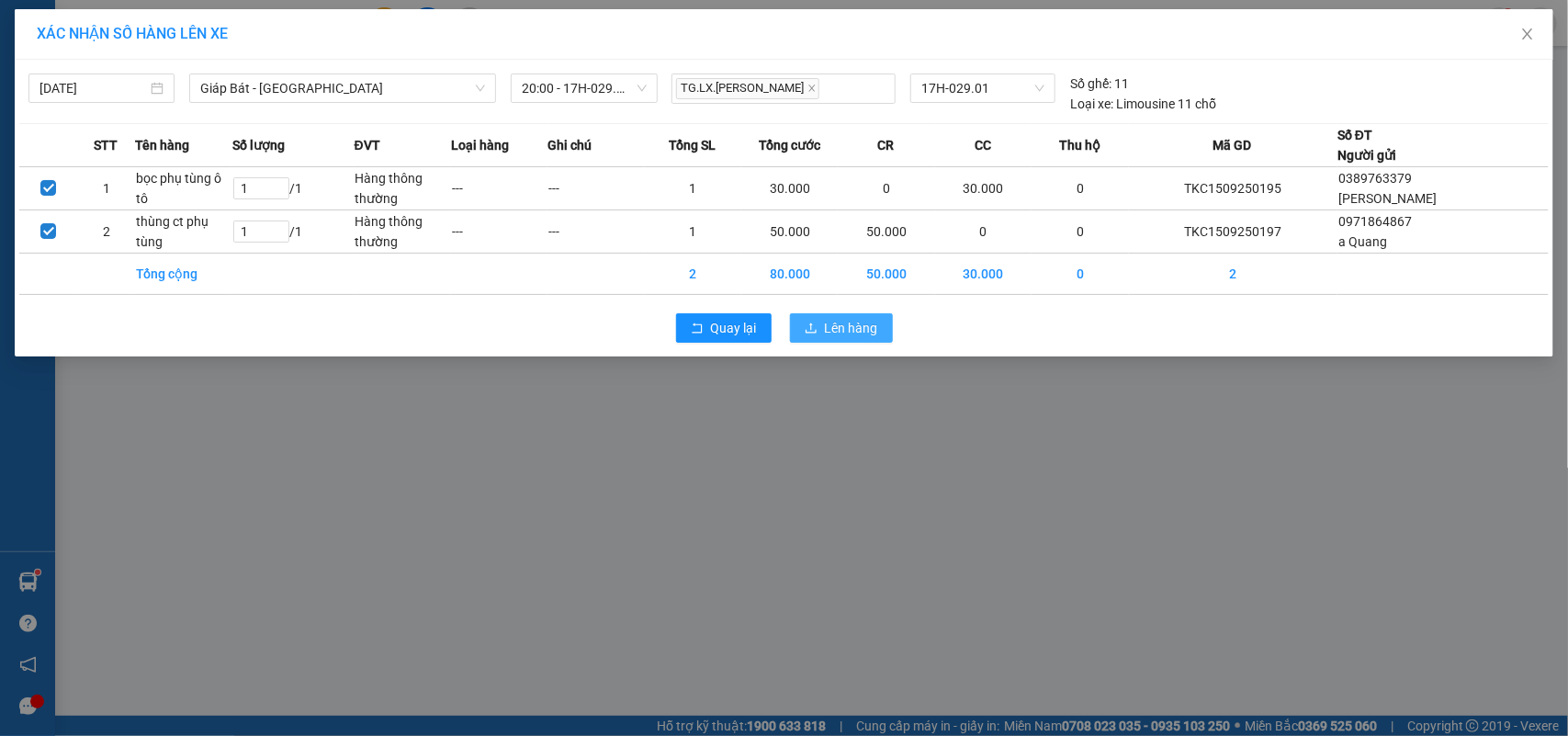
click at [810, 324] on icon "upload" at bounding box center [811, 328] width 13 height 13
